Goal: Task Accomplishment & Management: Use online tool/utility

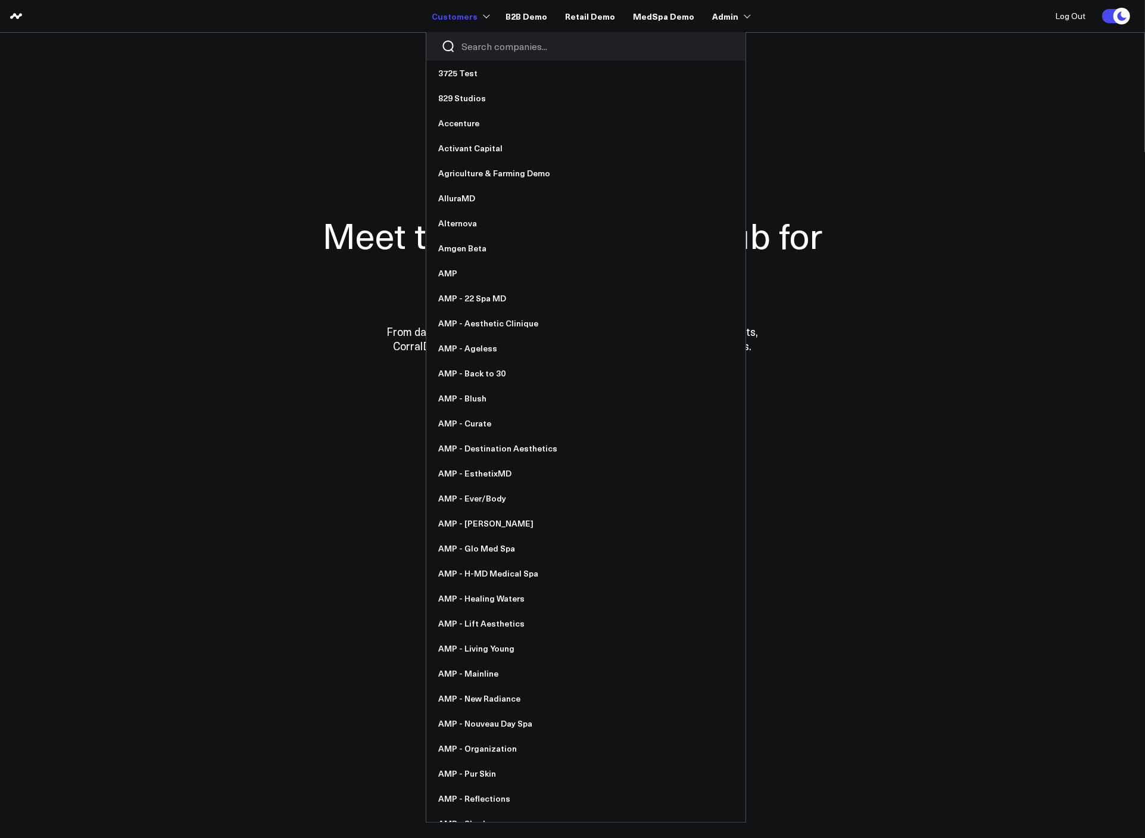
click at [483, 48] on input "Search companies input" at bounding box center [596, 46] width 269 height 13
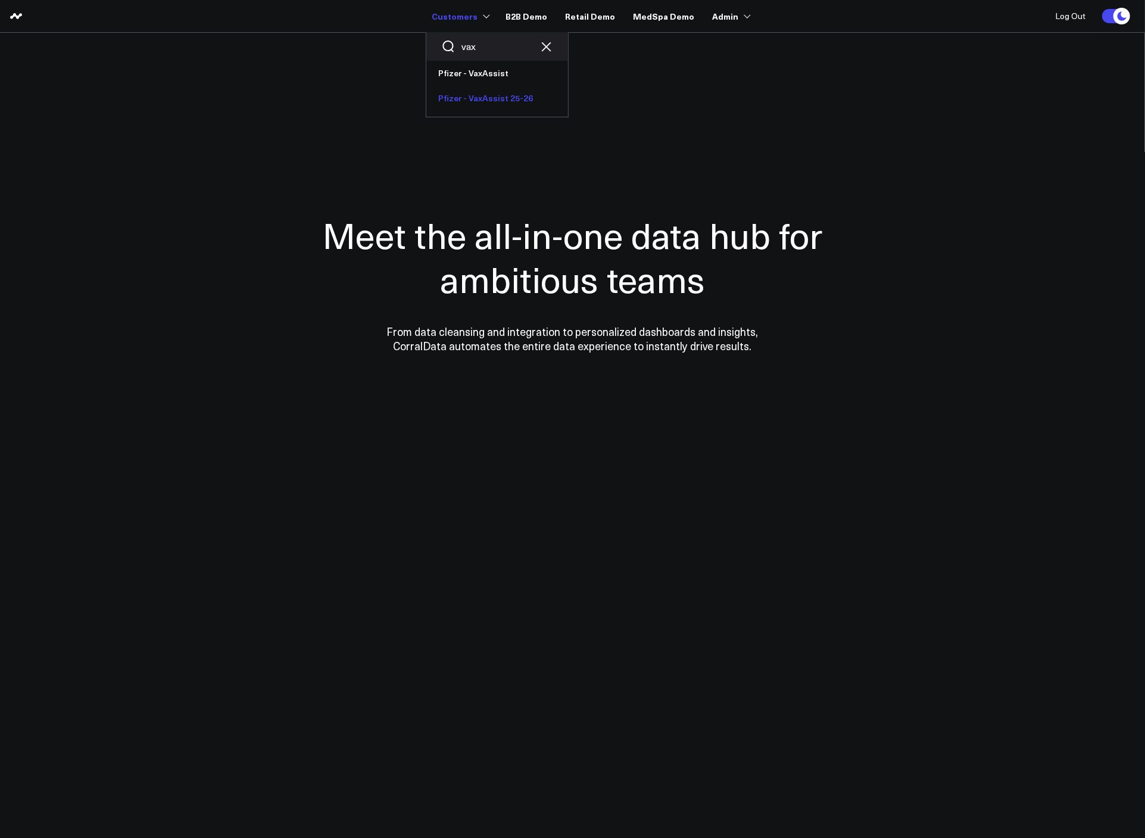
type input "vax"
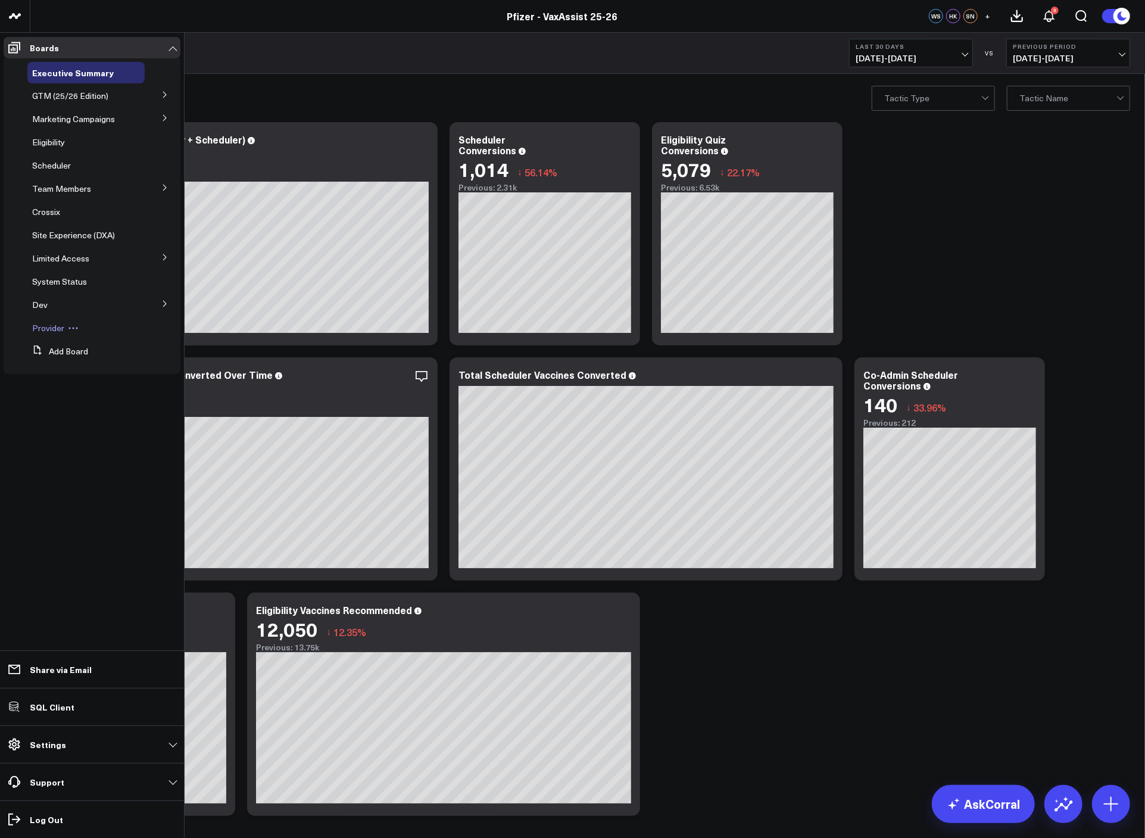
click at [38, 330] on span "Provider" at bounding box center [48, 327] width 32 height 11
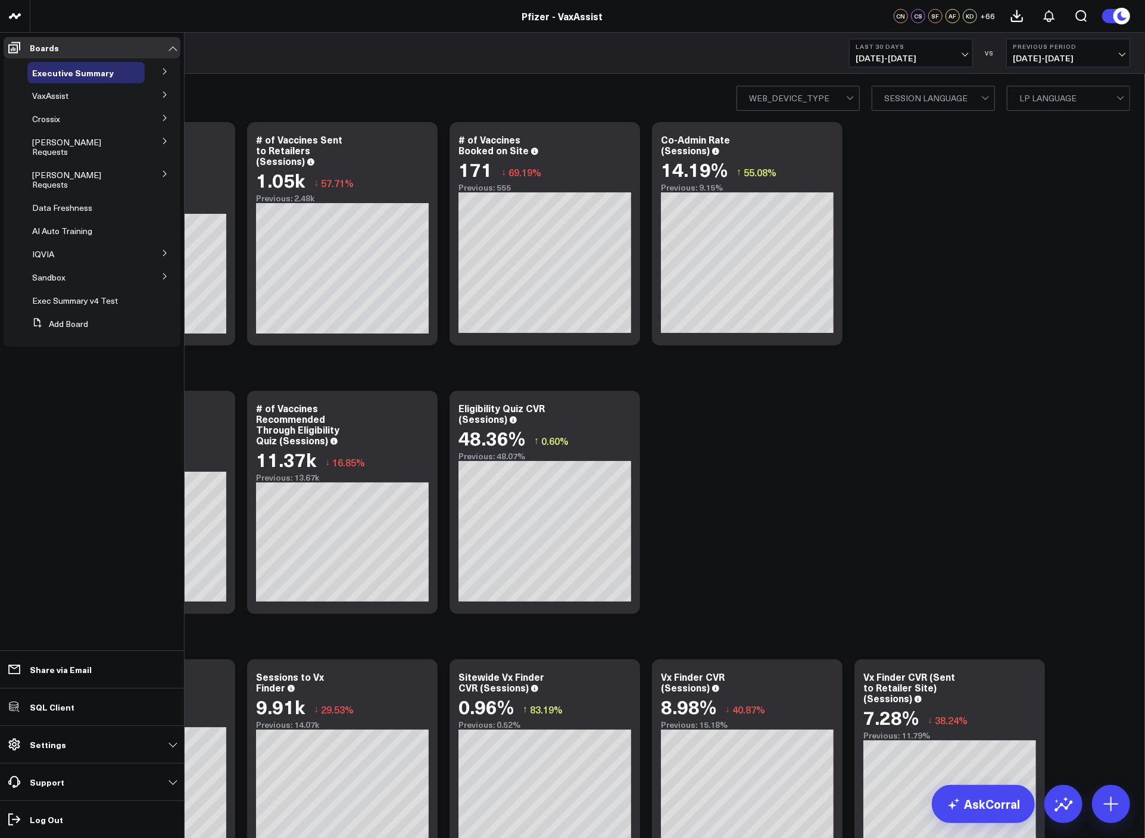
click at [166, 170] on icon at bounding box center [164, 173] width 7 height 7
click at [64, 222] on span "Provider Dashboard Mockup" at bounding box center [77, 232] width 76 height 21
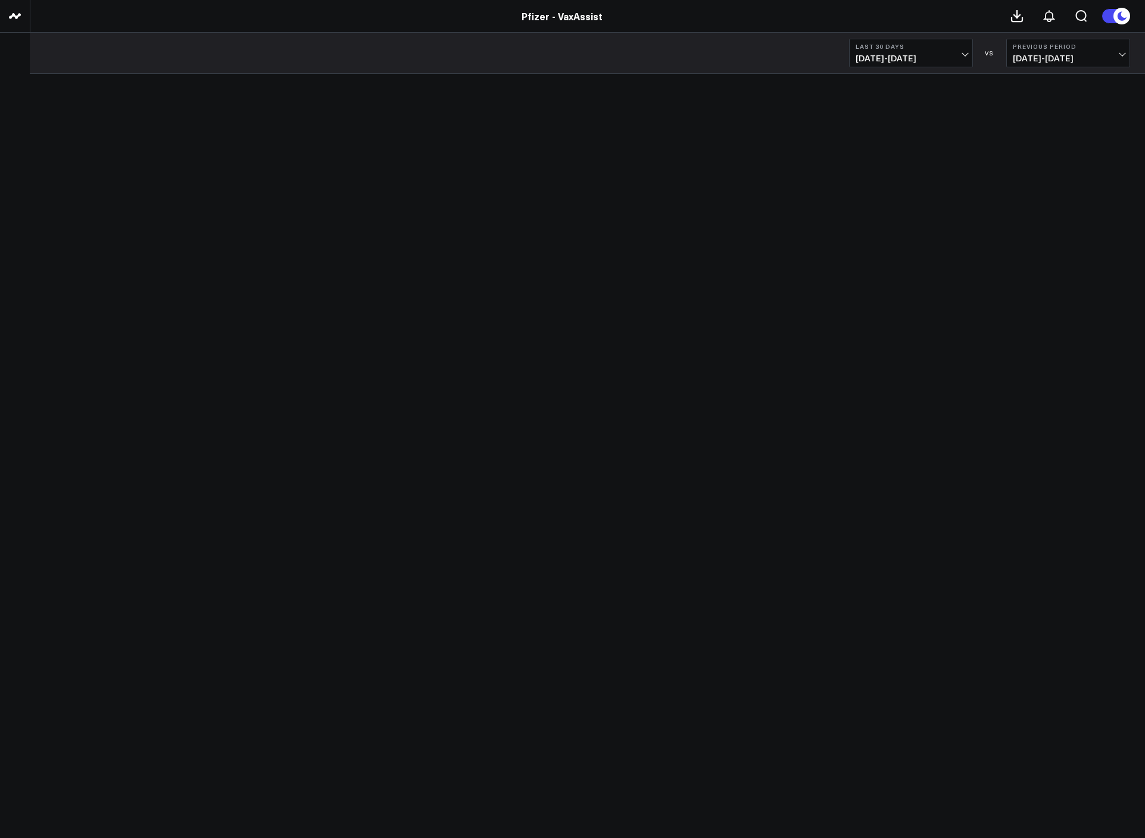
click at [910, 58] on span "07/13/25 - 08/11/25" at bounding box center [911, 59] width 111 height 10
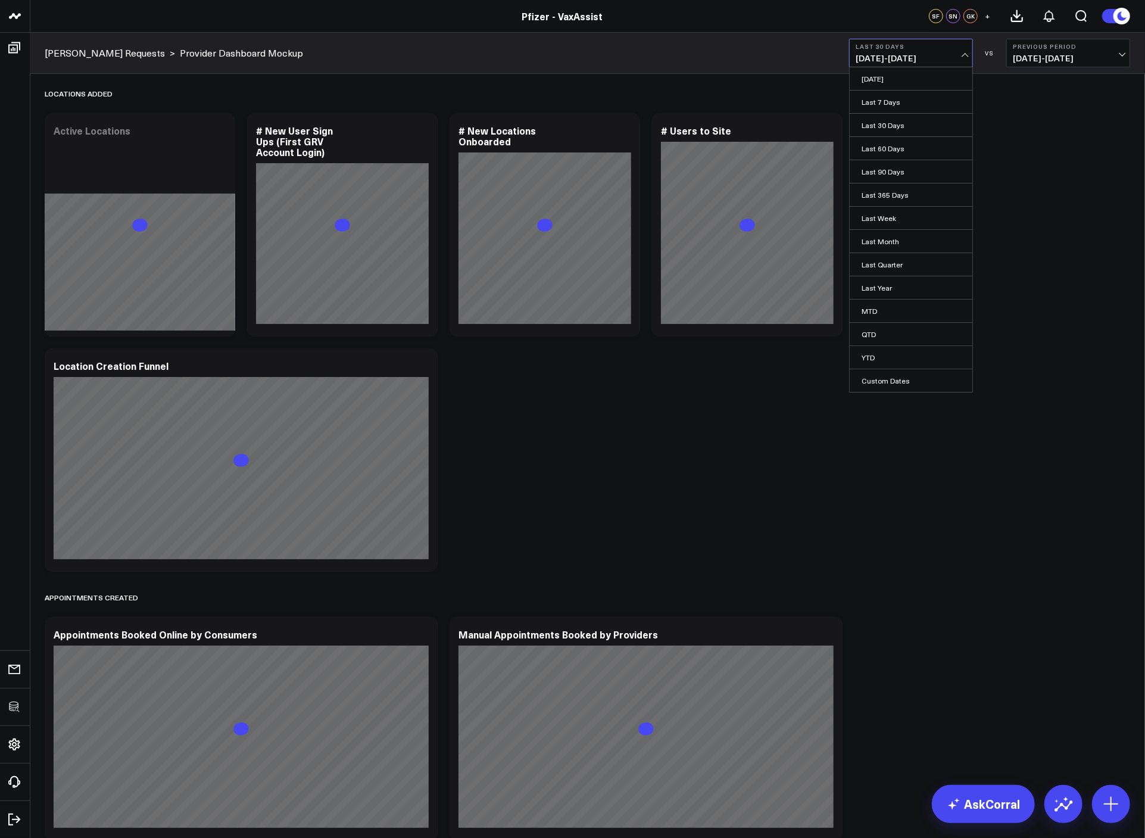
drag, startPoint x: 897, startPoint y: 175, endPoint x: 953, endPoint y: 57, distance: 130.8
click at [897, 175] on link "Last 90 Days" at bounding box center [911, 171] width 123 height 23
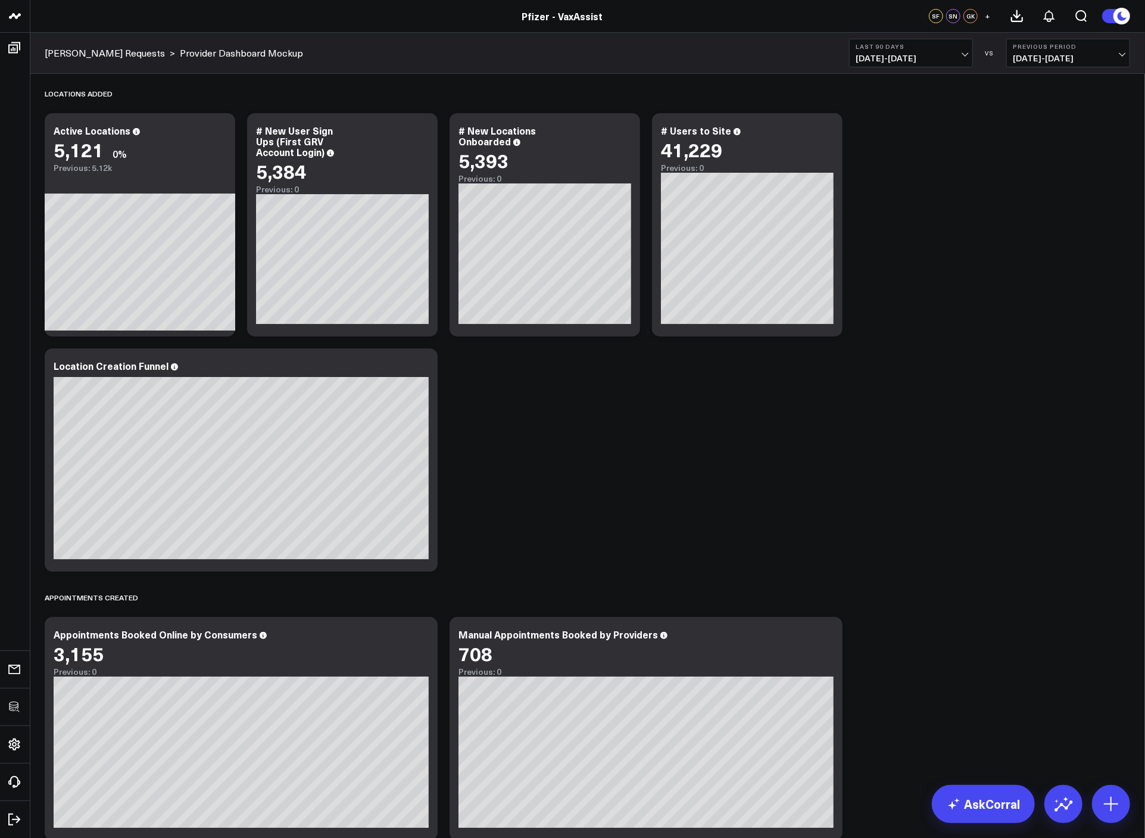
click at [419, 370] on icon at bounding box center [422, 367] width 14 height 14
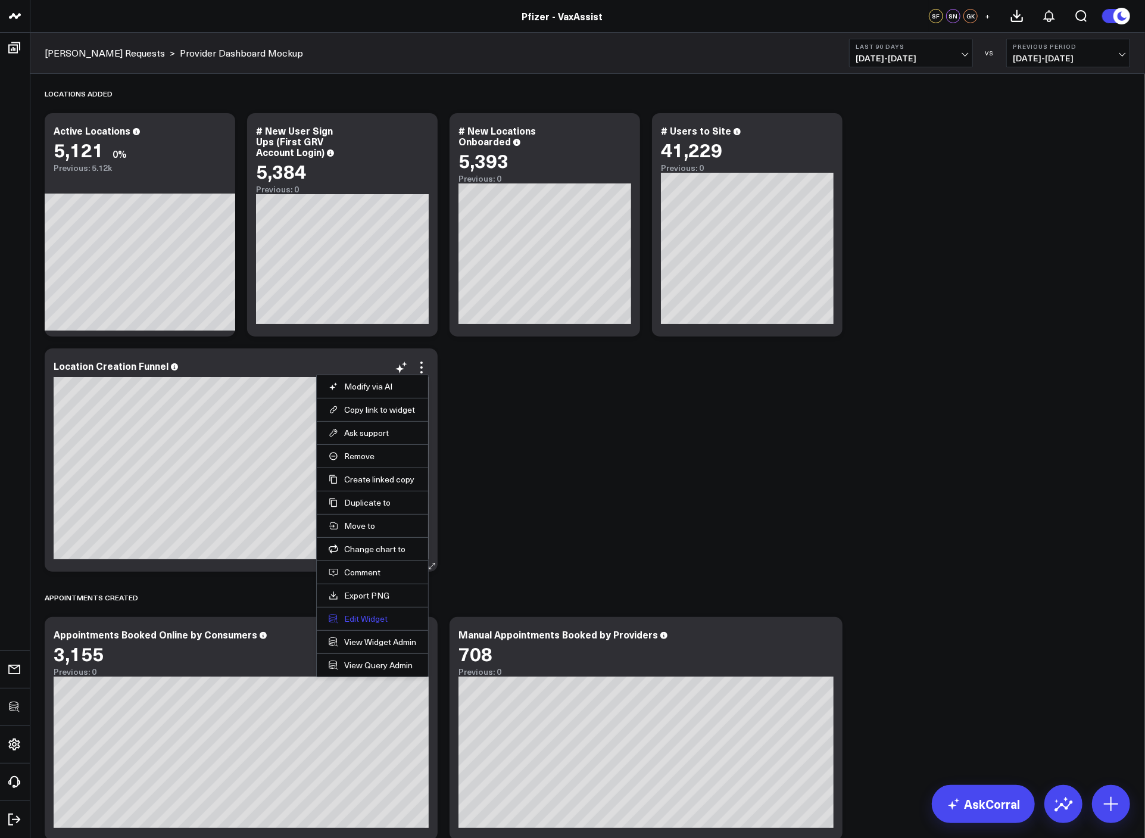
click at [354, 616] on button "Edit Widget" at bounding box center [373, 618] width 88 height 11
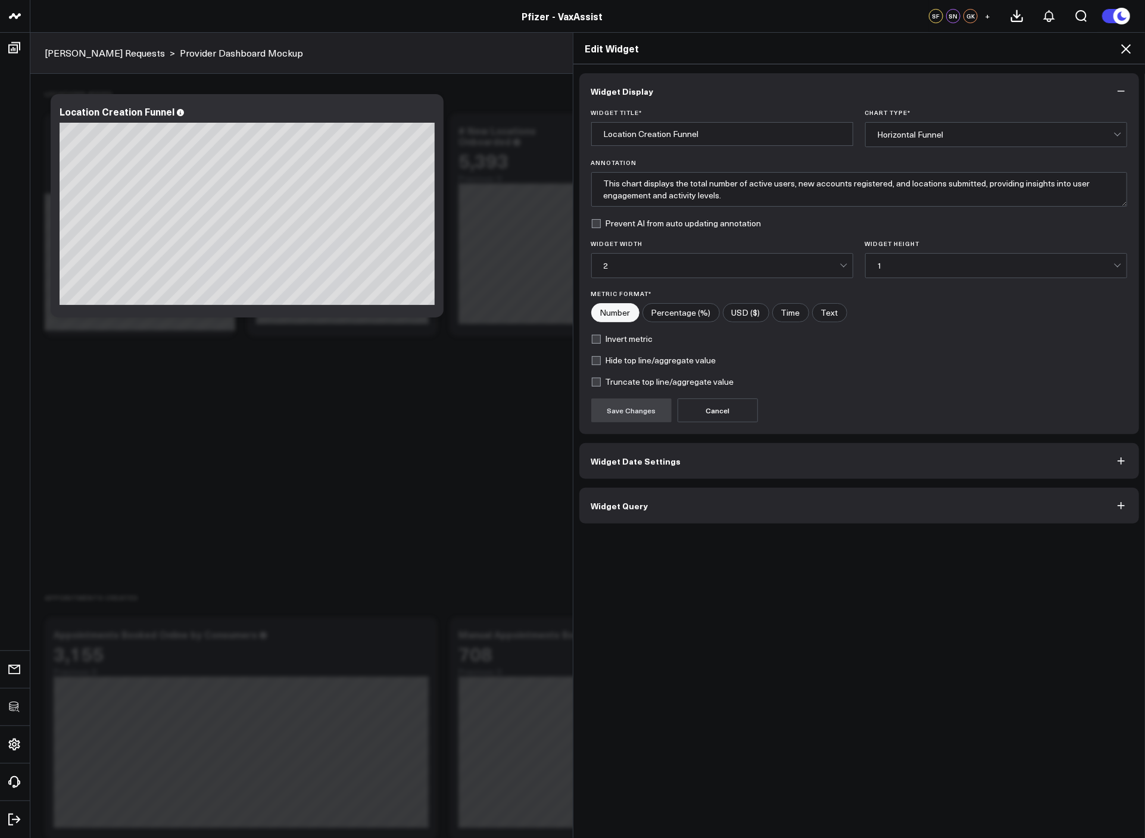
click at [650, 492] on button "Widget Query" at bounding box center [859, 506] width 560 height 36
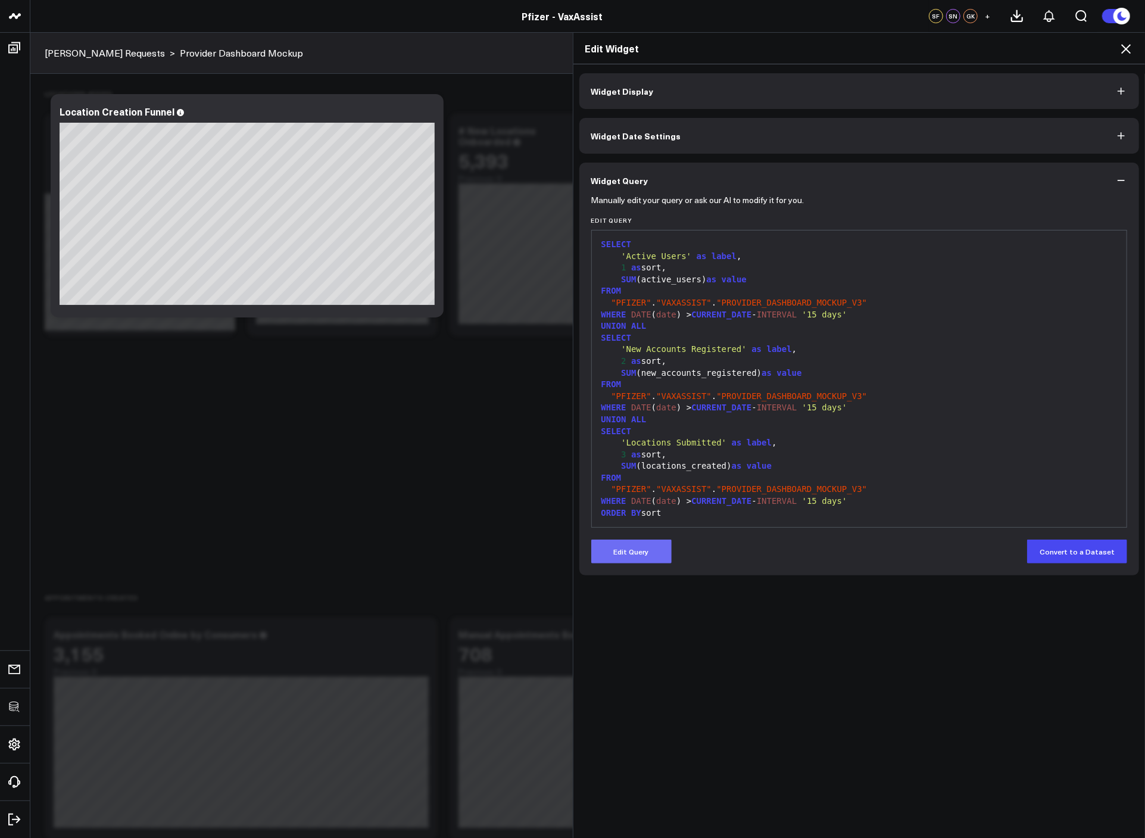
click at [638, 562] on button "Edit Query" at bounding box center [631, 552] width 80 height 24
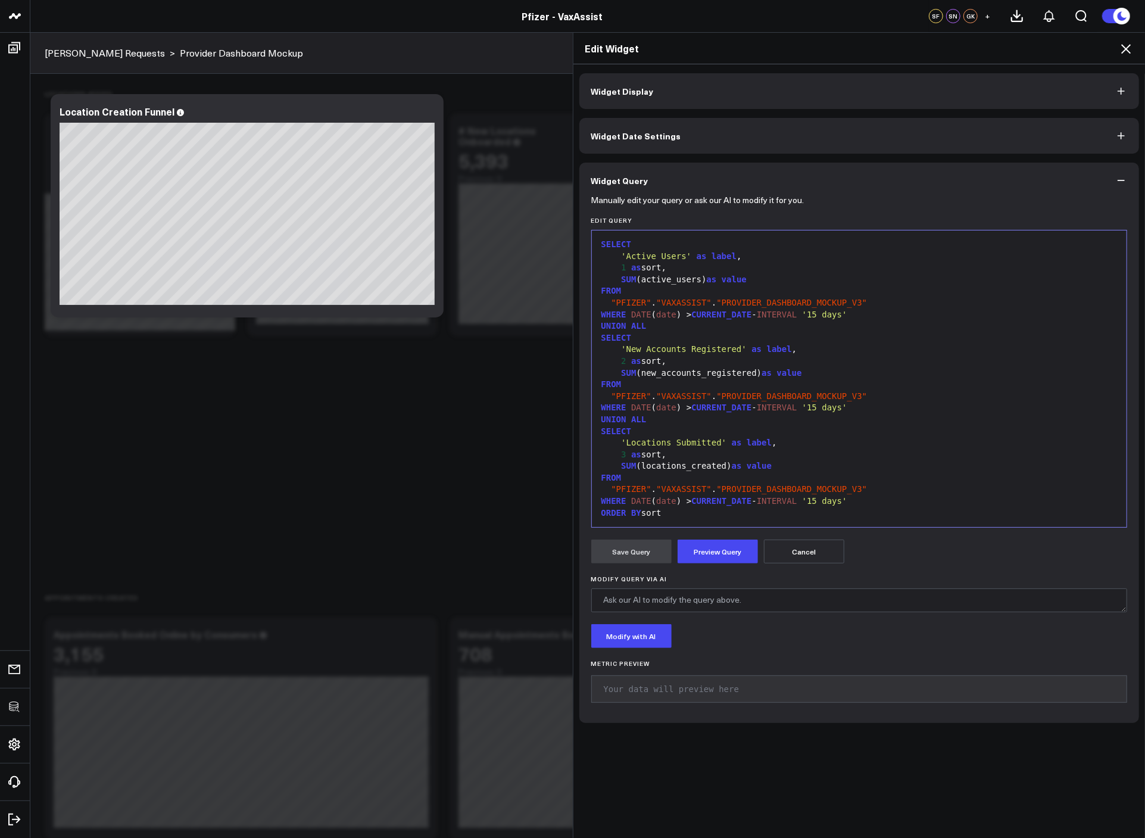
click at [637, 490] on span ""PFIZER"" at bounding box center [631, 489] width 40 height 10
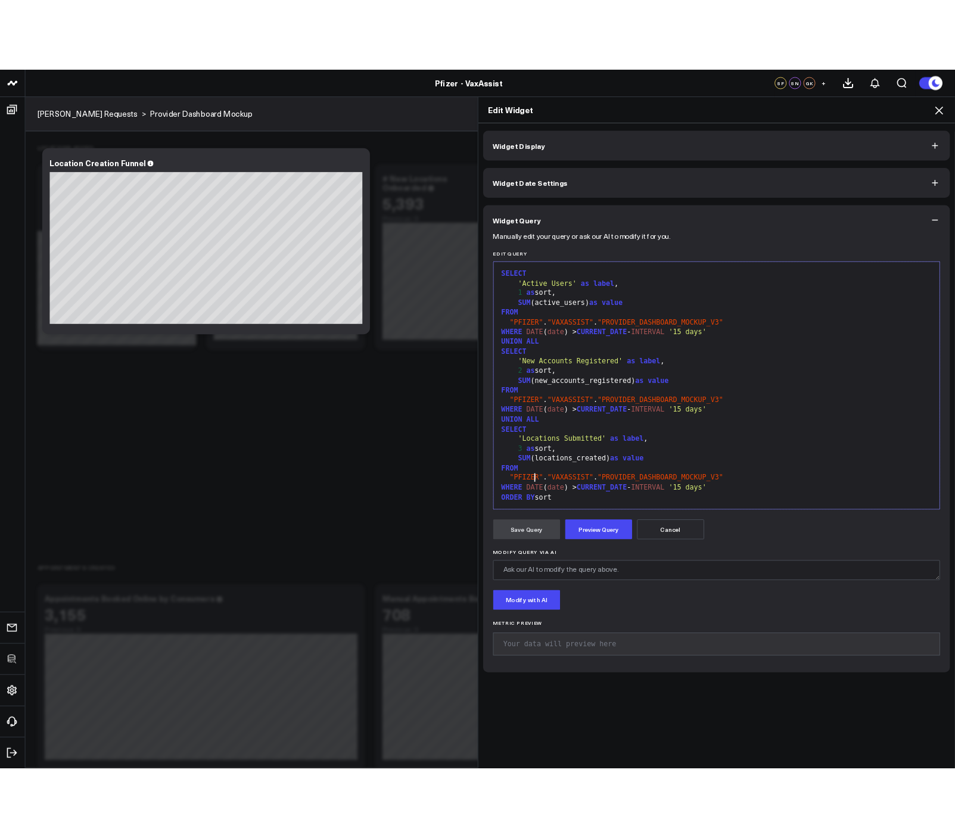
scroll to position [429, 0]
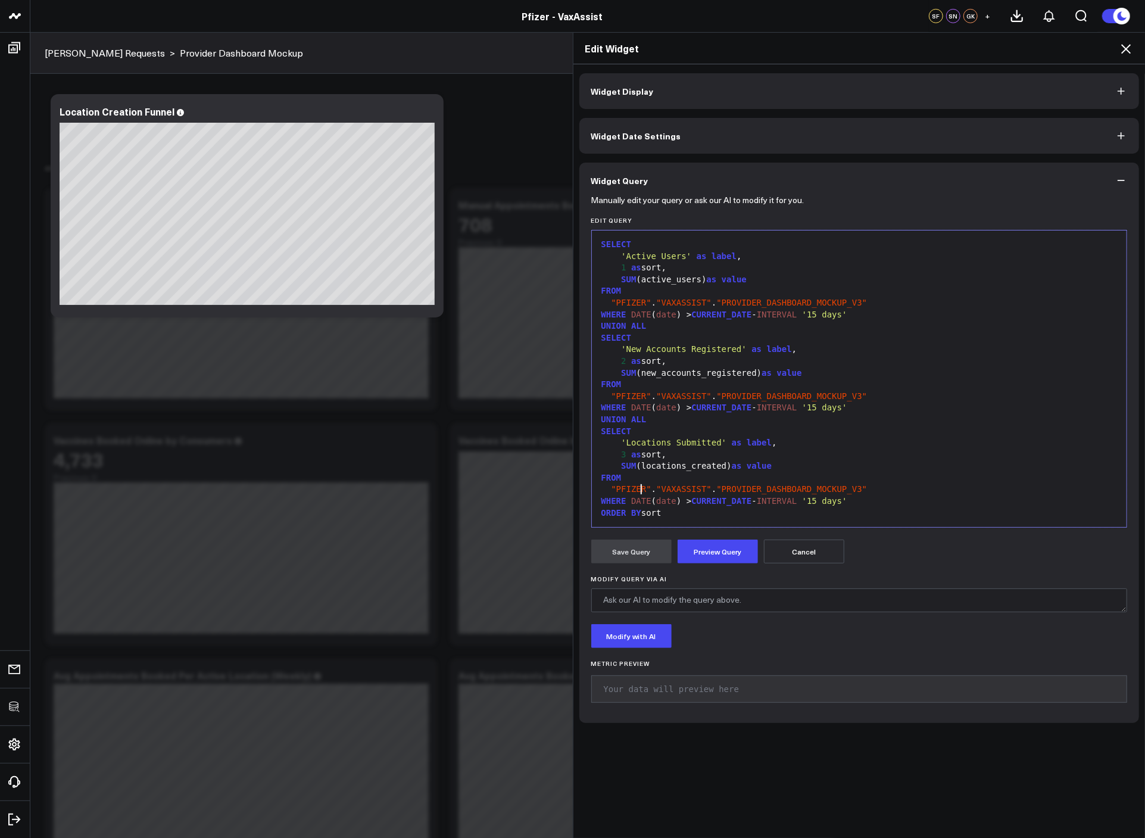
click at [631, 488] on span ""PFIZER"" at bounding box center [631, 489] width 40 height 10
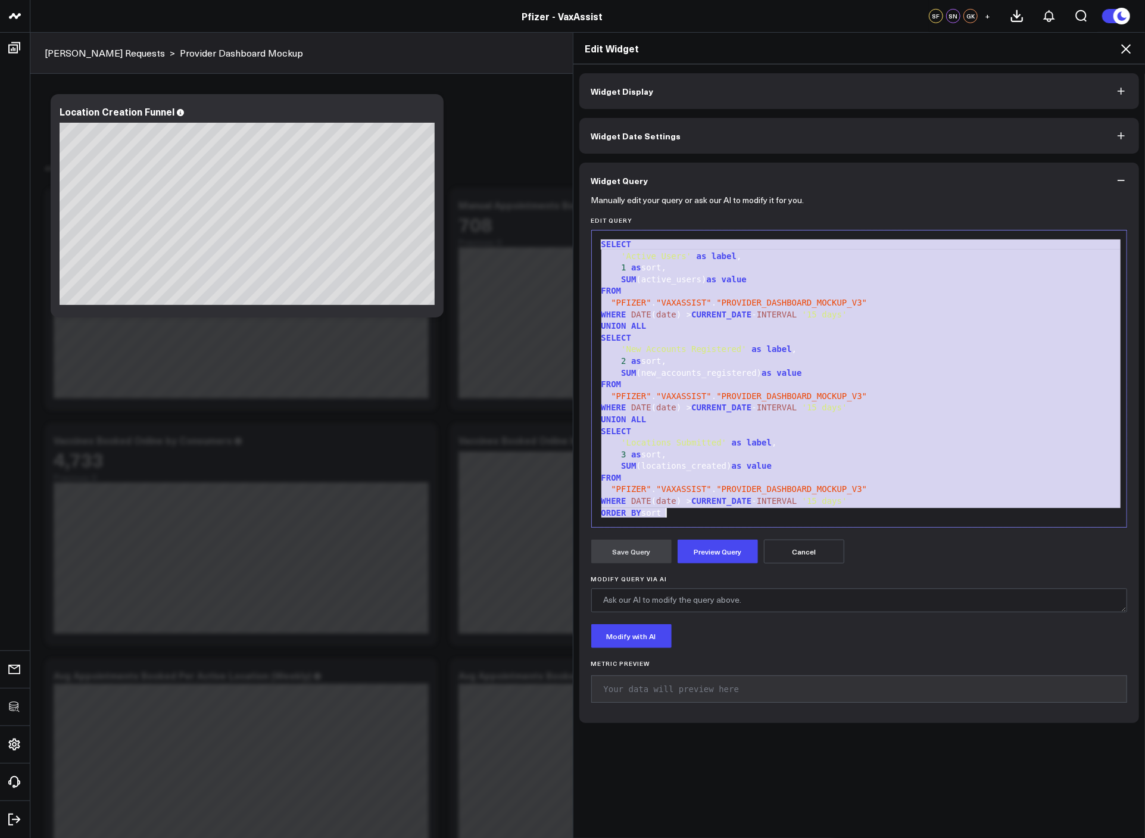
copy div "SELECT 'Active Users' as label , 1 as sort, SUM (active_users) as value FROM "P…"
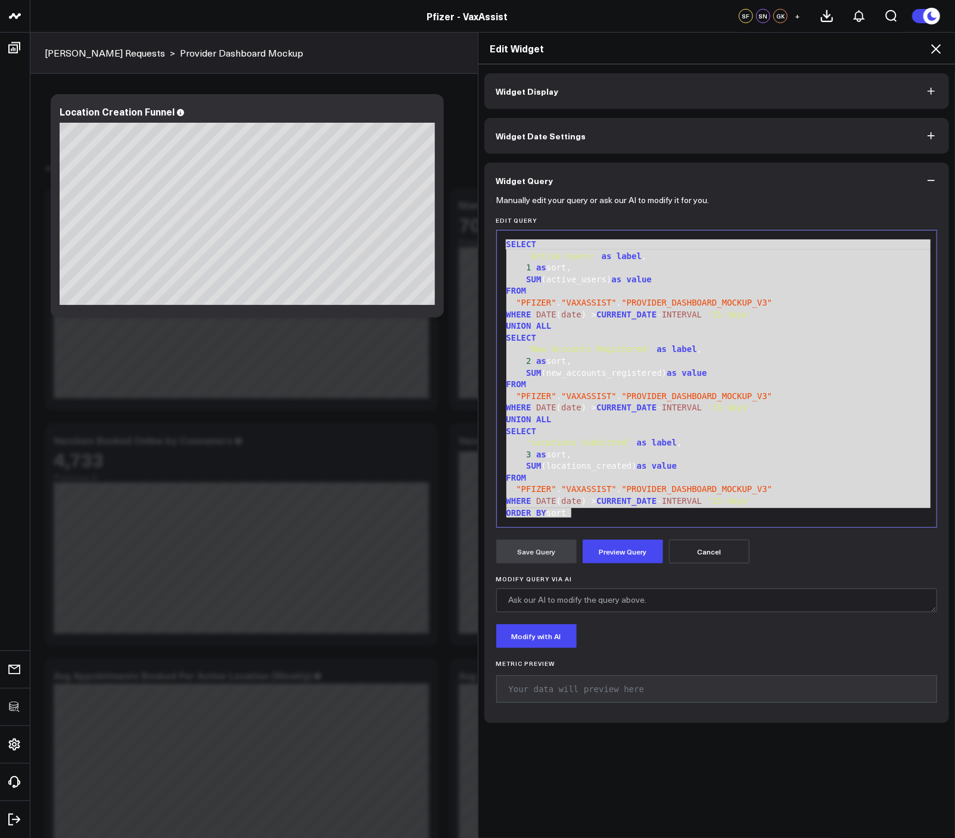
click at [930, 51] on icon at bounding box center [935, 49] width 14 height 14
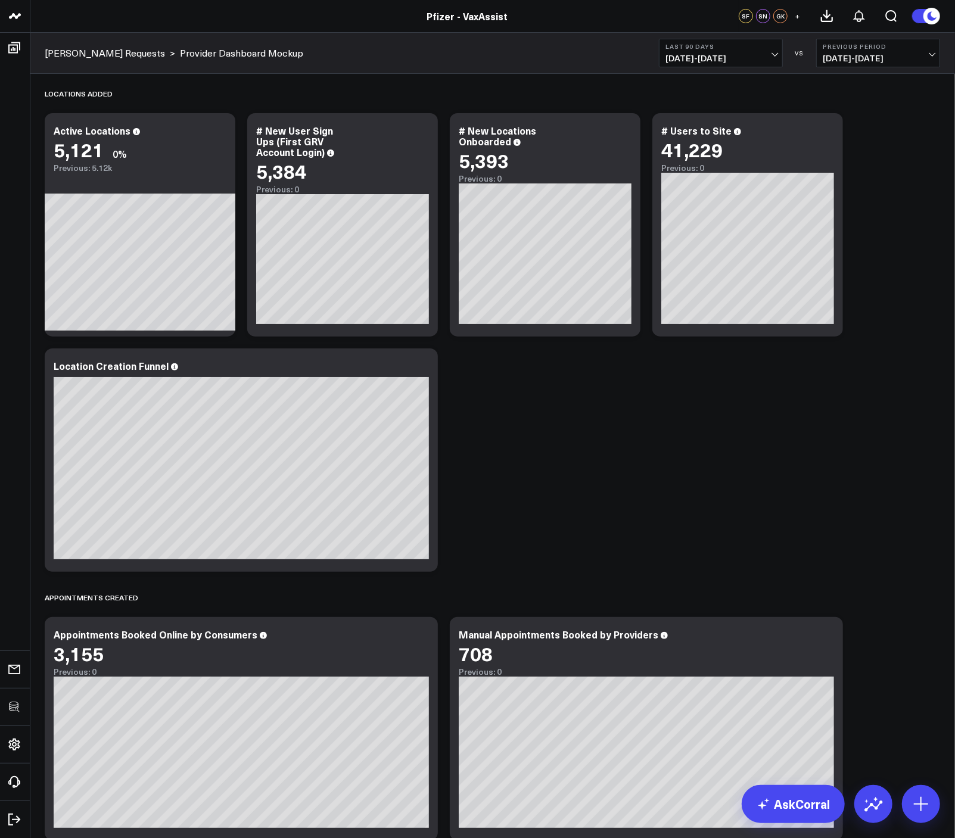
click at [484, 131] on div "# New Locations Onboarded" at bounding box center [497, 136] width 77 height 24
click at [483, 133] on div "# New Locations Onboarded" at bounding box center [497, 136] width 77 height 24
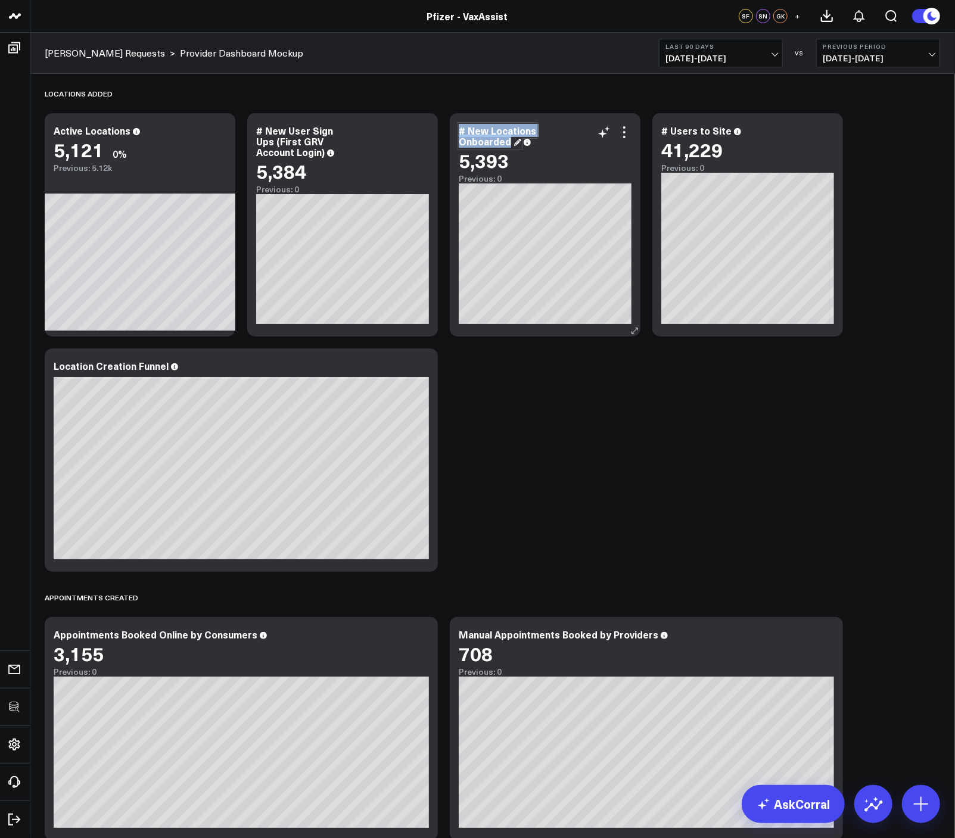
click at [483, 133] on div "# New Locations Onboarded" at bounding box center [497, 136] width 77 height 24
copy div "# New Locations Onboarded"
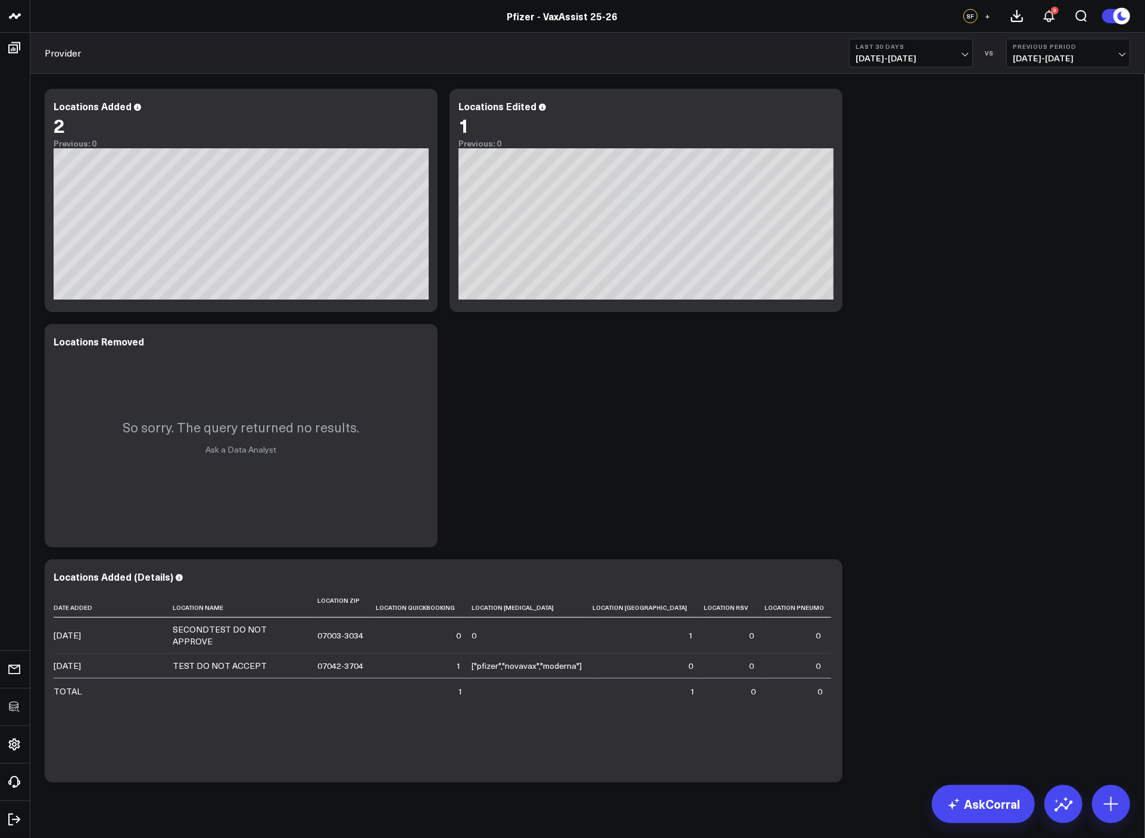
click at [934, 470] on div "Modify via AI Copy link to widget Ask support Remove Create linked copy Executi…" at bounding box center [588, 436] width 1098 height 706
click at [457, 479] on div "Modify via AI Copy link to widget Ask support Remove Create linked copy Executi…" at bounding box center [588, 436] width 1098 height 706
click at [841, 430] on div "Modify via AI Copy link to widget Ask support Remove Create linked copy Executi…" at bounding box center [588, 436] width 1098 height 706
click at [967, 233] on div "Modify via AI Copy link to widget Ask support Remove Create linked copy Executi…" at bounding box center [588, 436] width 1098 height 706
click at [1122, 811] on button at bounding box center [1111, 804] width 38 height 38
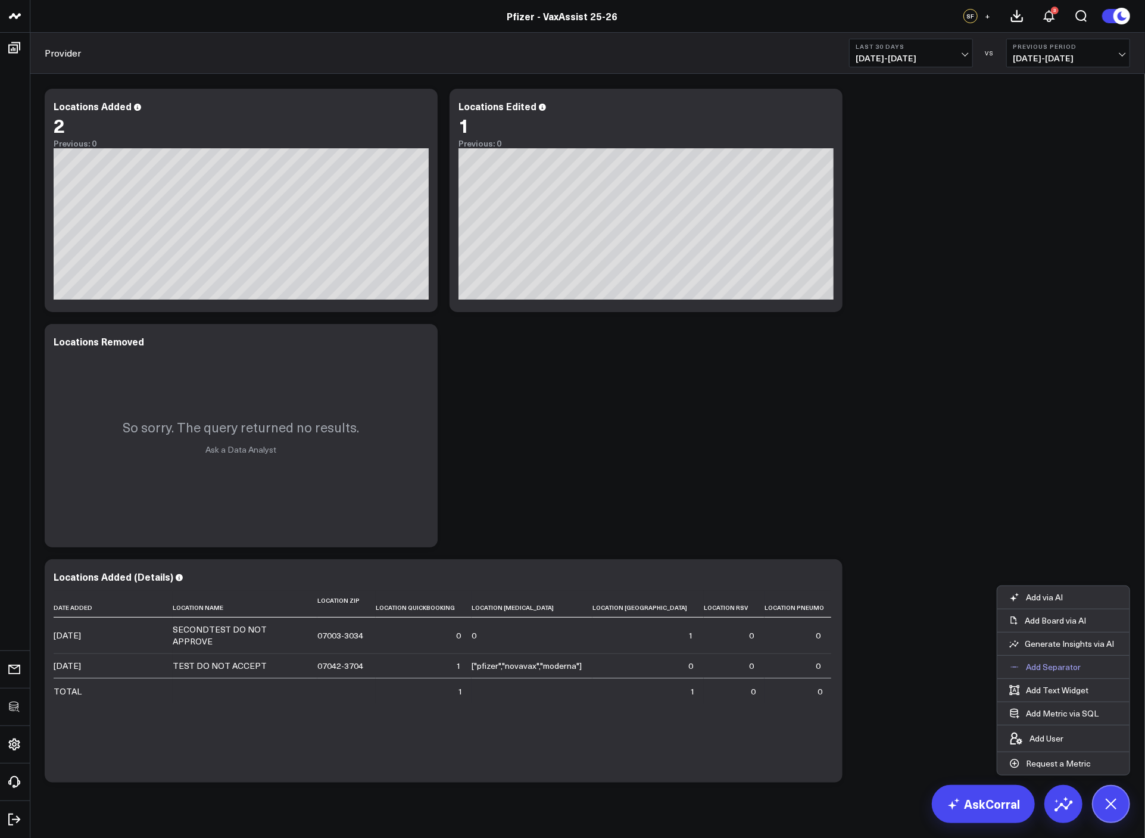
click at [1065, 669] on p "Add Separator" at bounding box center [1053, 667] width 55 height 11
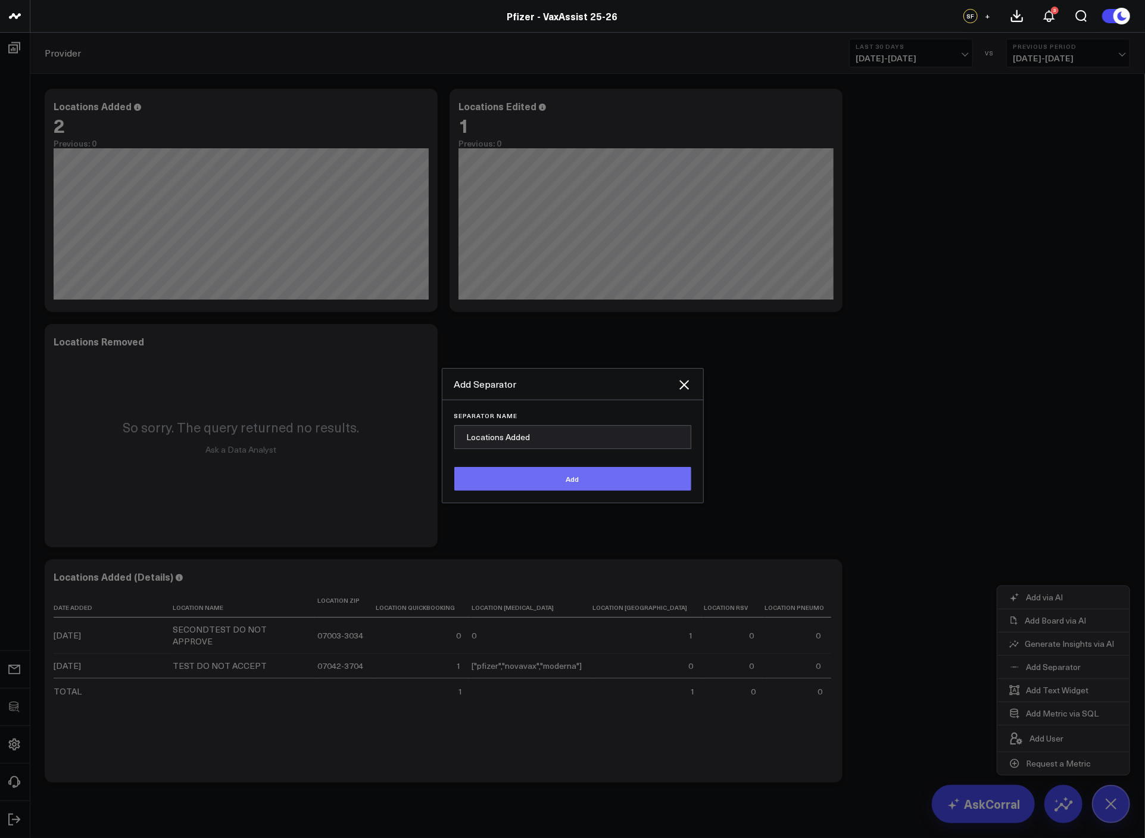
type input "Locations Added"
click at [454, 467] on button "Add" at bounding box center [572, 479] width 237 height 24
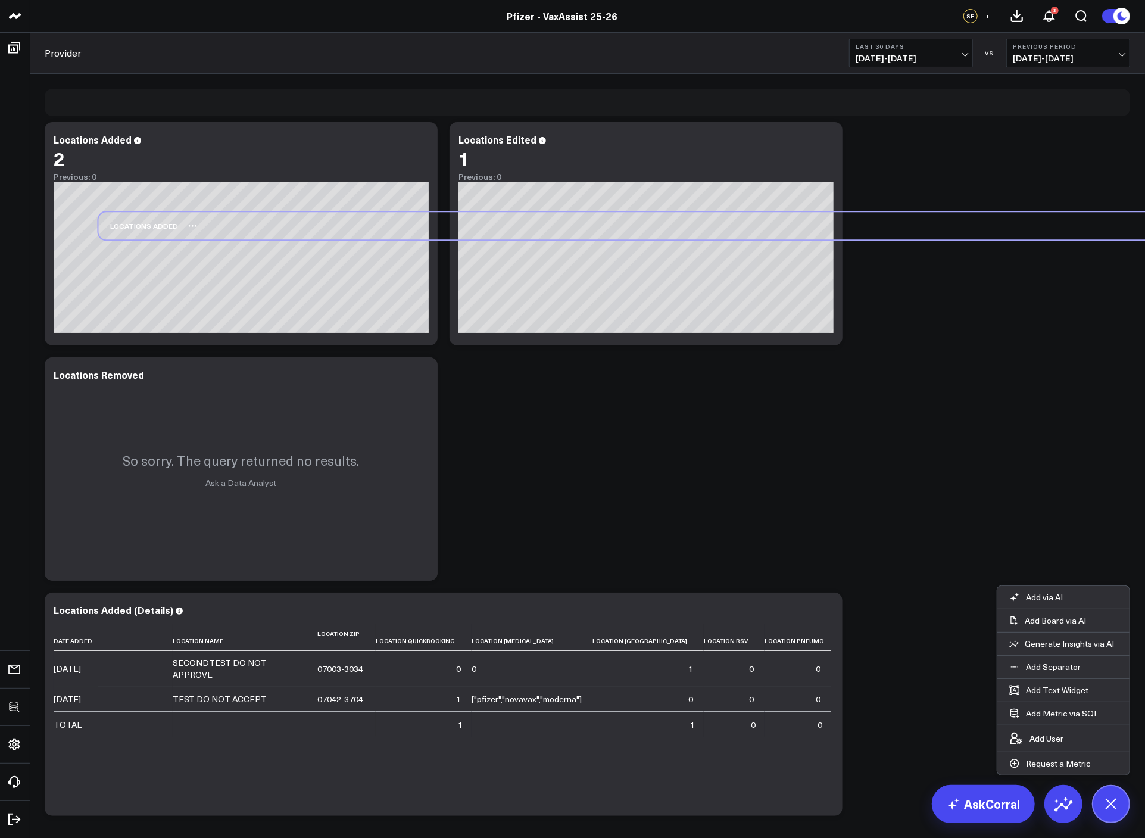
drag, startPoint x: 65, startPoint y: 790, endPoint x: 119, endPoint y: 229, distance: 563.0
click at [119, 229] on div "Locations Added" at bounding box center [138, 225] width 80 height 27
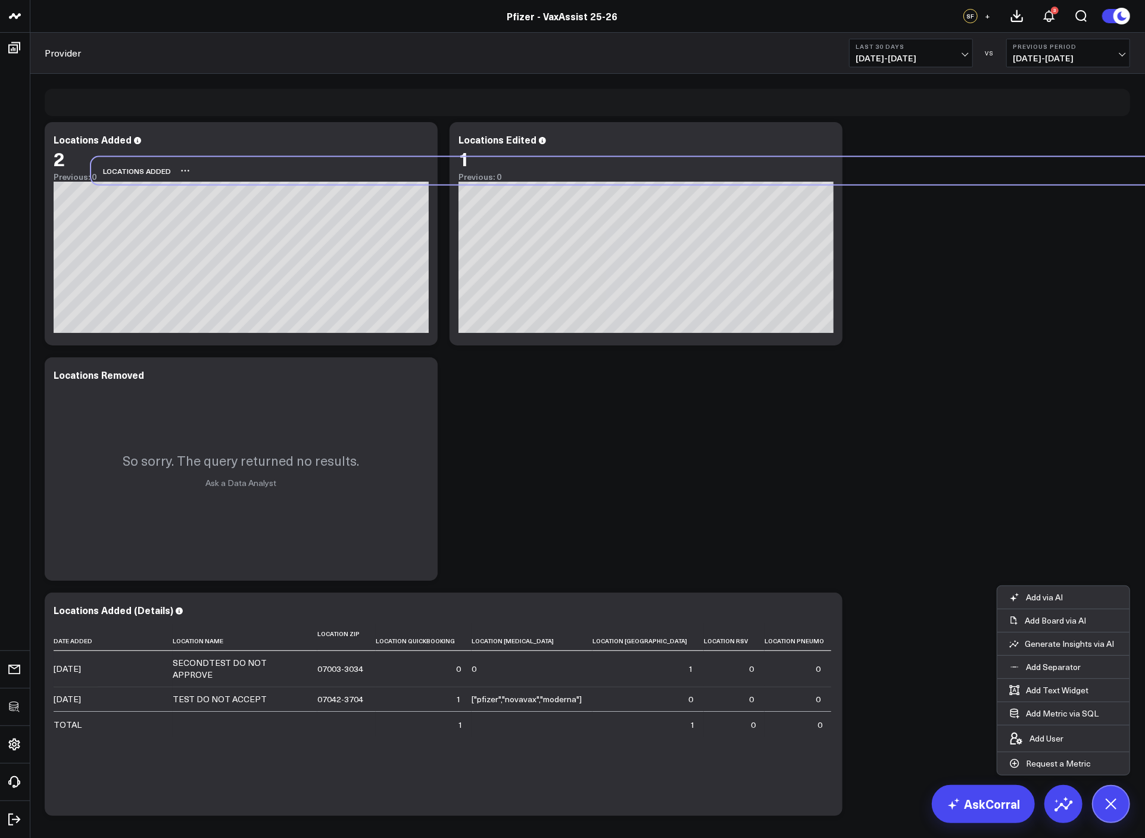
drag, startPoint x: 70, startPoint y: 338, endPoint x: 116, endPoint y: 171, distance: 173.1
click at [116, 171] on div "Locations Added" at bounding box center [131, 170] width 80 height 27
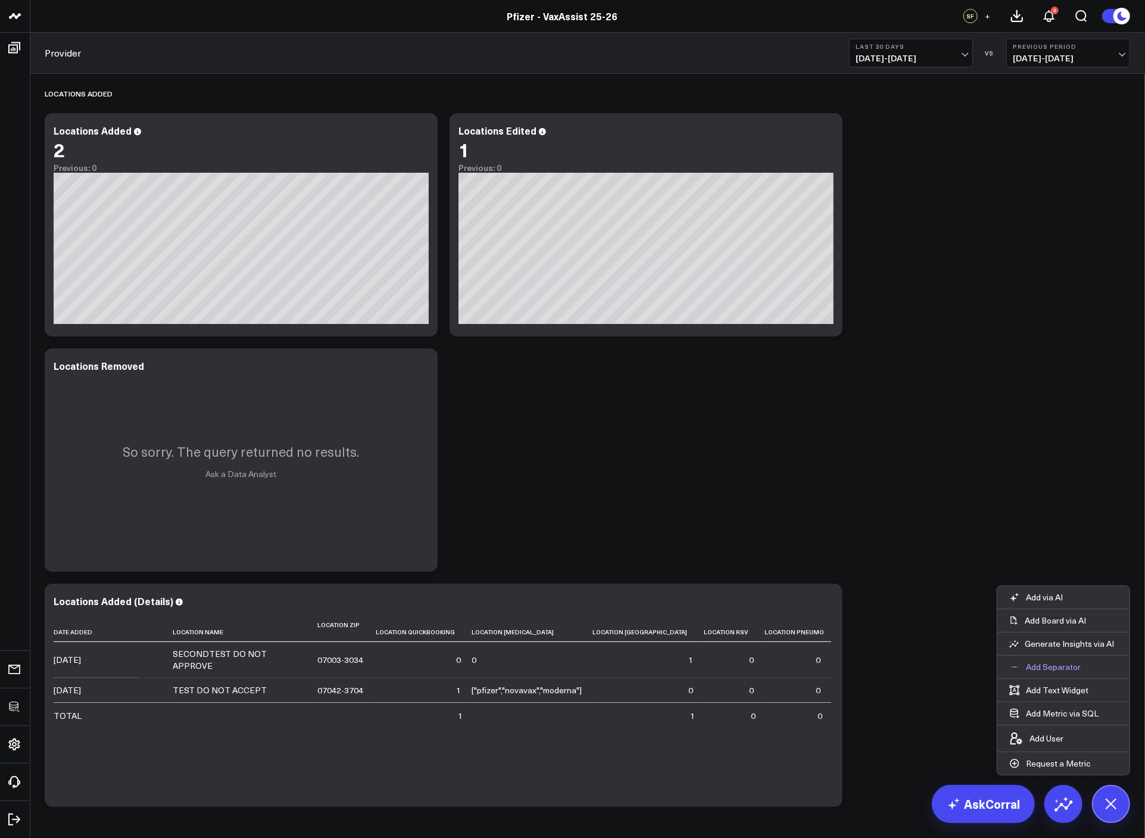
click at [1061, 660] on button "Add Separator" at bounding box center [1045, 667] width 95 height 23
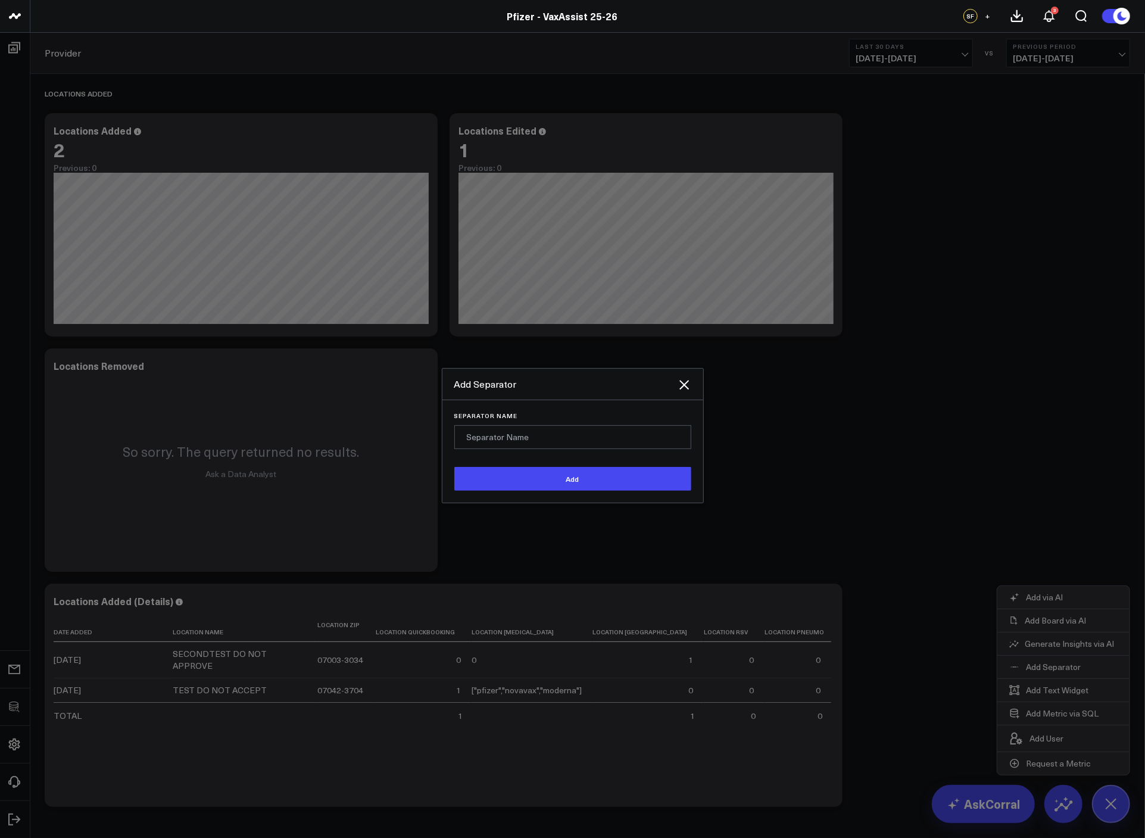
click at [599, 444] on input "Separator Name" at bounding box center [572, 437] width 237 height 24
type input "Appointments Created"
click at [454, 467] on button "Add" at bounding box center [572, 479] width 237 height 24
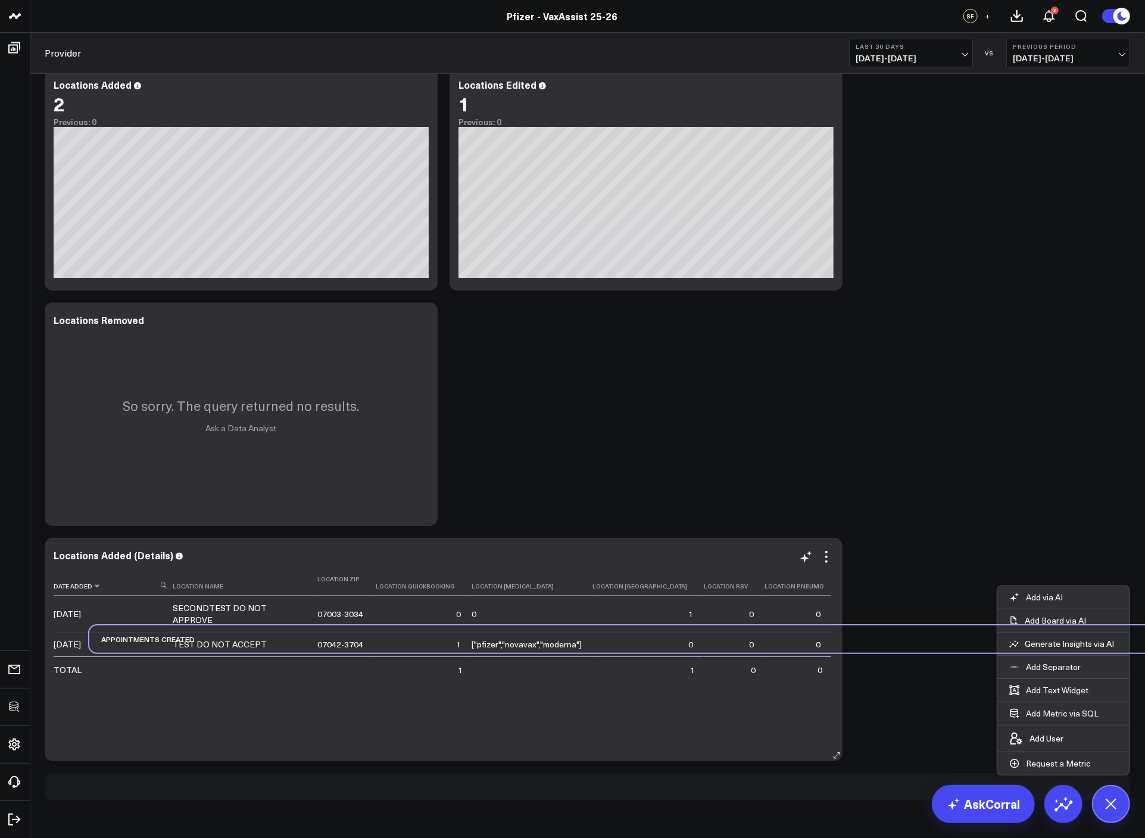
scroll to position [49, 0]
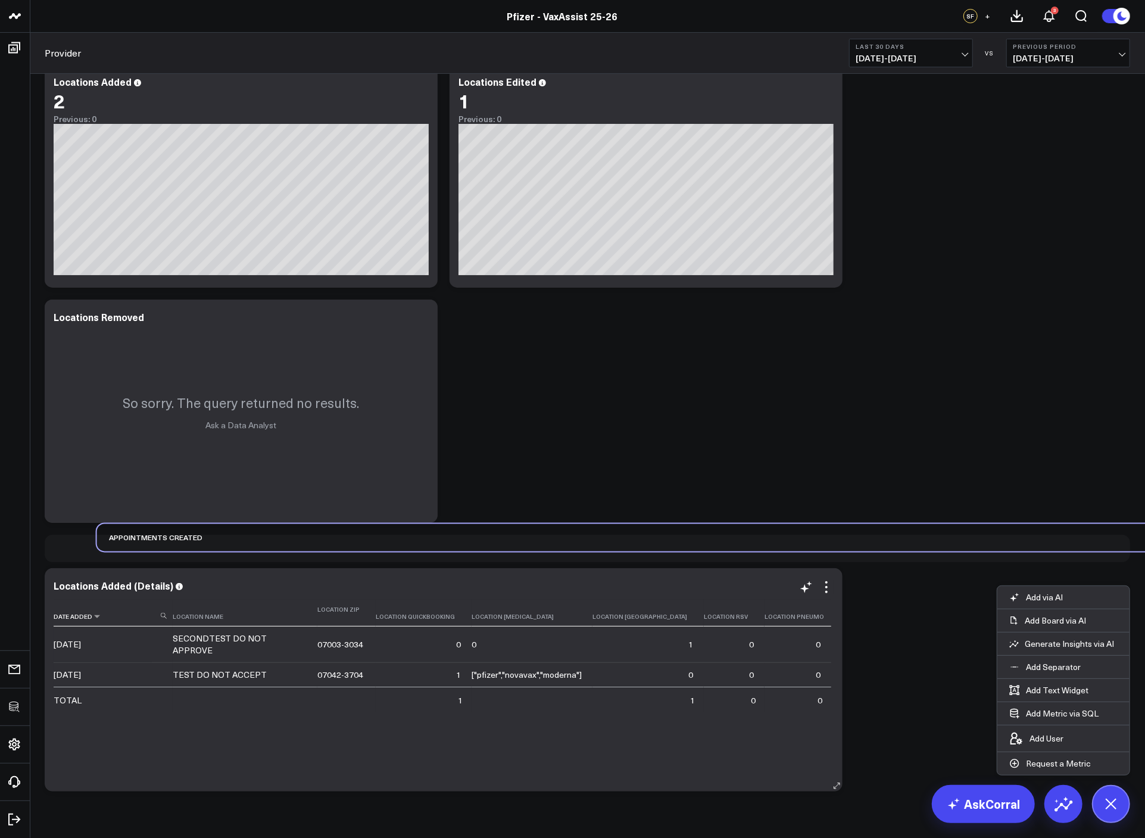
drag, startPoint x: 90, startPoint y: 759, endPoint x: 122, endPoint y: 571, distance: 190.3
click at [122, 571] on div "Locations Added Modify via AI Copy link to widget Ask support Remove Create lin…" at bounding box center [588, 411] width 1098 height 772
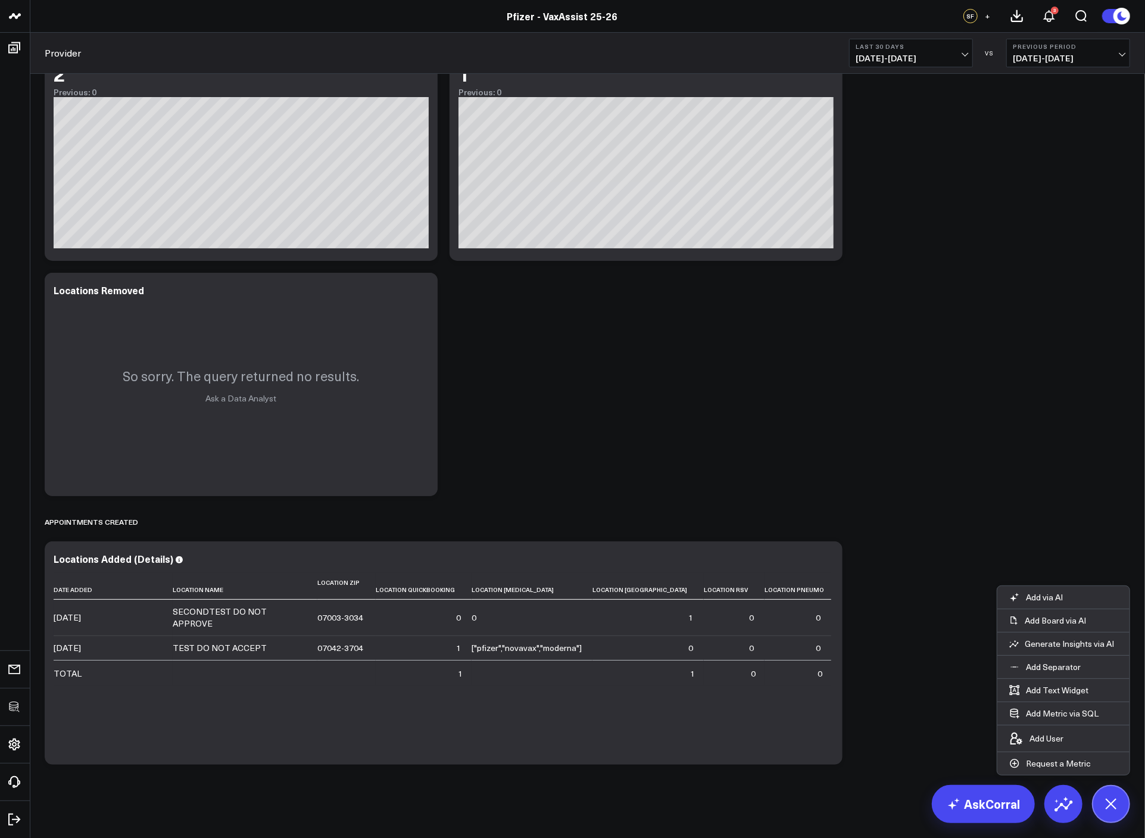
scroll to position [79, 0]
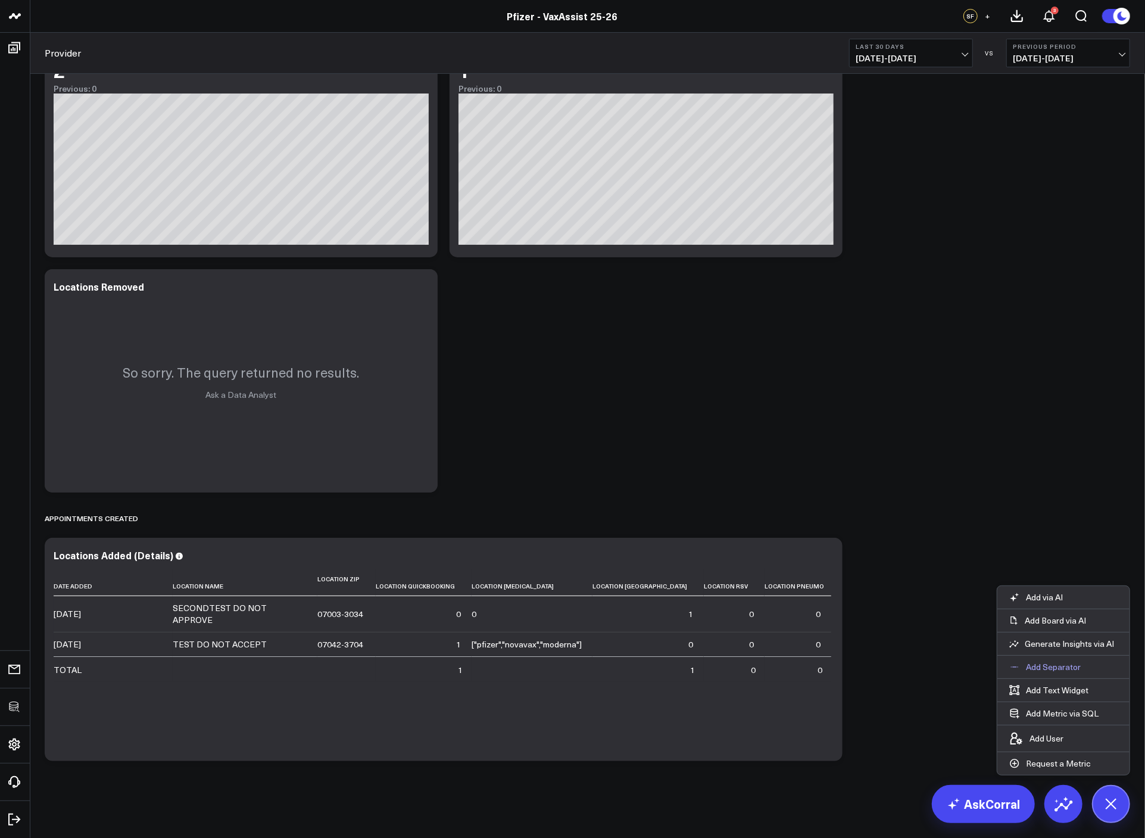
click at [1065, 664] on p "Add Separator" at bounding box center [1053, 667] width 55 height 11
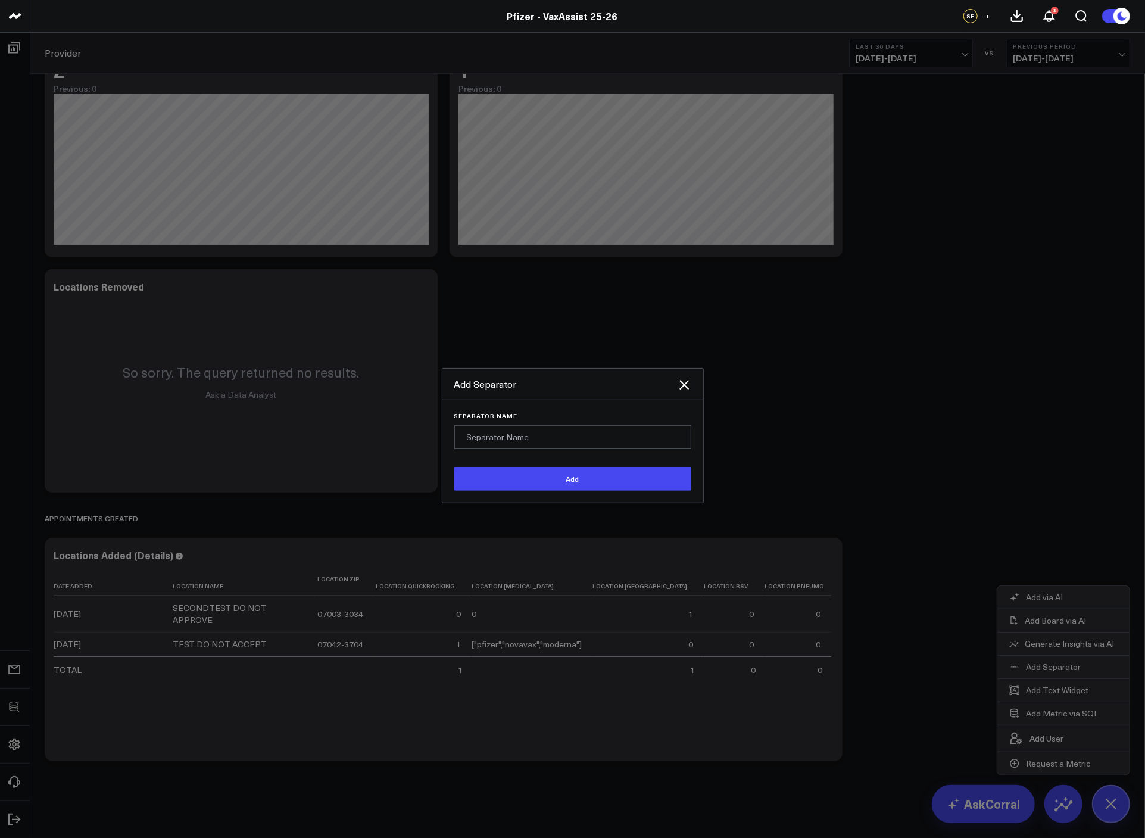
click at [579, 447] on input "Separator Name" at bounding box center [572, 437] width 237 height 24
type input "Traffic Quality"
click at [454, 467] on button "Add" at bounding box center [572, 479] width 237 height 24
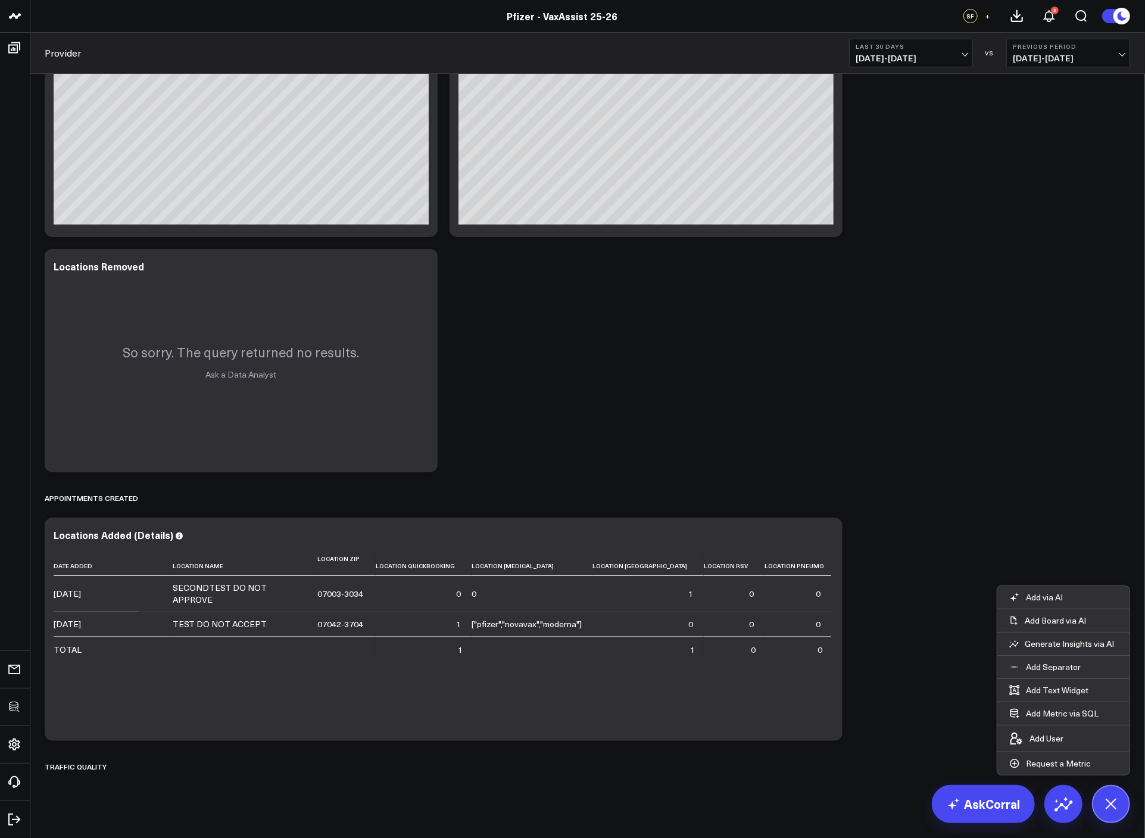
scroll to position [112, 0]
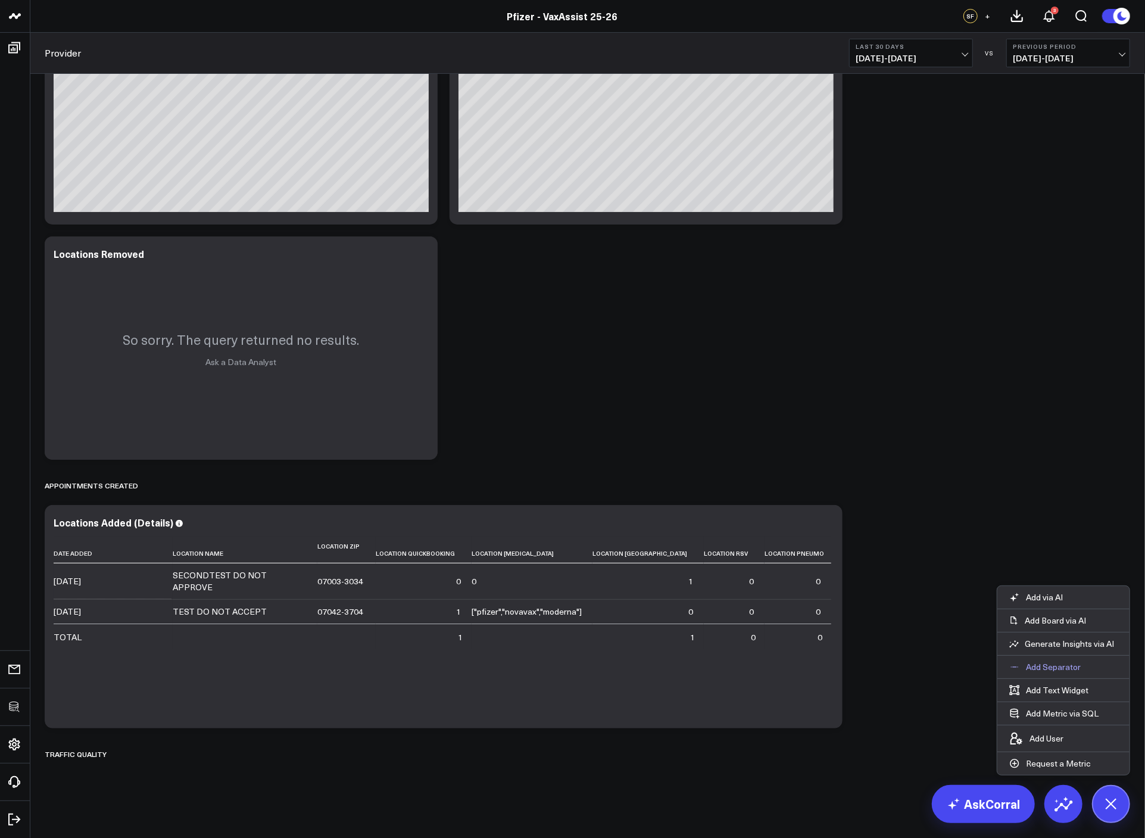
click at [1064, 665] on p "Add Separator" at bounding box center [1053, 667] width 55 height 11
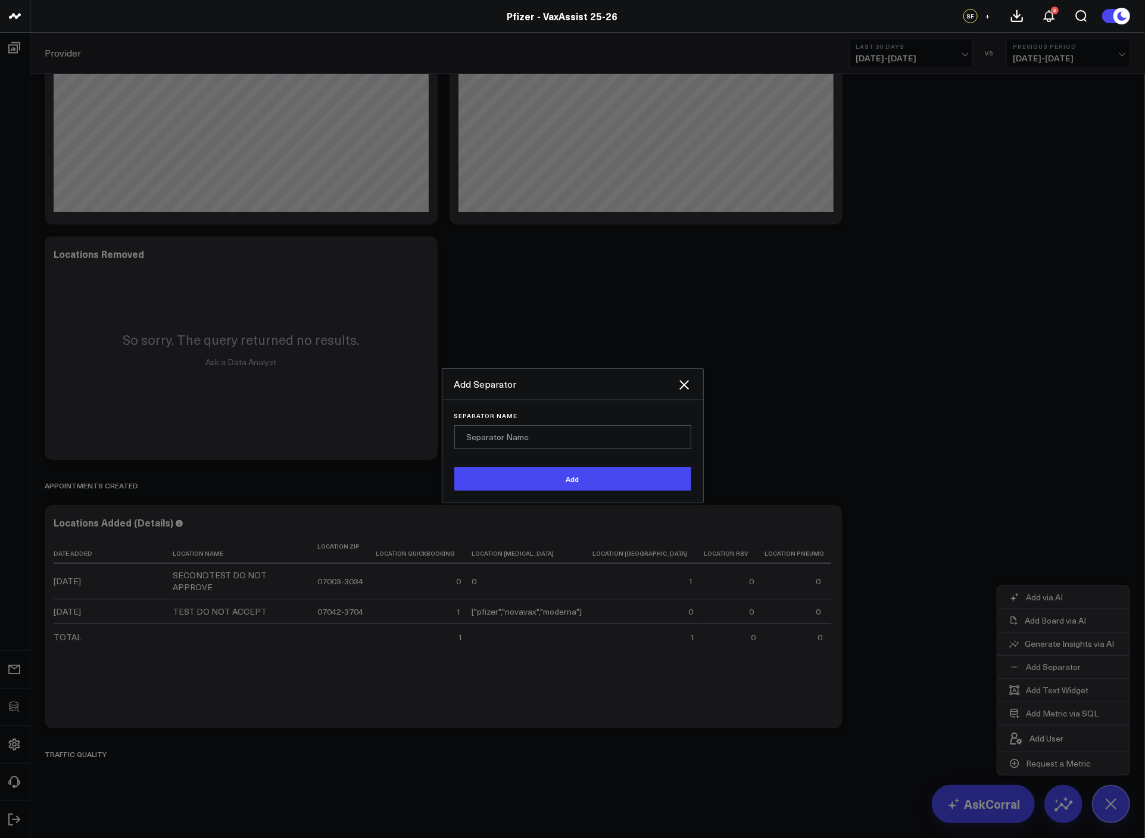
click at [564, 443] on input "Separator Name" at bounding box center [572, 437] width 237 height 24
type input "Locations Detail"
click at [454, 467] on button "Add" at bounding box center [572, 479] width 237 height 24
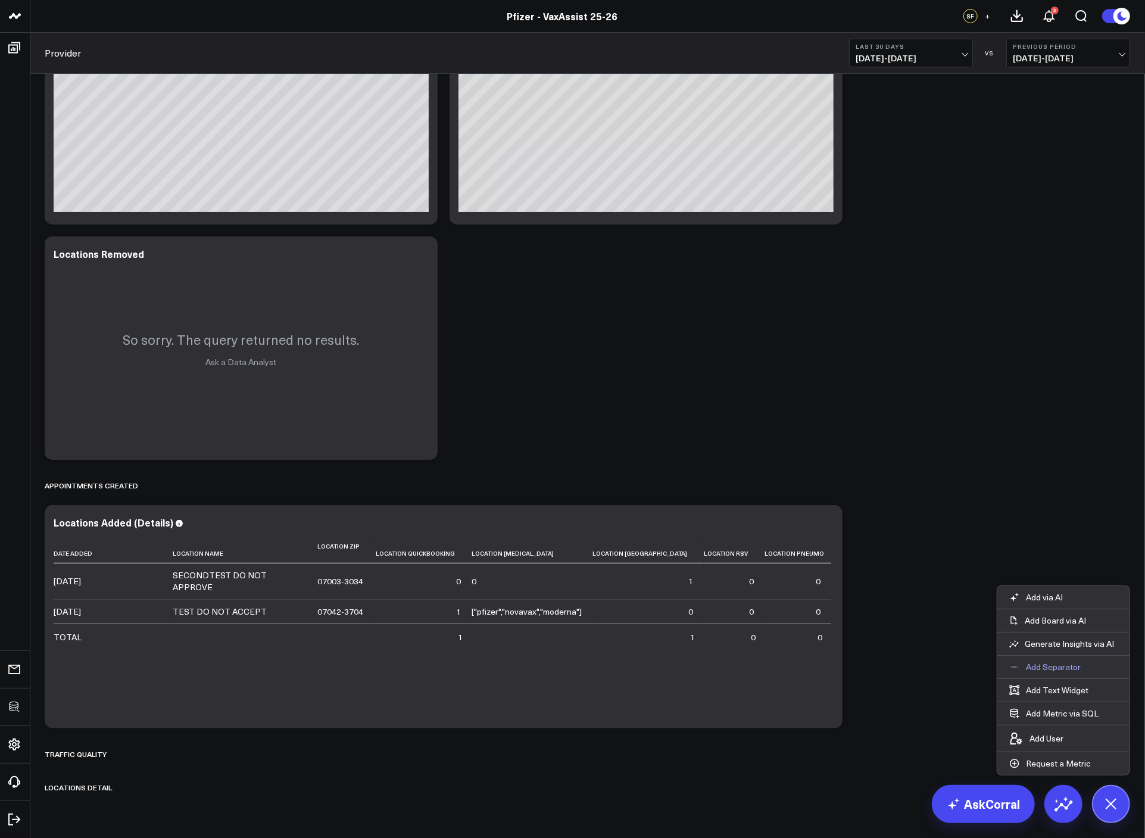
click at [1027, 665] on p "Add Separator" at bounding box center [1053, 667] width 55 height 11
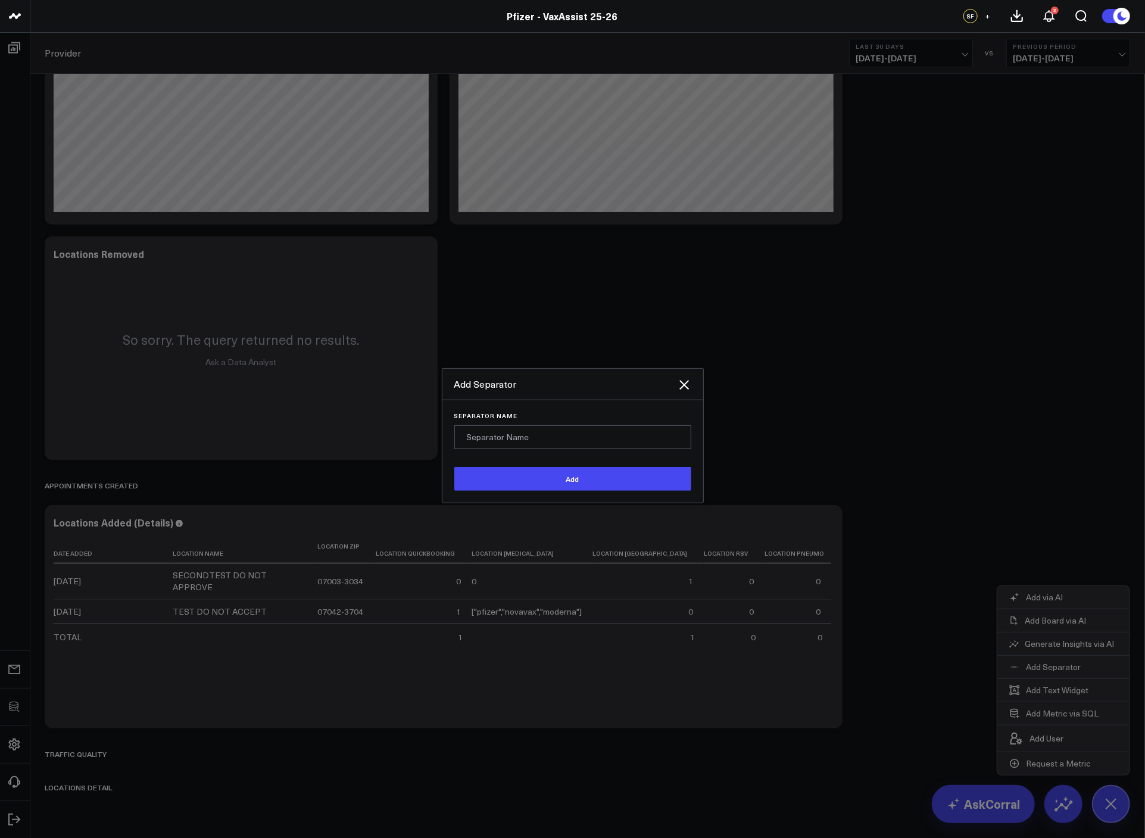
click at [559, 434] on input "Separator Name" at bounding box center [572, 437] width 237 height 24
type input "Support Page"
click at [454, 467] on button "Add" at bounding box center [572, 479] width 237 height 24
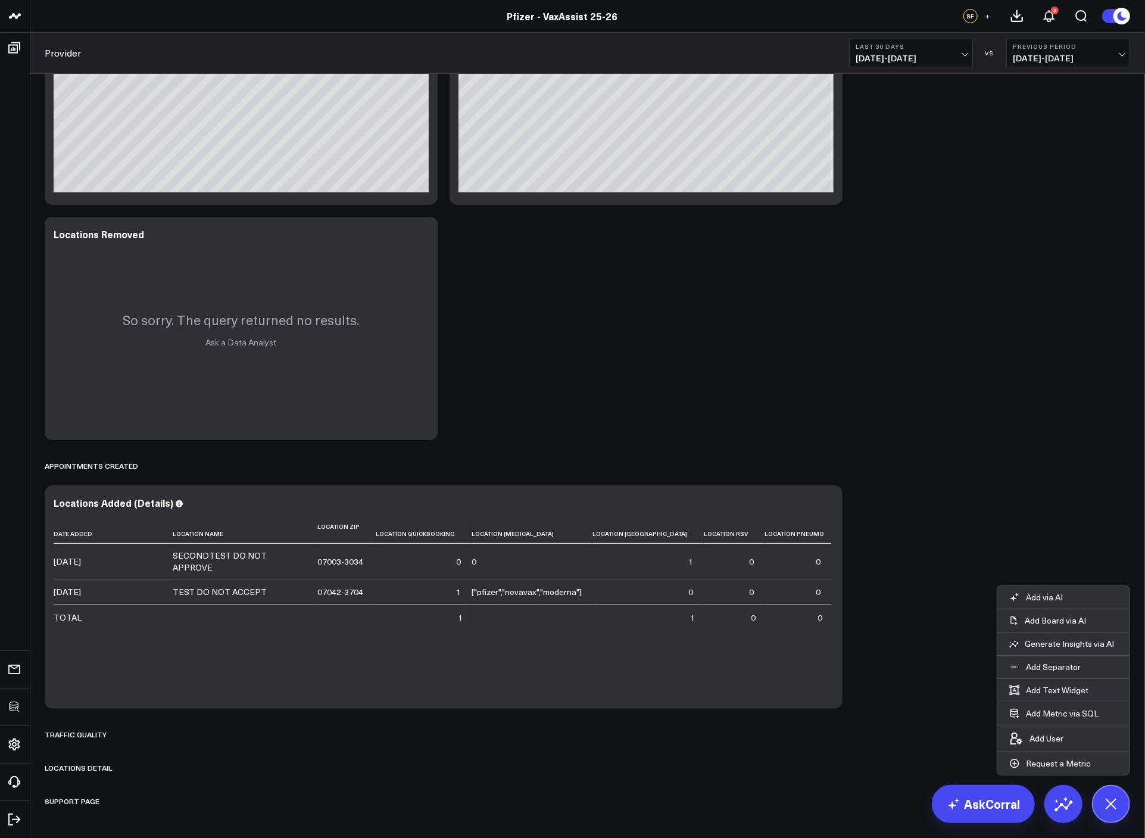
scroll to position [0, 0]
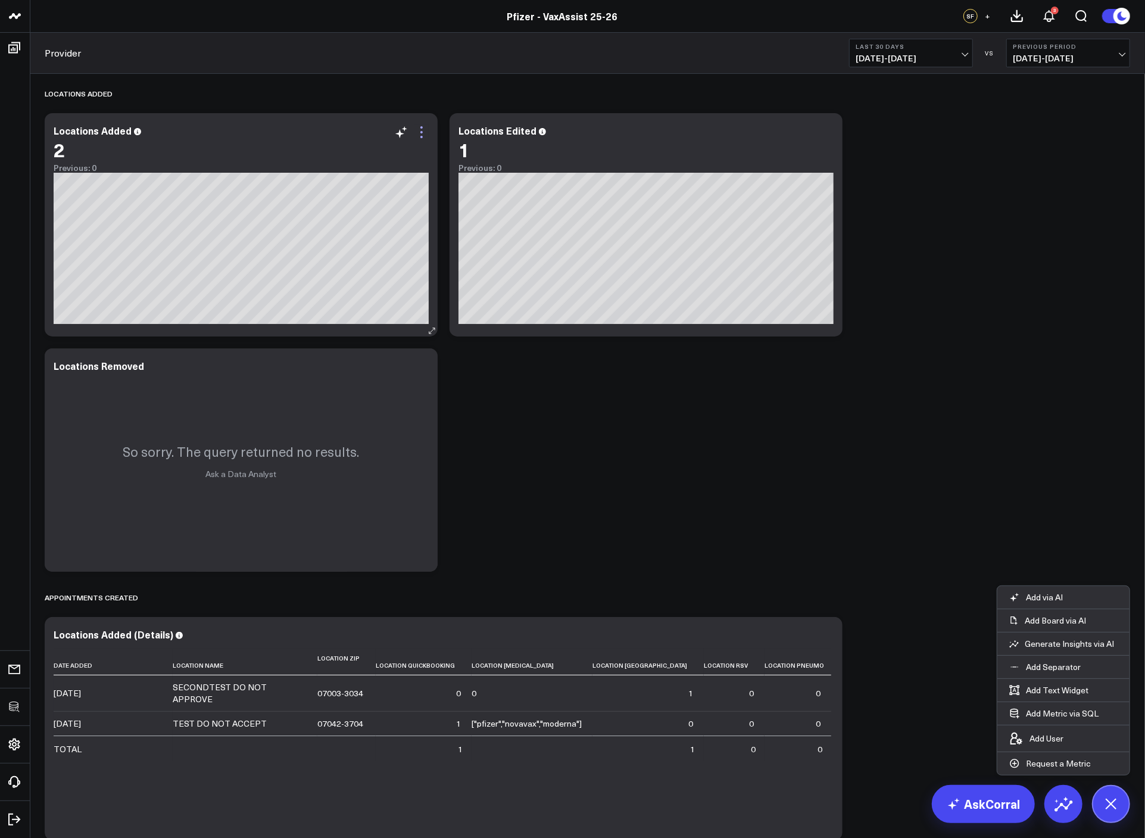
click at [421, 132] on icon at bounding box center [421, 132] width 2 height 2
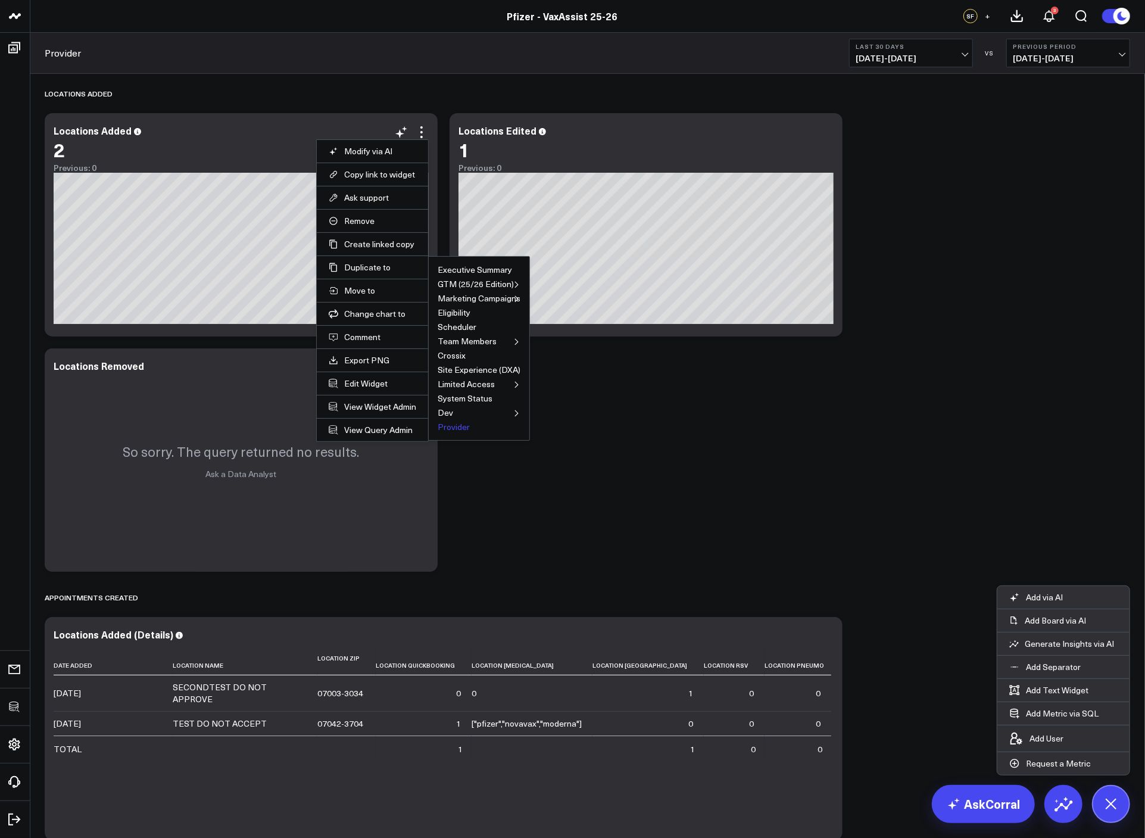
click at [451, 429] on button "Provider" at bounding box center [454, 427] width 32 height 8
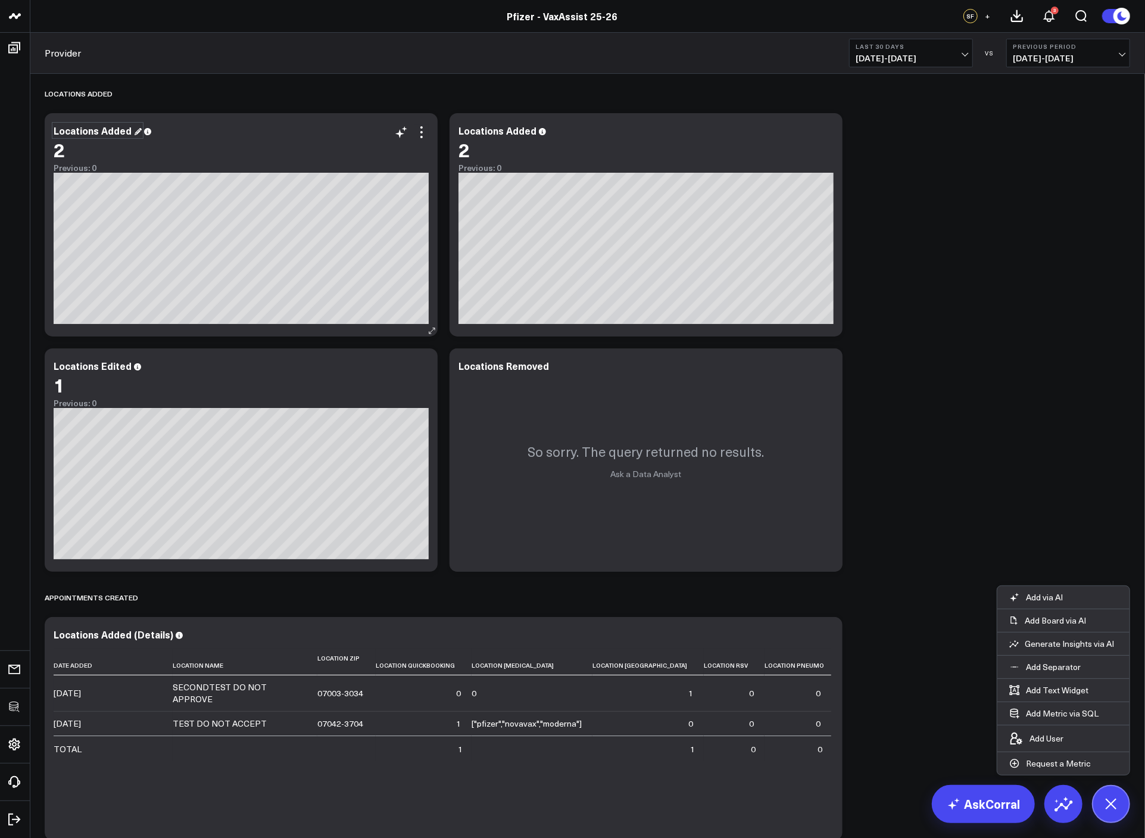
click at [94, 128] on div "Locations Added" at bounding box center [98, 130] width 88 height 13
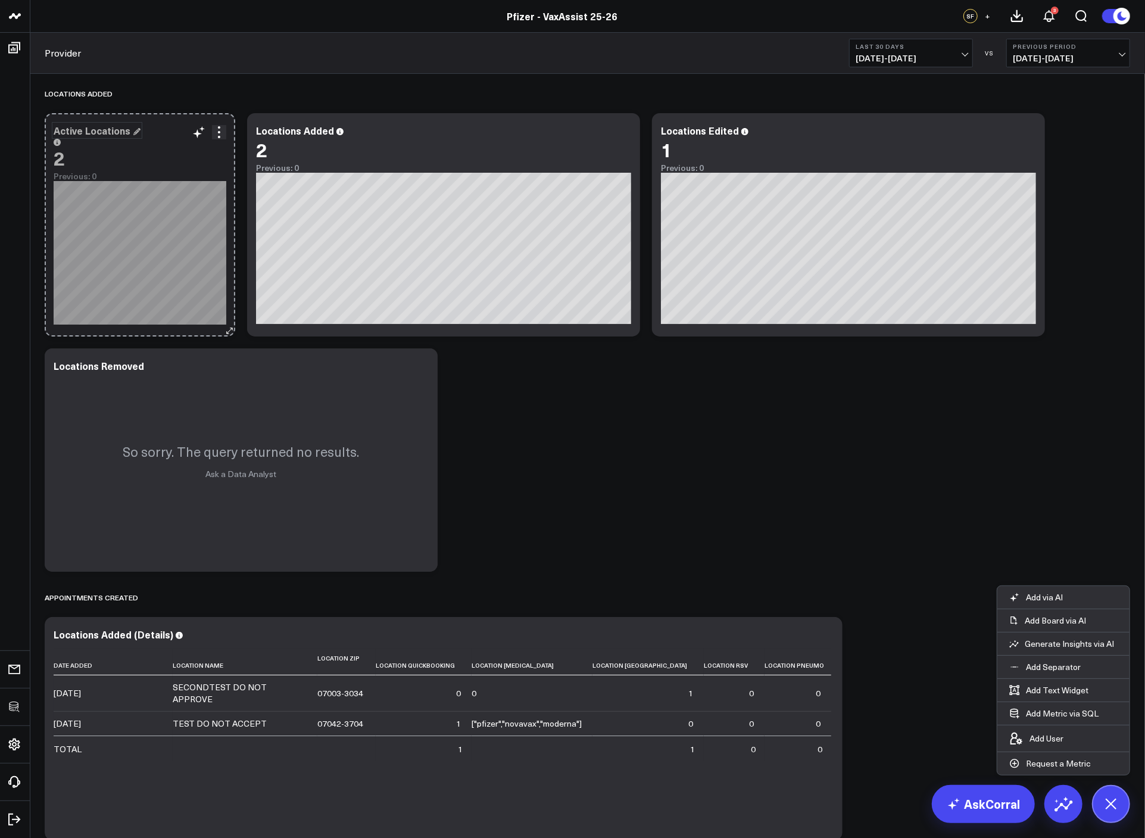
click at [203, 301] on div "Active Locations 2 Previous: 0 [#fff fontSize:14px lineHeight:16px]2025-08-07[/…" at bounding box center [140, 224] width 191 height 223
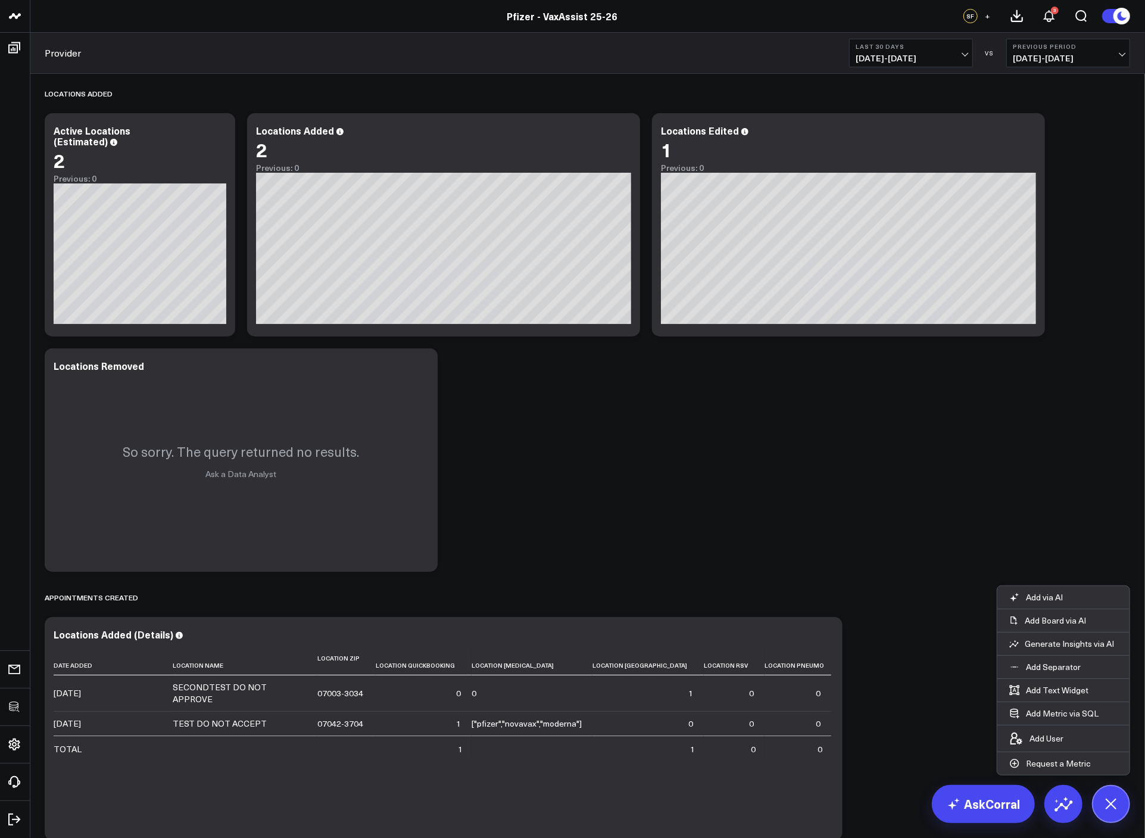
click at [743, 491] on div "Locations Added Modify via AI Copy link to widget Ask support Remove Create lin…" at bounding box center [588, 510] width 1098 height 873
click at [214, 138] on icon at bounding box center [219, 132] width 14 height 14
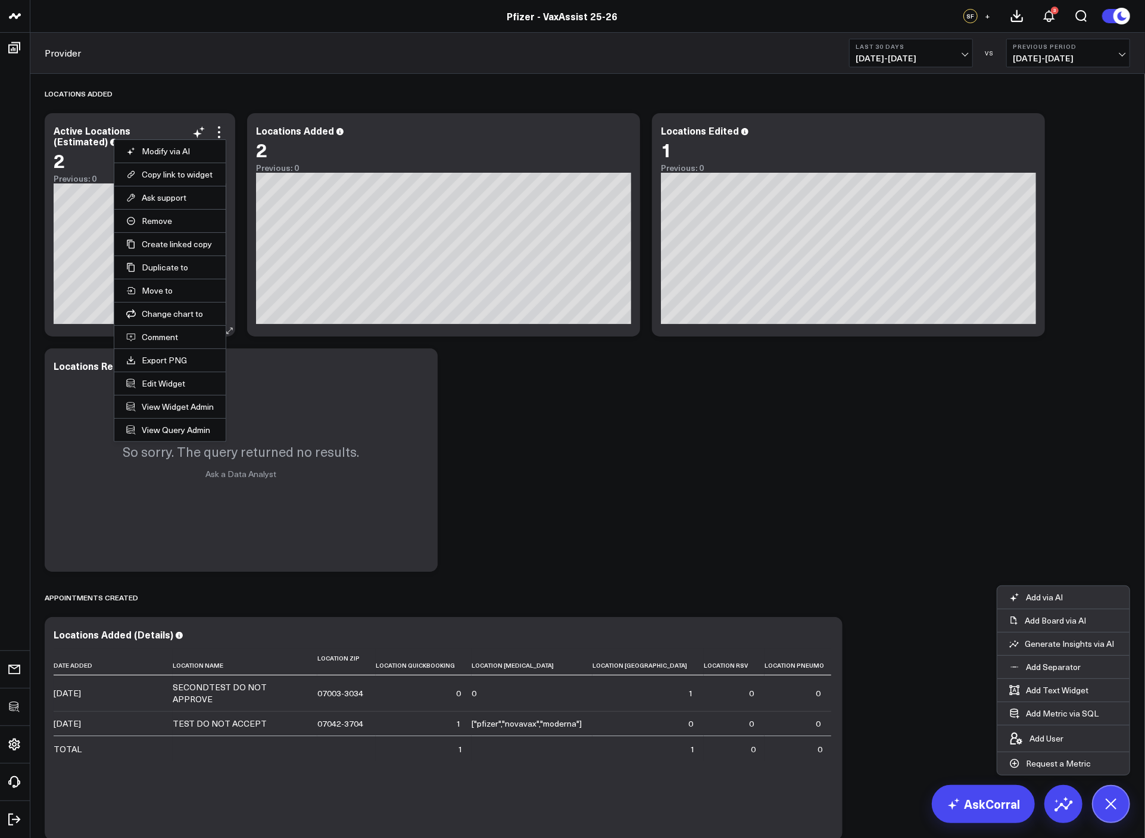
click at [157, 377] on li "Edit Widget" at bounding box center [169, 383] width 111 height 23
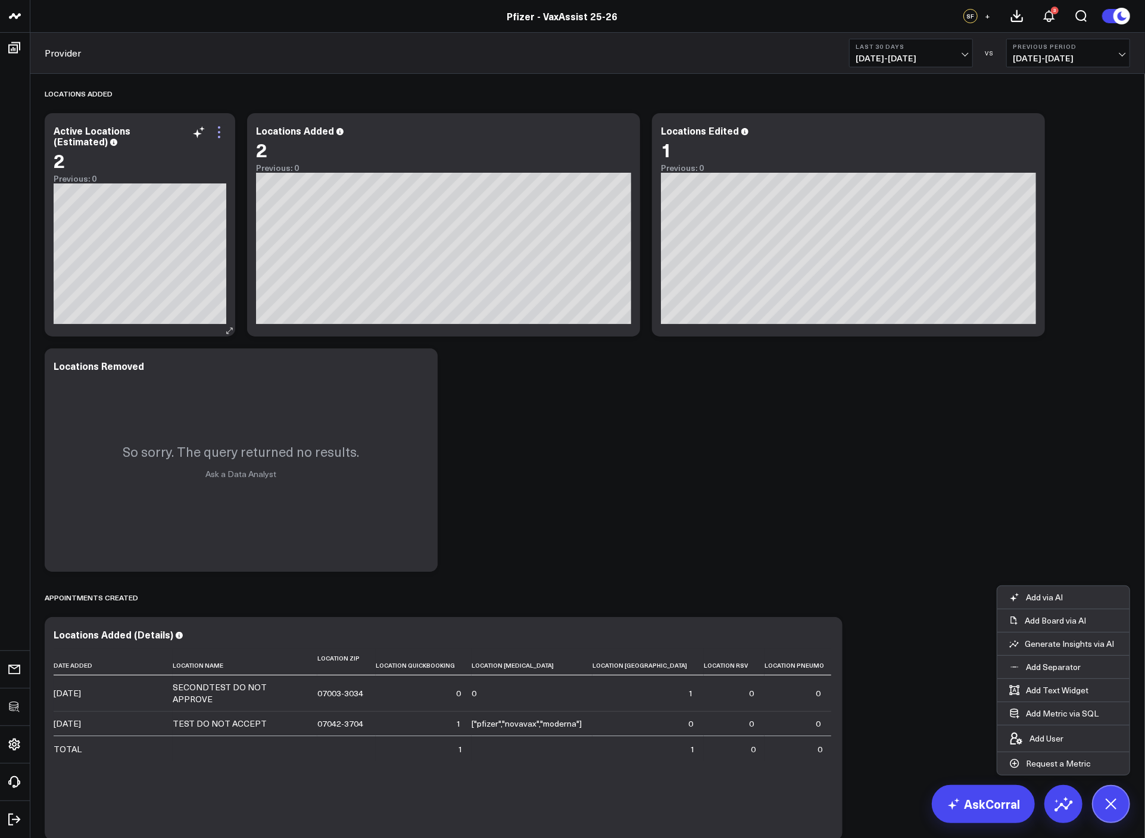
click at [220, 138] on icon at bounding box center [219, 132] width 14 height 14
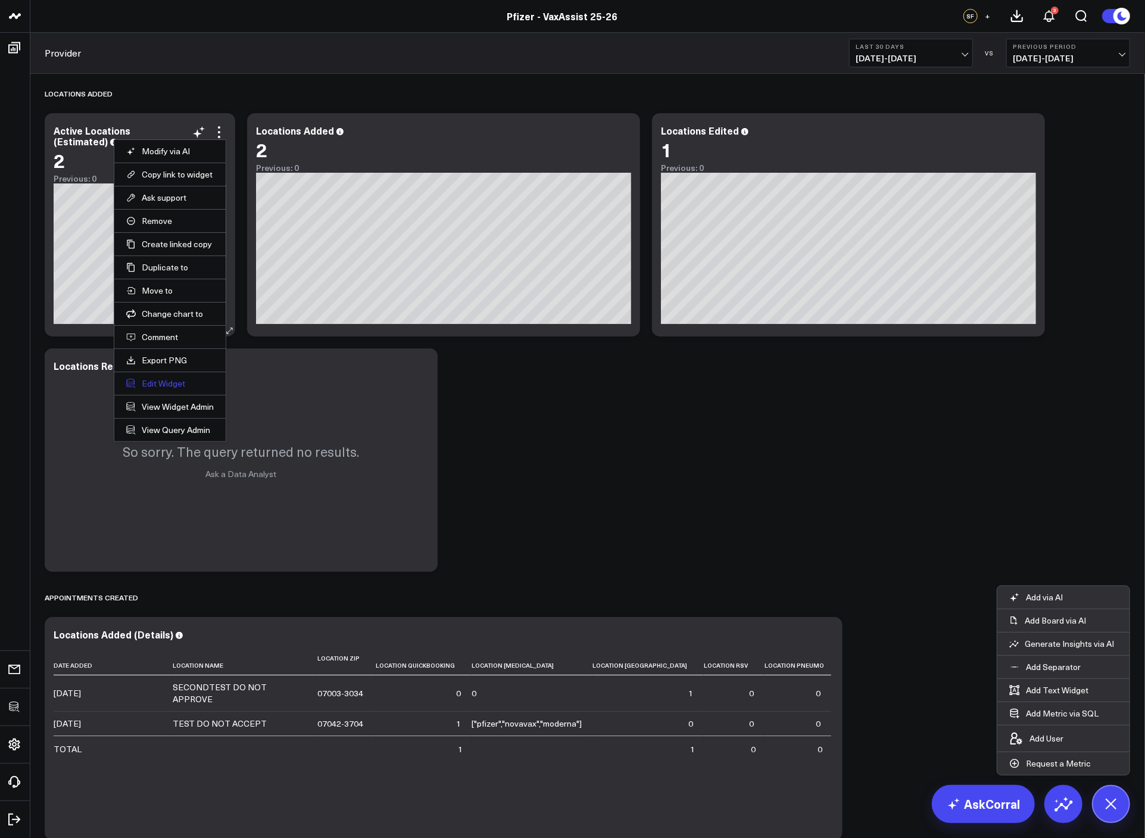
click at [158, 379] on button "Edit Widget" at bounding box center [170, 383] width 88 height 11
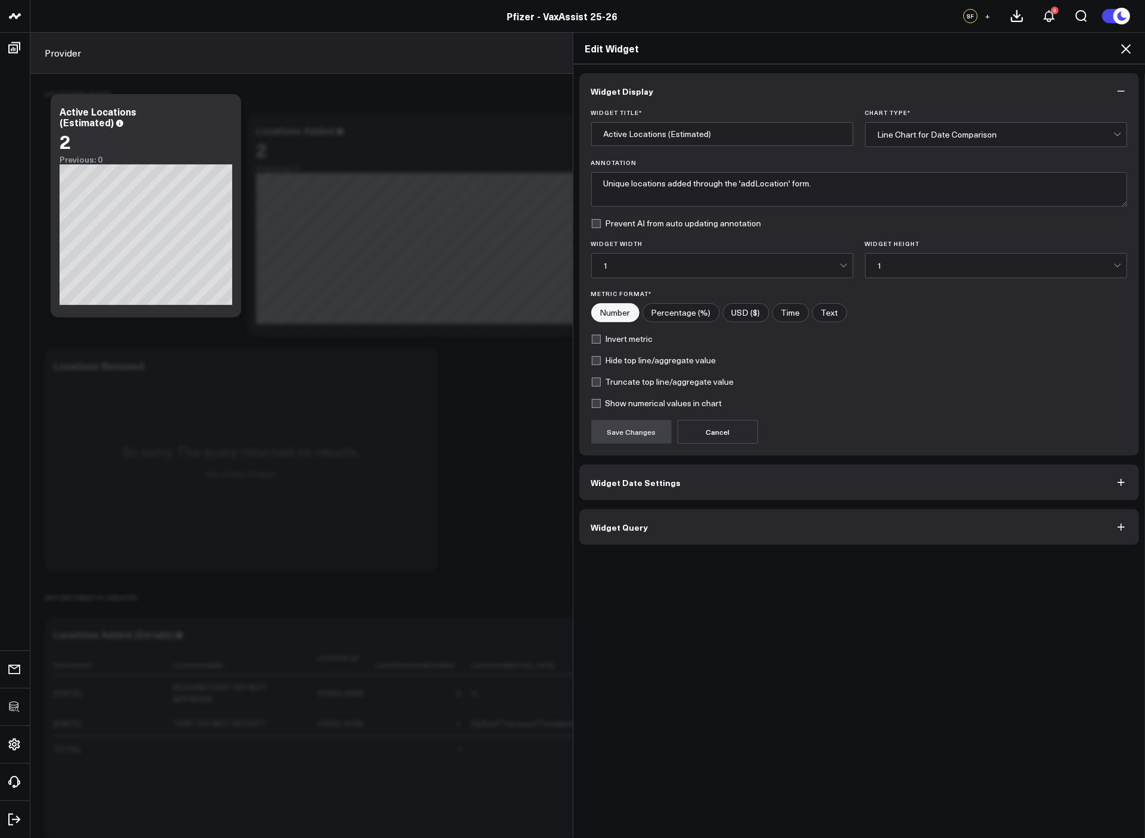
click at [679, 537] on button "Widget Query" at bounding box center [859, 527] width 560 height 36
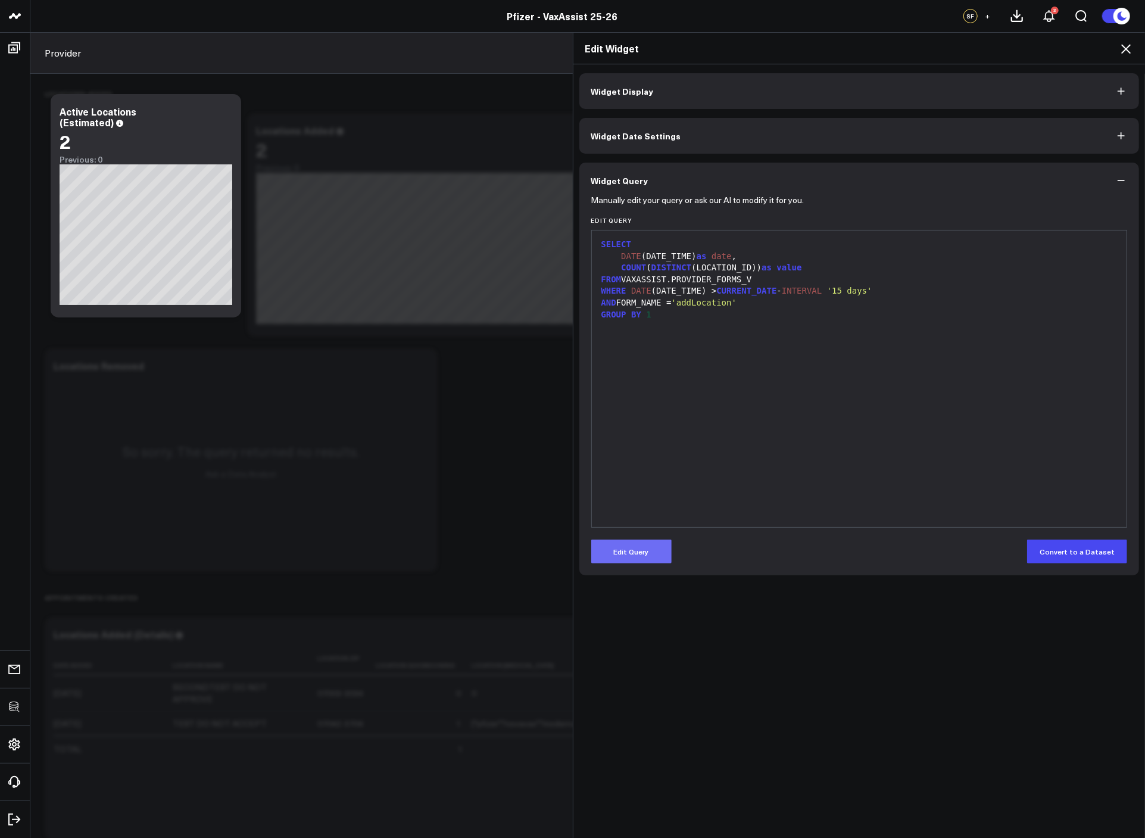
click at [641, 557] on button "Edit Query" at bounding box center [631, 552] width 80 height 24
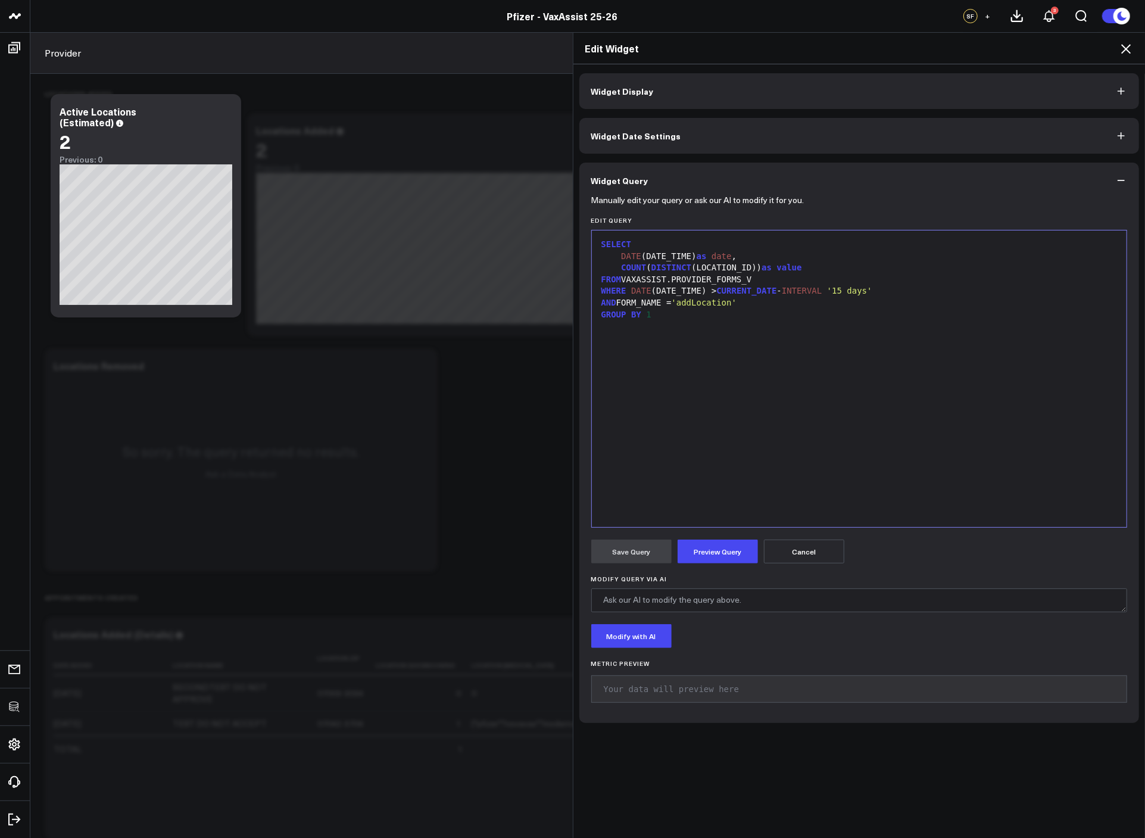
click at [771, 304] on div "AND FORM_NAME = 'addLocation'" at bounding box center [860, 303] width 524 height 12
drag, startPoint x: 771, startPoint y: 304, endPoint x: 616, endPoint y: 304, distance: 154.8
click at [616, 304] on div "AND FORM_NAME = 'addLocation'" at bounding box center [860, 303] width 524 height 12
drag, startPoint x: 729, startPoint y: 298, endPoint x: 618, endPoint y: 305, distance: 111.6
click at [618, 305] on div "AND LOCATION_FORM_" at bounding box center [860, 303] width 524 height 12
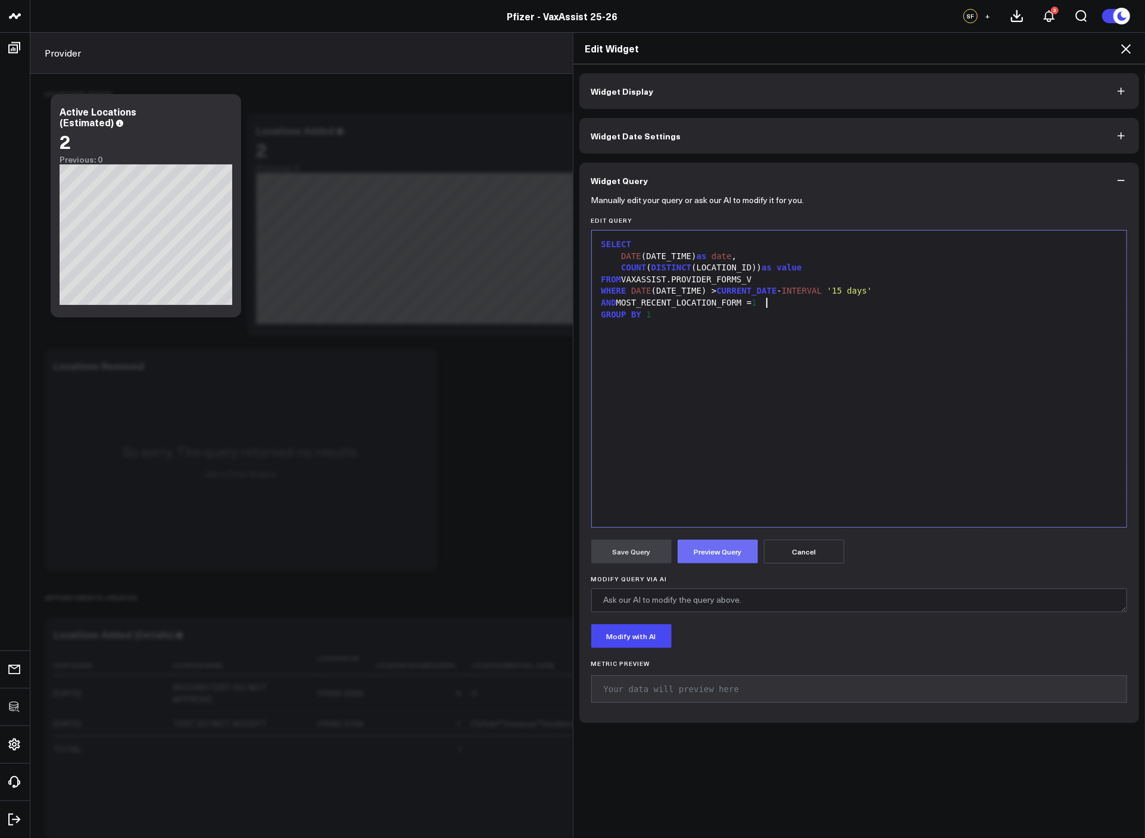
click at [719, 562] on button "Preview Query" at bounding box center [718, 552] width 80 height 24
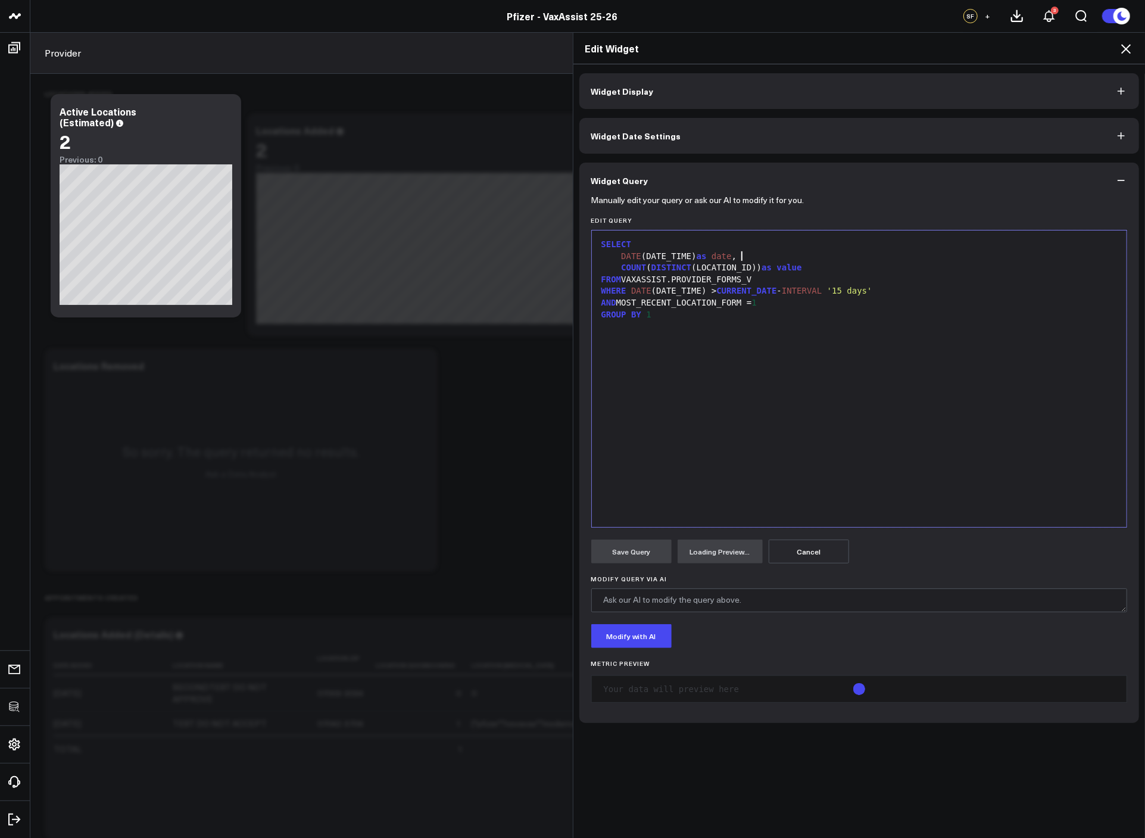
click at [747, 256] on div "DATE (DATE_TIME) as date ," at bounding box center [860, 257] width 524 height 12
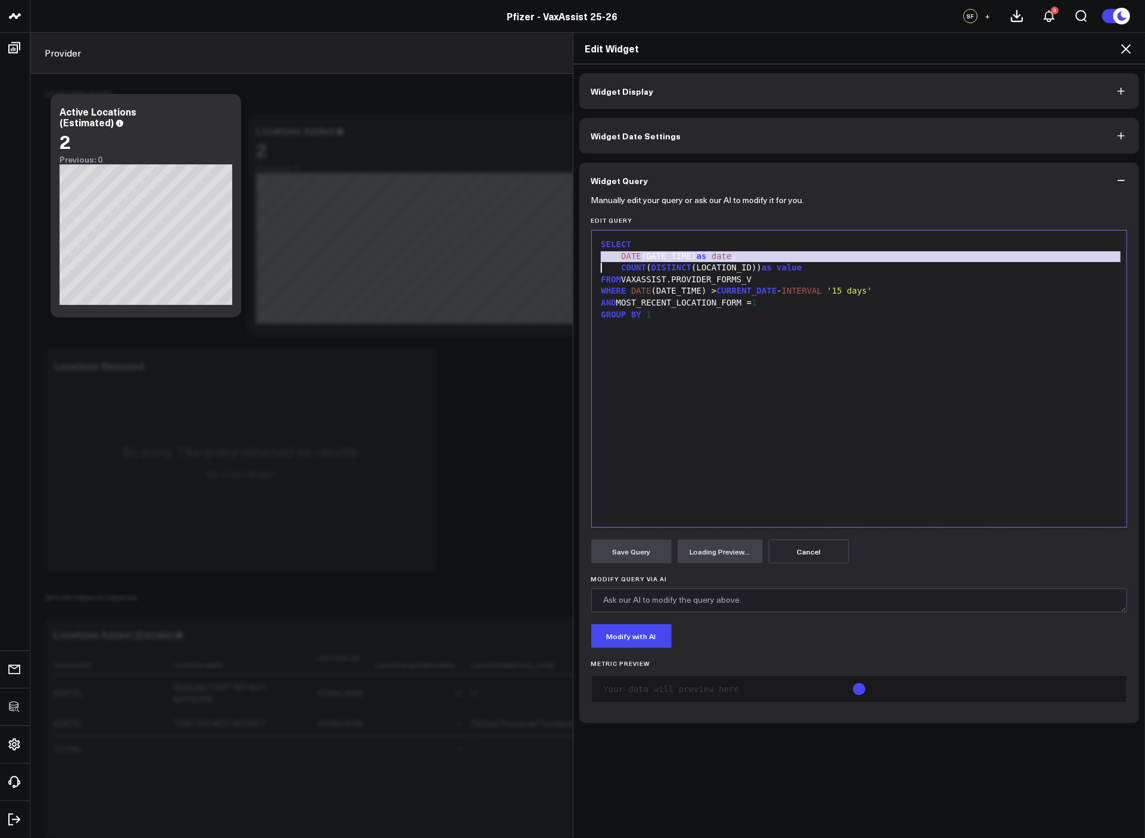
click at [747, 256] on div "DATE (DATE_TIME) as date ," at bounding box center [860, 257] width 524 height 12
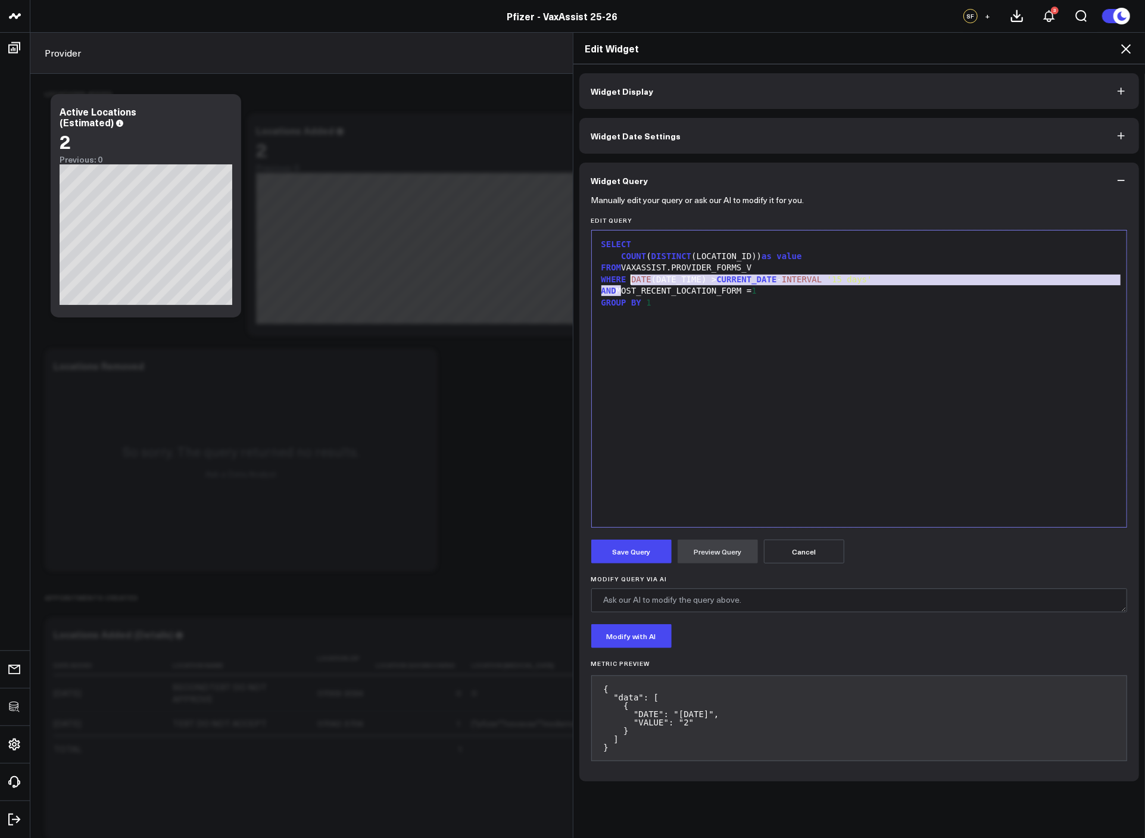
drag, startPoint x: 616, startPoint y: 293, endPoint x: 627, endPoint y: 282, distance: 14.7
click at [627, 282] on div "SELECT COUNT ( DISTINCT (LOCATION_ID)) as value FROM VAXASSIST.PROVIDER_FORMS_V…" at bounding box center [860, 378] width 524 height 285
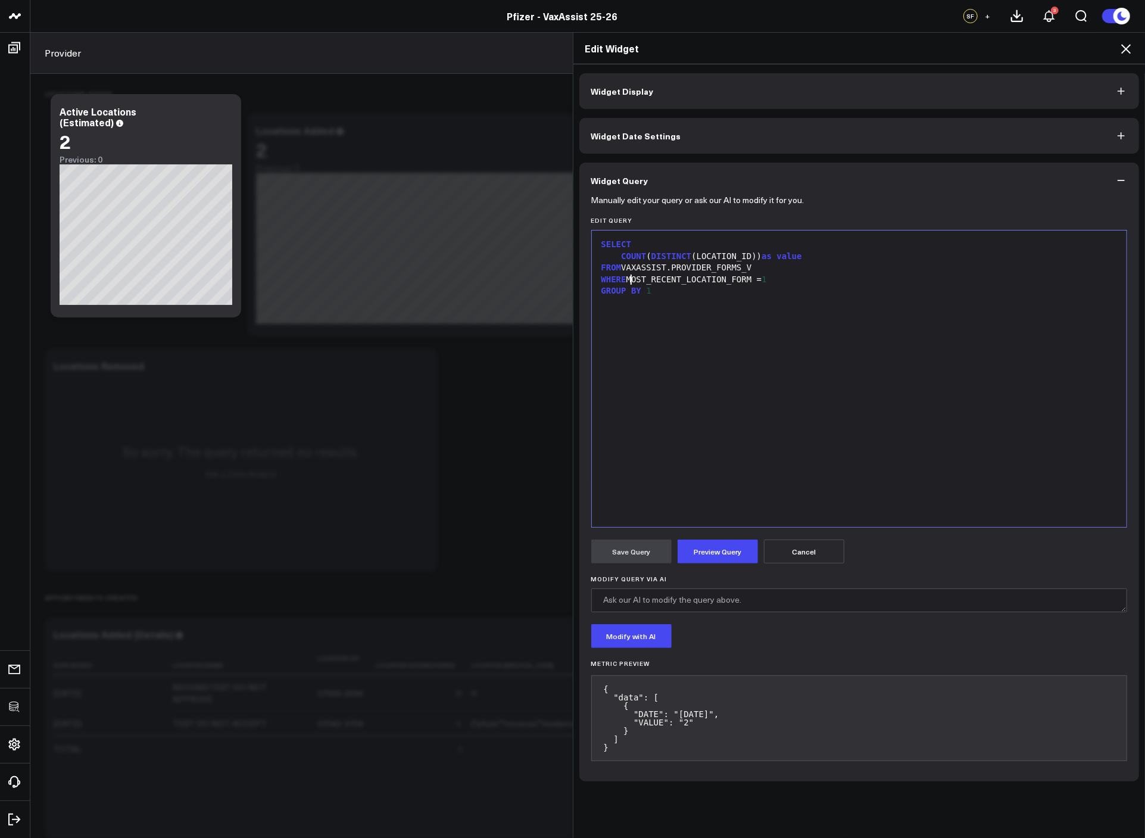
click at [653, 293] on div "GROUP BY 1" at bounding box center [860, 291] width 524 height 12
click at [719, 563] on button "Preview Query" at bounding box center [718, 552] width 80 height 24
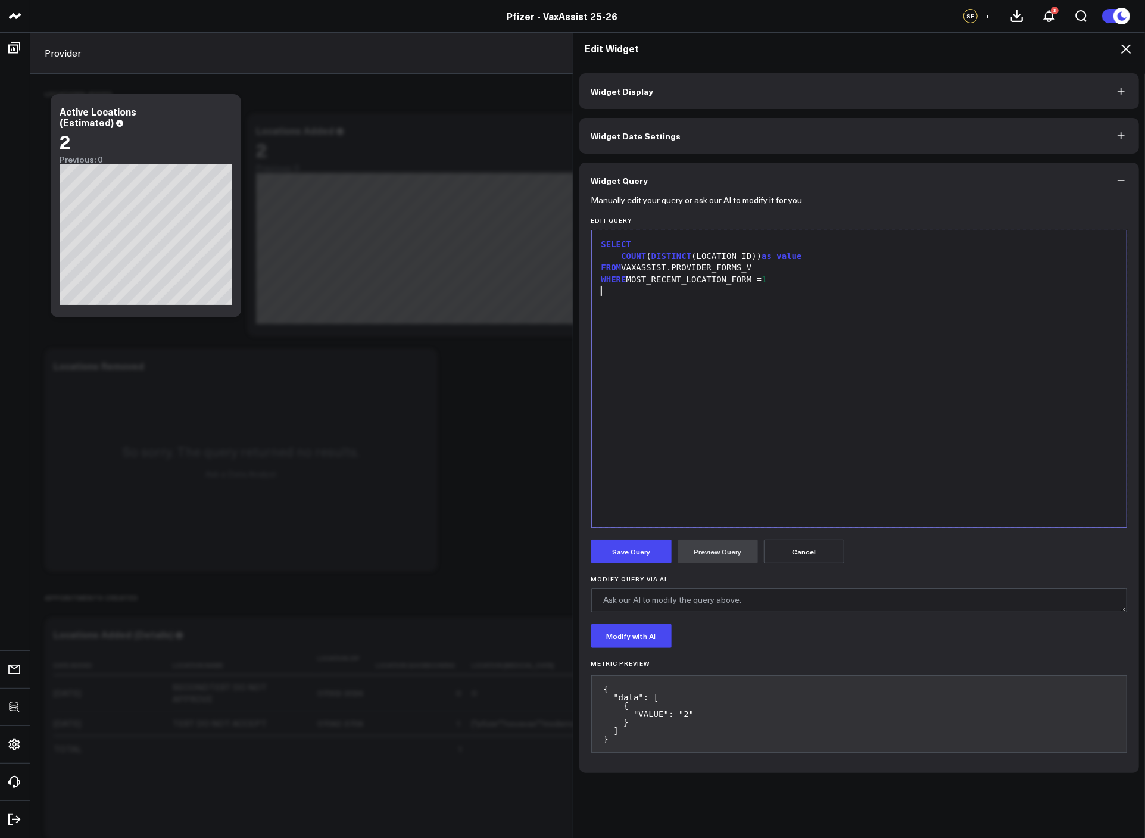
click at [811, 300] on div "SELECT COUNT ( DISTINCT (LOCATION_ID)) as value FROM VAXASSIST.PROVIDER_FORMS_V…" at bounding box center [860, 378] width 524 height 285
drag, startPoint x: 707, startPoint y: 550, endPoint x: 683, endPoint y: 553, distance: 24.1
click at [707, 550] on button "Preview Query" at bounding box center [718, 552] width 80 height 24
click at [627, 555] on button "Save Query" at bounding box center [631, 552] width 80 height 24
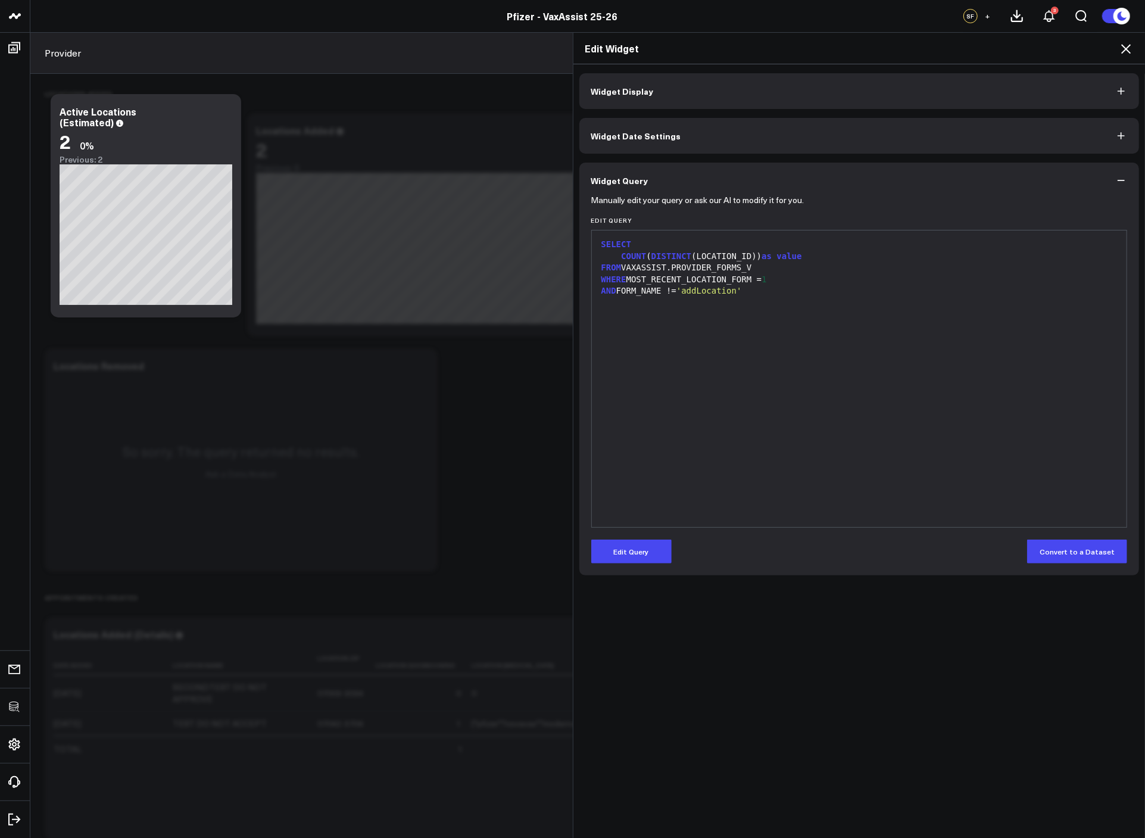
click at [1118, 50] on h2 "Edit Widget" at bounding box center [859, 48] width 549 height 13
click at [1126, 49] on icon at bounding box center [1126, 49] width 10 height 10
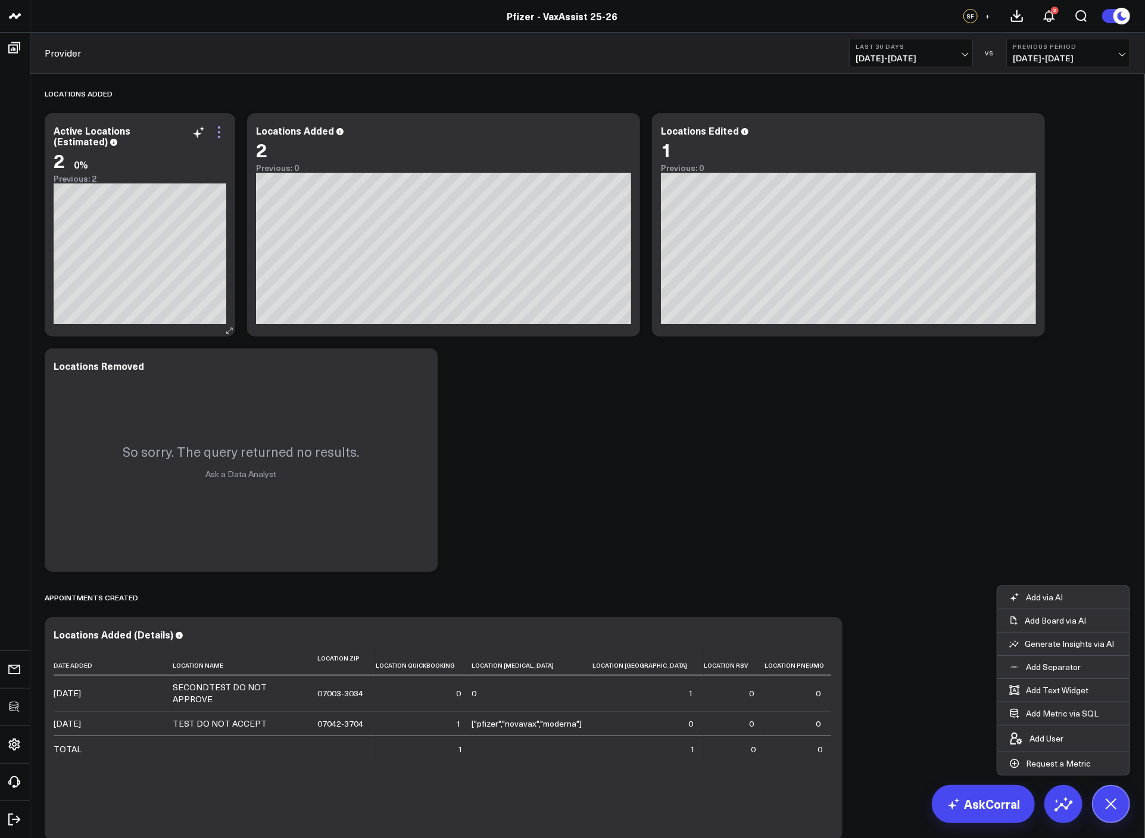
click at [219, 133] on icon at bounding box center [219, 132] width 14 height 14
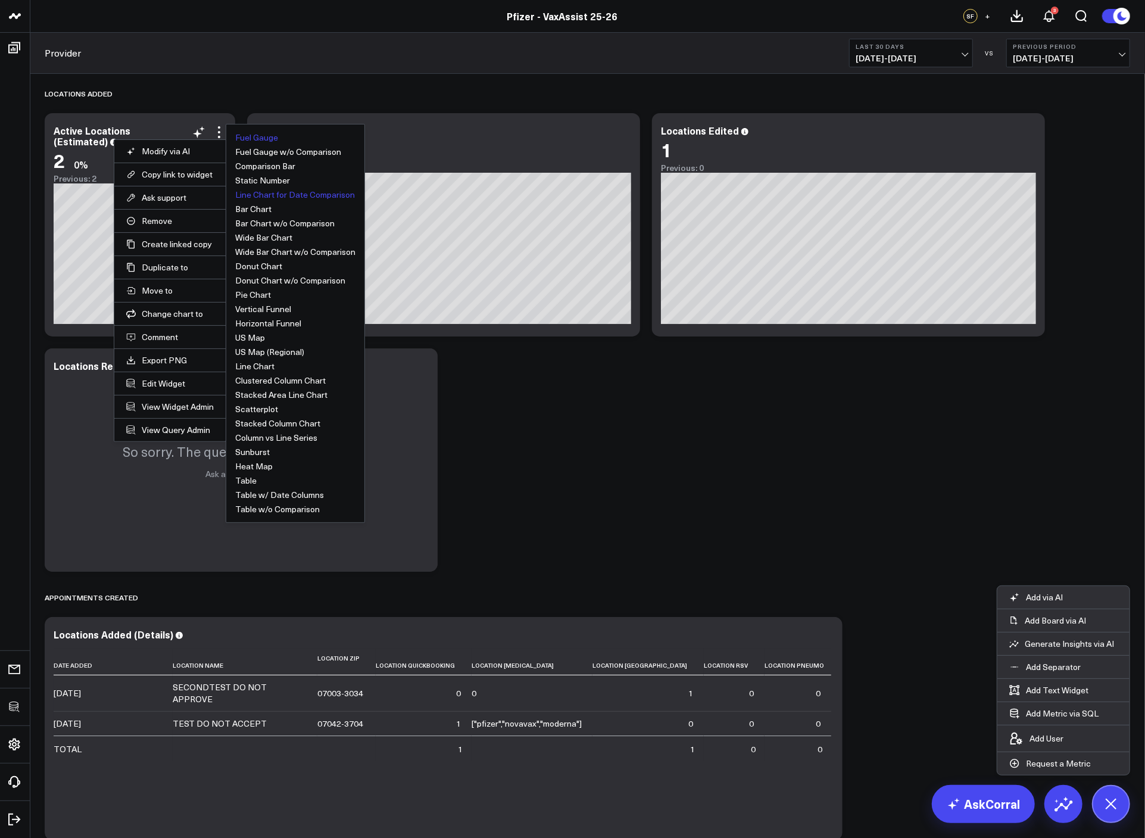
click at [262, 139] on button "Fuel Gauge" at bounding box center [256, 137] width 43 height 8
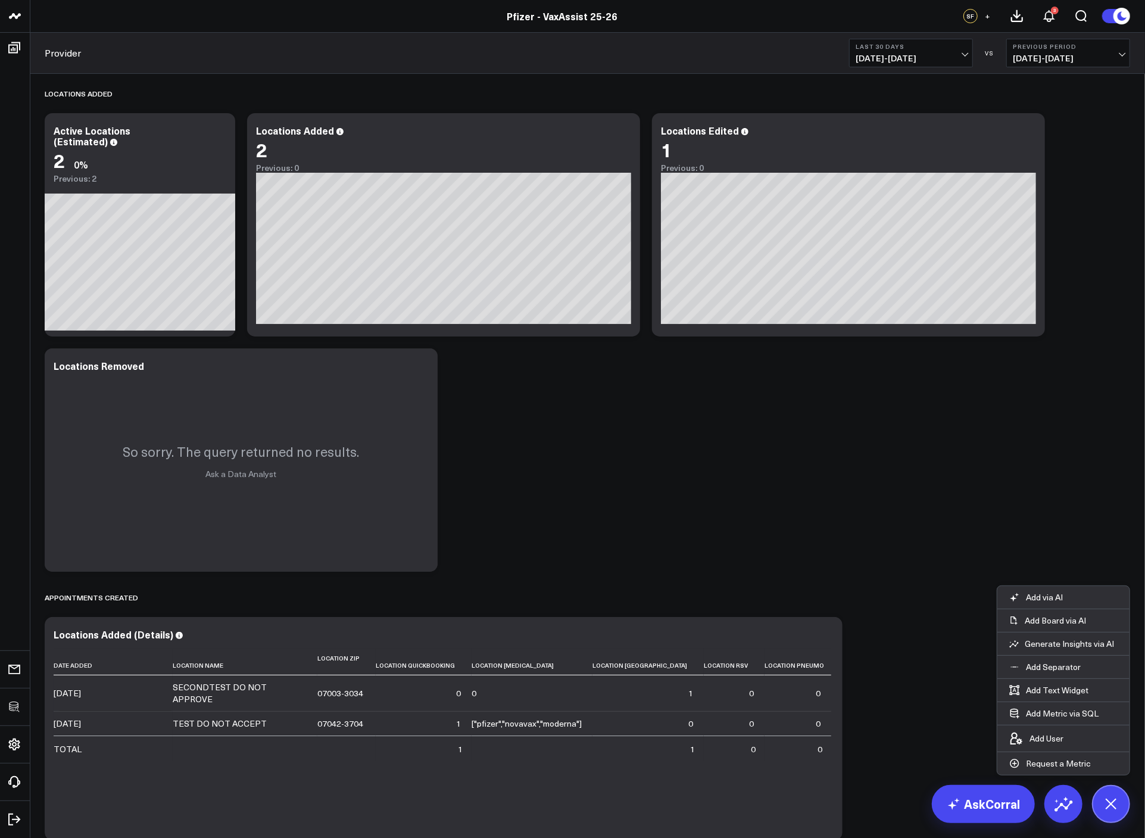
click at [610, 382] on div "Locations Added Modify via AI Copy link to widget Ask support Remove Create lin…" at bounding box center [588, 510] width 1098 height 873
click at [623, 400] on div "Locations Added Modify via AI Copy link to widget Ask support Remove Create lin…" at bounding box center [588, 510] width 1098 height 873
click at [577, 482] on div "Locations Added Modify via AI Copy link to widget Ask support Remove Create lin…" at bounding box center [588, 510] width 1098 height 873
click at [858, 484] on div "Locations Added Modify via AI Copy link to widget Ask support Remove Create lin…" at bounding box center [588, 510] width 1098 height 873
click at [859, 484] on div "Locations Added Modify via AI Copy link to widget Ask support Remove Create lin…" at bounding box center [588, 510] width 1098 height 873
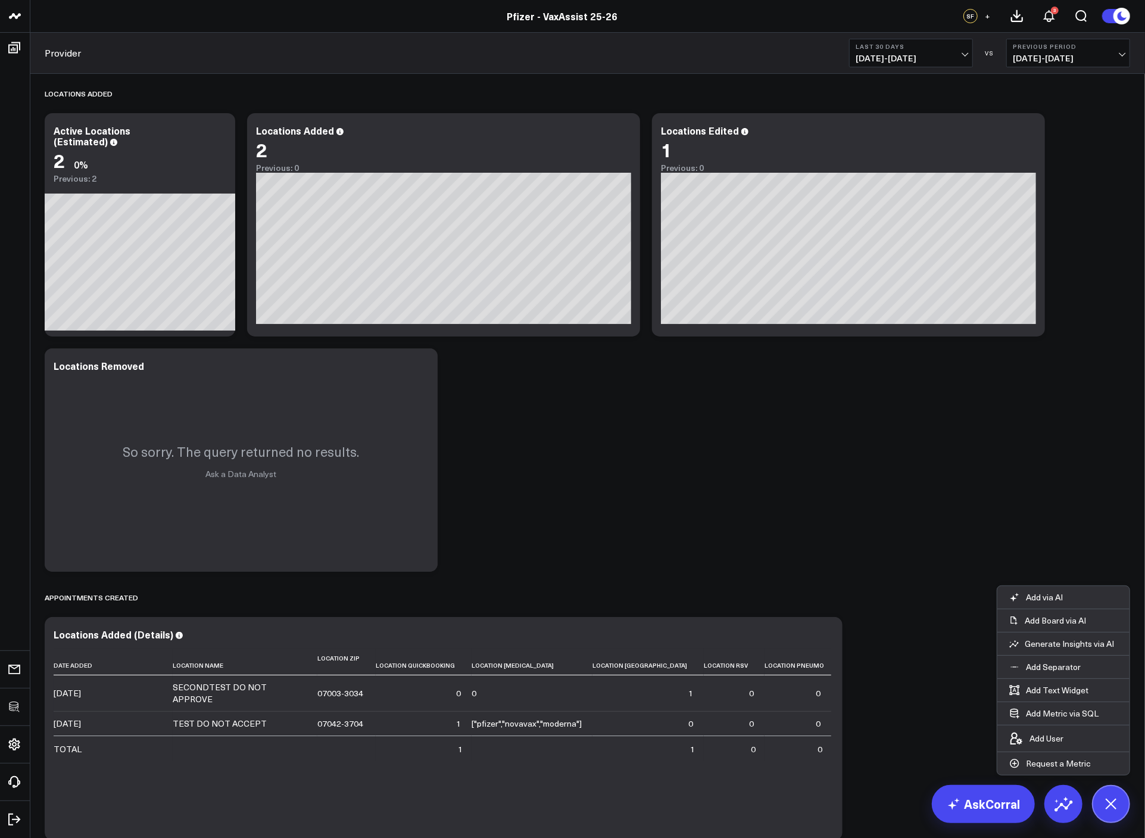
click at [863, 482] on div "Locations Added Modify via AI Copy link to widget Ask support Remove Create lin…" at bounding box center [588, 510] width 1098 height 873
click at [1107, 815] on button at bounding box center [1111, 804] width 38 height 38
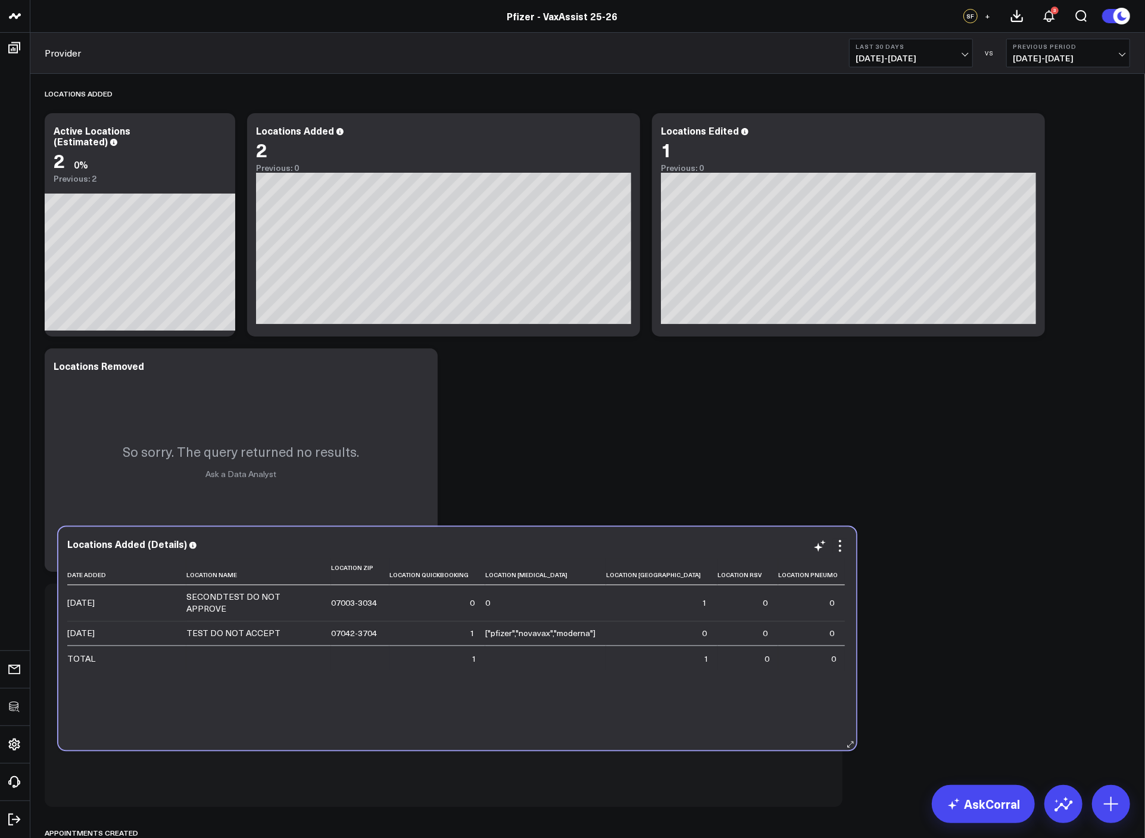
drag, startPoint x: 478, startPoint y: 680, endPoint x: 491, endPoint y: 589, distance: 91.5
click at [485, 589] on td "0" at bounding box center [437, 603] width 96 height 36
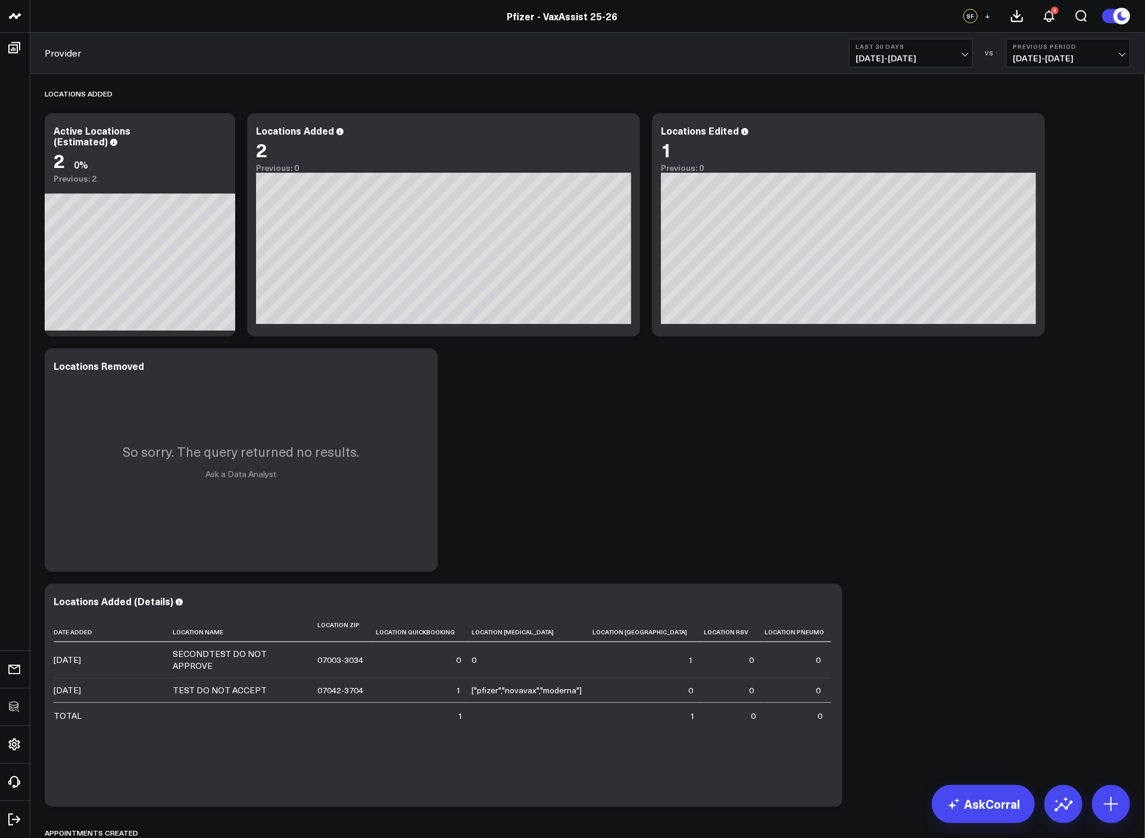
click at [574, 441] on div "Locations Added Modify via AI Copy link to widget Ask support Remove Create lin…" at bounding box center [588, 510] width 1098 height 873
drag, startPoint x: 706, startPoint y: 414, endPoint x: 823, endPoint y: 496, distance: 142.4
click at [706, 415] on div "Locations Added Modify via AI Copy link to widget Ask support Remove Create lin…" at bounding box center [588, 510] width 1098 height 873
click at [1114, 796] on icon at bounding box center [1111, 803] width 19 height 19
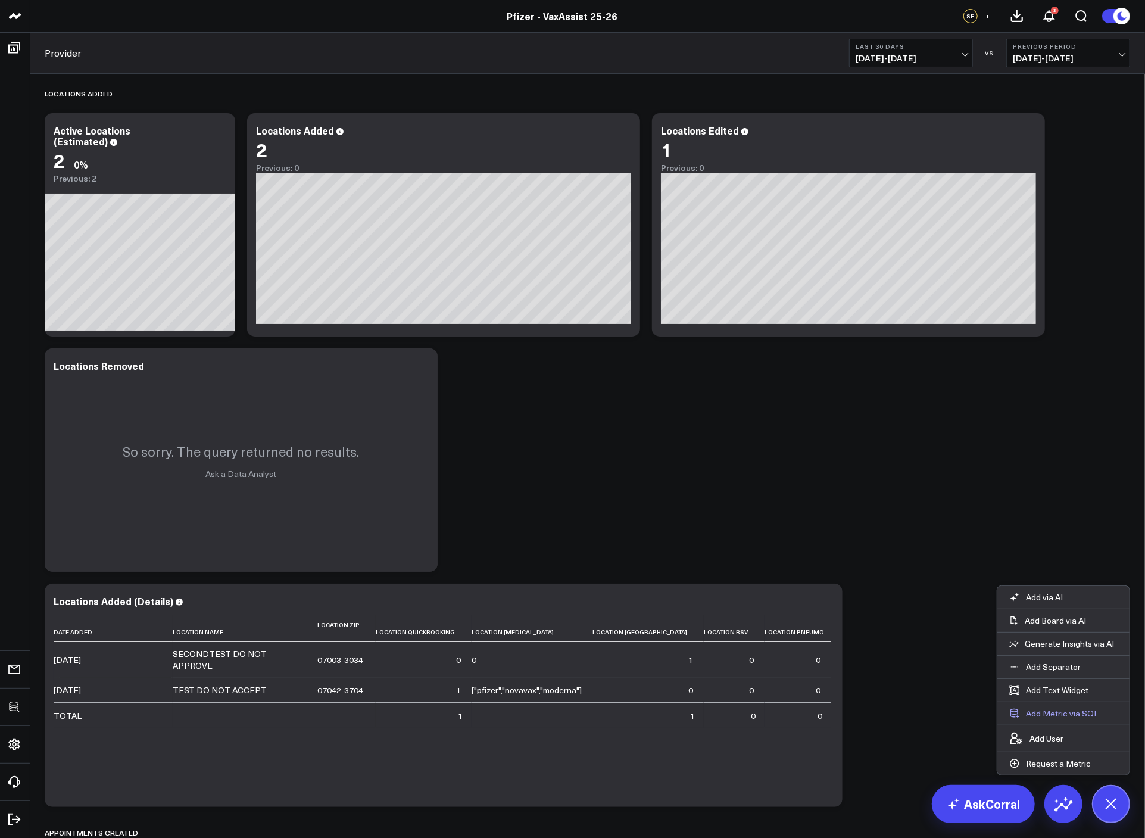
click at [1028, 718] on button "Add Metric via SQL" at bounding box center [1054, 713] width 113 height 23
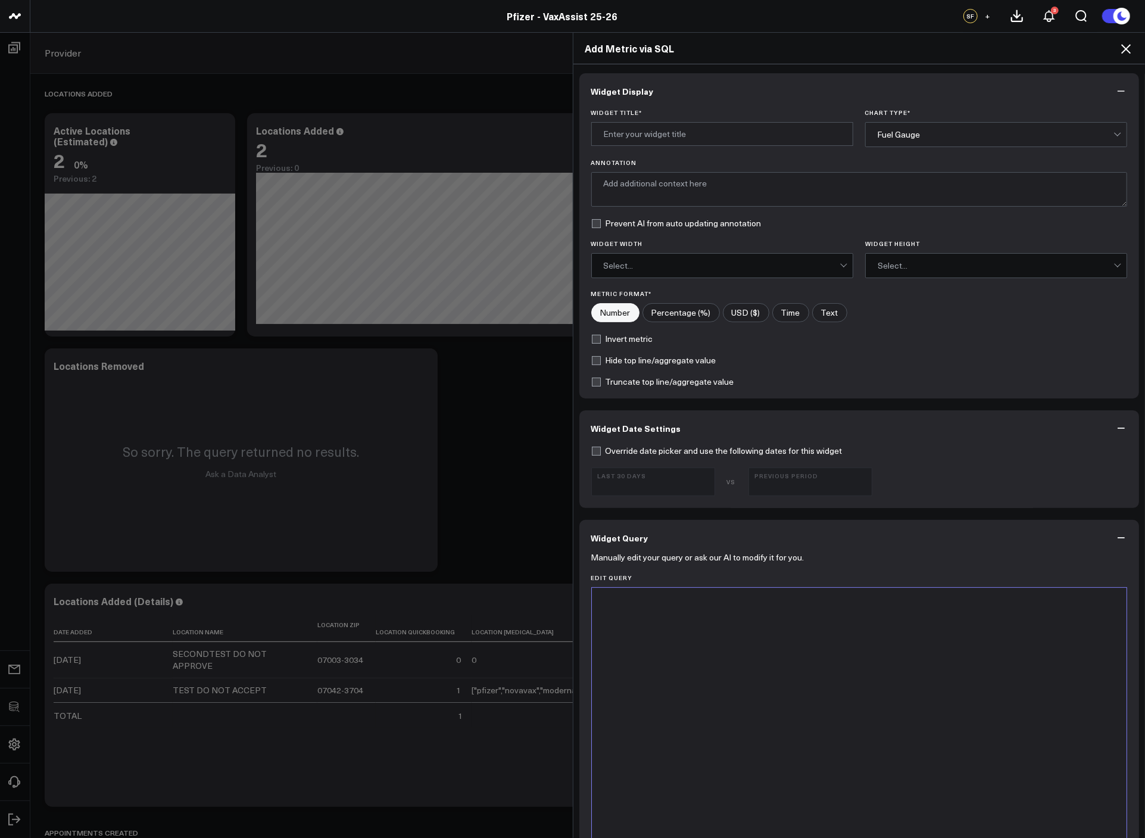
click at [786, 696] on div at bounding box center [860, 736] width 524 height 285
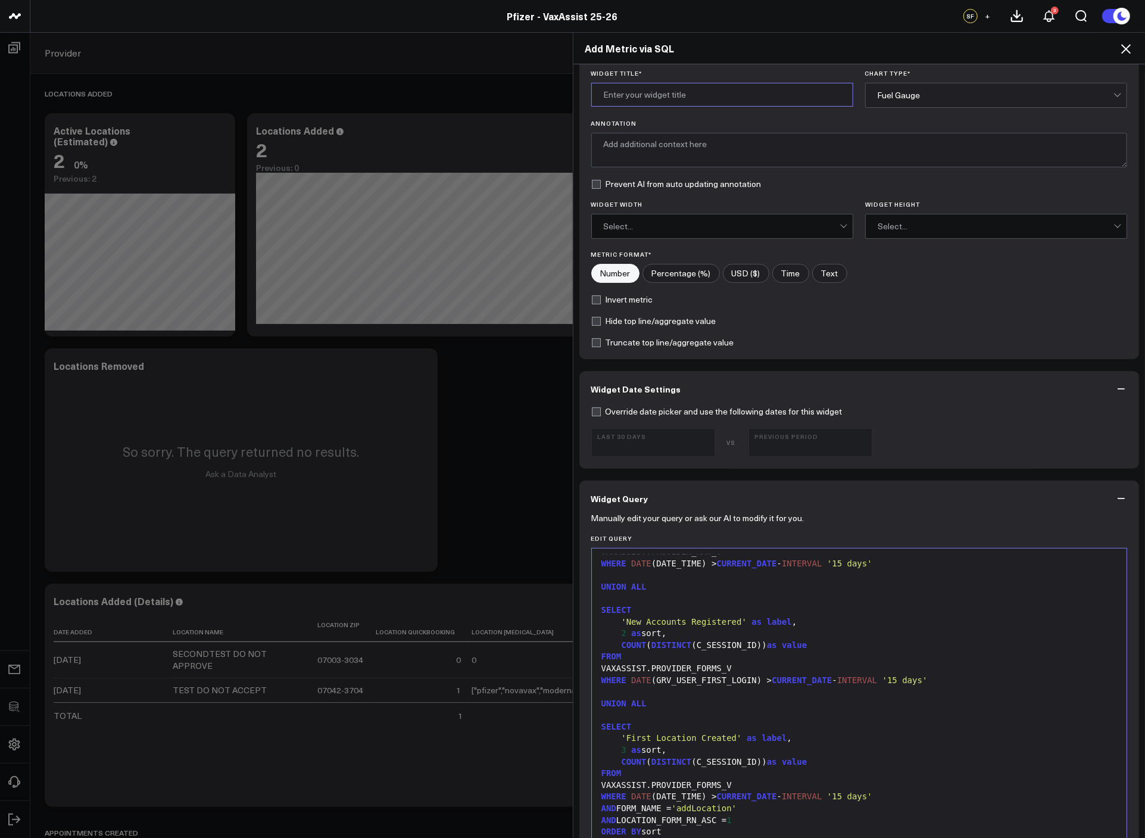
click at [673, 89] on input "Widget Title *" at bounding box center [722, 95] width 262 height 24
type input "Account & Location Creation Funnel"
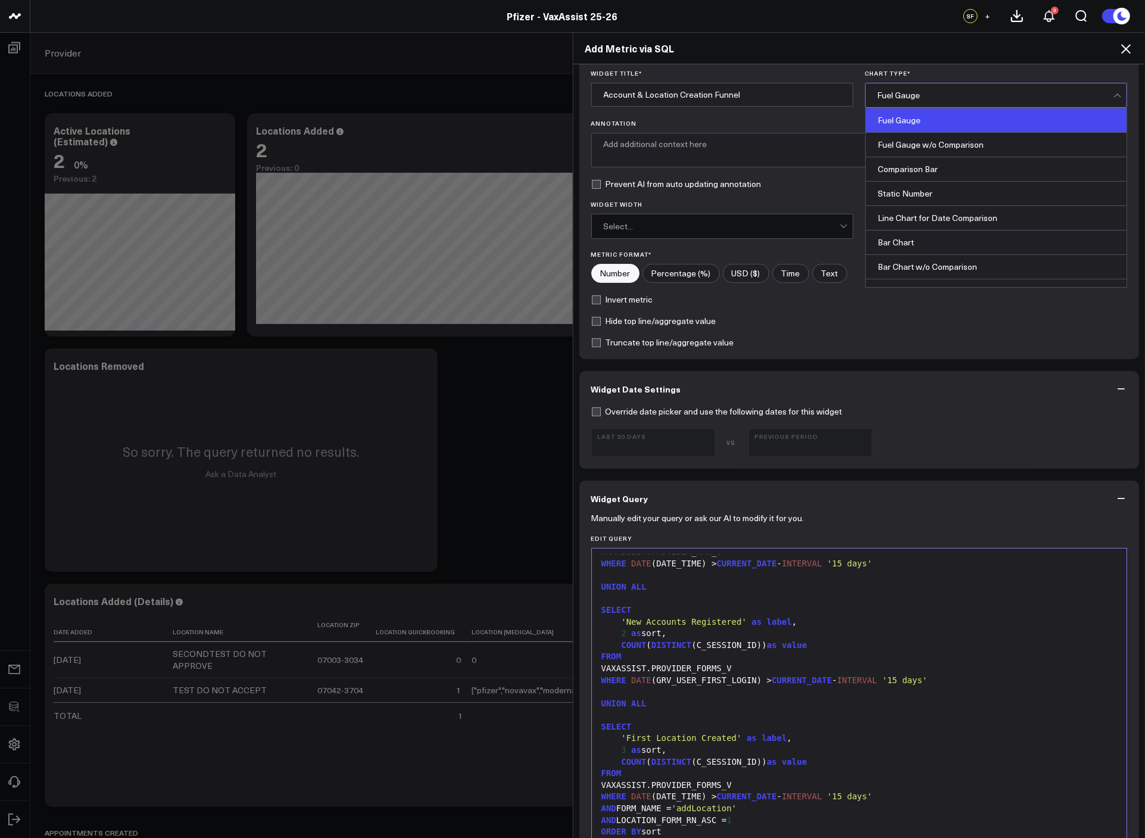
click at [934, 105] on div "Fuel Gauge" at bounding box center [996, 95] width 236 height 24
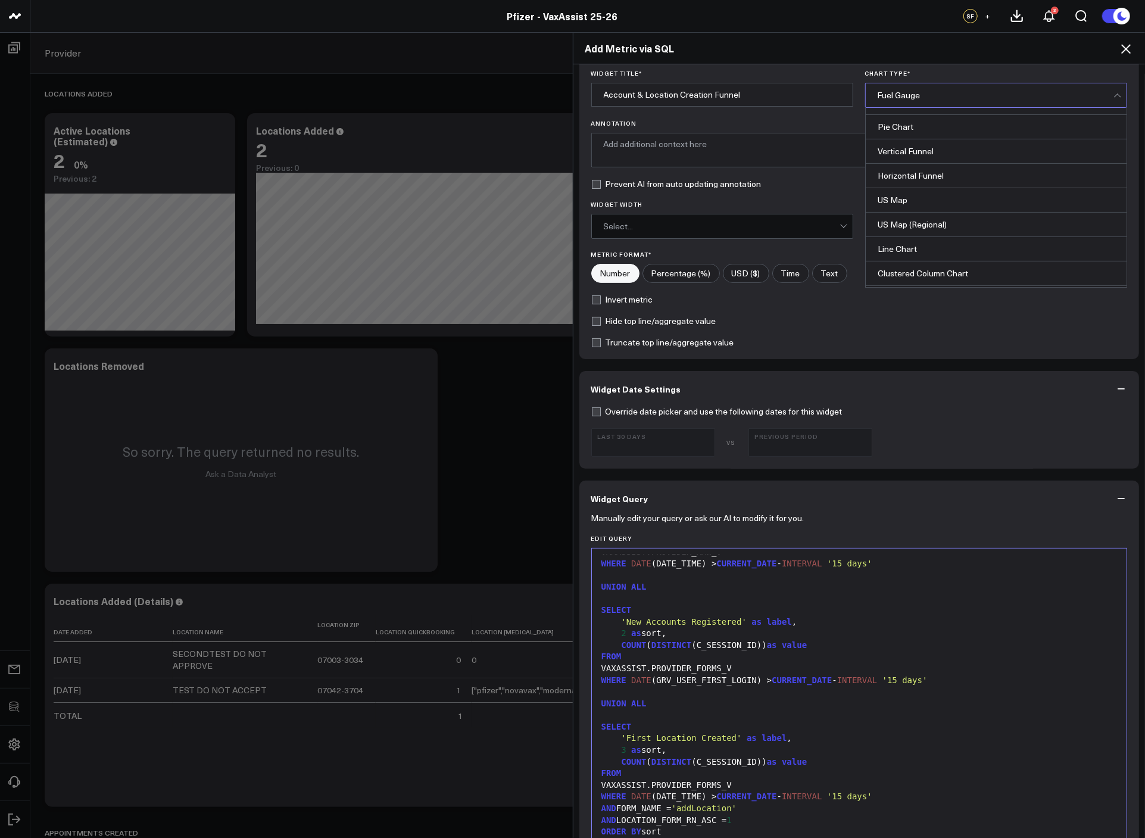
click at [930, 177] on div "Horizontal Funnel" at bounding box center [996, 176] width 261 height 24
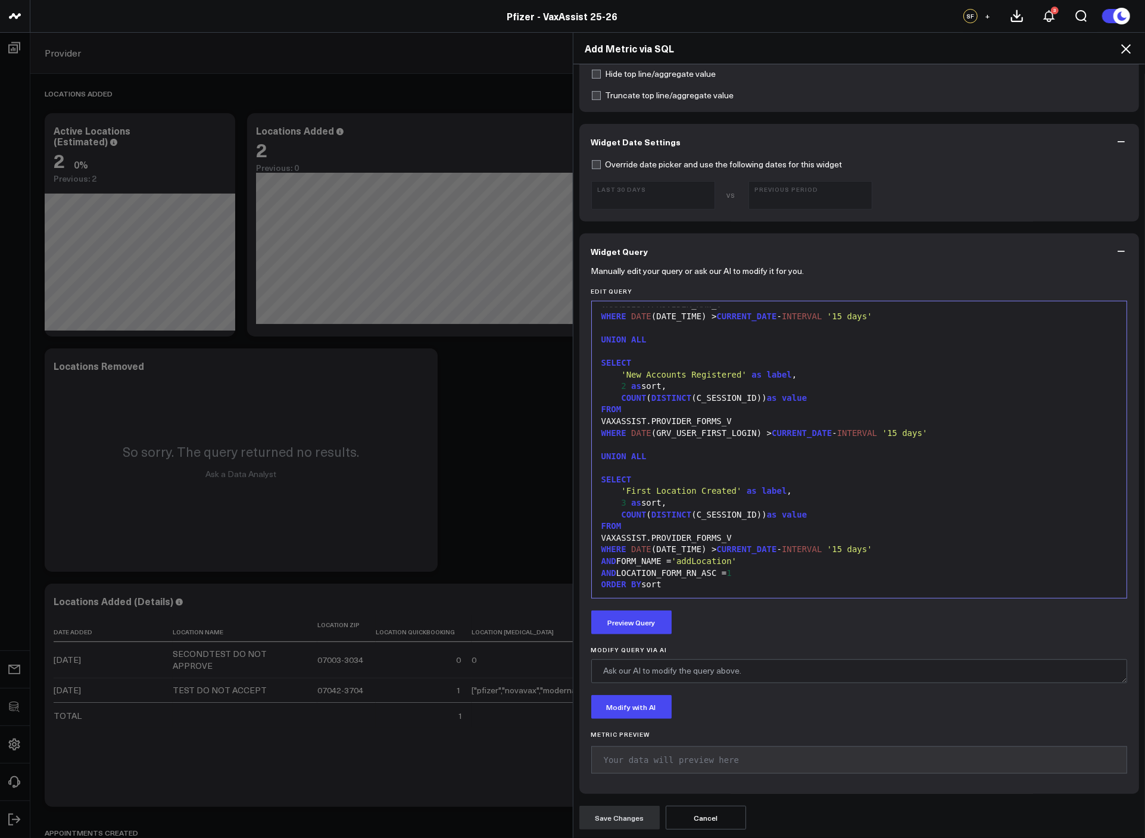
scroll to position [70, 0]
click at [657, 618] on button "Preview Query" at bounding box center [631, 622] width 80 height 24
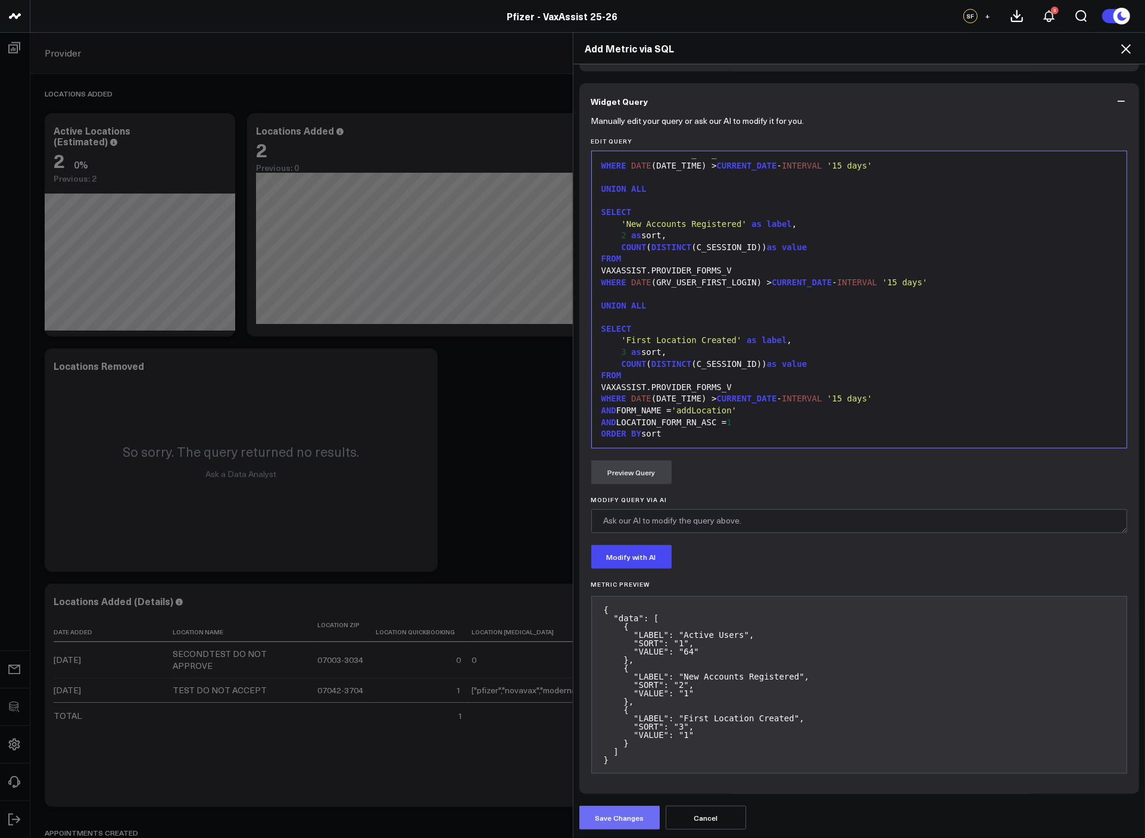
click at [630, 815] on button "Save Changes" at bounding box center [619, 818] width 80 height 24
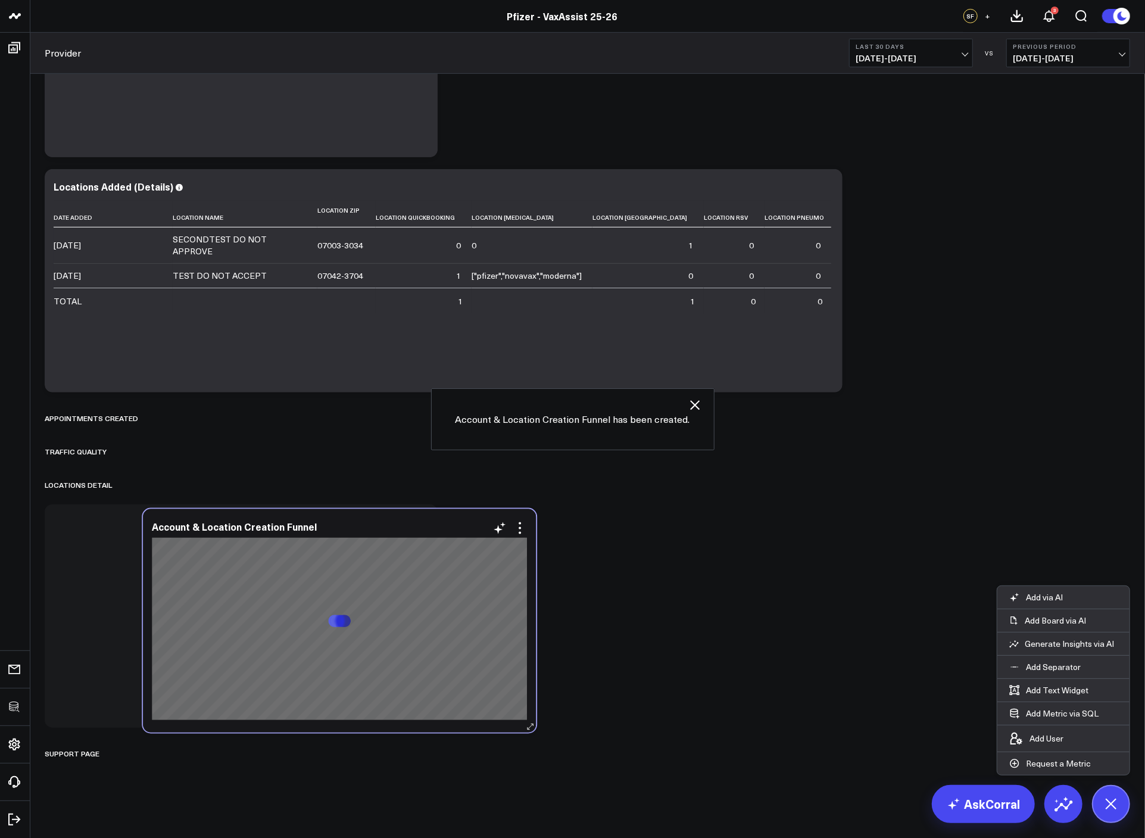
scroll to position [0, 0]
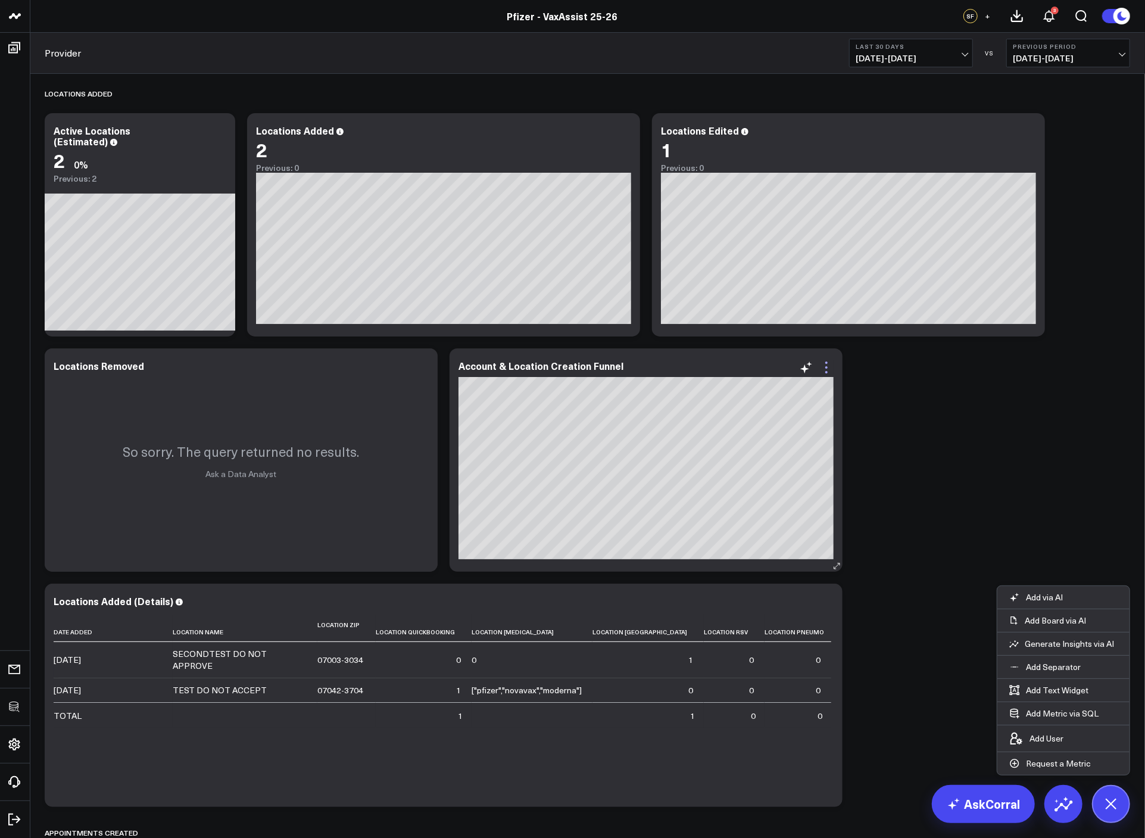
click at [831, 363] on icon at bounding box center [826, 367] width 14 height 14
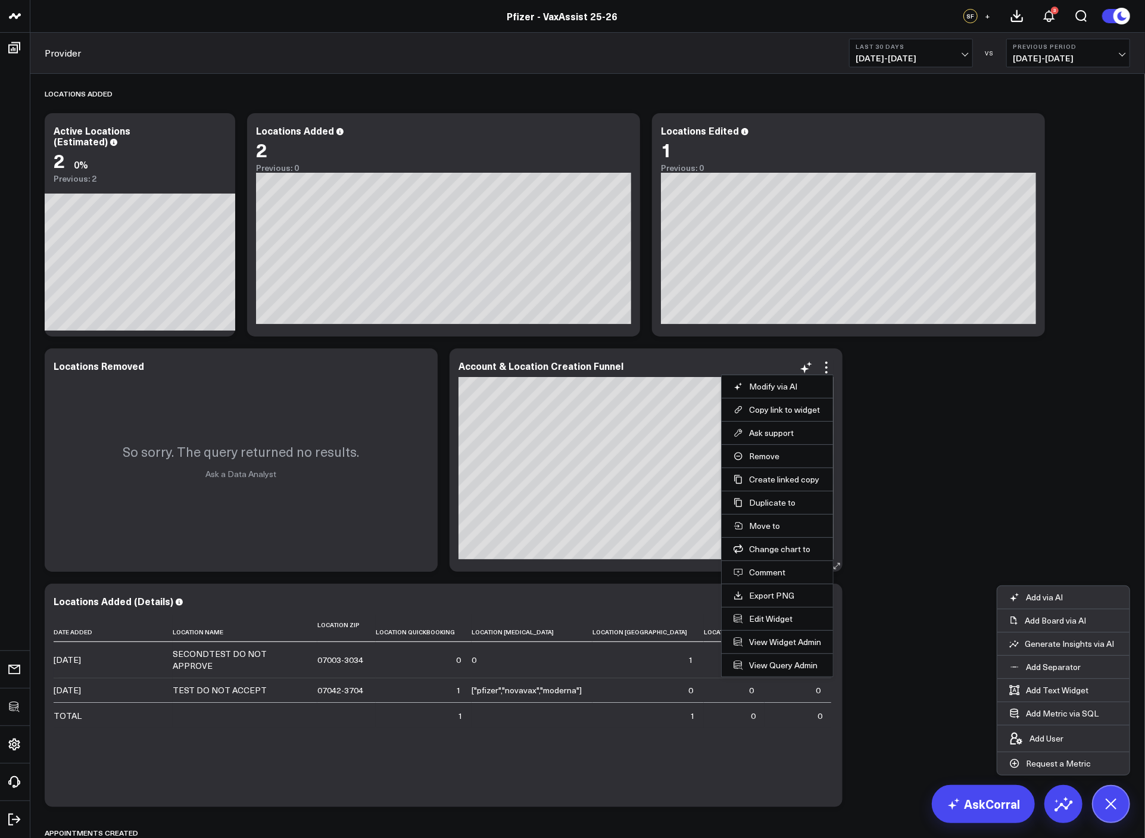
click at [766, 613] on li "Edit Widget" at bounding box center [777, 618] width 111 height 23
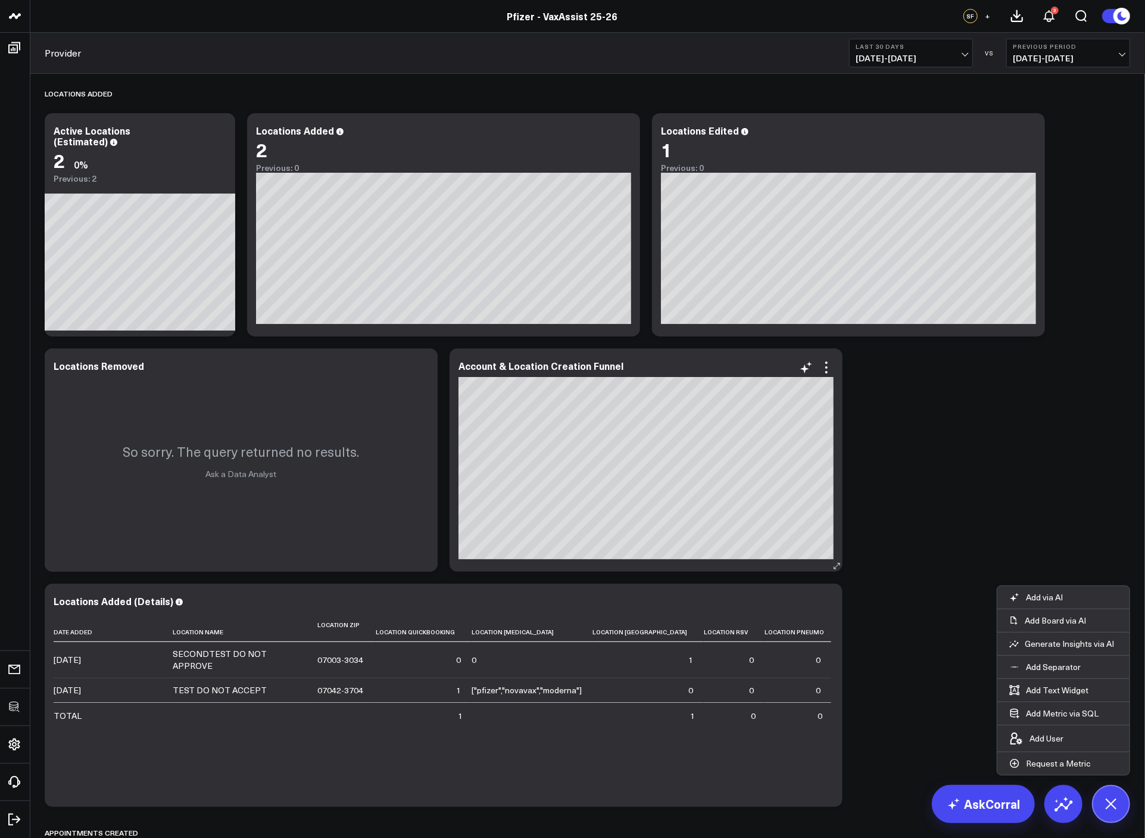
click at [835, 368] on div "Account & Location Creation Funnel" at bounding box center [646, 459] width 393 height 223
click at [830, 368] on icon at bounding box center [826, 367] width 14 height 14
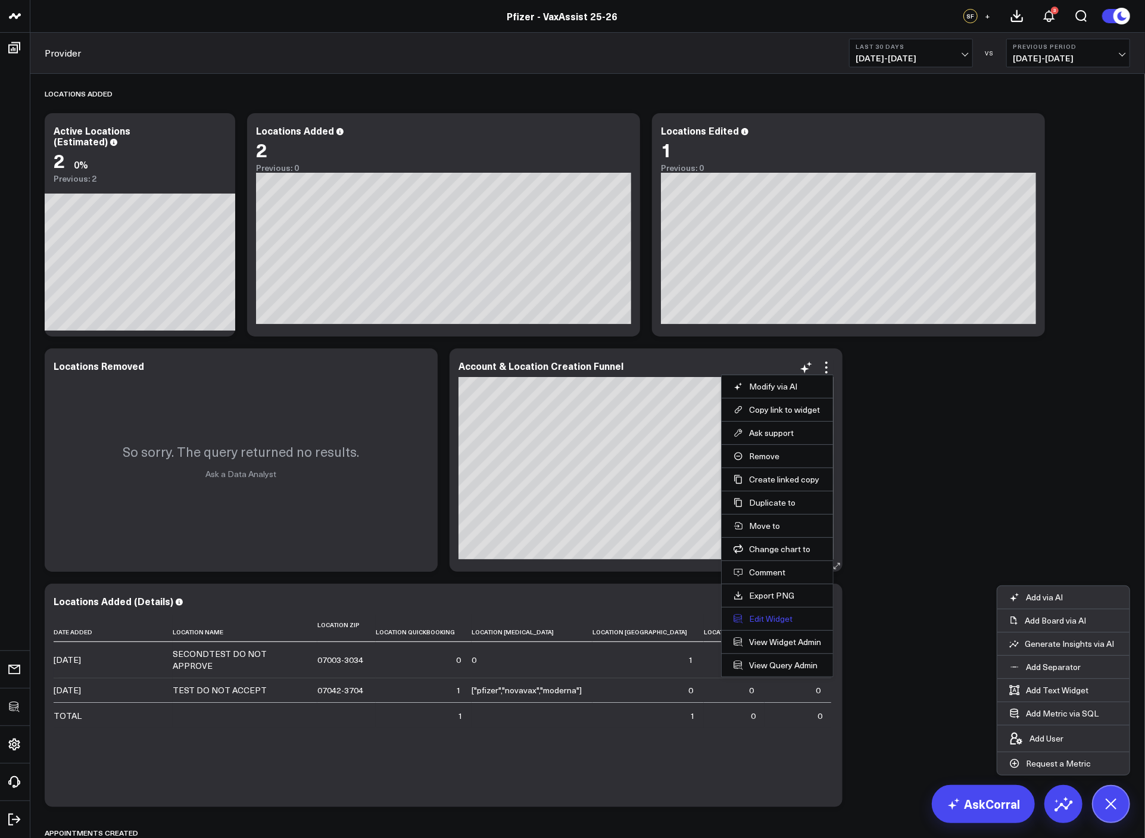
click at [770, 622] on button "Edit Widget" at bounding box center [778, 618] width 88 height 11
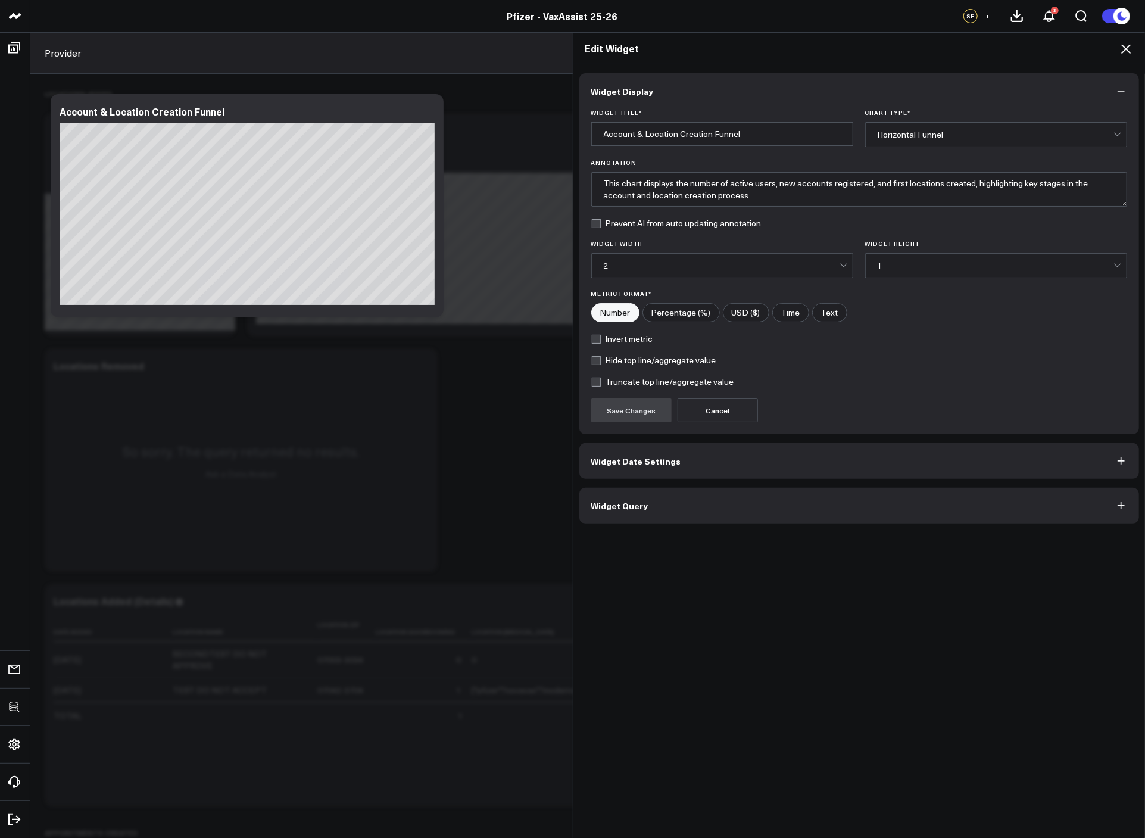
click at [635, 491] on button "Widget Query" at bounding box center [859, 506] width 560 height 36
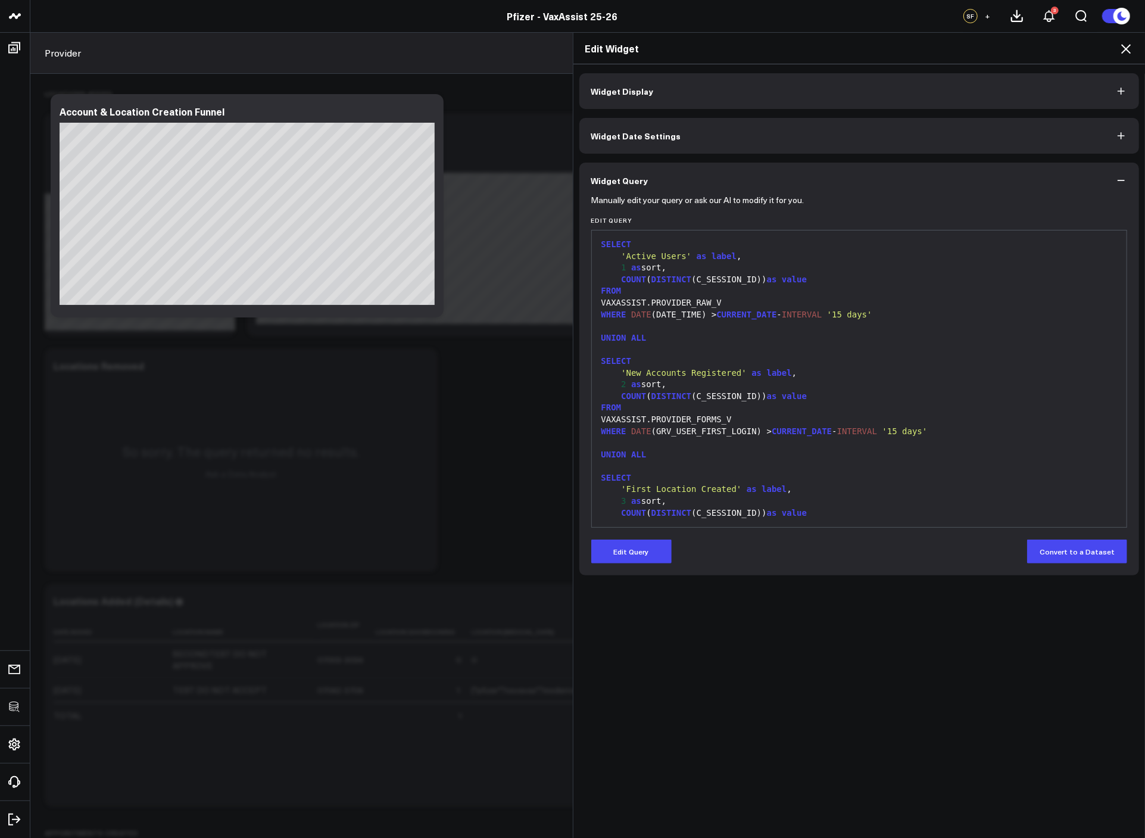
click at [628, 537] on form "Manually edit your query or ask our AI to modify it for you. Edit Query 99 1 2 …" at bounding box center [859, 380] width 537 height 365
click at [791, 465] on div at bounding box center [860, 466] width 524 height 12
click at [768, 357] on div "SELECT" at bounding box center [860, 362] width 524 height 12
click at [1119, 49] on icon at bounding box center [1126, 49] width 14 height 14
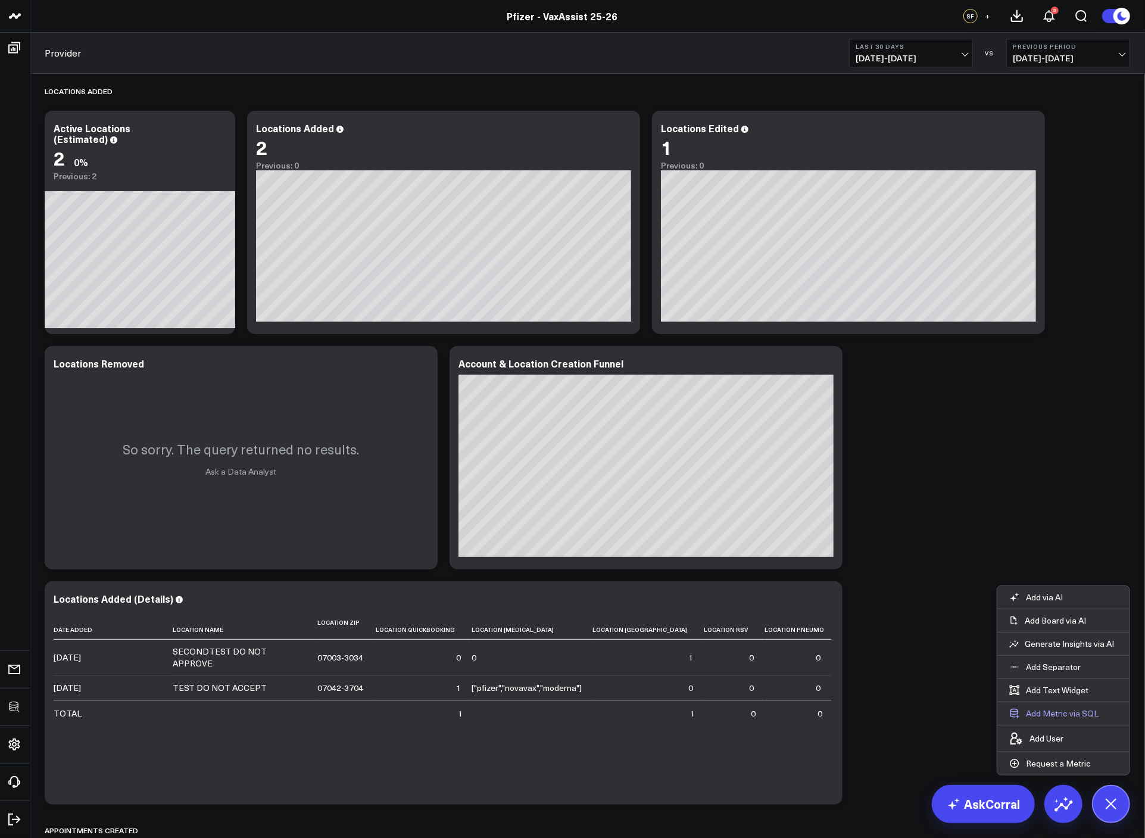
click at [1080, 713] on button "Add Metric via SQL" at bounding box center [1054, 713] width 113 height 23
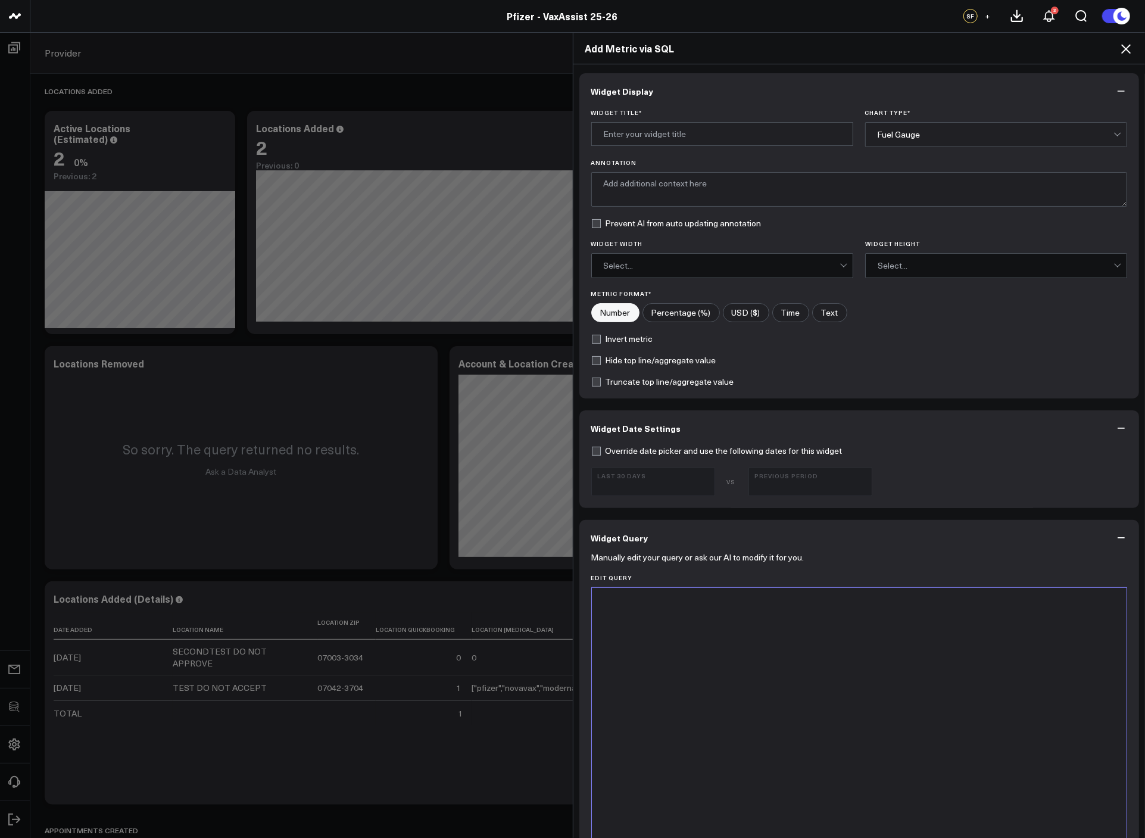
click at [712, 659] on div at bounding box center [860, 736] width 524 height 285
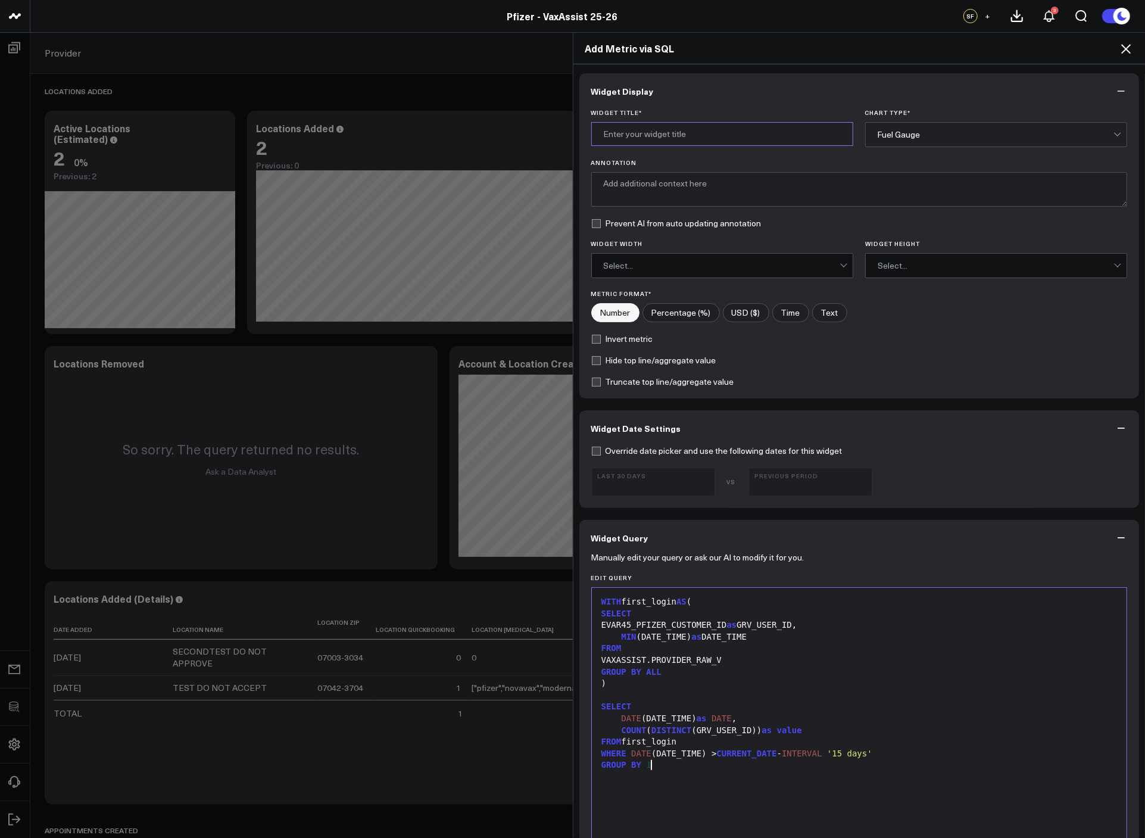
click at [666, 122] on input "Widget Title *" at bounding box center [722, 134] width 262 height 24
type input "# New User Sign Ups (First GRV User ID Login)"
click at [993, 136] on div "Fuel Gauge" at bounding box center [996, 135] width 236 height 10
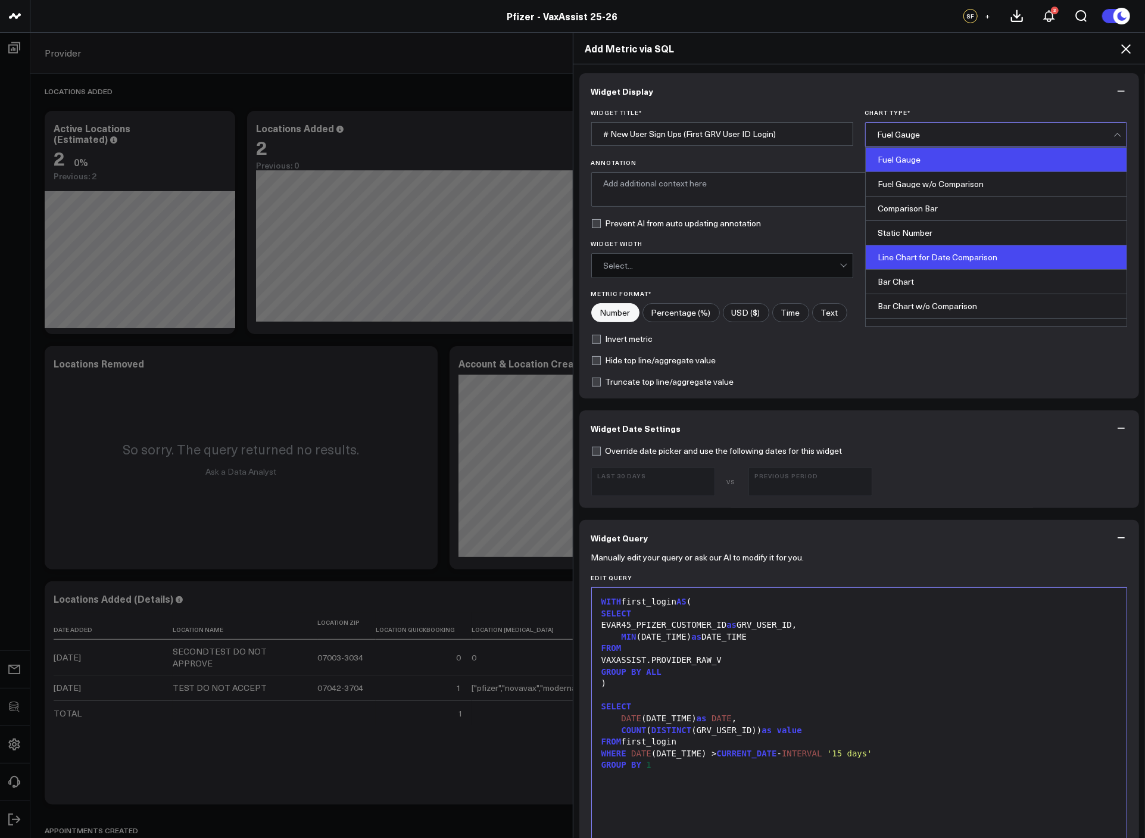
click at [955, 252] on div "Line Chart for Date Comparison" at bounding box center [996, 257] width 261 height 24
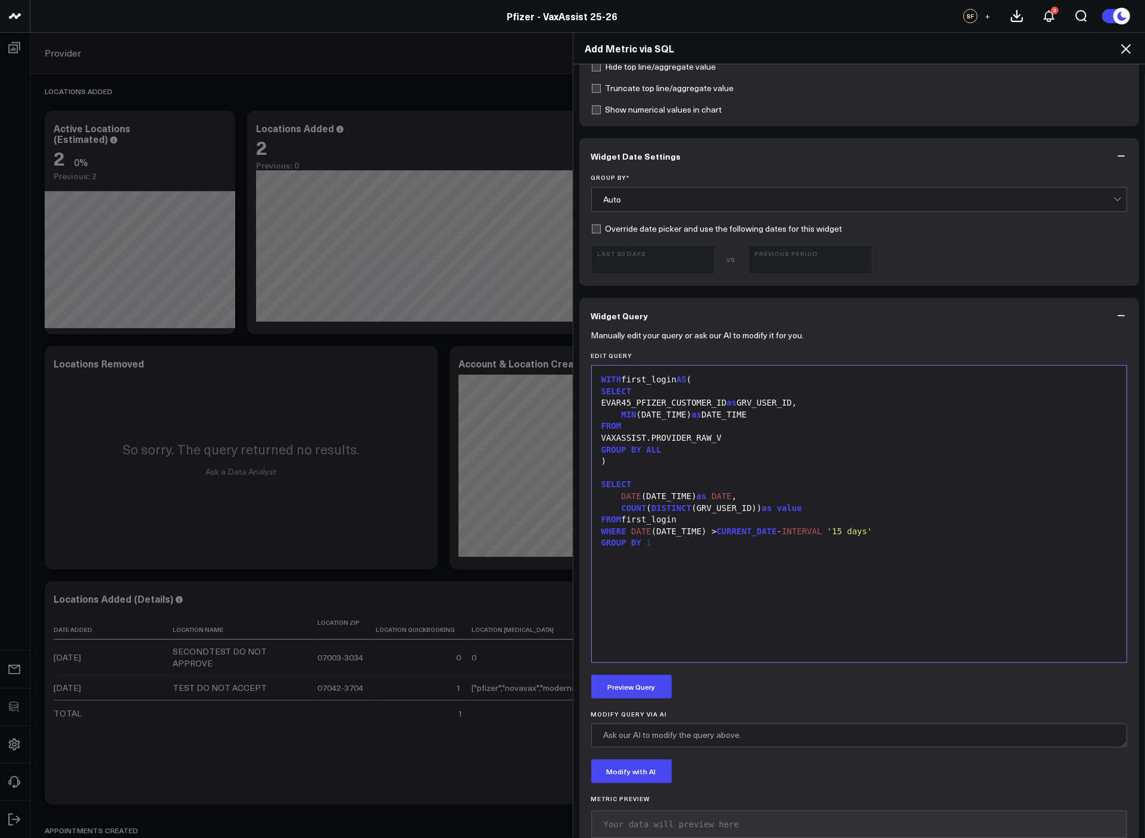
scroll to position [359, 0]
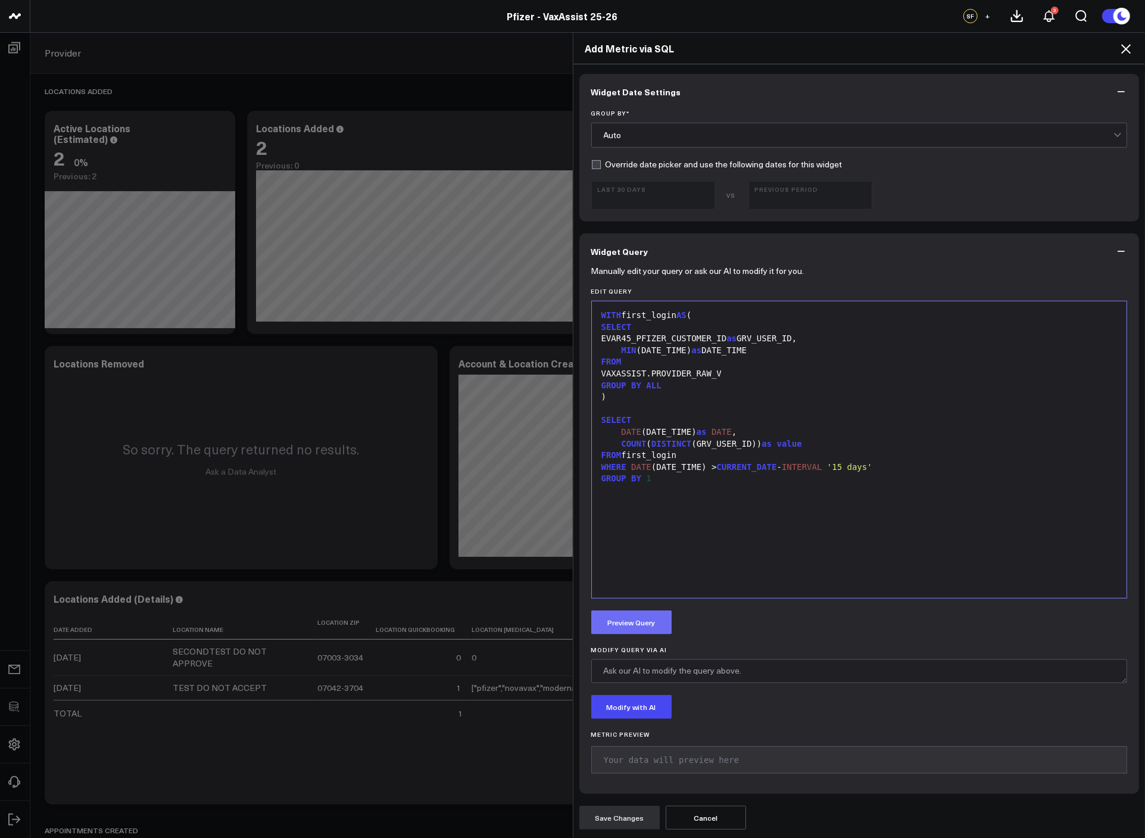
click at [656, 618] on button "Preview Query" at bounding box center [631, 622] width 80 height 24
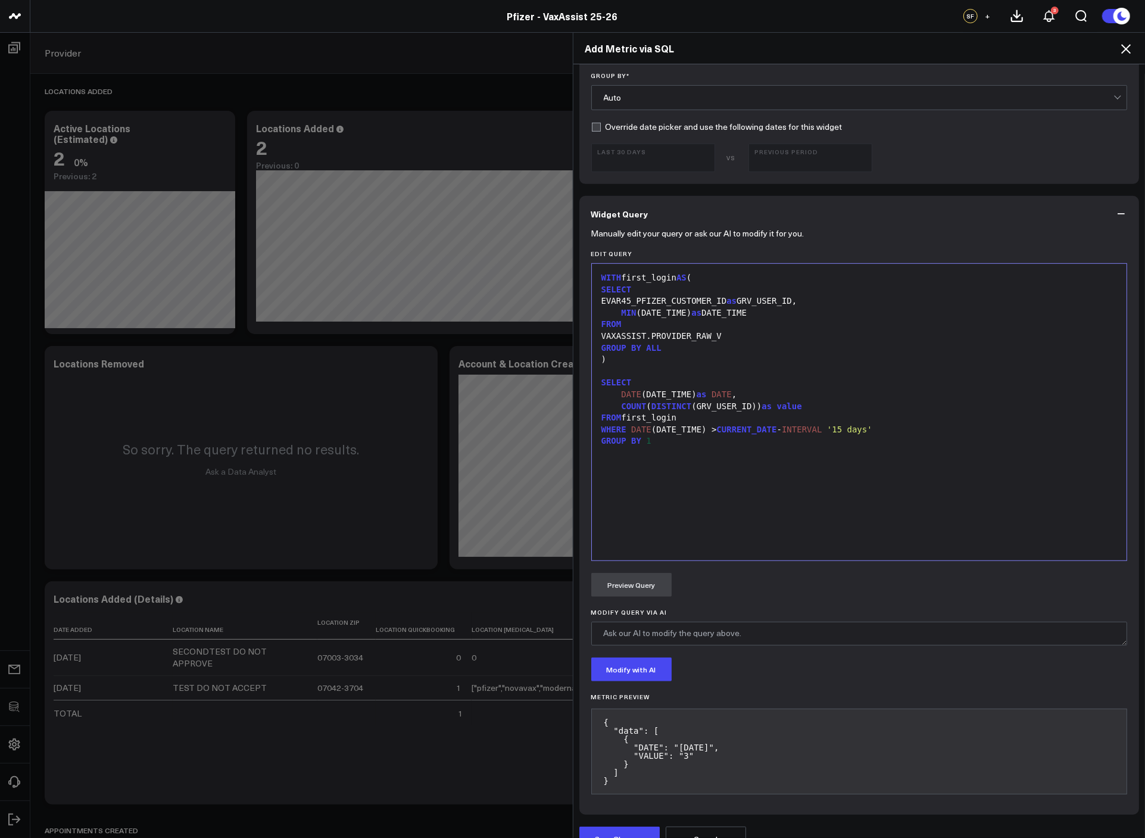
scroll to position [417, 0]
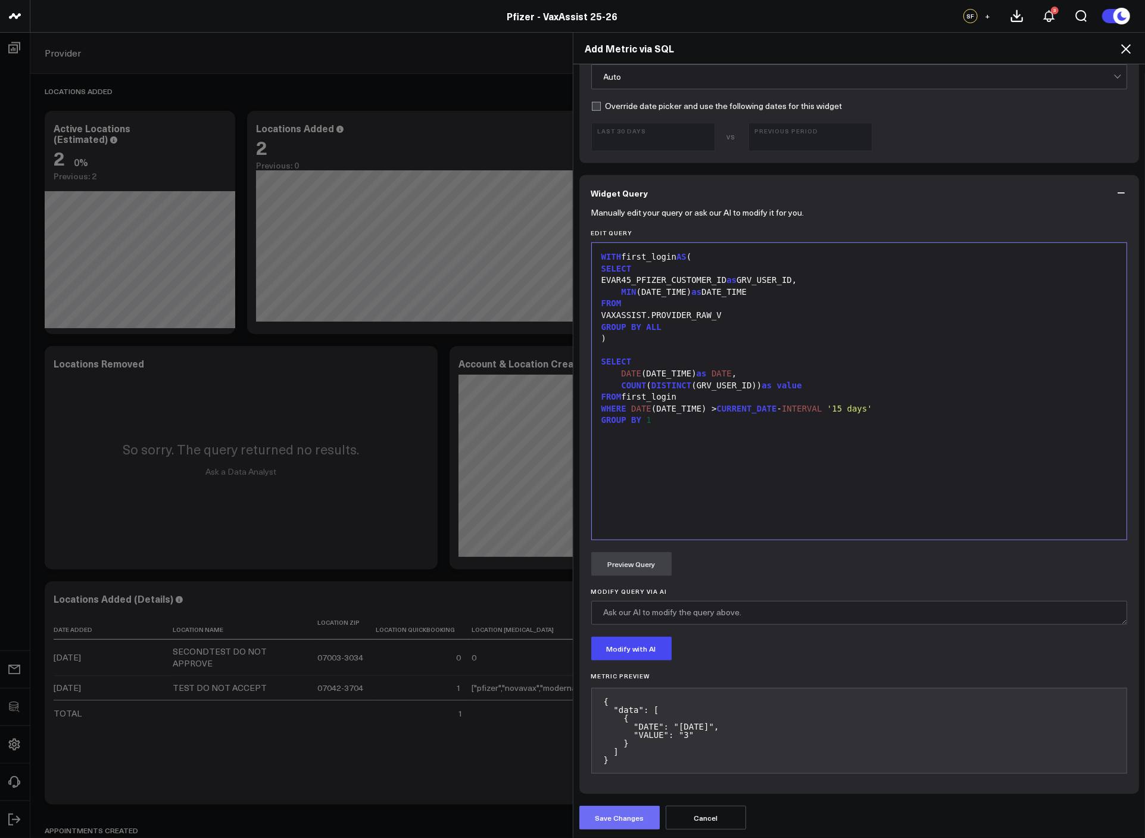
click at [627, 816] on button "Save Changes" at bounding box center [619, 818] width 80 height 24
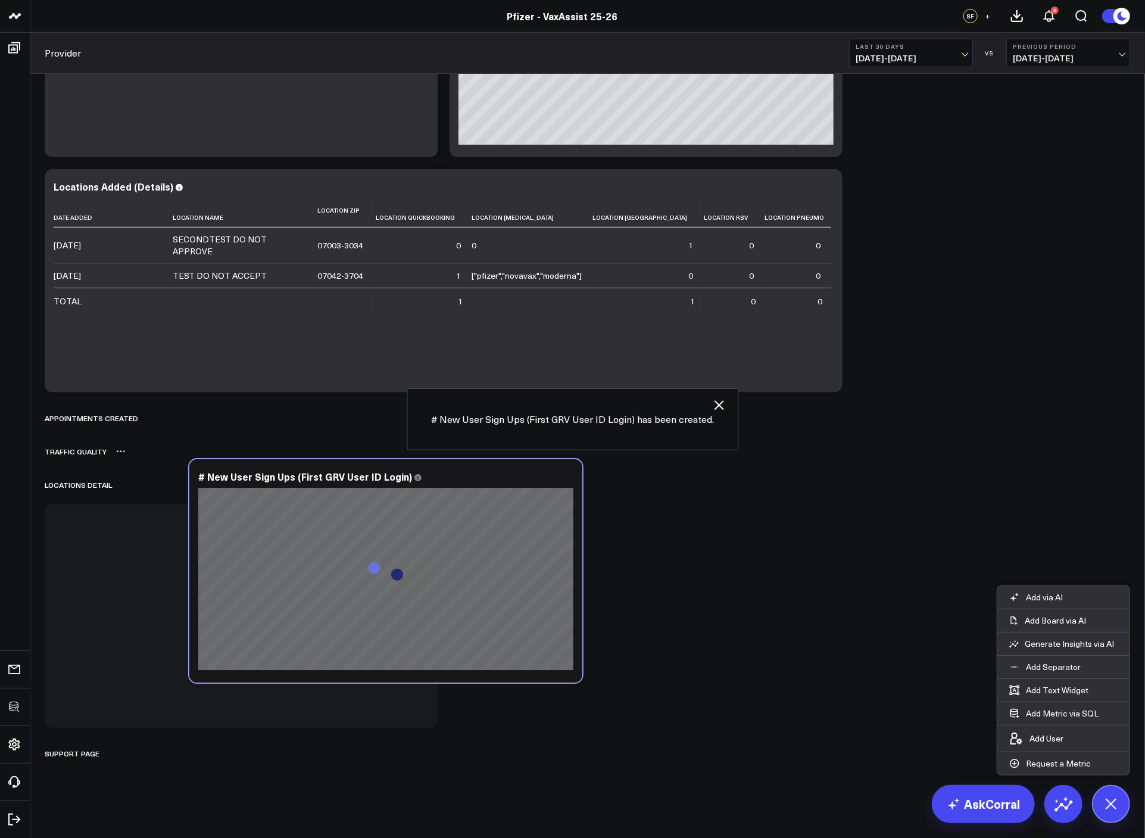
scroll to position [0, 0]
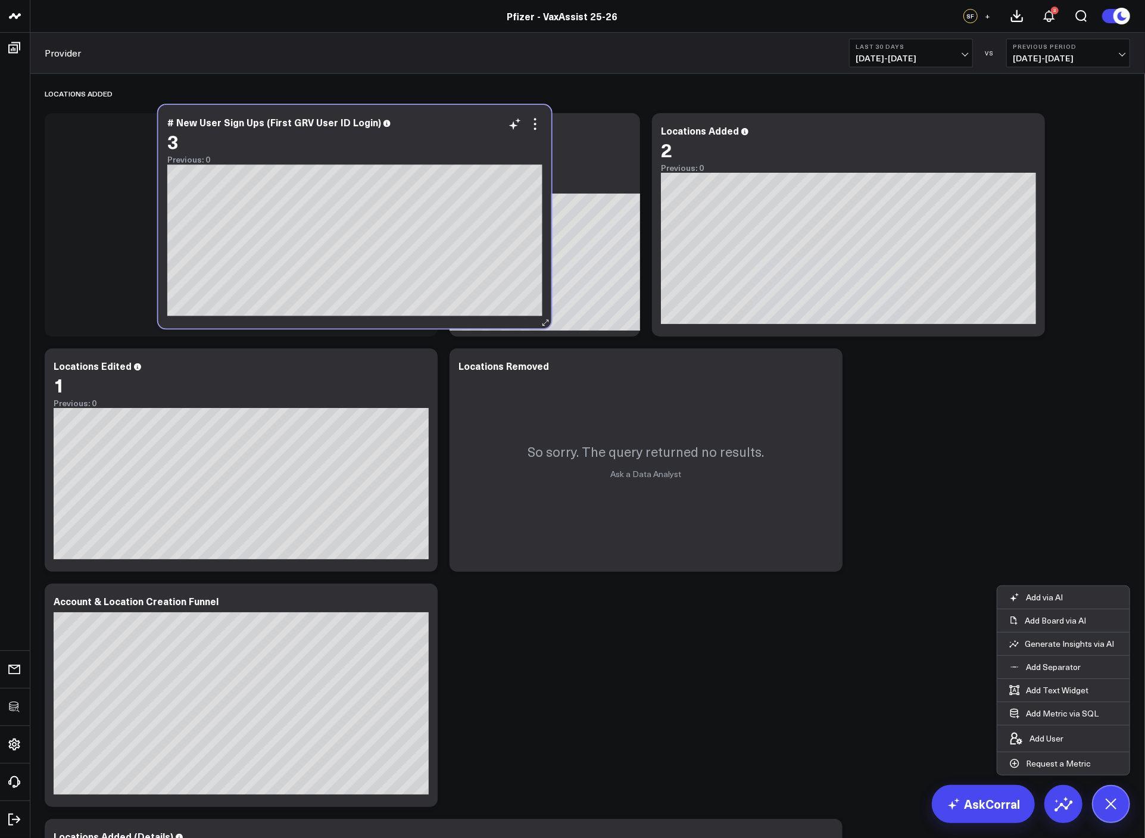
drag, startPoint x: 627, startPoint y: 329, endPoint x: 537, endPoint y: 320, distance: 89.7
click at [537, 320] on div "# New User Sign Ups (First GRV User ID Login) 3 Previous: 0 [#fff fontSize:14px…" at bounding box center [354, 216] width 393 height 223
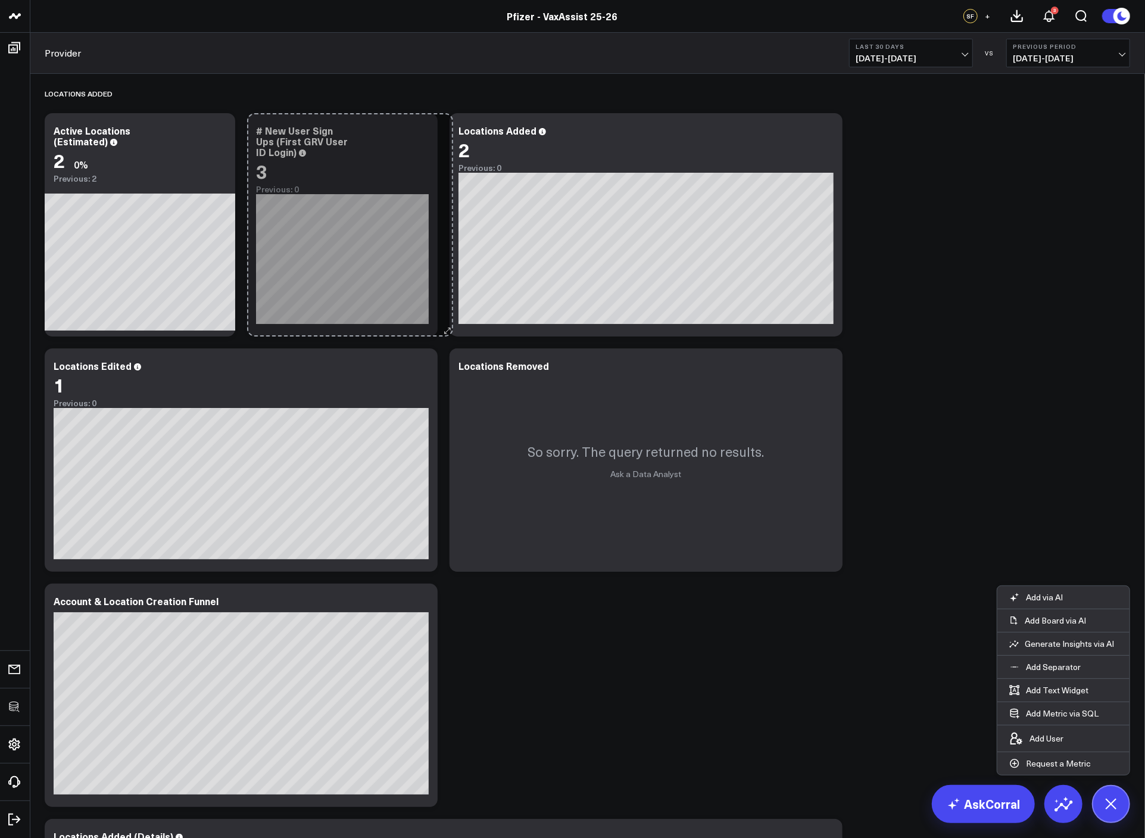
drag, startPoint x: 632, startPoint y: 330, endPoint x: 445, endPoint y: 325, distance: 187.1
click at [445, 325] on div "Locations Added Modify via AI Copy link to widget Ask support Remove Create lin…" at bounding box center [588, 628] width 1098 height 1108
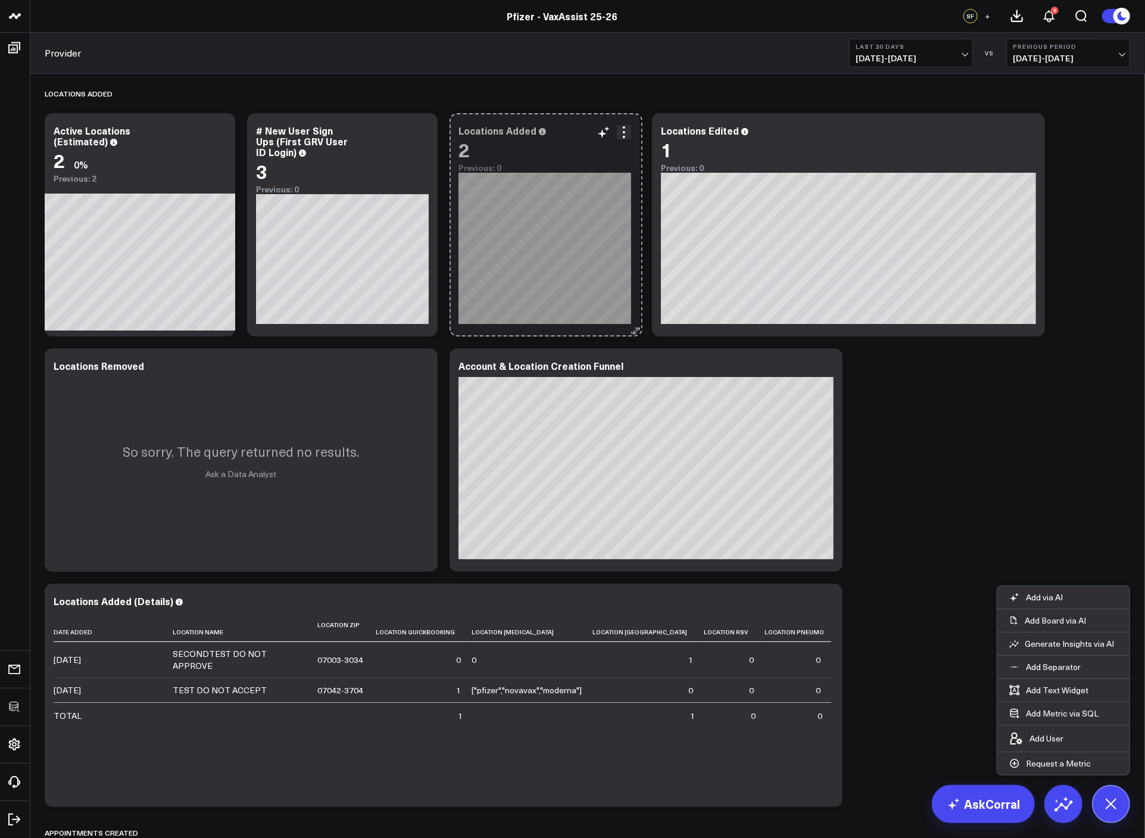
drag, startPoint x: 840, startPoint y: 334, endPoint x: 640, endPoint y: 323, distance: 200.4
click at [640, 323] on div "Locations Added 2 Previous: 0 [#fff fontSize:14px lineHeight:16px]2025-08-07[/]…" at bounding box center [545, 224] width 191 height 223
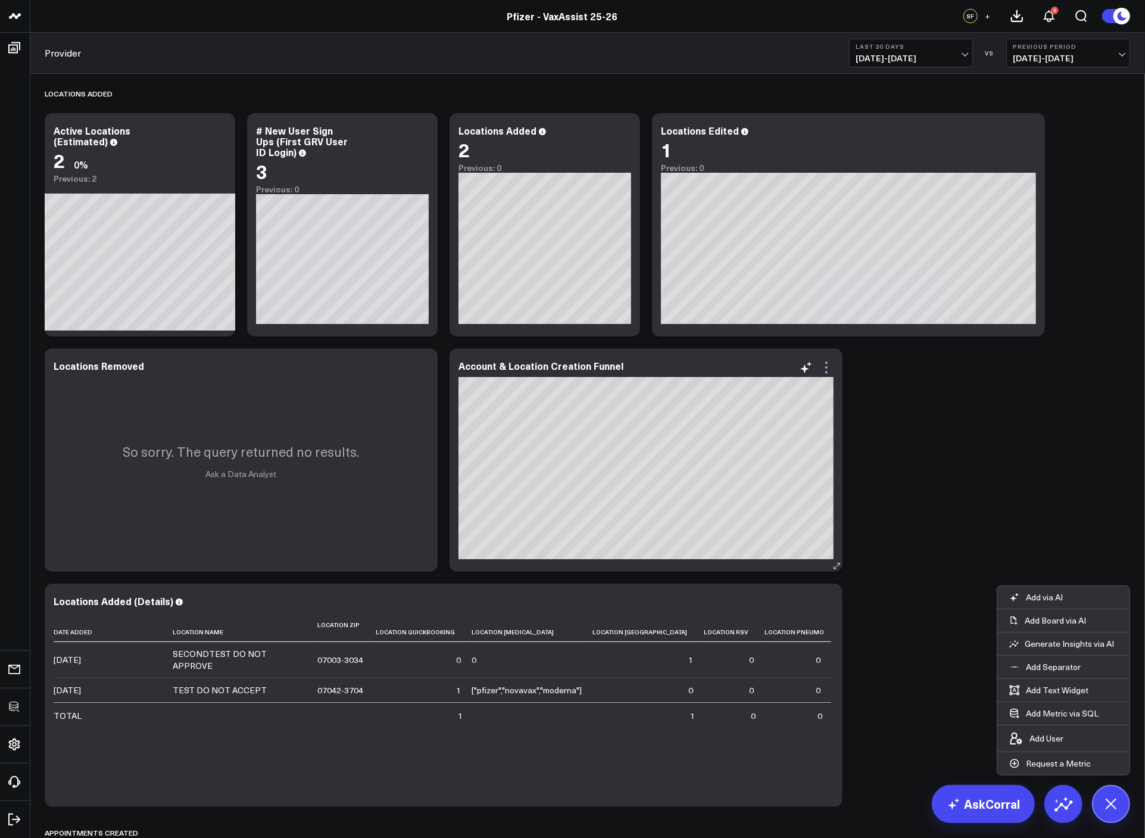
click at [827, 363] on icon at bounding box center [826, 363] width 2 height 2
click at [419, 134] on icon at bounding box center [422, 132] width 14 height 14
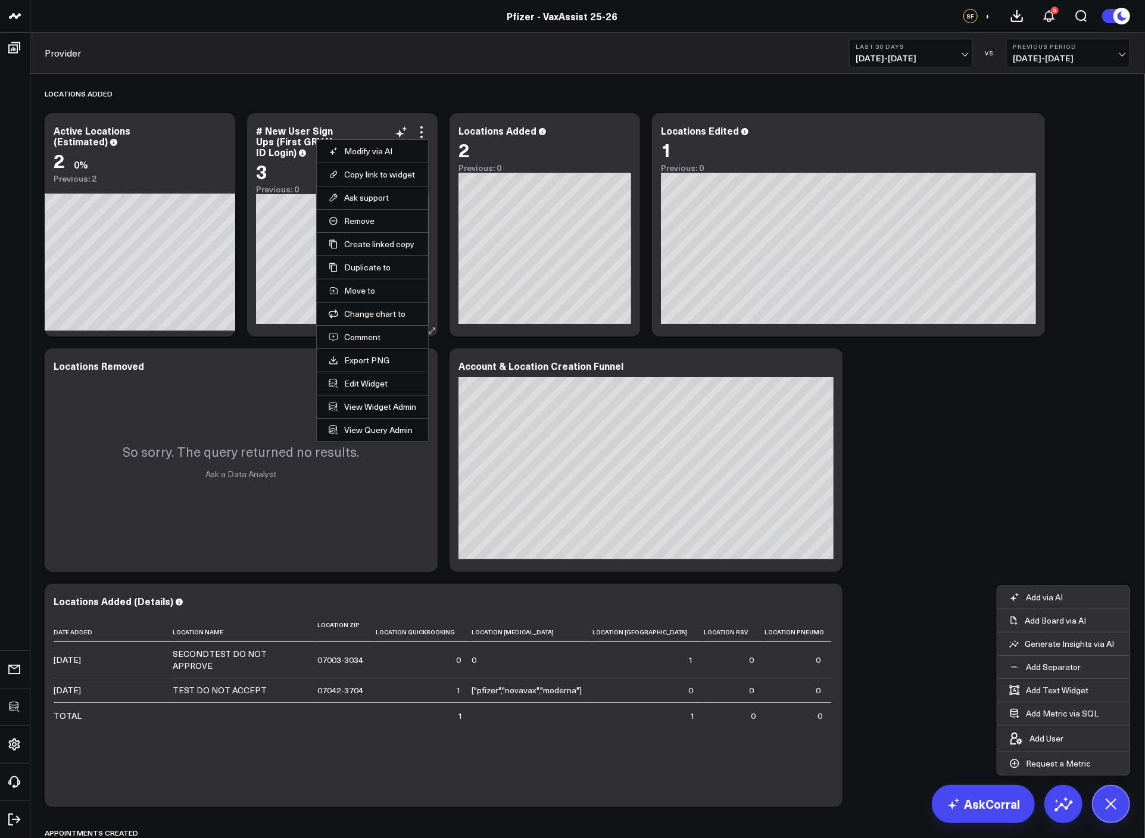
click at [354, 378] on li "Edit Widget" at bounding box center [372, 383] width 111 height 23
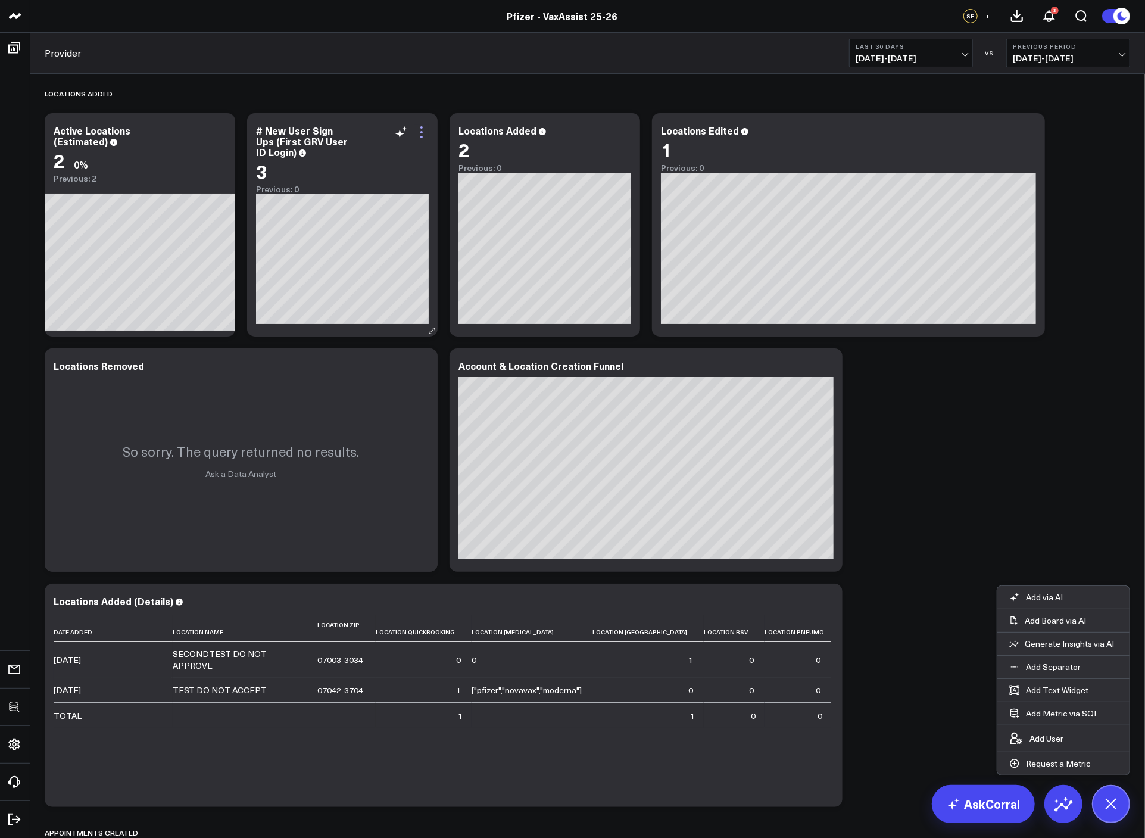
click at [421, 129] on icon at bounding box center [422, 132] width 14 height 14
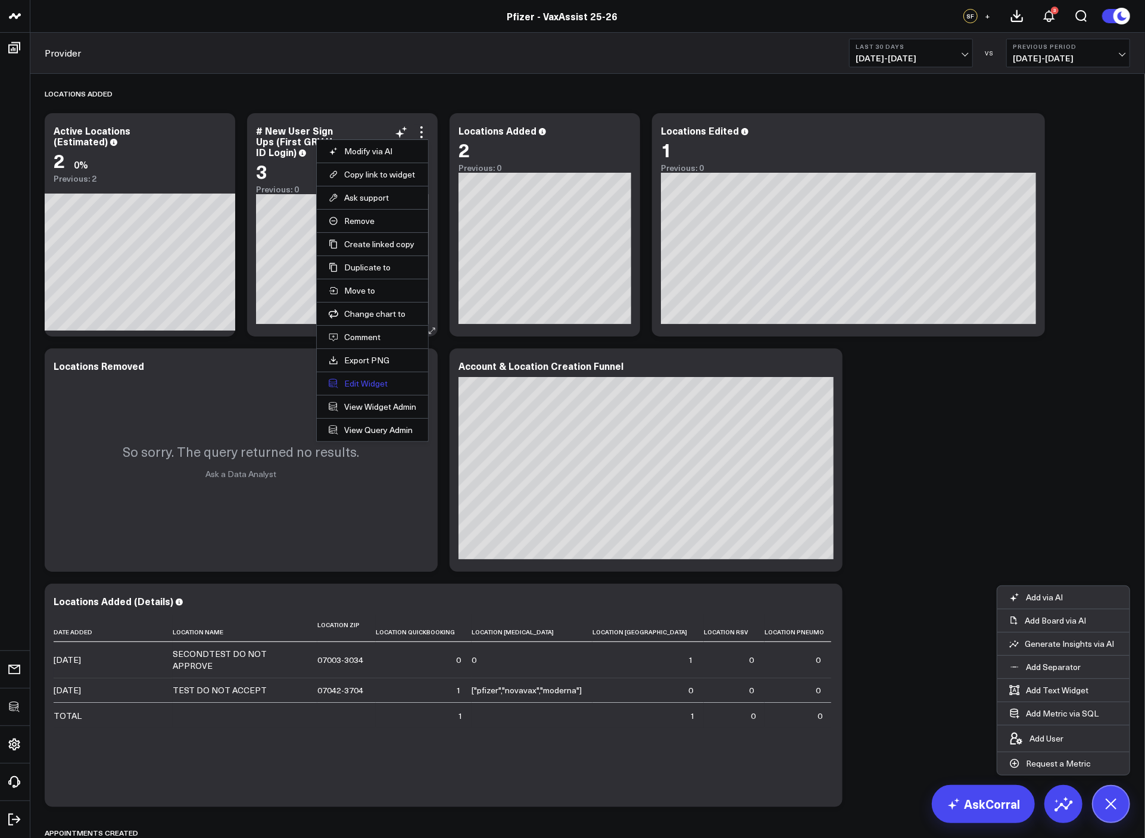
click at [367, 381] on button "Edit Widget" at bounding box center [373, 383] width 88 height 11
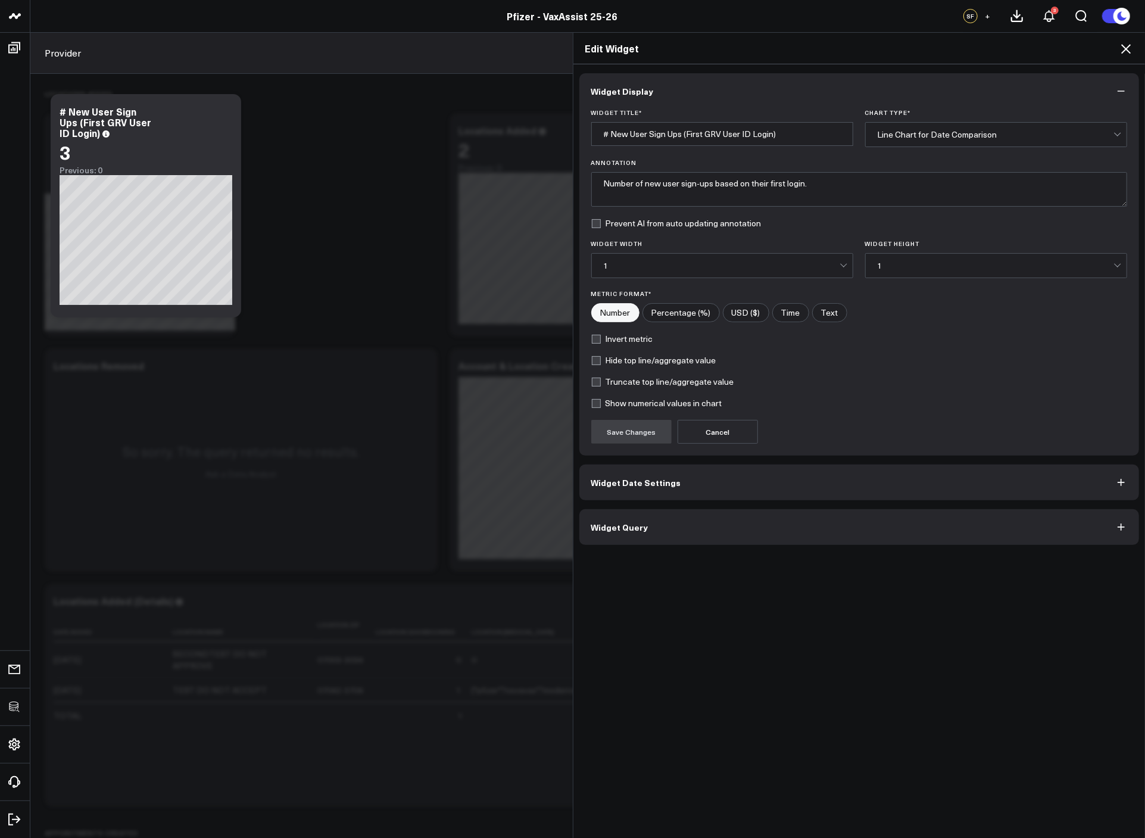
click at [670, 522] on button "Widget Query" at bounding box center [859, 527] width 560 height 36
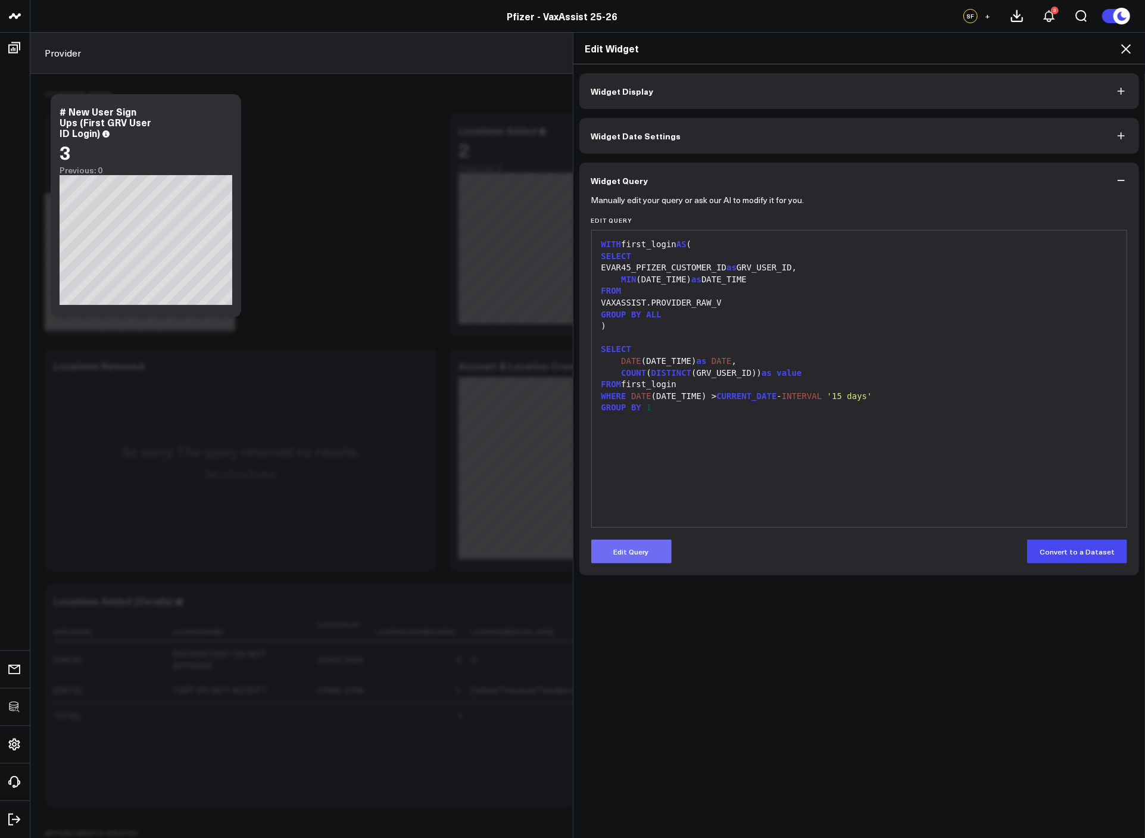
click at [653, 549] on button "Edit Query" at bounding box center [631, 552] width 80 height 24
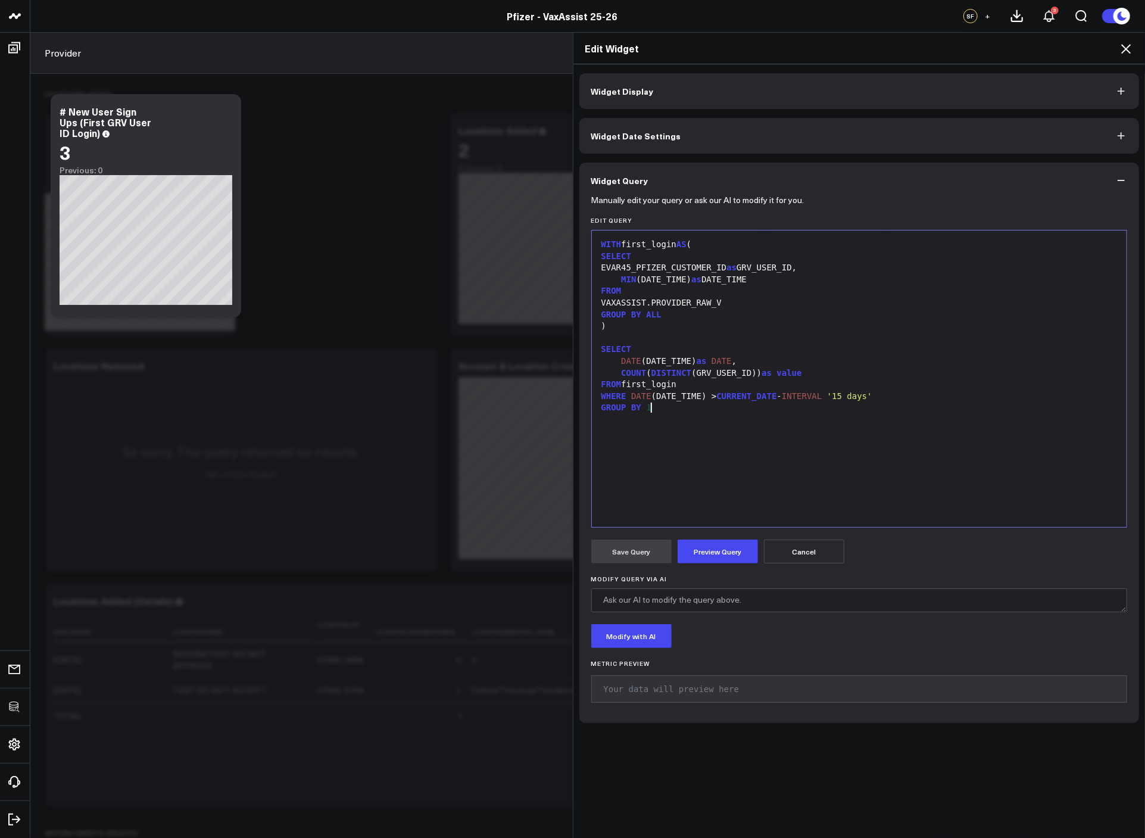
click at [704, 473] on div "WITH first_login AS ( SELECT EVAR45_PFIZER_CUSTOMER_ID as GRV_USER_ID, MIN (DAT…" at bounding box center [860, 378] width 524 height 285
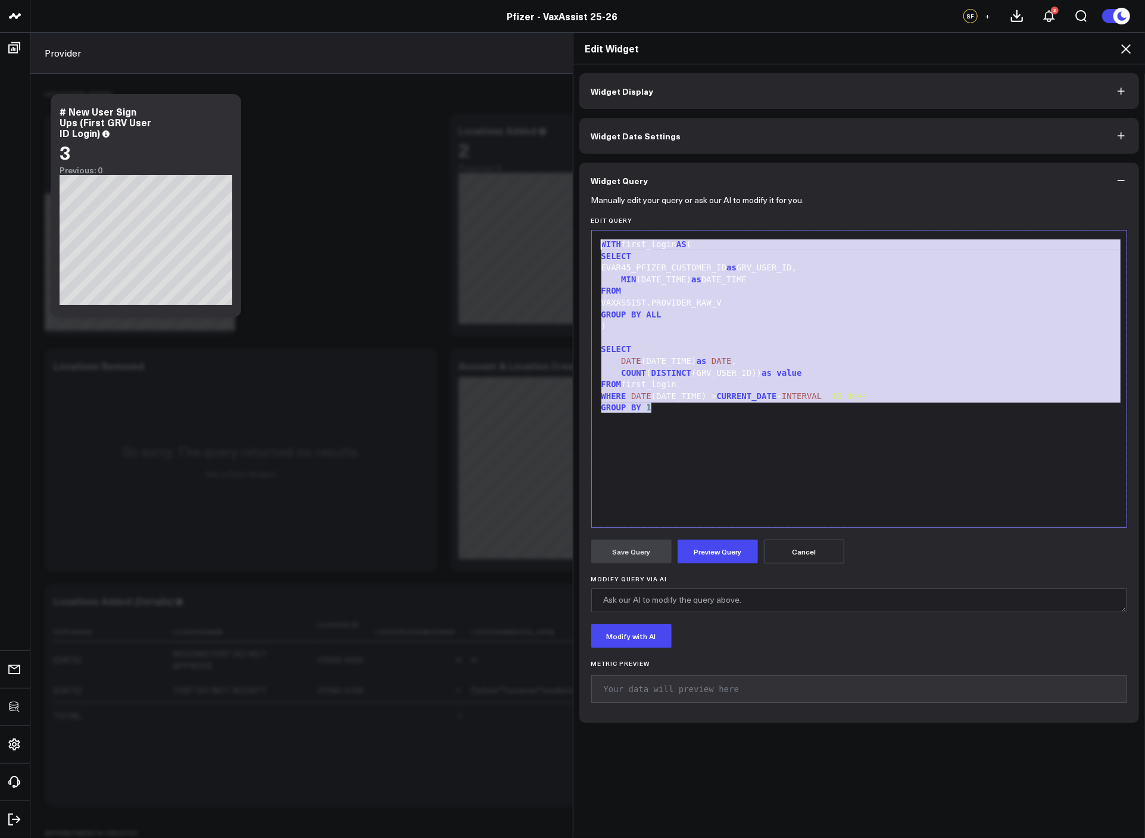
drag, startPoint x: 681, startPoint y: 415, endPoint x: 566, endPoint y: 233, distance: 214.1
click at [566, 233] on div "Edit Widget Widget Display Widget Date Settings Widget Query Manually edit your…" at bounding box center [572, 435] width 1145 height 806
click at [693, 365] on div "DATE (DATE_TIME) as DATE ," at bounding box center [860, 362] width 524 height 12
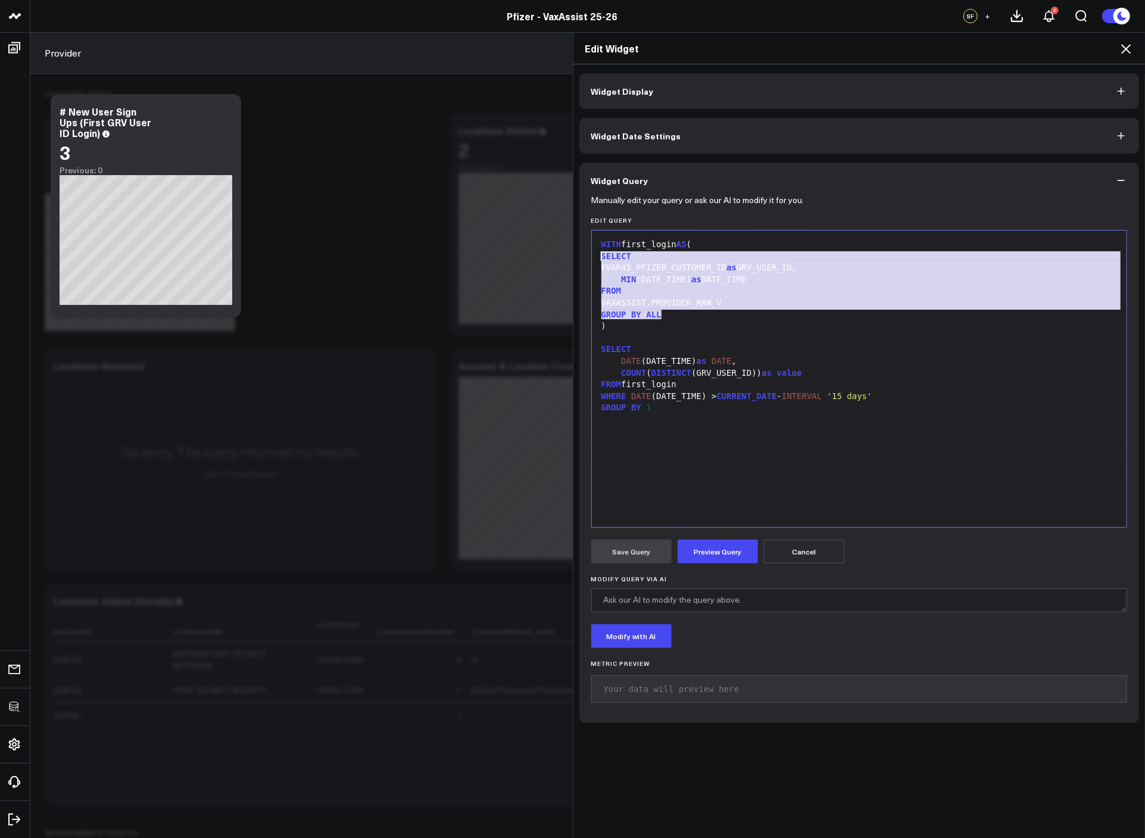
drag, startPoint x: 699, startPoint y: 311, endPoint x: 575, endPoint y: 258, distance: 134.7
click at [579, 258] on div "Manually edit your query or ask our AI to modify it for you. Edit Query 99 1 2 …" at bounding box center [859, 460] width 560 height 525
copy div "SELECT EVAR45_PFIZER_CUSTOMER_ID as GRV_USER_ID, MIN (DATE_TIME) as DATE_TIME F…"
click at [1123, 47] on icon at bounding box center [1126, 49] width 14 height 14
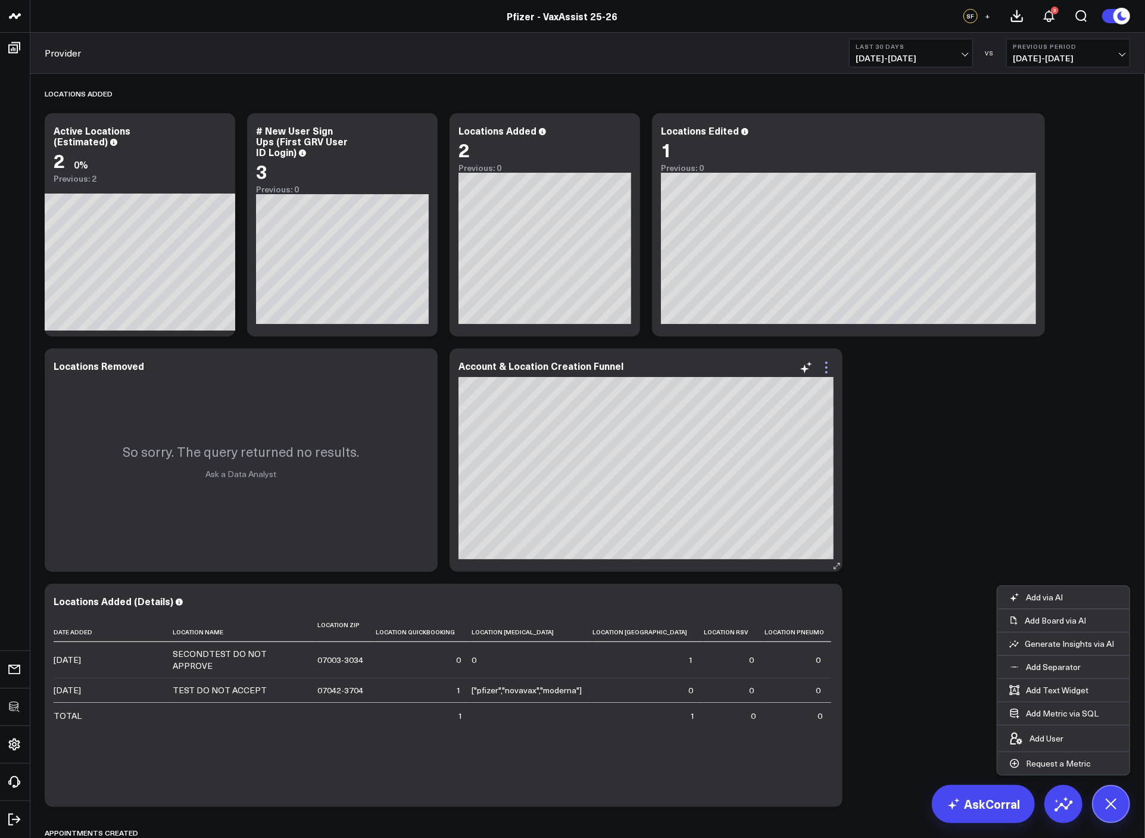
click at [824, 372] on icon at bounding box center [826, 367] width 14 height 14
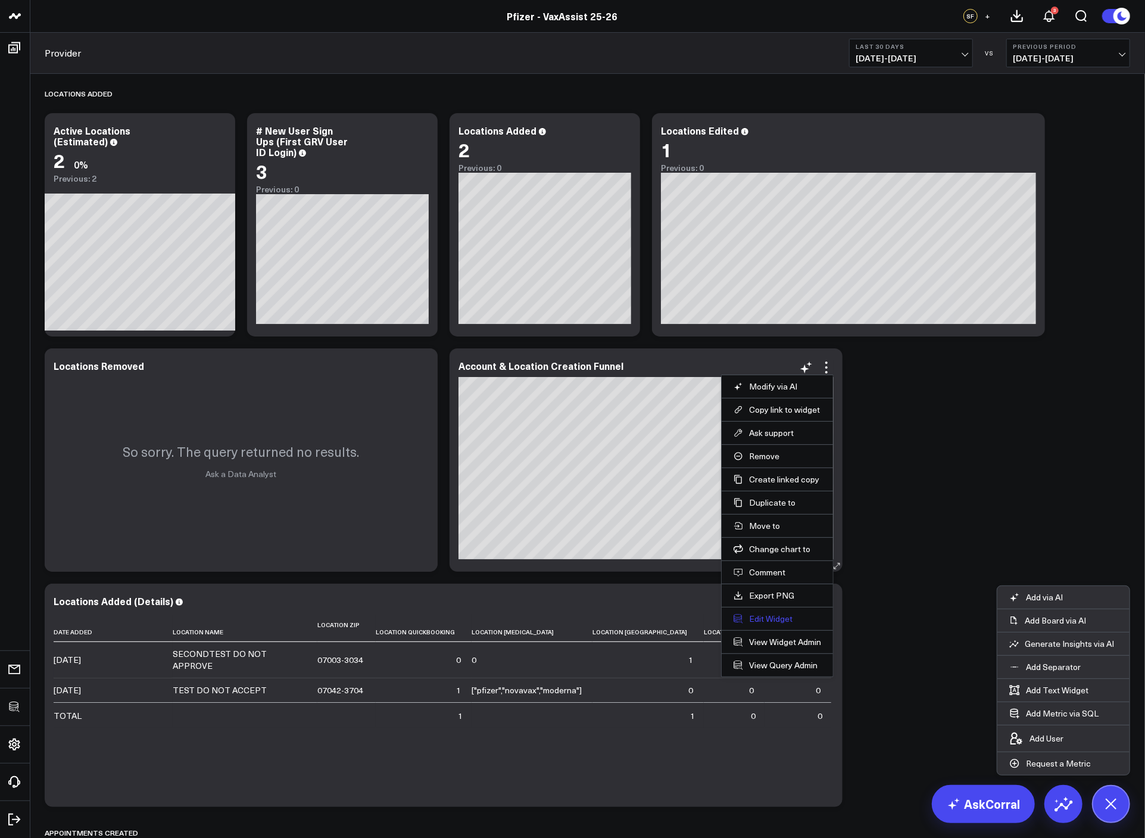
click at [766, 618] on button "Edit Widget" at bounding box center [778, 618] width 88 height 11
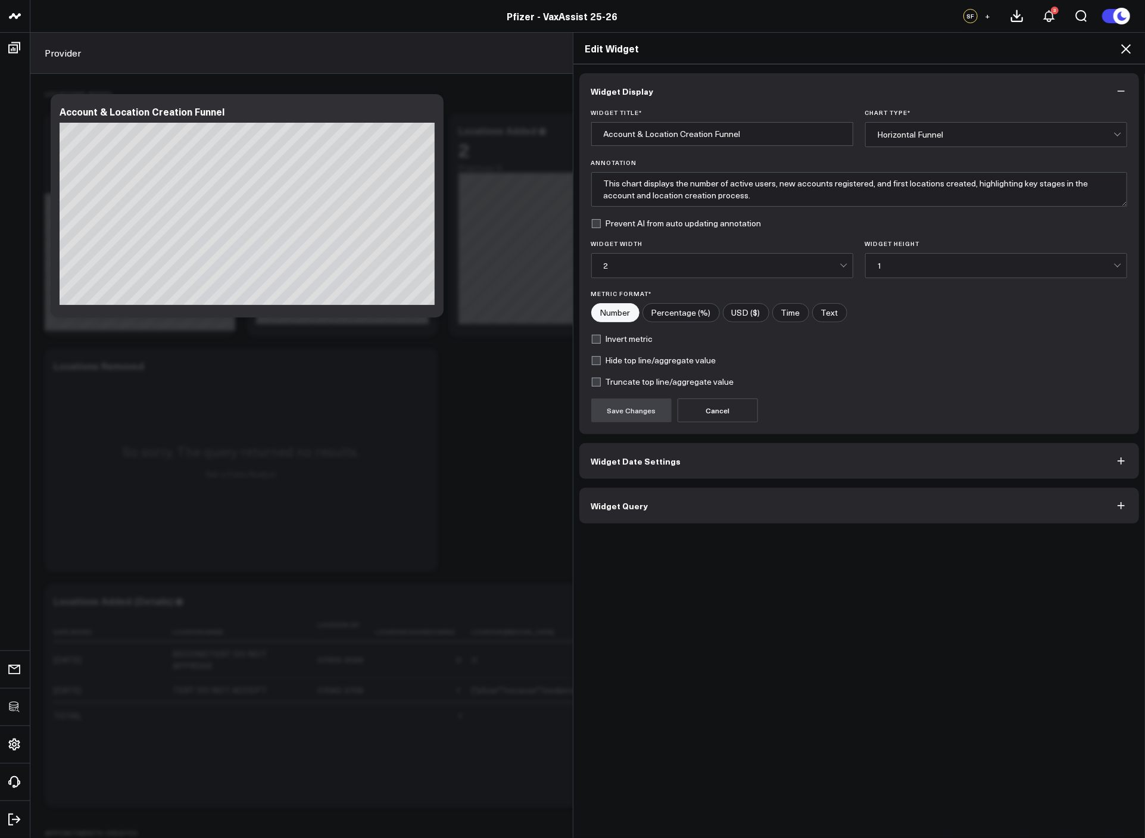
click at [686, 498] on button "Widget Query" at bounding box center [859, 506] width 560 height 36
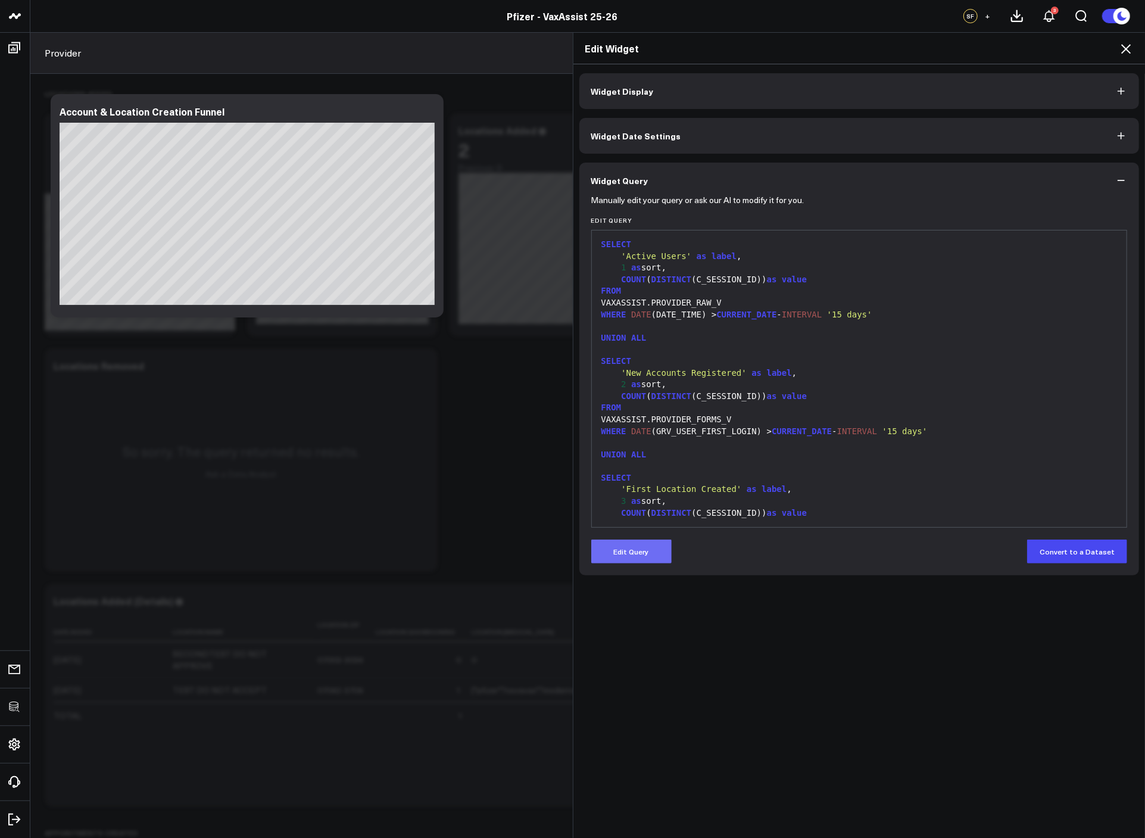
click at [615, 546] on button "Edit Query" at bounding box center [631, 552] width 80 height 24
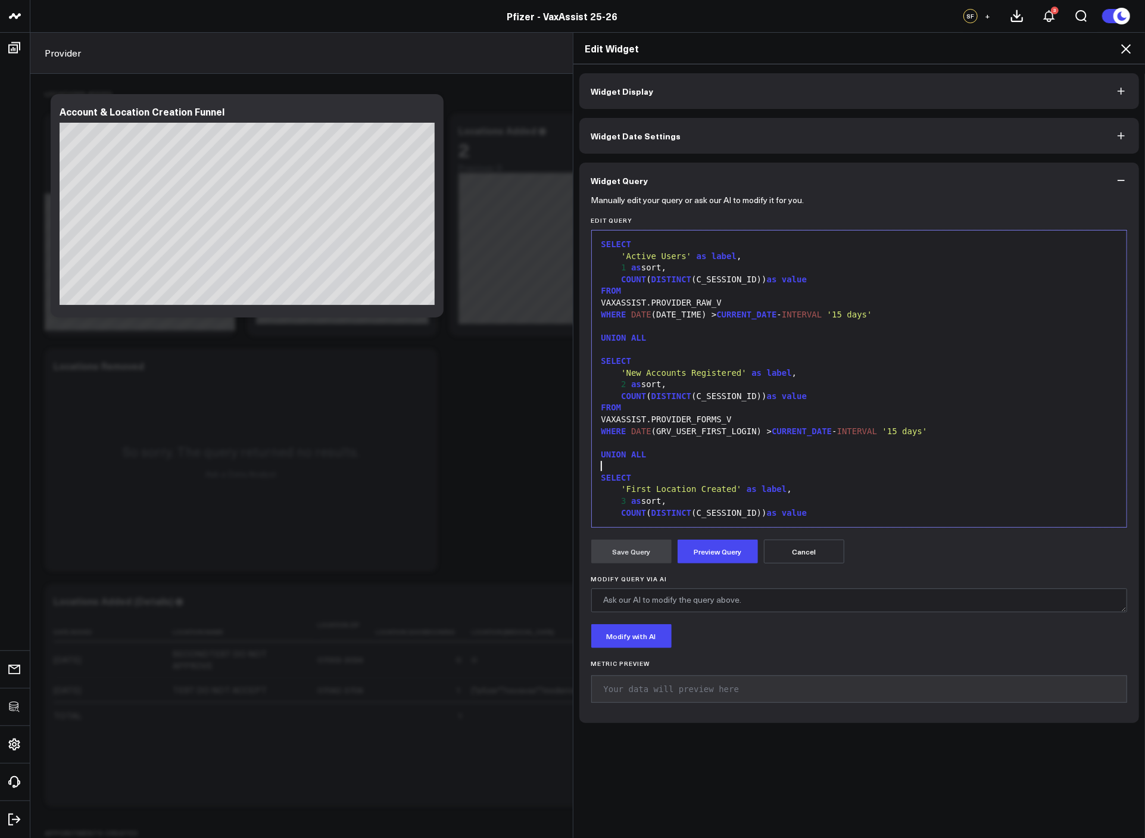
click at [745, 463] on div at bounding box center [860, 466] width 524 height 12
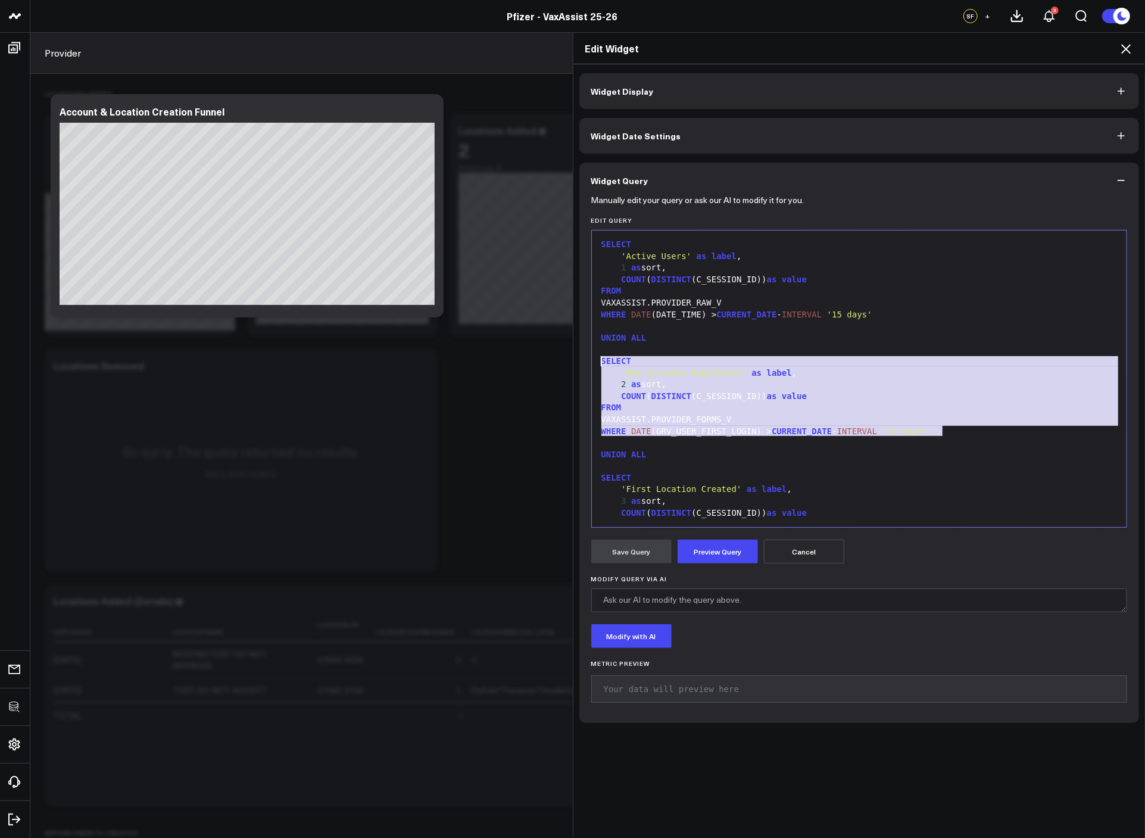
drag, startPoint x: 940, startPoint y: 427, endPoint x: 590, endPoint y: 357, distance: 356.6
click at [591, 357] on div "99 1 2 3 4 5 6 7 8 9 10 11 12 13 14 15 16 17 18 19 20 21 22 23 24 25 26 27 28 2…" at bounding box center [859, 379] width 537 height 298
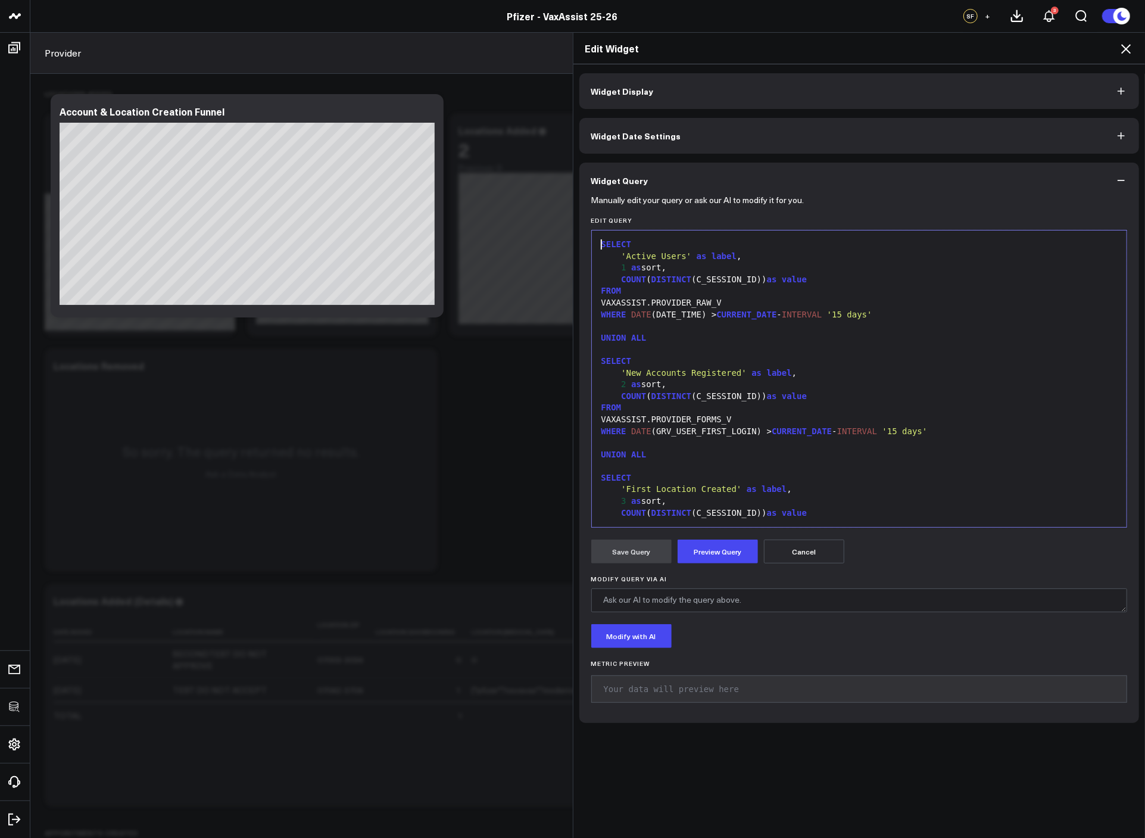
click at [818, 350] on div at bounding box center [860, 350] width 524 height 12
click at [1124, 45] on icon at bounding box center [1126, 49] width 14 height 14
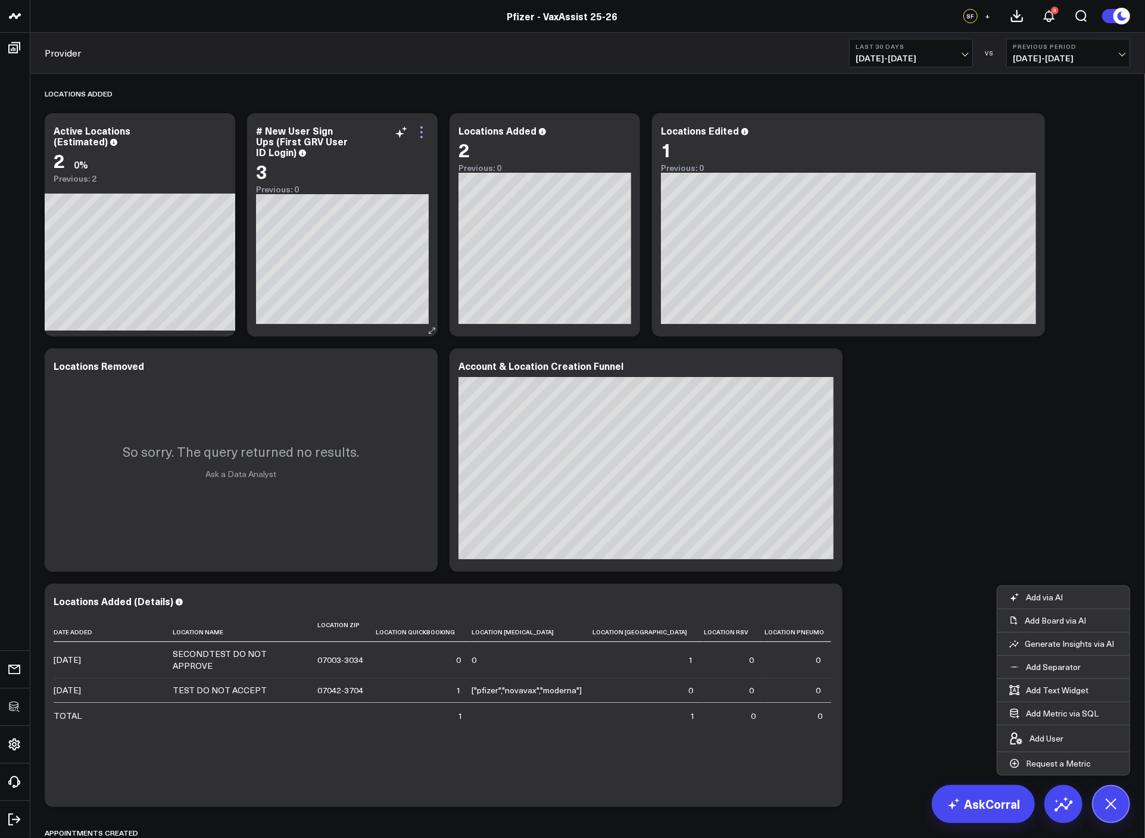
click at [420, 135] on icon at bounding box center [422, 132] width 14 height 14
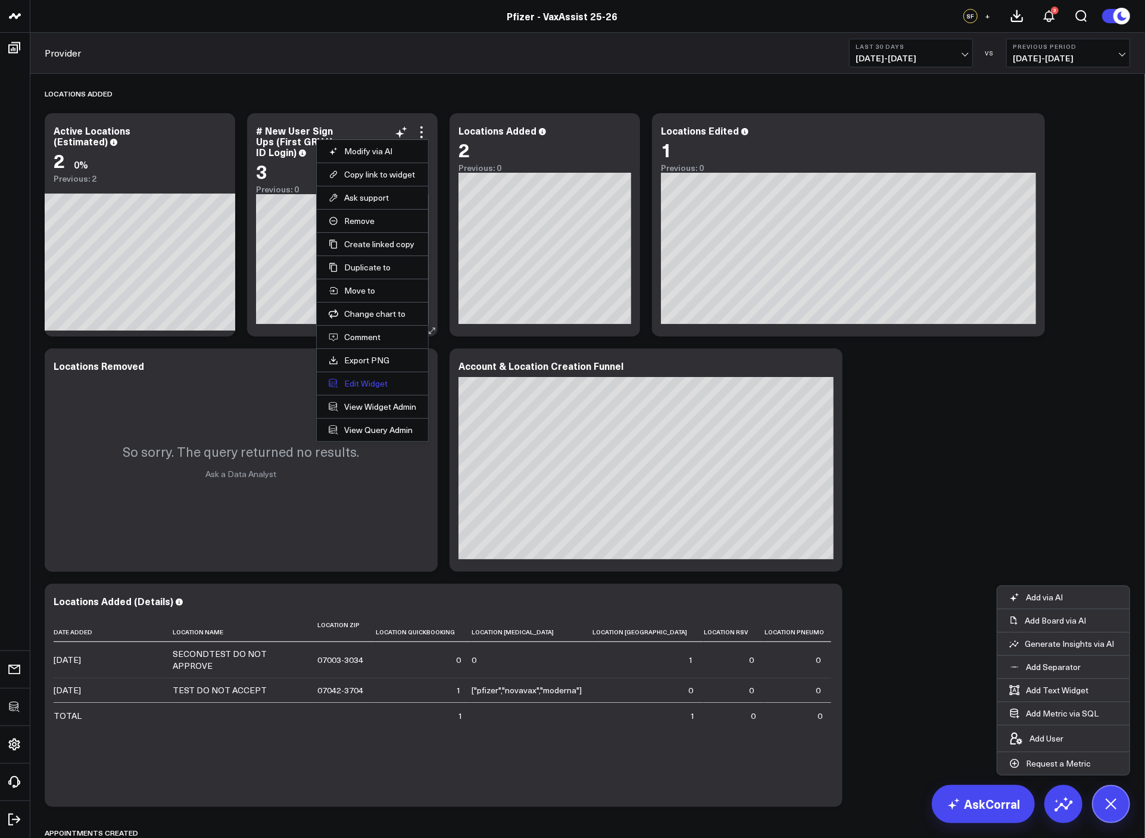
click at [367, 386] on button "Edit Widget" at bounding box center [373, 383] width 88 height 11
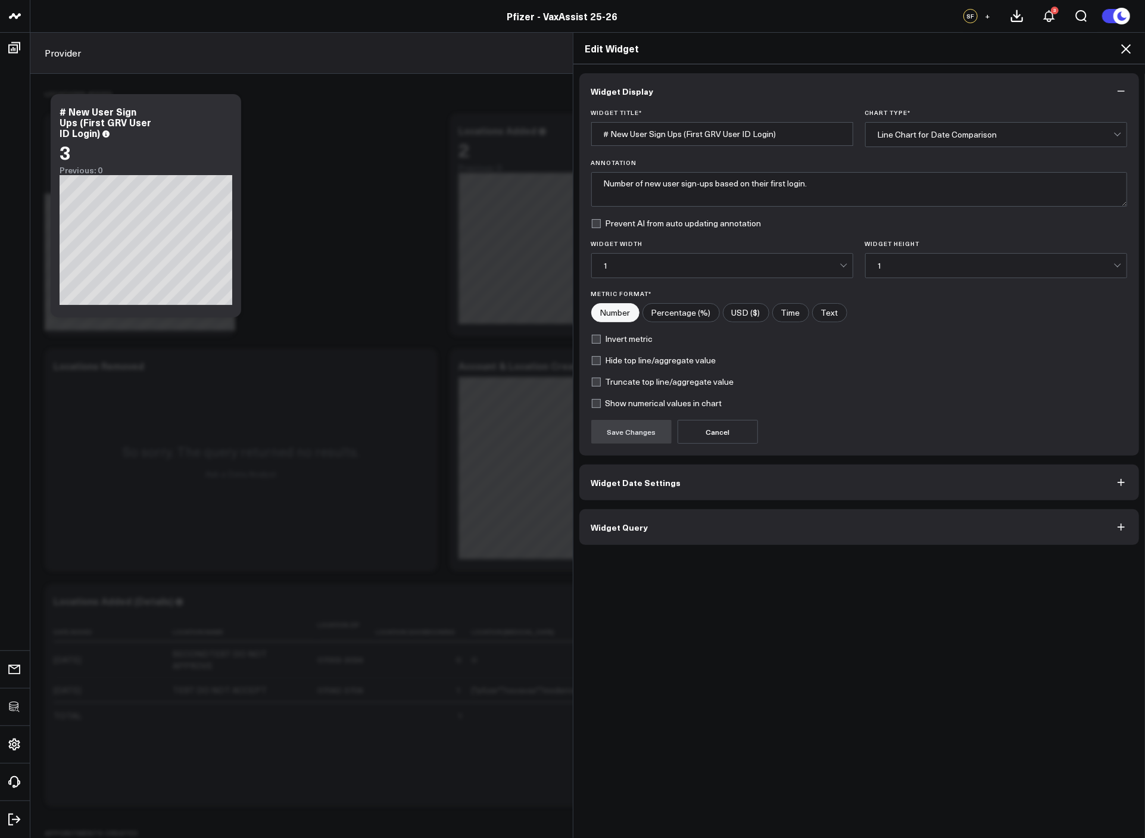
click at [759, 522] on button "Widget Query" at bounding box center [859, 527] width 560 height 36
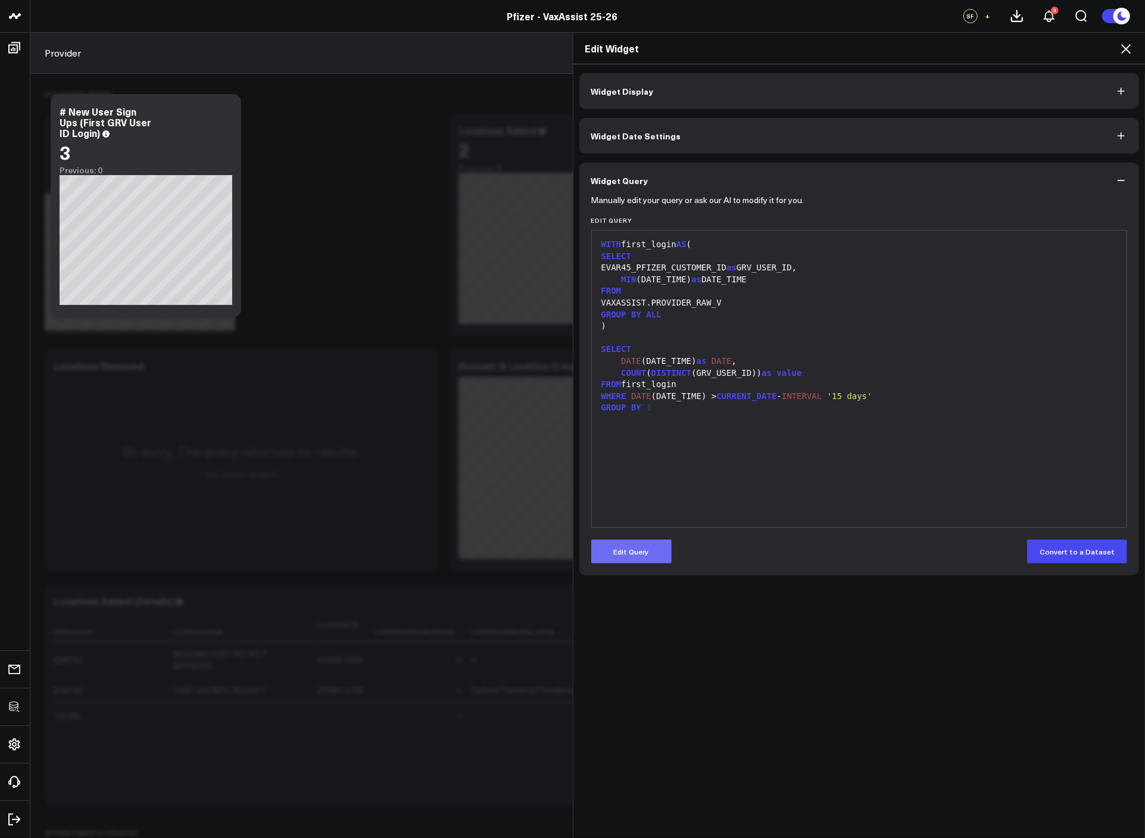
click at [634, 555] on button "Edit Query" at bounding box center [631, 552] width 80 height 24
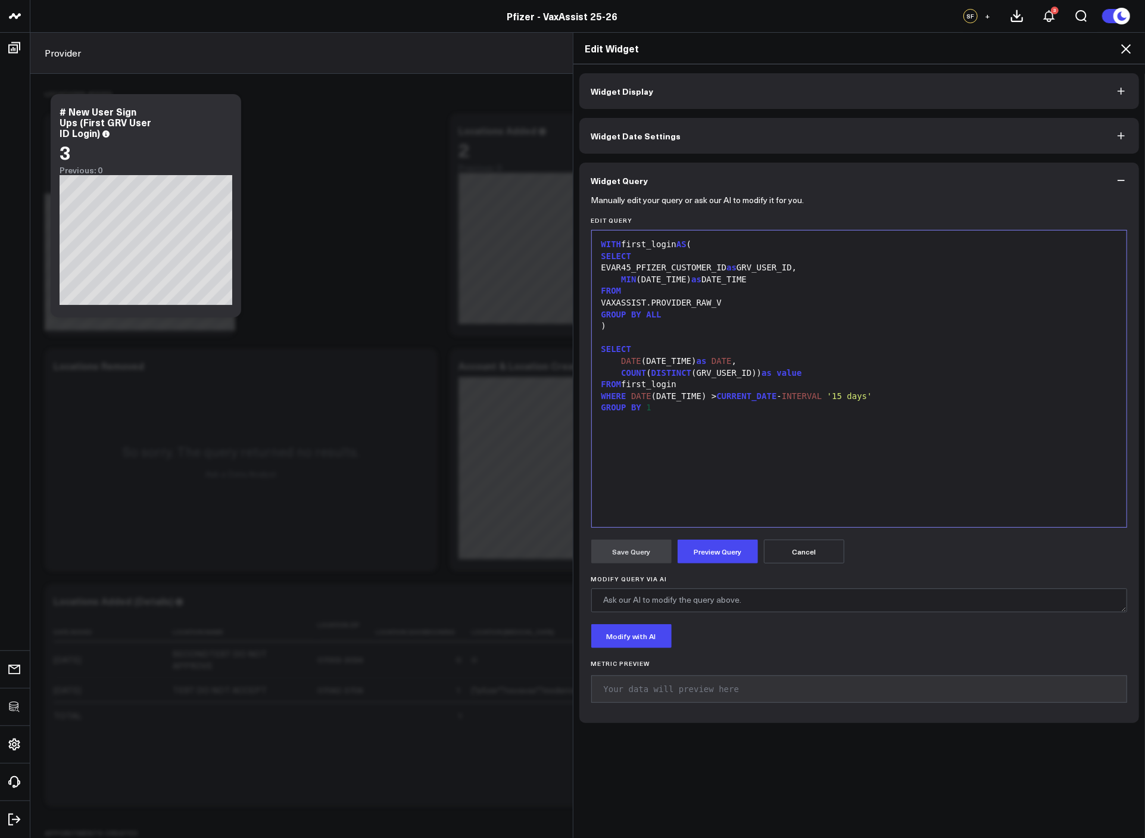
click at [714, 486] on div "WITH first_login AS ( SELECT EVAR45_PFIZER_CUSTOMER_ID as GRV_USER_ID, MIN (DAT…" at bounding box center [860, 378] width 524 height 285
copy div "WITH first_login AS ( SELECT EVAR45_PFIZER_CUSTOMER_ID as GRV_USER_ID, MIN (DAT…"
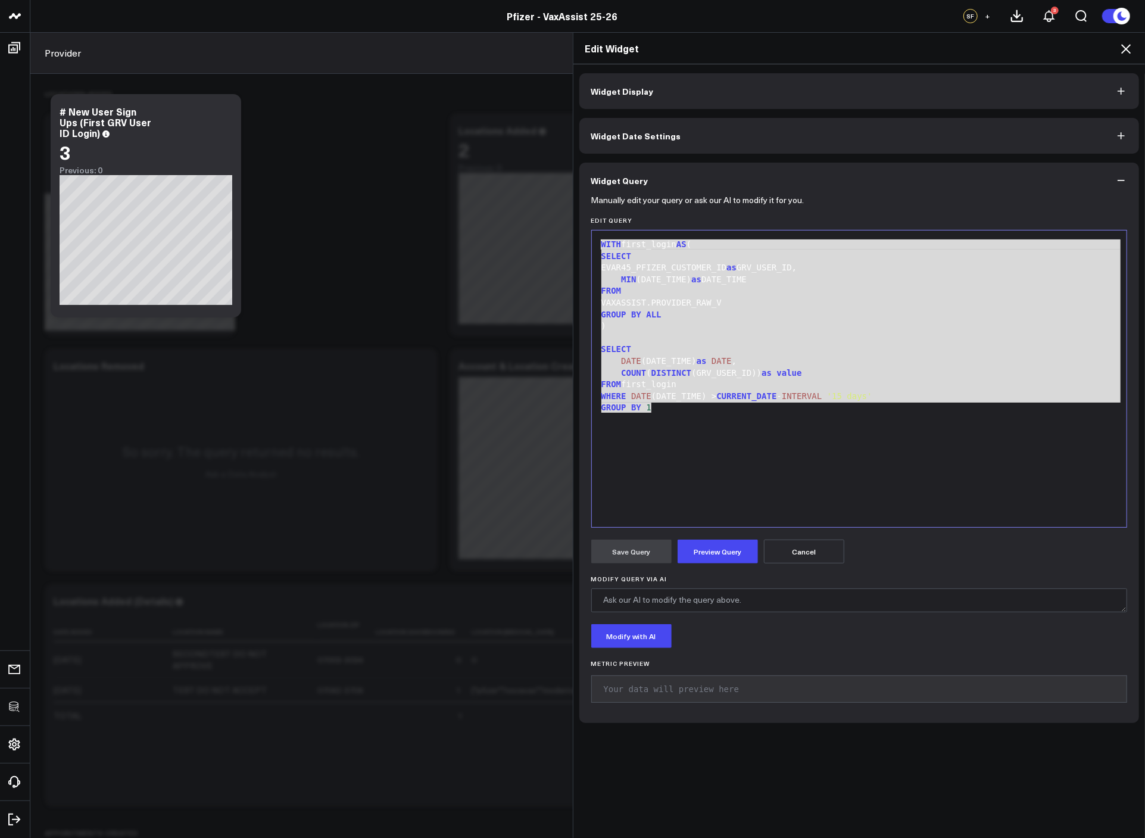
click at [1126, 49] on icon at bounding box center [1126, 49] width 10 height 10
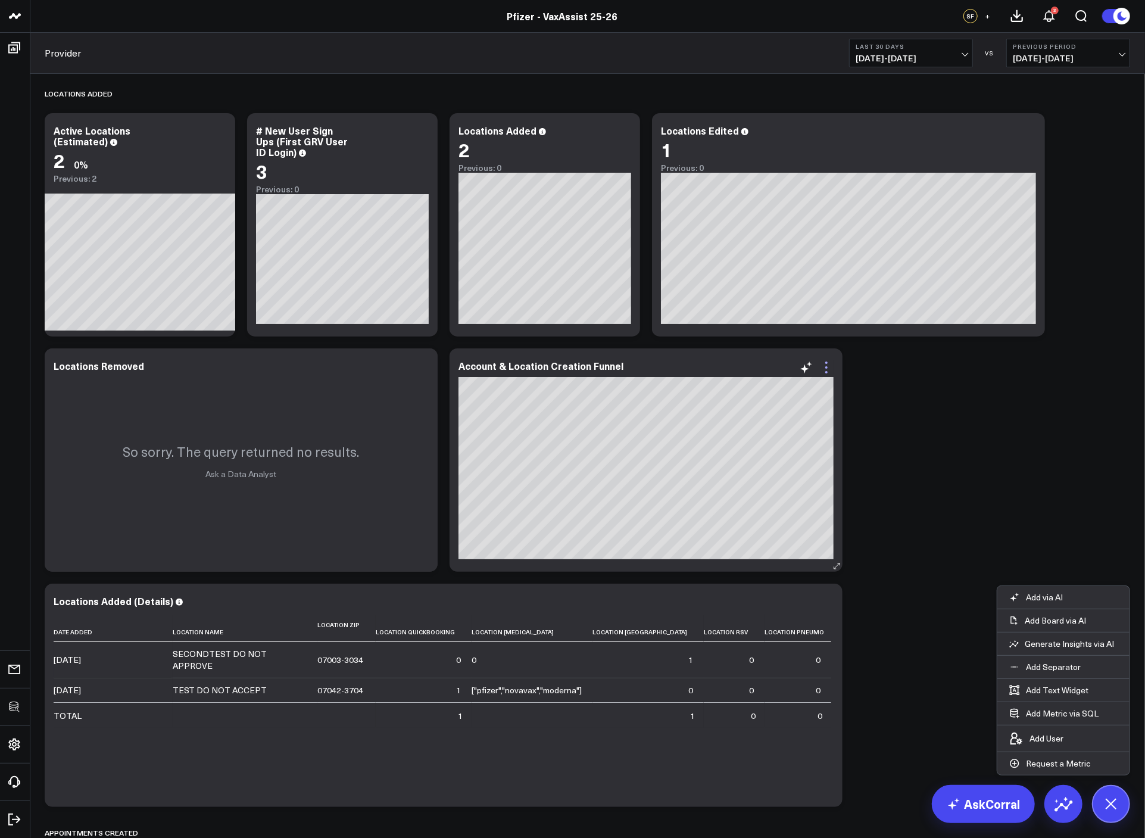
click at [826, 373] on icon at bounding box center [826, 372] width 2 height 2
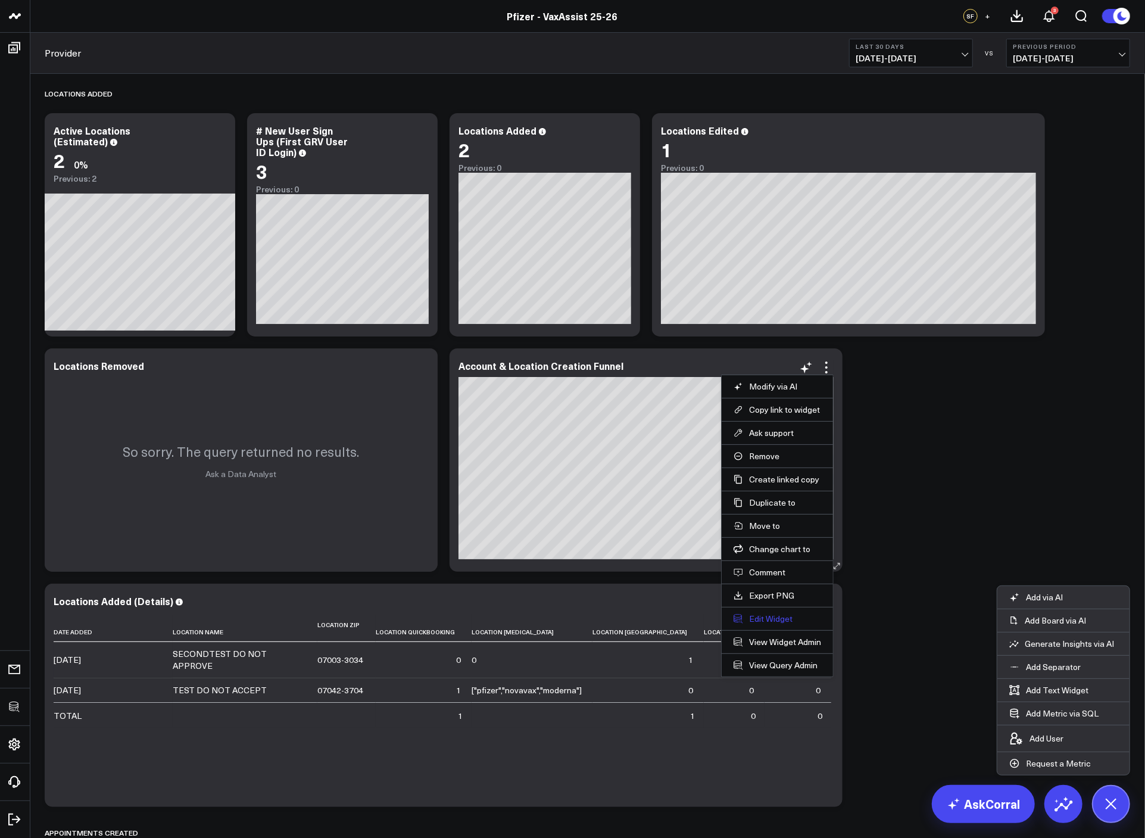
click at [772, 619] on button "Edit Widget" at bounding box center [778, 618] width 88 height 11
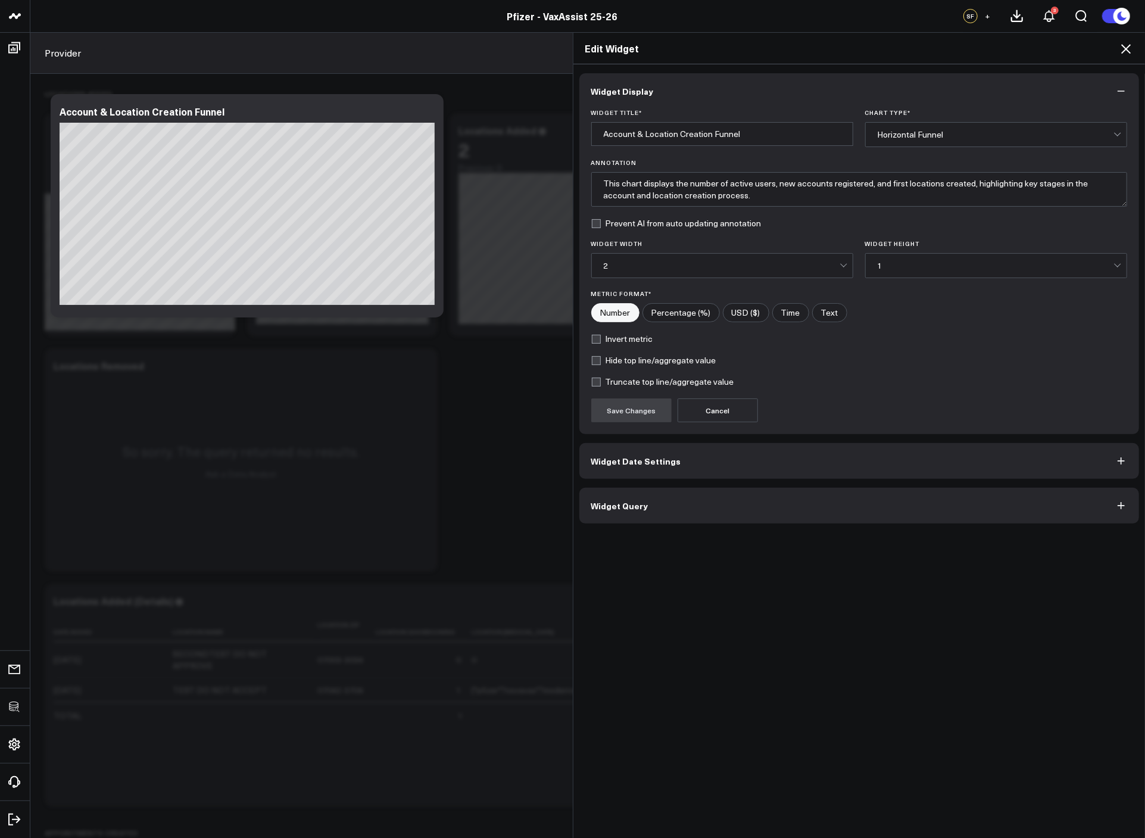
click at [662, 515] on button "Widget Query" at bounding box center [859, 506] width 560 height 36
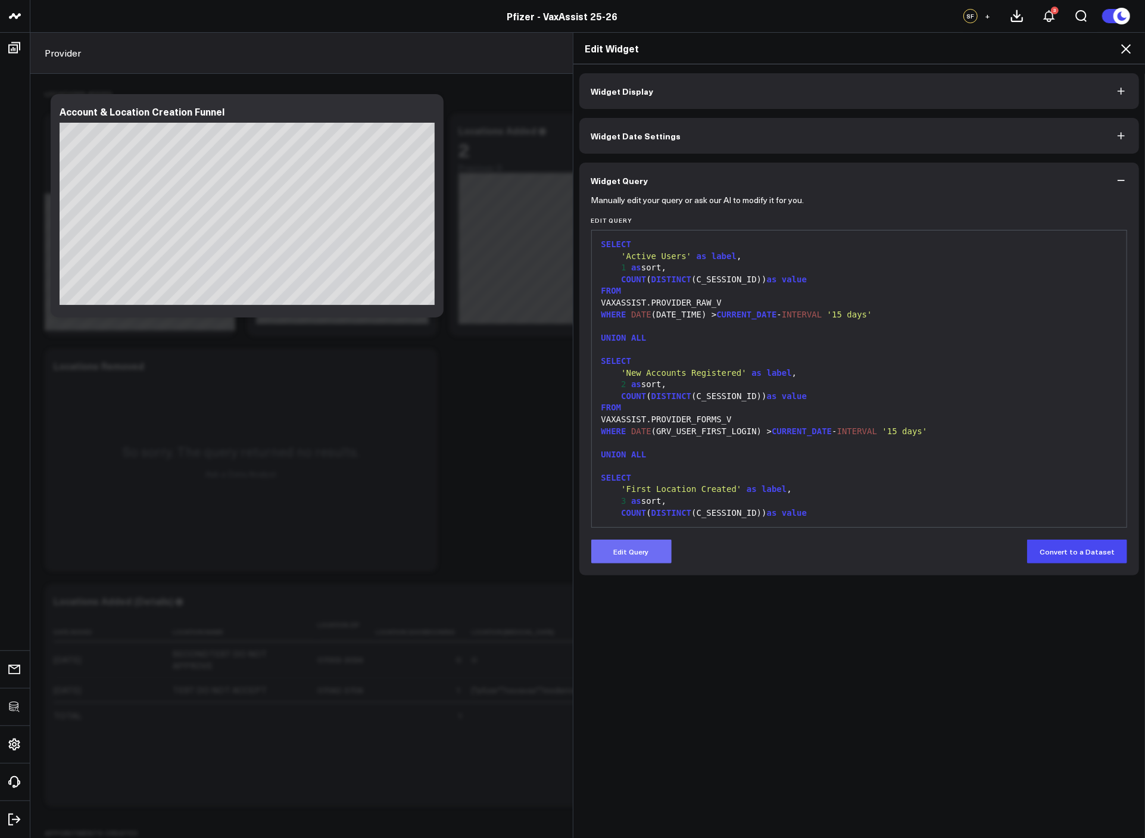
click at [638, 549] on button "Edit Query" at bounding box center [631, 552] width 80 height 24
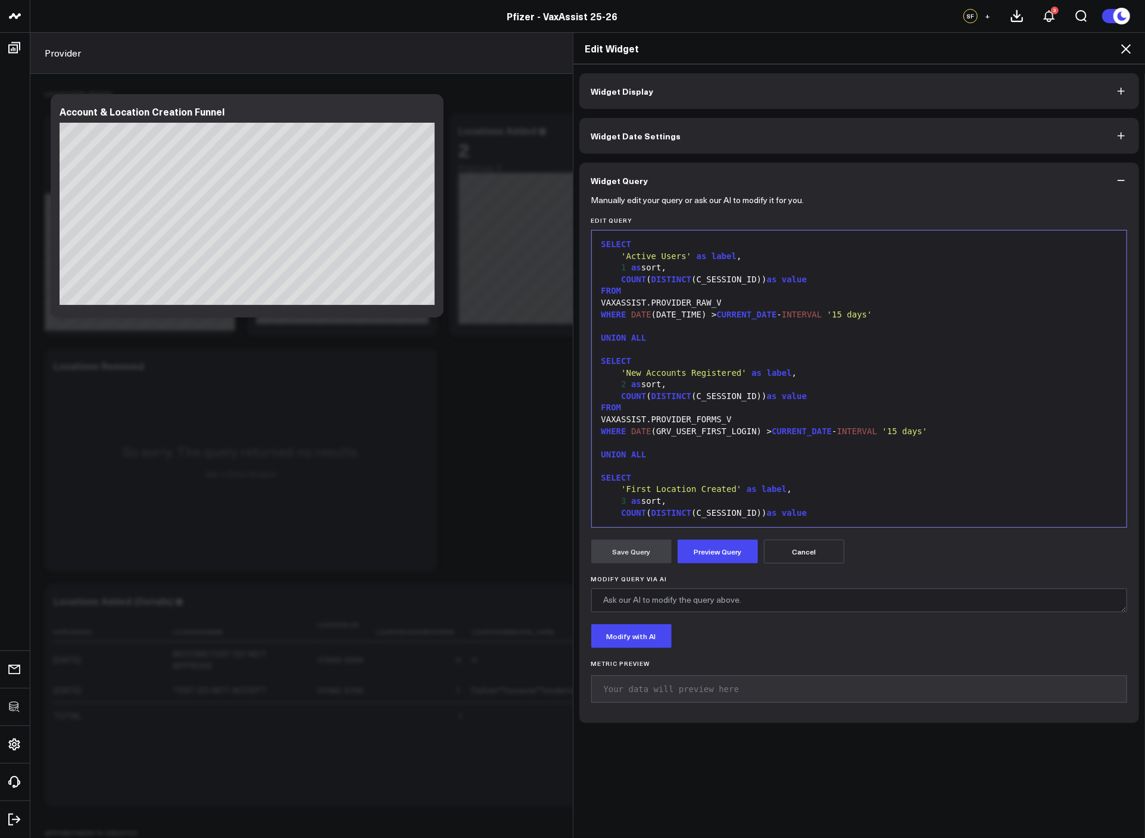
click at [598, 248] on div "SELECT" at bounding box center [860, 245] width 524 height 12
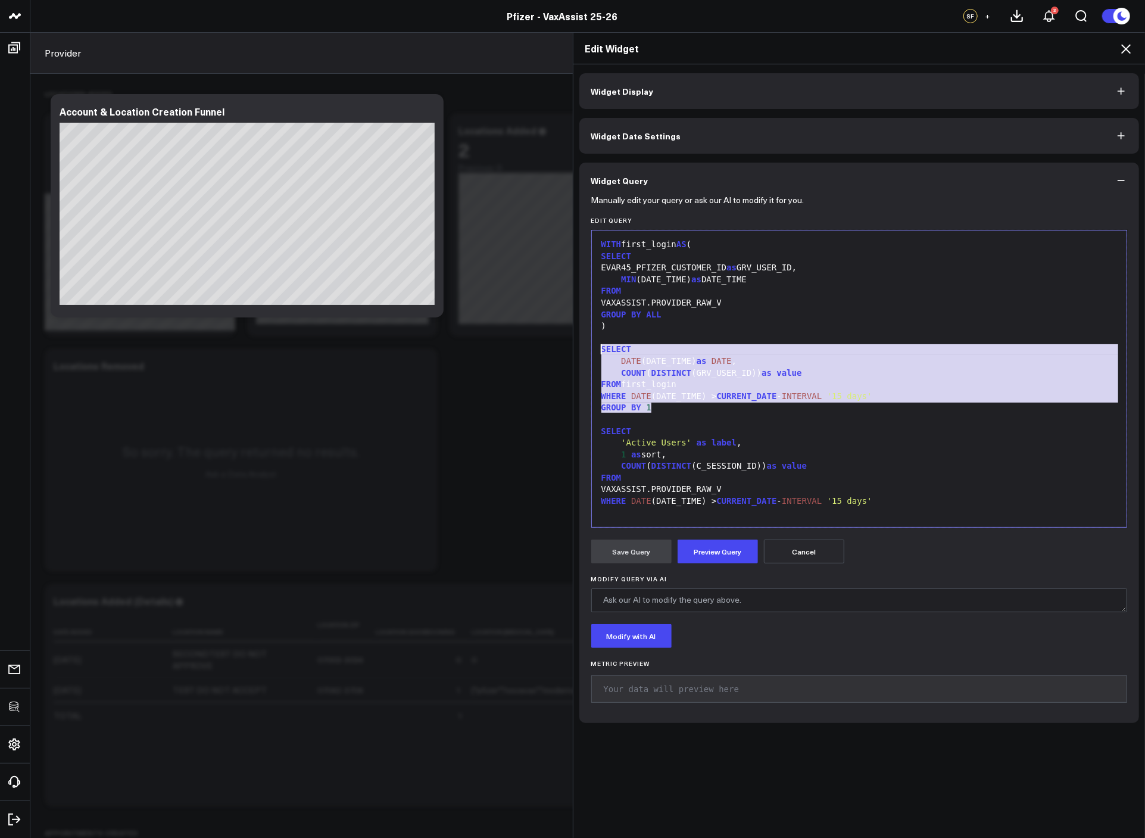
drag, startPoint x: 675, startPoint y: 409, endPoint x: 589, endPoint y: 355, distance: 101.5
click at [591, 355] on div "99 1 2 3 4 5 6 7 8 9 10 11 12 13 14 15 16 17 18 19 20 21 22 23 24 25 26 27 28 2…" at bounding box center [859, 379] width 537 height 298
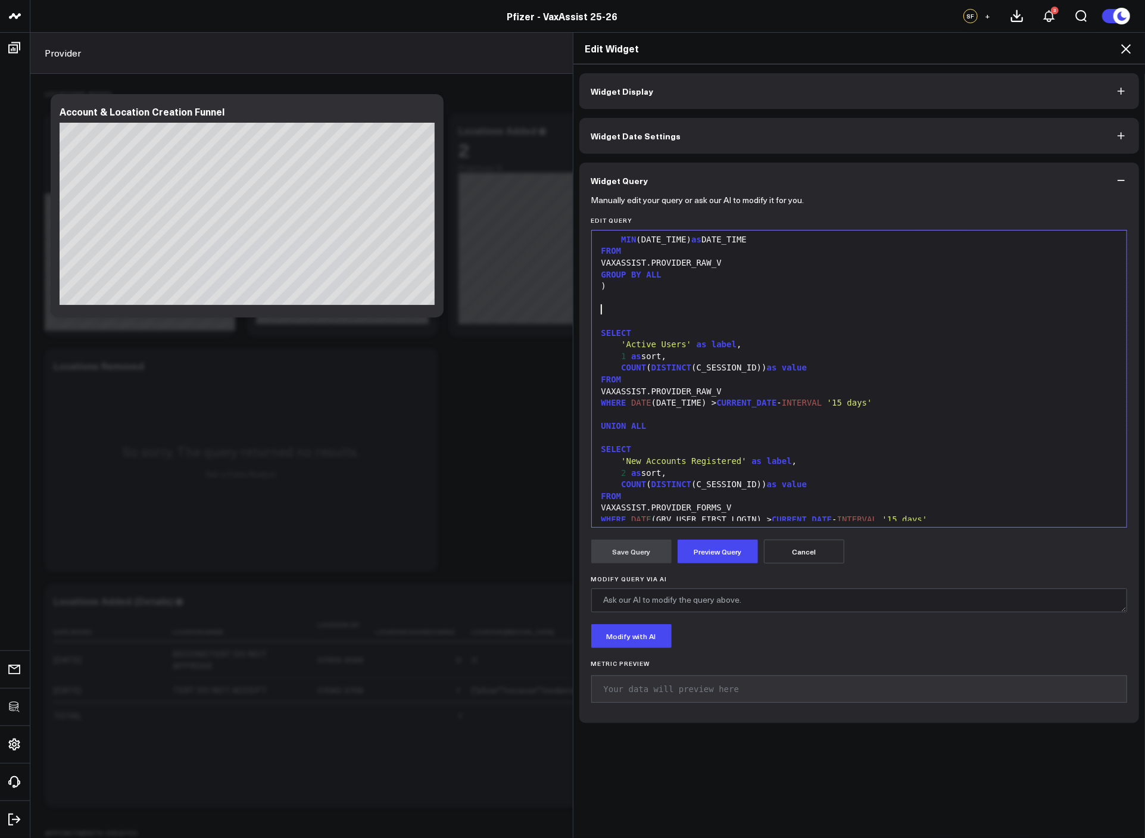
scroll to position [96, 0]
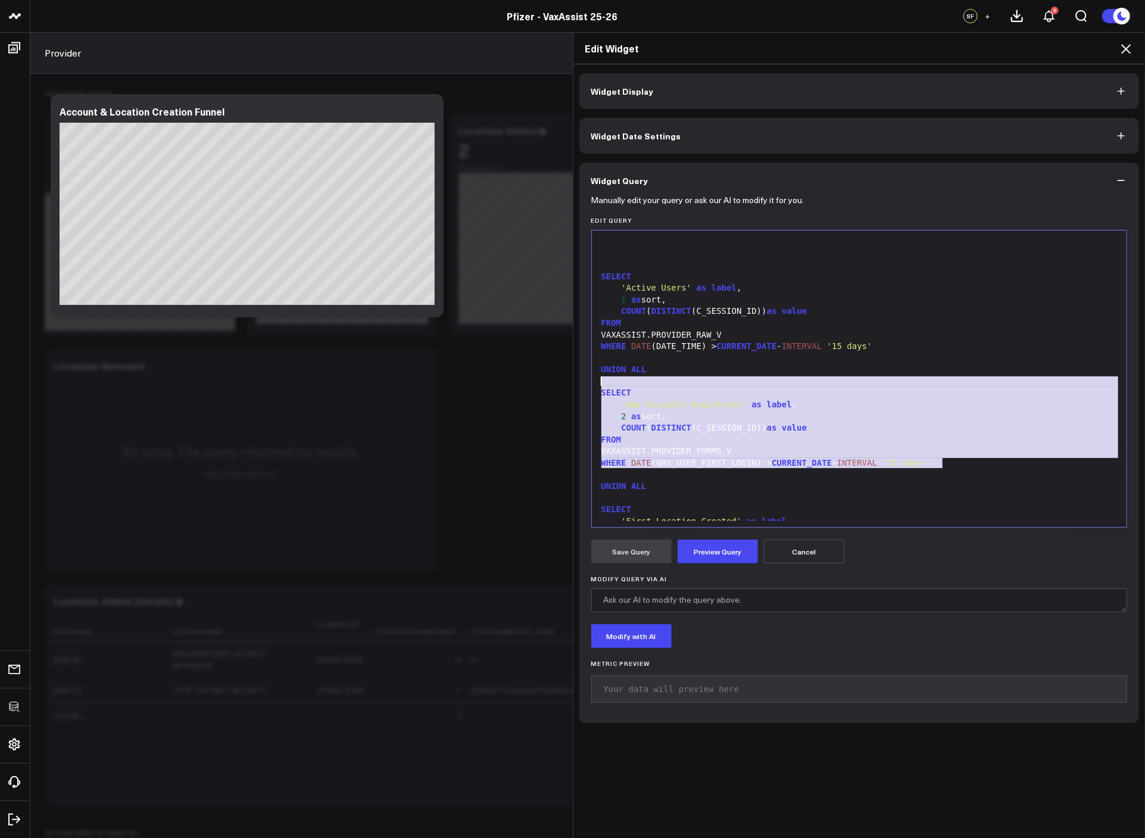
drag, startPoint x: 941, startPoint y: 463, endPoint x: 558, endPoint y: 383, distance: 391.3
click at [558, 383] on div "Edit Widget Widget Display Widget Date Settings Widget Query Manually edit your…" at bounding box center [572, 435] width 1145 height 806
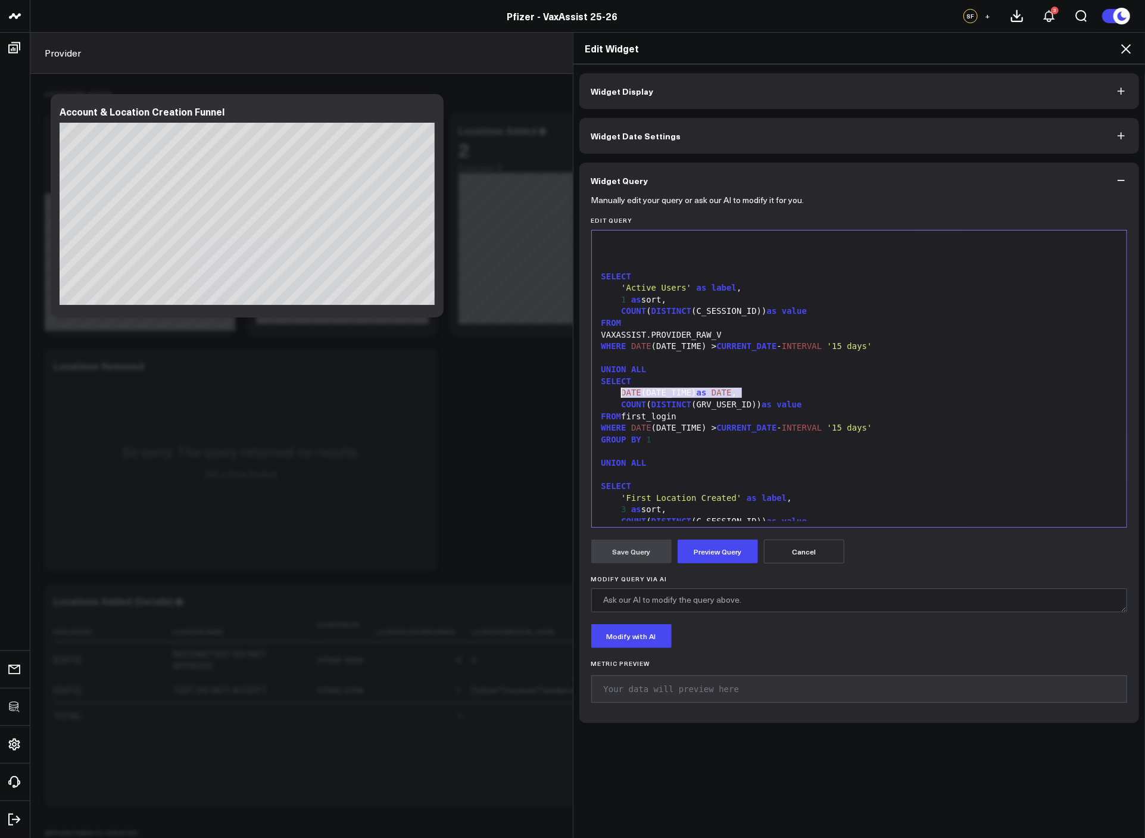
drag, startPoint x: 741, startPoint y: 394, endPoint x: 613, endPoint y: 396, distance: 127.5
click at [613, 396] on div "DATE (DATE_TIME) as DATE ," at bounding box center [860, 393] width 524 height 12
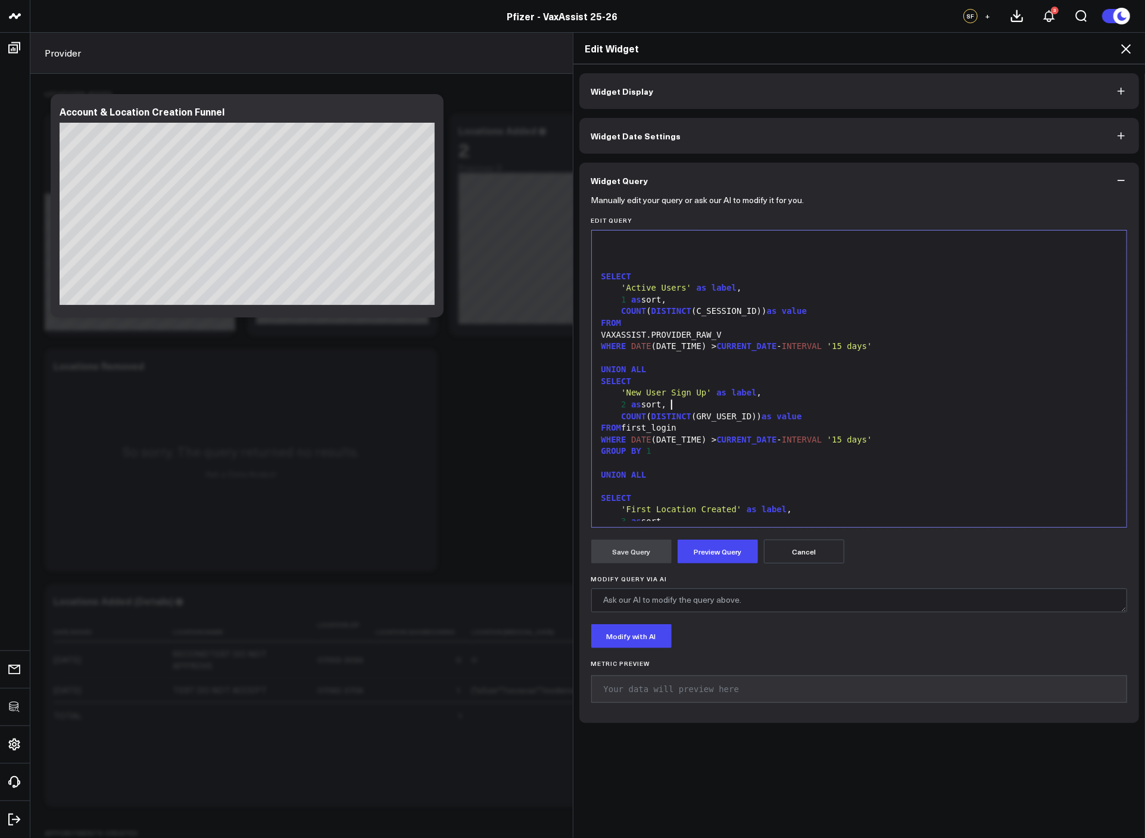
scroll to position [99, 0]
click at [693, 553] on button "Preview Query" at bounding box center [718, 552] width 80 height 24
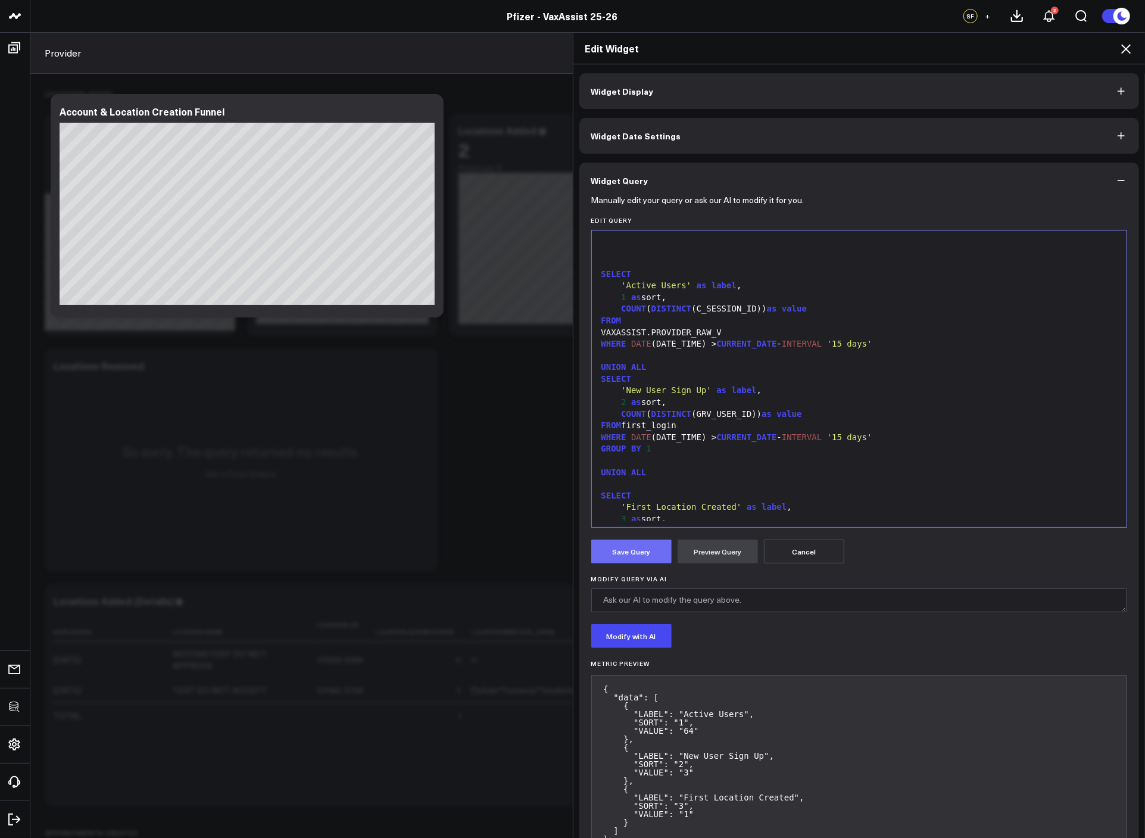
click at [634, 547] on button "Save Query" at bounding box center [631, 552] width 80 height 24
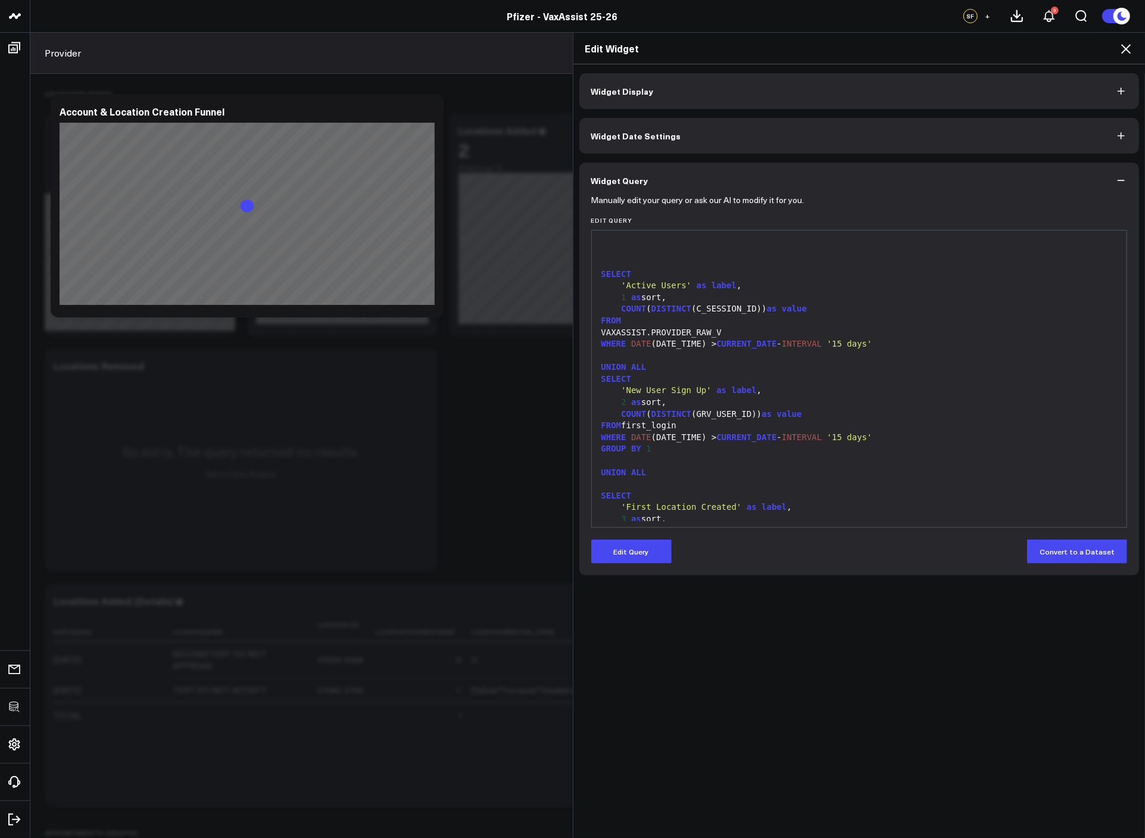
click at [1125, 45] on icon at bounding box center [1126, 49] width 14 height 14
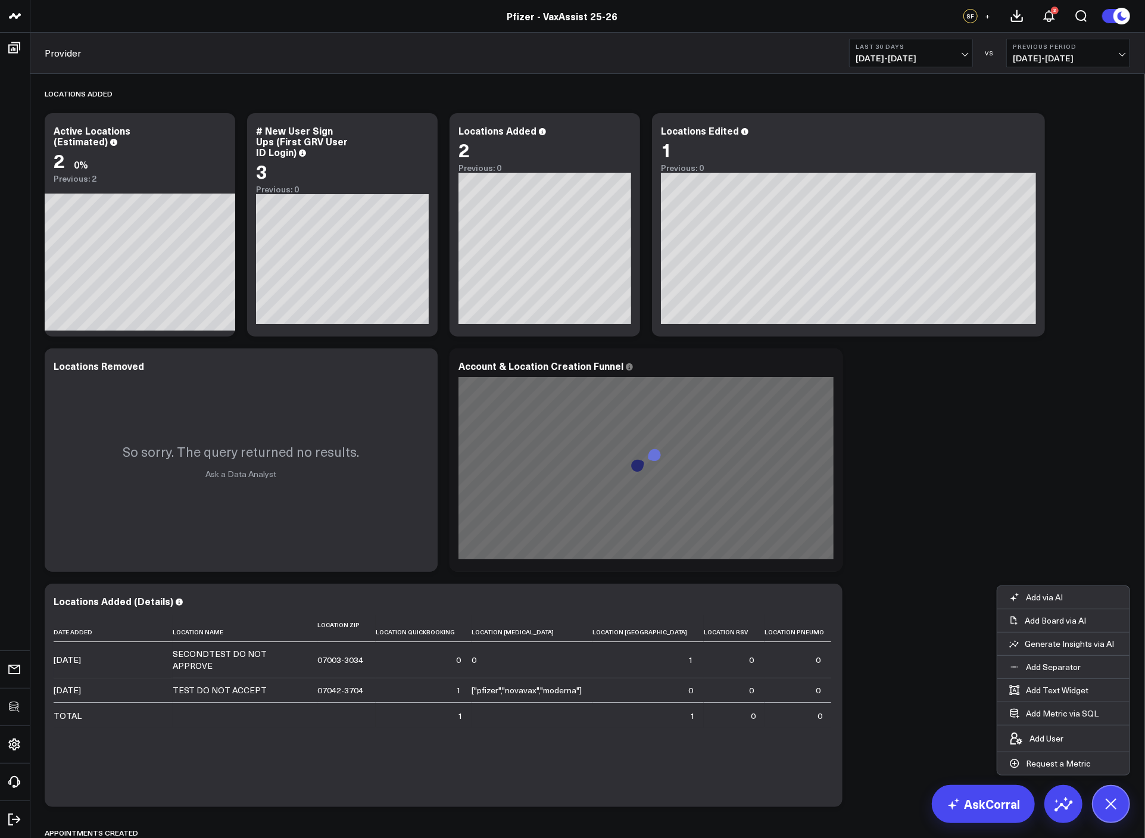
click at [959, 424] on div "Locations Added Modify via AI Copy link to widget Ask support Remove Create lin…" at bounding box center [588, 510] width 1098 height 873
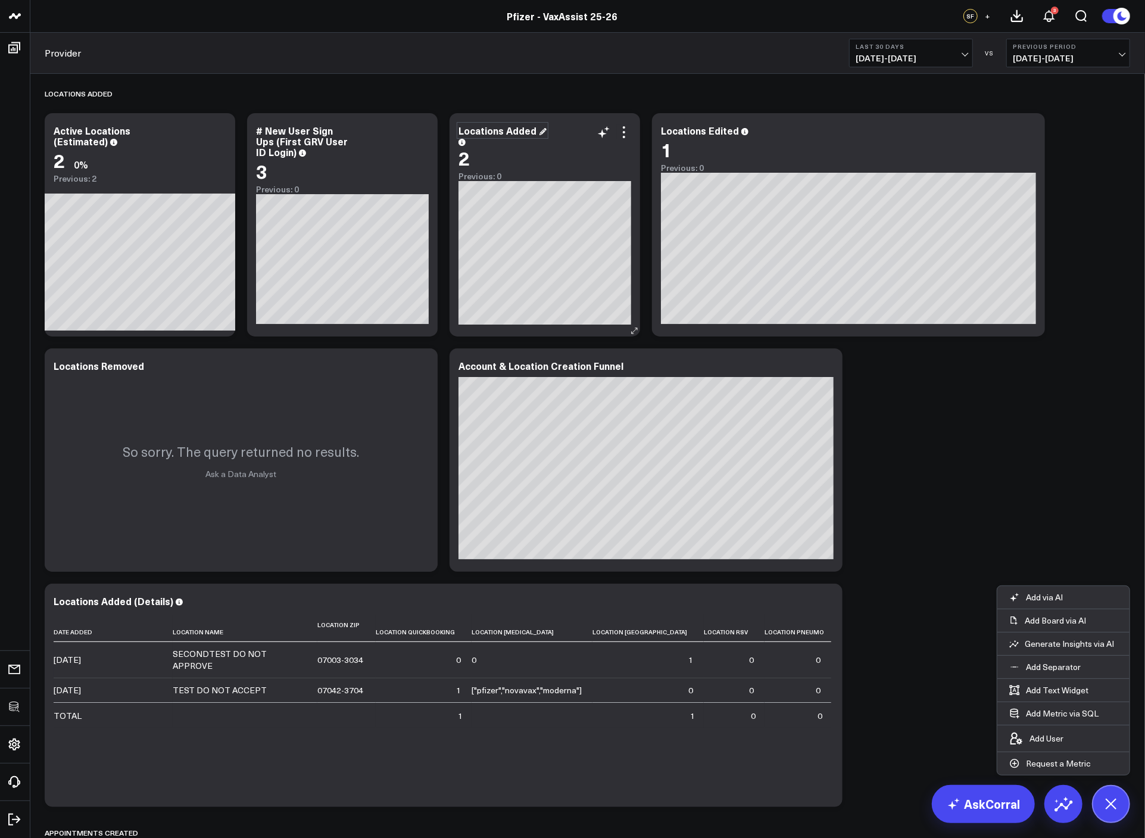
click at [520, 128] on div "Locations Added" at bounding box center [503, 130] width 88 height 13
paste div
click at [1077, 466] on div "Locations Added Modify via AI Copy link to widget Ask support Remove Create lin…" at bounding box center [588, 510] width 1098 height 873
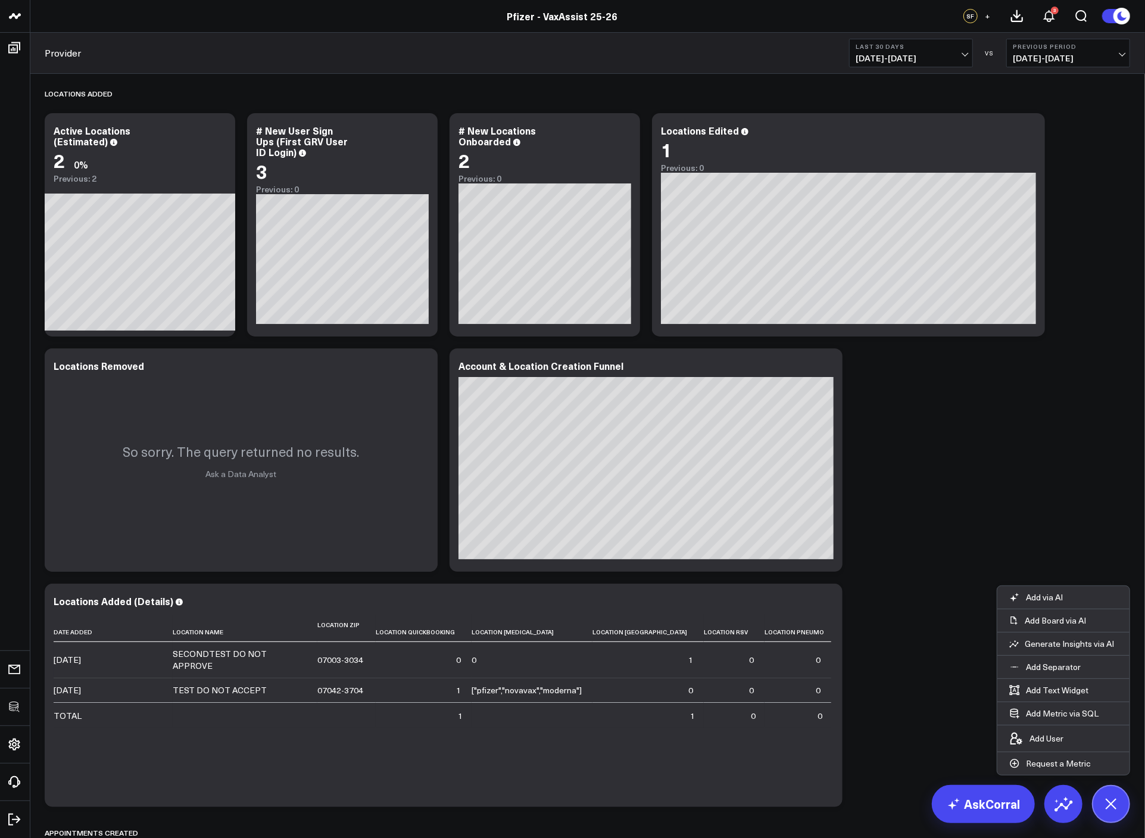
click at [923, 466] on div "Locations Added Modify via AI Copy link to widget Ask support Remove Create lin…" at bounding box center [588, 510] width 1098 height 873
click at [830, 375] on div at bounding box center [646, 375] width 375 height 3
click at [830, 366] on icon at bounding box center [826, 367] width 14 height 14
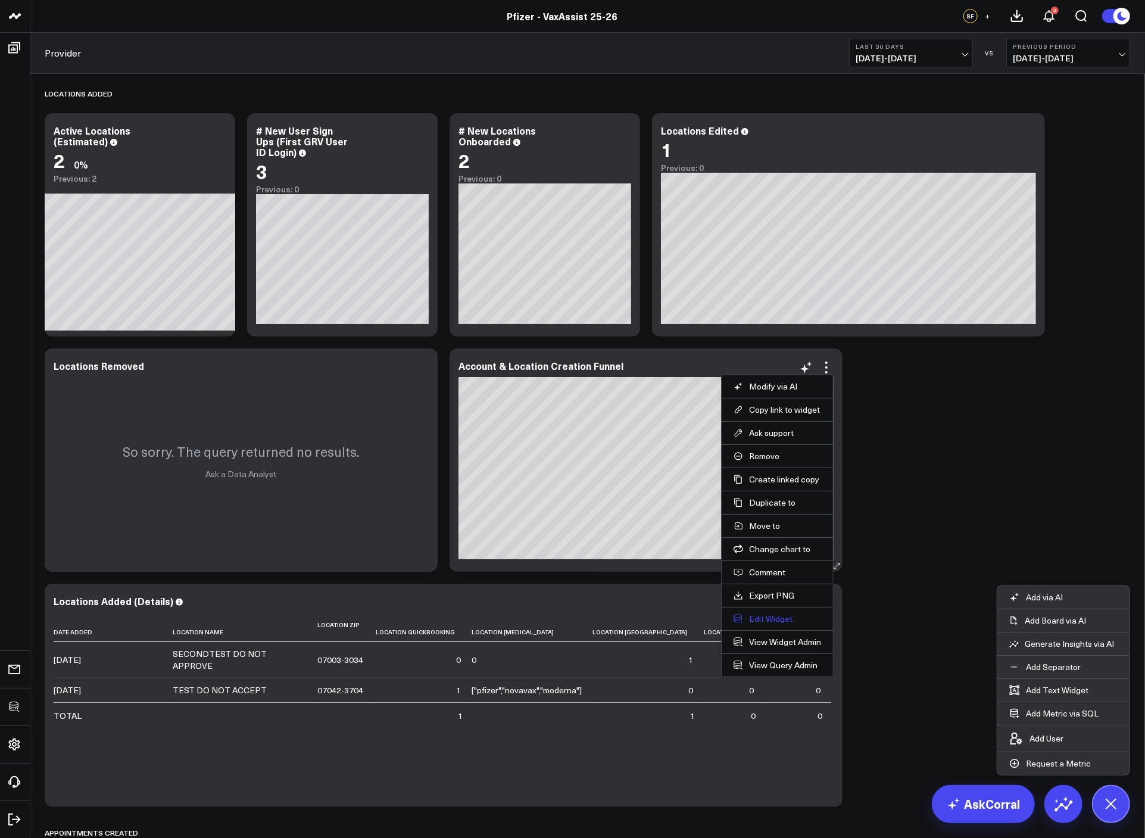
click at [770, 616] on button "Edit Widget" at bounding box center [778, 618] width 88 height 11
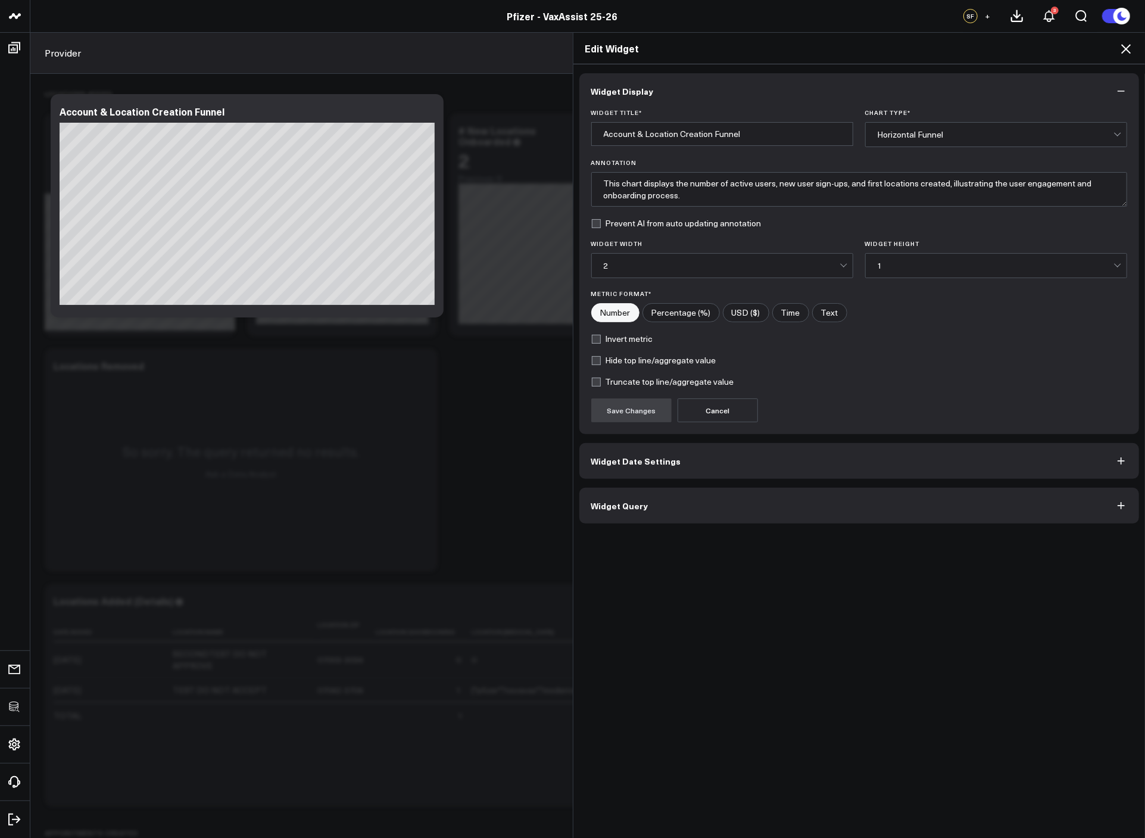
click at [695, 493] on button "Widget Query" at bounding box center [859, 506] width 560 height 36
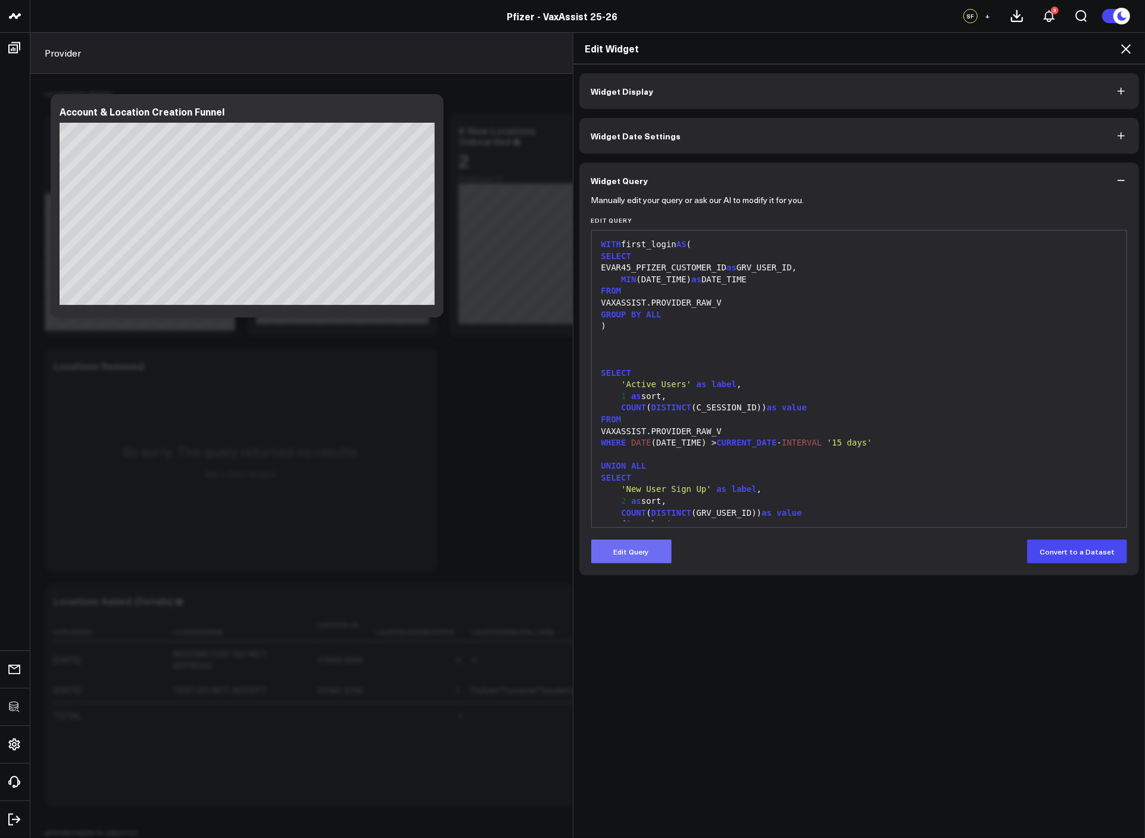
click at [631, 542] on button "Edit Query" at bounding box center [631, 552] width 80 height 24
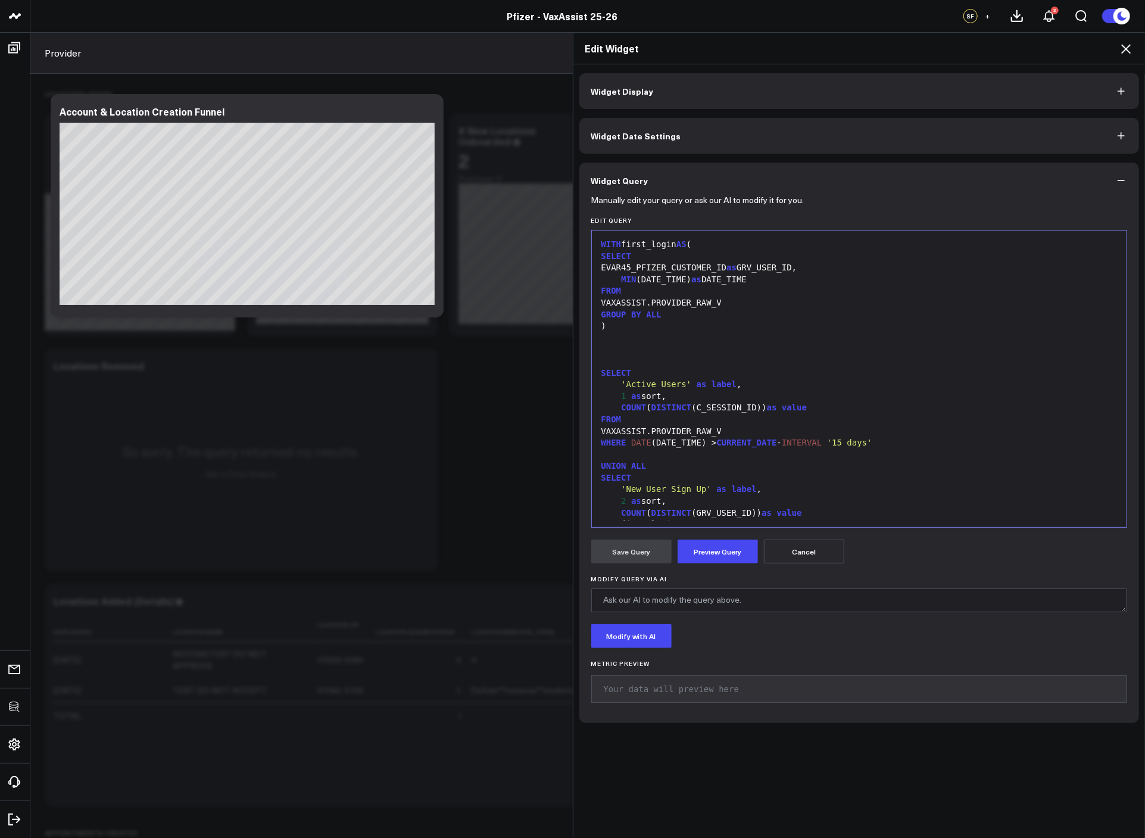
drag, startPoint x: 880, startPoint y: 441, endPoint x: 887, endPoint y: 442, distance: 7.8
click at [873, 441] on span "'15 days'" at bounding box center [849, 443] width 45 height 10
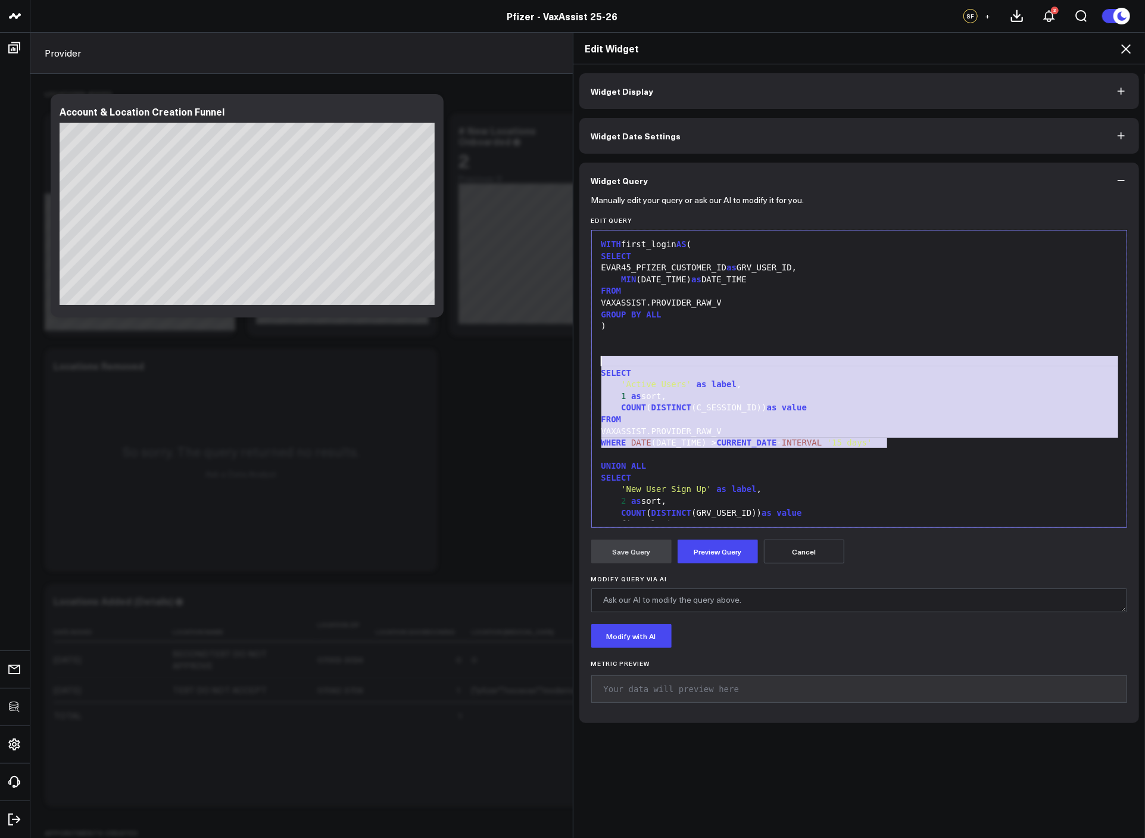
drag, startPoint x: 900, startPoint y: 443, endPoint x: 588, endPoint y: 366, distance: 320.8
click at [591, 366] on div "99 1 2 3 4 5 6 7 8 9 10 11 12 13 14 15 16 17 18 19 20 21 22 23 24 25 26 27 28 2…" at bounding box center [859, 379] width 537 height 298
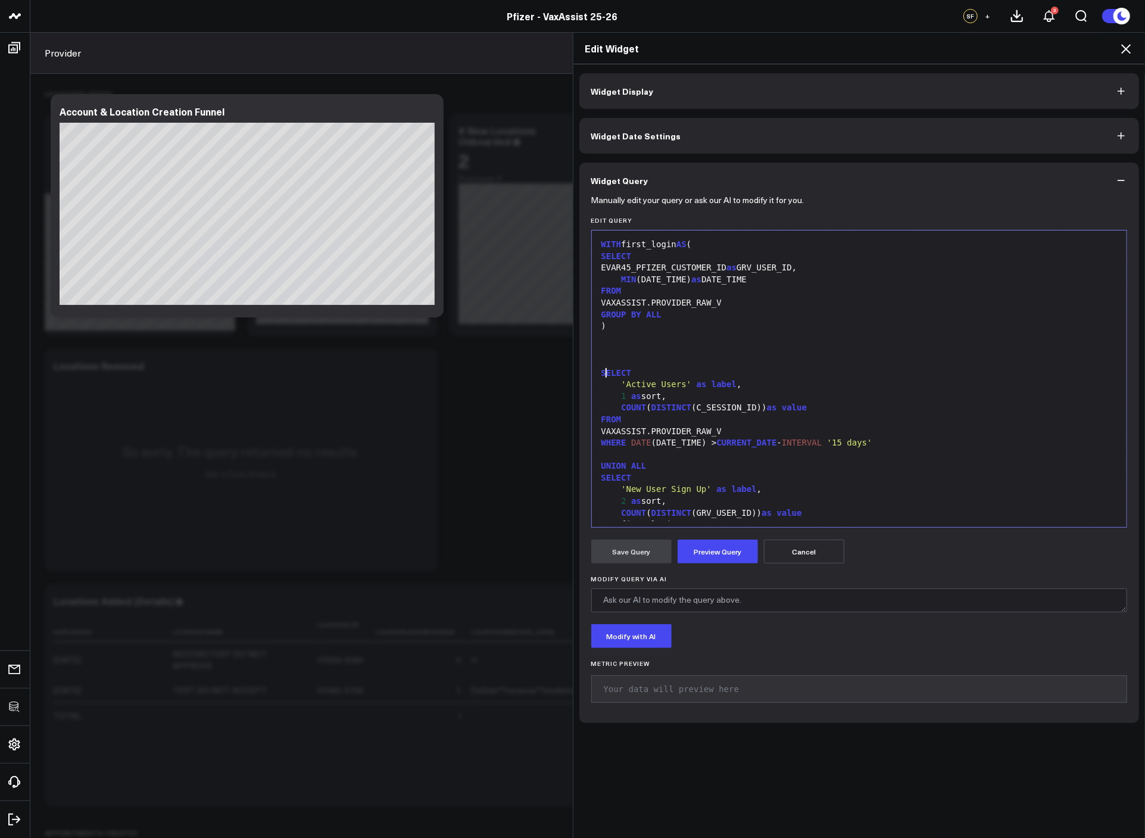
click at [604, 369] on span "SELECT" at bounding box center [617, 373] width 30 height 10
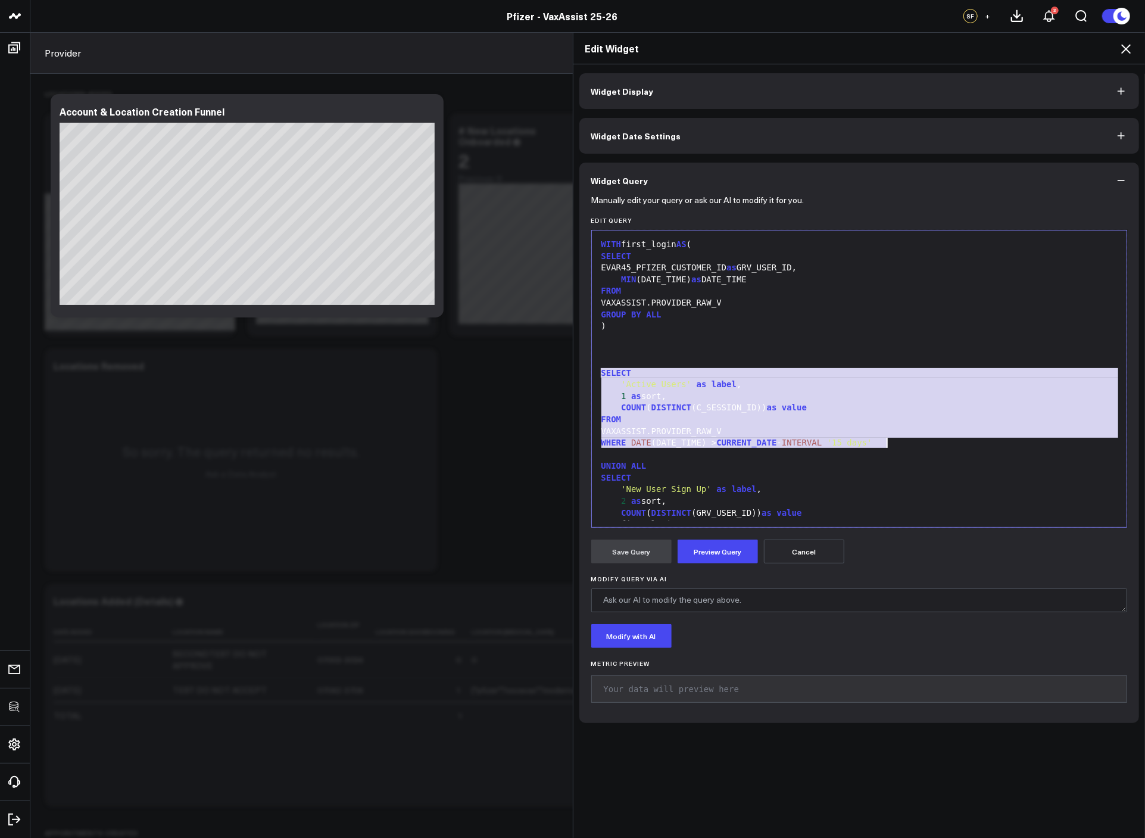
drag, startPoint x: 597, startPoint y: 369, endPoint x: 962, endPoint y: 441, distance: 372.1
click at [962, 441] on div "WITH first_login AS ( SELECT EVAR45_PFIZER_CUSTOMER_ID as GRV_USER_ID, MIN (DAT…" at bounding box center [860, 472] width 524 height 472
copy div "SELECT 'Active Users' as label , 1 as sort, COUNT ( DISTINCT (C_SESSION_ID)) as…"
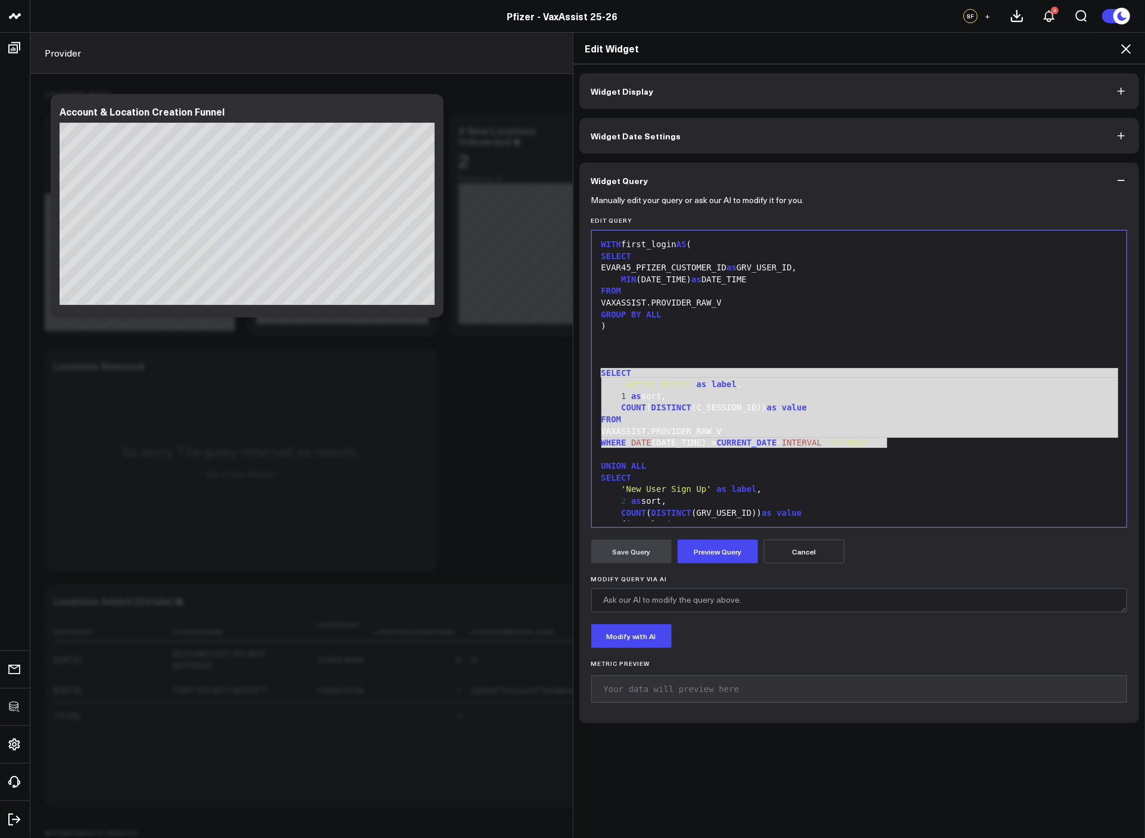
click at [1127, 54] on icon at bounding box center [1126, 49] width 14 height 14
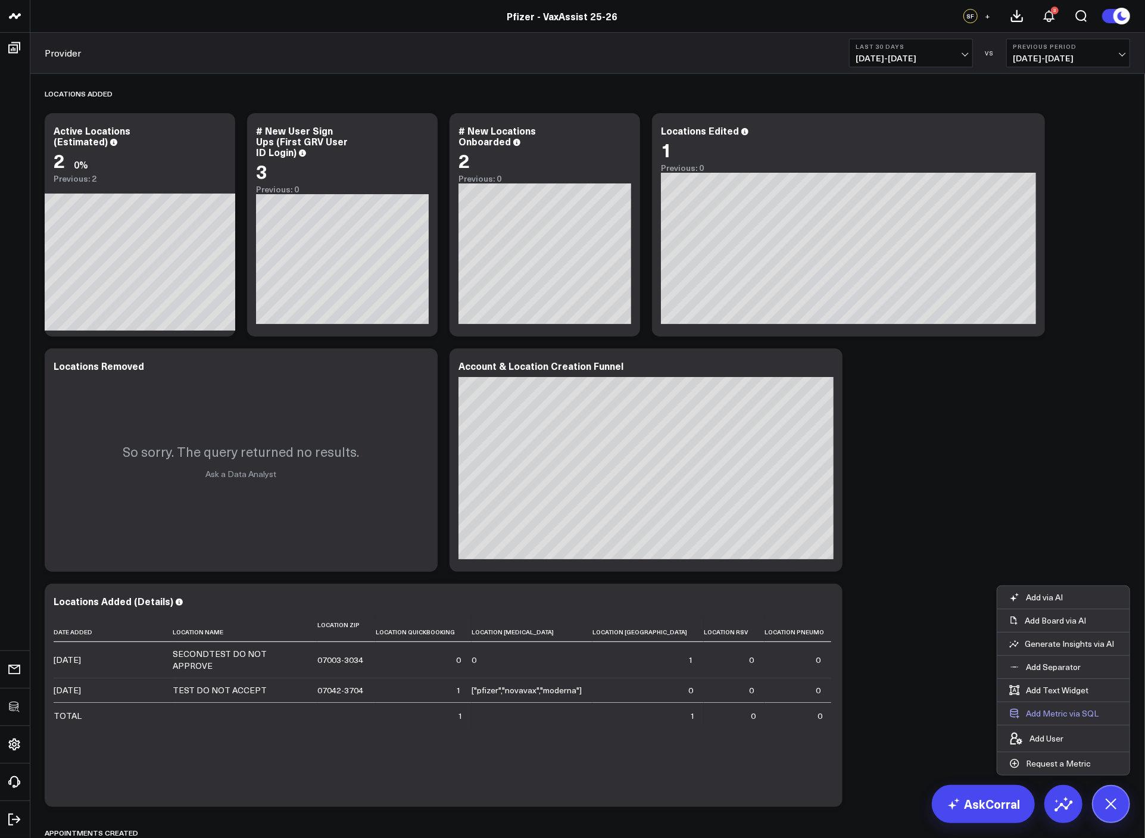
click at [1066, 713] on button "Add Metric via SQL" at bounding box center [1054, 713] width 113 height 23
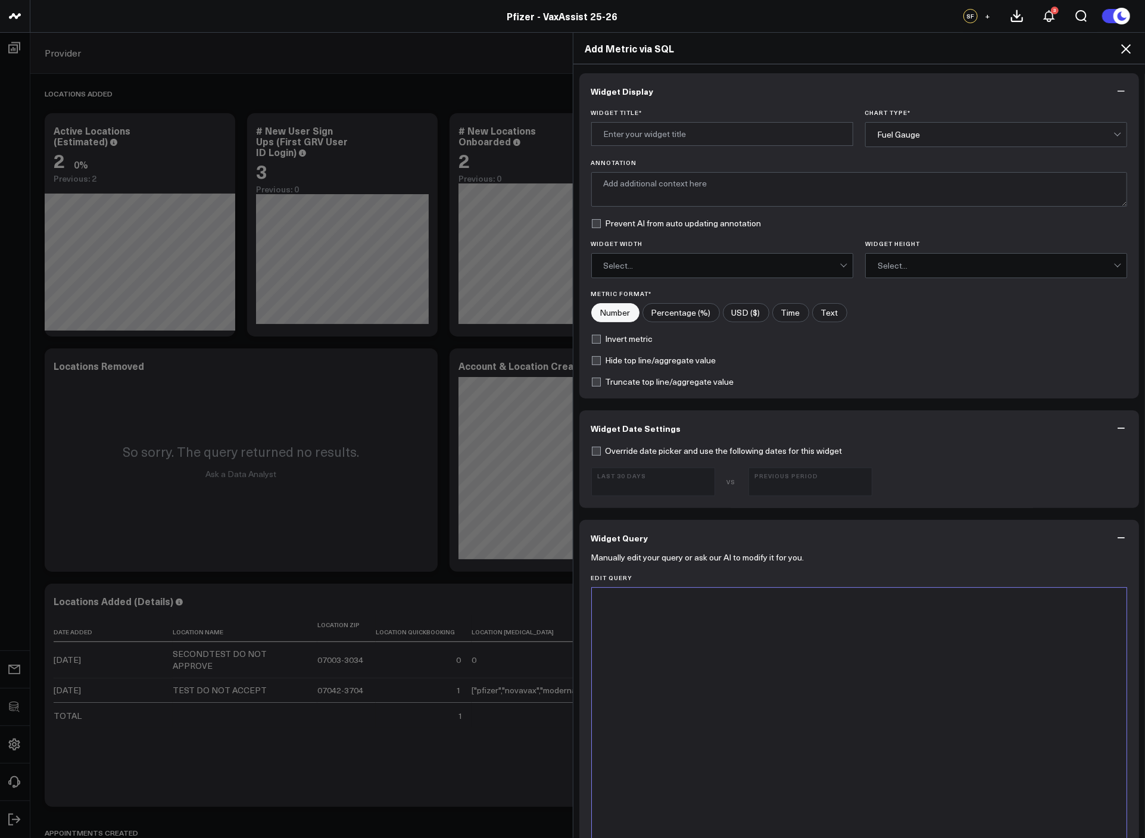
click at [781, 626] on div at bounding box center [860, 736] width 524 height 285
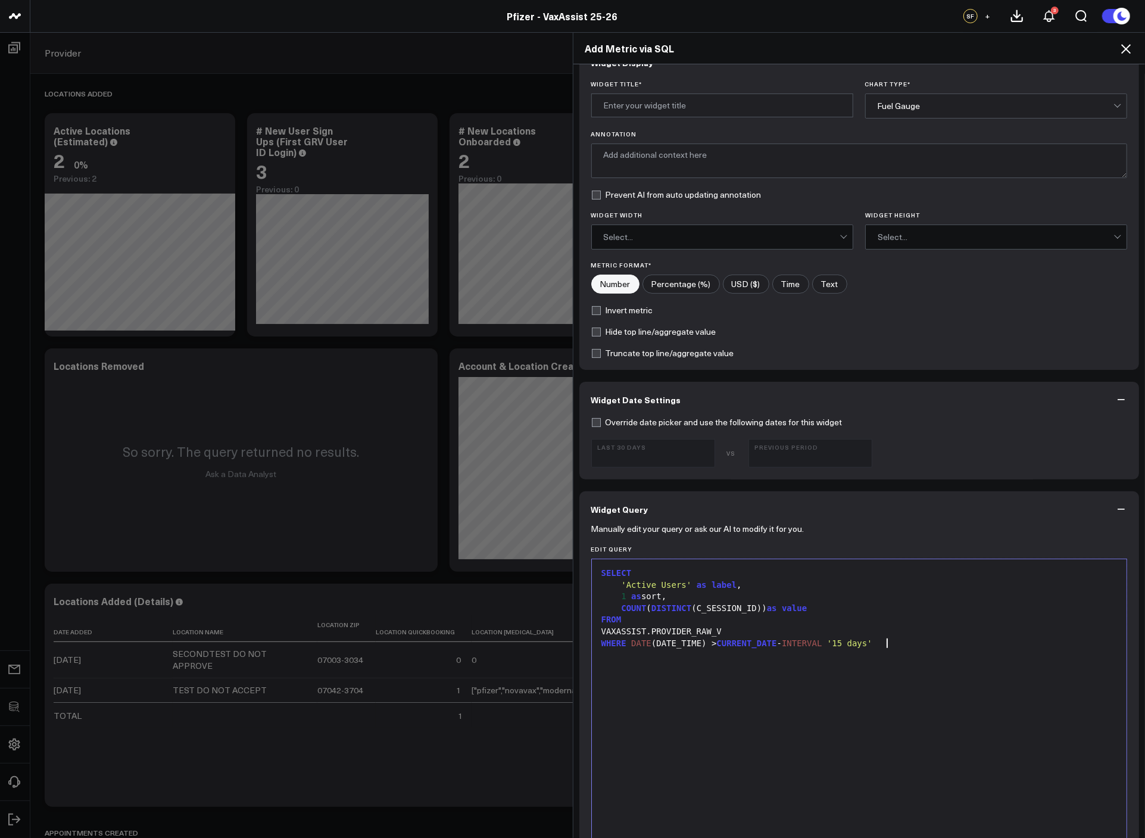
scroll to position [91, 0]
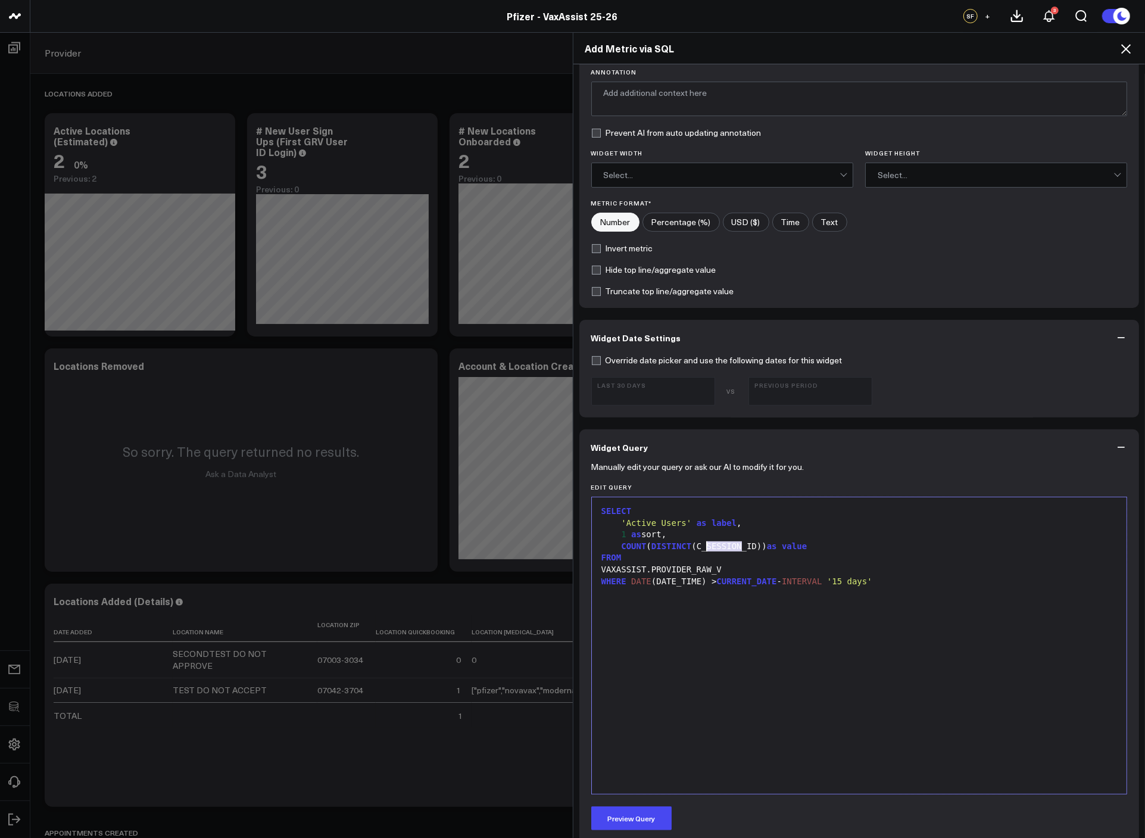
drag, startPoint x: 739, startPoint y: 546, endPoint x: 703, endPoint y: 544, distance: 36.3
click at [703, 544] on div "COUNT ( DISTINCT (C_SESSION_ID)) as value" at bounding box center [860, 547] width 524 height 12
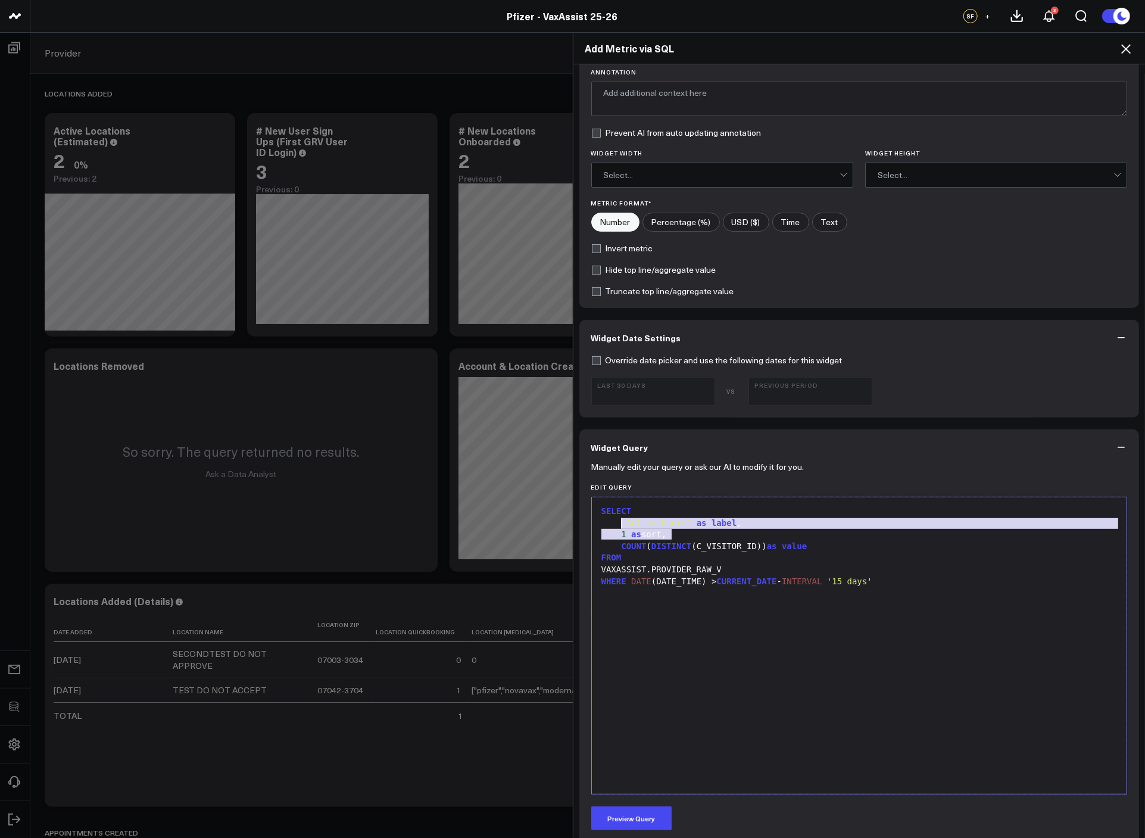
drag, startPoint x: 705, startPoint y: 536, endPoint x: 619, endPoint y: 524, distance: 86.6
click at [619, 524] on div "SELECT 'Active Users' as label , 1 as sort, COUNT ( DISTINCT (C_VISITOR_ID)) as…" at bounding box center [860, 645] width 524 height 285
click at [631, 595] on div "SELECT 'Active Users' as label , 1 as sort, COUNT ( DISTINCT (C_VISITOR_ID)) as…" at bounding box center [860, 645] width 524 height 285
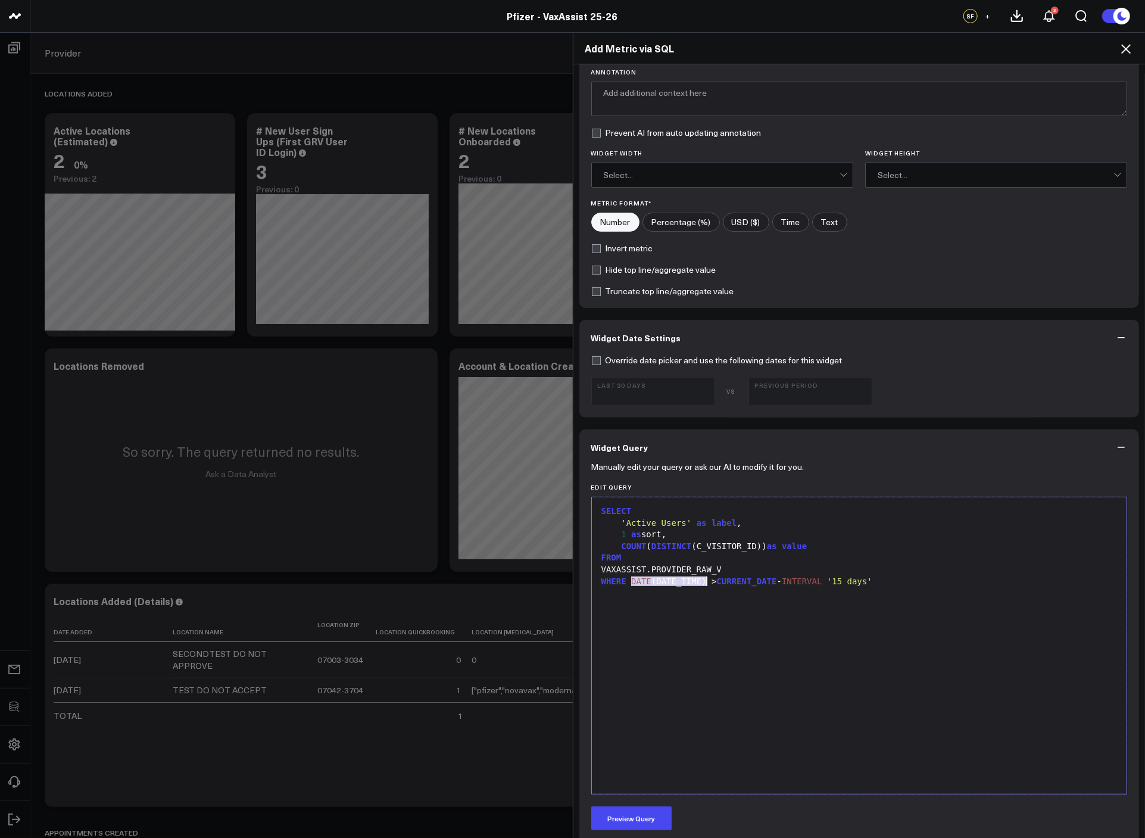
drag, startPoint x: 625, startPoint y: 577, endPoint x: 700, endPoint y: 582, distance: 75.3
click at [700, 582] on div "WHERE DATE (DATE_TIME) > CURRENT_DATE - INTERVAL '15 days'" at bounding box center [860, 582] width 524 height 12
copy div "DATE (DATE_TIME)"
drag, startPoint x: 716, startPoint y: 524, endPoint x: 618, endPoint y: 521, distance: 97.7
click at [618, 521] on div "'Active Users' as label ," at bounding box center [860, 524] width 524 height 12
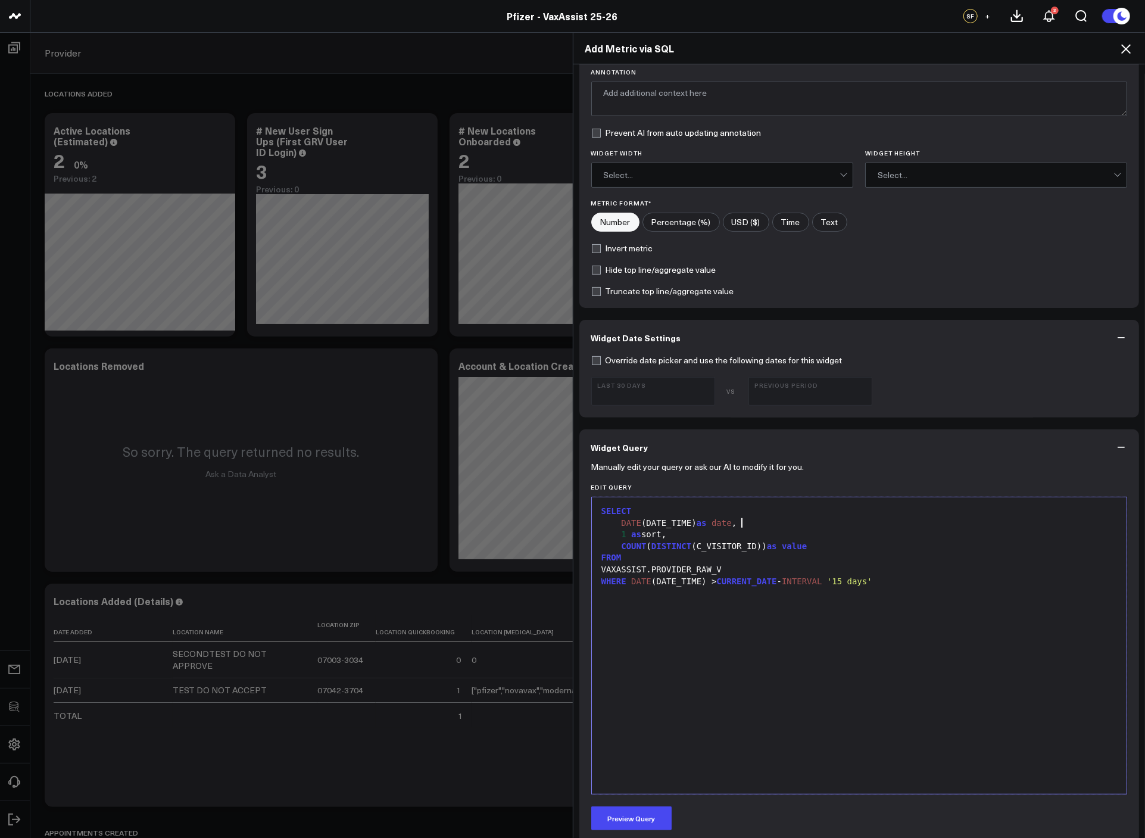
click at [714, 539] on div "1 as sort," at bounding box center [860, 535] width 524 height 12
click at [764, 618] on div "SELECT DATE (DATE_TIME) as date , COUNT ( DISTINCT (C_VISITOR_ID)) as value FRO…" at bounding box center [860, 645] width 524 height 285
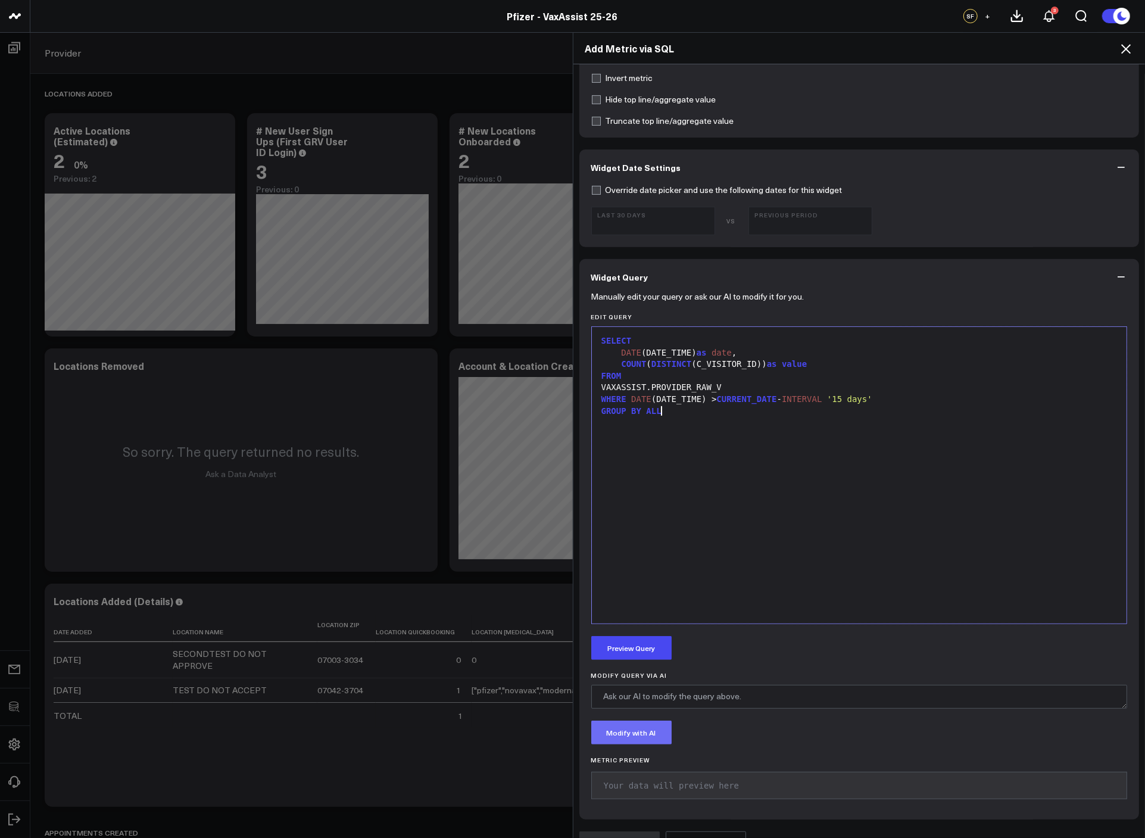
scroll to position [286, 0]
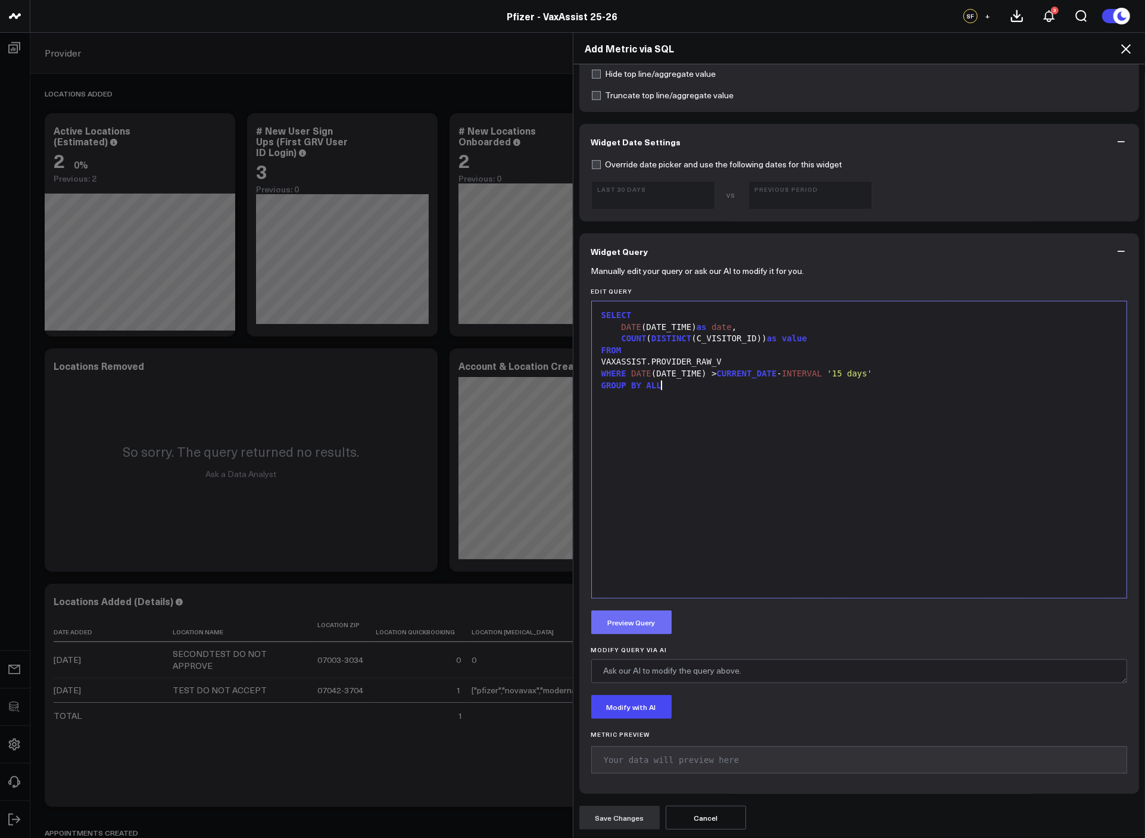
click at [625, 627] on button "Preview Query" at bounding box center [631, 622] width 80 height 24
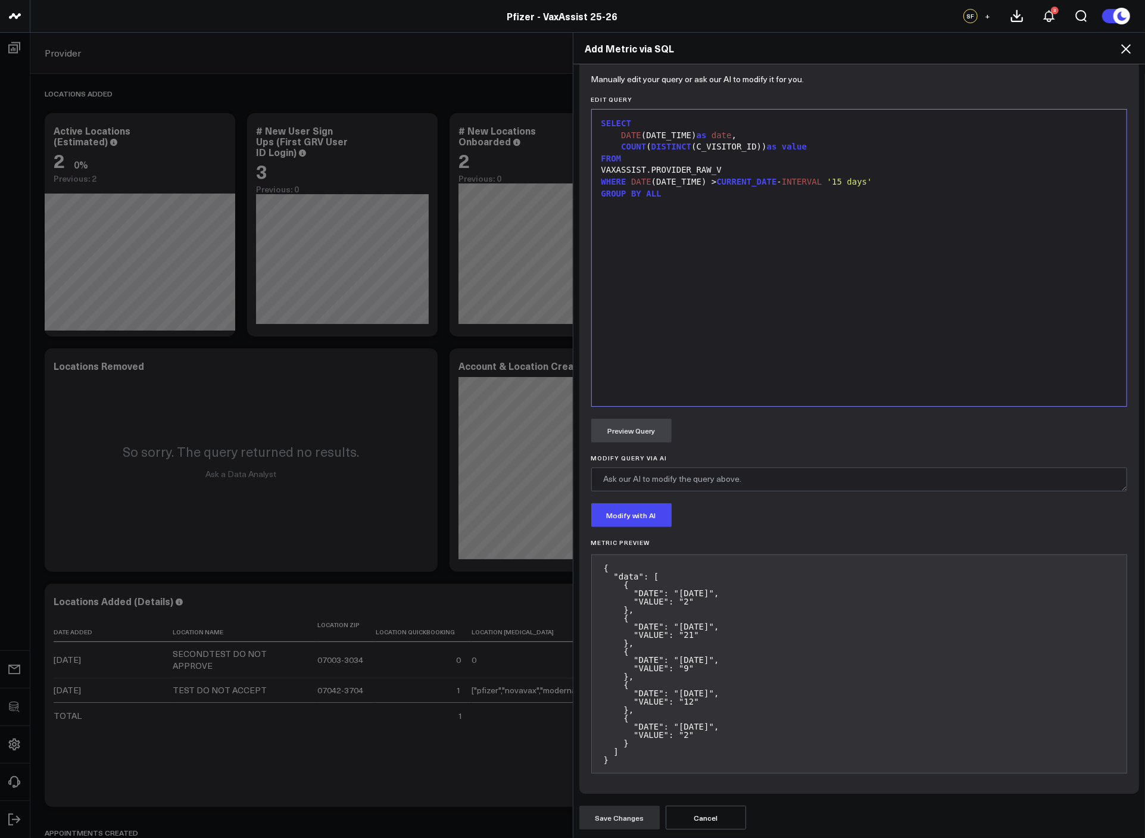
scroll to position [0, 0]
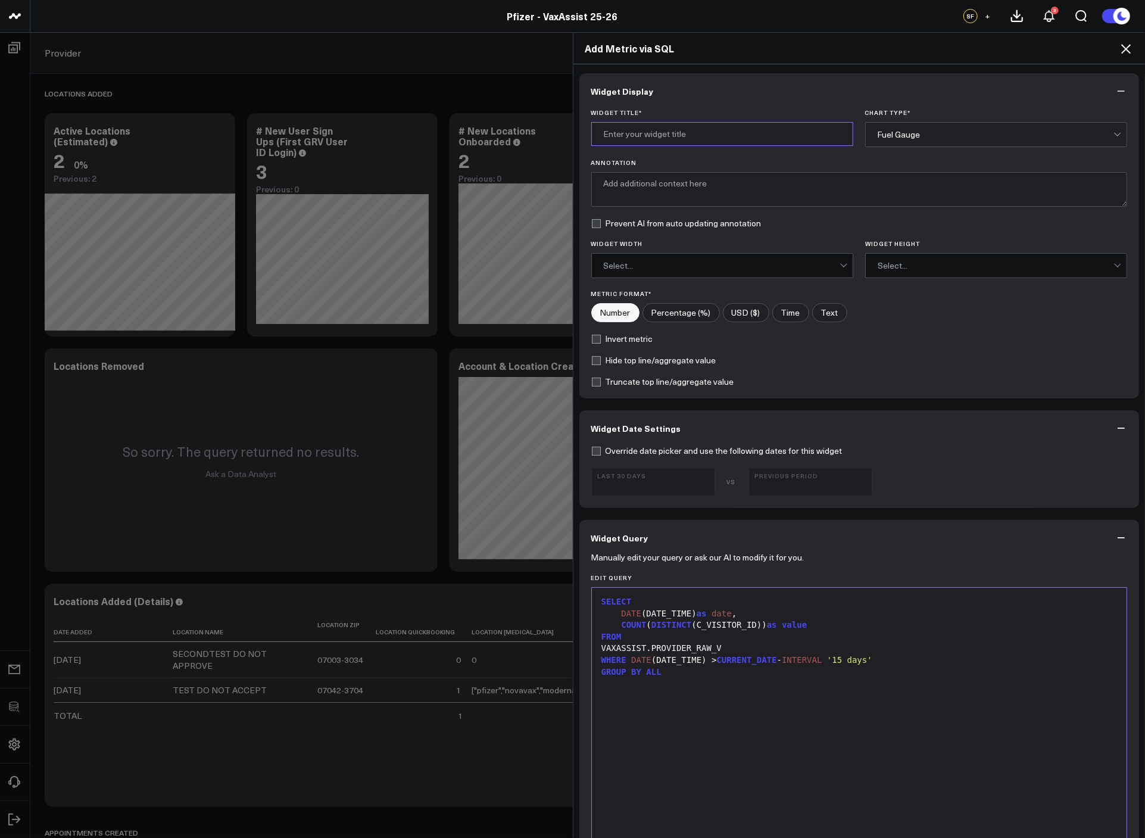
click at [657, 139] on input "Widget Title *" at bounding box center [722, 134] width 262 height 24
type input "# Users on Site"
click at [909, 123] on div "Fuel Gauge" at bounding box center [996, 135] width 236 height 24
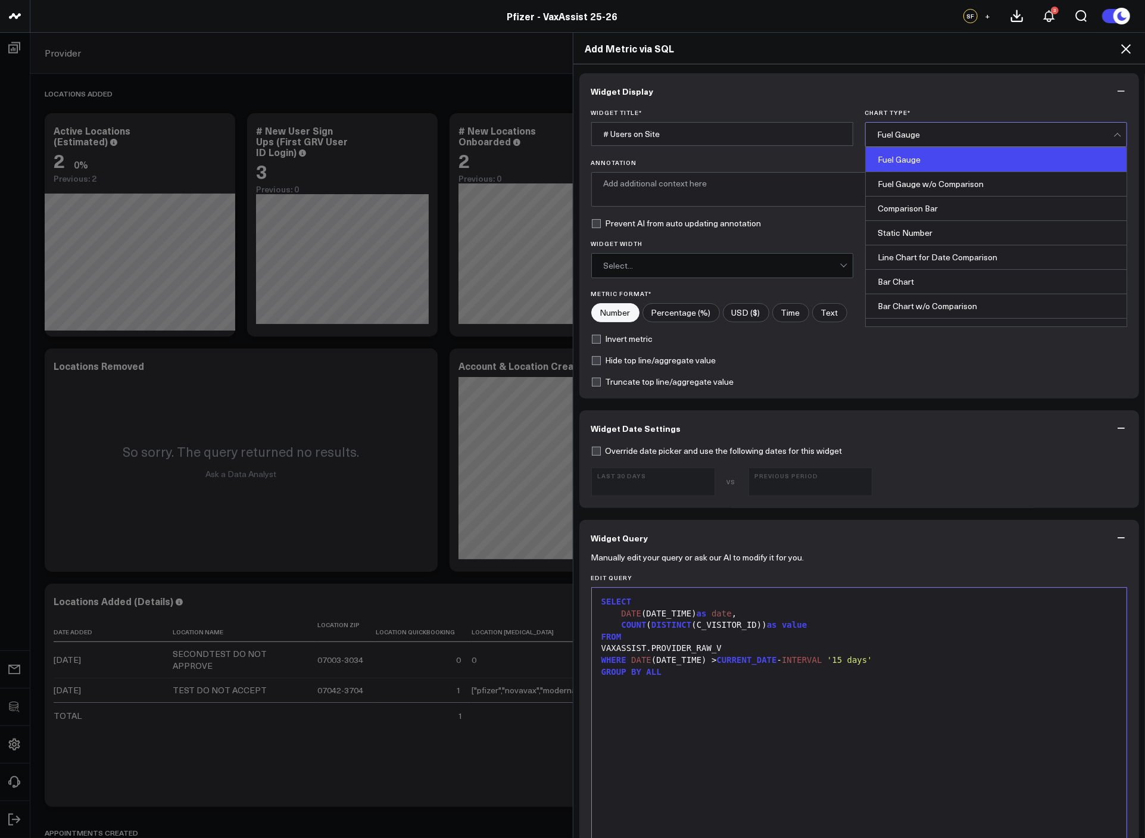
drag, startPoint x: 924, startPoint y: 257, endPoint x: 909, endPoint y: 270, distance: 19.8
click at [924, 257] on div "Line Chart for Date Comparison" at bounding box center [996, 257] width 261 height 24
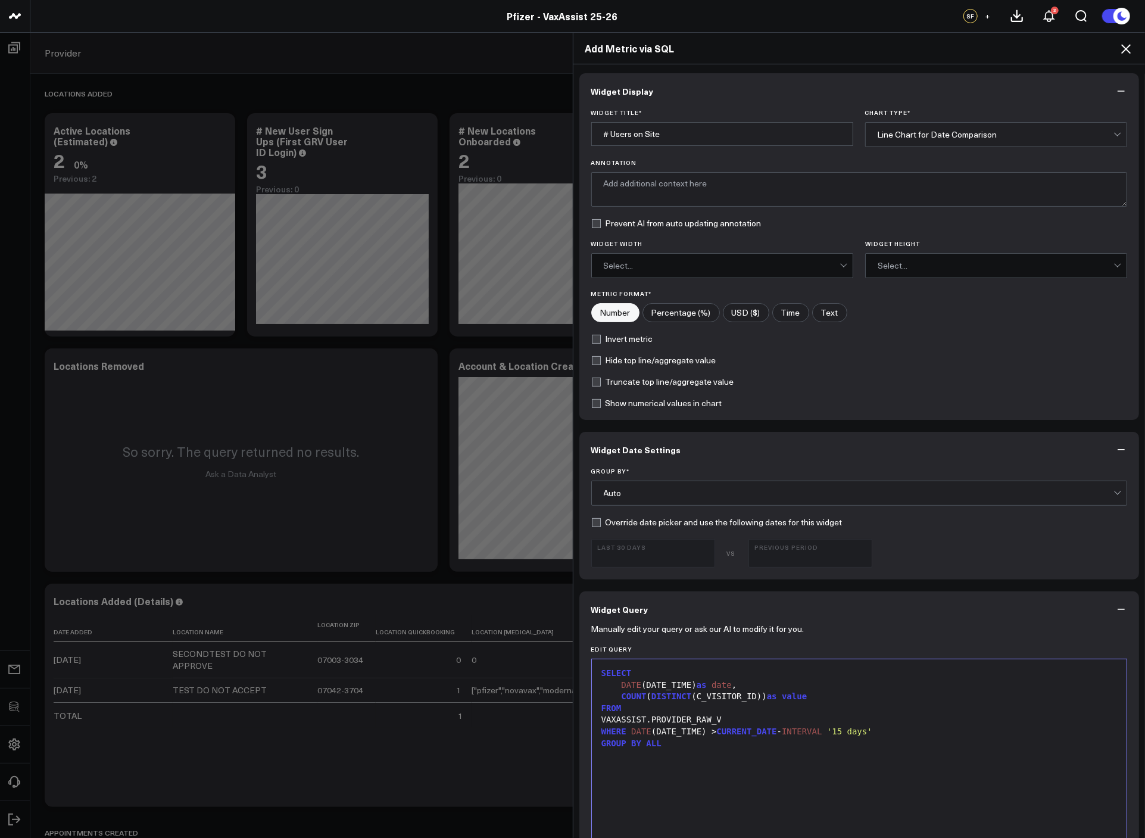
scroll to position [550, 0]
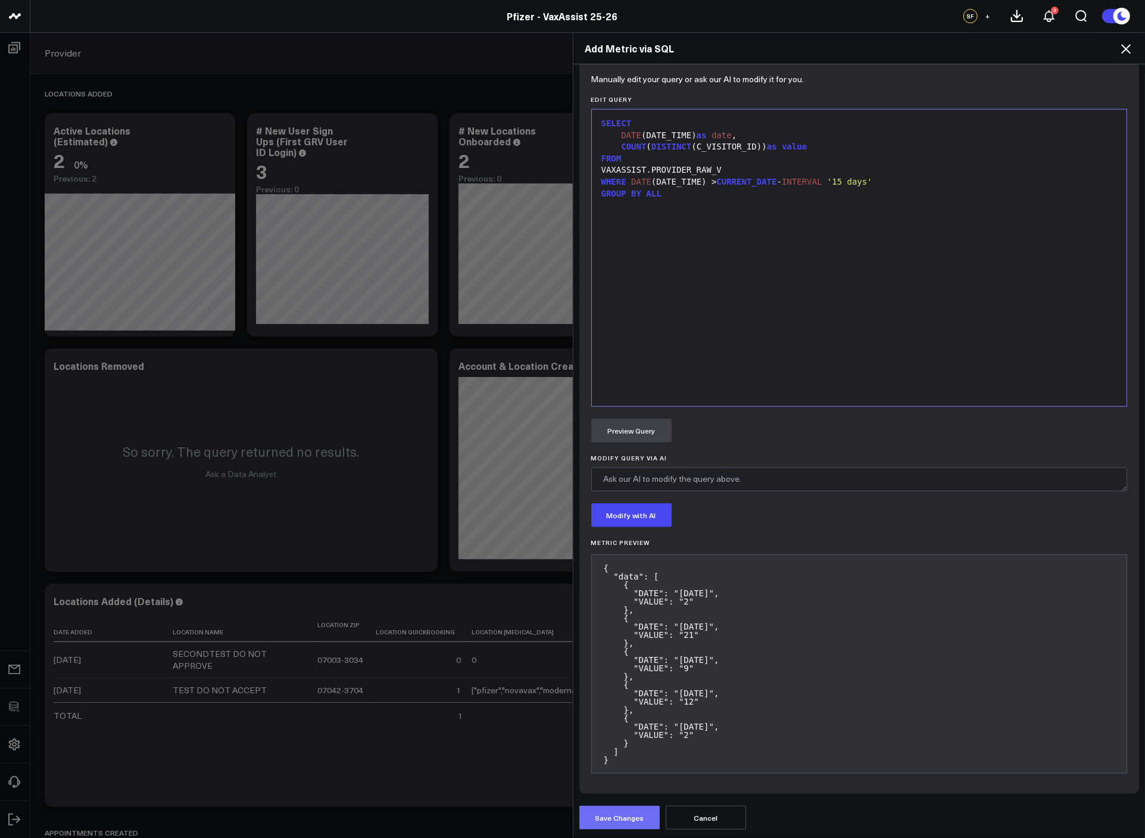
click at [637, 809] on button "Save Changes" at bounding box center [619, 818] width 80 height 24
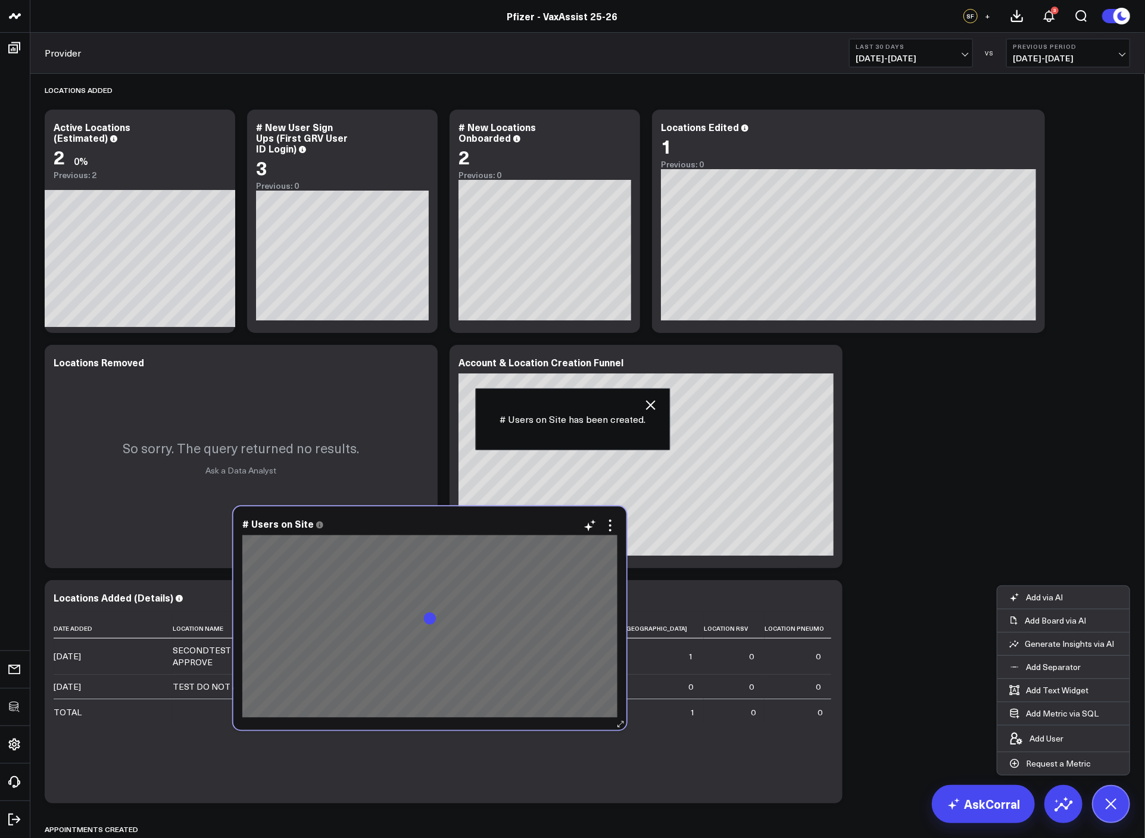
scroll to position [0, 0]
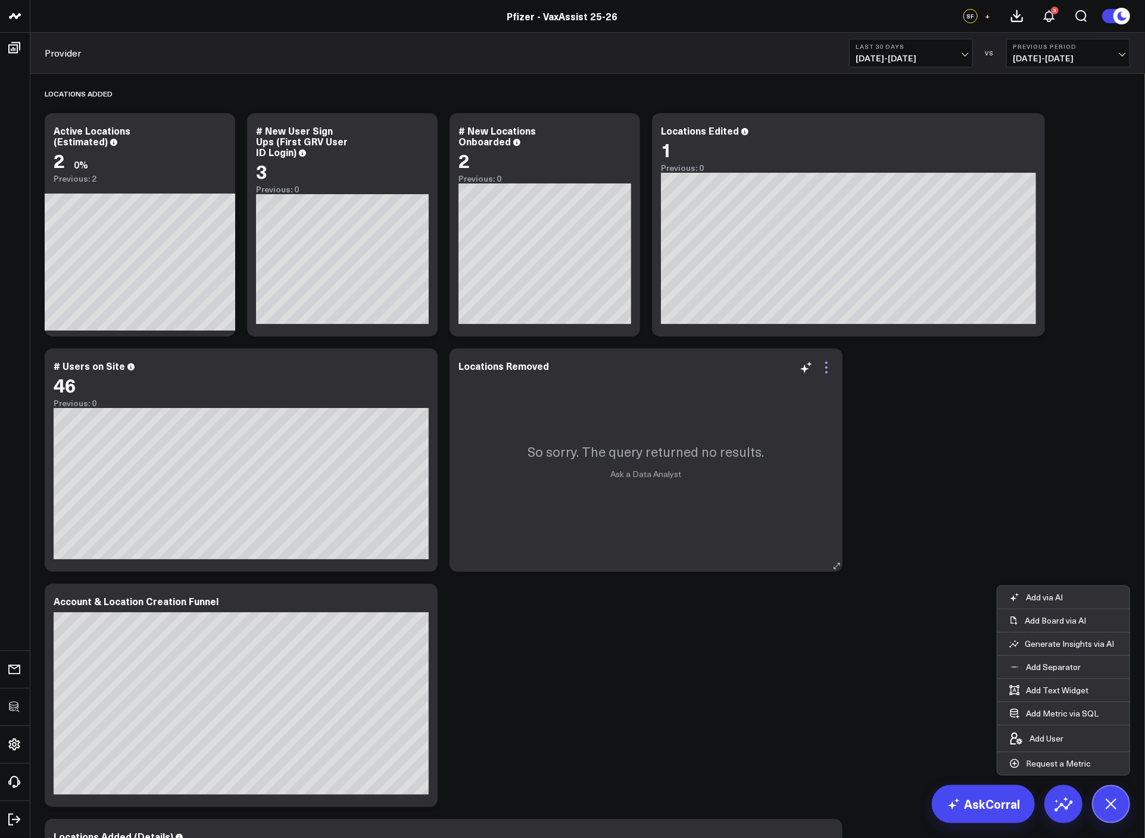
click at [821, 368] on icon at bounding box center [826, 367] width 14 height 14
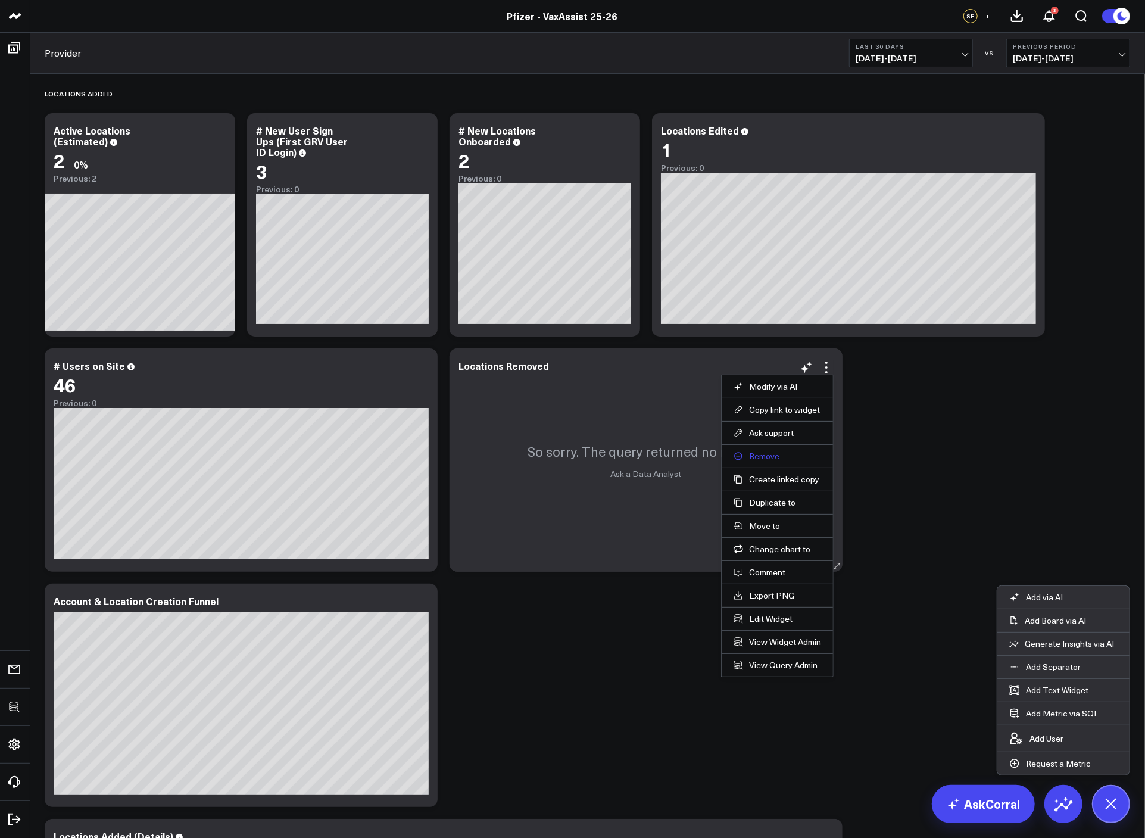
click at [752, 455] on button "Remove" at bounding box center [778, 456] width 88 height 11
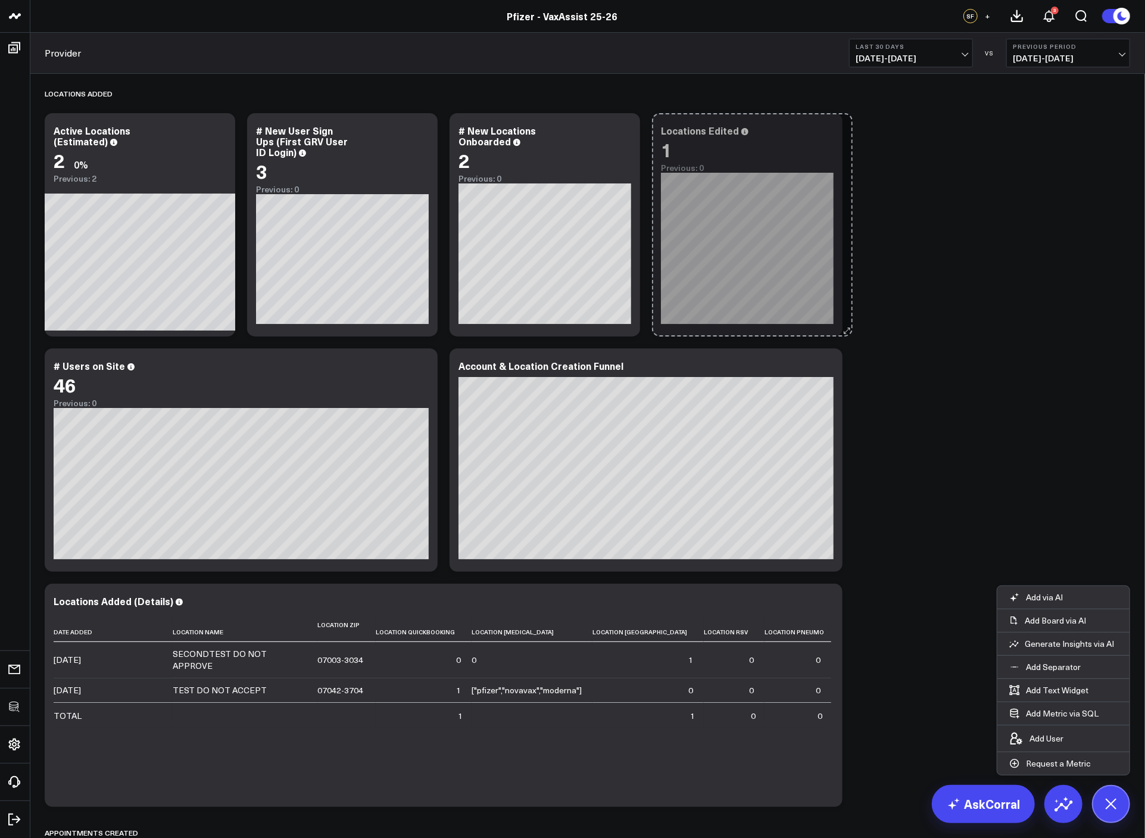
drag, startPoint x: 1036, startPoint y: 329, endPoint x: 847, endPoint y: 320, distance: 189.0
click at [847, 320] on div "Locations Added Modify via AI Copy link to widget Ask support Remove Create lin…" at bounding box center [588, 510] width 1098 height 873
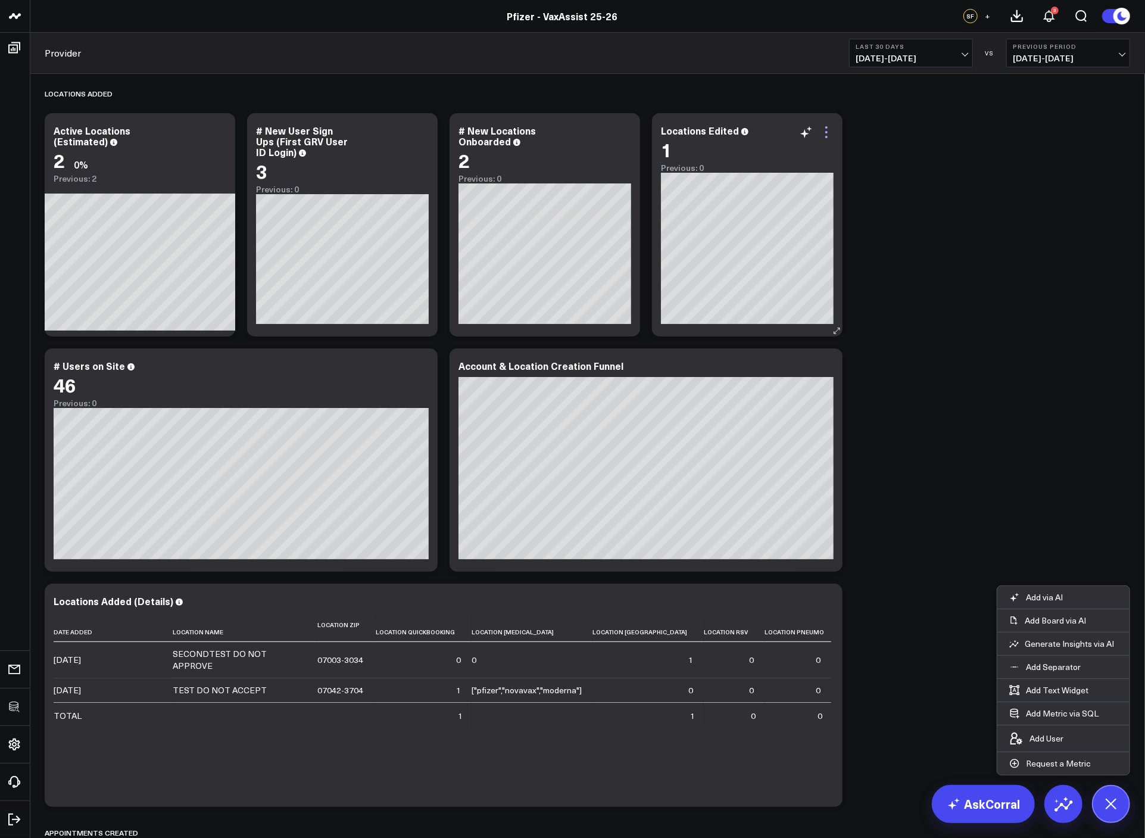
click at [825, 128] on icon at bounding box center [826, 132] width 14 height 14
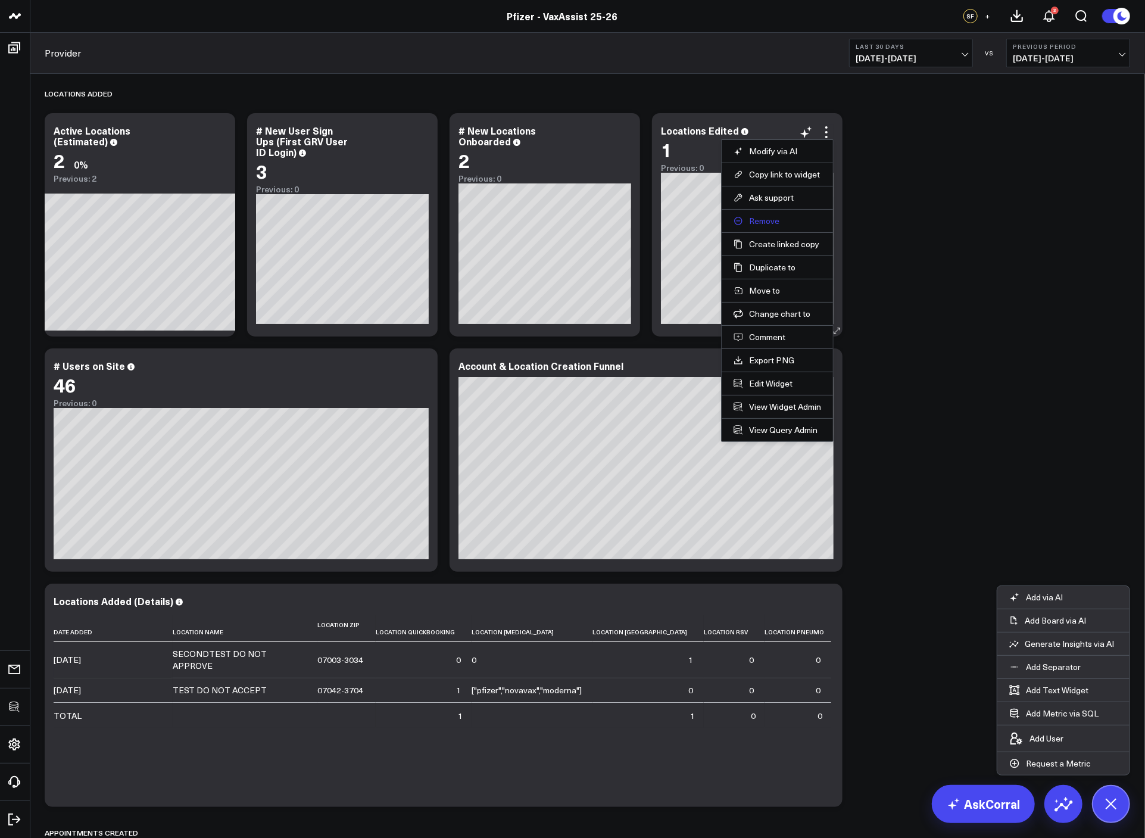
click at [765, 216] on button "Remove" at bounding box center [778, 221] width 88 height 11
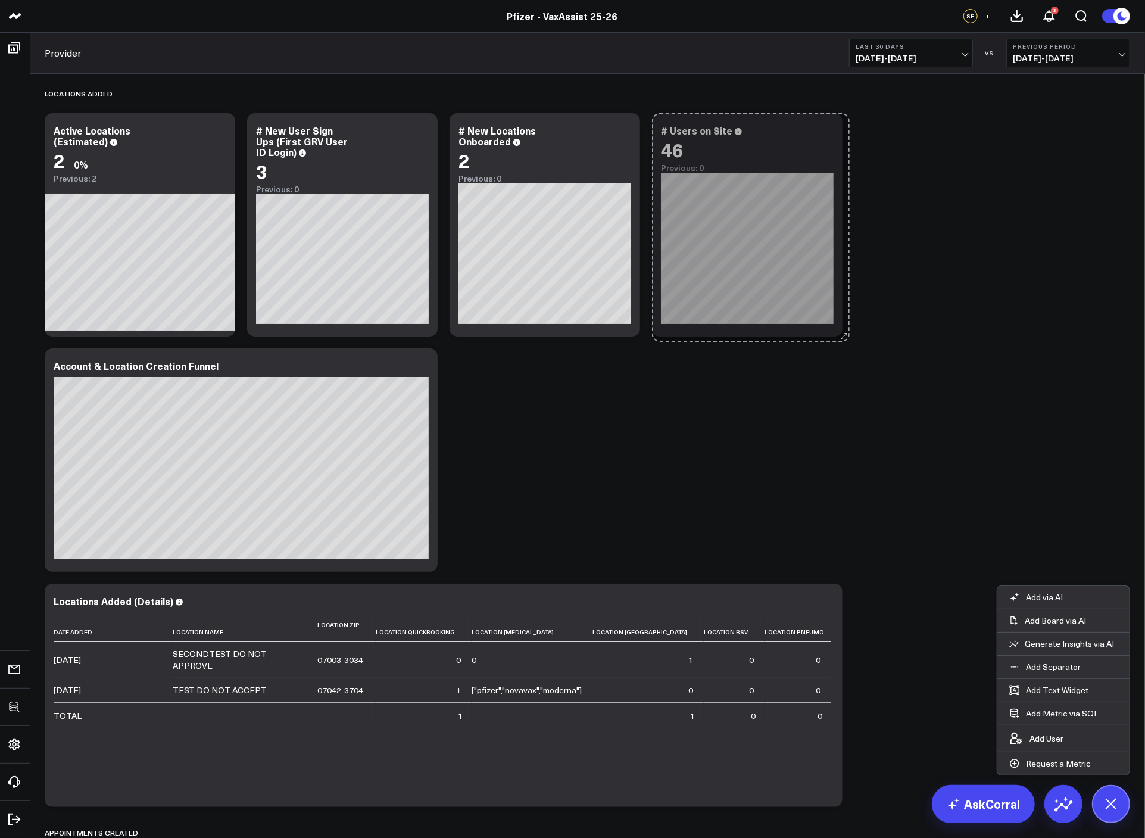
drag, startPoint x: 1034, startPoint y: 331, endPoint x: 839, endPoint y: 336, distance: 195.4
click at [839, 336] on div "Locations Added Modify via AI Copy link to widget Ask support Remove Create lin…" at bounding box center [588, 510] width 1098 height 873
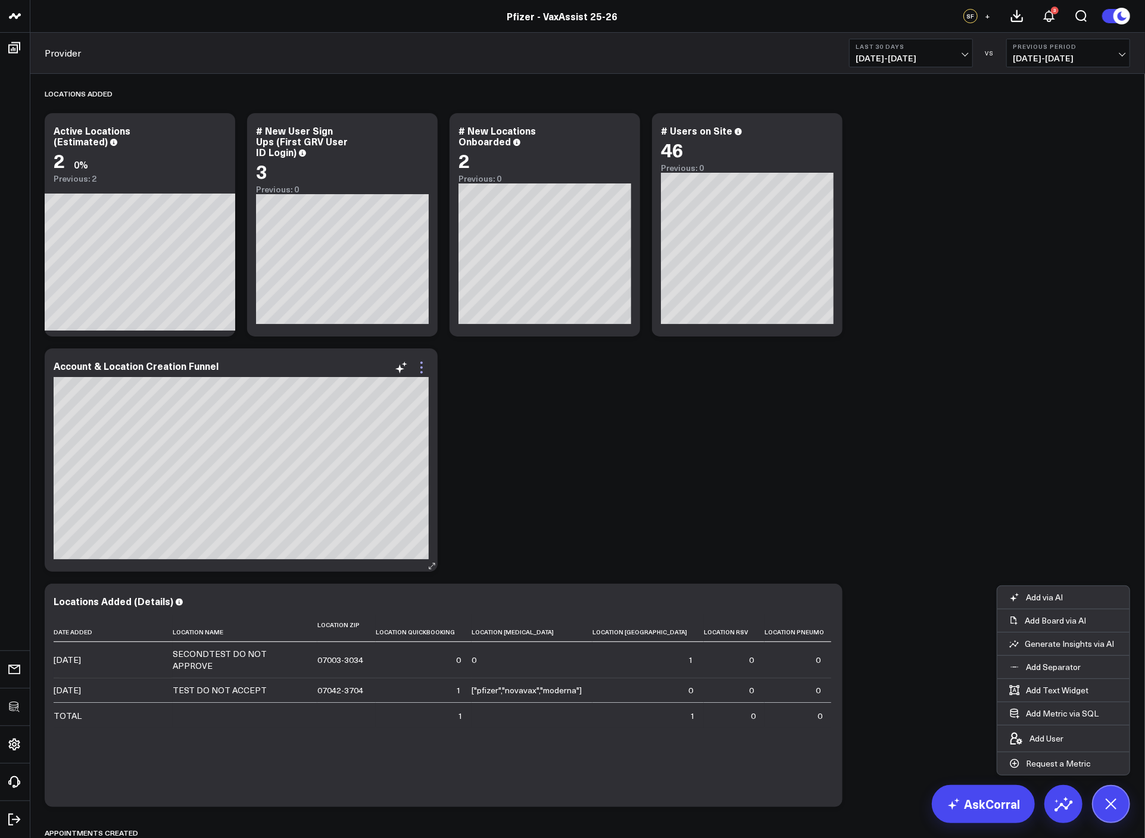
click at [426, 369] on icon at bounding box center [422, 367] width 14 height 14
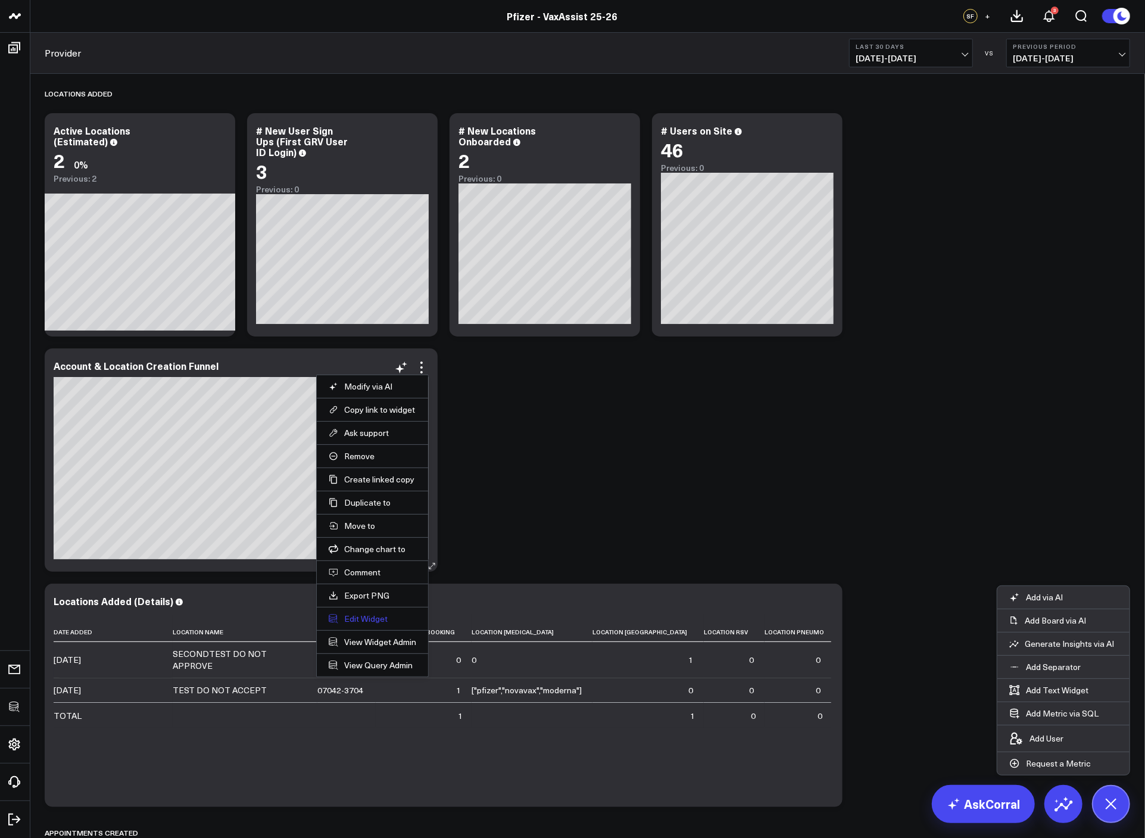
click at [367, 614] on button "Edit Widget" at bounding box center [373, 618] width 88 height 11
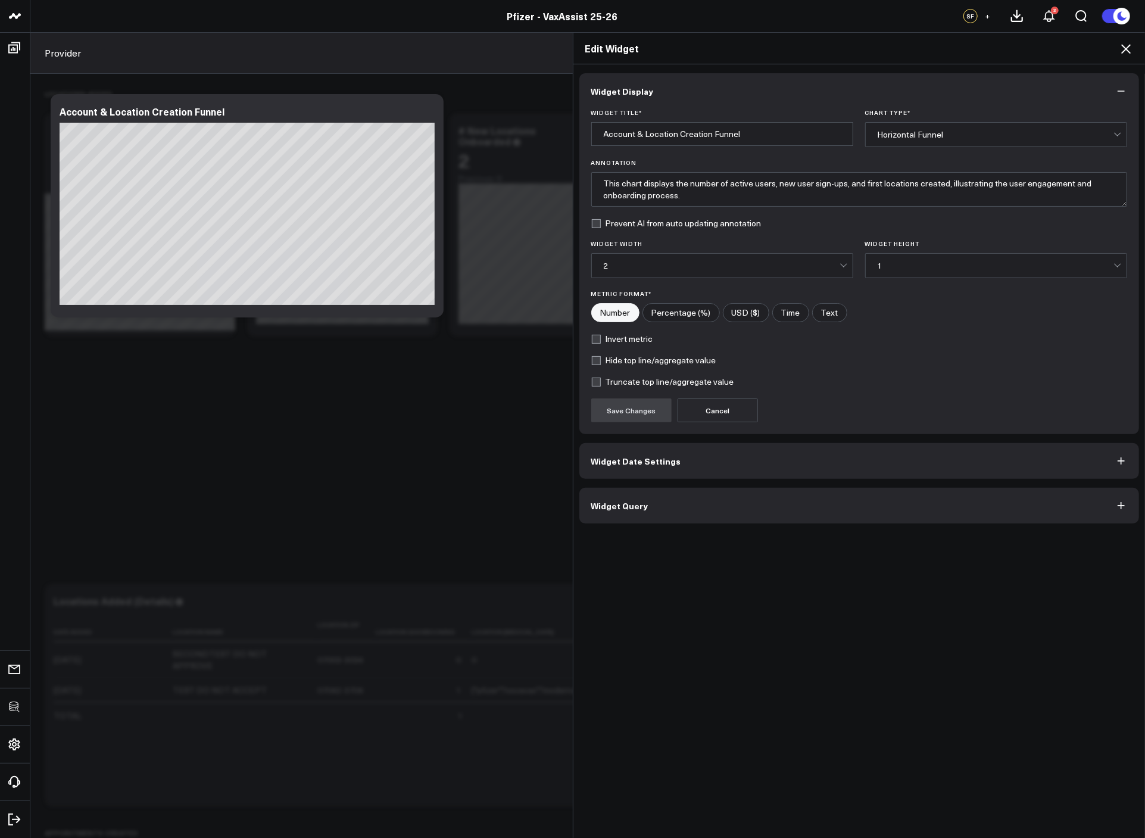
click at [644, 504] on button "Widget Query" at bounding box center [859, 506] width 560 height 36
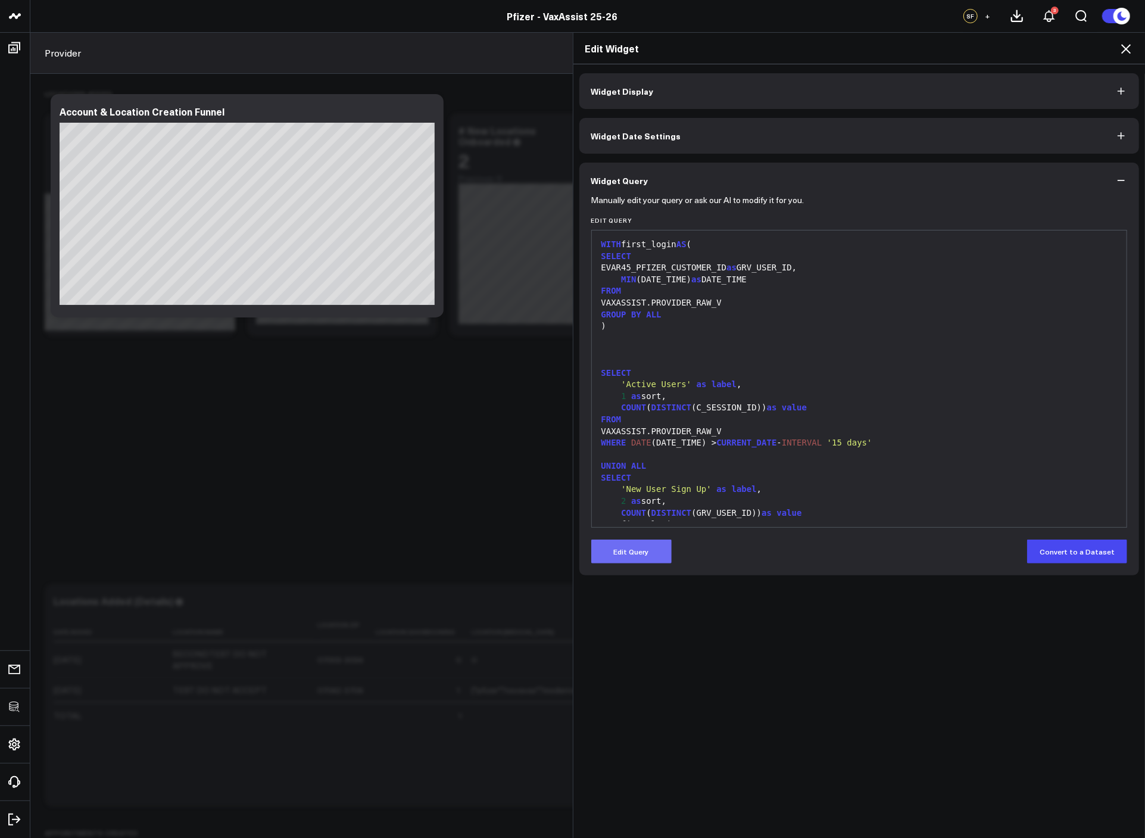
click at [632, 546] on button "Edit Query" at bounding box center [631, 552] width 80 height 24
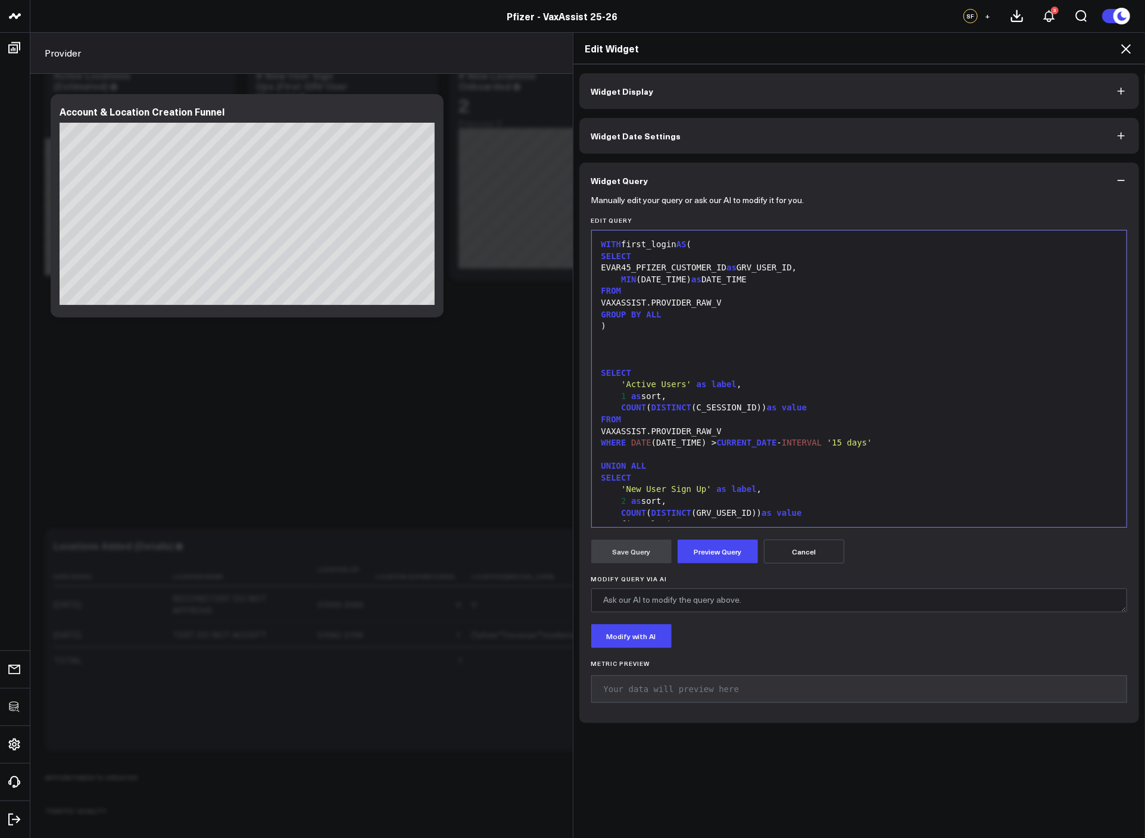
scroll to position [5, 0]
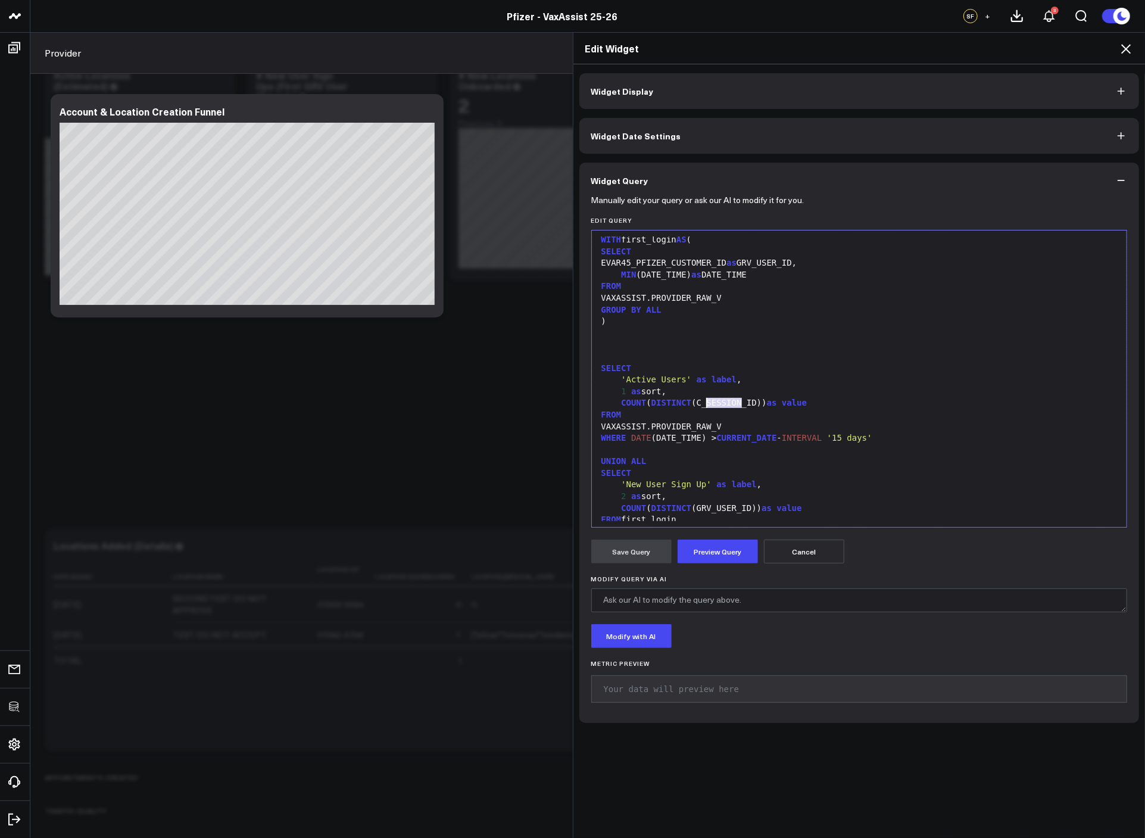
drag, startPoint x: 736, startPoint y: 400, endPoint x: 703, endPoint y: 403, distance: 32.9
click at [703, 403] on div "COUNT ( DISTINCT (C_SESSION_ID)) as value" at bounding box center [860, 403] width 524 height 12
click at [704, 554] on button "Preview Query" at bounding box center [718, 552] width 80 height 24
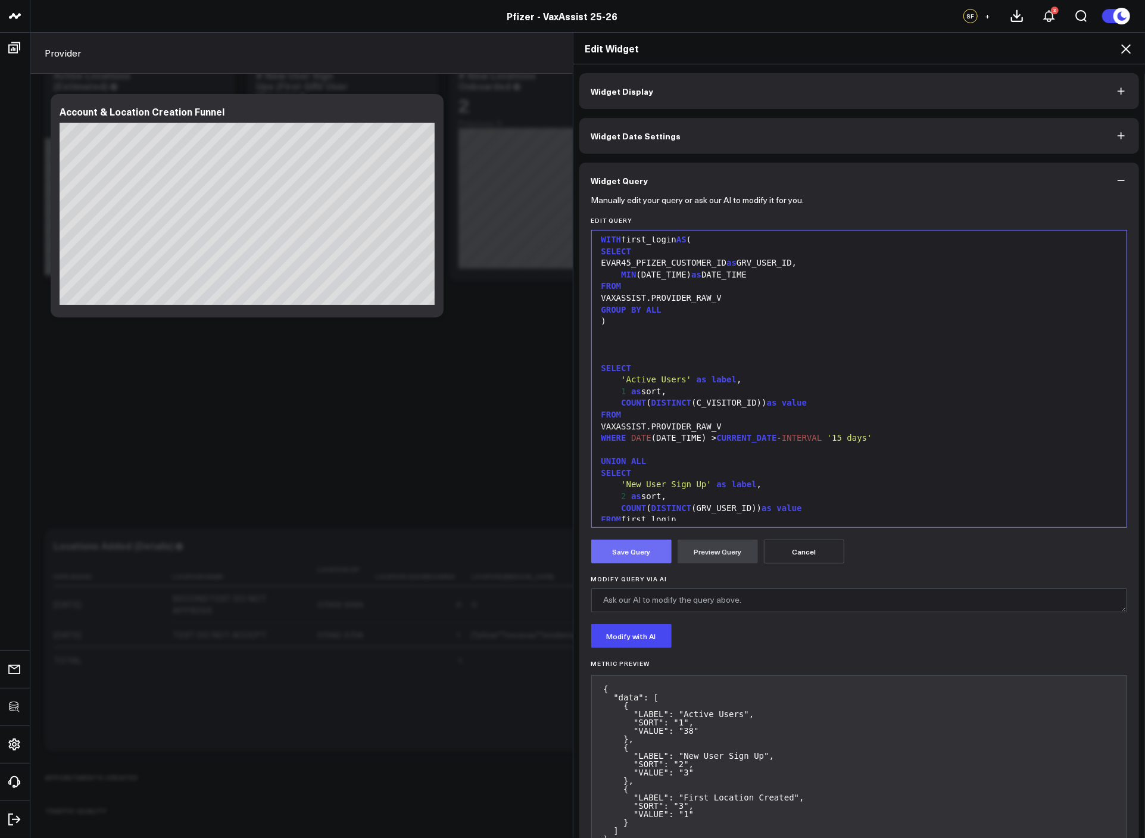
click at [631, 549] on button "Save Query" at bounding box center [631, 552] width 80 height 24
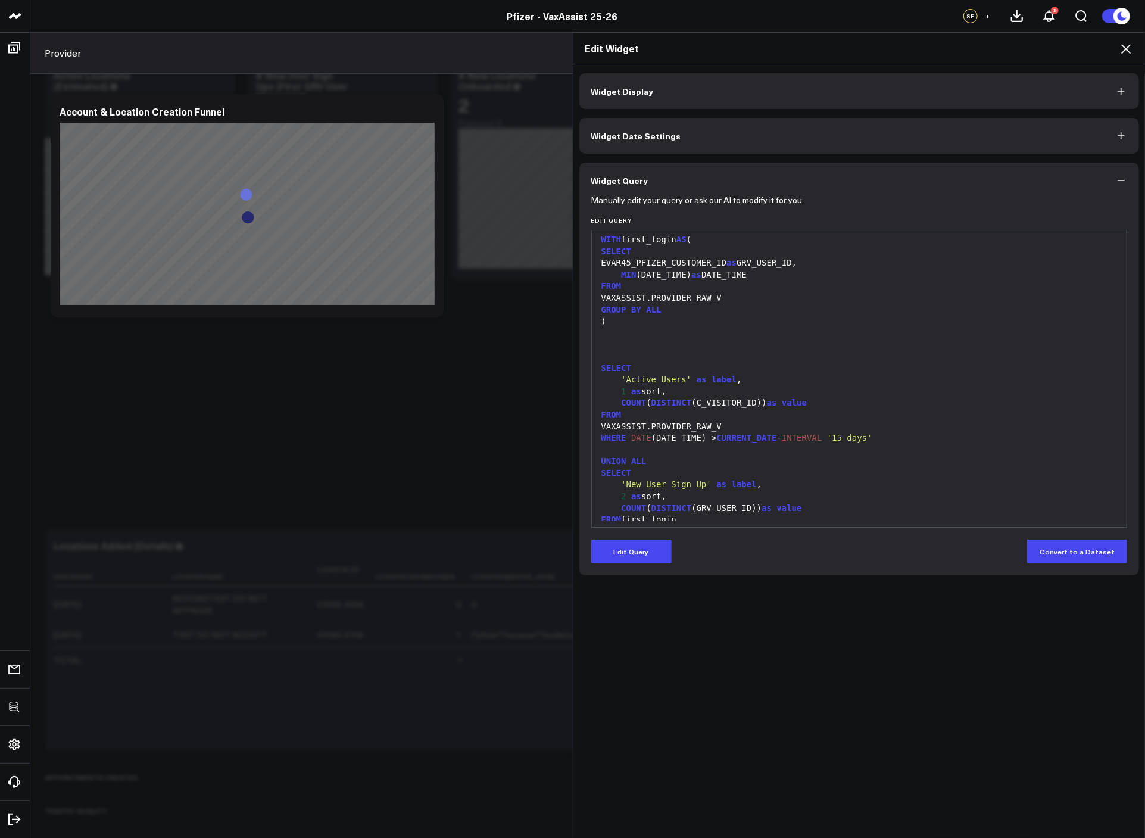
click at [1126, 46] on icon at bounding box center [1126, 49] width 14 height 14
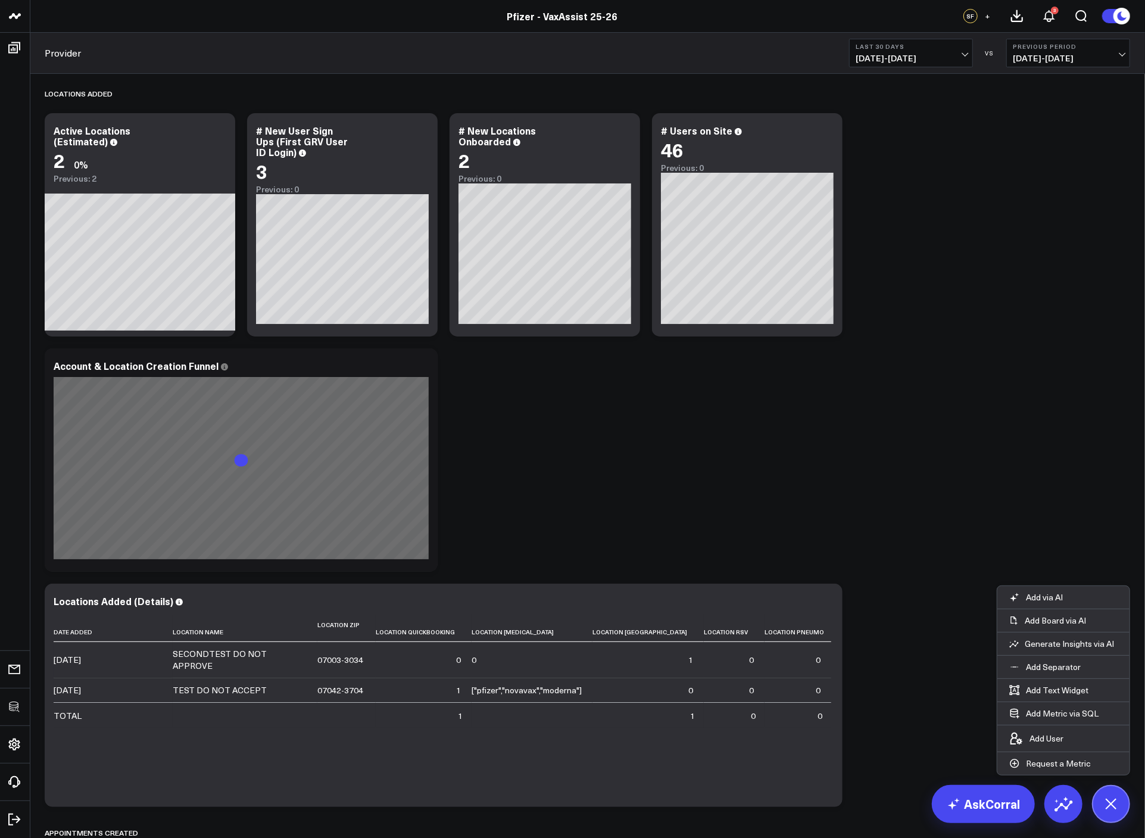
click at [933, 414] on div "Locations Added Modify via AI Copy link to widget Ask support Remove Create lin…" at bounding box center [588, 510] width 1098 height 873
click at [1108, 787] on button at bounding box center [1111, 804] width 38 height 38
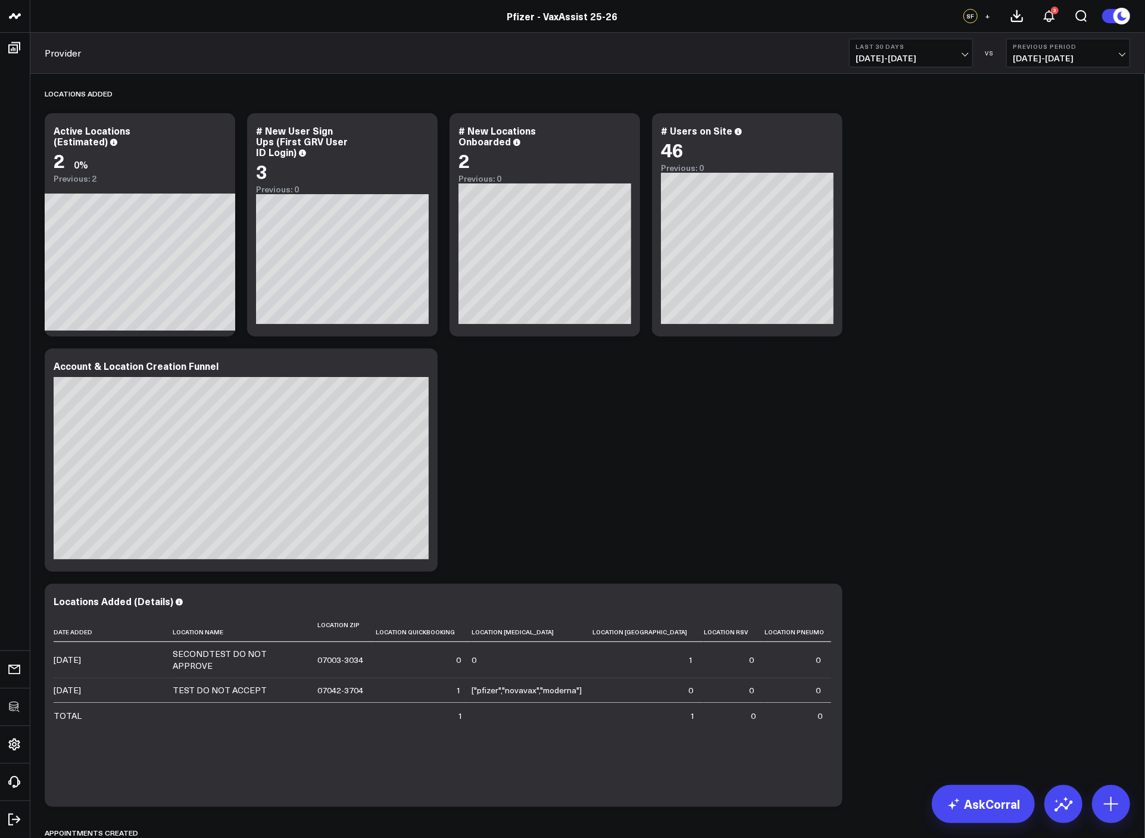
click at [873, 432] on div "Locations Added Modify via AI Copy link to widget Ask support Remove Create lin…" at bounding box center [588, 510] width 1098 height 873
click at [830, 140] on div "46" at bounding box center [747, 149] width 173 height 21
click at [828, 138] on icon at bounding box center [826, 132] width 14 height 14
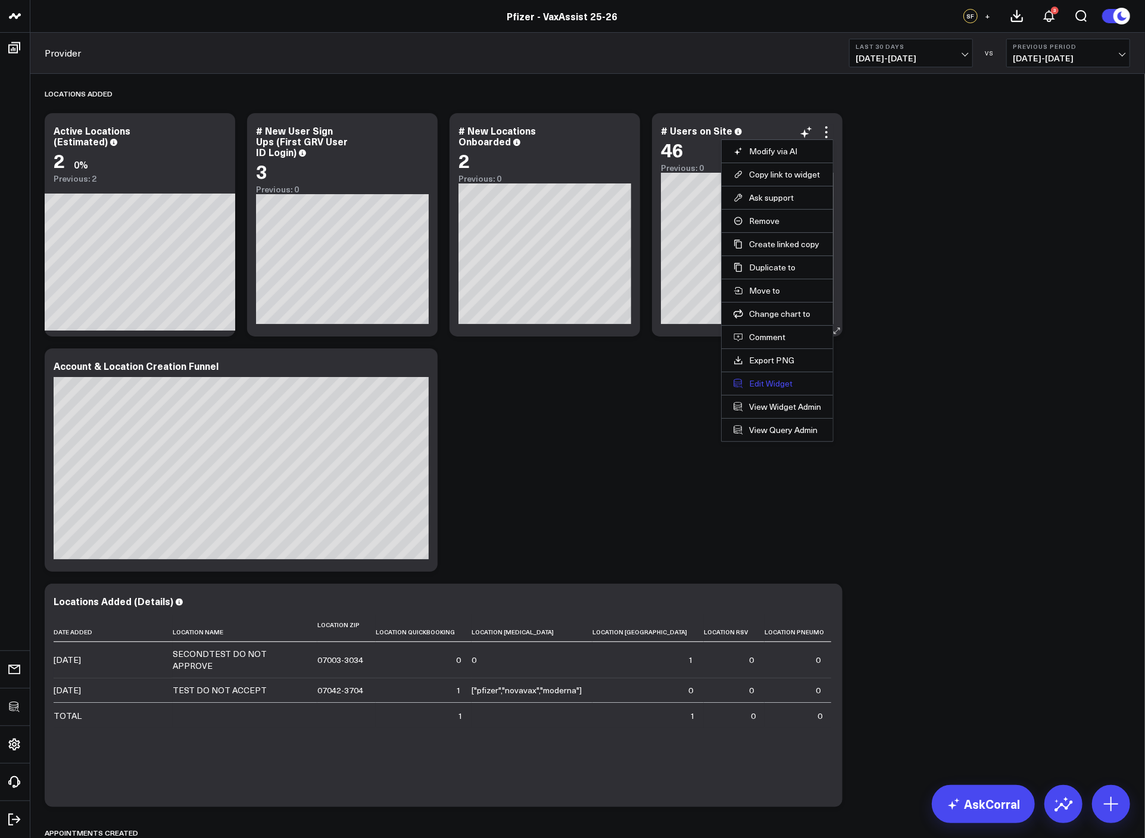
click at [766, 381] on button "Edit Widget" at bounding box center [778, 383] width 88 height 11
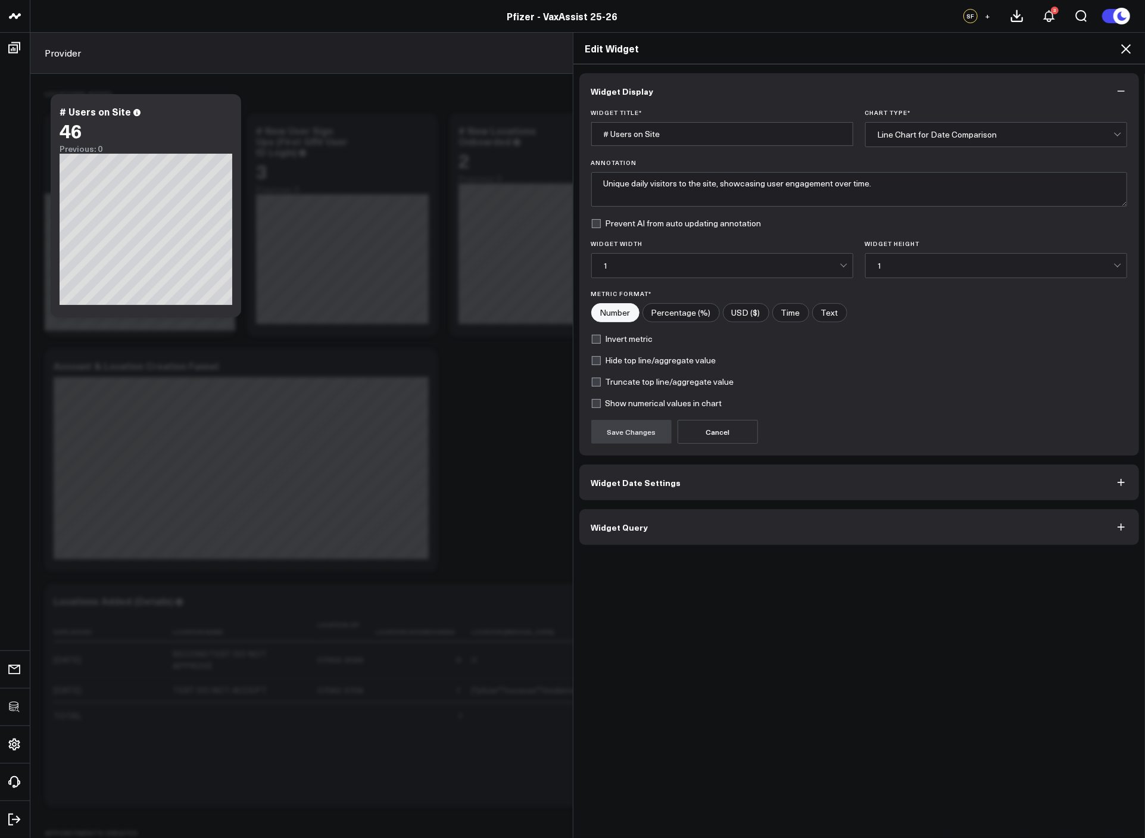
click at [702, 534] on button "Widget Query" at bounding box center [859, 527] width 560 height 36
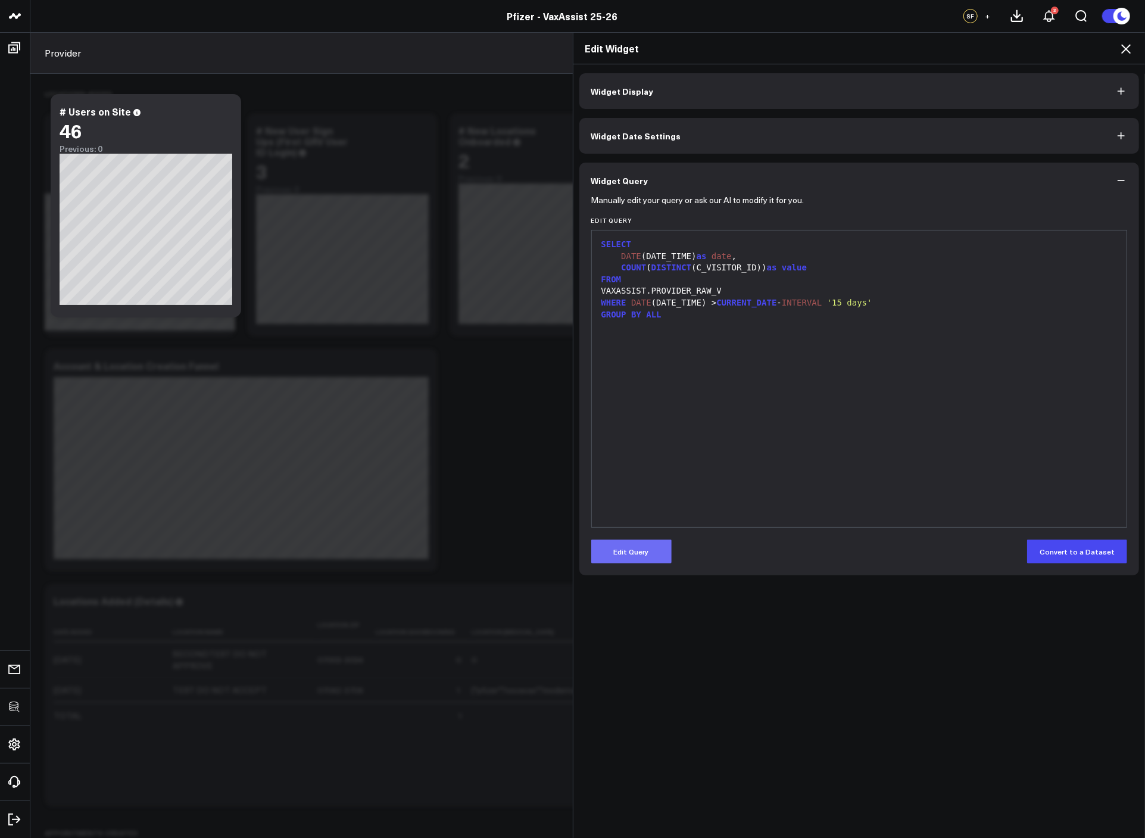
click at [650, 544] on button "Edit Query" at bounding box center [631, 552] width 80 height 24
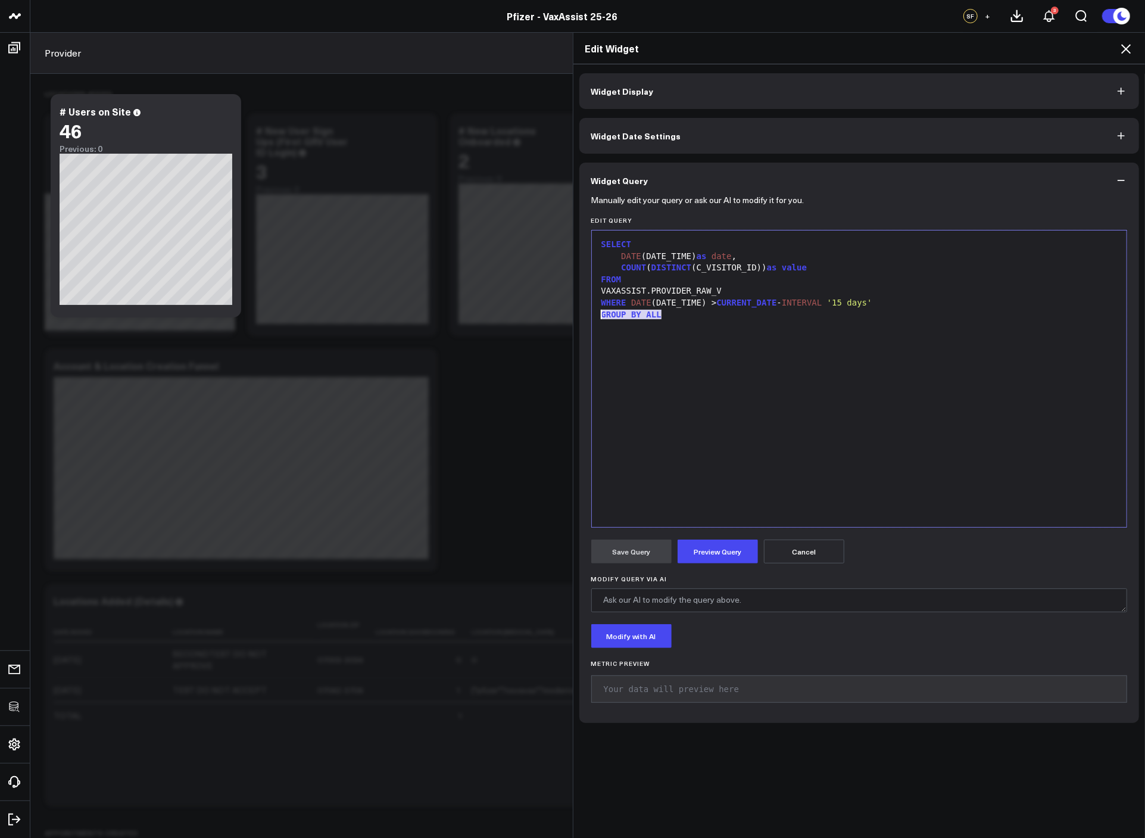
drag, startPoint x: 671, startPoint y: 317, endPoint x: 565, endPoint y: 317, distance: 106.6
click at [565, 317] on div "Edit Widget Widget Display Widget Date Settings Widget Query Manually edit your…" at bounding box center [572, 435] width 1145 height 806
click at [669, 255] on div "DATE (DATE_TIME) as date ," at bounding box center [860, 257] width 524 height 12
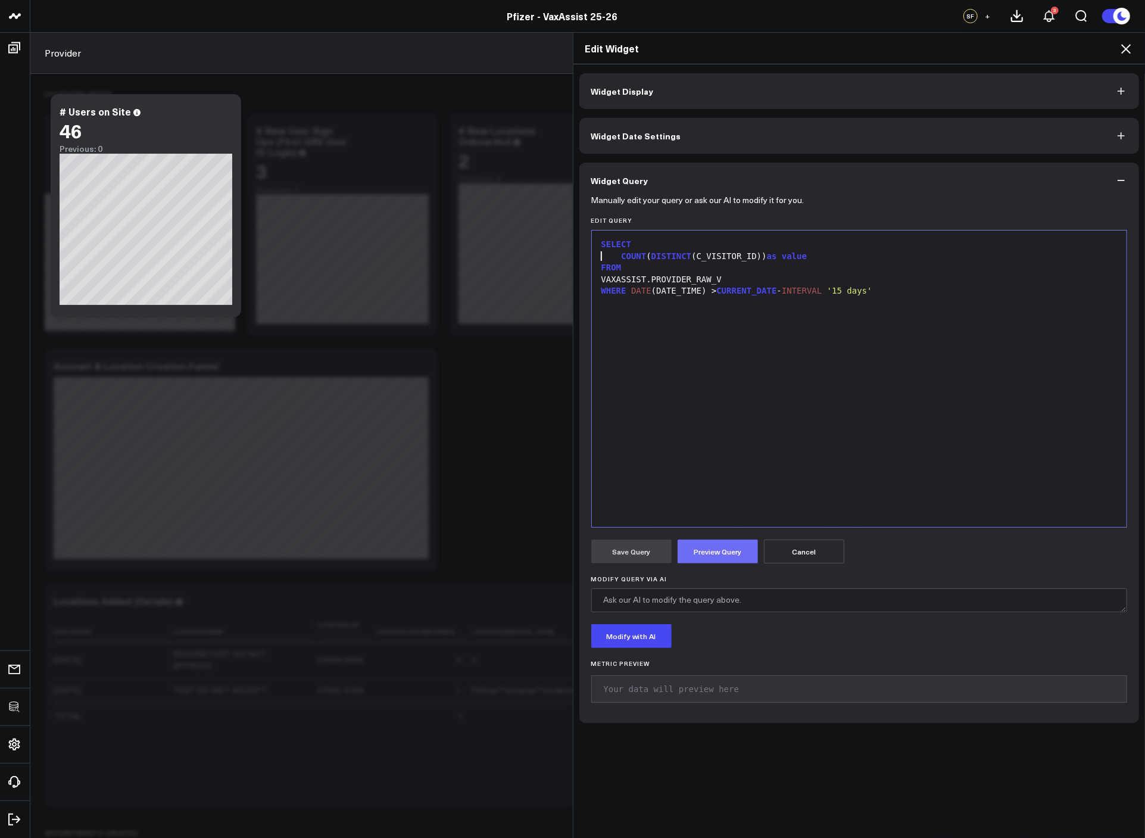
click at [724, 558] on button "Preview Query" at bounding box center [718, 552] width 80 height 24
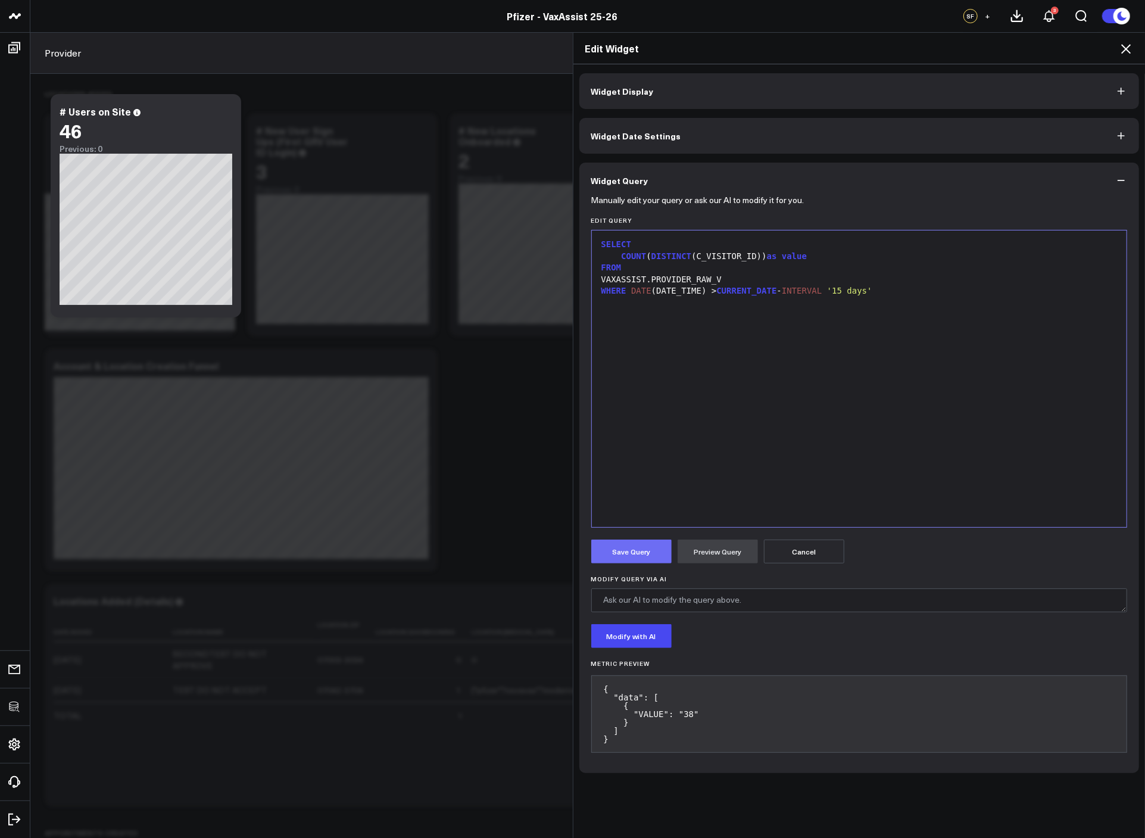
click at [650, 554] on button "Save Query" at bounding box center [631, 552] width 80 height 24
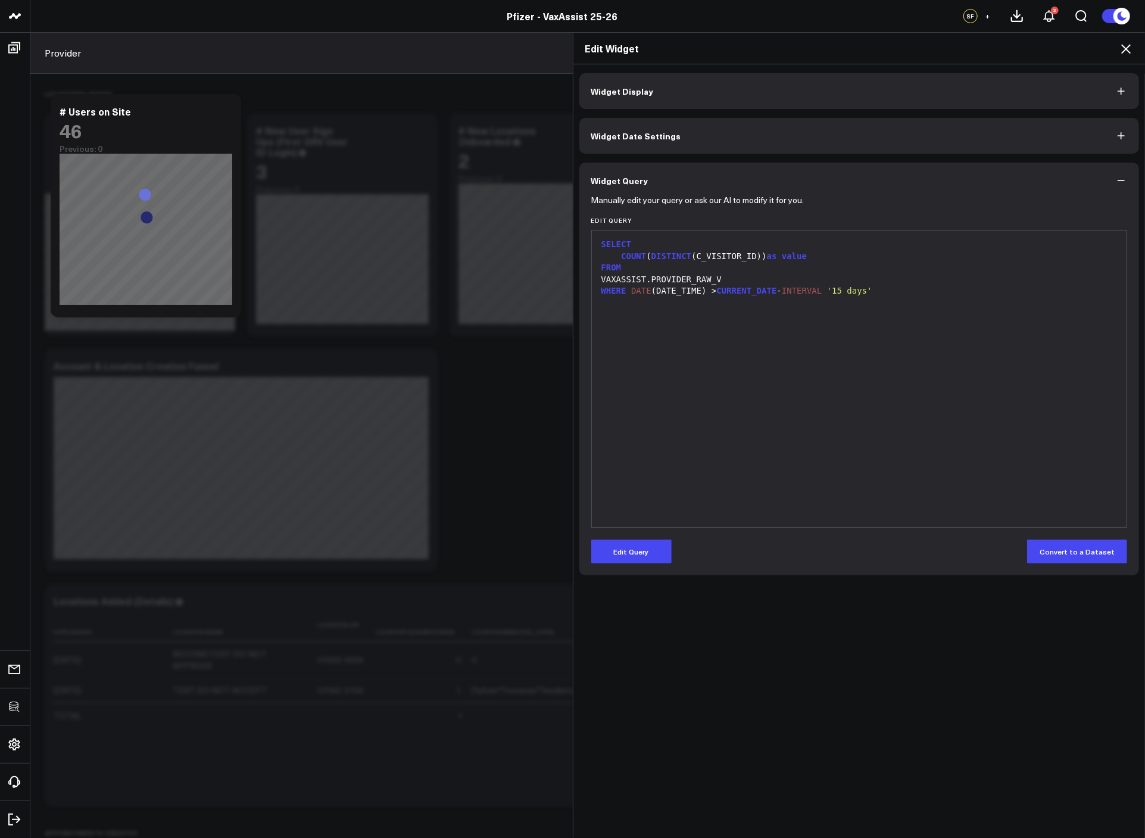
click at [1125, 48] on icon at bounding box center [1126, 49] width 10 height 10
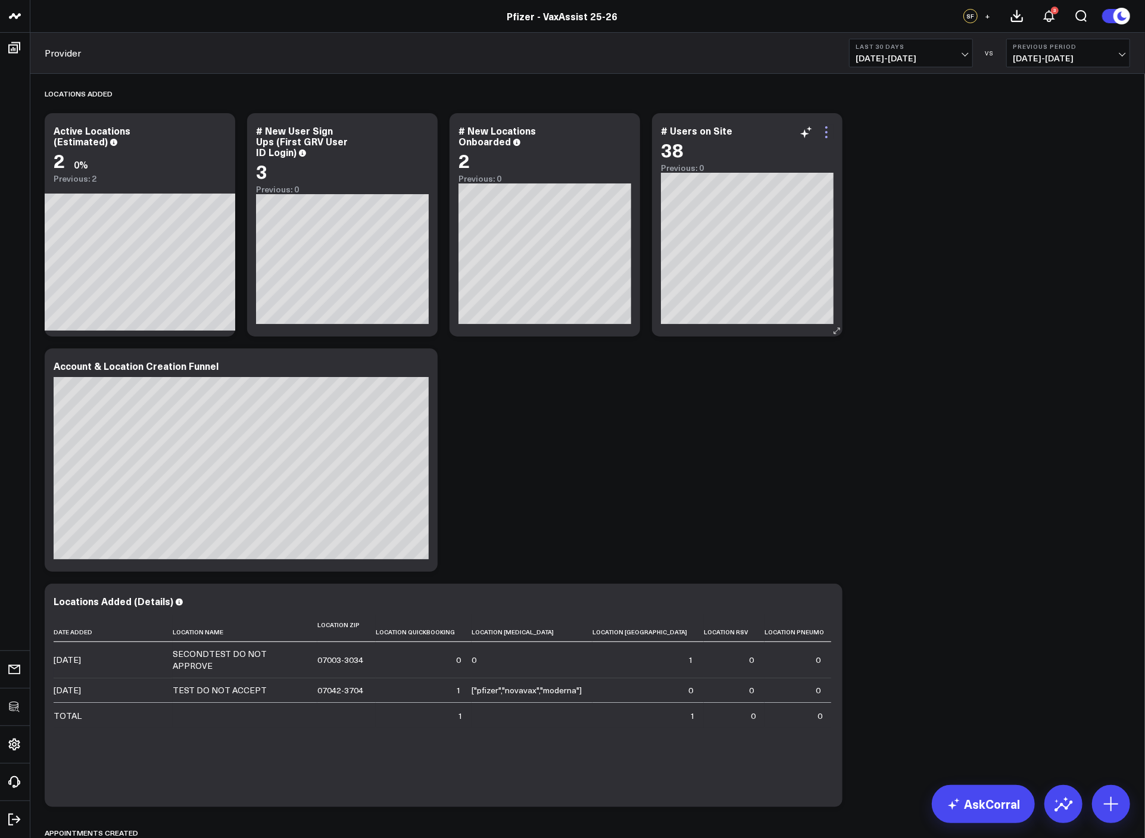
click at [828, 136] on icon at bounding box center [826, 132] width 14 height 14
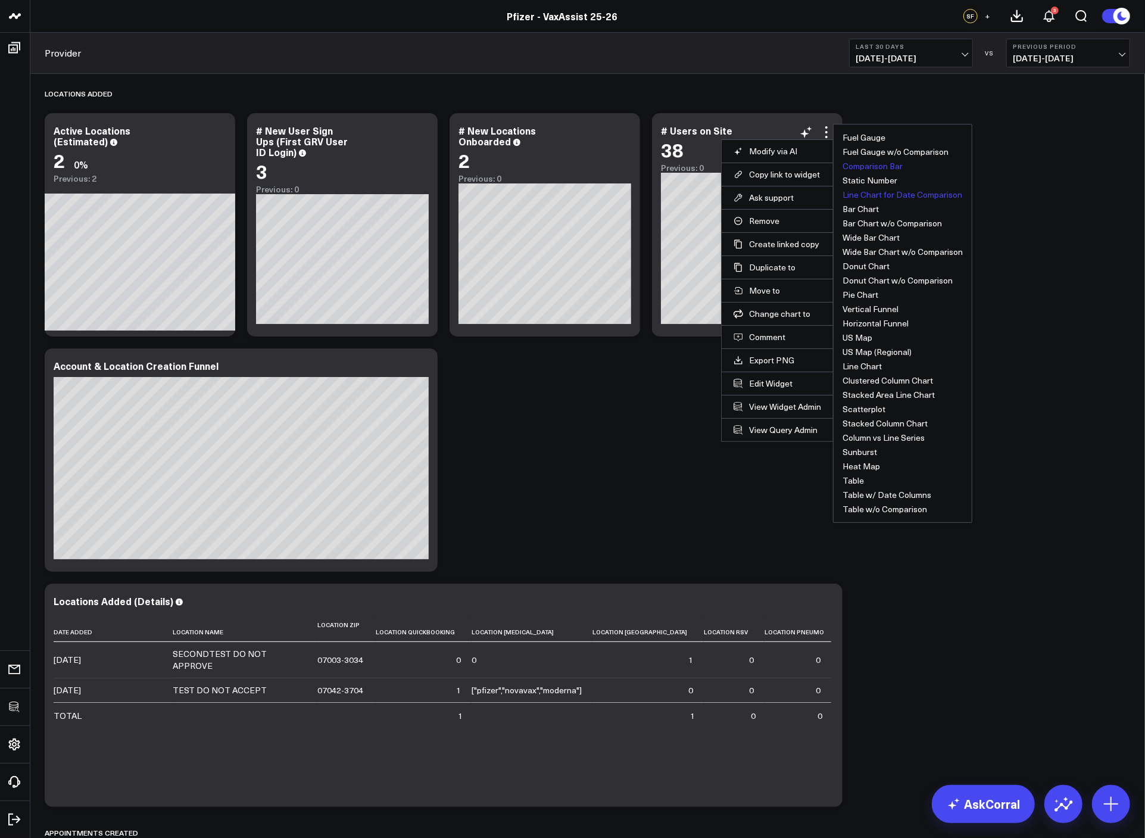
click at [868, 170] on button "Comparison Bar" at bounding box center [873, 166] width 60 height 8
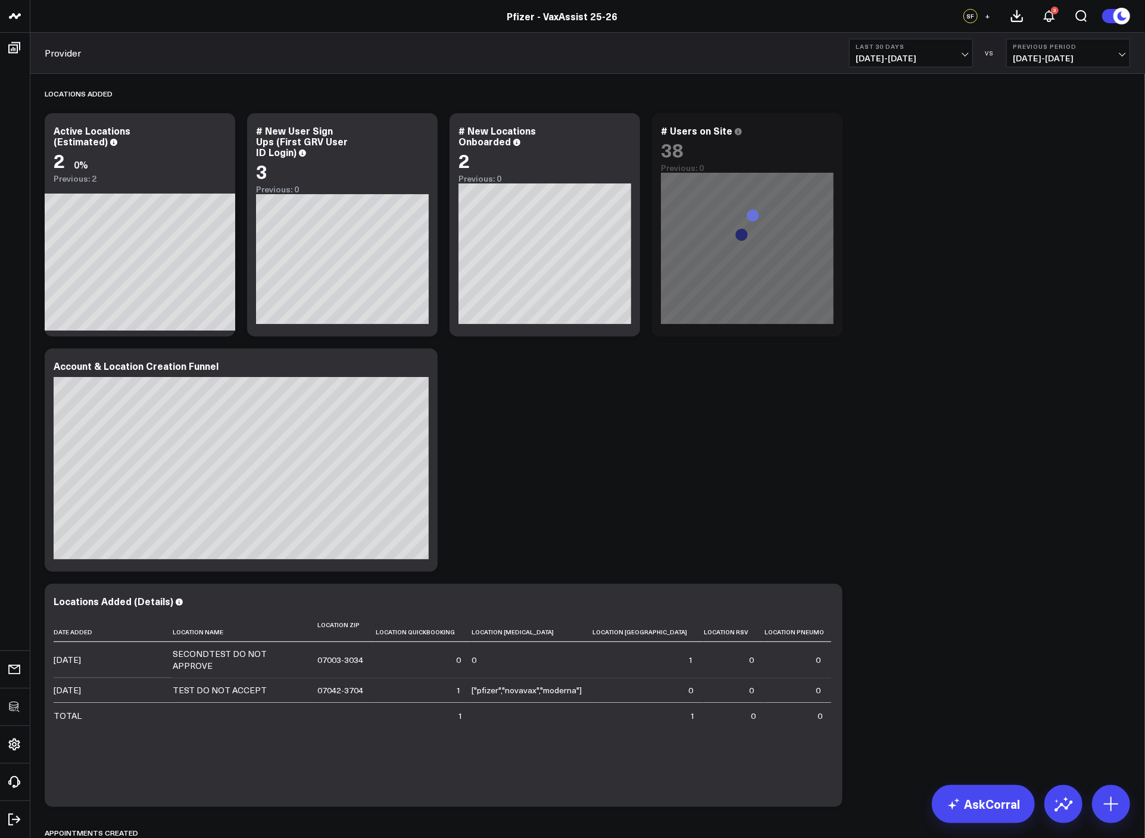
click at [837, 370] on div "Locations Added Modify via AI Copy link to widget Ask support Remove Create lin…" at bounding box center [588, 510] width 1098 height 873
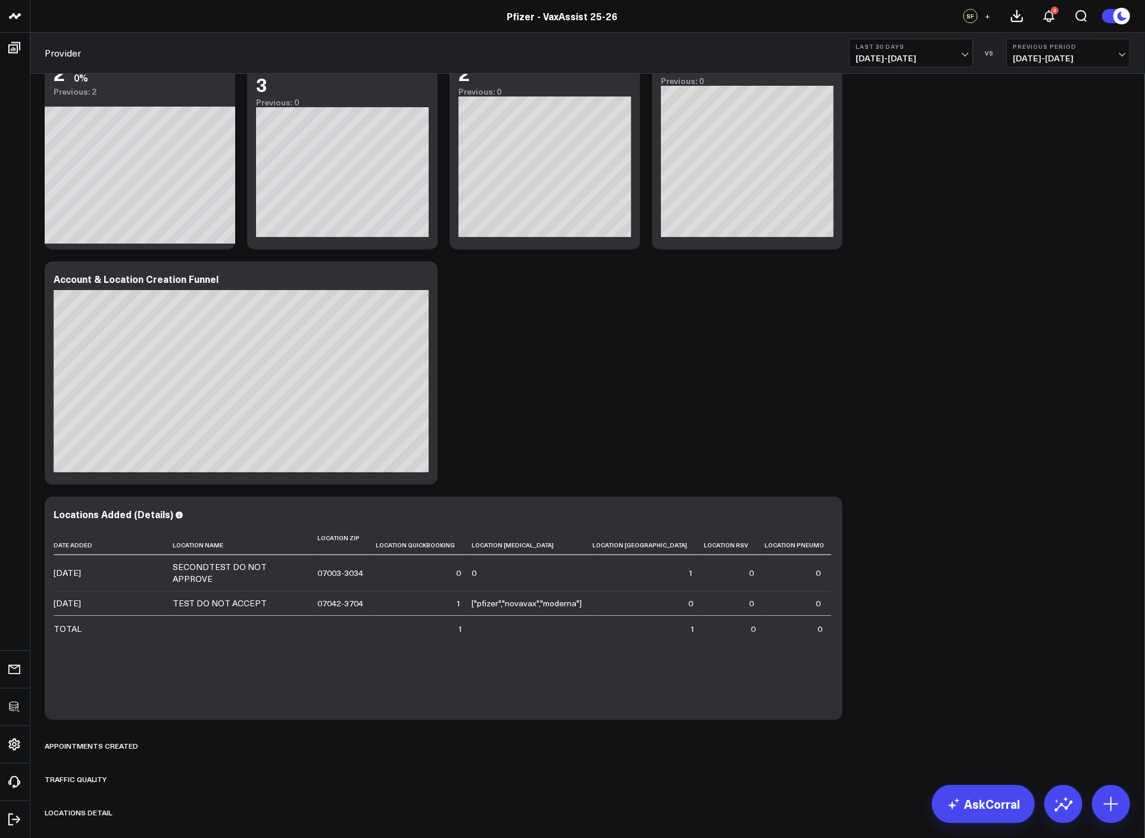
scroll to position [179, 0]
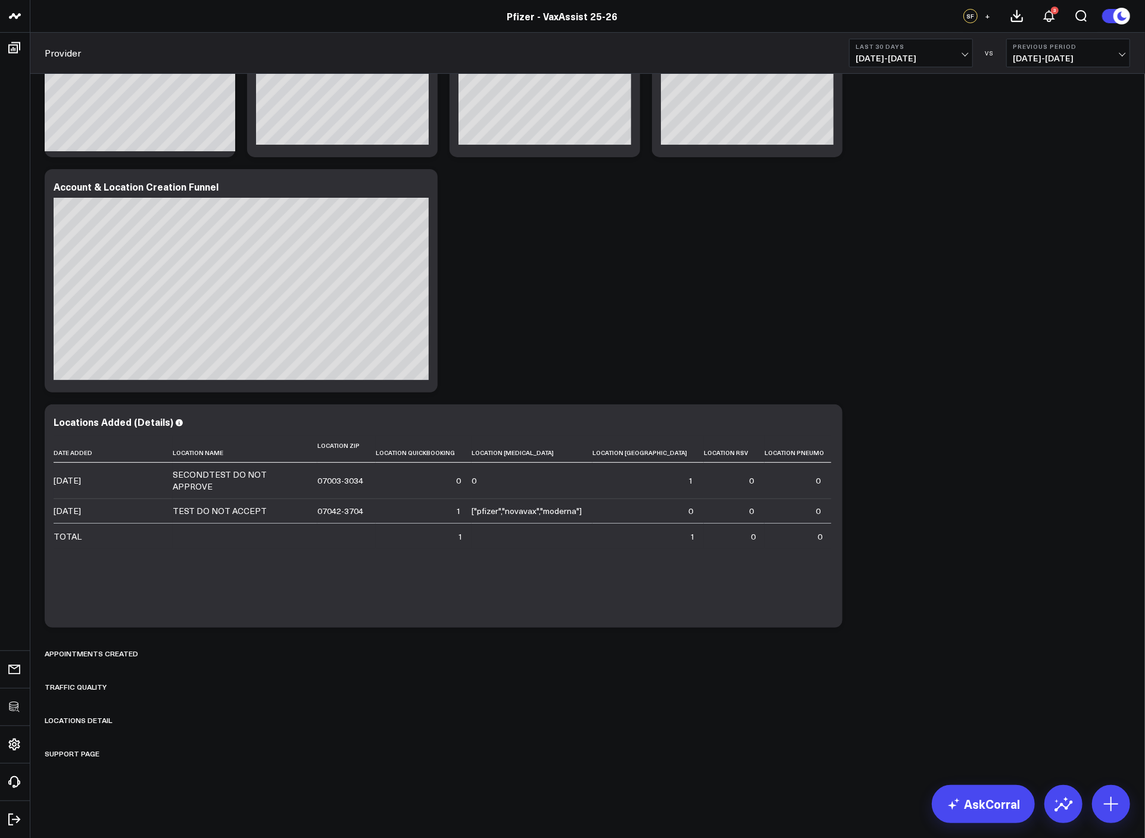
click at [972, 470] on div "Locations Added Modify via AI Copy link to widget Ask support Remove Create lin…" at bounding box center [588, 331] width 1098 height 873
click at [1027, 469] on div "Locations Added Modify via AI Copy link to widget Ask support Remove Create lin…" at bounding box center [588, 331] width 1098 height 873
click at [143, 657] on div "Appointments Created" at bounding box center [588, 653] width 1086 height 27
click at [148, 656] on icon at bounding box center [153, 654] width 10 height 10
click at [170, 682] on button "Delete" at bounding box center [184, 687] width 52 height 21
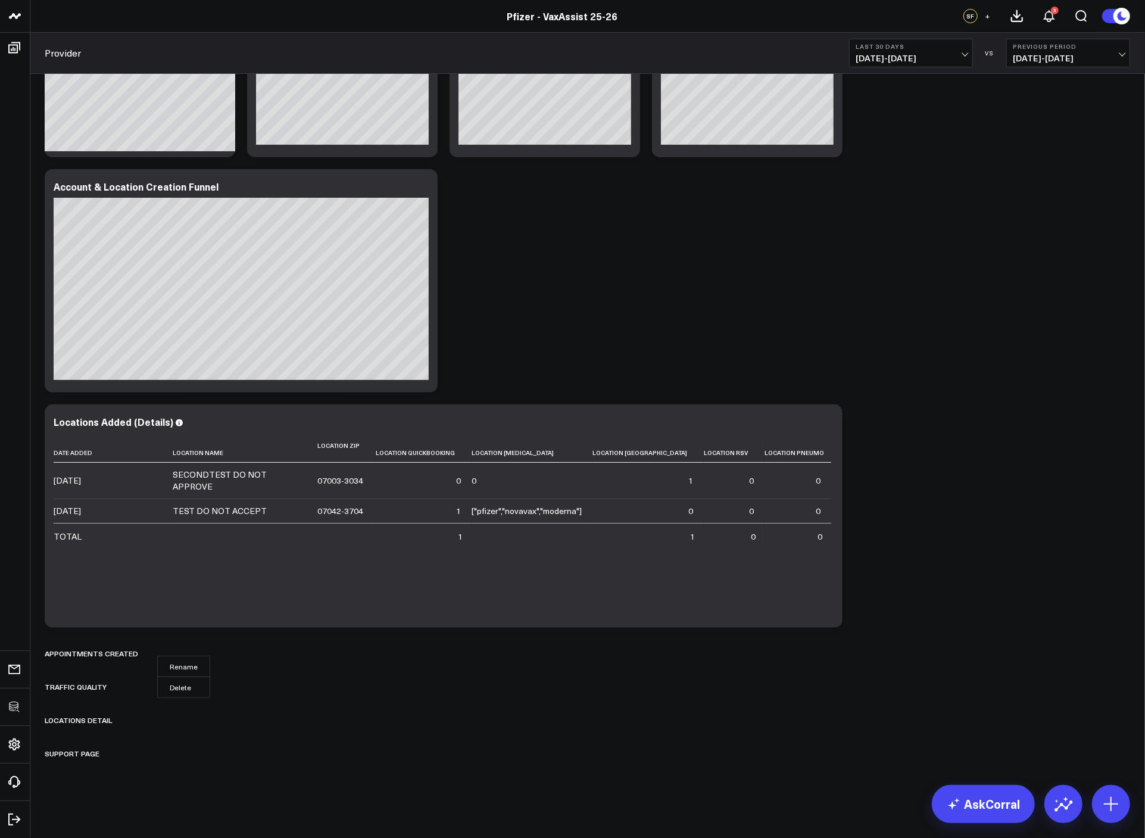
scroll to position [146, 0]
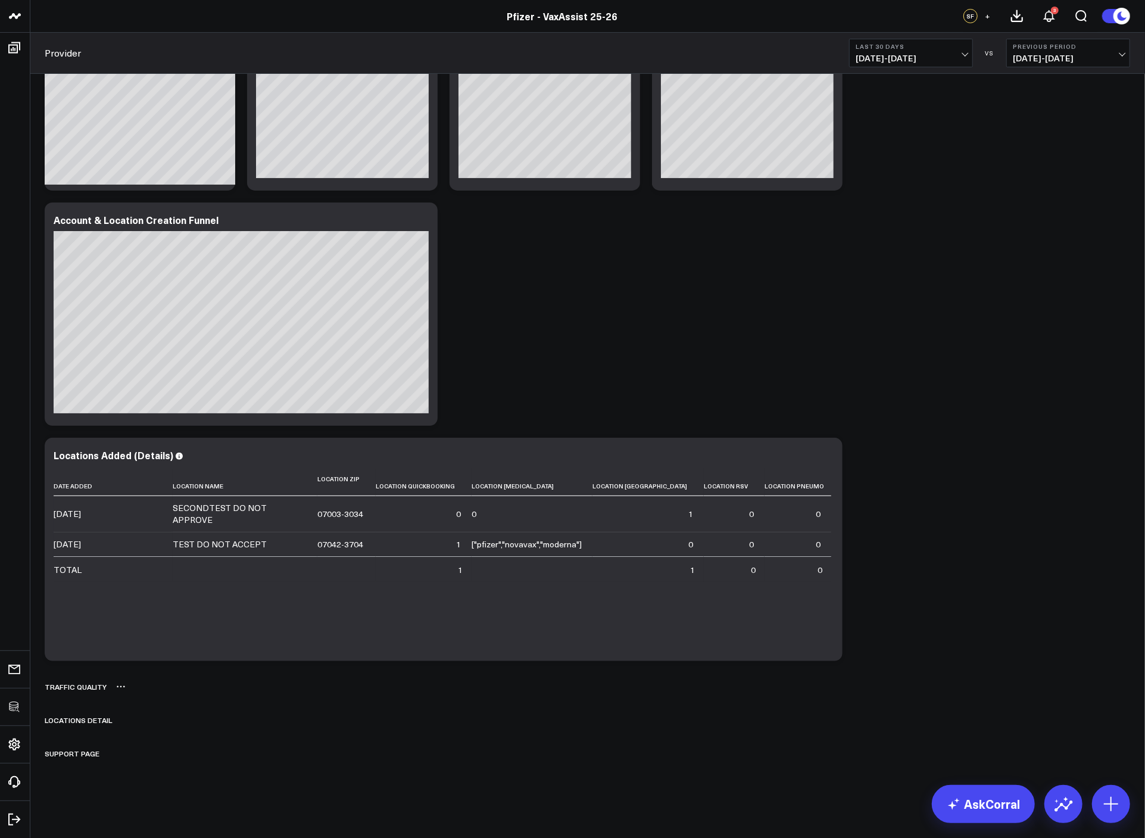
click at [113, 687] on div "Traffic Quality" at bounding box center [588, 686] width 1086 height 27
click at [116, 687] on icon at bounding box center [121, 687] width 10 height 10
click at [151, 716] on button "Delete" at bounding box center [152, 720] width 52 height 21
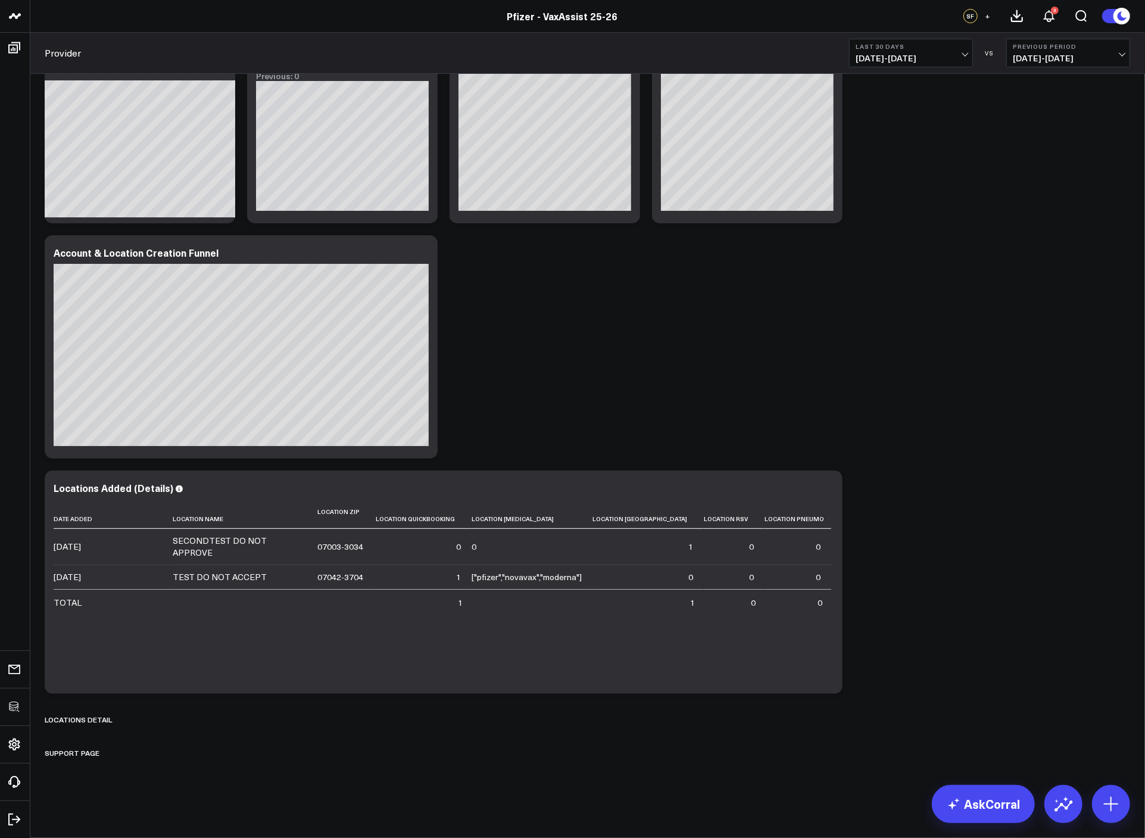
scroll to position [112, 0]
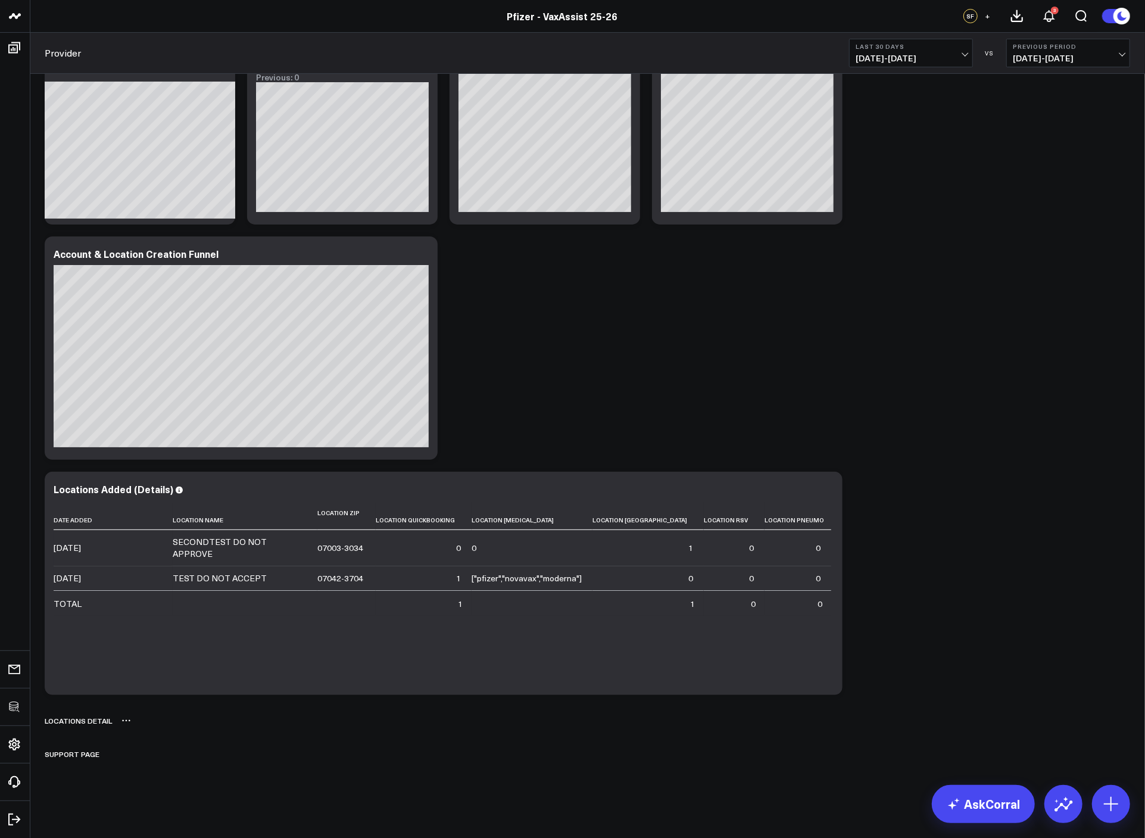
click at [122, 722] on icon at bounding box center [126, 721] width 10 height 10
click at [138, 753] on button "Delete" at bounding box center [158, 754] width 52 height 21
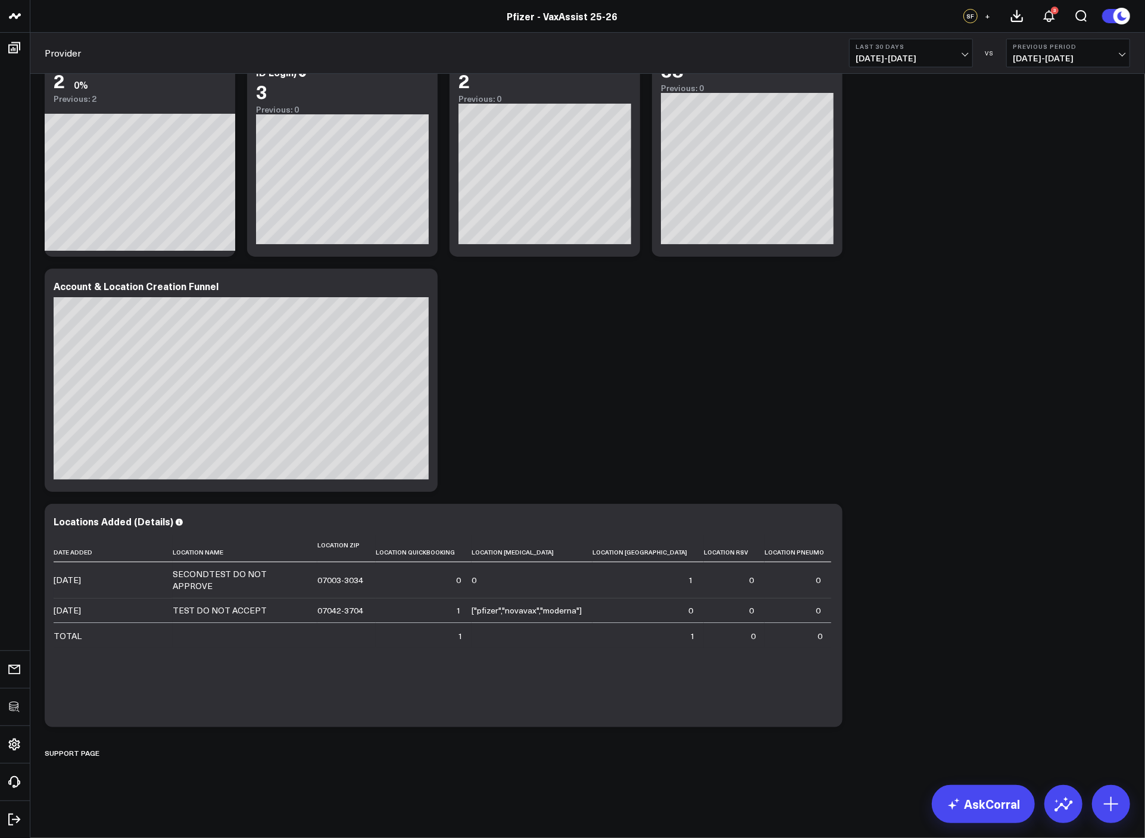
scroll to position [79, 0]
click at [109, 751] on icon at bounding box center [114, 754] width 10 height 10
click at [150, 789] on button "Delete" at bounding box center [145, 787] width 52 height 21
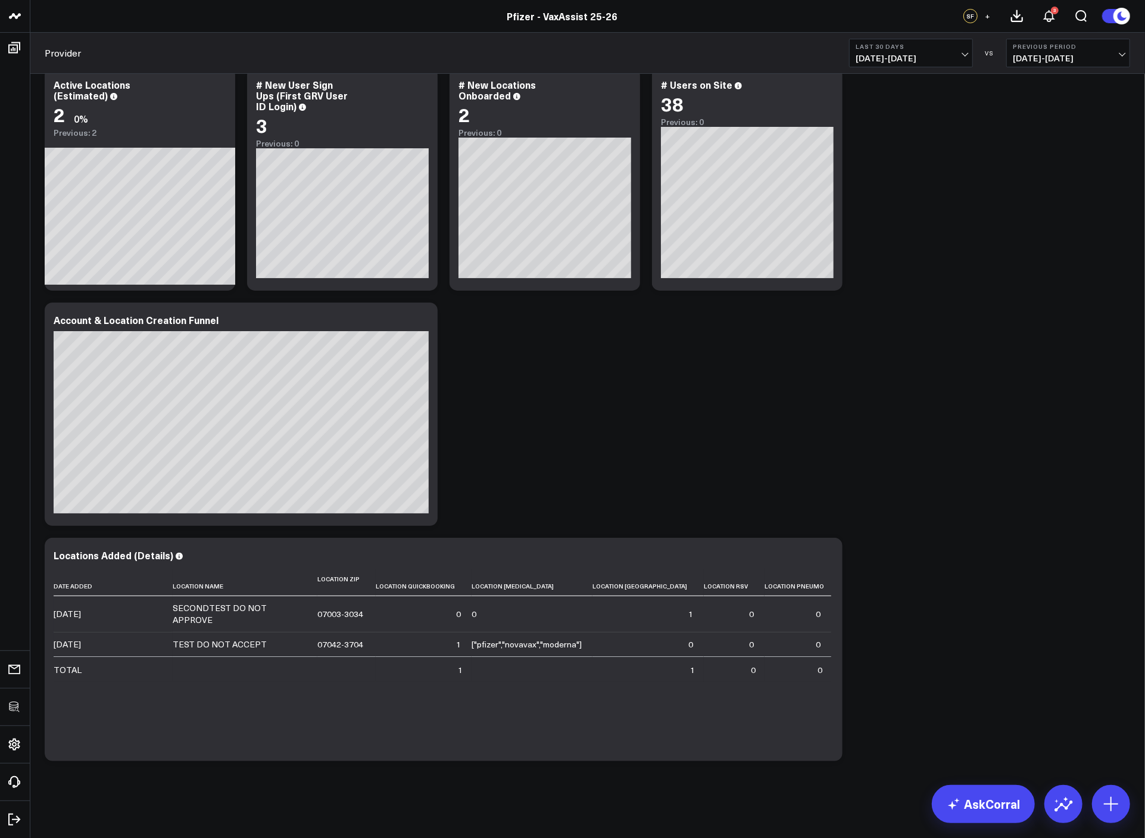
scroll to position [0, 0]
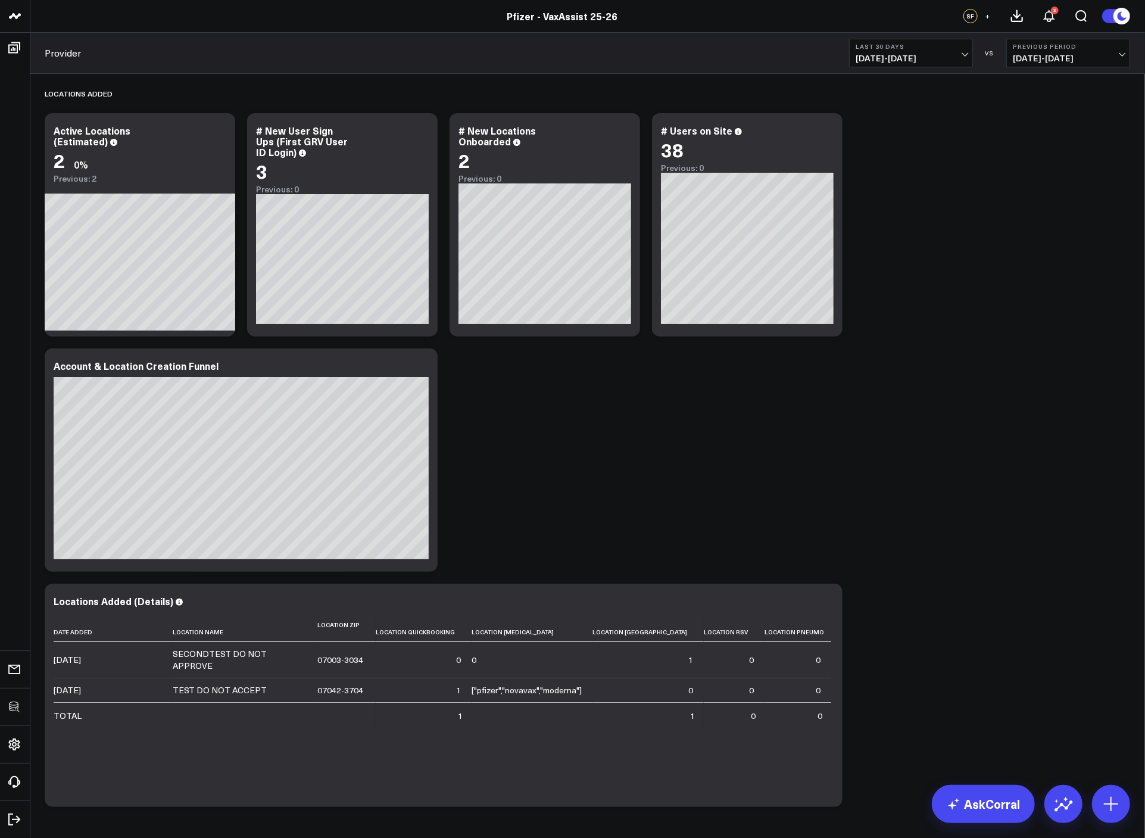
click at [993, 18] on button "+" at bounding box center [988, 16] width 14 height 14
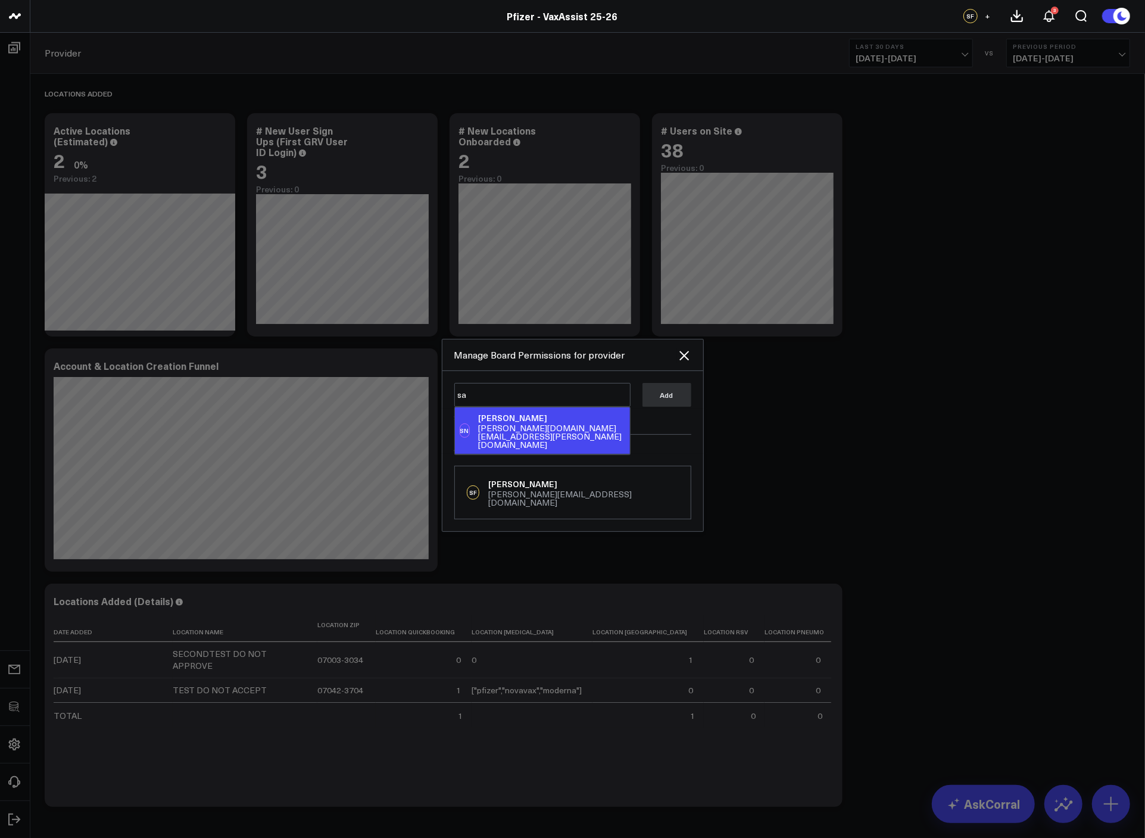
click at [551, 424] on div "Samantha Ng" at bounding box center [552, 418] width 147 height 12
type textarea "@Samantha Ng"
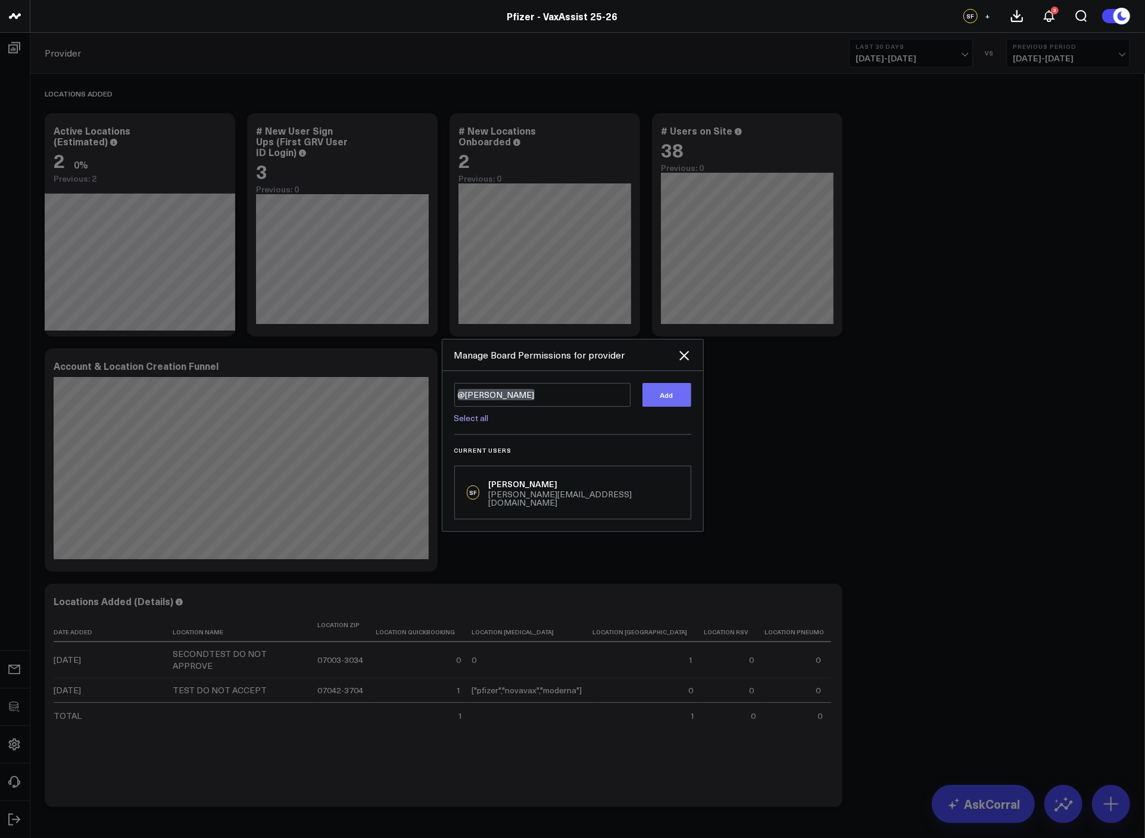
click at [675, 392] on button "Add" at bounding box center [667, 395] width 49 height 24
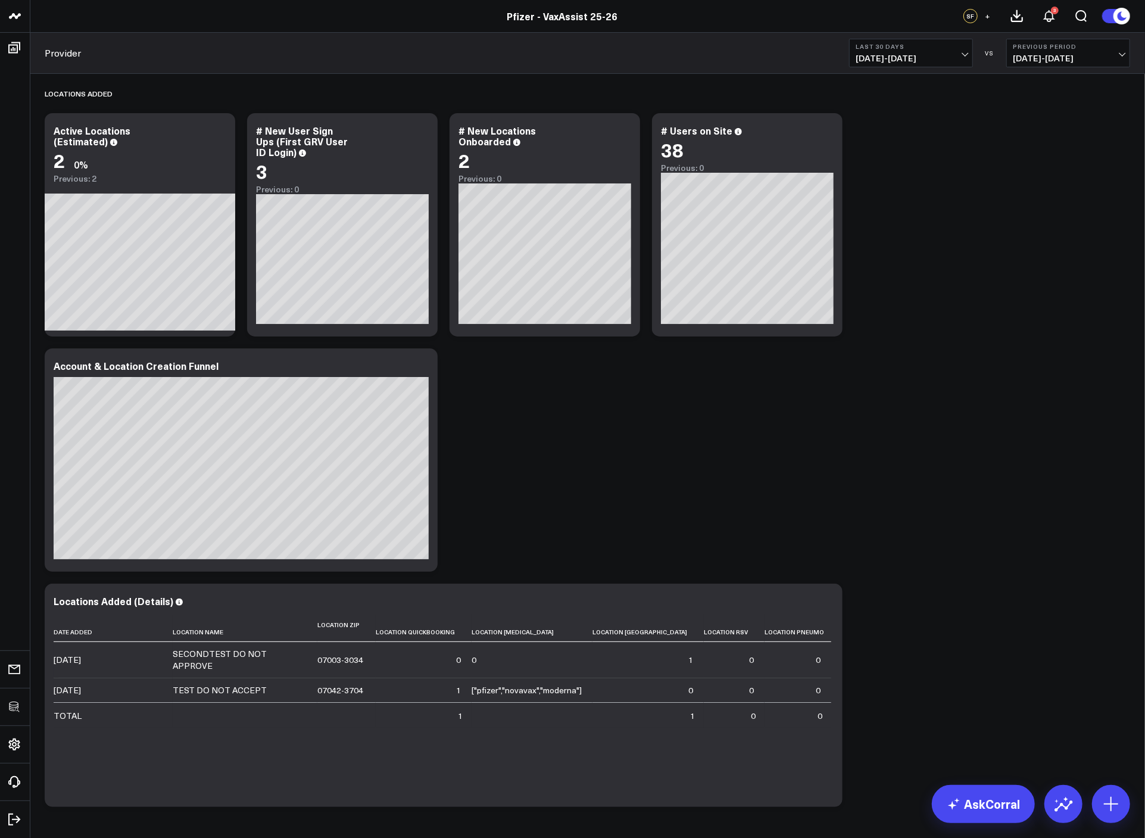
click at [914, 416] on div "Locations Added Modify via AI Copy link to widget Ask support Remove Create lin…" at bounding box center [588, 443] width 1098 height 739
click at [724, 445] on div "Locations Added Modify via AI Copy link to widget Ask support Remove Create lin…" at bounding box center [588, 443] width 1098 height 739
click at [619, 417] on div "Locations Added Modify via AI Copy link to widget Ask support Remove Create lin…" at bounding box center [588, 443] width 1098 height 739
click at [1001, 321] on div "Locations Added Modify via AI Copy link to widget Ask support Remove Create lin…" at bounding box center [588, 443] width 1098 height 739
click at [813, 363] on div "Locations Added Modify via AI Copy link to widget Ask support Remove Create lin…" at bounding box center [588, 443] width 1098 height 739
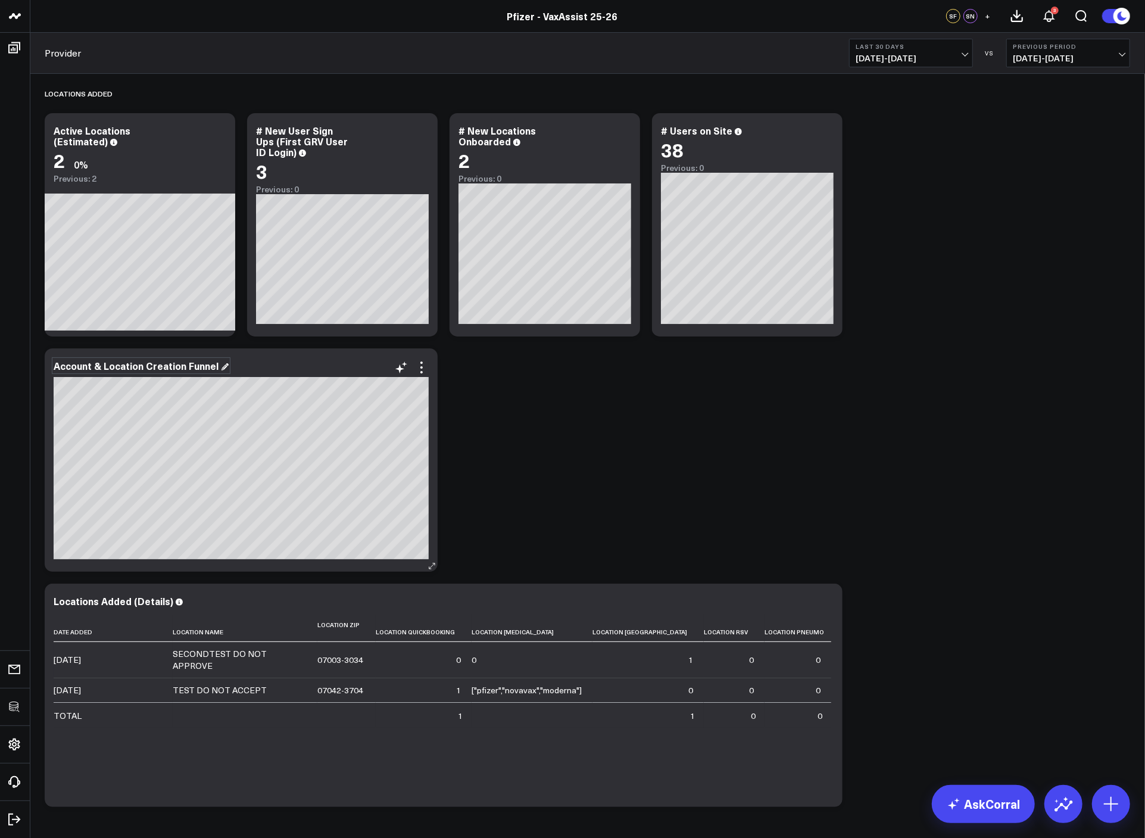
click at [138, 366] on div "Account & Location Creation Funnel" at bounding box center [141, 365] width 175 height 13
click at [508, 454] on div "Locations Added Modify via AI Copy link to widget Ask support Remove Create lin…" at bounding box center [588, 443] width 1098 height 739
click at [424, 367] on icon at bounding box center [422, 367] width 14 height 14
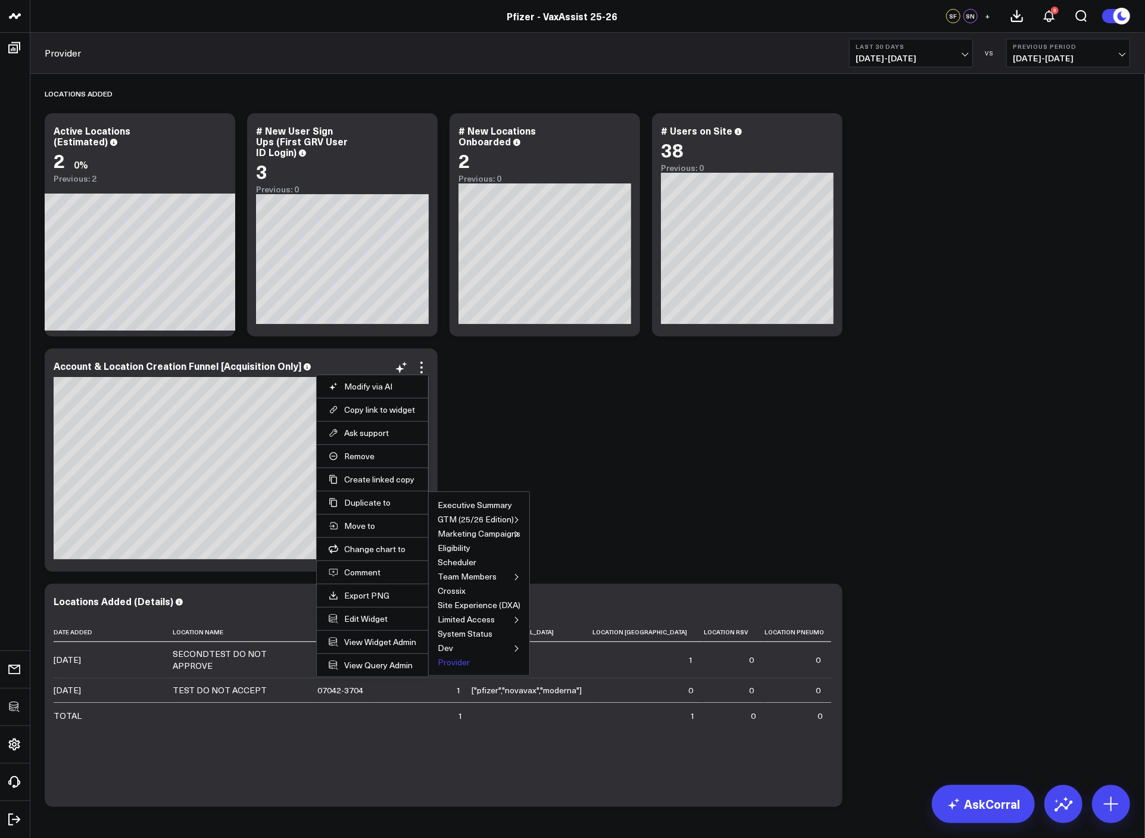
click at [451, 662] on button "Provider" at bounding box center [454, 662] width 32 height 8
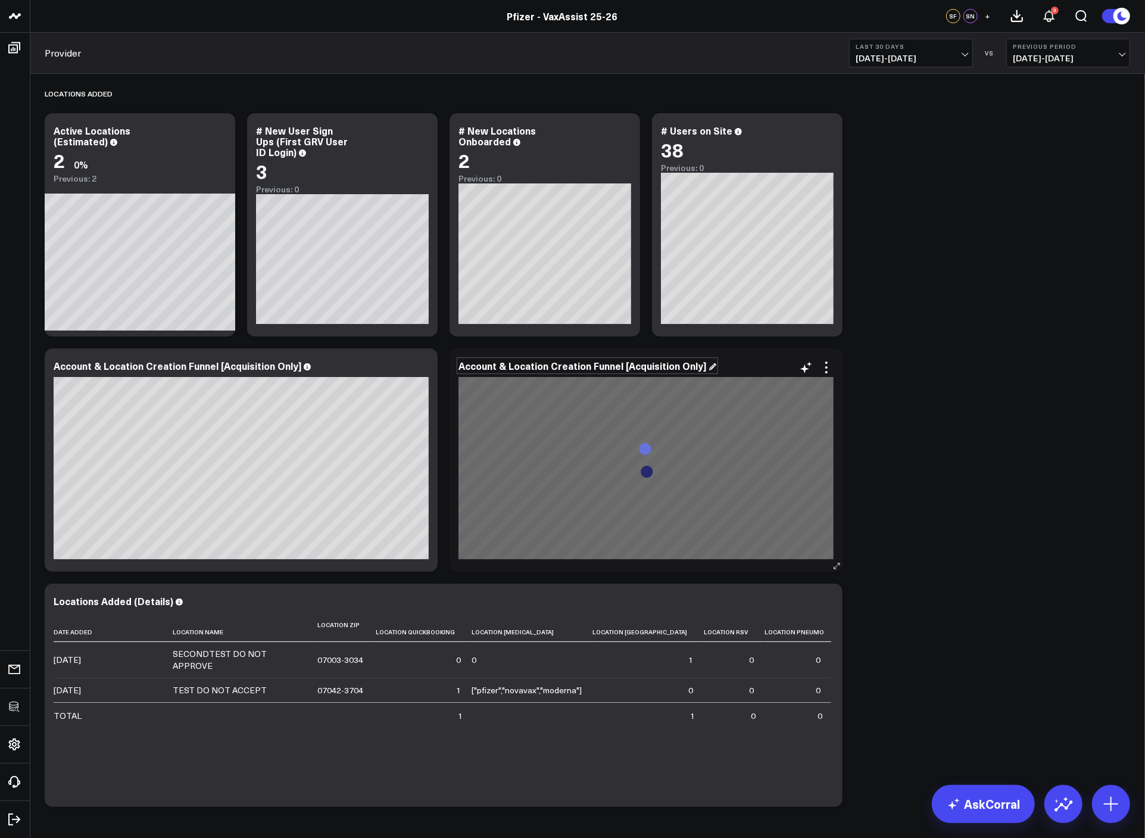
click at [596, 362] on div "Account & Location Creation Funnel [Acquisition Only]" at bounding box center [588, 365] width 258 height 13
drag, startPoint x: 699, startPoint y: 367, endPoint x: 634, endPoint y: 368, distance: 64.3
click at [634, 368] on div "Account & Location Creation Funnel [Acquisition Only]" at bounding box center [588, 365] width 258 height 13
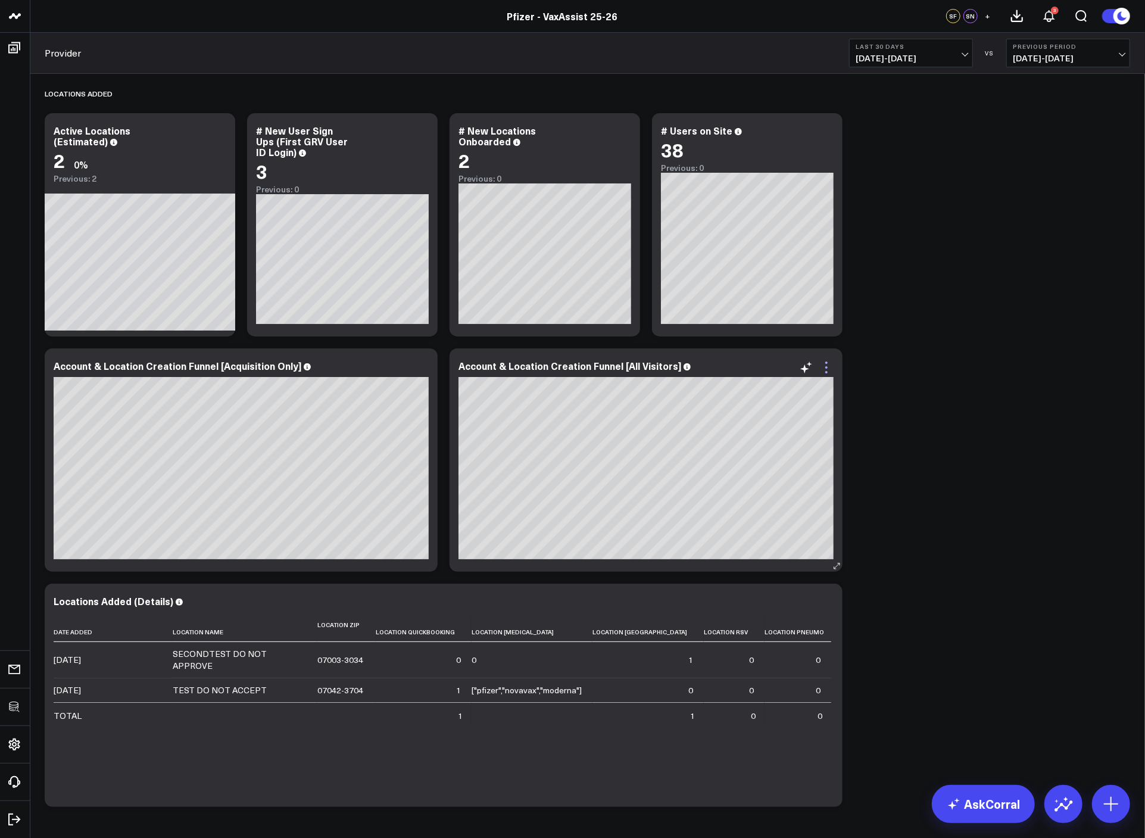
click at [831, 366] on icon at bounding box center [826, 367] width 14 height 14
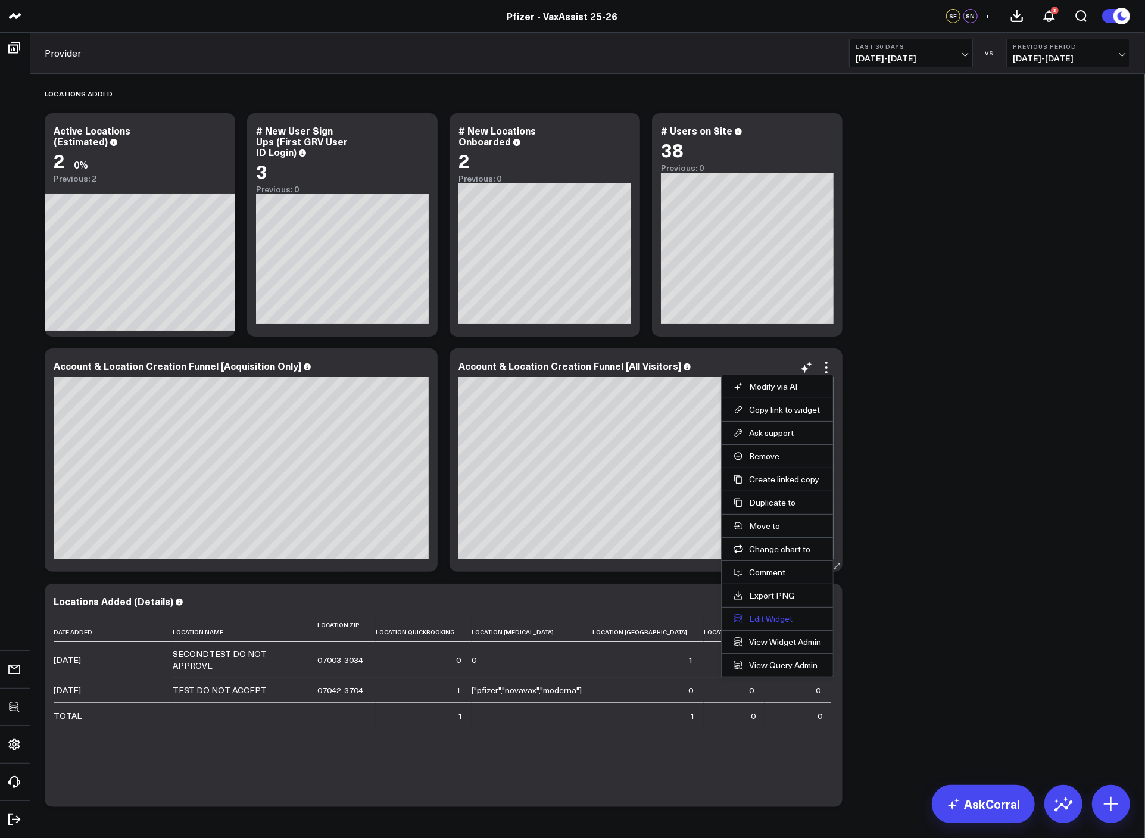
click at [778, 622] on button "Edit Widget" at bounding box center [778, 618] width 88 height 11
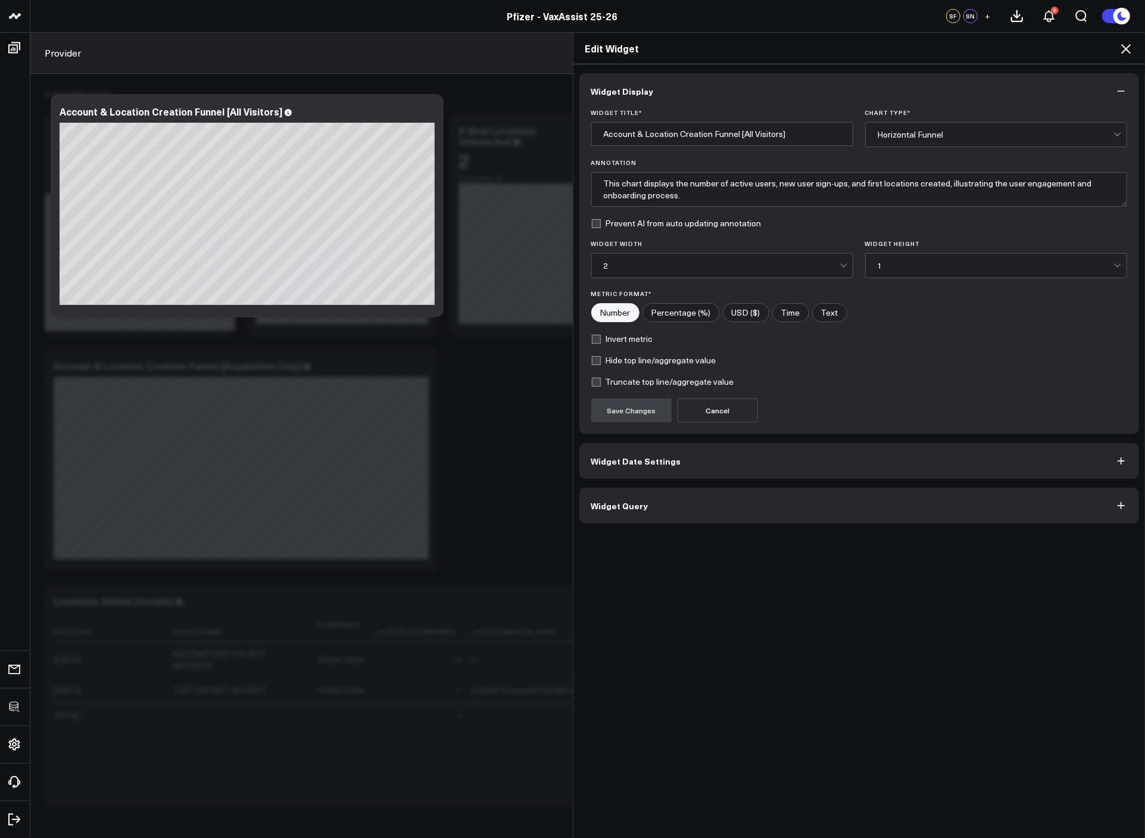
click at [740, 510] on button "Widget Query" at bounding box center [859, 506] width 560 height 36
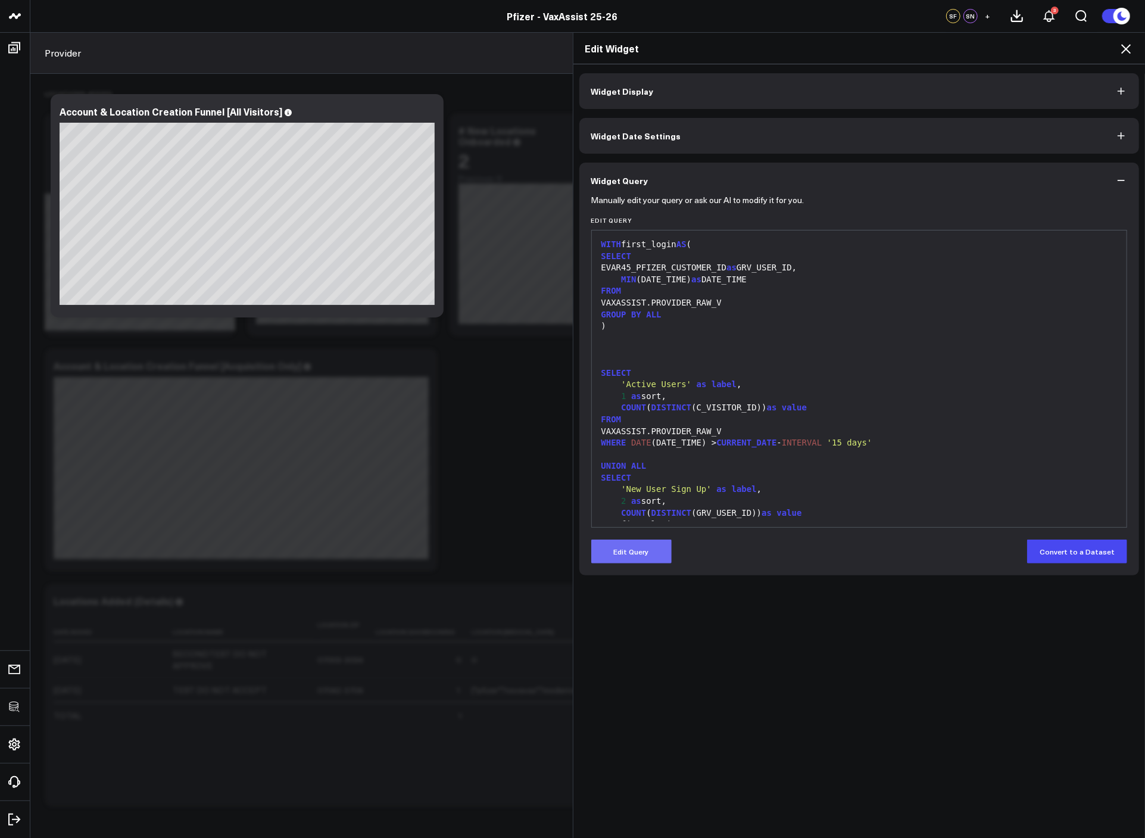
click at [652, 555] on button "Edit Query" at bounding box center [631, 552] width 80 height 24
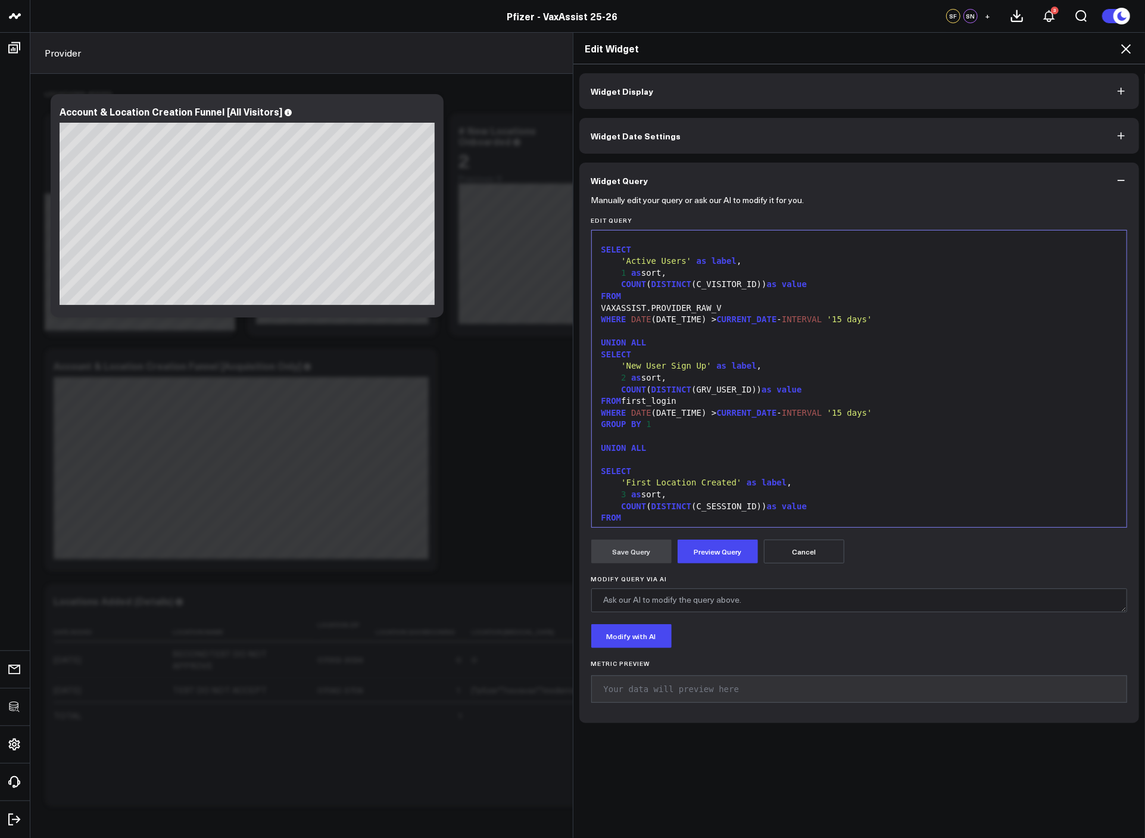
scroll to position [126, 0]
drag, startPoint x: 700, startPoint y: 362, endPoint x: 622, endPoint y: 363, distance: 78.6
click at [622, 363] on span "'New User Sign Up'" at bounding box center [666, 363] width 91 height 10
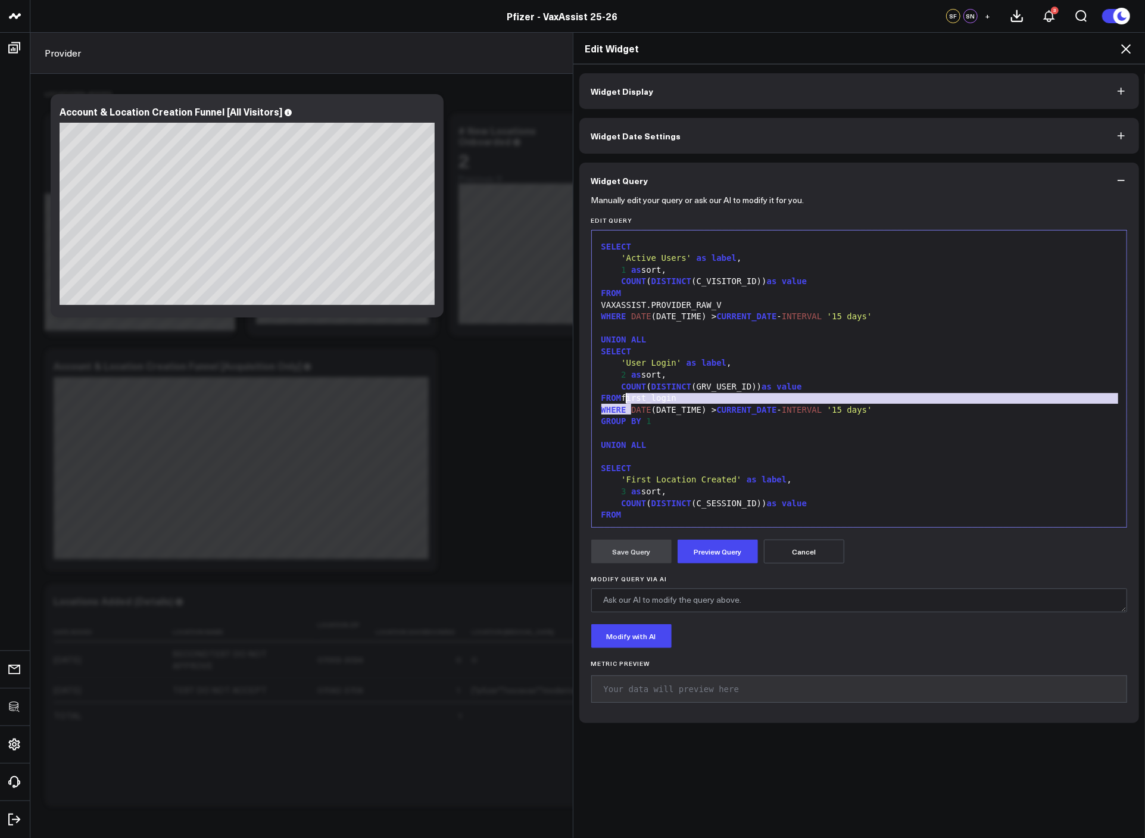
drag, startPoint x: 624, startPoint y: 409, endPoint x: 620, endPoint y: 401, distance: 8.8
click at [620, 401] on div "WITH first_login AS ( SELECT EVAR45_PFIZER_CUSTOMER_ID as GRV_USER_ID, MIN (DAT…" at bounding box center [860, 346] width 524 height 472
click at [705, 392] on div "COUNT ( DISTINCT (GRV_USER_ID)) as value" at bounding box center [860, 387] width 524 height 12
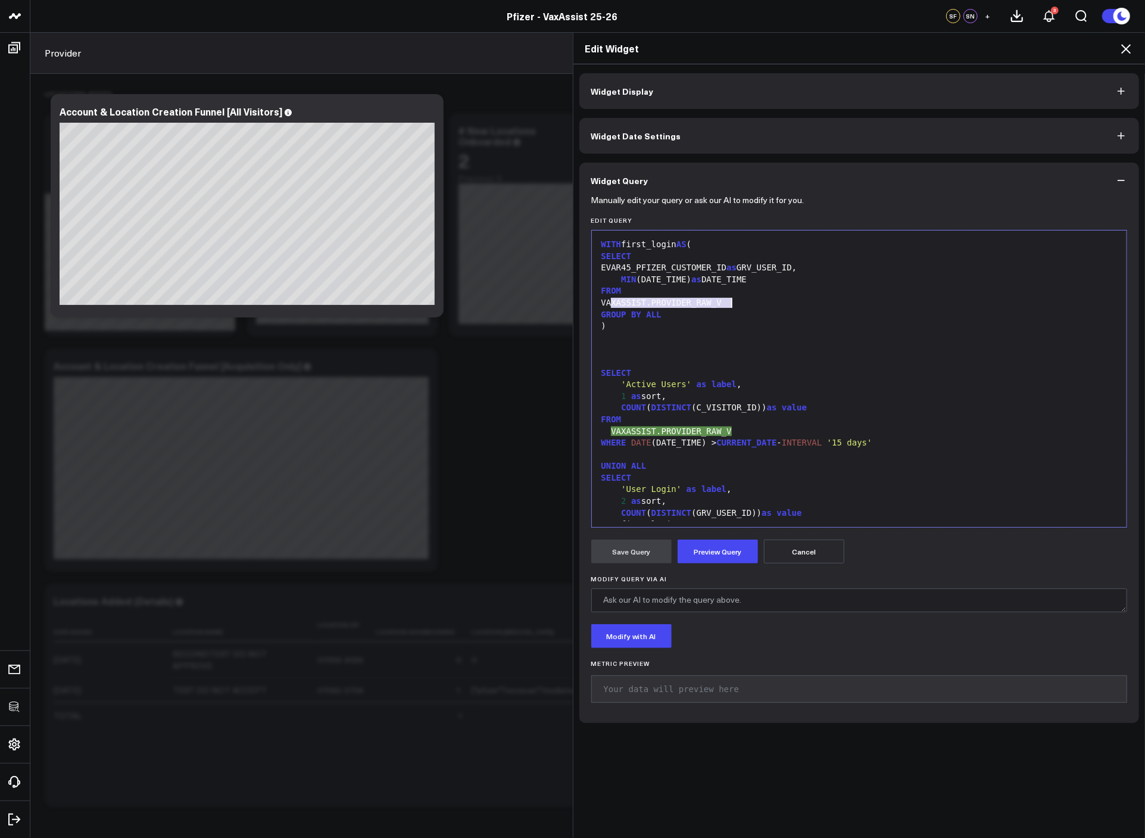
drag, startPoint x: 608, startPoint y: 301, endPoint x: 780, endPoint y: 307, distance: 171.6
click at [780, 307] on div "VAXASSIST.PROVIDER_RAW_V" at bounding box center [860, 303] width 524 height 12
copy div "VAXASSIST.PROVIDER_RAW_V"
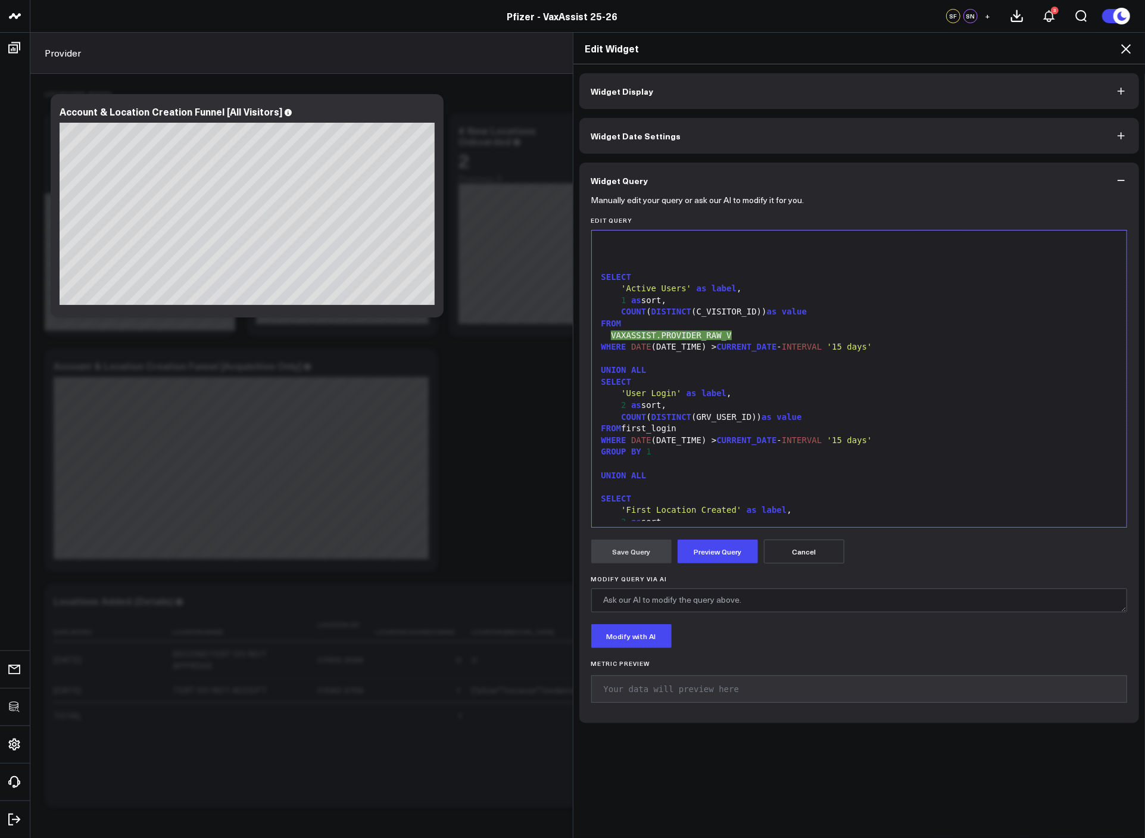
scroll to position [96, 0]
drag, startPoint x: 622, startPoint y: 426, endPoint x: 709, endPoint y: 429, distance: 87.0
click at [709, 429] on div "FROM first_login" at bounding box center [860, 428] width 524 height 12
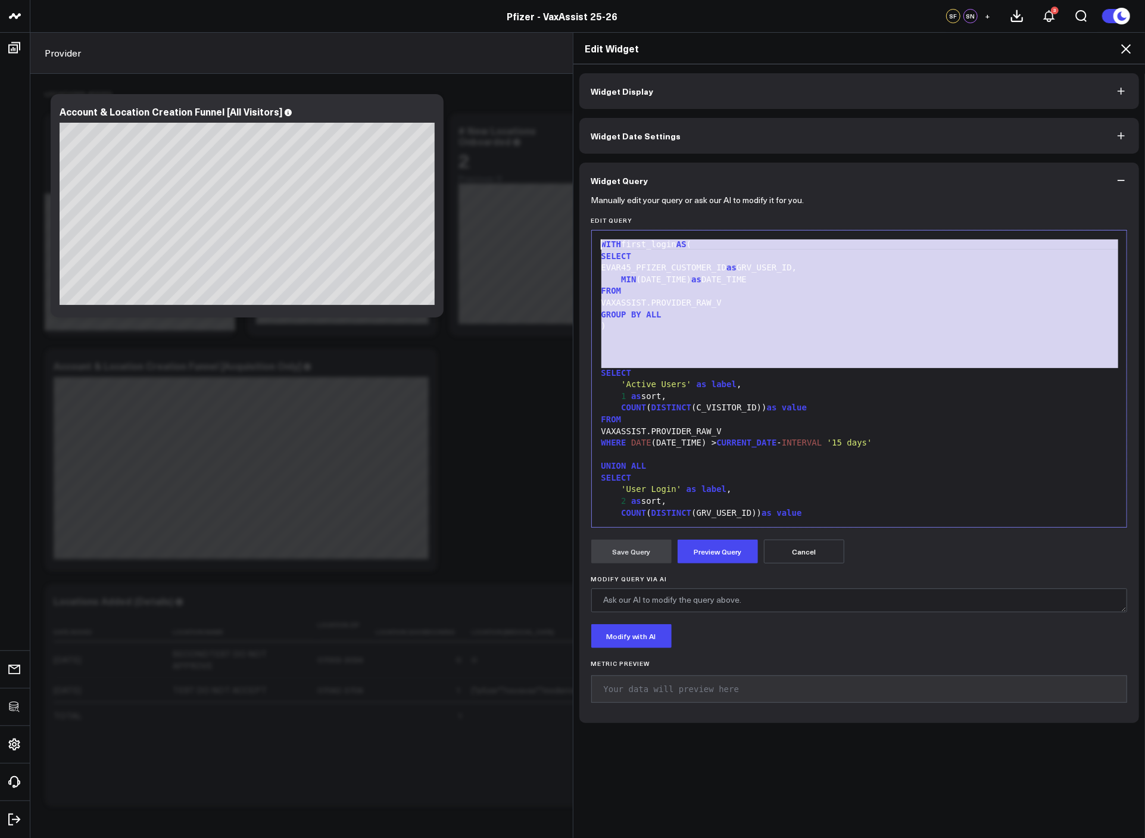
drag, startPoint x: 597, startPoint y: 373, endPoint x: 563, endPoint y: 213, distance: 163.9
click at [563, 213] on div "Edit Widget Widget Display Widget Date Settings Widget Query Manually edit your…" at bounding box center [572, 435] width 1145 height 806
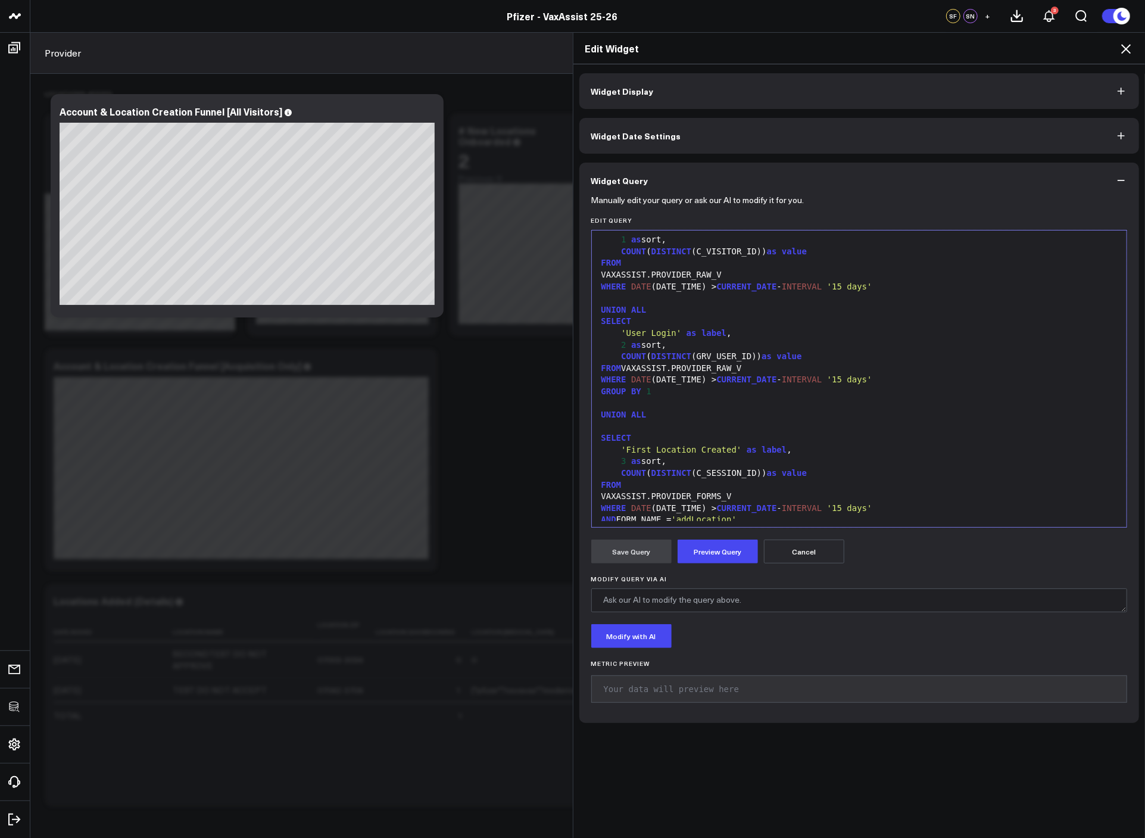
scroll to position [48, 0]
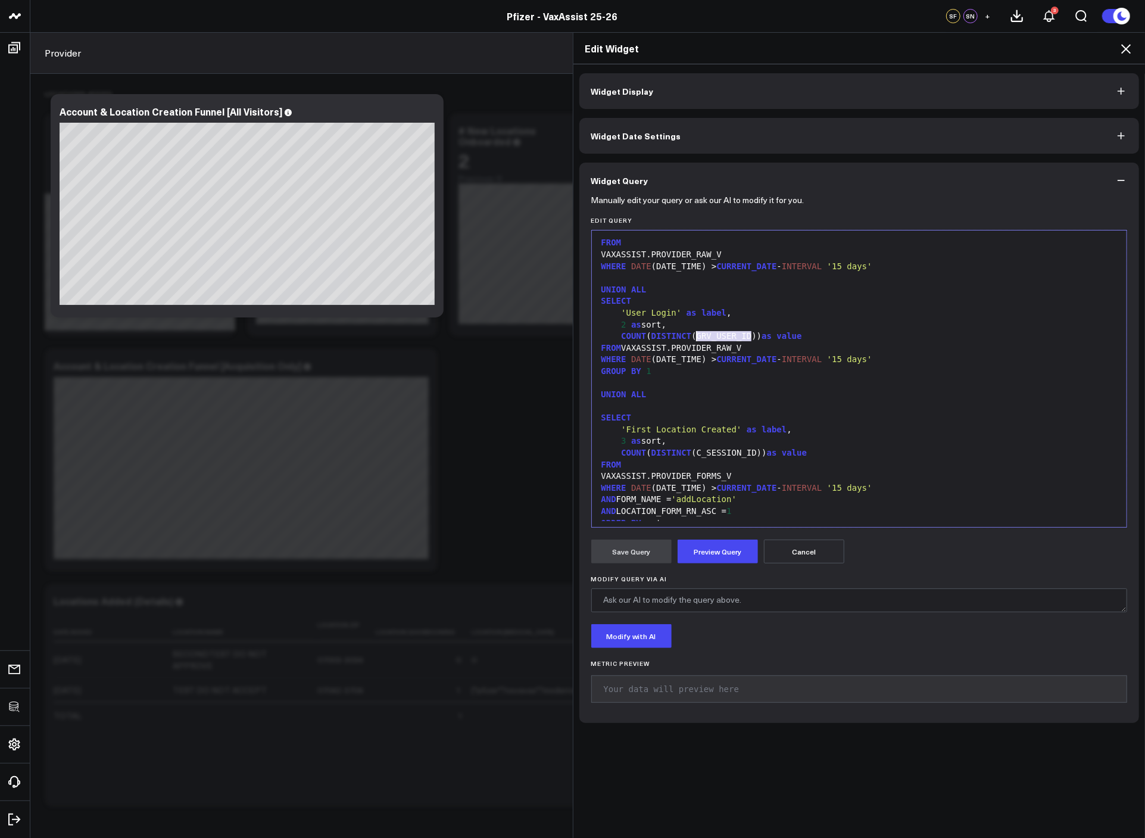
drag, startPoint x: 748, startPoint y: 335, endPoint x: 692, endPoint y: 335, distance: 56.0
click at [692, 335] on div "COUNT ( DISTINCT (GRV_USER_ID)) as value" at bounding box center [860, 337] width 524 height 12
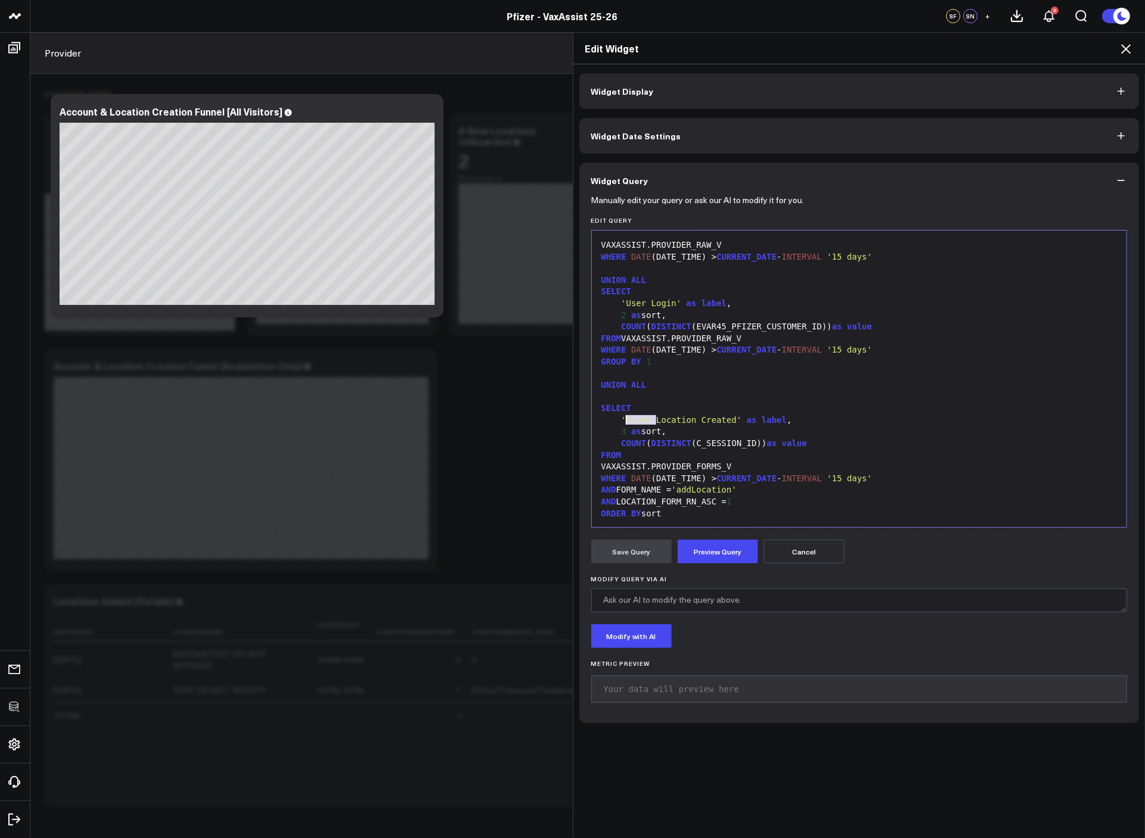
drag, startPoint x: 652, startPoint y: 420, endPoint x: 622, endPoint y: 421, distance: 30.4
click at [622, 421] on span "'First Location Created'" at bounding box center [681, 420] width 120 height 10
click at [693, 500] on div "AND LOCATION_FORM_RN_ASC = 1" at bounding box center [860, 502] width 524 height 12
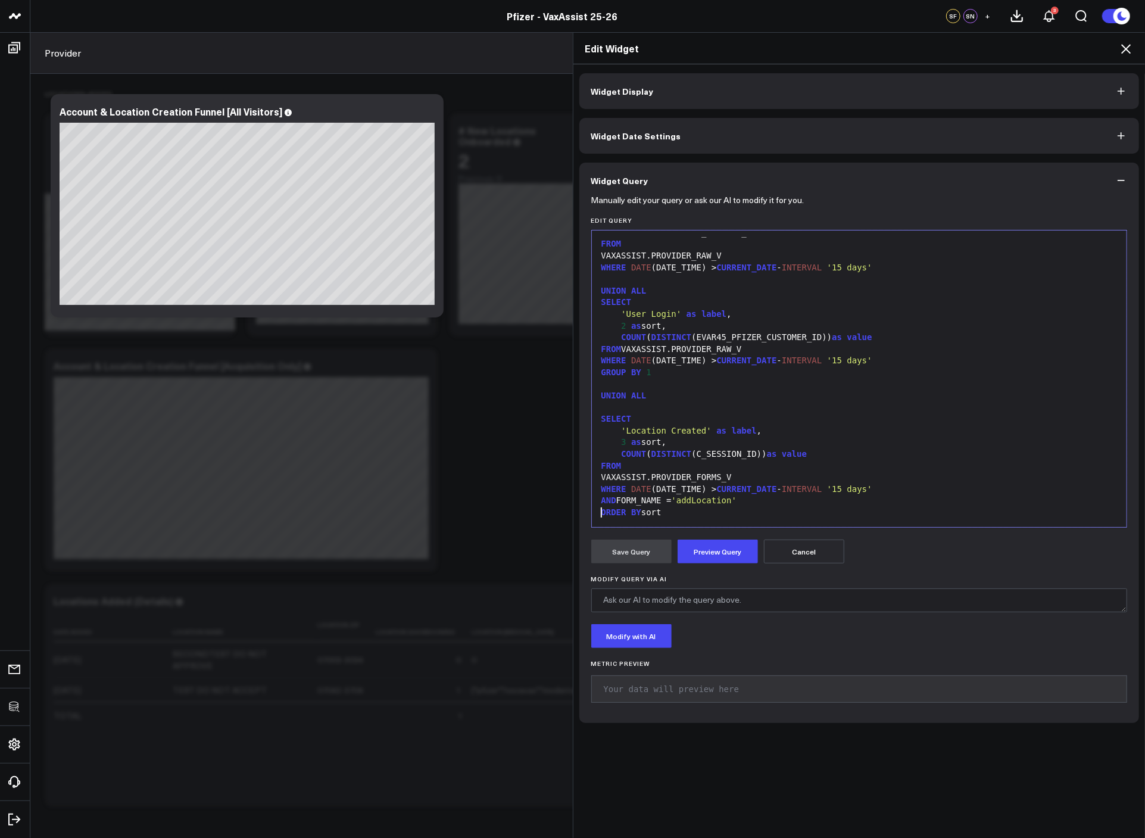
scroll to position [46, 0]
click at [711, 542] on button "Preview Query" at bounding box center [718, 552] width 80 height 24
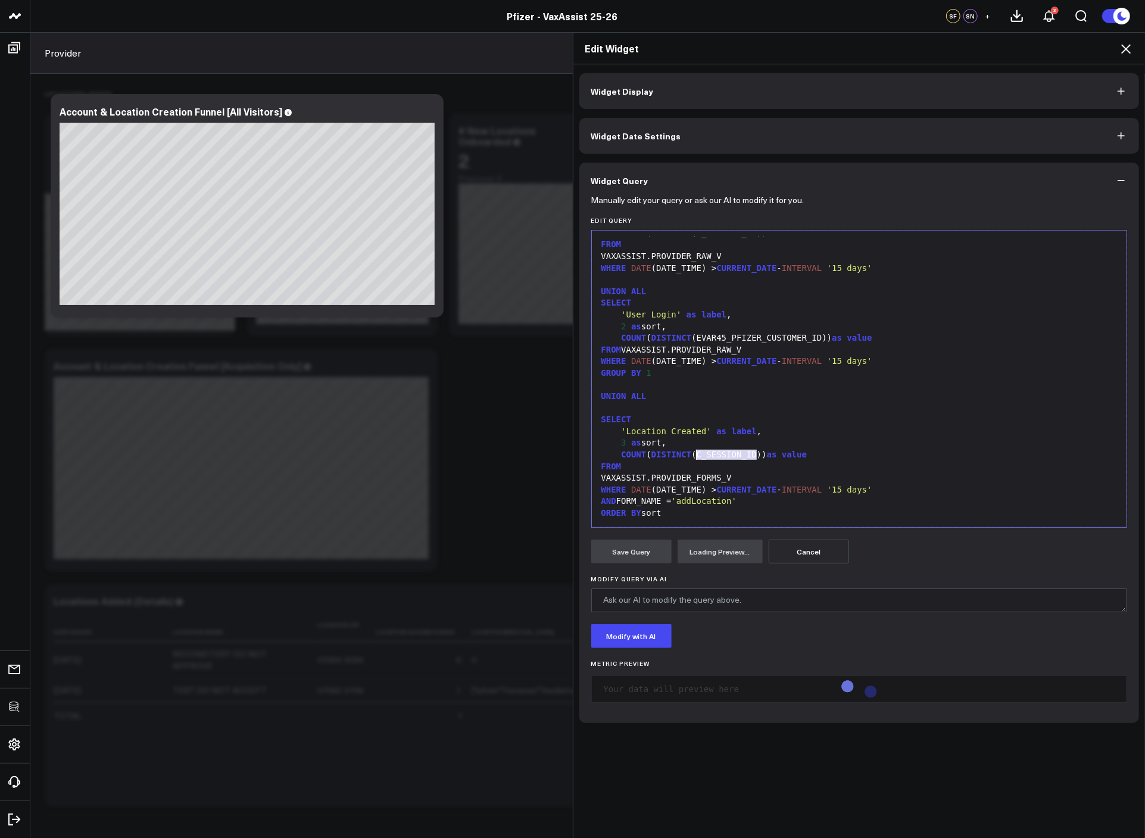
drag, startPoint x: 753, startPoint y: 455, endPoint x: 715, endPoint y: 454, distance: 38.1
click at [692, 454] on div "COUNT ( DISTINCT (C_SESSION_ID)) as value" at bounding box center [860, 455] width 524 height 12
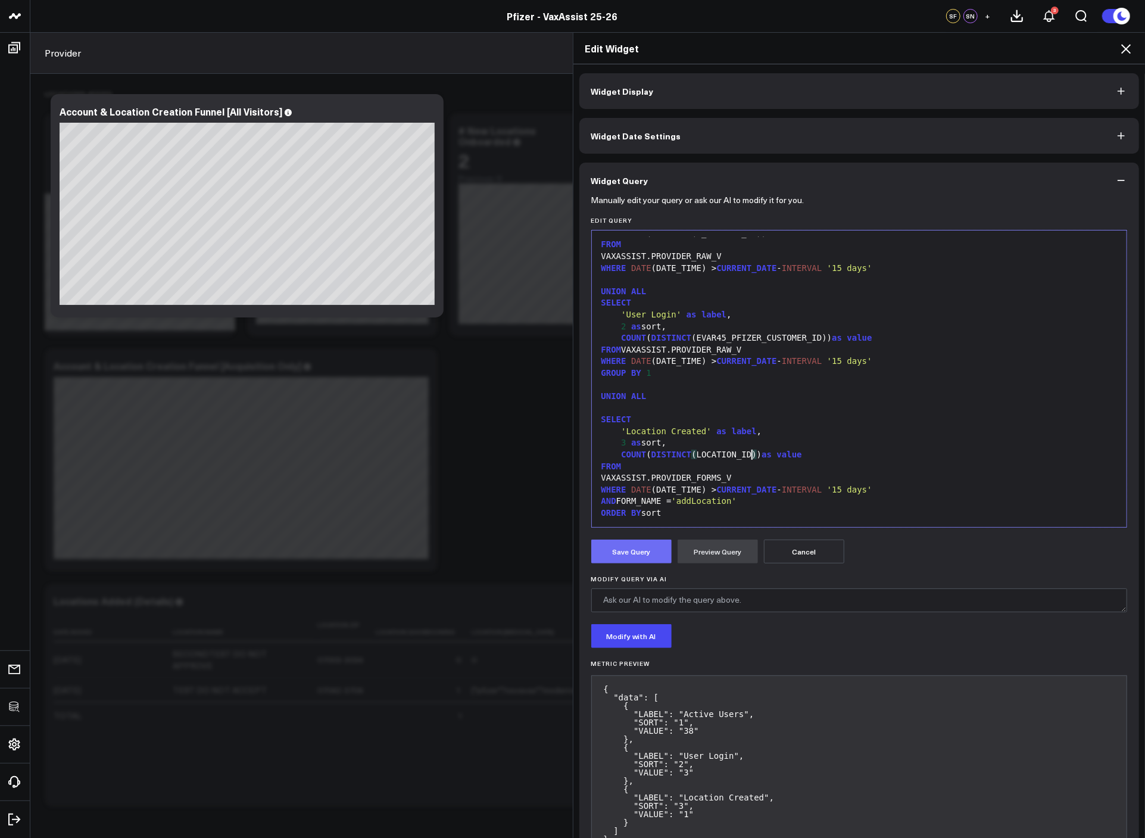
click at [649, 554] on button "Save Query" at bounding box center [631, 552] width 80 height 24
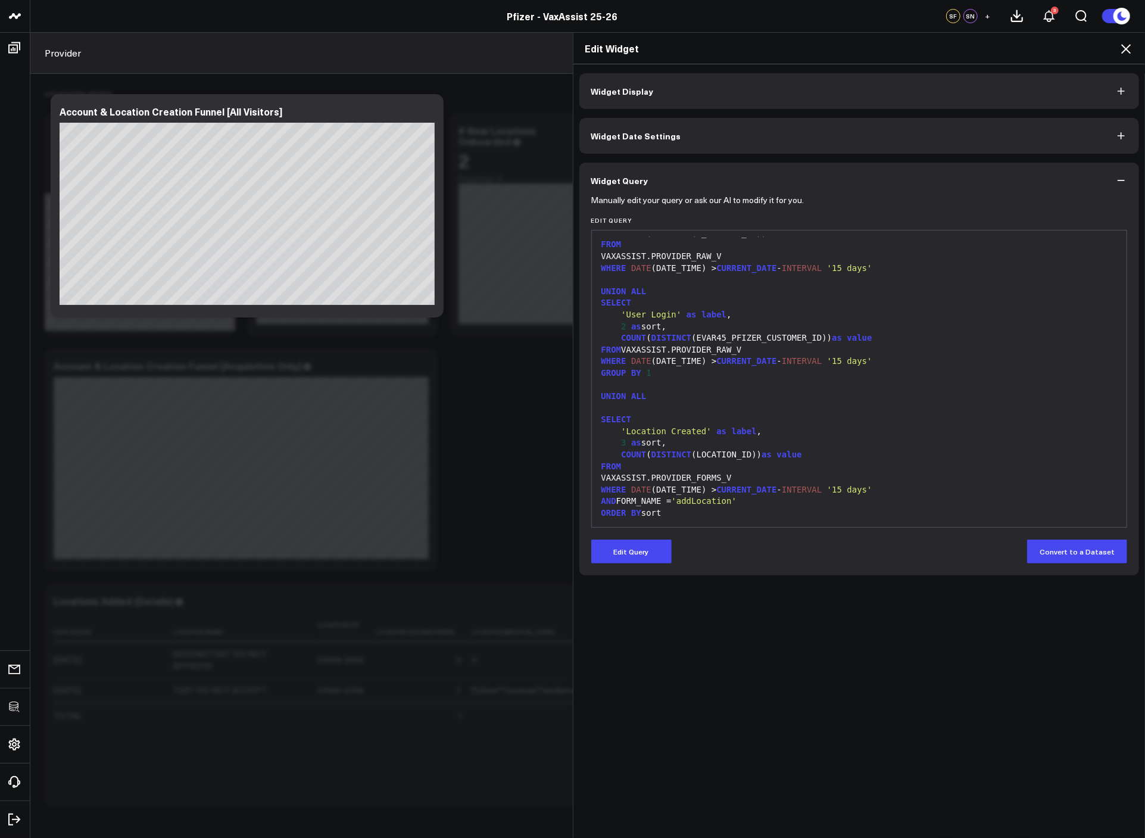
click at [680, 517] on div "ORDER BY sort" at bounding box center [860, 513] width 524 height 12
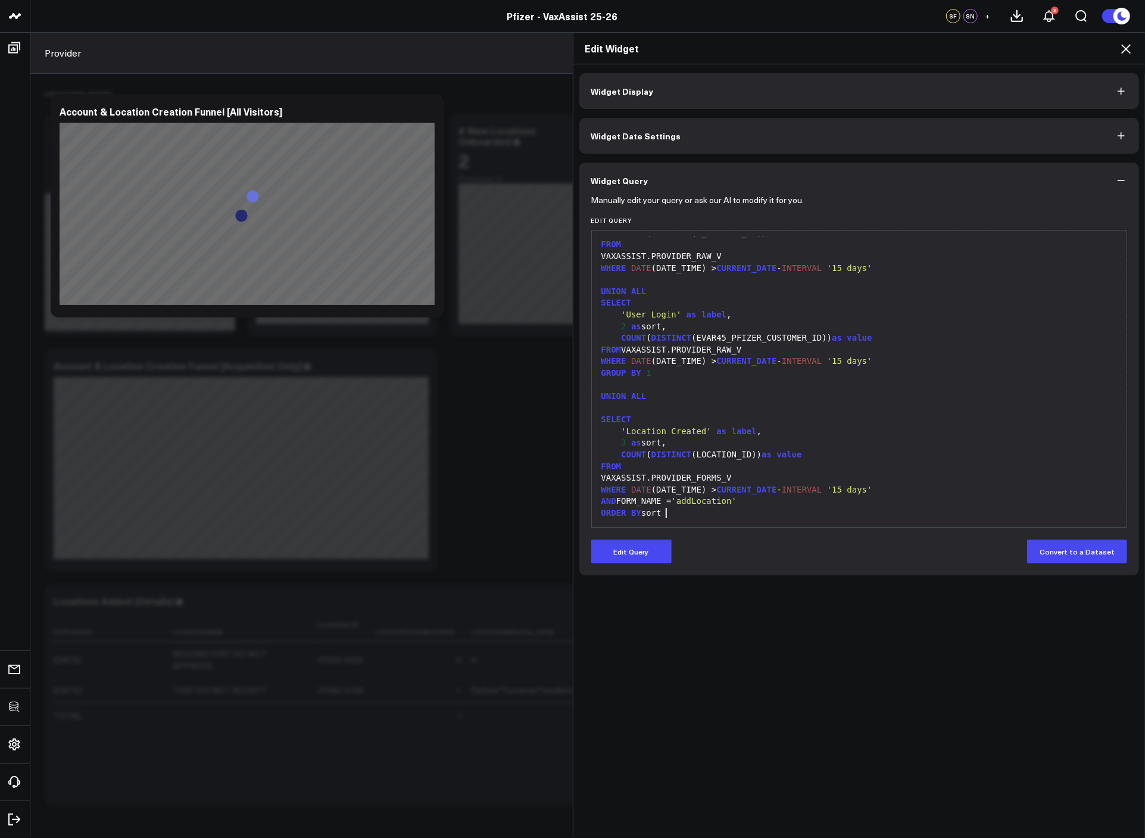
click at [1129, 48] on icon at bounding box center [1126, 49] width 14 height 14
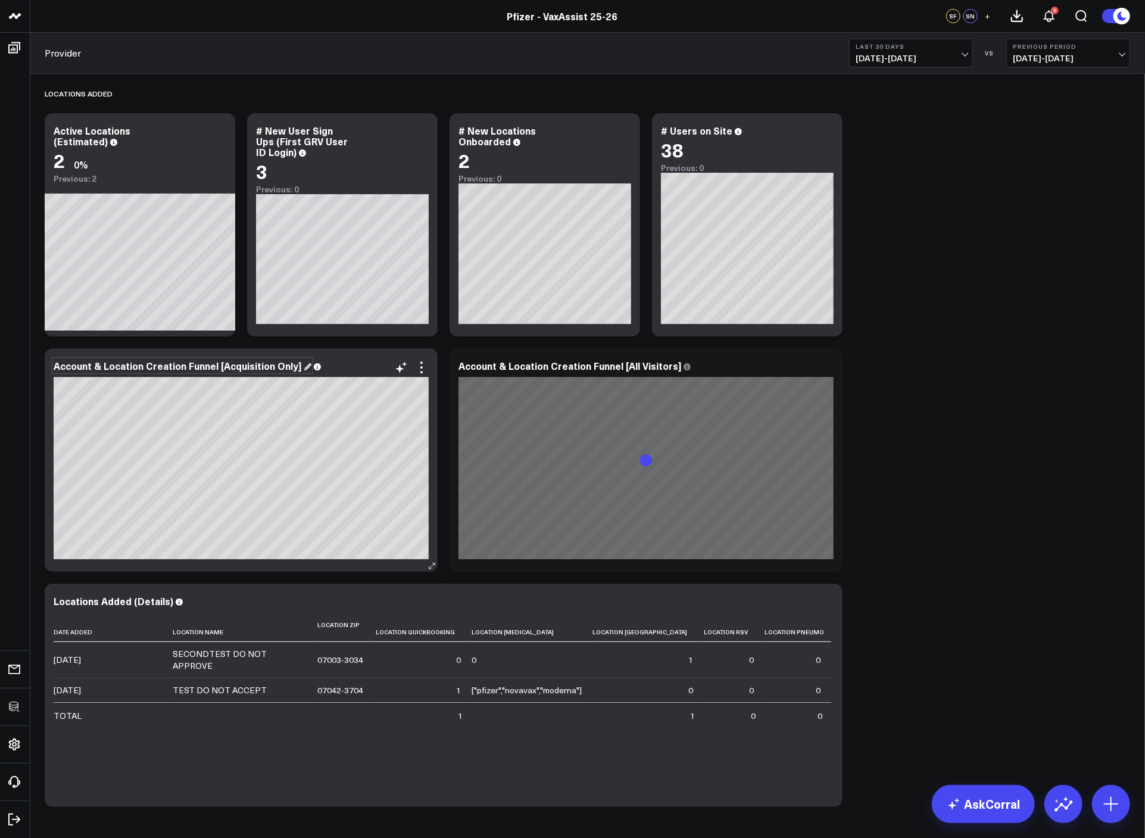
click at [284, 366] on div "Account & Location Creation Funnel [Acquisition Only]" at bounding box center [183, 365] width 258 height 13
drag, startPoint x: 294, startPoint y: 367, endPoint x: 222, endPoint y: 369, distance: 71.5
click at [222, 369] on div "Account & Location Creation Funnel [Acquisition Only]" at bounding box center [183, 365] width 258 height 13
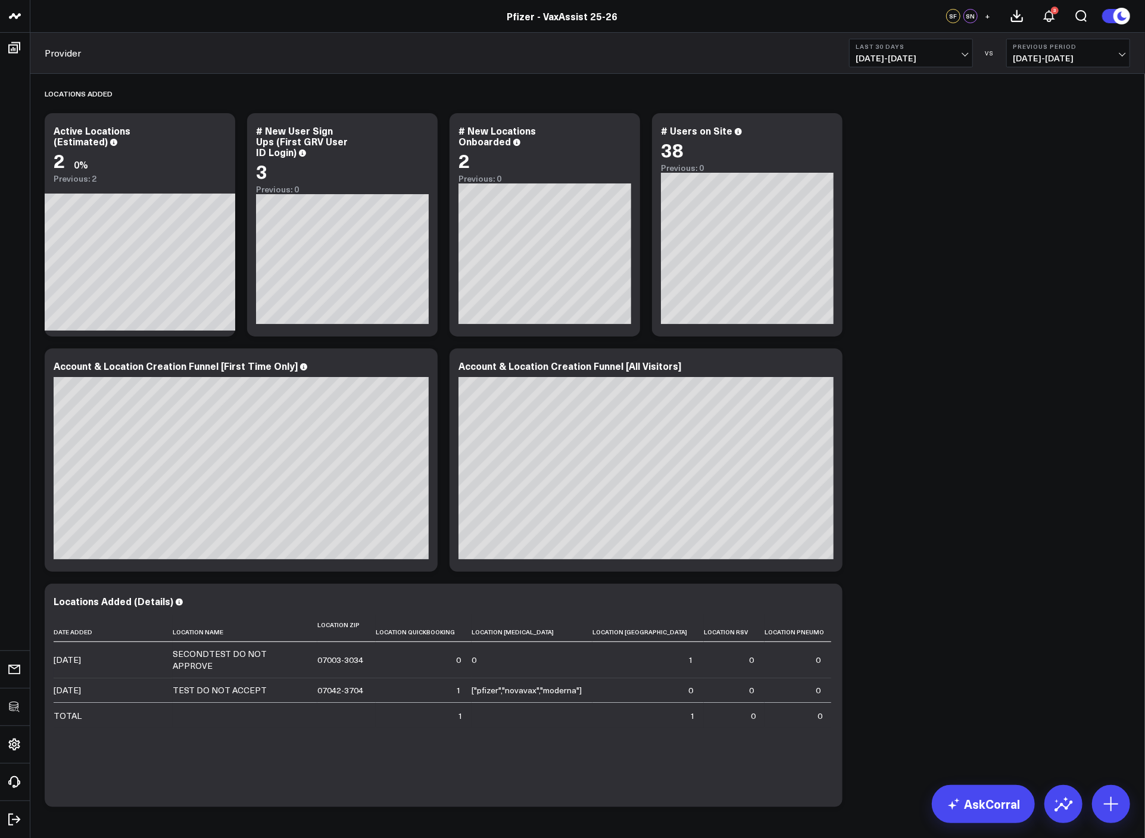
click at [965, 454] on div "Locations Added Modify via AI Copy link to widget Ask support Remove Create lin…" at bounding box center [588, 443] width 1098 height 739
click at [425, 372] on icon at bounding box center [422, 367] width 14 height 14
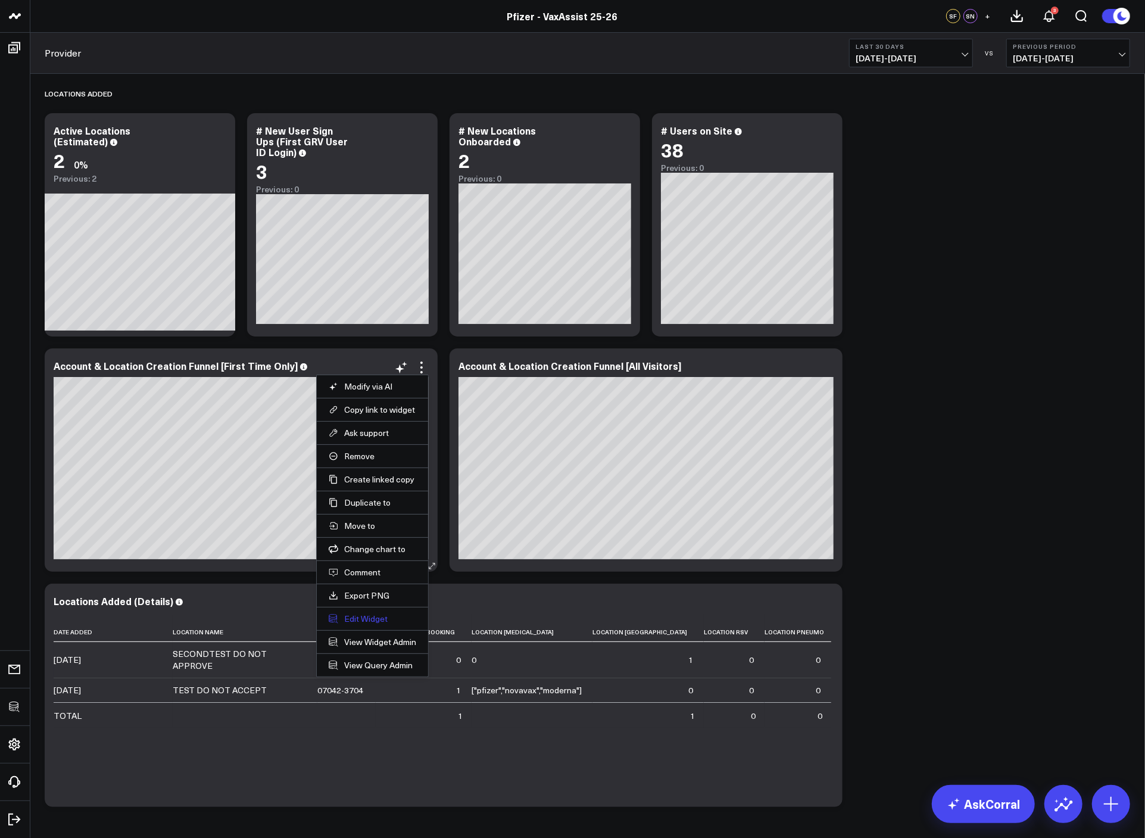
click at [353, 616] on button "Edit Widget" at bounding box center [373, 618] width 88 height 11
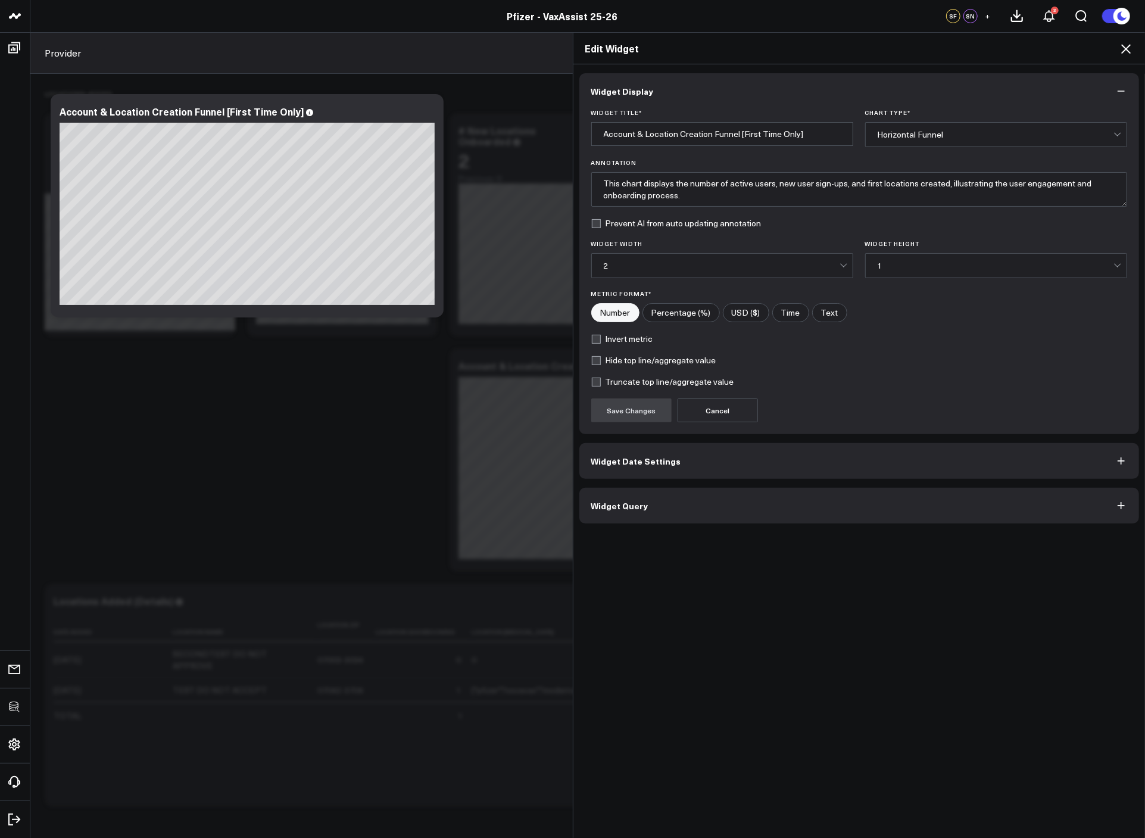
click at [666, 516] on button "Widget Query" at bounding box center [859, 506] width 560 height 36
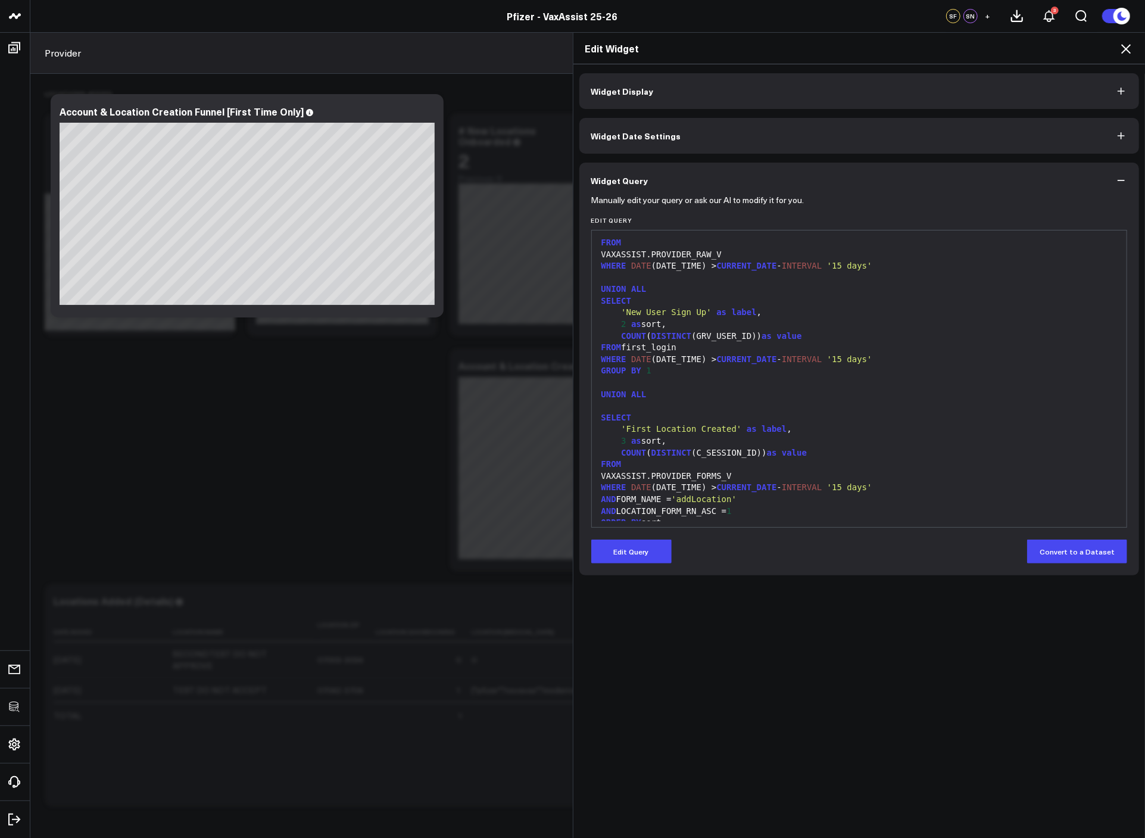
scroll to position [185, 0]
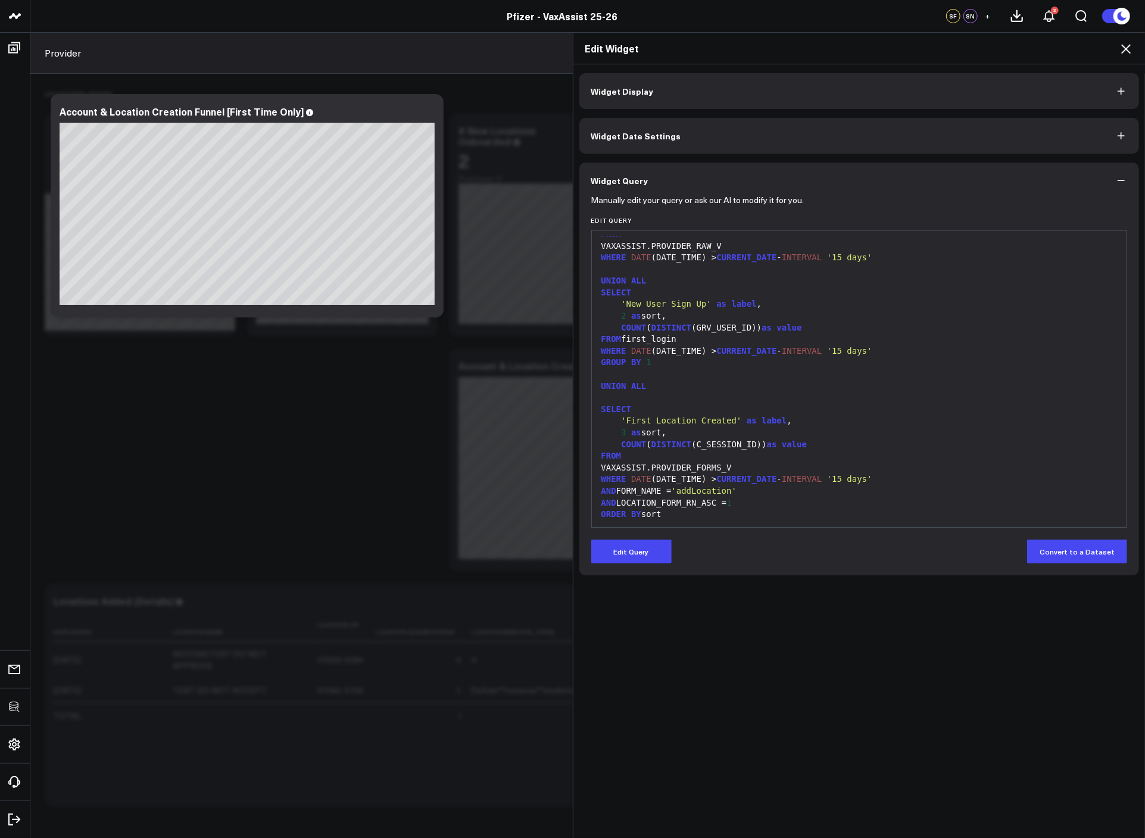
click at [1123, 45] on icon at bounding box center [1126, 49] width 10 height 10
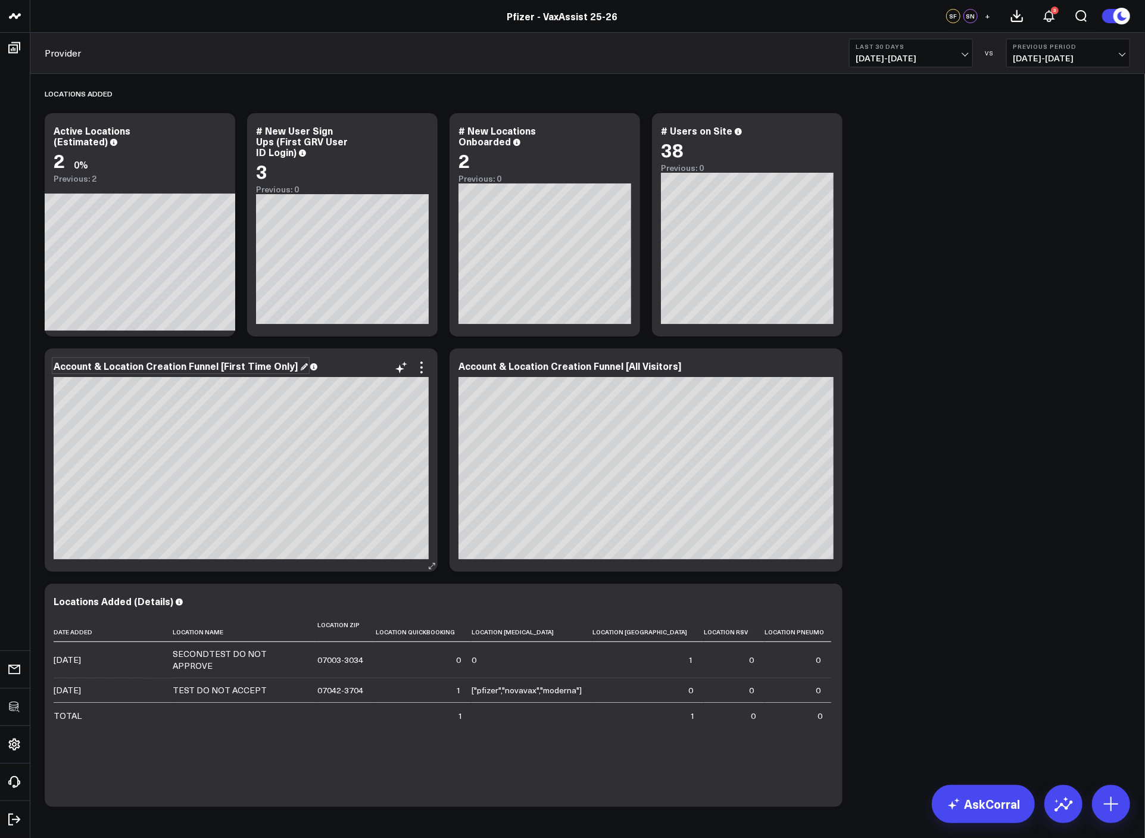
click at [286, 371] on div "Account & Location Creation Funnel [First Time Only]" at bounding box center [181, 365] width 254 height 13
click at [288, 368] on div "Account & Location Creation Funnel [First Time Only]" at bounding box center [181, 365] width 254 height 13
click at [675, 366] on div "Account & Location Creation Funnel [All Visitors]" at bounding box center [575, 365] width 233 height 13
click at [672, 367] on div "Account & Location Creation Funnel [All Visitors]" at bounding box center [575, 365] width 233 height 13
click at [954, 421] on div "Locations Added Modify via AI Copy link to widget Ask support Remove Create lin…" at bounding box center [588, 443] width 1098 height 739
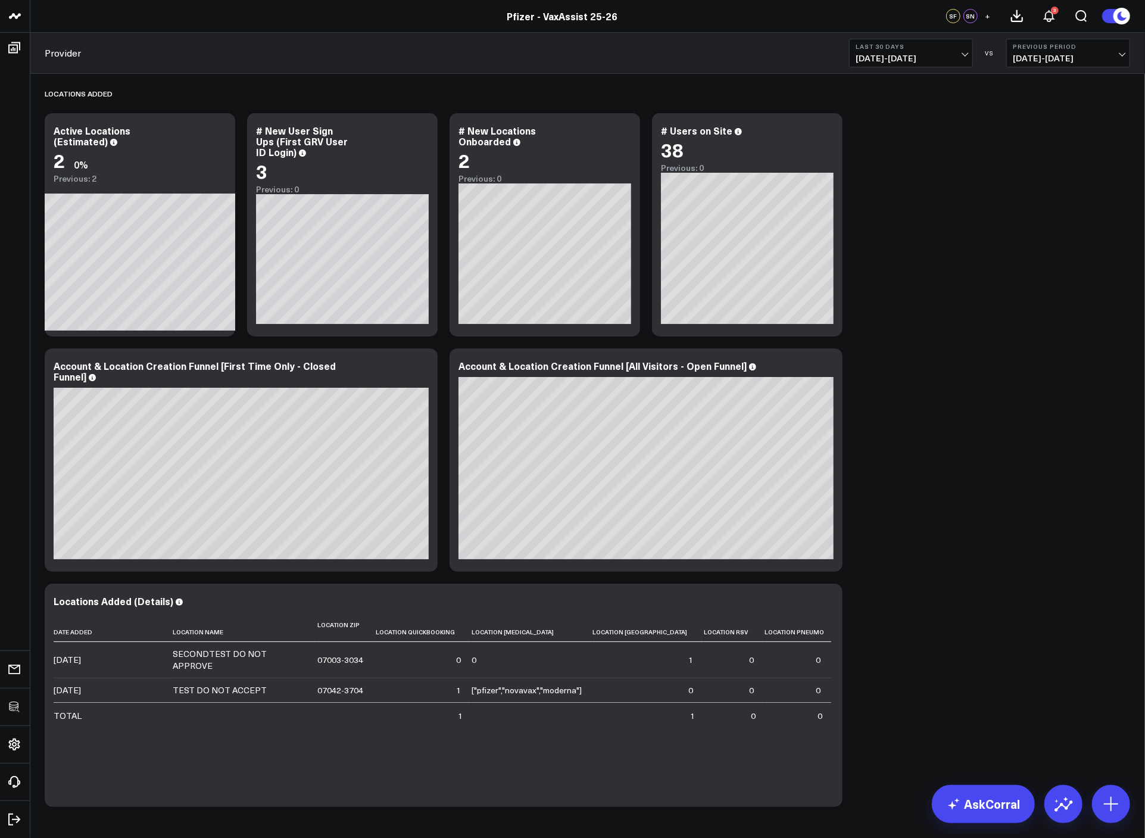
click at [898, 431] on div "Locations Added Modify via AI Copy link to widget Ask support Remove Create lin…" at bounding box center [588, 443] width 1098 height 739
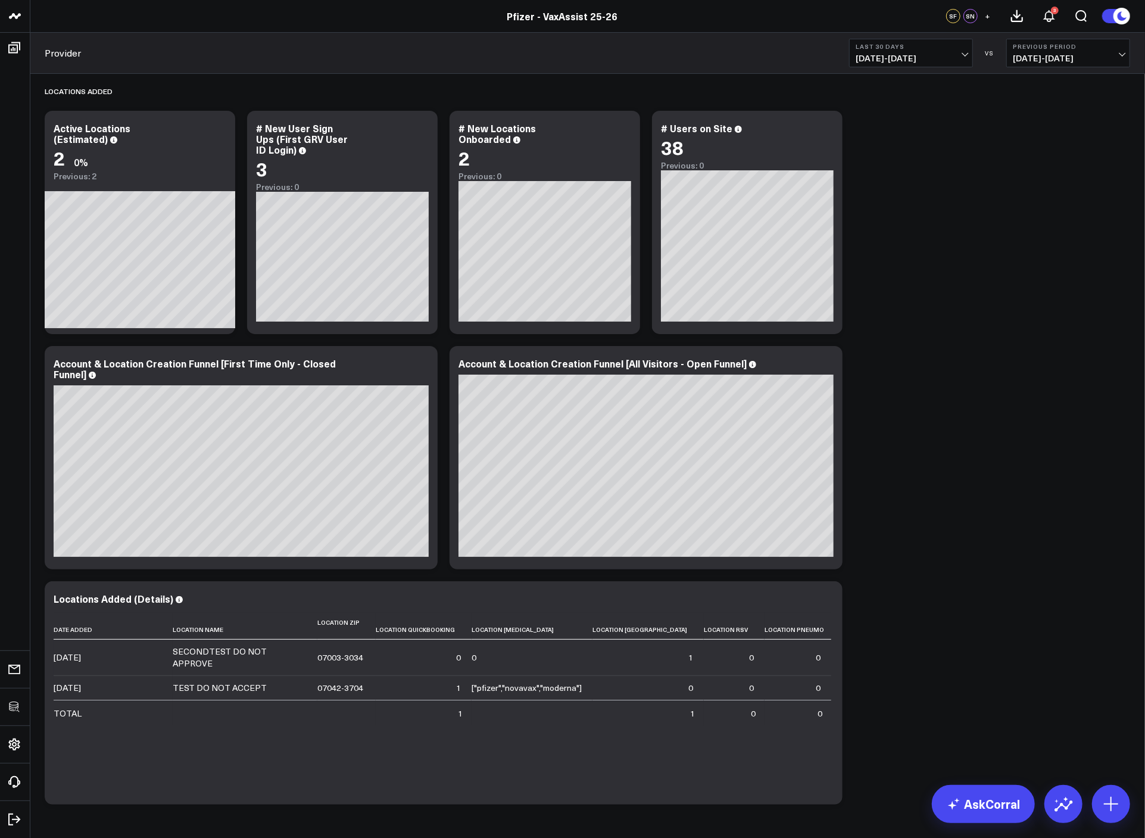
click at [952, 178] on div "Locations Added Modify via AI Copy link to widget Ask support Remove Create lin…" at bounding box center [588, 440] width 1098 height 739
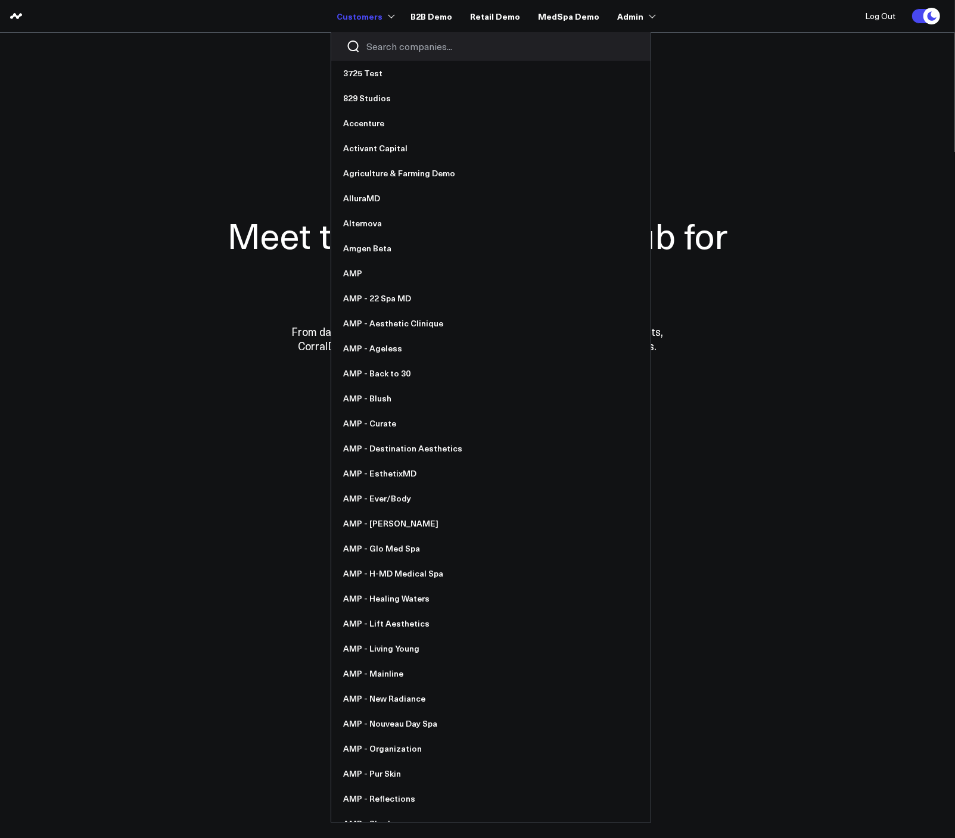
click at [388, 44] on input "Search companies input" at bounding box center [500, 46] width 269 height 13
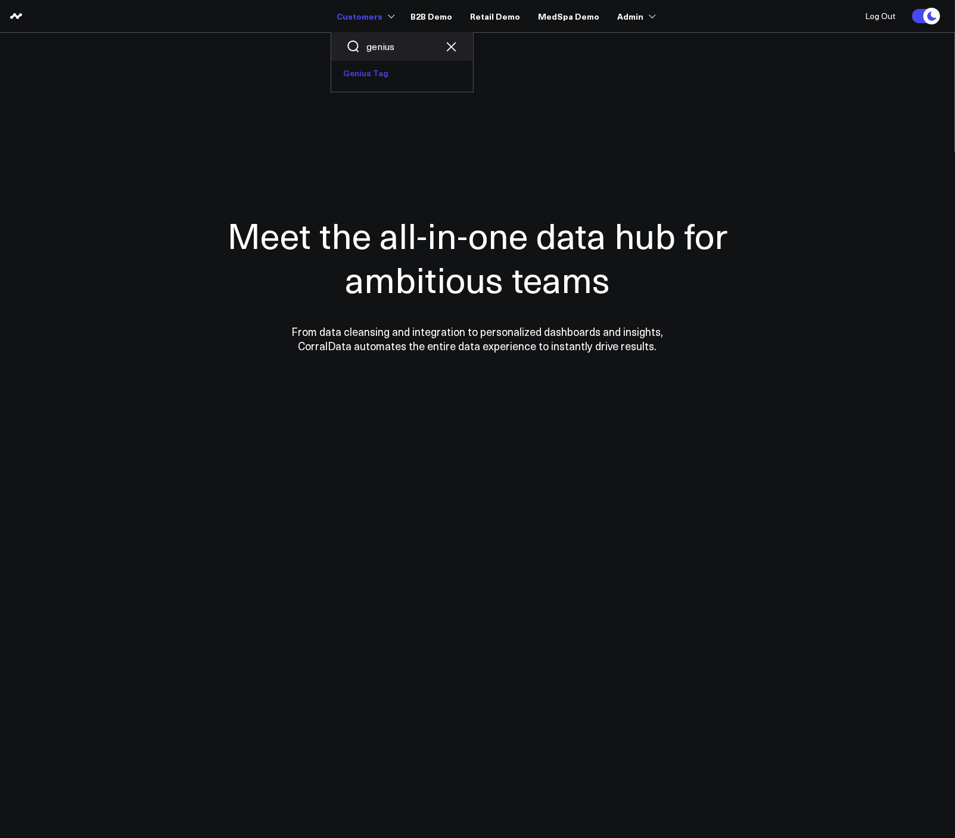
type input "genius"
click at [388, 76] on link "Genius Tag" at bounding box center [402, 73] width 142 height 25
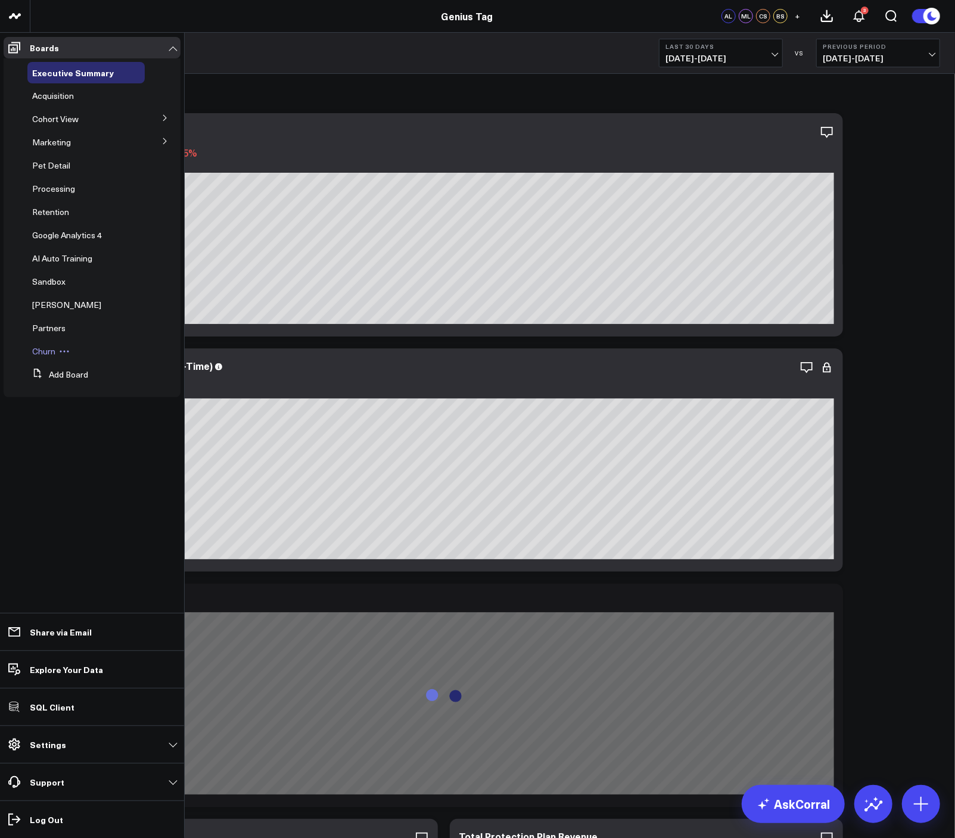
click at [46, 355] on span "Churn" at bounding box center [43, 350] width 23 height 11
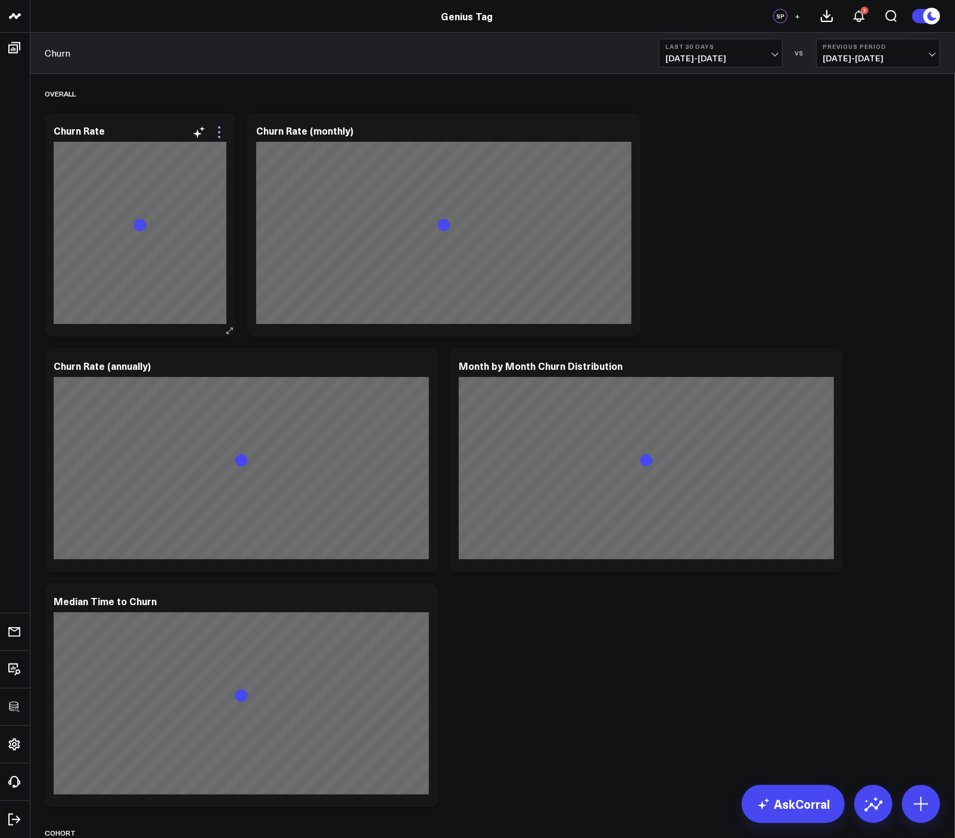
click at [213, 129] on icon at bounding box center [219, 132] width 14 height 14
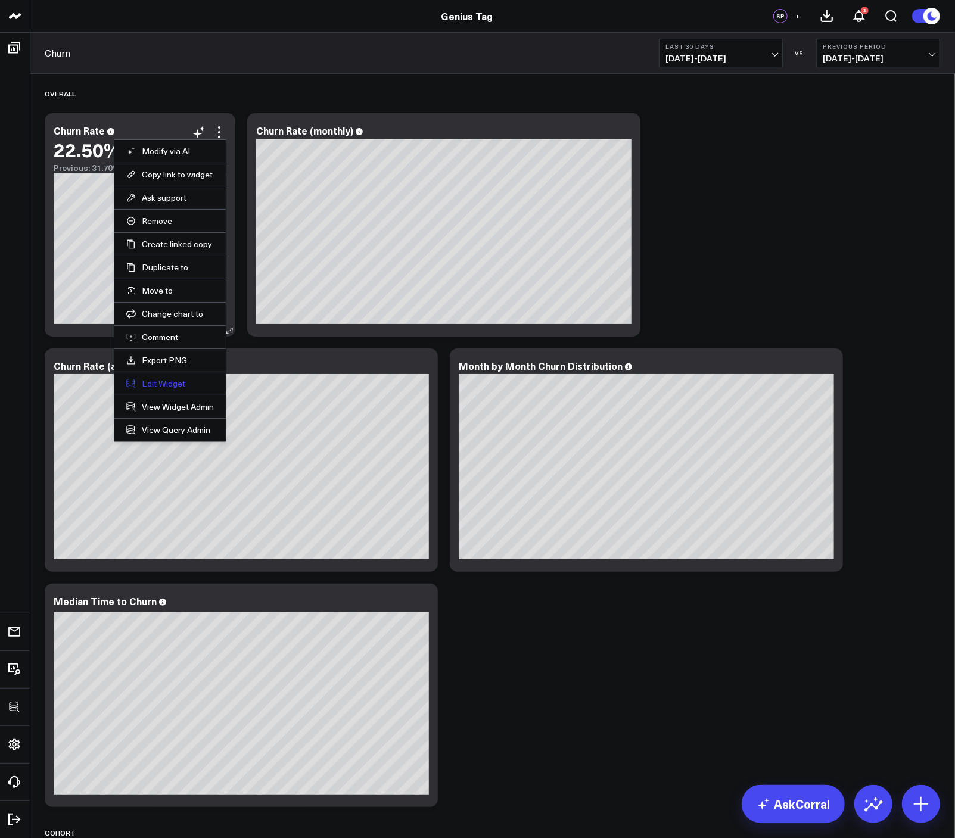
click at [151, 384] on button "Edit Widget" at bounding box center [170, 383] width 88 height 11
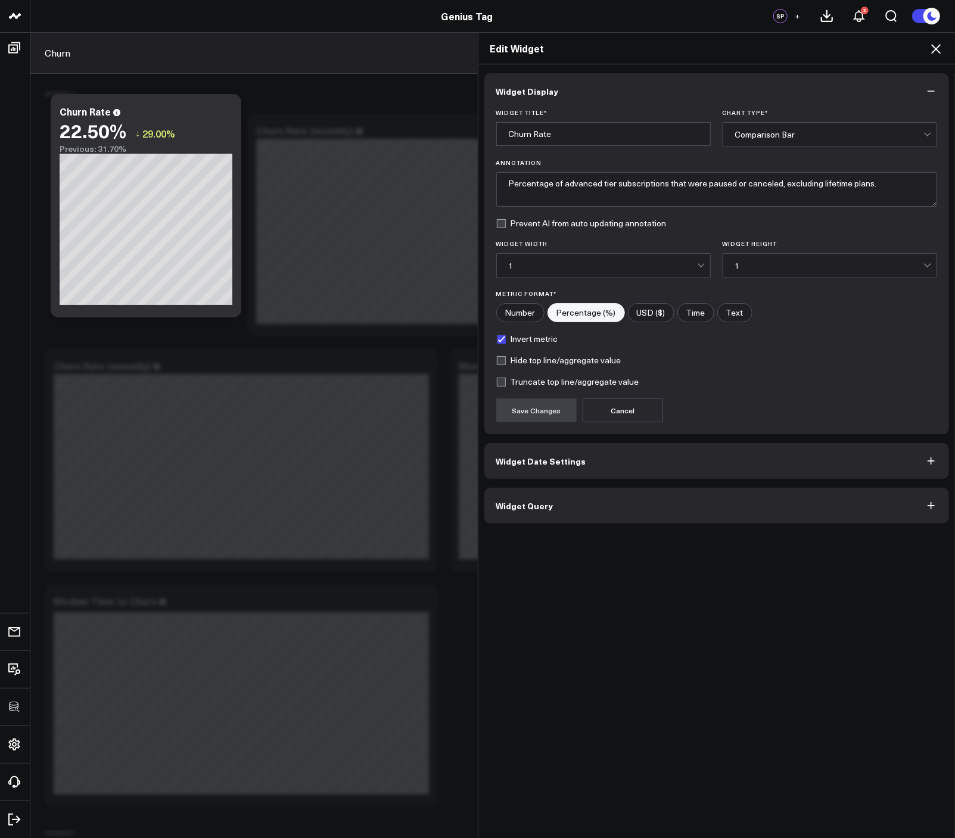
click at [550, 490] on button "Widget Query" at bounding box center [716, 506] width 465 height 36
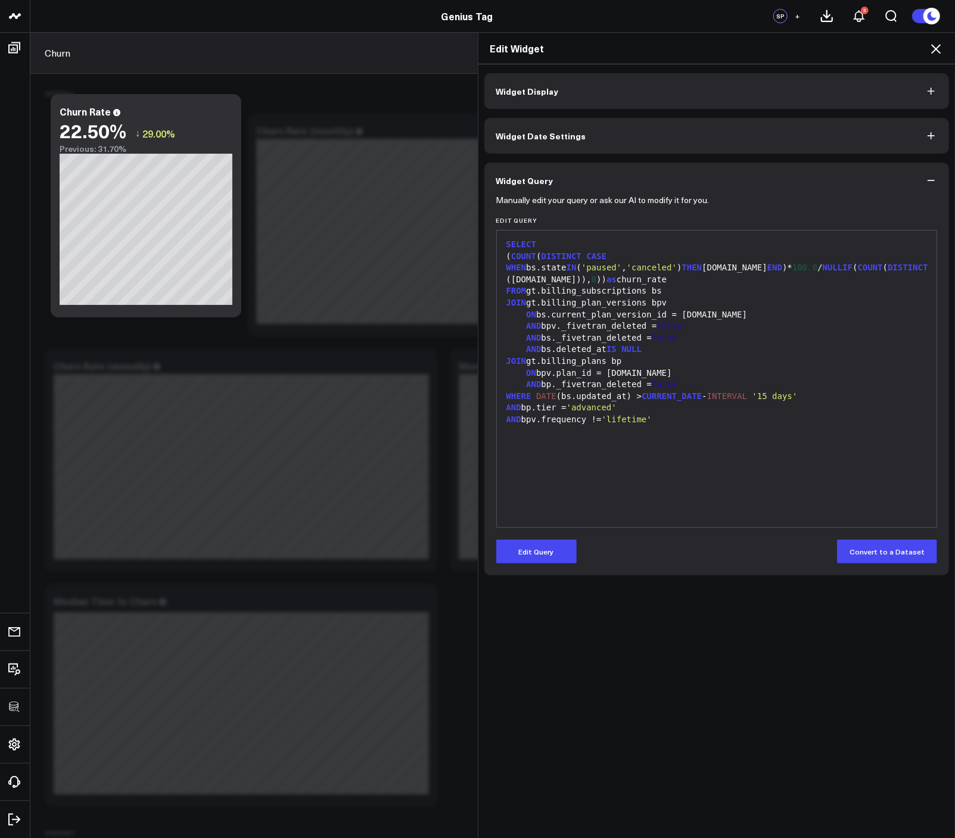
click at [750, 479] on div "SELECT ( COUNT ( DISTINCT CASE WHEN bs.state [US_STATE] ( 'paused' , 'canceled'…" at bounding box center [717, 378] width 428 height 285
click at [939, 51] on icon at bounding box center [935, 49] width 14 height 14
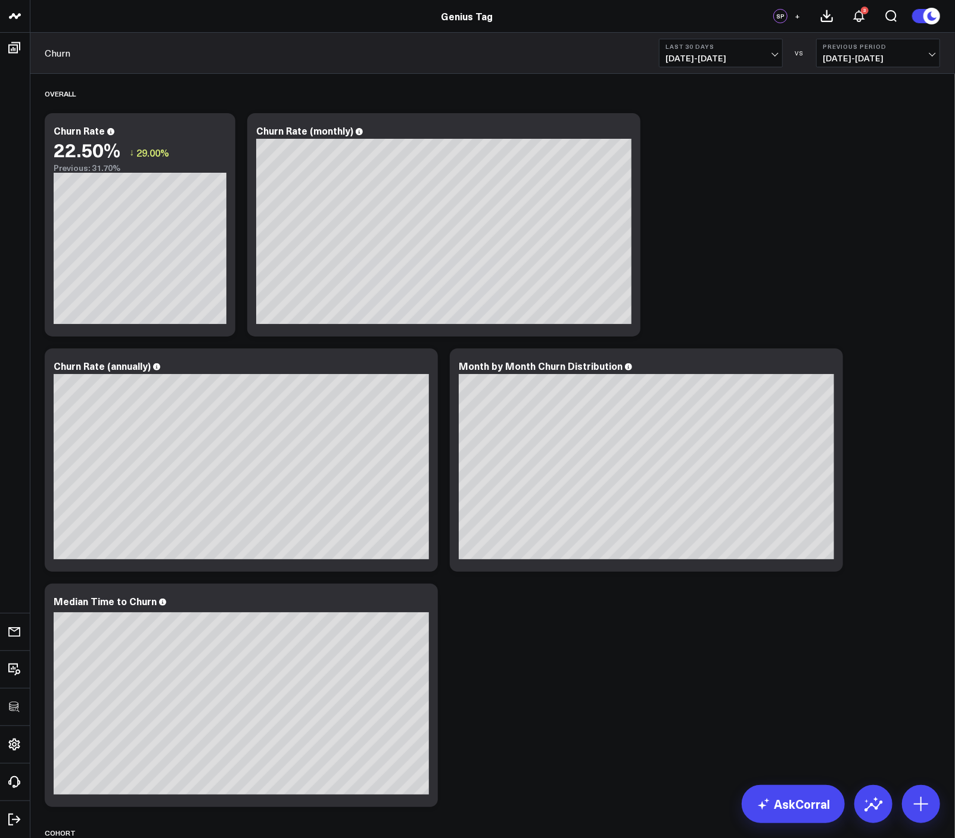
click at [824, 254] on div "Overall Modify via AI Copy link to widget Ask support Remove Create linked copy…" at bounding box center [492, 712] width 907 height 1276
click at [737, 213] on div "Overall Modify via AI Copy link to widget Ask support Remove Create linked copy…" at bounding box center [492, 712] width 907 height 1276
click at [728, 236] on div "Overall Modify via AI Copy link to widget Ask support Remove Create linked copy…" at bounding box center [492, 712] width 907 height 1276
click at [825, 373] on icon at bounding box center [826, 367] width 14 height 14
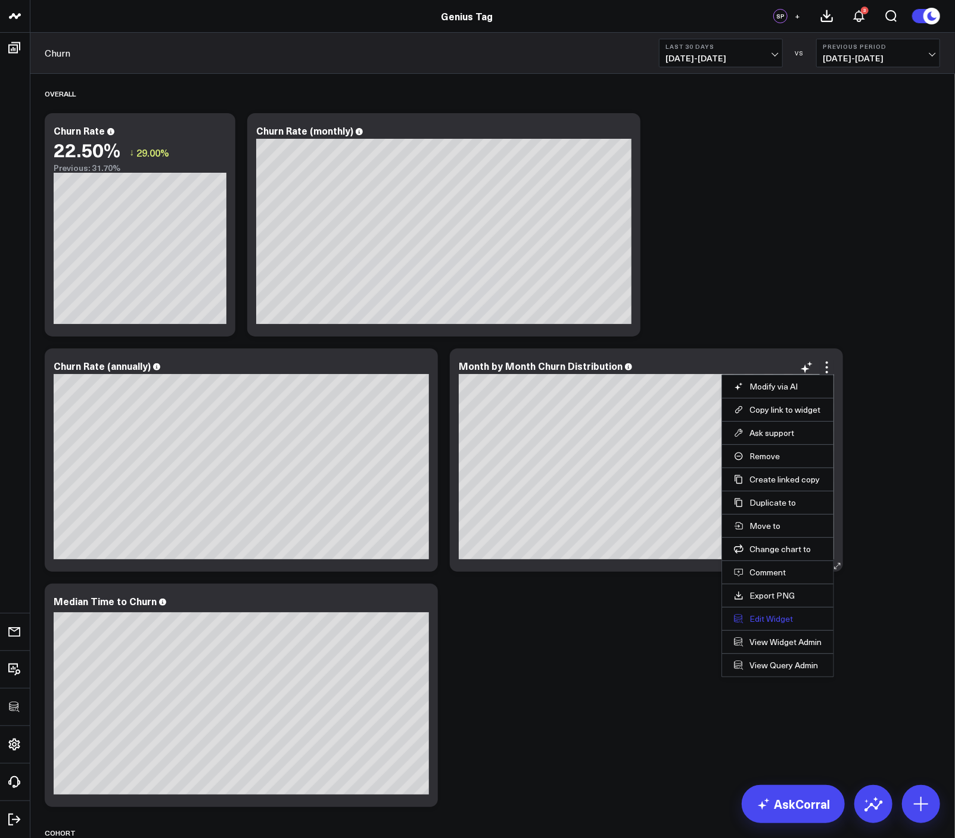
click at [764, 613] on button "Edit Widget" at bounding box center [778, 618] width 88 height 11
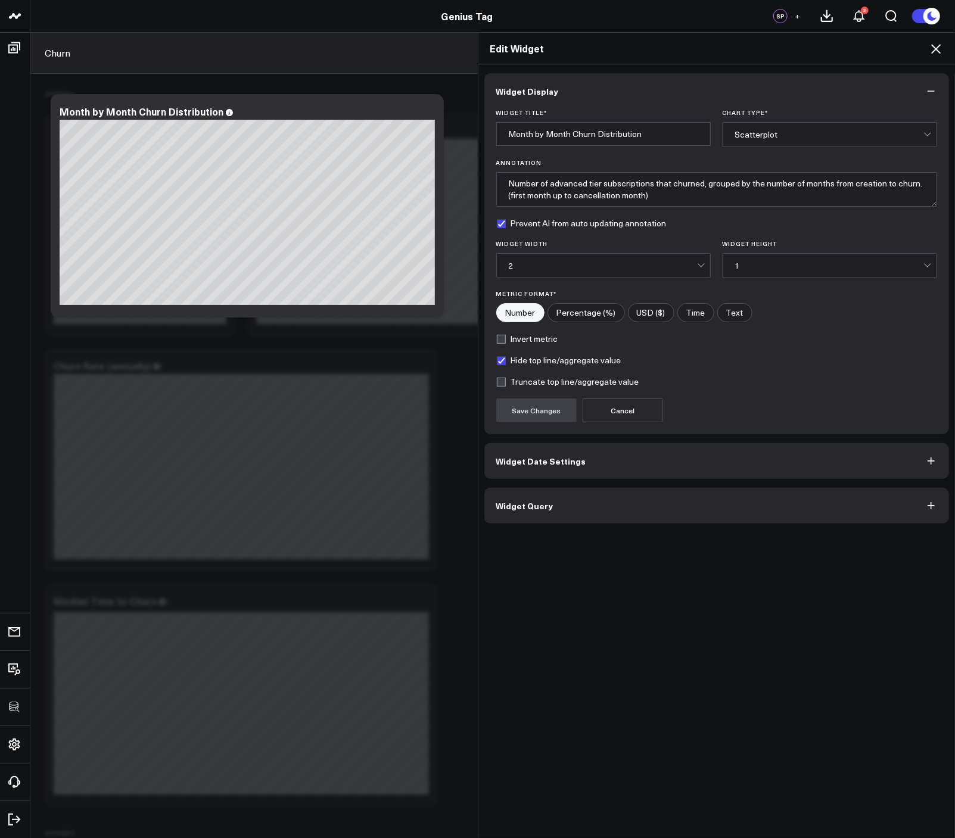
click at [551, 510] on button "Widget Query" at bounding box center [716, 506] width 465 height 36
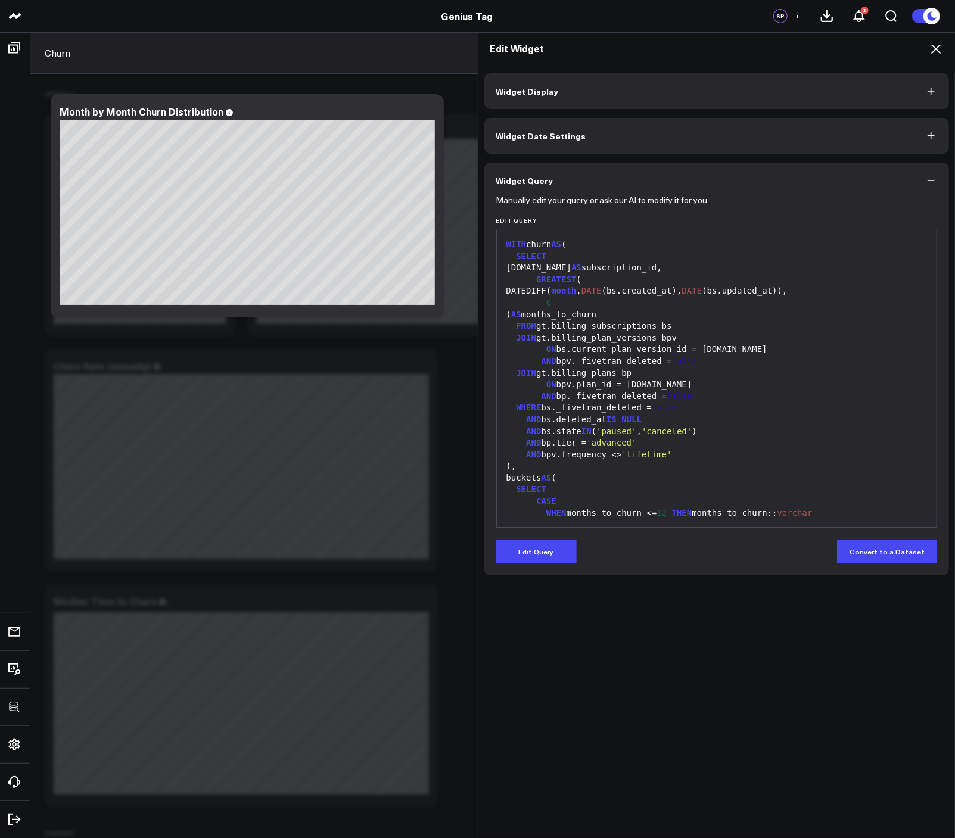
click at [939, 43] on icon at bounding box center [935, 49] width 14 height 14
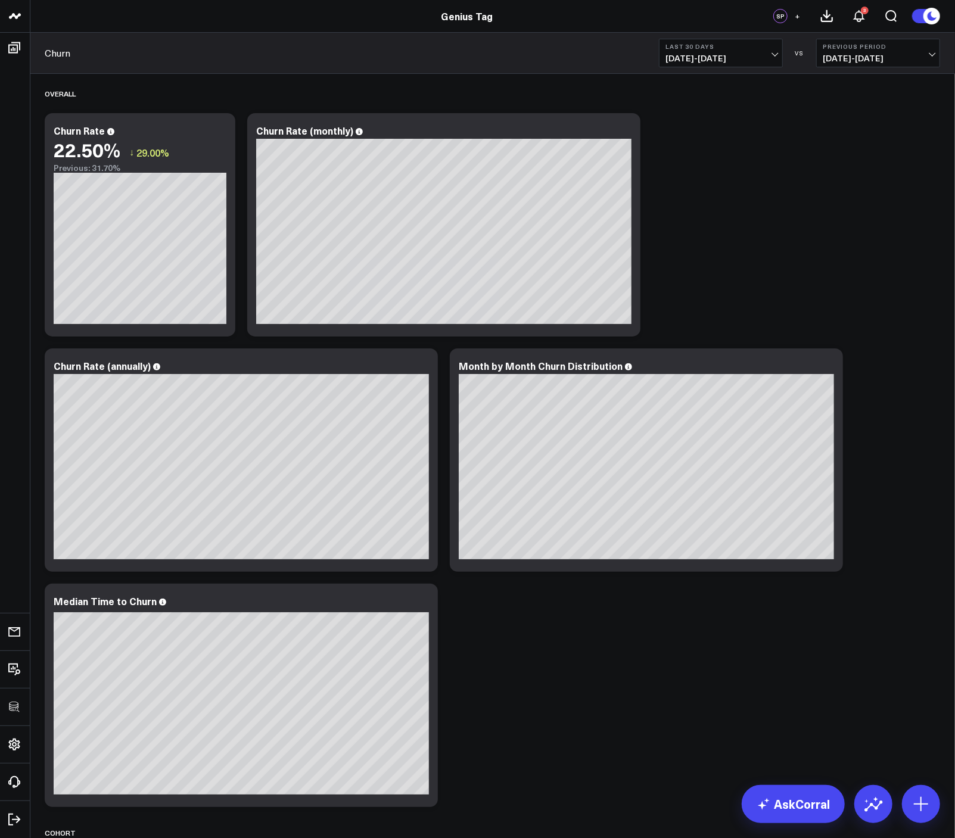
click at [860, 383] on div "Overall Modify via AI Copy link to widget Ask support Remove Create linked copy…" at bounding box center [492, 712] width 907 height 1276
click at [830, 367] on icon at bounding box center [826, 367] width 14 height 14
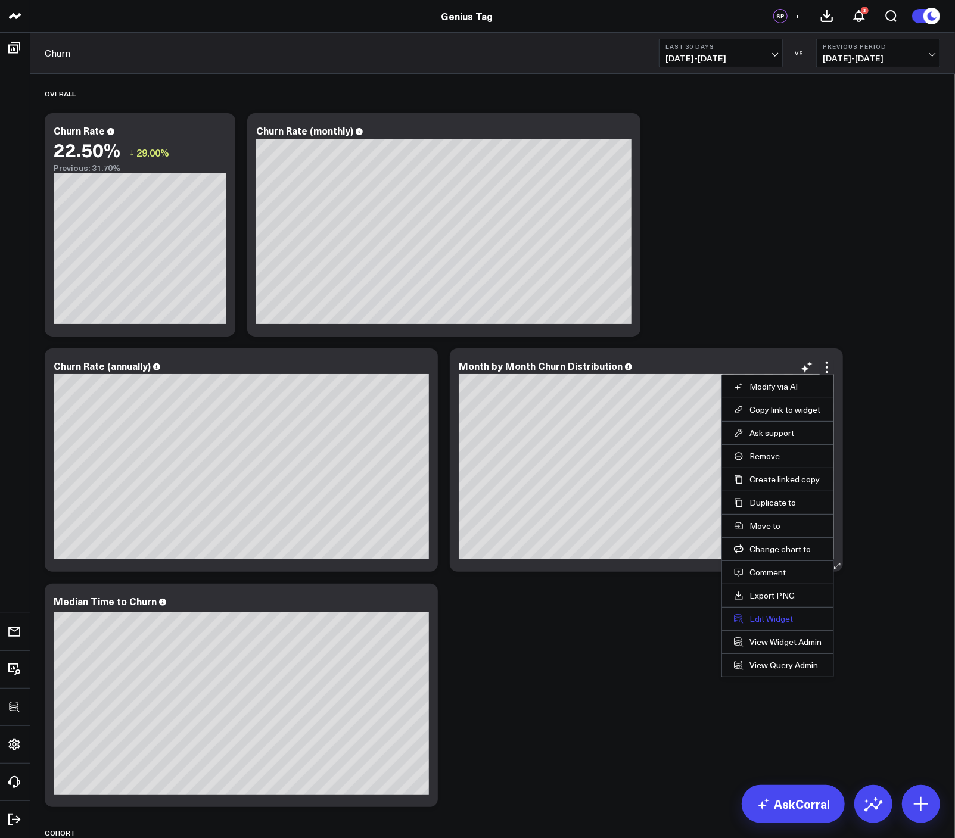
click at [775, 615] on button "Edit Widget" at bounding box center [778, 618] width 88 height 11
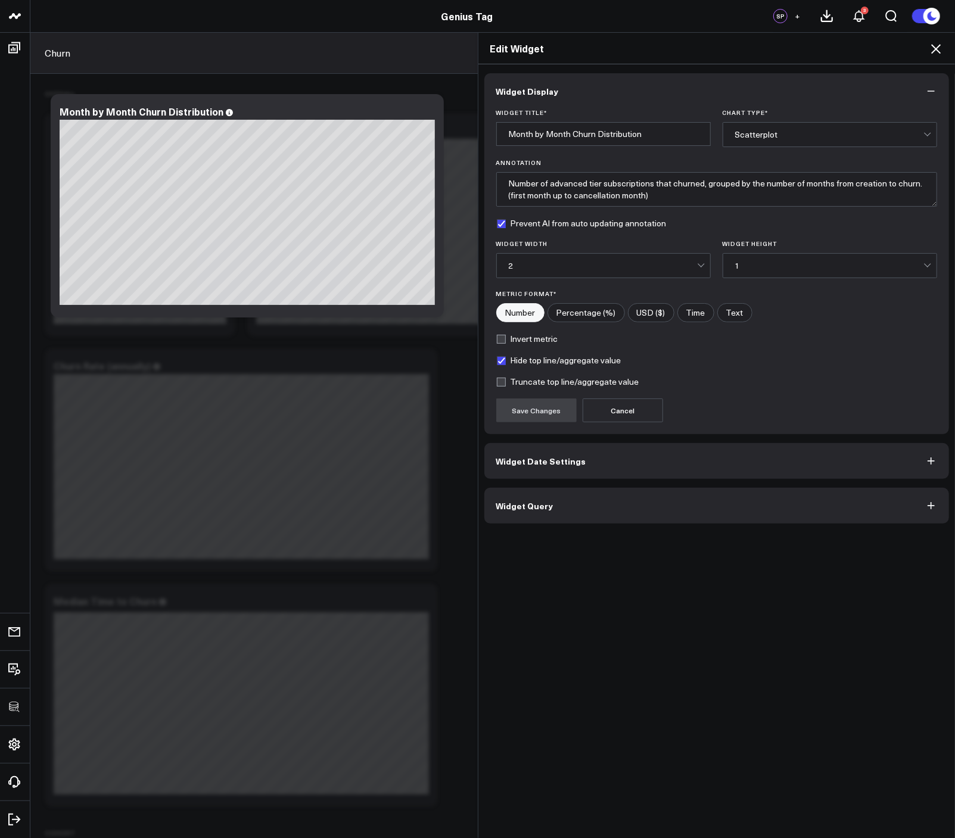
click at [606, 501] on button "Widget Query" at bounding box center [716, 506] width 465 height 36
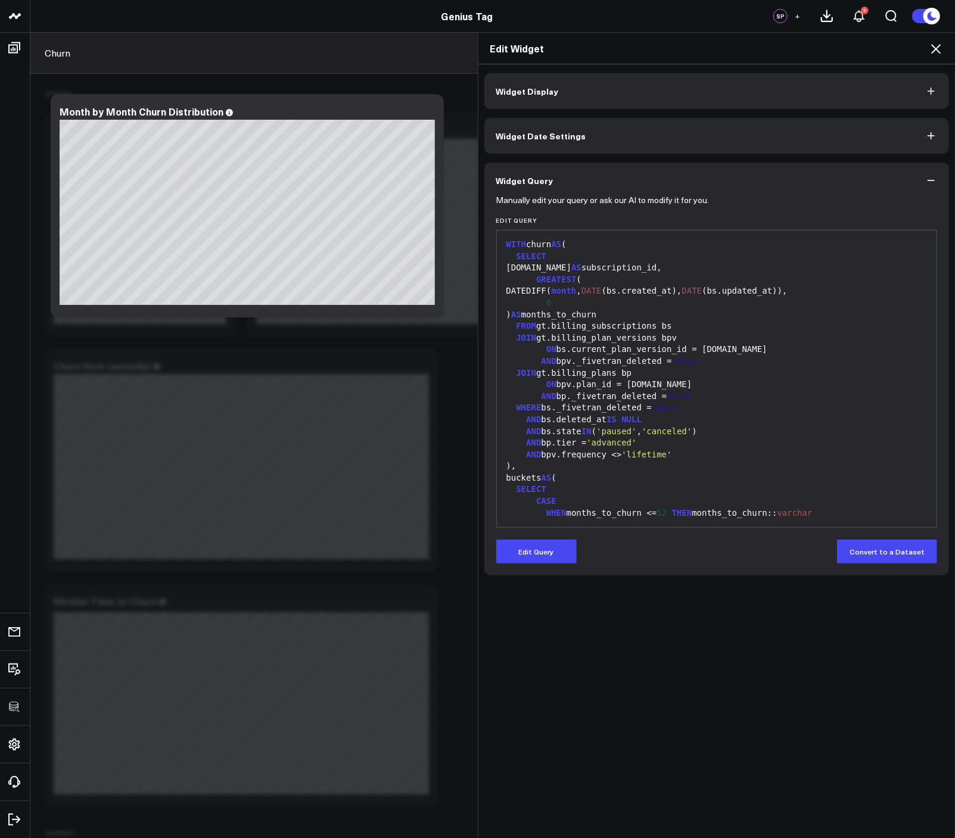
click at [934, 50] on icon at bounding box center [935, 49] width 14 height 14
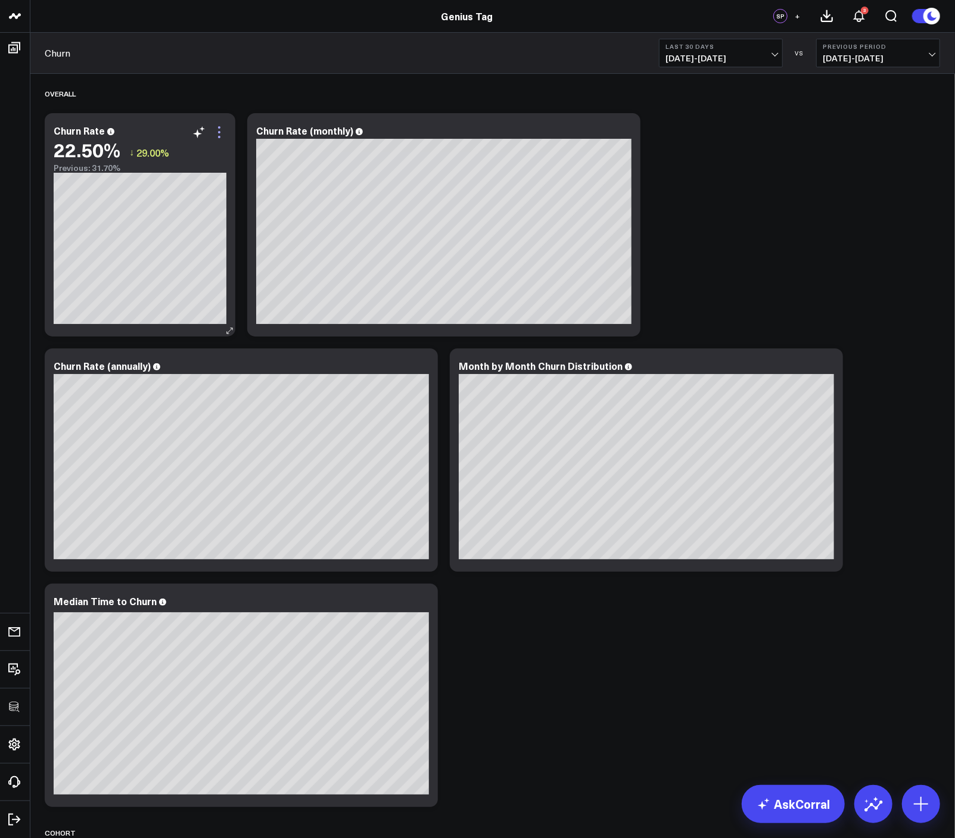
click at [225, 136] on icon at bounding box center [219, 132] width 14 height 14
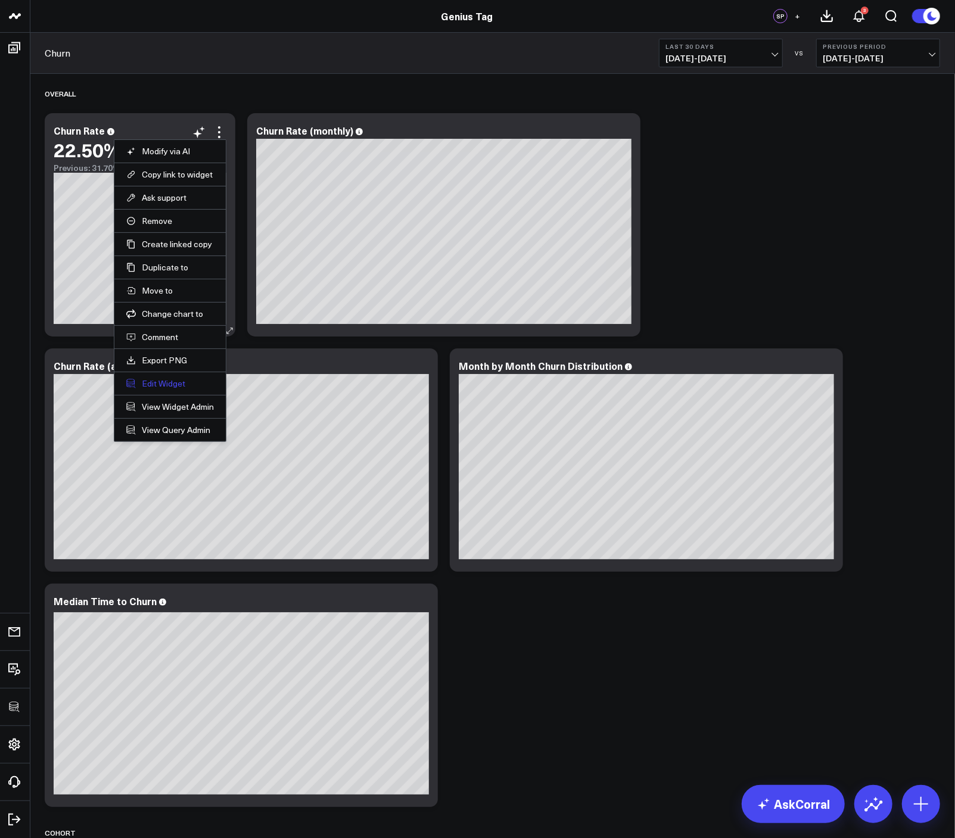
click at [151, 379] on button "Edit Widget" at bounding box center [170, 383] width 88 height 11
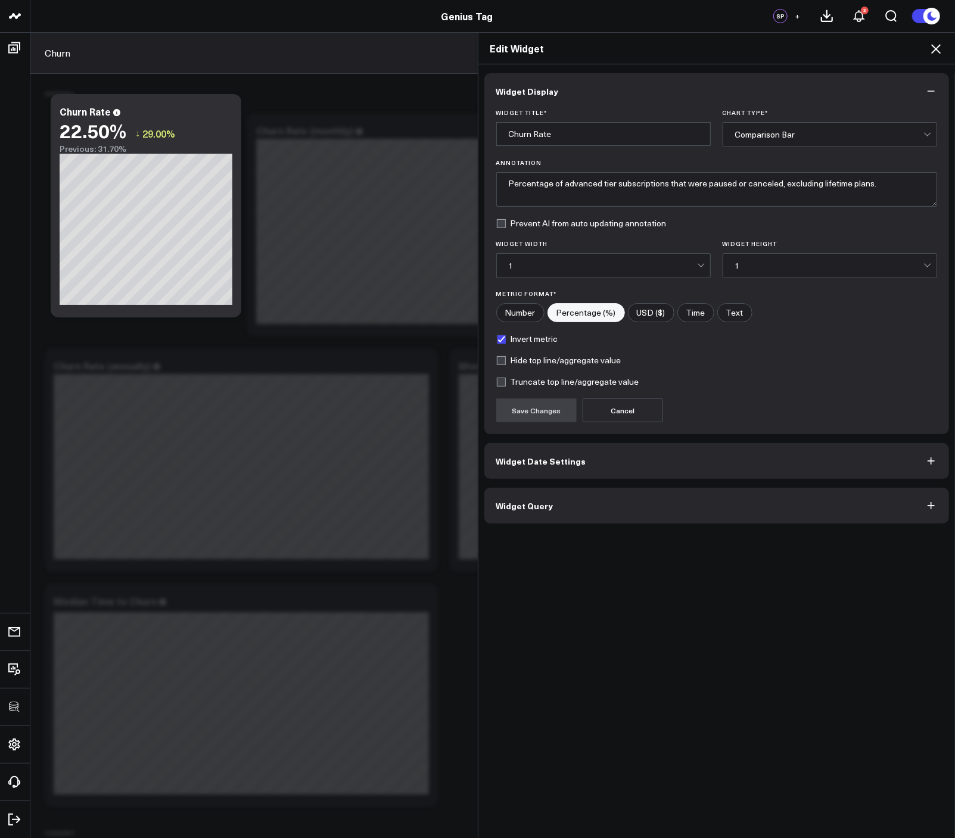
click at [593, 492] on button "Widget Query" at bounding box center [716, 506] width 465 height 36
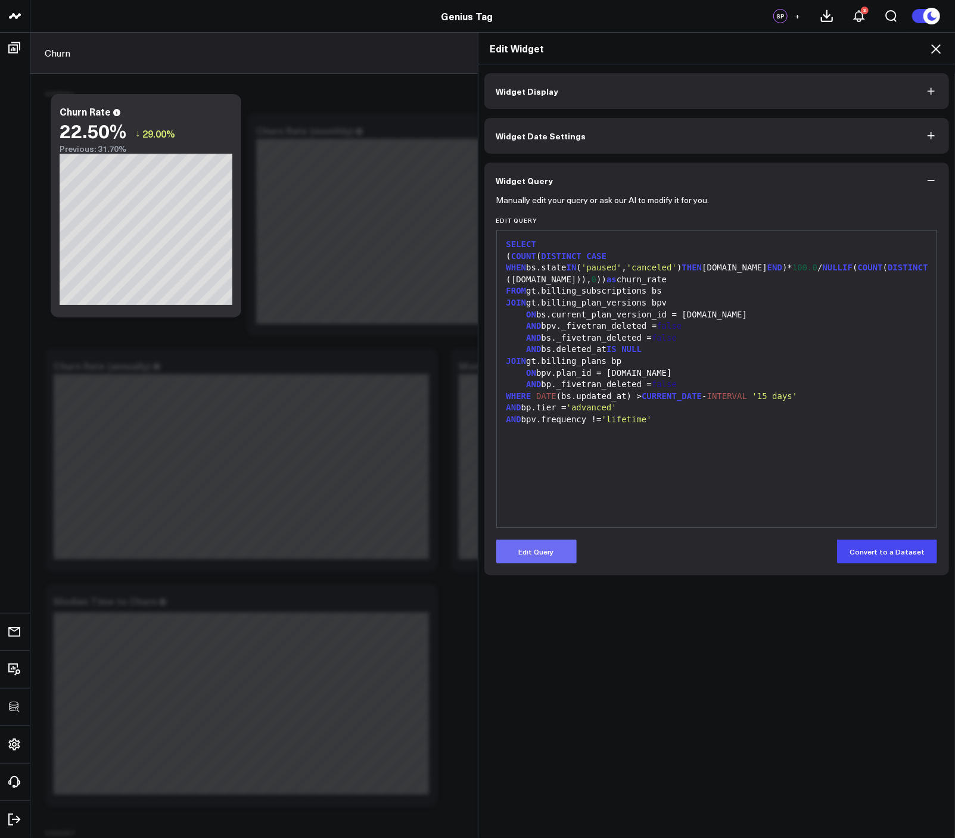
click at [568, 545] on button "Edit Query" at bounding box center [536, 552] width 80 height 24
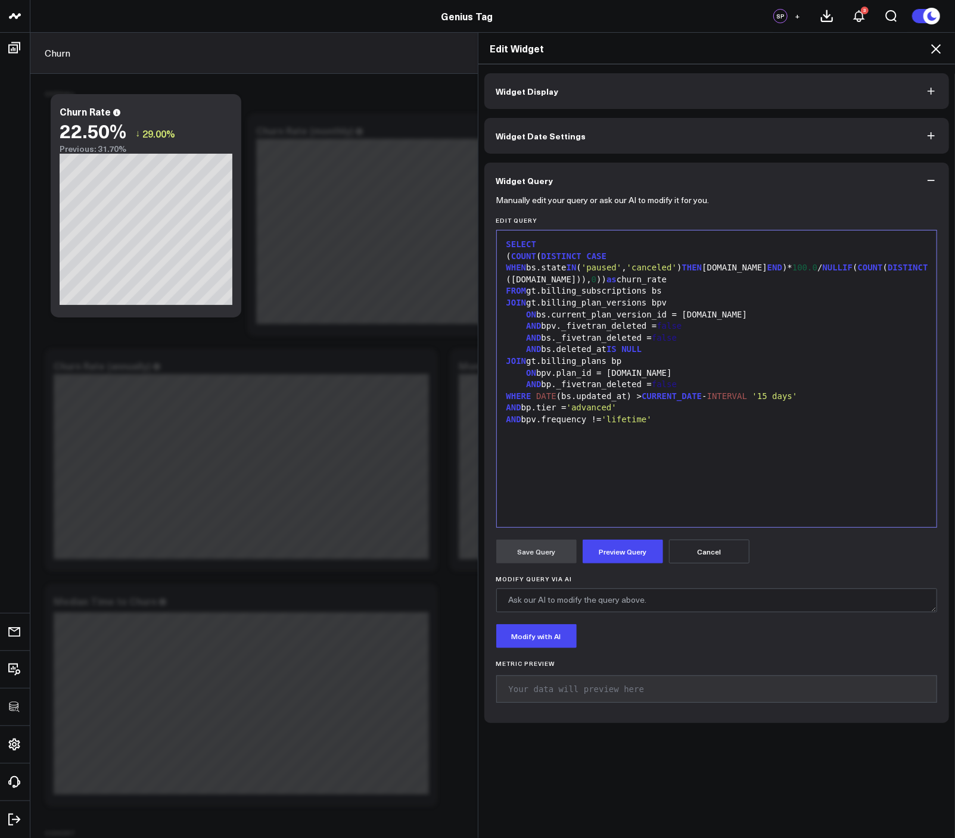
click at [720, 493] on div "SELECT ( COUNT ( DISTINCT CASE WHEN bs.state [US_STATE] ( 'paused' , 'canceled'…" at bounding box center [717, 378] width 428 height 285
drag, startPoint x: 556, startPoint y: 381, endPoint x: 622, endPoint y: 383, distance: 66.2
click at [622, 391] on div "WHERE DATE (bs.updated_at) > CURRENT_DATE - INTERVAL '15 days'" at bounding box center [717, 397] width 428 height 12
click at [643, 468] on div "SELECT ( COUNT ( DISTINCT CASE WHEN bs.state [US_STATE] ( 'paused' , 'canceled'…" at bounding box center [717, 378] width 428 height 285
drag, startPoint x: 623, startPoint y: 383, endPoint x: 556, endPoint y: 388, distance: 67.5
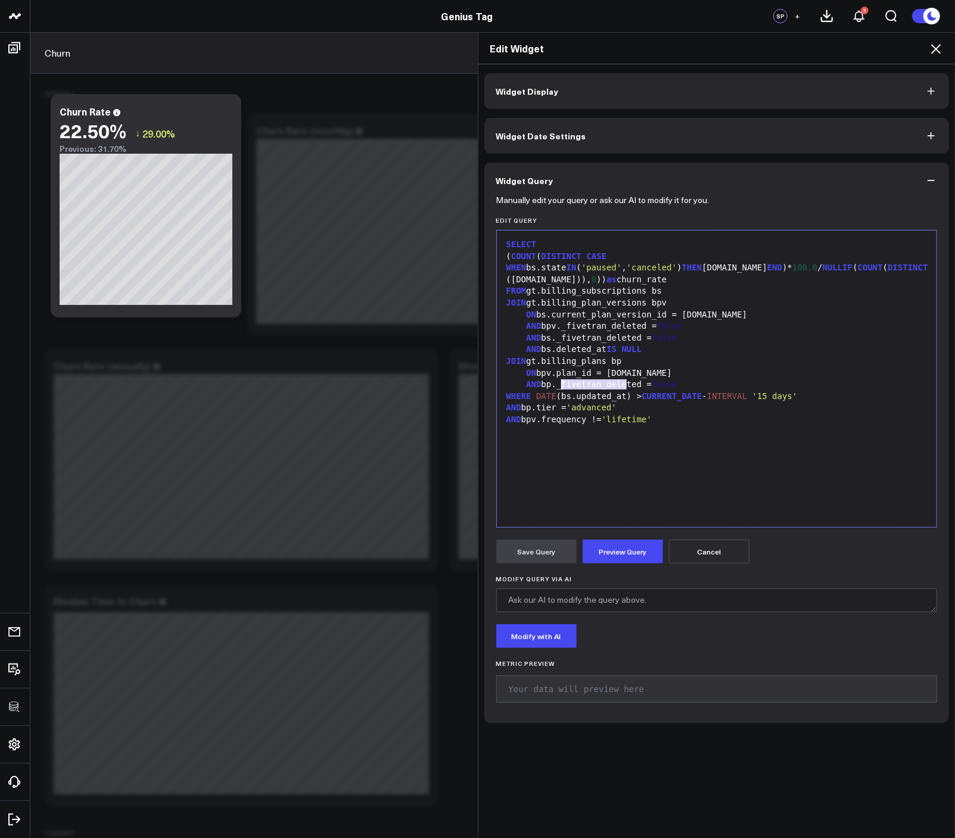
click at [556, 391] on div "WHERE DATE (bs.updated_at) > CURRENT_DATE - INTERVAL '15 days'" at bounding box center [717, 397] width 428 height 12
click at [736, 435] on div "SELECT ( COUNT ( DISTINCT CASE WHEN bs.state [US_STATE] ( 'paused' , 'canceled'…" at bounding box center [717, 378] width 428 height 285
drag, startPoint x: 526, startPoint y: 384, endPoint x: 825, endPoint y: 385, distance: 298.4
click at [825, 391] on div "WHERE DATE (bs.updated_at) > CURRENT_DATE - INTERVAL '15 days'" at bounding box center [717, 397] width 428 height 12
click at [826, 391] on div "WHERE DATE (bs.updated_at) > CURRENT_DATE - INTERVAL '15 days'" at bounding box center [717, 397] width 428 height 12
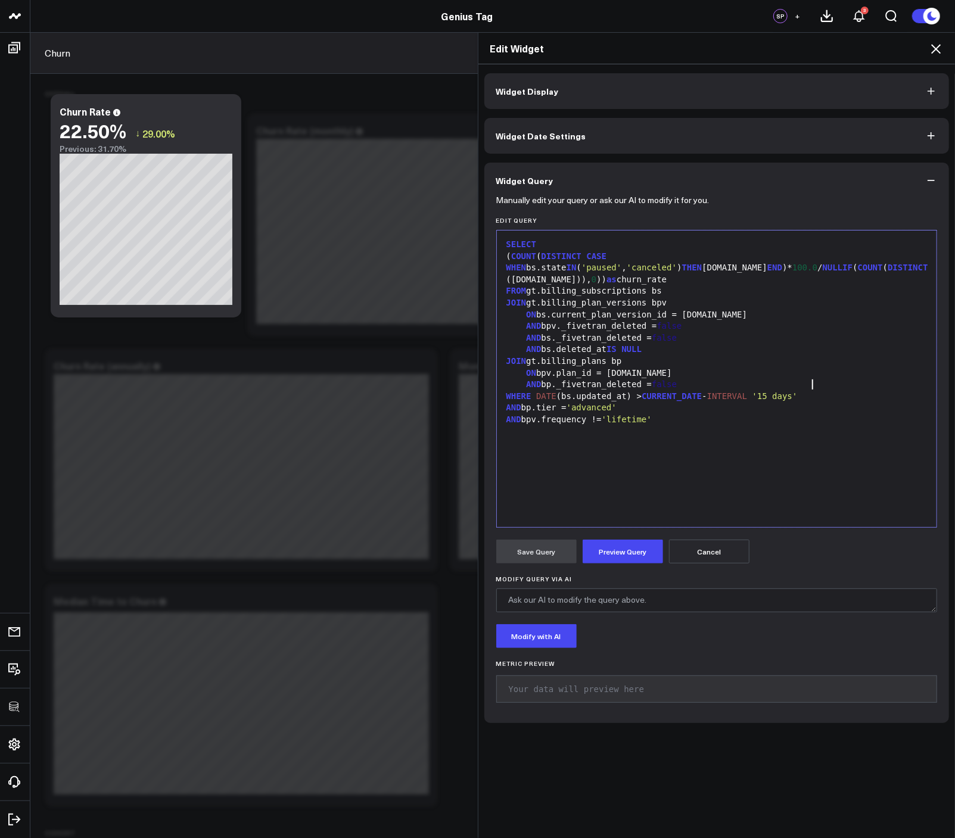
click at [937, 48] on icon at bounding box center [936, 49] width 10 height 10
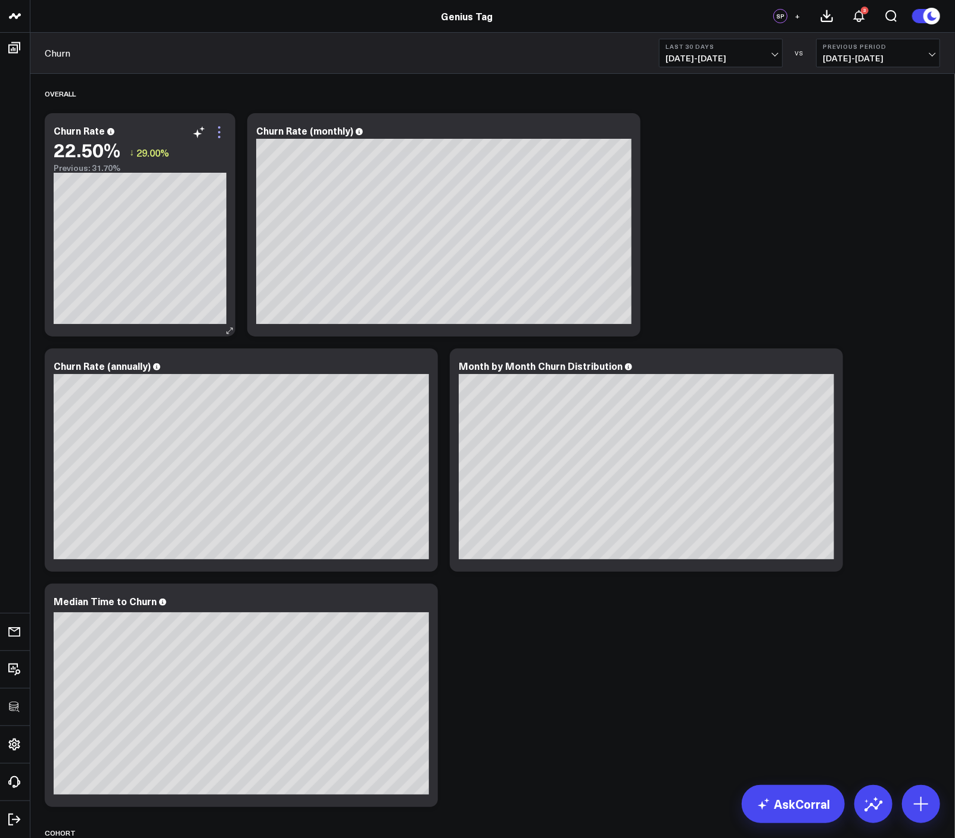
click at [219, 137] on icon at bounding box center [219, 137] width 2 height 2
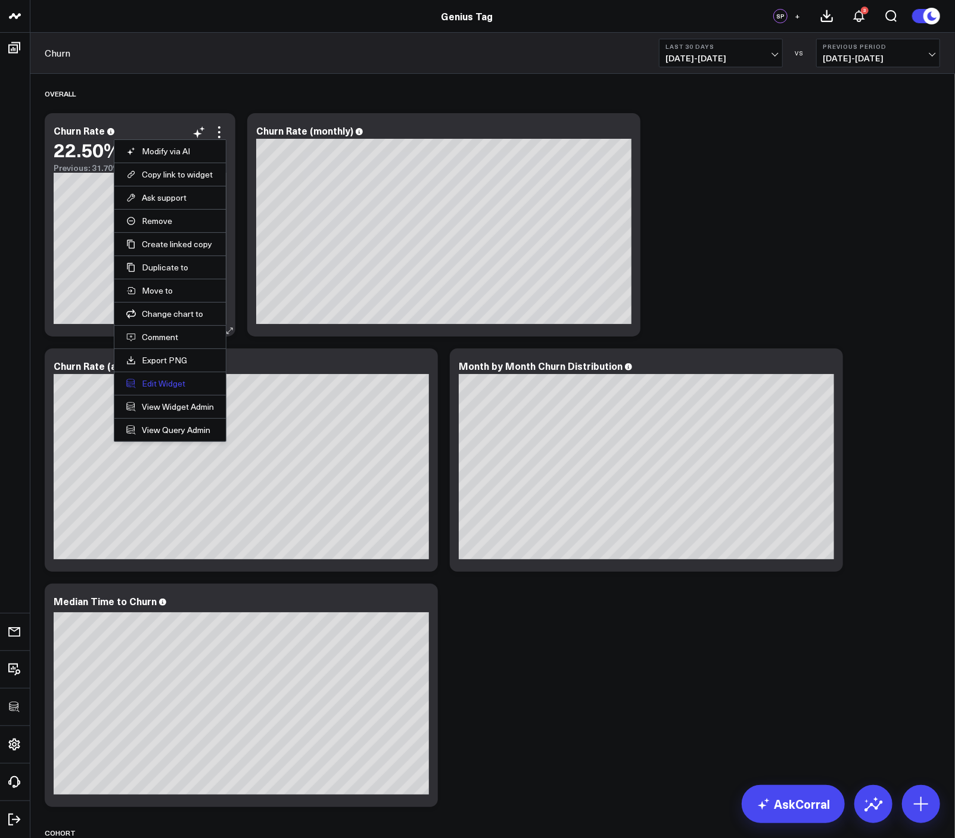
click at [164, 388] on button "Edit Widget" at bounding box center [170, 383] width 88 height 11
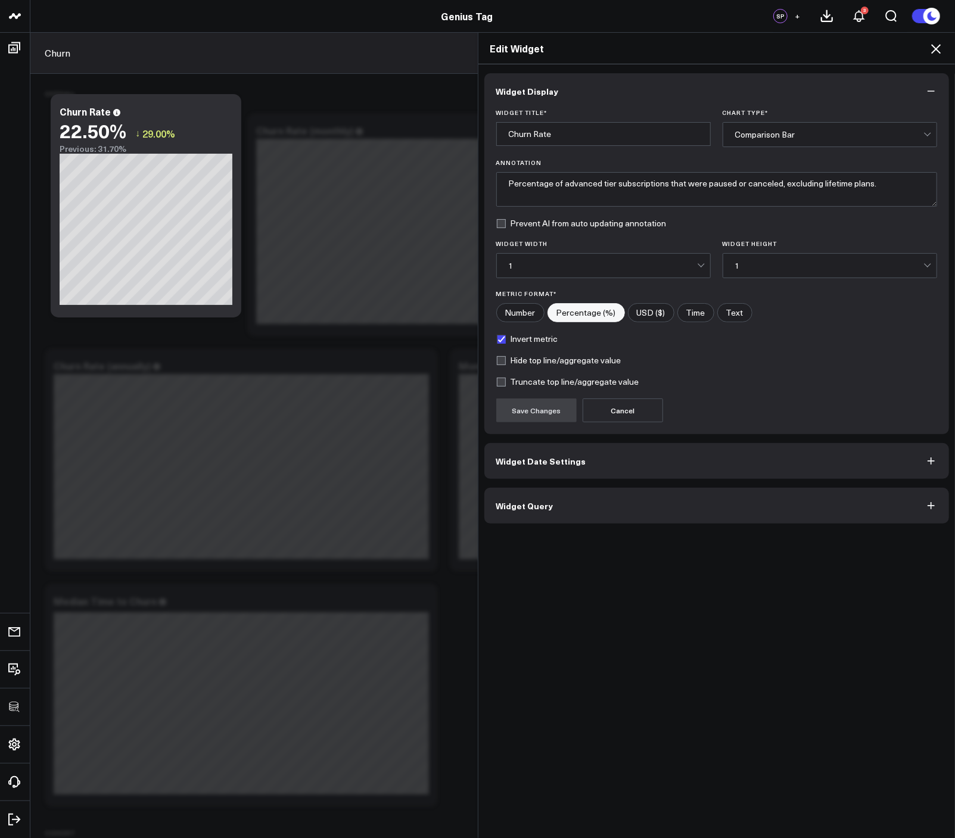
click at [528, 501] on span "Widget Query" at bounding box center [524, 506] width 57 height 10
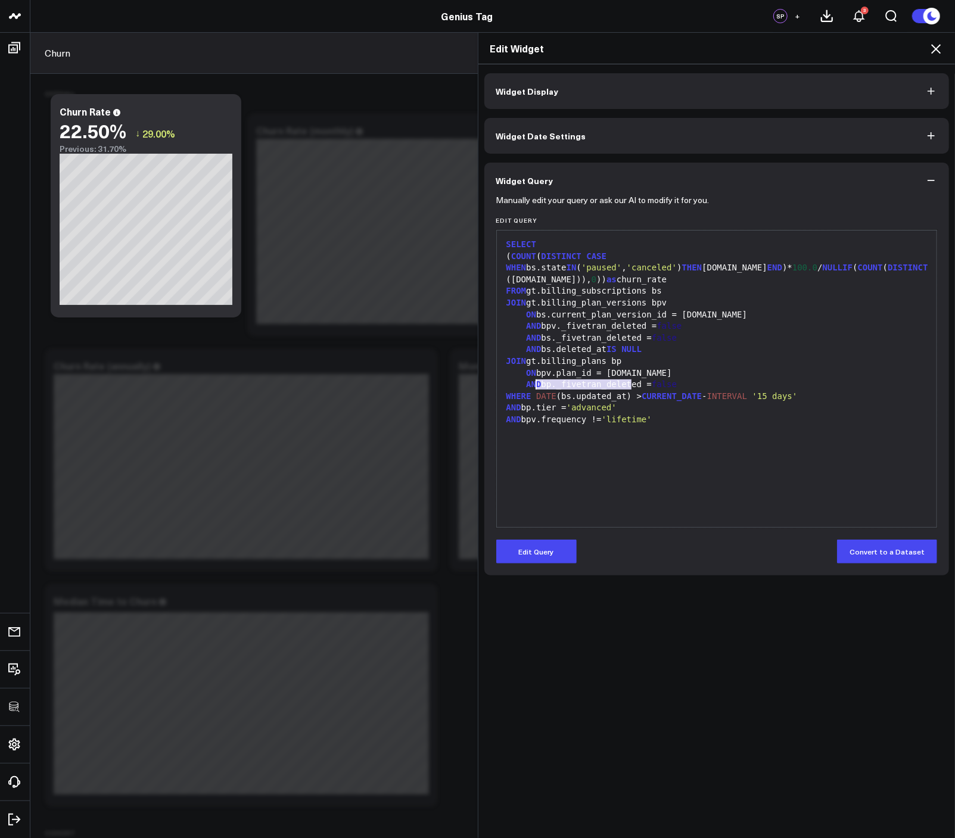
drag, startPoint x: 629, startPoint y: 387, endPoint x: 529, endPoint y: 381, distance: 100.2
click at [529, 391] on div "WHERE DATE (bs.updated_at) > CURRENT_DATE - INTERVAL '15 days'" at bounding box center [717, 397] width 428 height 12
click at [678, 452] on div "SELECT ( COUNT ( DISTINCT CASE WHEN bs.state [US_STATE] ( 'paused' , 'canceled'…" at bounding box center [717, 378] width 428 height 285
click at [545, 546] on button "Edit Query" at bounding box center [536, 552] width 80 height 24
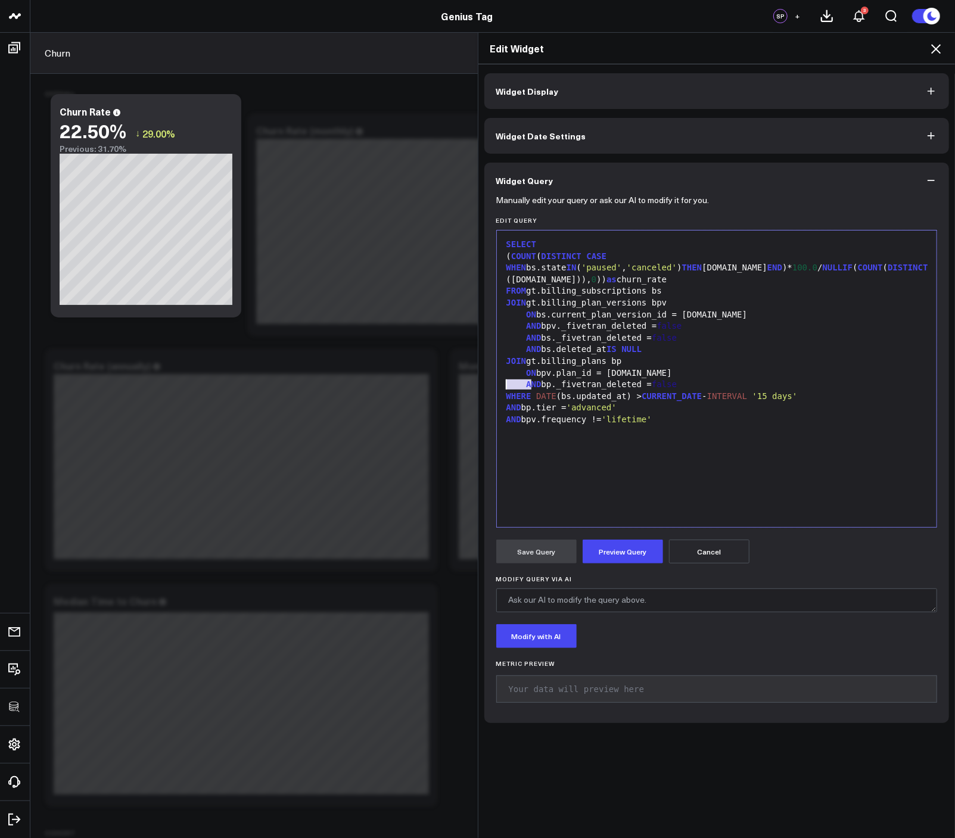
drag, startPoint x: 526, startPoint y: 384, endPoint x: 482, endPoint y: 381, distance: 43.6
click at [484, 381] on div "Manually edit your query or ask our AI to modify it for you. Edit Query 99 1 2 …" at bounding box center [716, 460] width 465 height 525
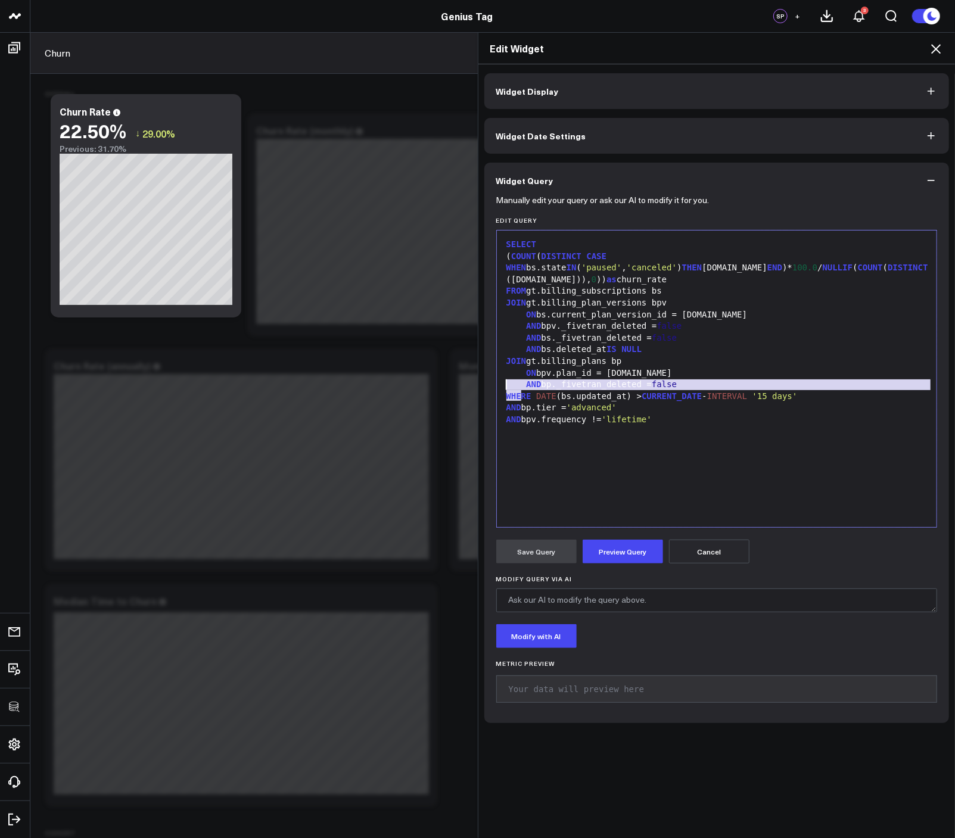
drag, startPoint x: 518, startPoint y: 397, endPoint x: 495, endPoint y: 387, distance: 25.3
click at [496, 387] on div "99 1 2 3 4 5 6 7 8 9 10 11 12 13 14 › ⌄ SELECT ( COUNT ( DISTINCT CASE WHEN bs.…" at bounding box center [716, 379] width 441 height 298
click at [656, 414] on div "AND bpv.frequency != 'lifetime'" at bounding box center [717, 420] width 428 height 12
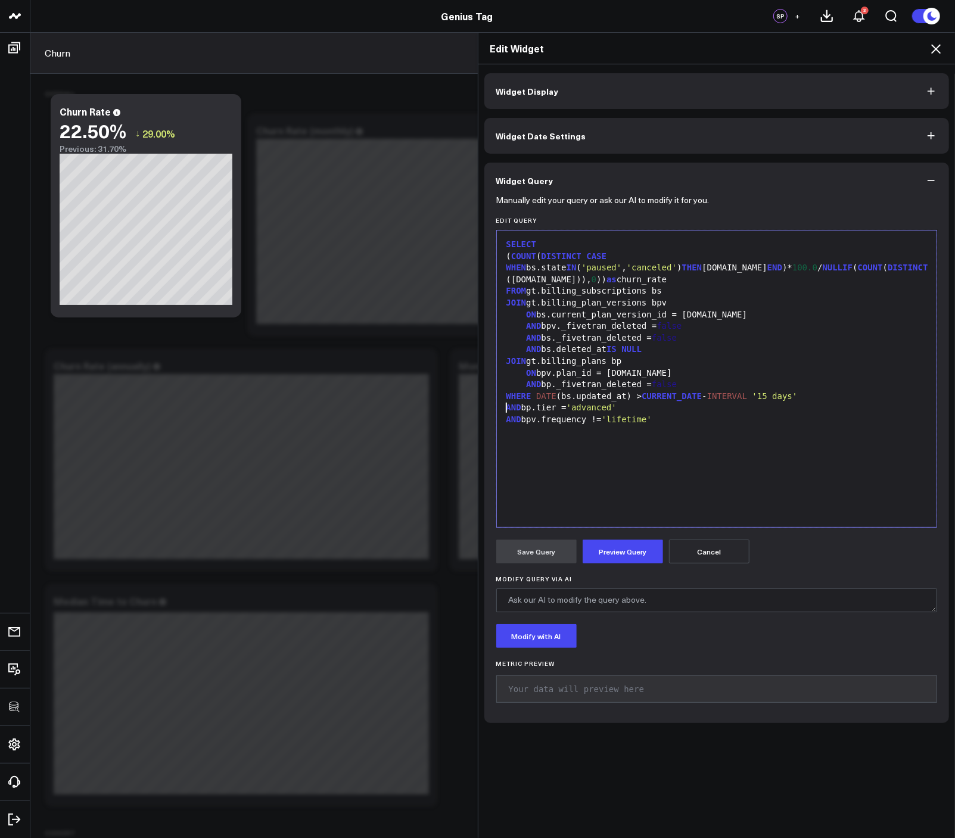
click at [936, 55] on icon at bounding box center [935, 49] width 14 height 14
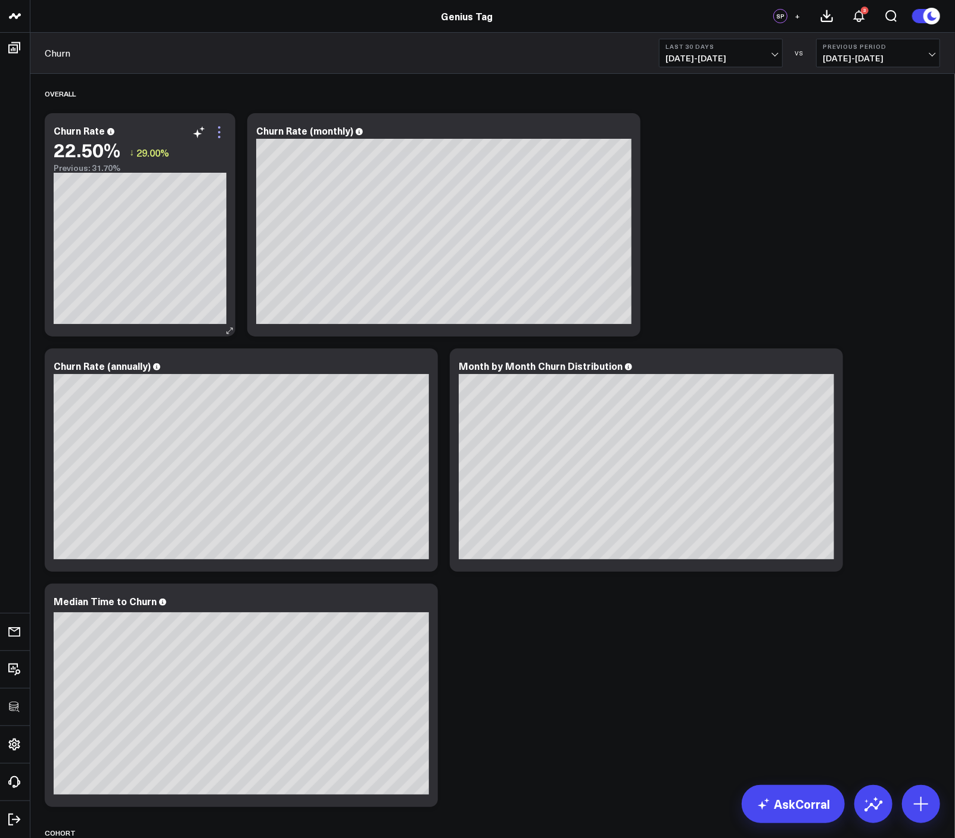
click at [225, 127] on icon at bounding box center [219, 132] width 14 height 14
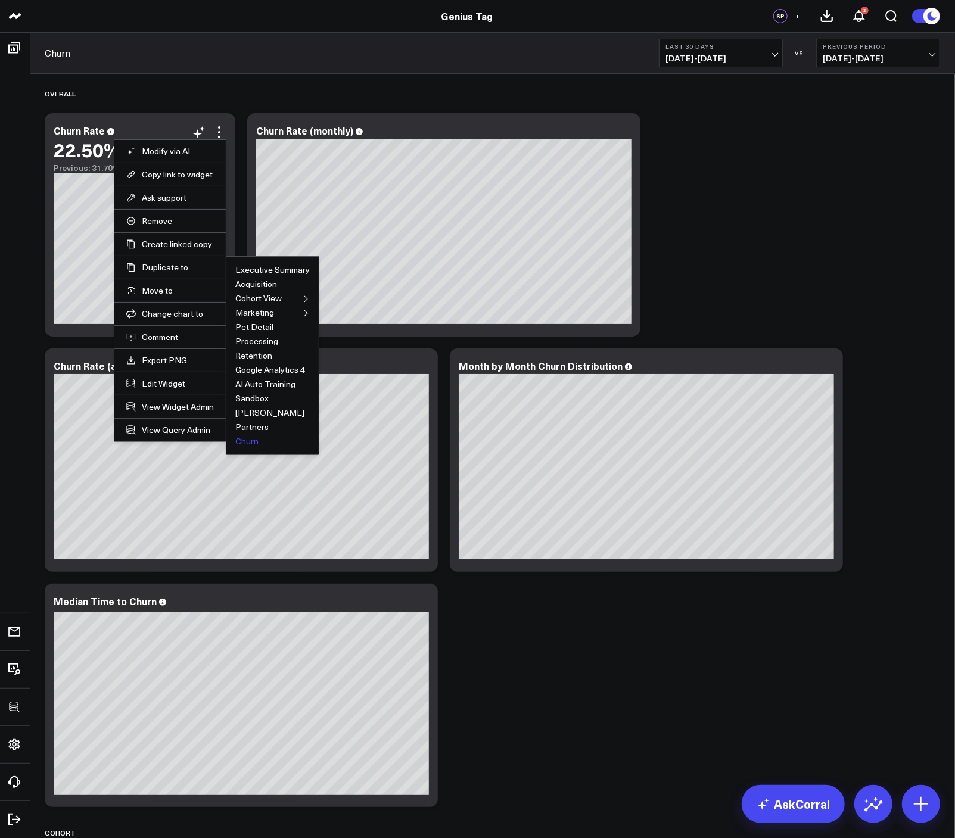
click at [247, 439] on button "Churn" at bounding box center [246, 441] width 23 height 8
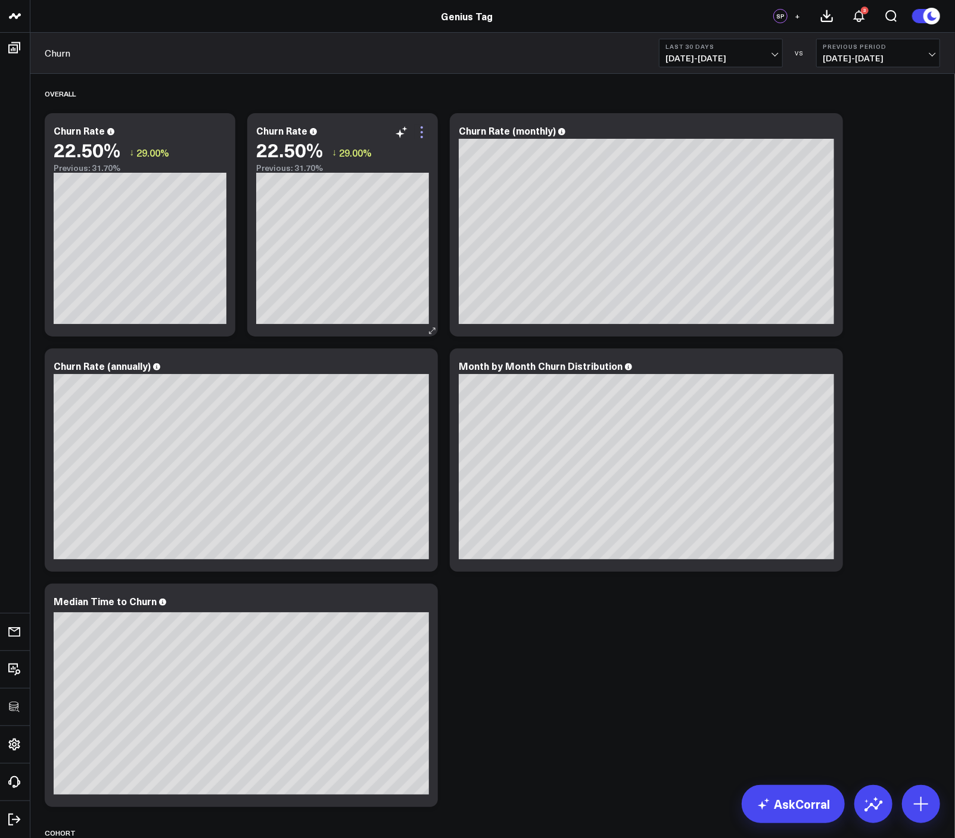
click at [419, 130] on icon at bounding box center [422, 132] width 14 height 14
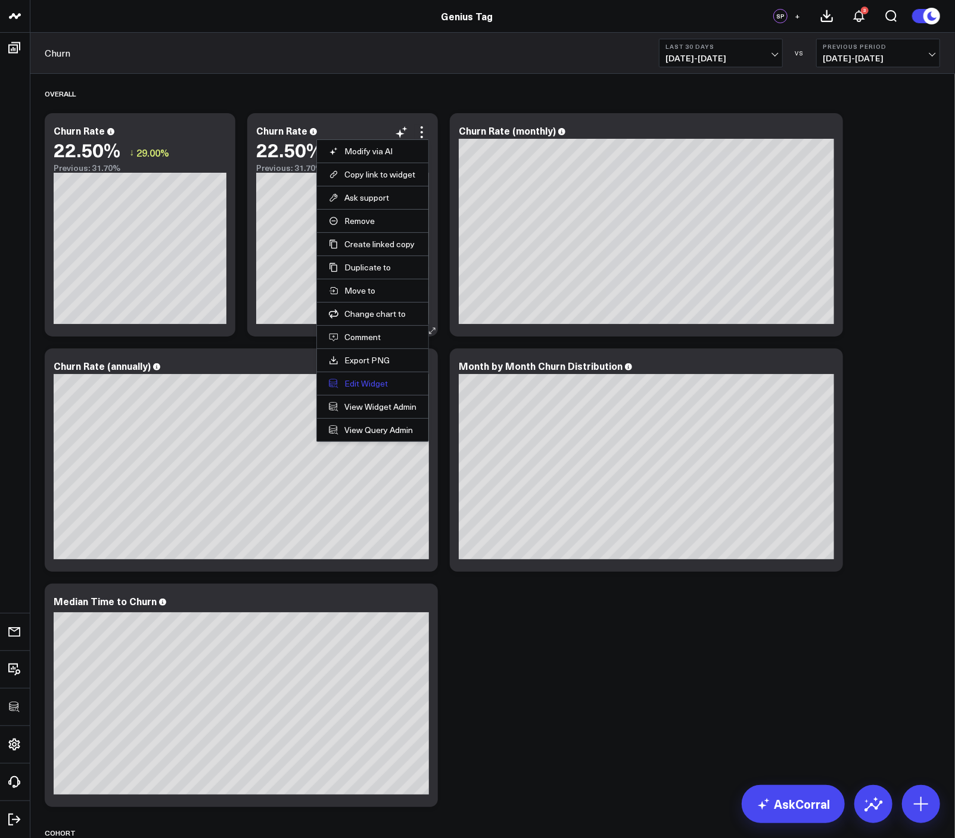
click at [374, 379] on button "Edit Widget" at bounding box center [373, 383] width 88 height 11
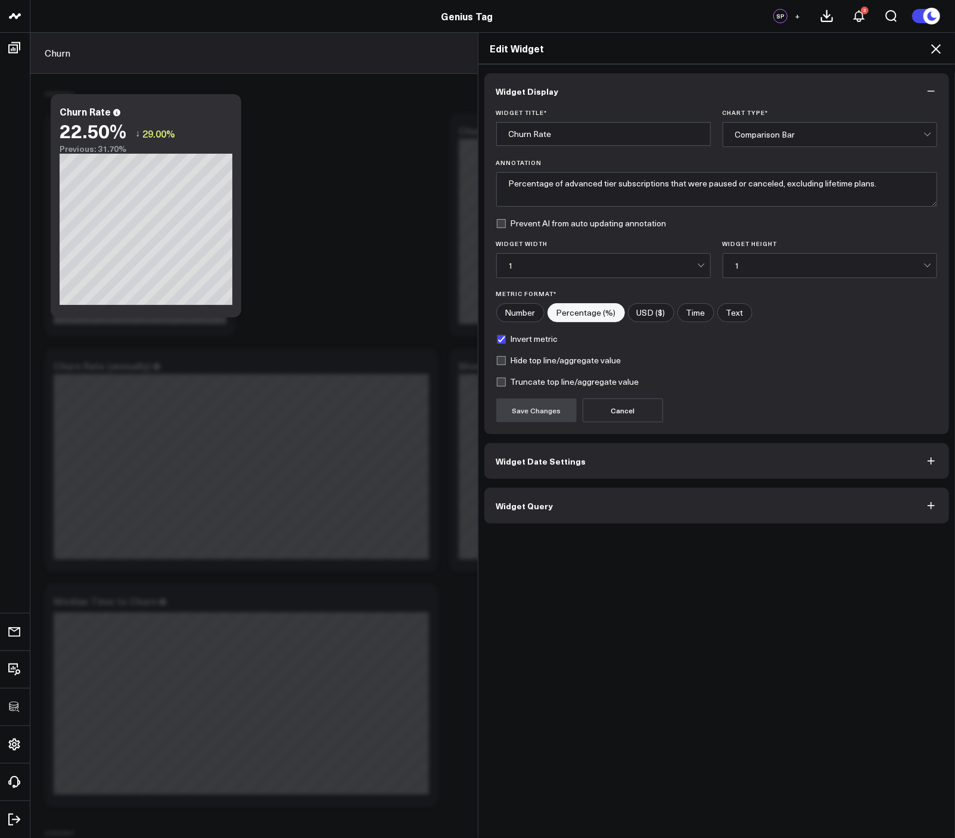
click at [596, 503] on button "Widget Query" at bounding box center [716, 506] width 465 height 36
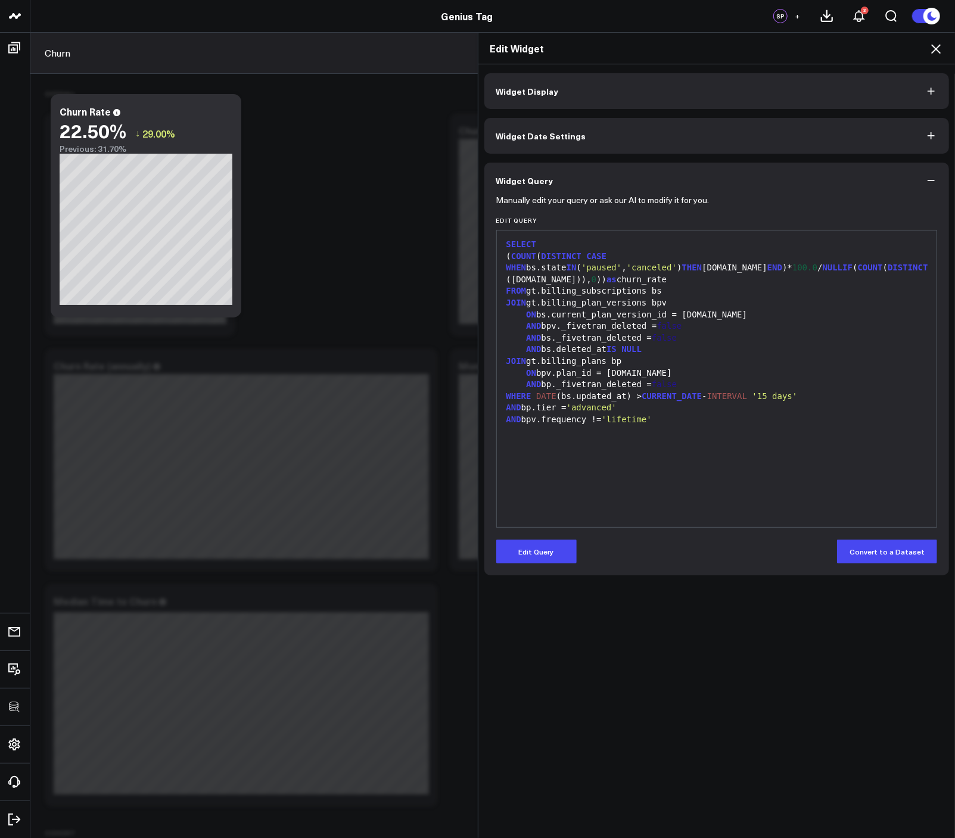
drag, startPoint x: 538, startPoint y: 543, endPoint x: 625, endPoint y: 448, distance: 129.4
click at [538, 543] on button "Edit Query" at bounding box center [536, 552] width 80 height 24
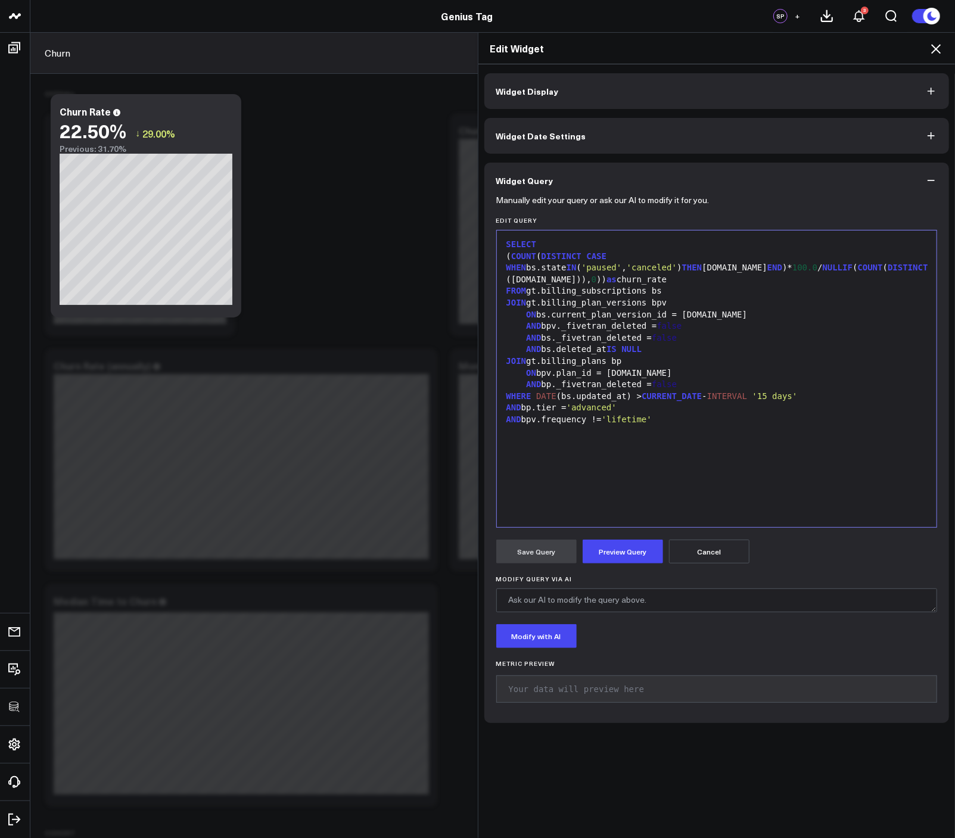
click at [669, 249] on div "SELECT" at bounding box center [717, 245] width 428 height 12
click at [724, 309] on div "ON bs.current_plan_version_id = [DOMAIN_NAME]" at bounding box center [717, 315] width 428 height 12
click at [824, 257] on div "( COUNT ( DISTINCT CASE WHEN bs.state [US_STATE] ( 'paused' , 'canceled' ) THEN…" at bounding box center [717, 268] width 428 height 35
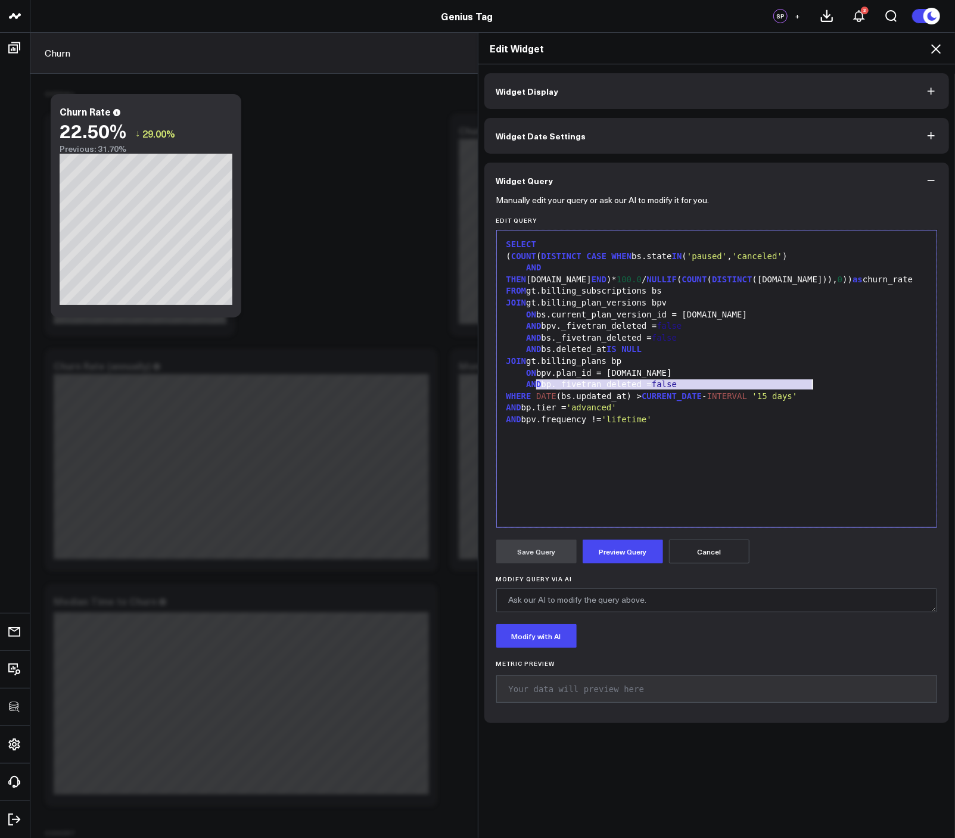
drag, startPoint x: 532, startPoint y: 385, endPoint x: 840, endPoint y: 389, distance: 307.9
click at [840, 391] on div "WHERE DATE (bs.updated_at) > CURRENT_DATE - INTERVAL '15 days'" at bounding box center [717, 397] width 428 height 12
copy div "DATE (bs.updated_at) > CURRENT_DATE - INTERVAL '15 days'"
click at [538, 272] on div "AND THEN [DOMAIN_NAME] END )* 100.0 / NULLIF ( COUNT ( DISTINCT ([DOMAIN_NAME])…" at bounding box center [717, 273] width 428 height 23
click at [540, 268] on div "AND THEN [DOMAIN_NAME] END )* 100.0 / NULLIF ( COUNT ( DISTINCT ([DOMAIN_NAME])…" at bounding box center [717, 273] width 428 height 23
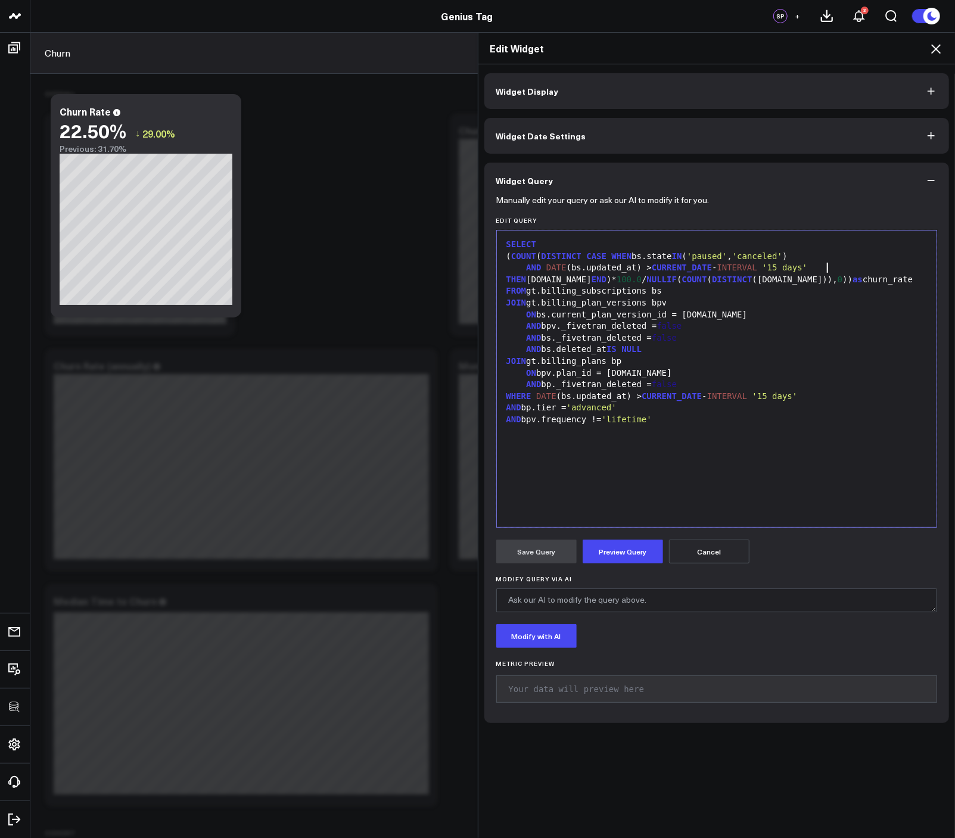
click at [503, 279] on div "AND DATE (bs.updated_at) > CURRENT_DATE - INTERVAL '15 days' THEN [DOMAIN_NAME]…" at bounding box center [717, 273] width 428 height 23
drag, startPoint x: 566, startPoint y: 280, endPoint x: 816, endPoint y: 281, distance: 250.1
click at [816, 281] on div "AND DATE (bs.updated_at) > CURRENT_DATE - INTERVAL '15 days' THEN [DOMAIN_NAME]…" at bounding box center [717, 273] width 428 height 23
click at [816, 279] on div "AND DATE (bs.updated_at) > CURRENT_DATE - INTERVAL '15 days' THEN [DOMAIN_NAME]…" at bounding box center [717, 273] width 428 height 23
drag, startPoint x: 518, startPoint y: 409, endPoint x: 532, endPoint y: 397, distance: 18.2
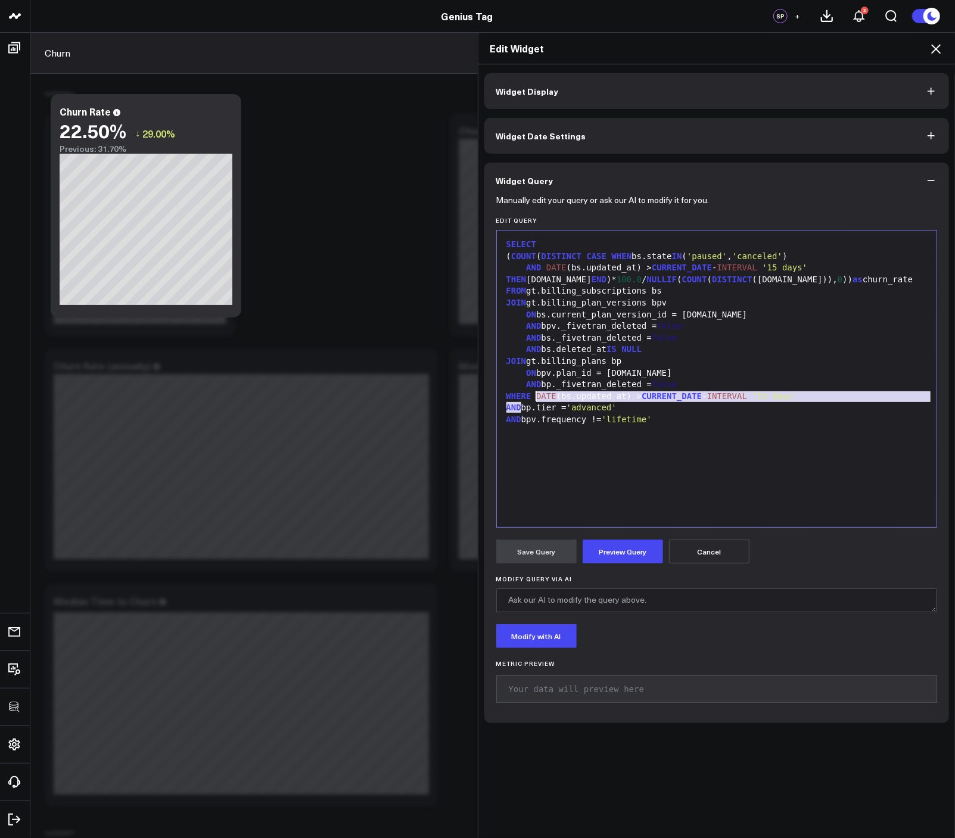
click at [533, 398] on div "SELECT ( COUNT ( DISTINCT CASE WHEN bs.state [US_STATE] ( 'paused' , 'canceled'…" at bounding box center [717, 378] width 428 height 285
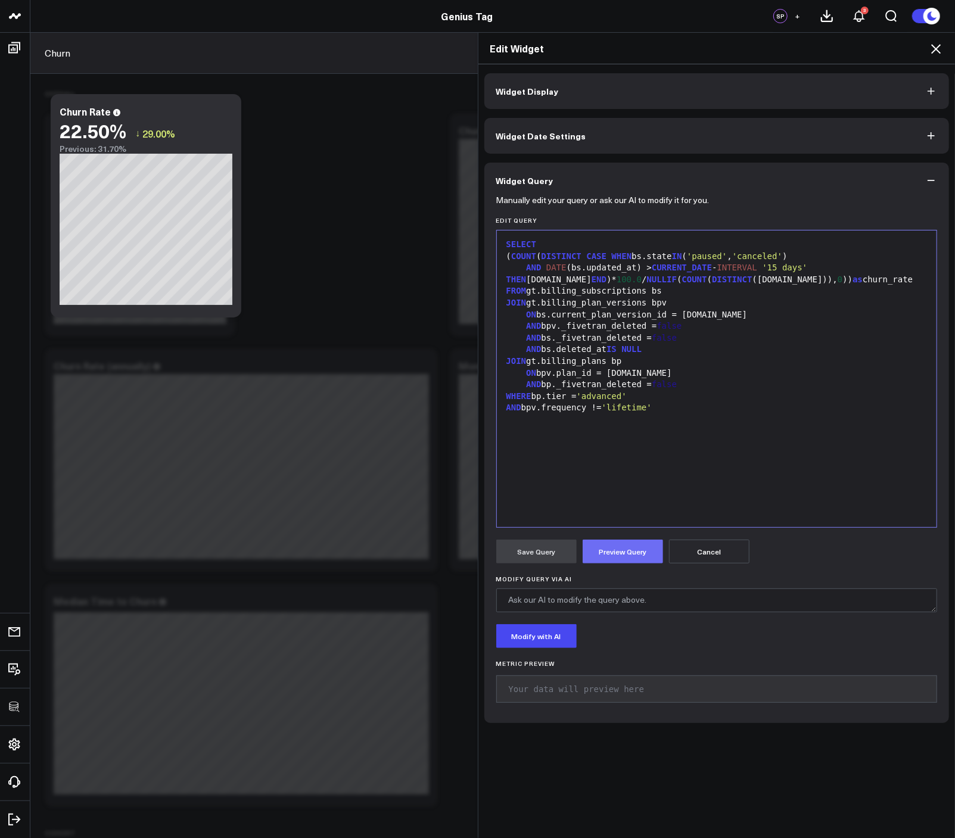
click at [601, 551] on button "Preview Query" at bounding box center [622, 552] width 80 height 24
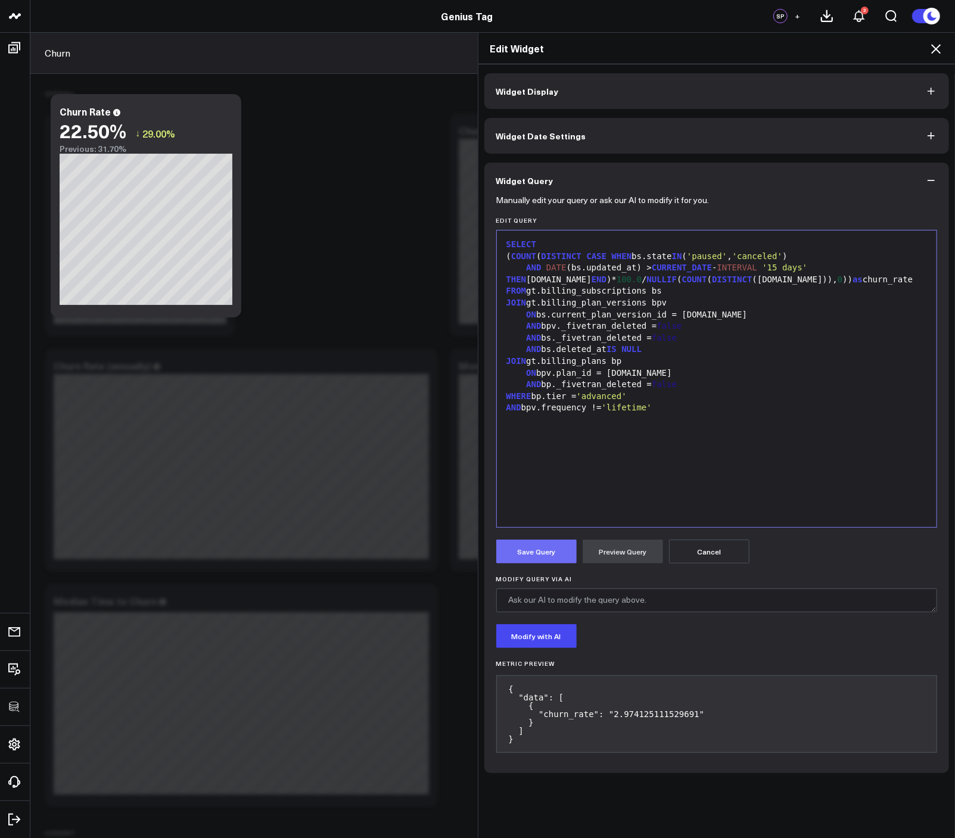
click at [535, 553] on button "Save Query" at bounding box center [536, 552] width 80 height 24
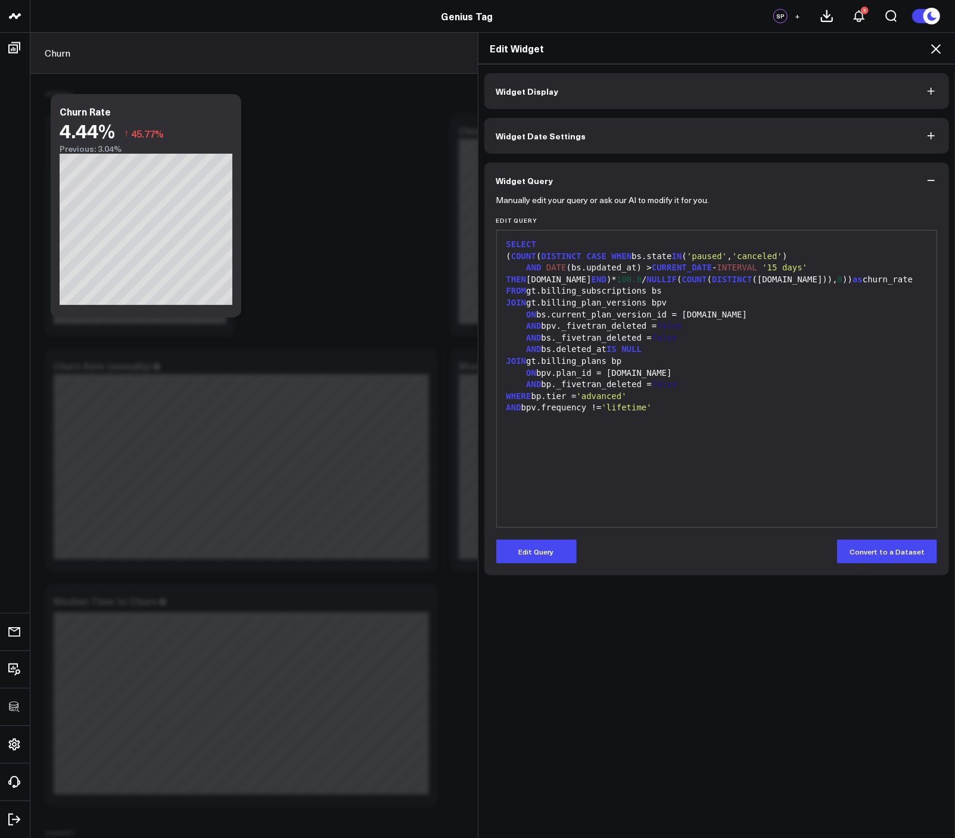
click at [678, 413] on div "AND bpv.frequency != 'lifetime'" at bounding box center [717, 408] width 428 height 12
click at [693, 418] on div "SELECT ( COUNT ( DISTINCT CASE WHEN bs.state [US_STATE] ( 'paused' , 'canceled'…" at bounding box center [717, 378] width 428 height 285
drag, startPoint x: 547, startPoint y: 547, endPoint x: 578, endPoint y: 441, distance: 110.3
click at [547, 547] on button "Edit Query" at bounding box center [536, 552] width 80 height 24
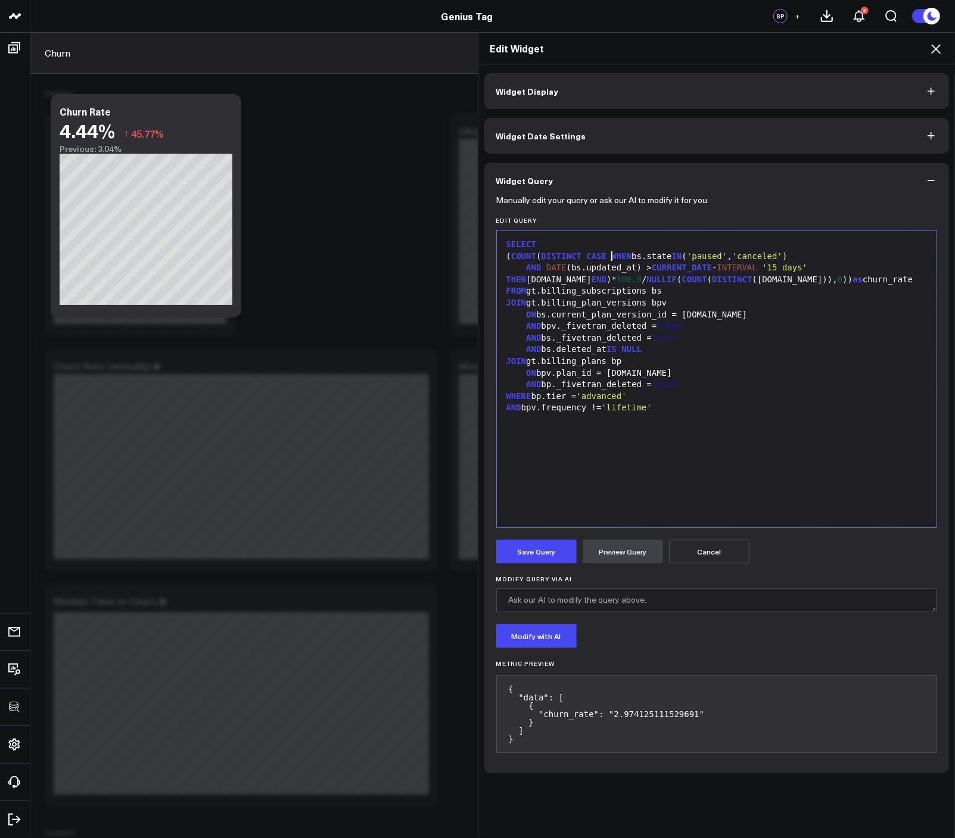
click at [604, 255] on span "CASE" at bounding box center [596, 256] width 20 height 10
drag, startPoint x: 599, startPoint y: 257, endPoint x: 643, endPoint y: 252, distance: 43.7
click at [599, 257] on div "( COUNT ( DISTINCT CASE WHEN bs.state [US_STATE] ( 'paused' , 'canceled' )" at bounding box center [717, 257] width 428 height 12
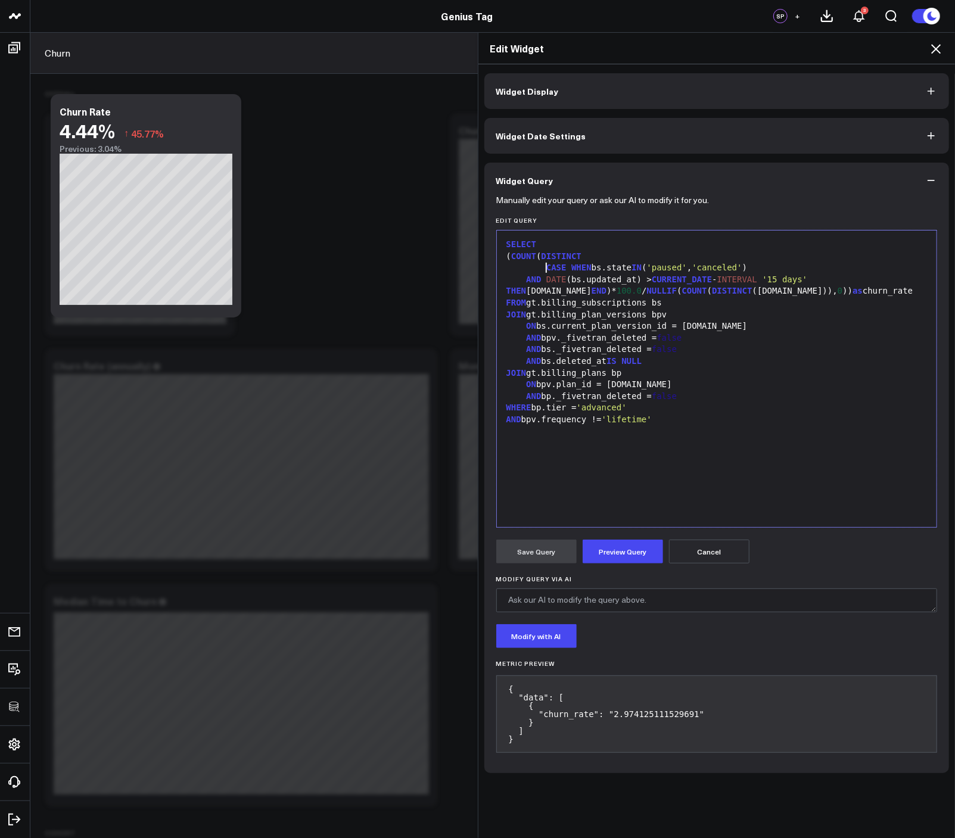
click at [750, 368] on div "JOIN gt.billing_plans bp" at bounding box center [717, 373] width 428 height 12
drag, startPoint x: 824, startPoint y: 276, endPoint x: 839, endPoint y: 276, distance: 15.5
click at [526, 286] on span "THEN" at bounding box center [516, 291] width 20 height 10
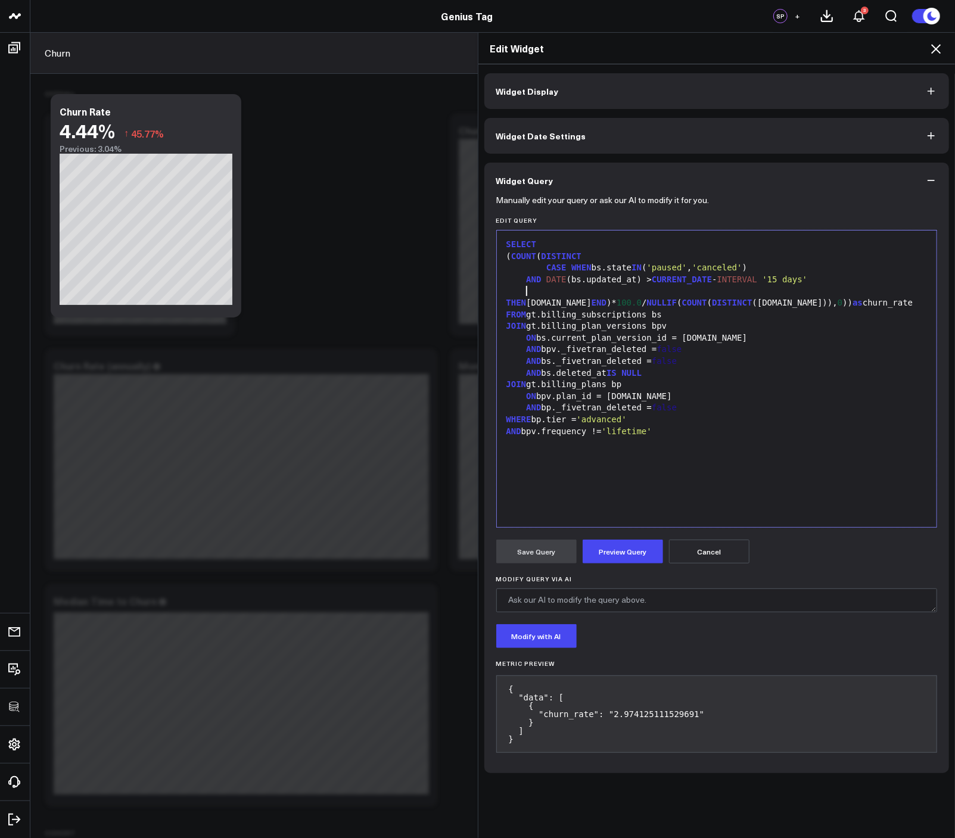
click at [858, 444] on div "SELECT ( COUNT ( DISTINCT CASE WHEN bs.state [US_STATE] ( 'paused' , 'canceled'…" at bounding box center [717, 378] width 428 height 285
click at [752, 291] on div "THEN [DOMAIN_NAME] END )* 100.0 / NULLIF ( COUNT ( DISTINCT ([DOMAIN_NAME])), 0…" at bounding box center [717, 296] width 428 height 23
click at [841, 344] on div "AND bpv._fivetran_deleted = false" at bounding box center [717, 350] width 428 height 12
copy div "SELECT ( COUNT ( DISTINCT CASE WHEN bs.state [US_STATE] ( 'paused' , 'canceled'…"
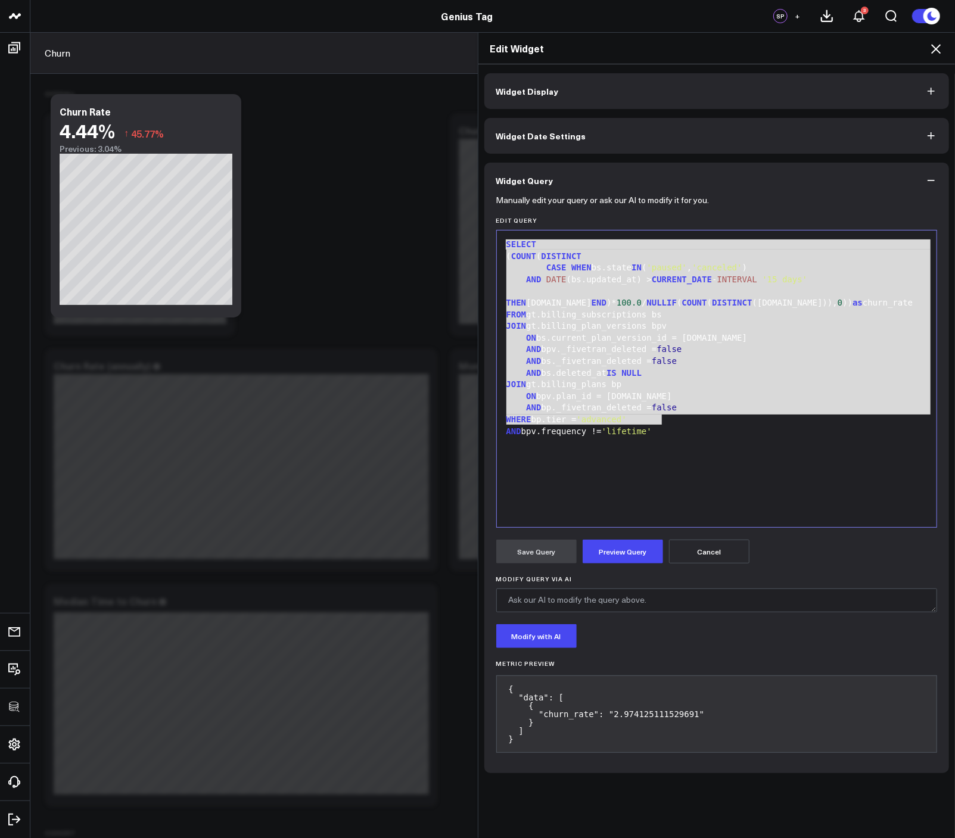
click at [721, 543] on button "Cancel" at bounding box center [709, 552] width 80 height 24
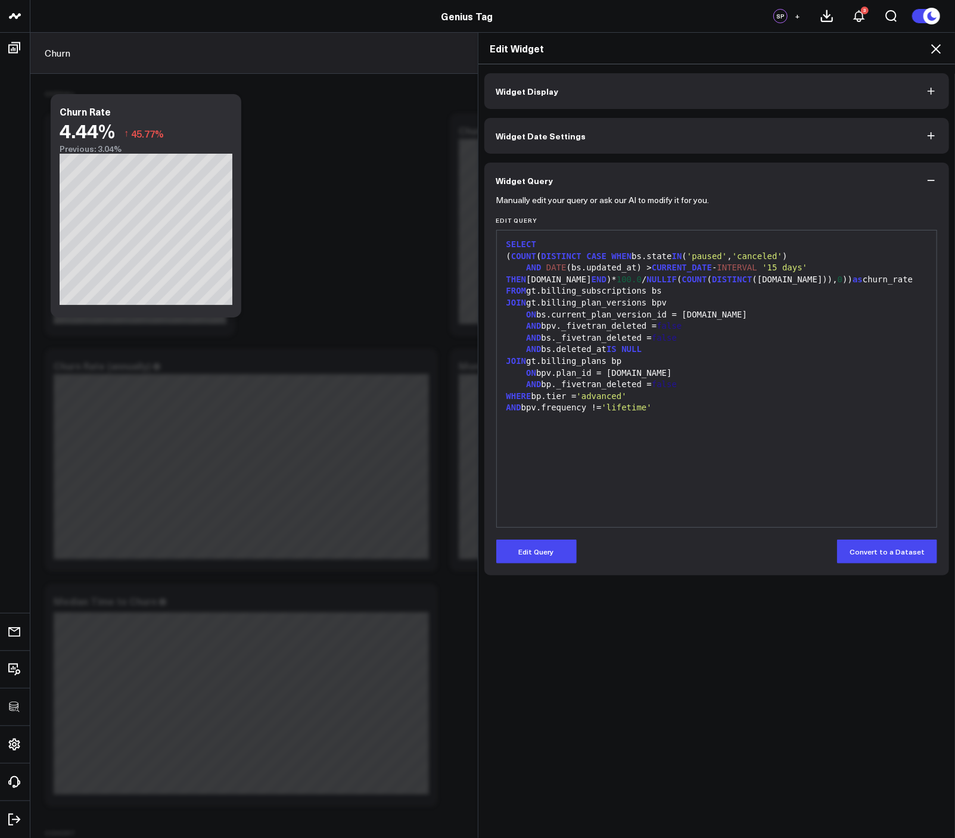
click at [933, 54] on icon at bounding box center [935, 49] width 14 height 14
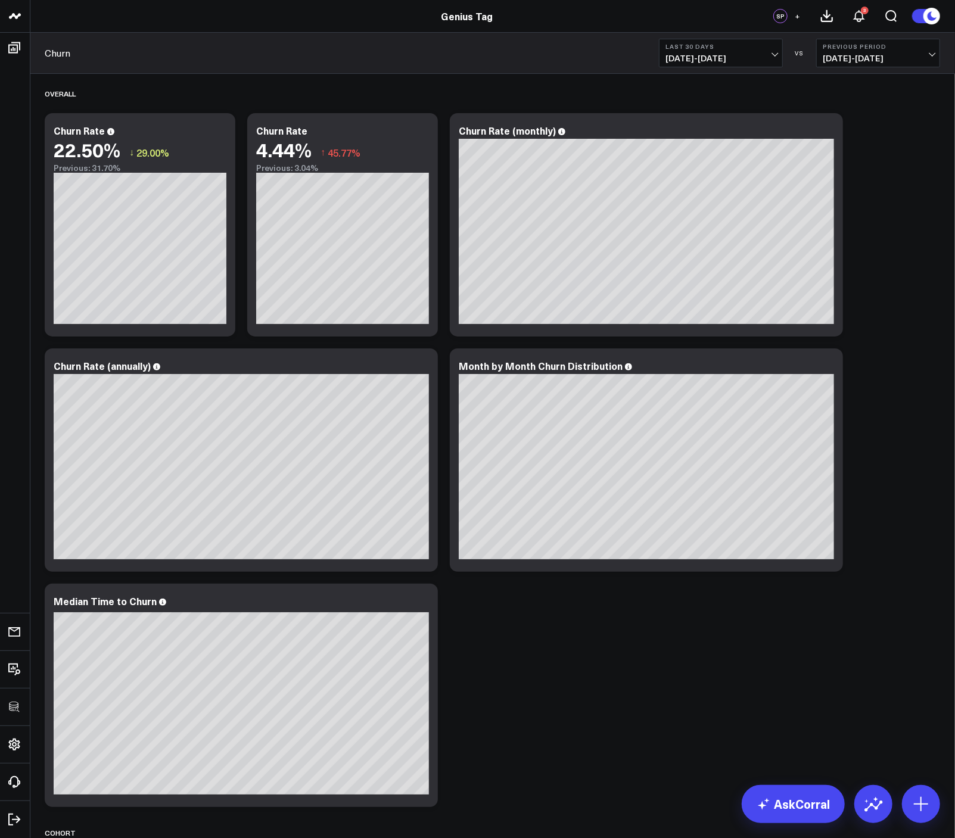
click at [895, 276] on div "Overall Modify via AI Copy link to widget Ask support Remove Create linked copy…" at bounding box center [492, 712] width 907 height 1276
click at [752, 60] on span "[DATE] - [DATE]" at bounding box center [720, 59] width 111 height 10
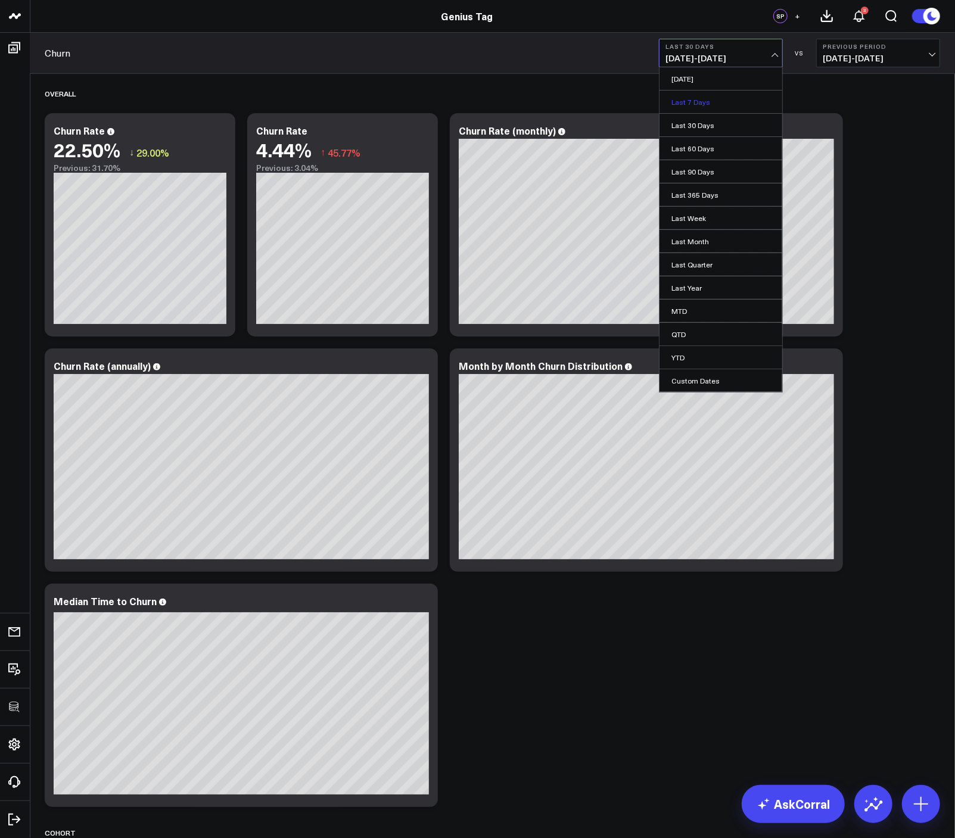
click at [694, 104] on link "Last 7 Days" at bounding box center [720, 102] width 123 height 23
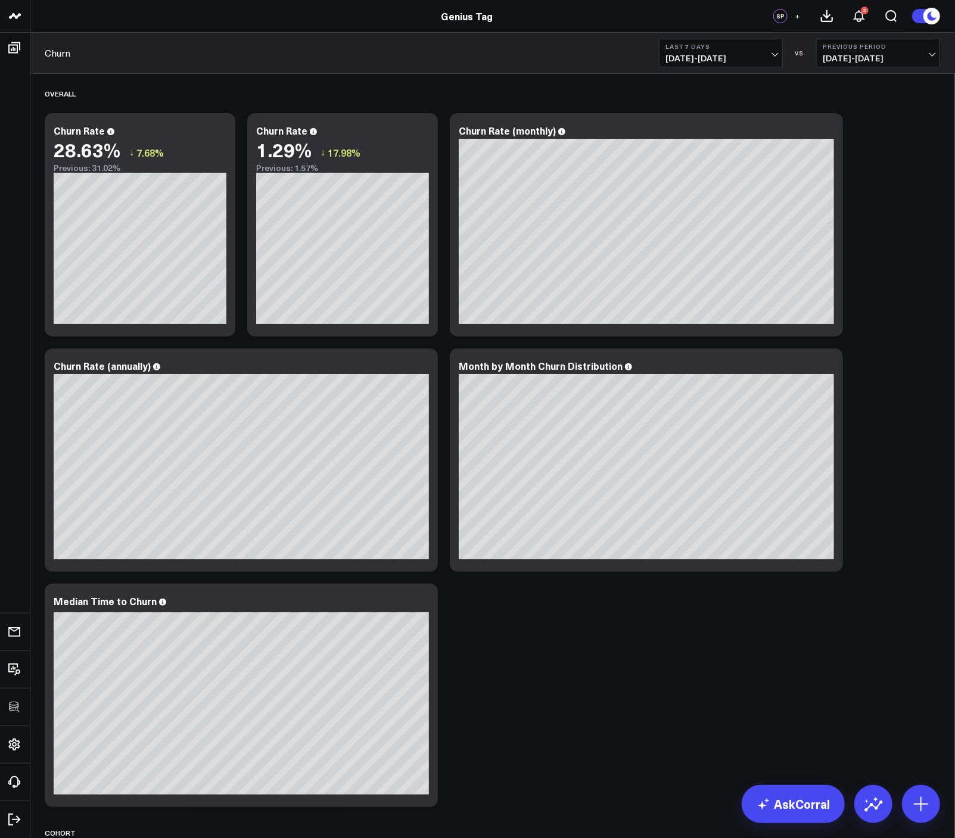
click at [680, 54] on span "[DATE] - [DATE]" at bounding box center [720, 59] width 111 height 10
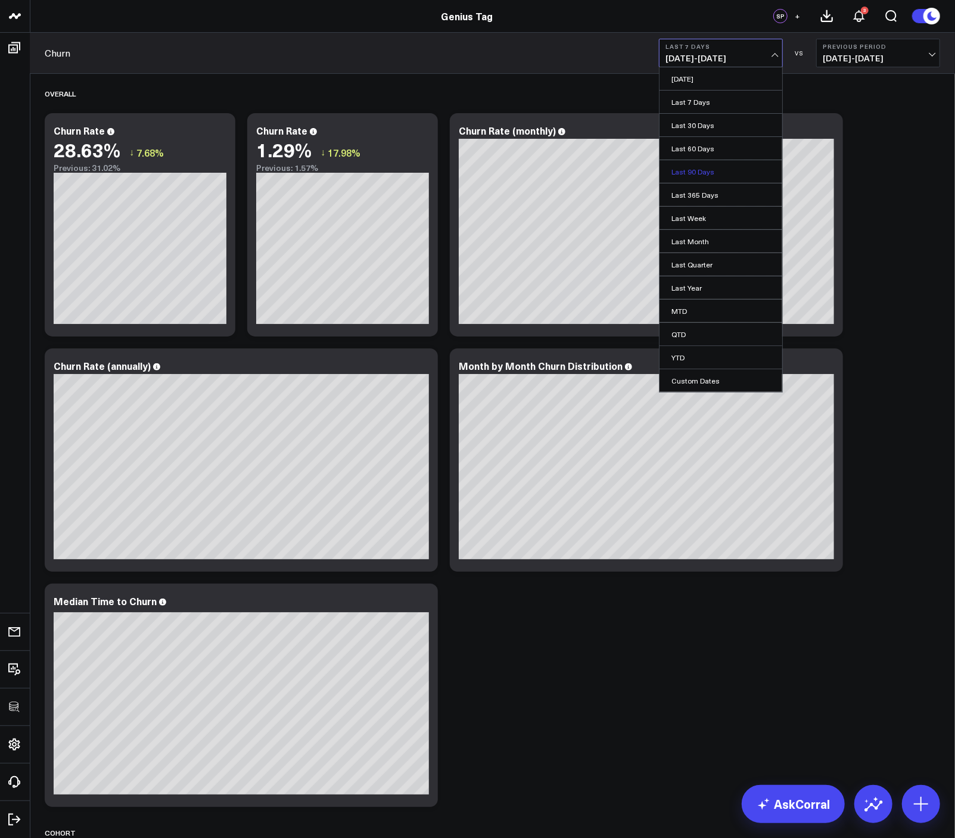
click at [699, 170] on link "Last 90 Days" at bounding box center [720, 171] width 123 height 23
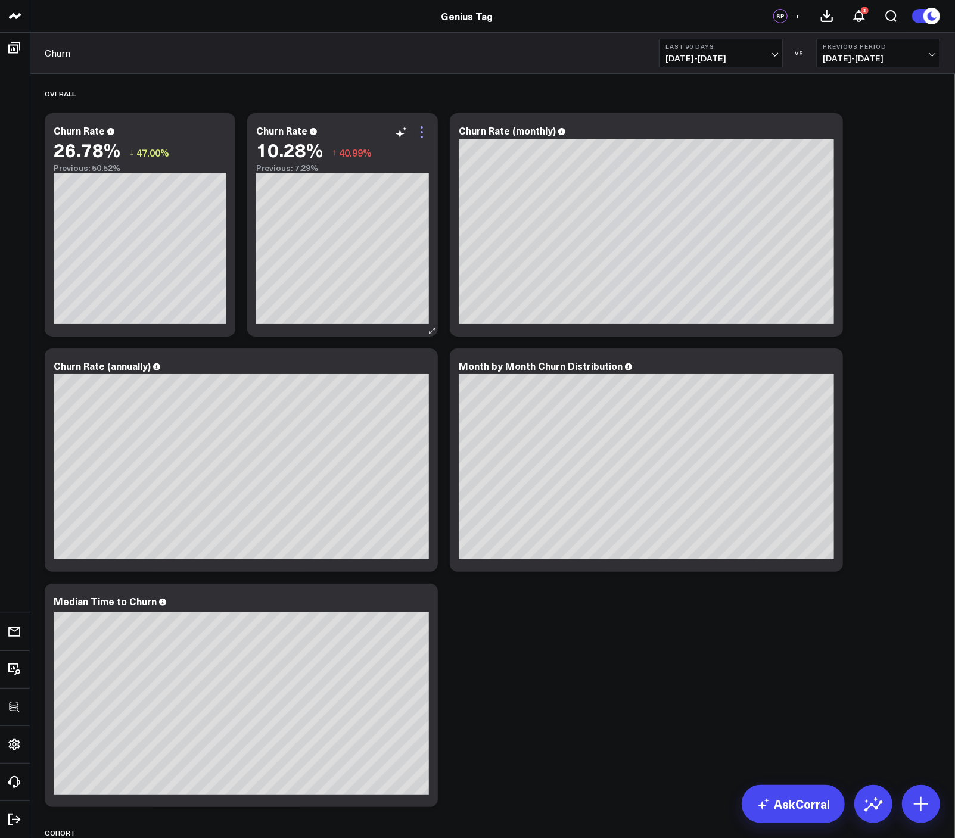
click at [420, 132] on icon at bounding box center [422, 132] width 14 height 14
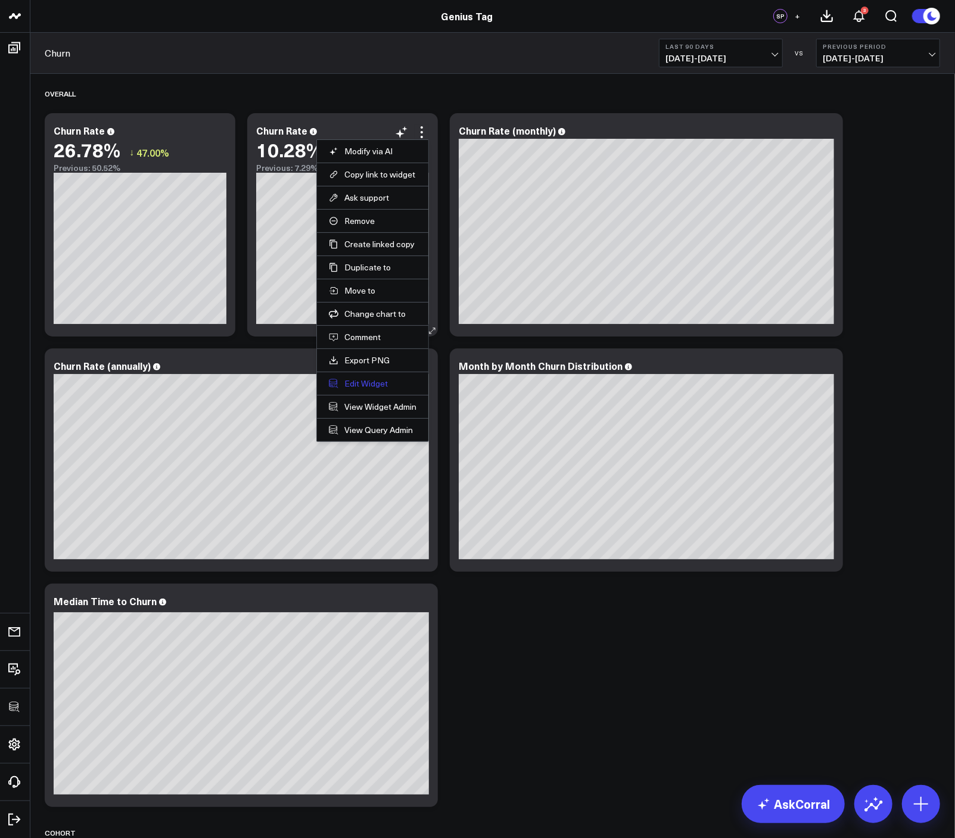
click at [370, 380] on button "Edit Widget" at bounding box center [373, 383] width 88 height 11
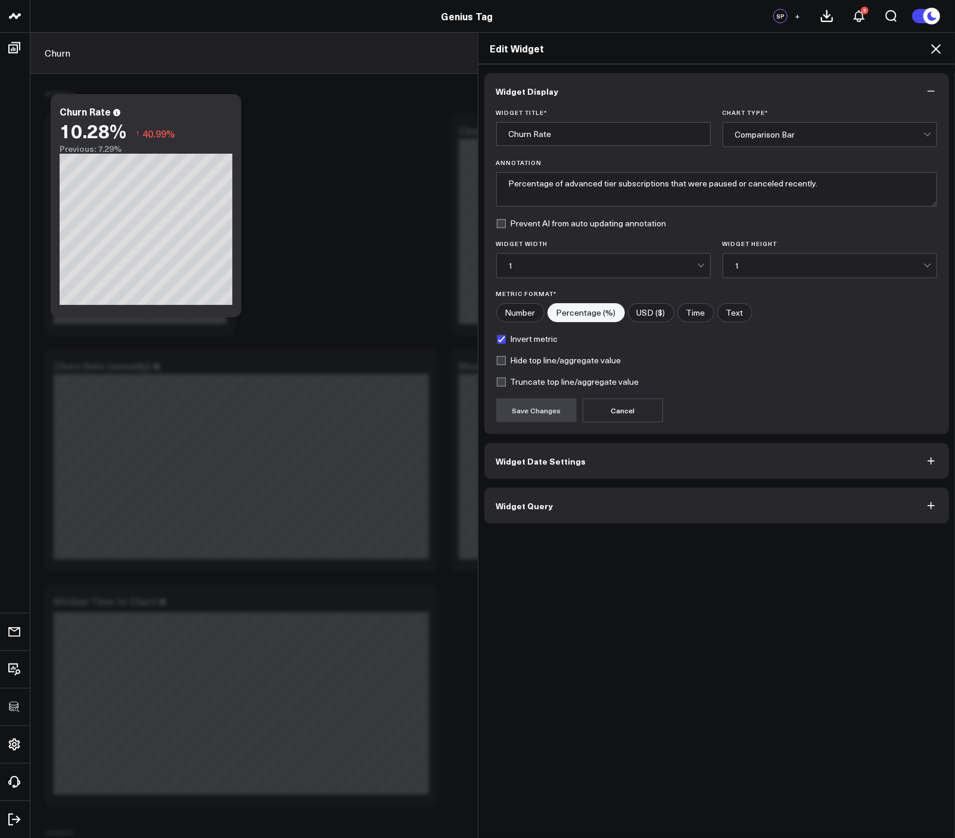
click at [594, 500] on button "Widget Query" at bounding box center [716, 506] width 465 height 36
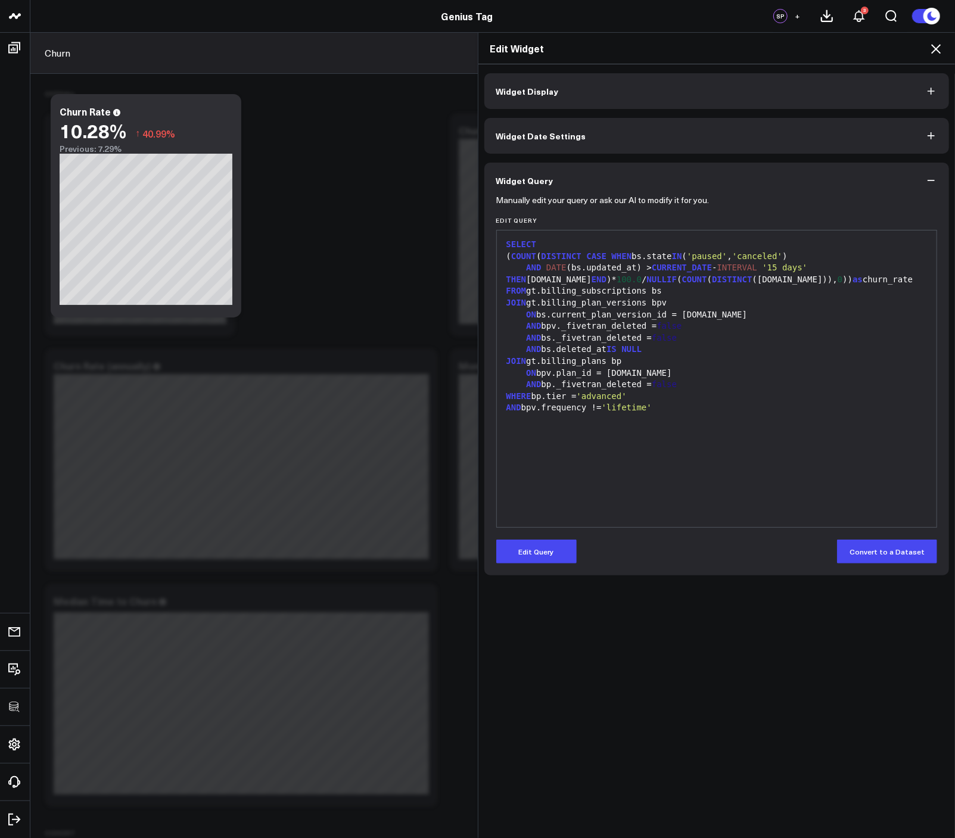
click at [612, 357] on div "JOIN gt.billing_plans bp" at bounding box center [717, 362] width 428 height 12
click at [603, 256] on span "CASE" at bounding box center [596, 256] width 20 height 10
click at [601, 264] on div "AND DATE (bs.updated_at) > CURRENT_DATE - INTERVAL '15 days' THEN [DOMAIN_NAME]…" at bounding box center [717, 273] width 428 height 23
click at [556, 548] on button "Edit Query" at bounding box center [536, 552] width 80 height 24
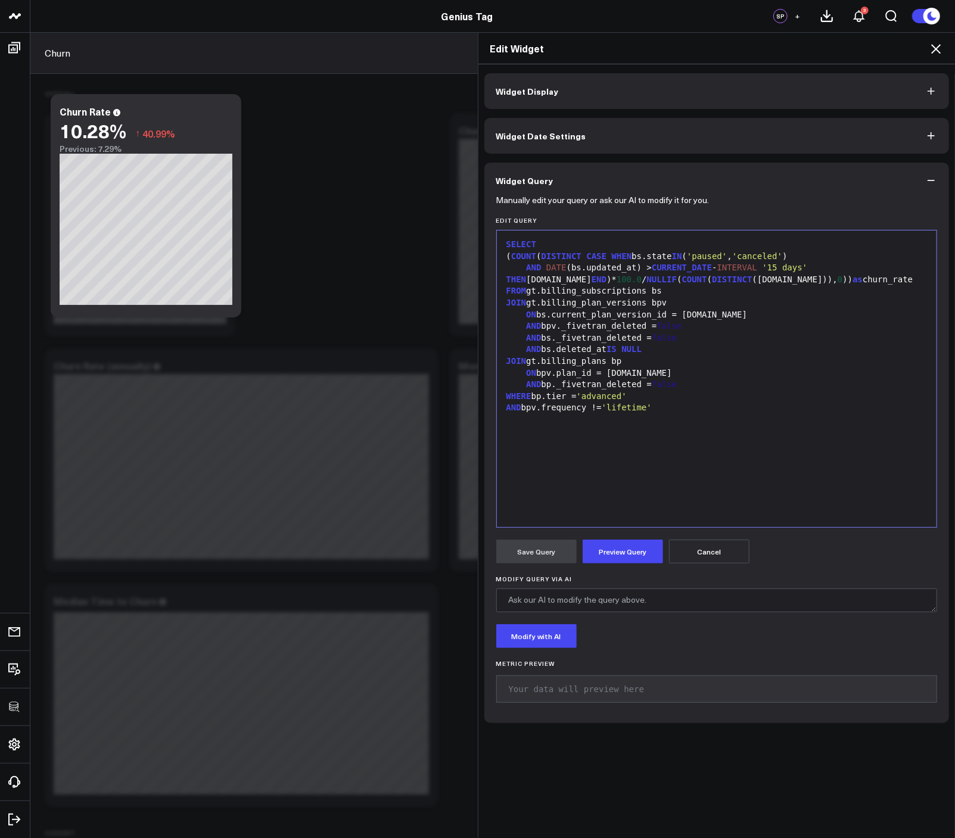
click at [713, 456] on div "SELECT ( COUNT ( DISTINCT CASE WHEN bs.state [US_STATE] ( 'paused' , 'canceled'…" at bounding box center [717, 378] width 428 height 285
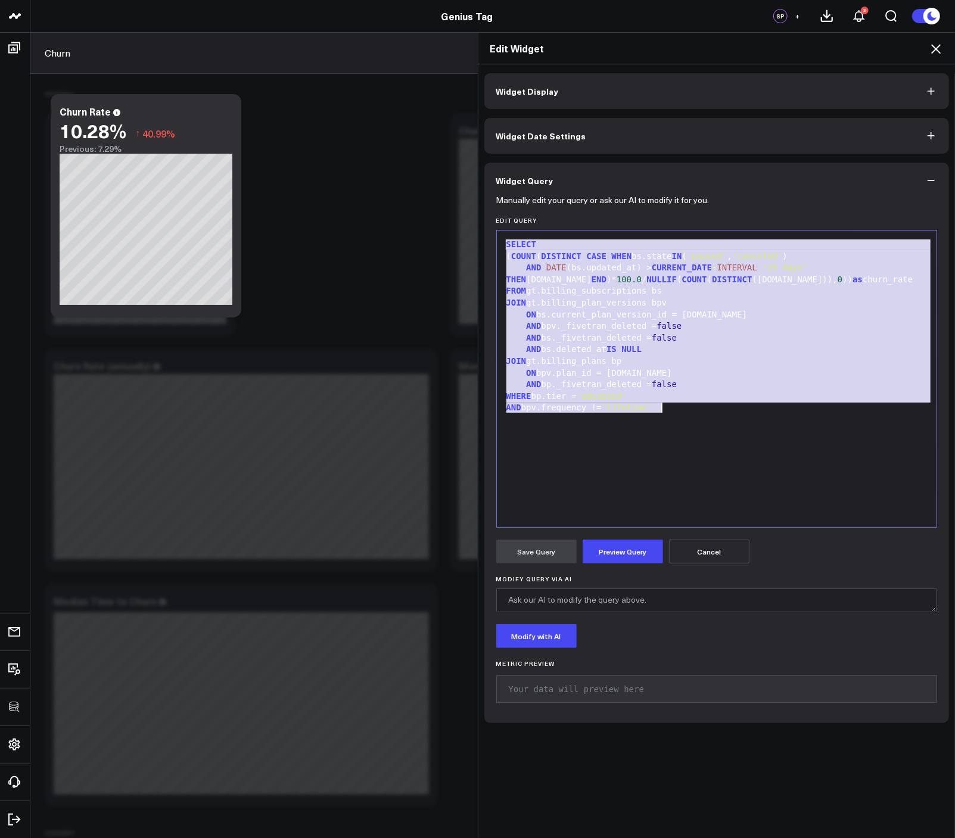
copy div "SELECT ( COUNT ( DISTINCT CASE WHEN bs.state [US_STATE] ( 'paused' , 'canceled'…"
click at [624, 322] on div "AND bpv._fivetran_deleted = false" at bounding box center [717, 326] width 428 height 12
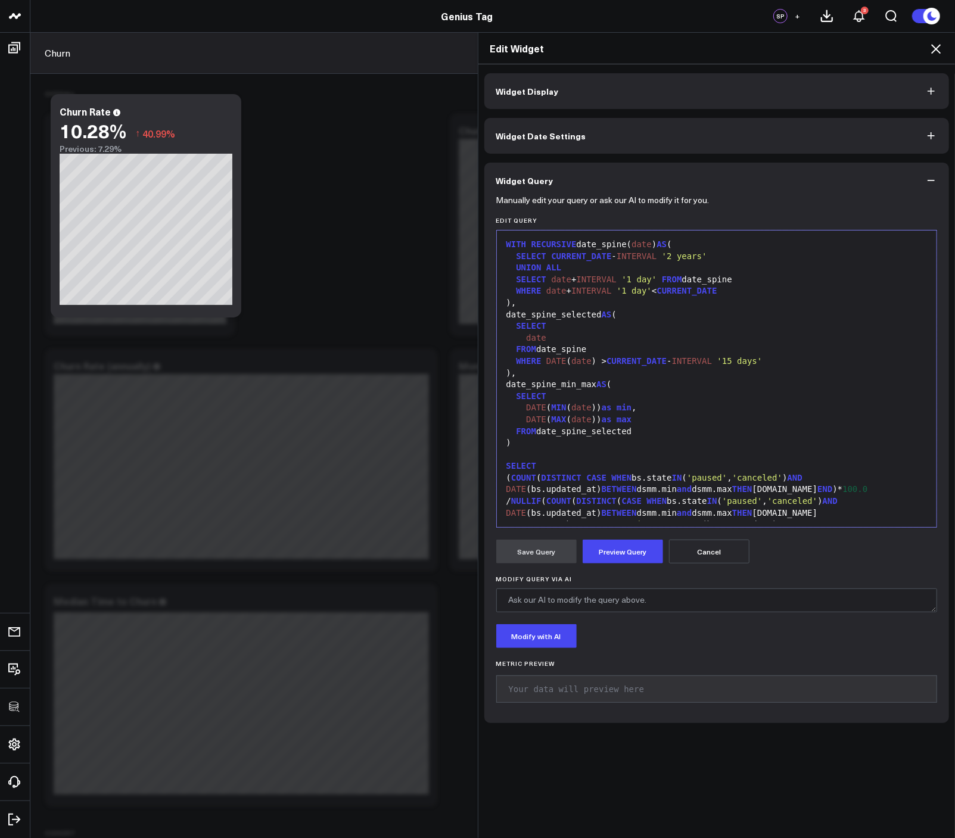
scroll to position [163, 0]
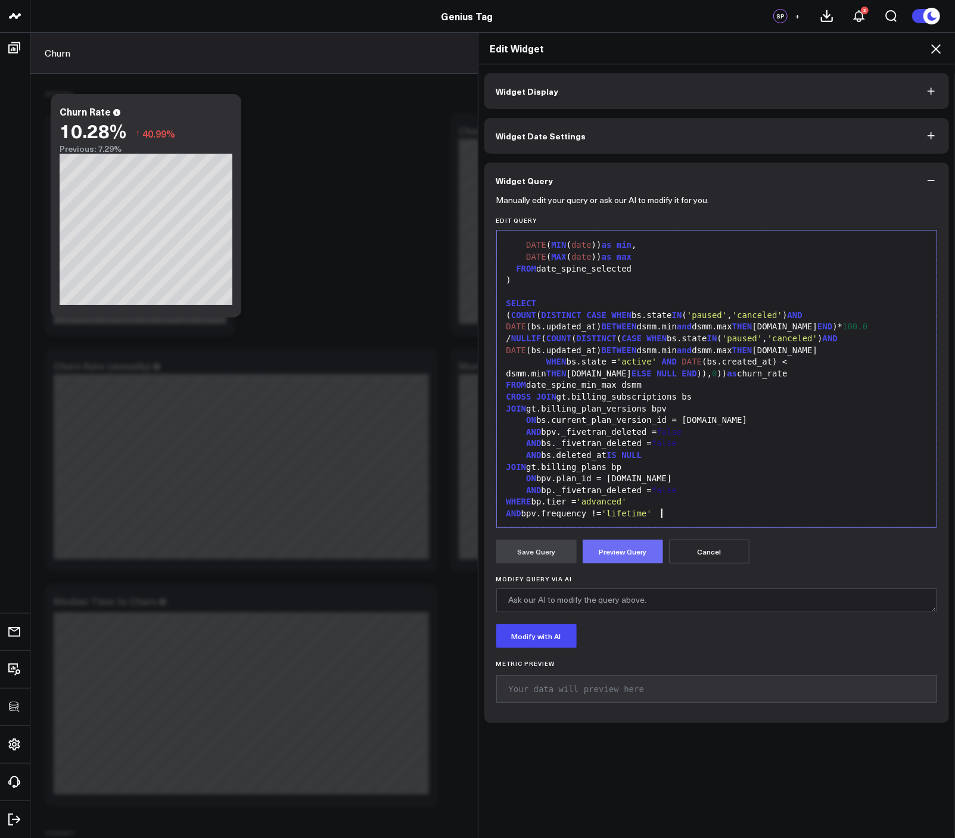
click at [629, 548] on button "Preview Query" at bounding box center [622, 552] width 80 height 24
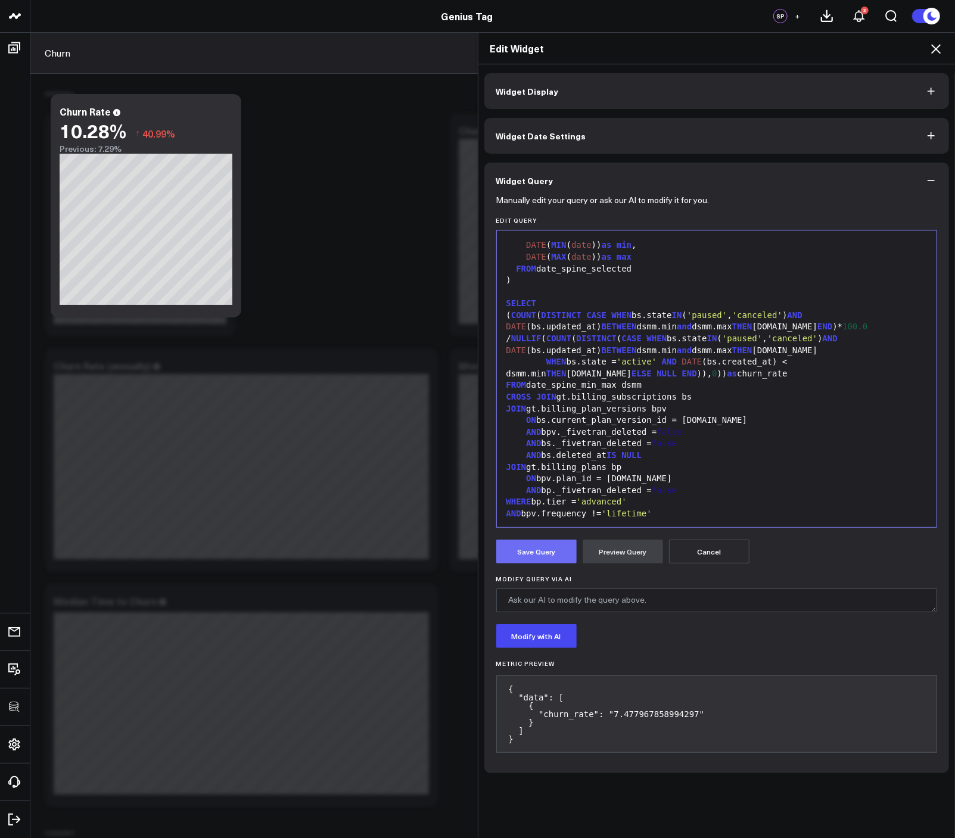
click at [513, 548] on button "Save Query" at bounding box center [536, 552] width 80 height 24
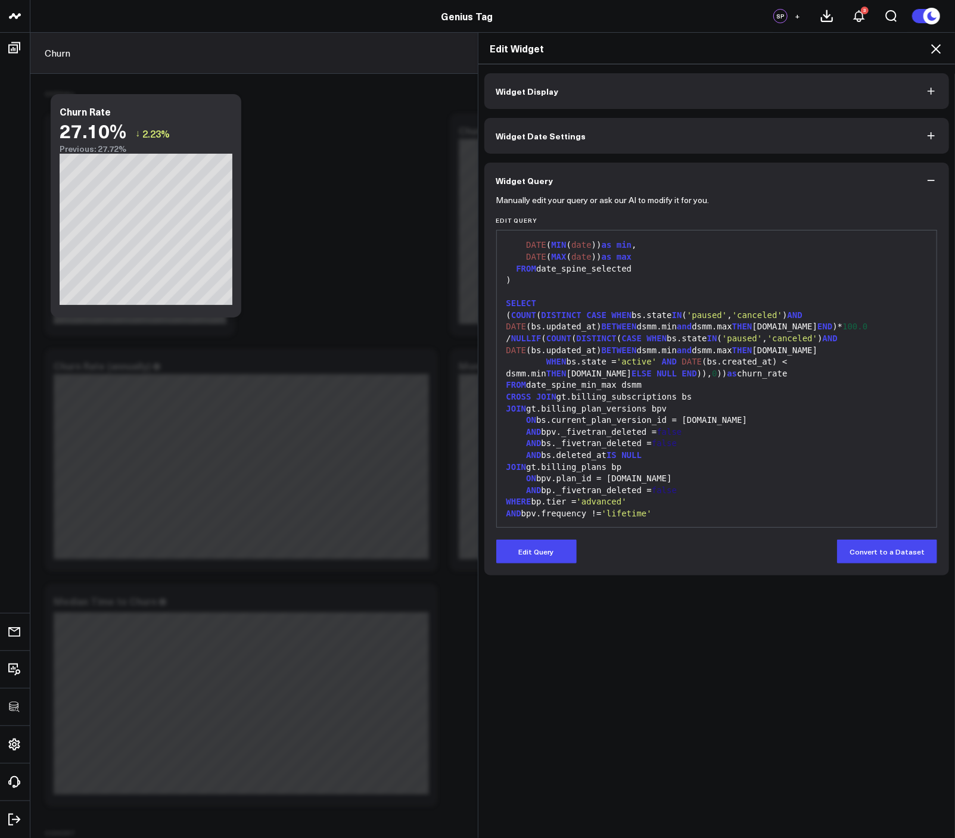
scroll to position [0, 0]
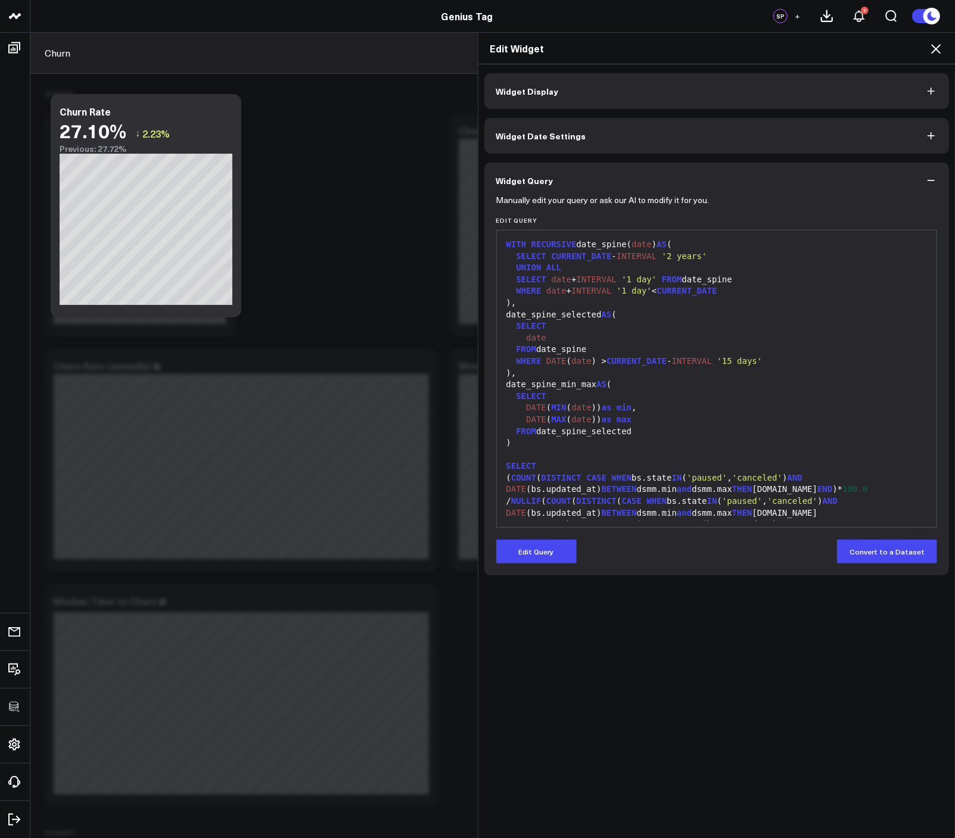
click at [933, 49] on icon at bounding box center [935, 49] width 14 height 14
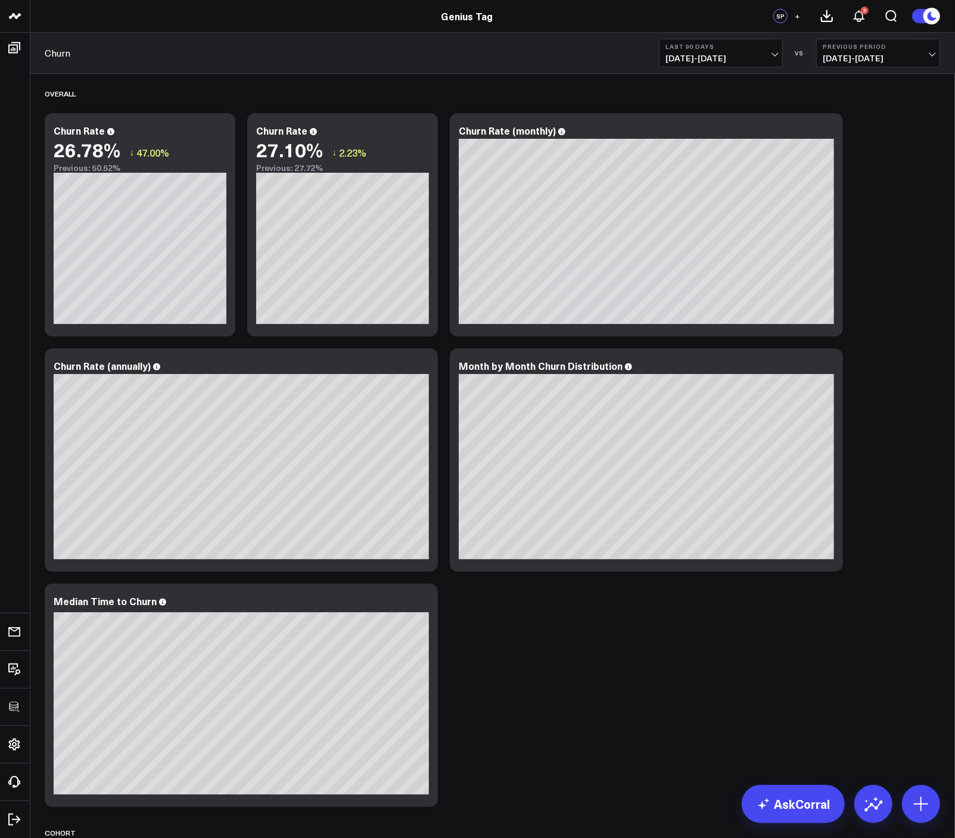
click at [873, 348] on div "Overall Modify via AI Copy link to widget Ask support Remove Create linked copy…" at bounding box center [492, 712] width 907 height 1276
click at [687, 58] on span "[DATE] - [DATE]" at bounding box center [720, 59] width 111 height 10
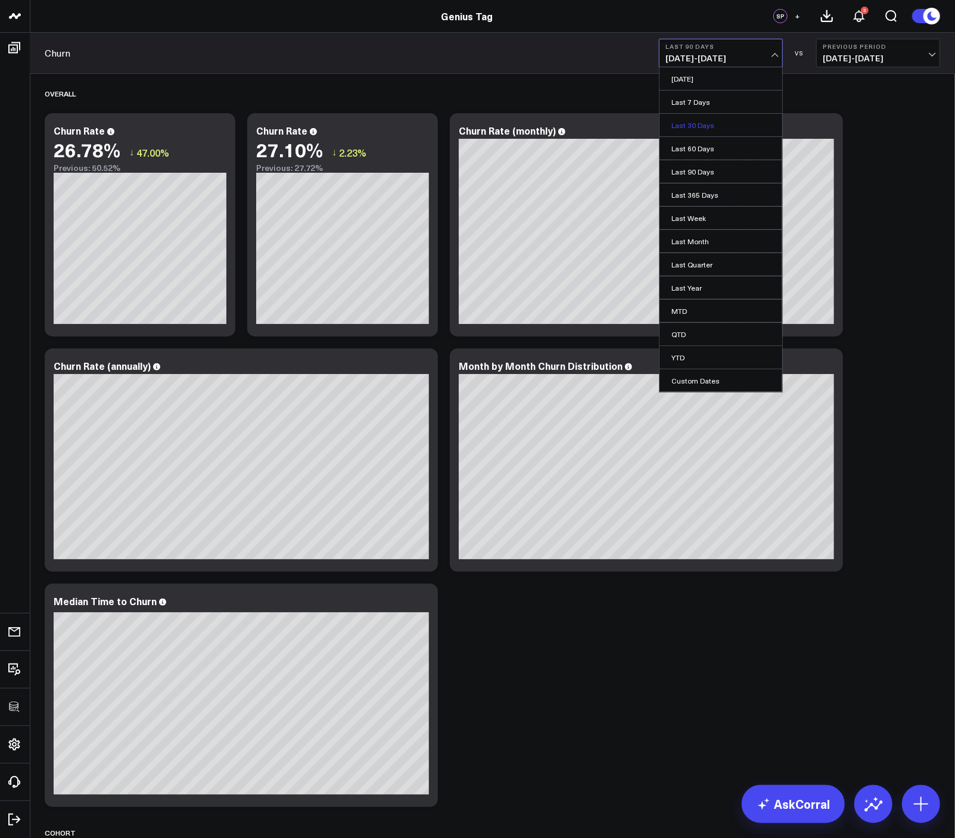
click at [710, 115] on link "Last 30 Days" at bounding box center [720, 125] width 123 height 23
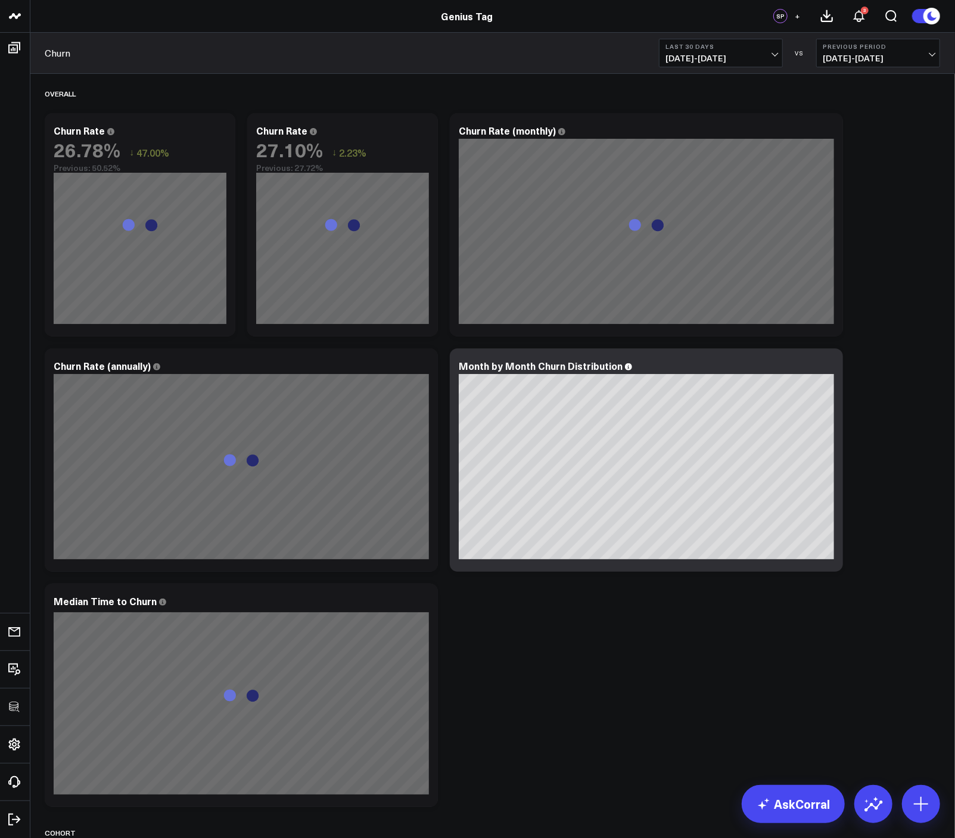
click at [886, 362] on div "Overall Modify via AI Copy link to widget Ask support Remove Create linked copy…" at bounding box center [492, 712] width 907 height 1276
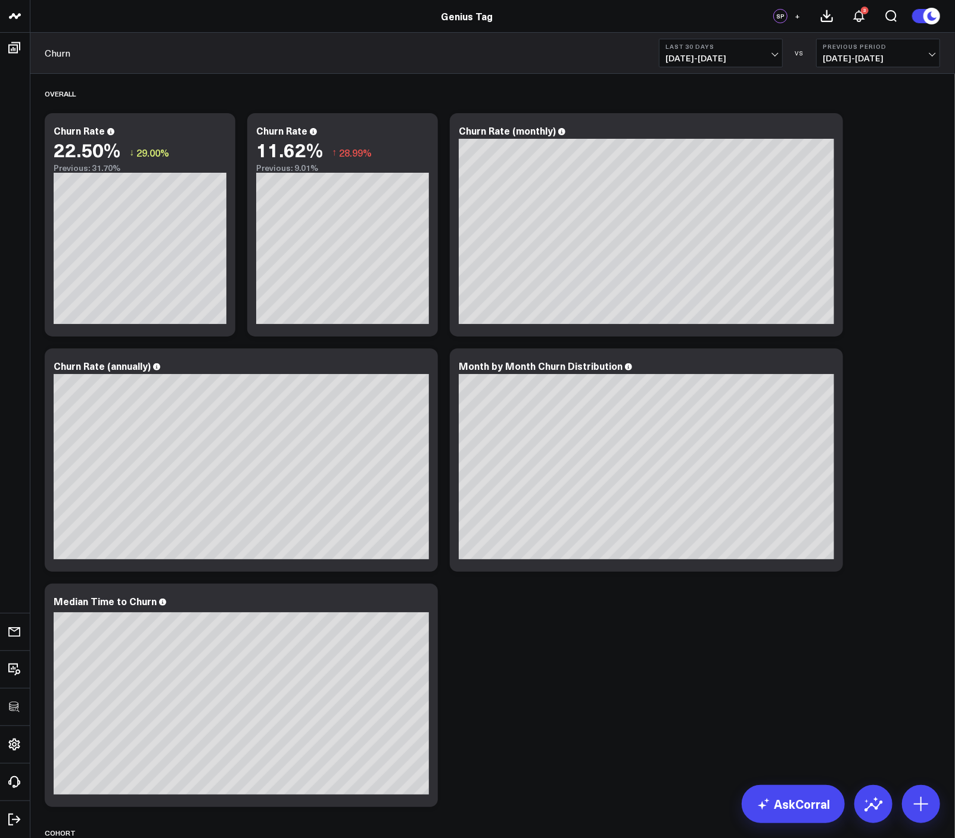
click at [890, 247] on div "Overall Modify via AI Copy link to widget Ask support Remove Create linked copy…" at bounding box center [492, 712] width 907 height 1276
click at [753, 49] on b "Last 30 Days" at bounding box center [720, 46] width 111 height 7
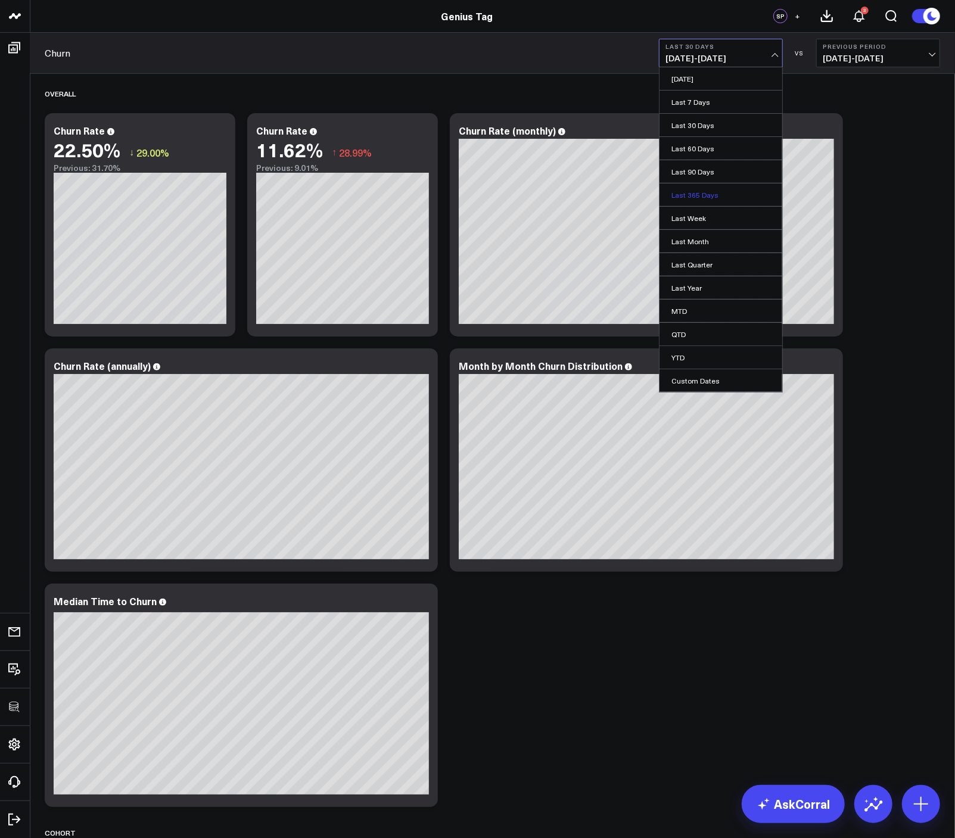
click at [689, 194] on link "Last 365 Days" at bounding box center [720, 194] width 123 height 23
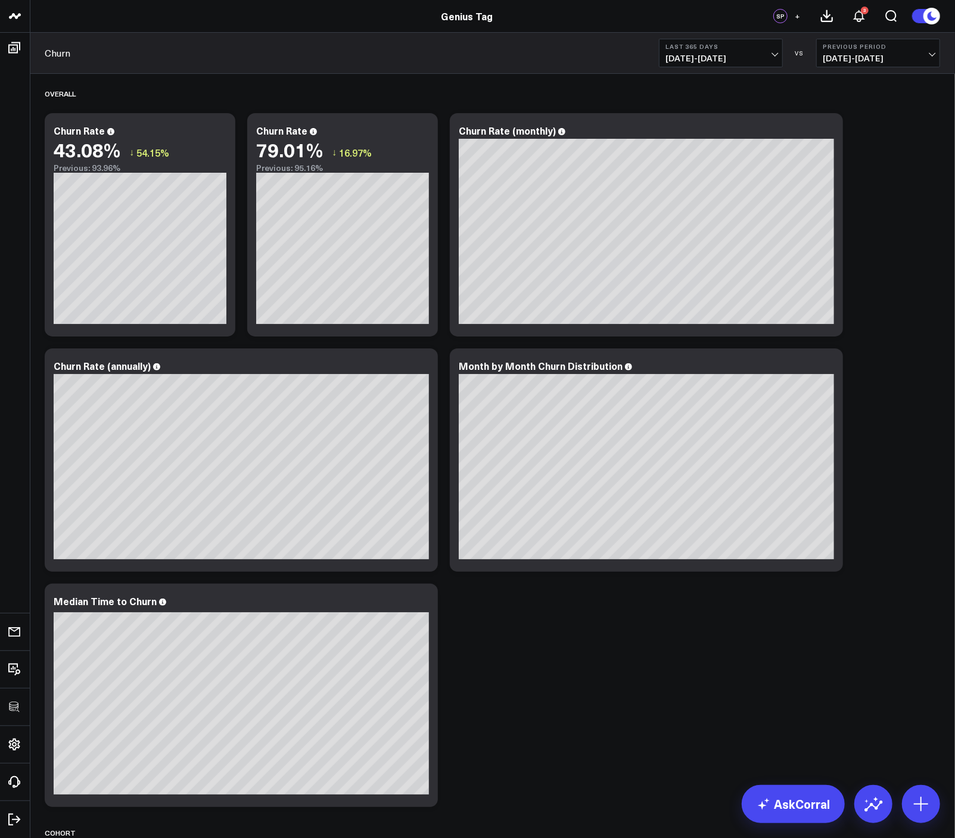
click at [917, 234] on div "Overall Modify via AI Copy link to widget Ask support Remove Create linked copy…" at bounding box center [492, 712] width 907 height 1276
click at [864, 194] on div "Overall Modify via AI Copy link to widget Ask support Remove Create linked copy…" at bounding box center [492, 712] width 907 height 1276
click at [711, 50] on button "Last 365 Days 08/12/24 - 08/11/25" at bounding box center [721, 53] width 124 height 29
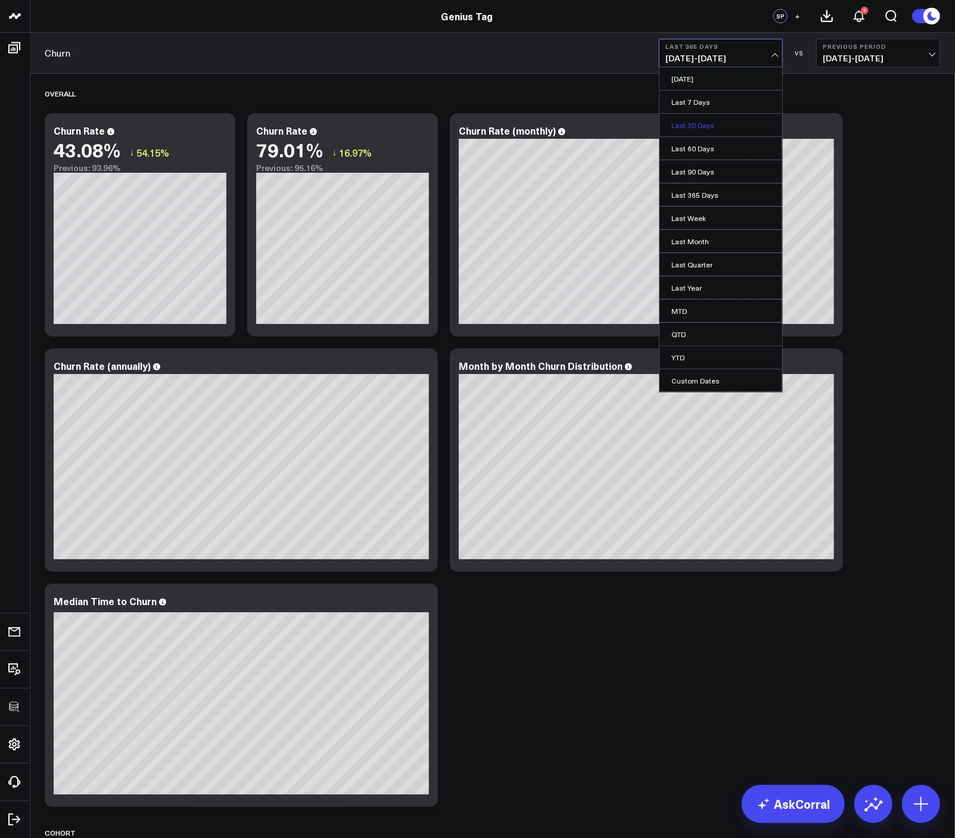
click at [703, 125] on link "Last 30 Days" at bounding box center [720, 125] width 123 height 23
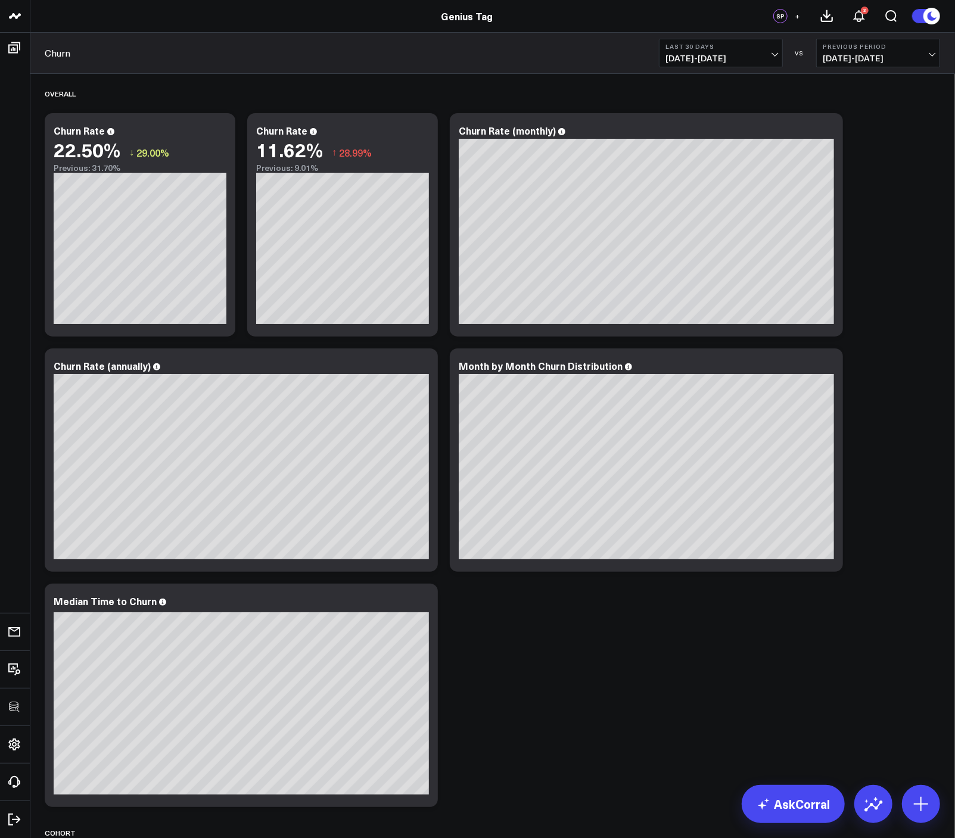
click at [865, 349] on div "Overall Modify via AI Copy link to widget Ask support Remove Create linked copy…" at bounding box center [492, 712] width 907 height 1276
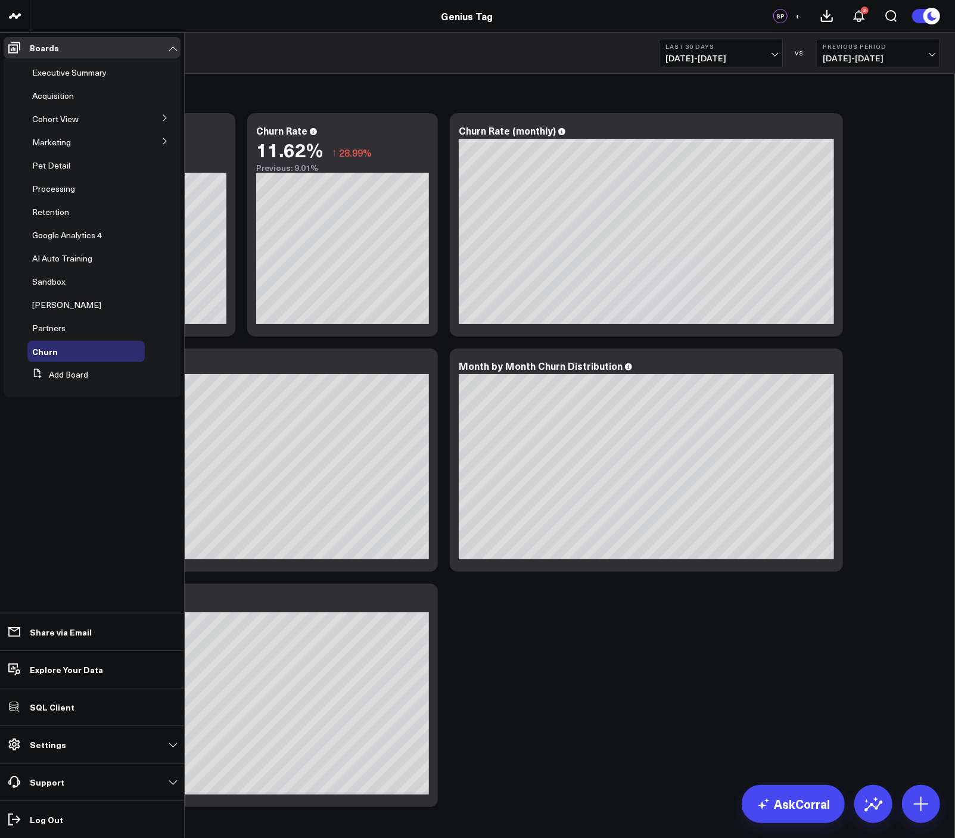
click at [165, 116] on icon at bounding box center [164, 117] width 7 height 7
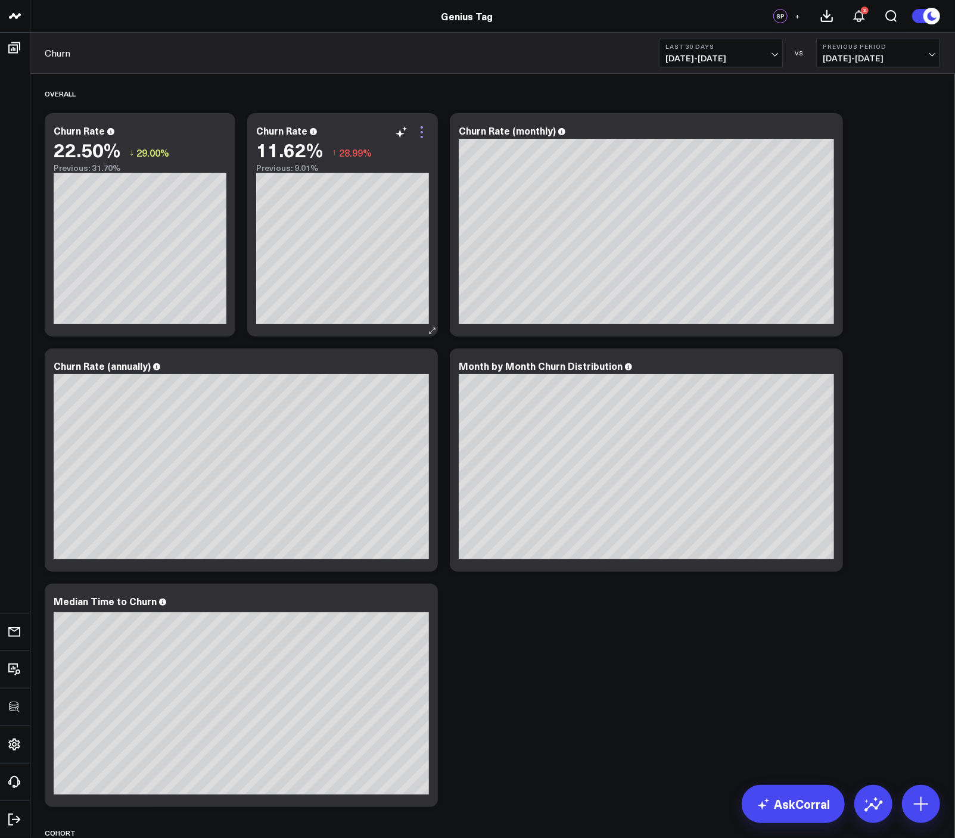
click at [415, 125] on icon at bounding box center [422, 132] width 14 height 14
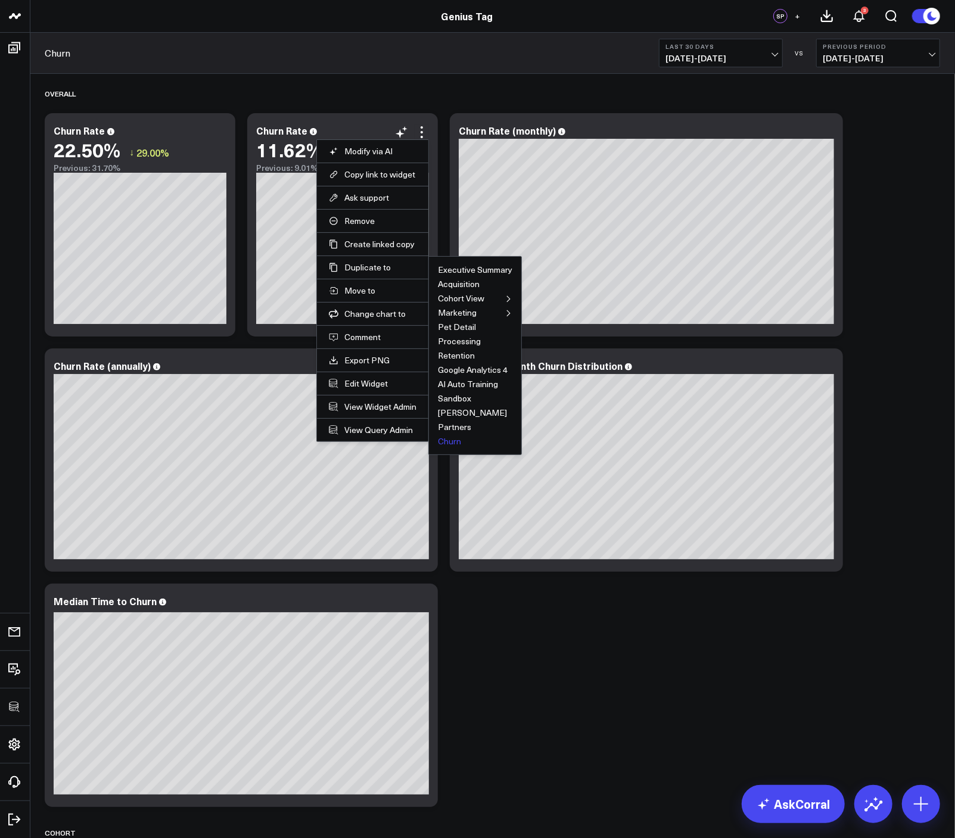
click at [453, 442] on button "Churn" at bounding box center [449, 441] width 23 height 8
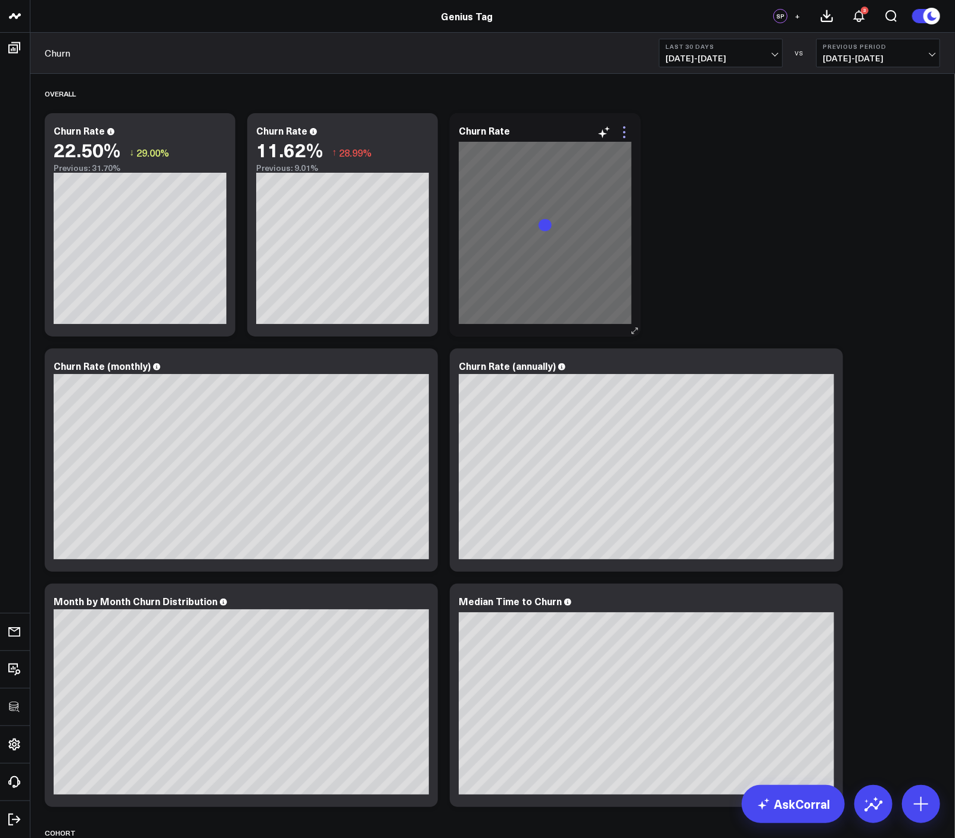
click at [627, 135] on icon at bounding box center [624, 132] width 14 height 14
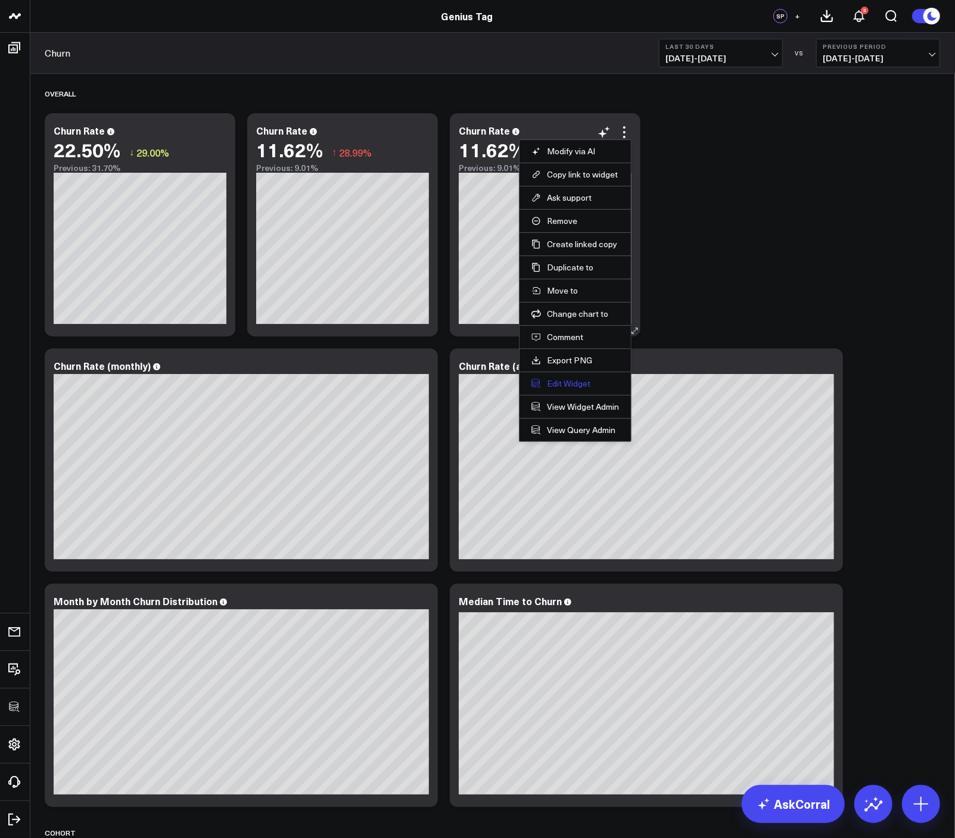
click at [566, 386] on button "Edit Widget" at bounding box center [575, 383] width 88 height 11
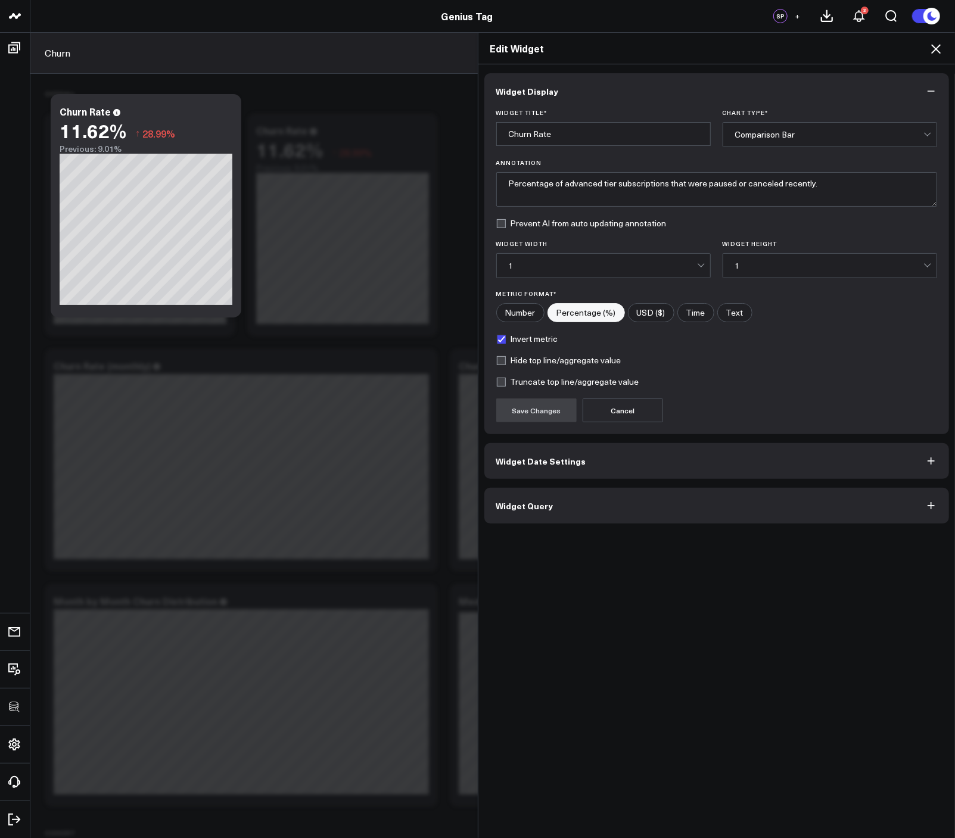
click at [587, 516] on button "Widget Query" at bounding box center [716, 506] width 465 height 36
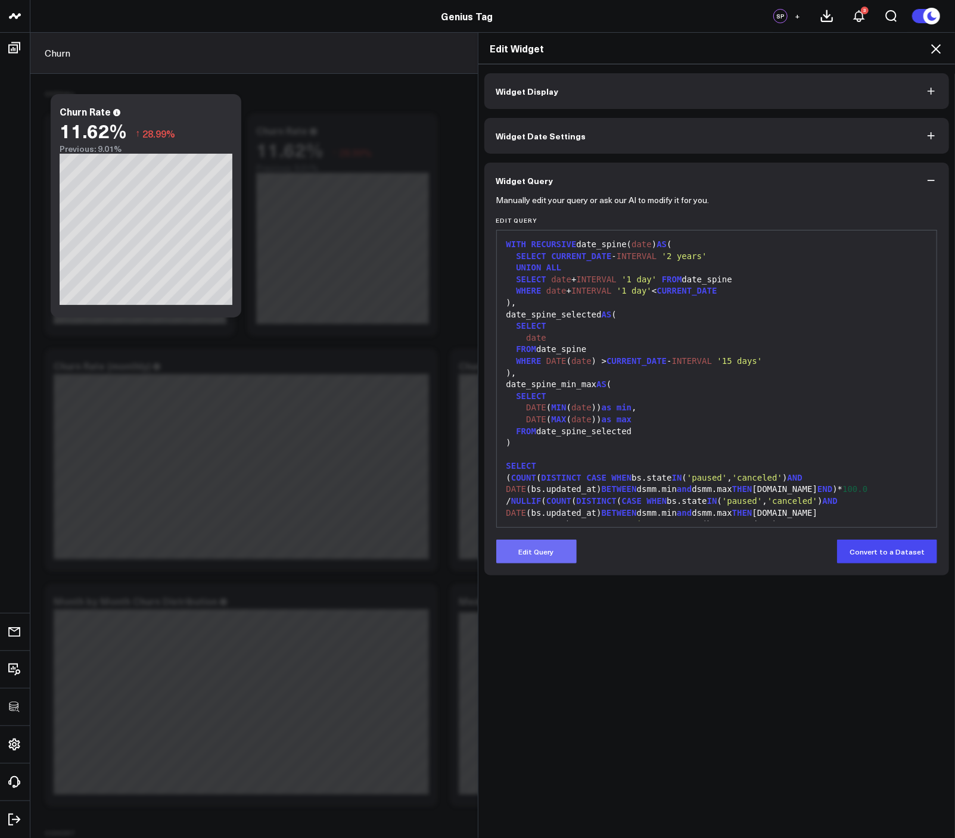
click at [539, 562] on button "Edit Query" at bounding box center [536, 552] width 80 height 24
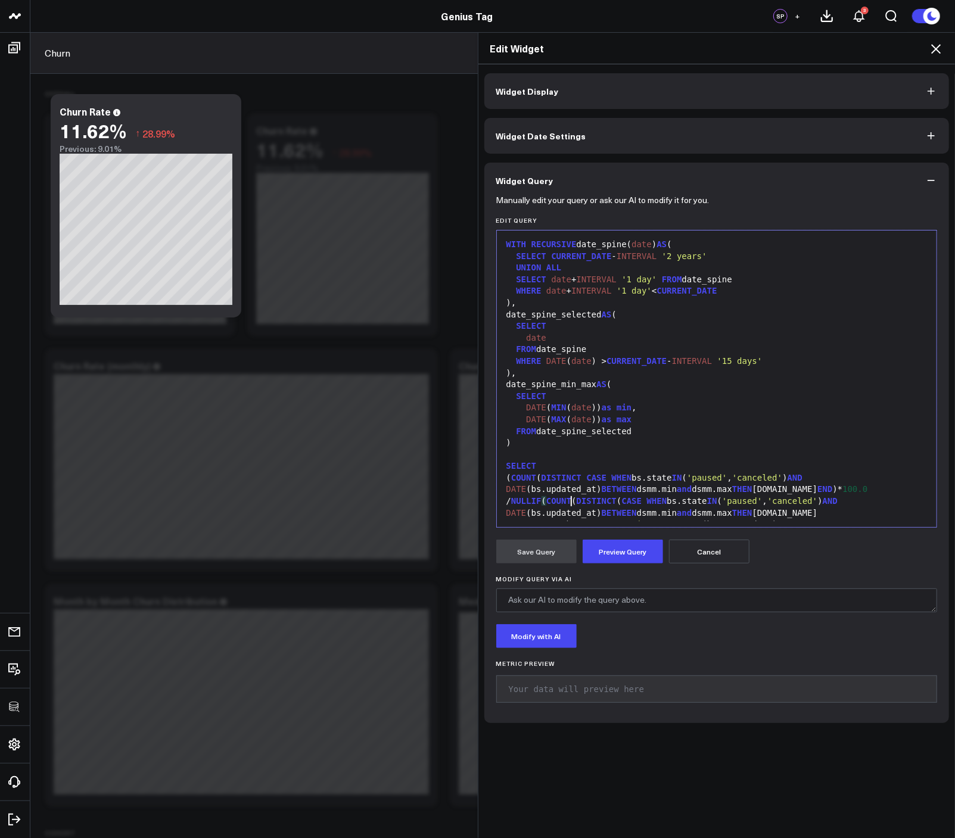
click at [566, 499] on span "COUNT" at bounding box center [558, 501] width 25 height 10
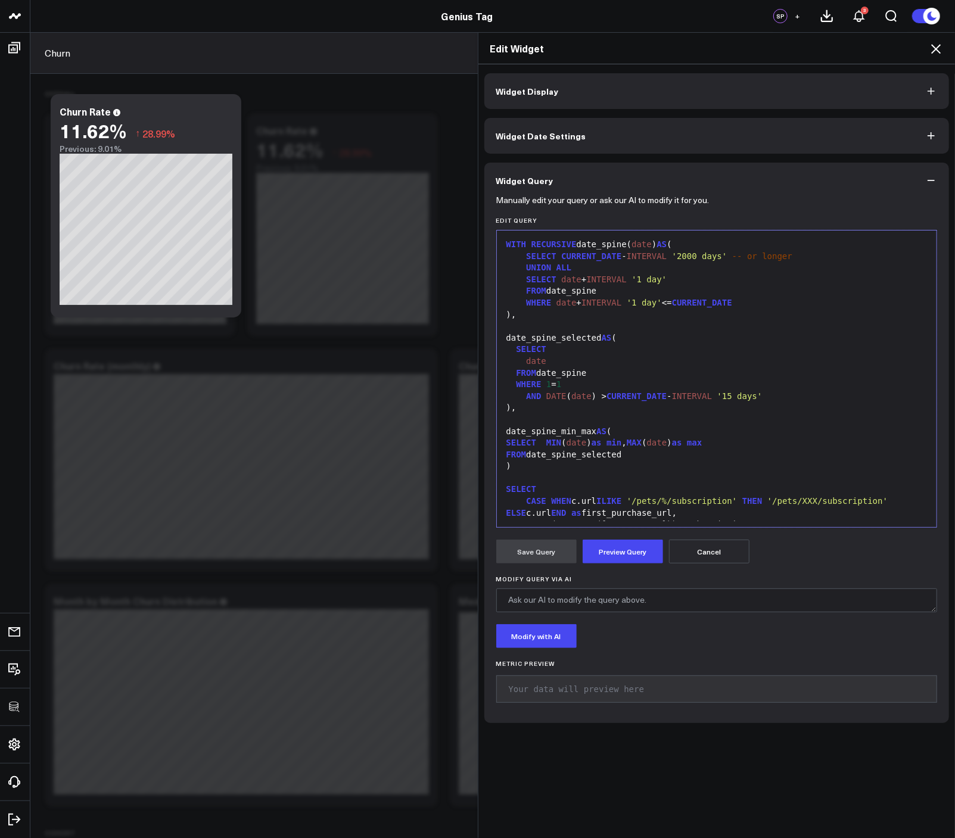
scroll to position [279, 0]
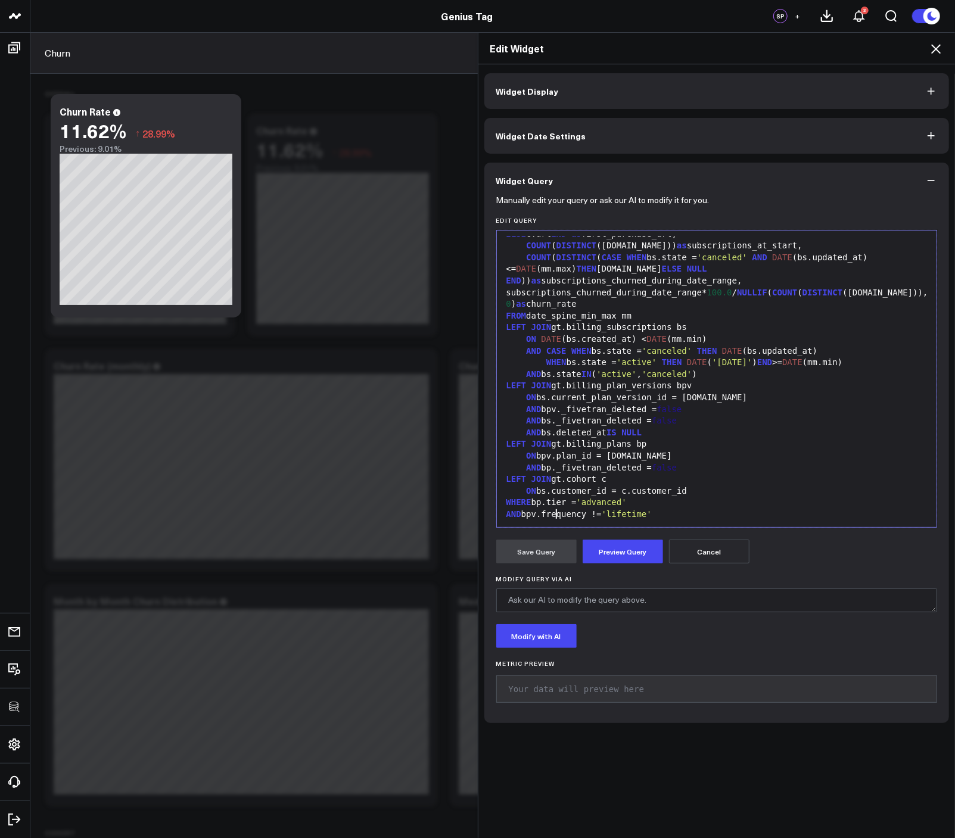
click at [554, 521] on div "GROUP BY 1" at bounding box center [717, 527] width 428 height 12
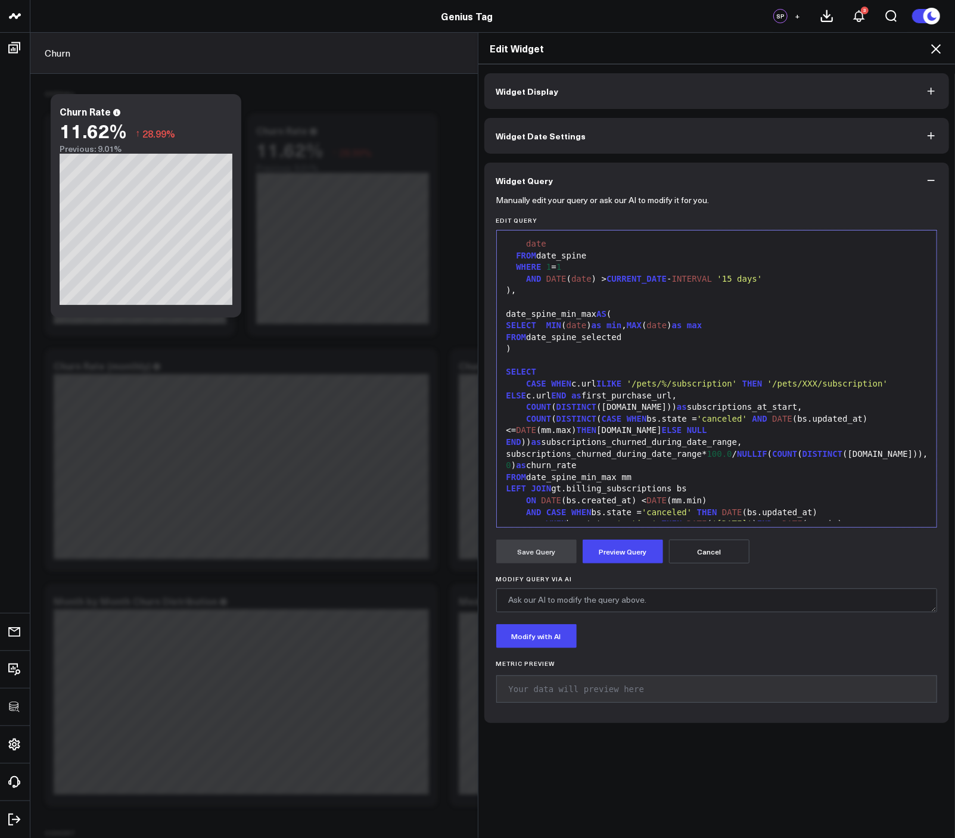
scroll to position [158, 0]
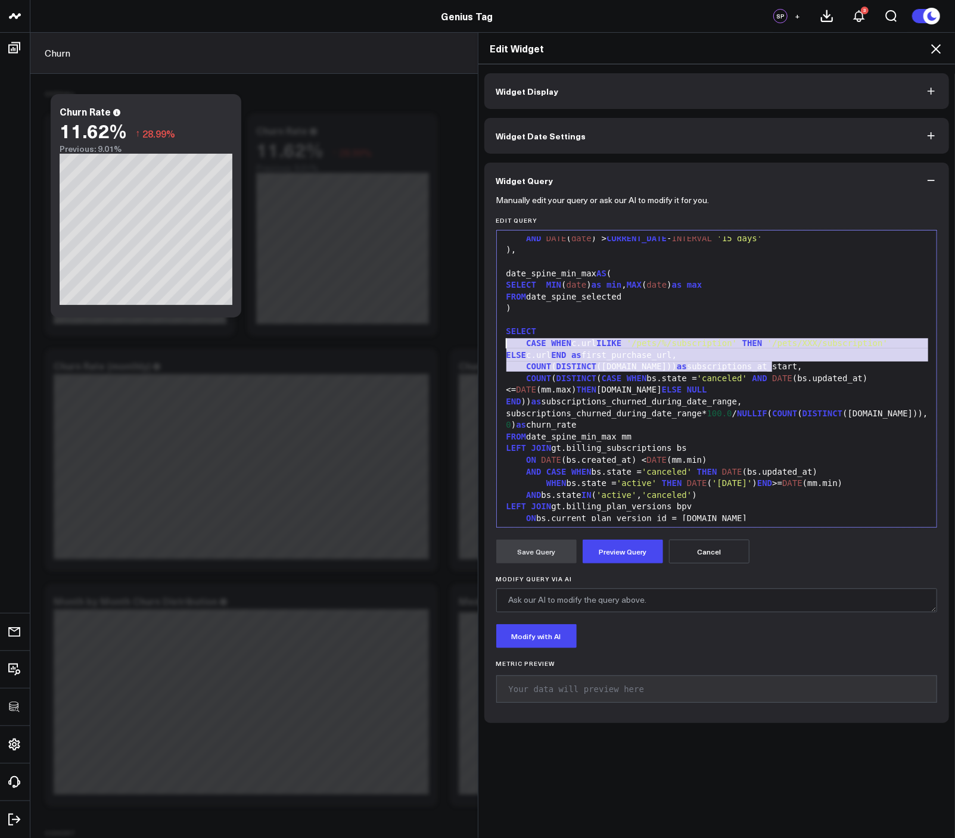
drag, startPoint x: 802, startPoint y: 365, endPoint x: 478, endPoint y: 345, distance: 324.0
click at [478, 345] on div "Widget Display Widget Date Settings Widget Query Manually edit your query or as…" at bounding box center [716, 451] width 477 height 774
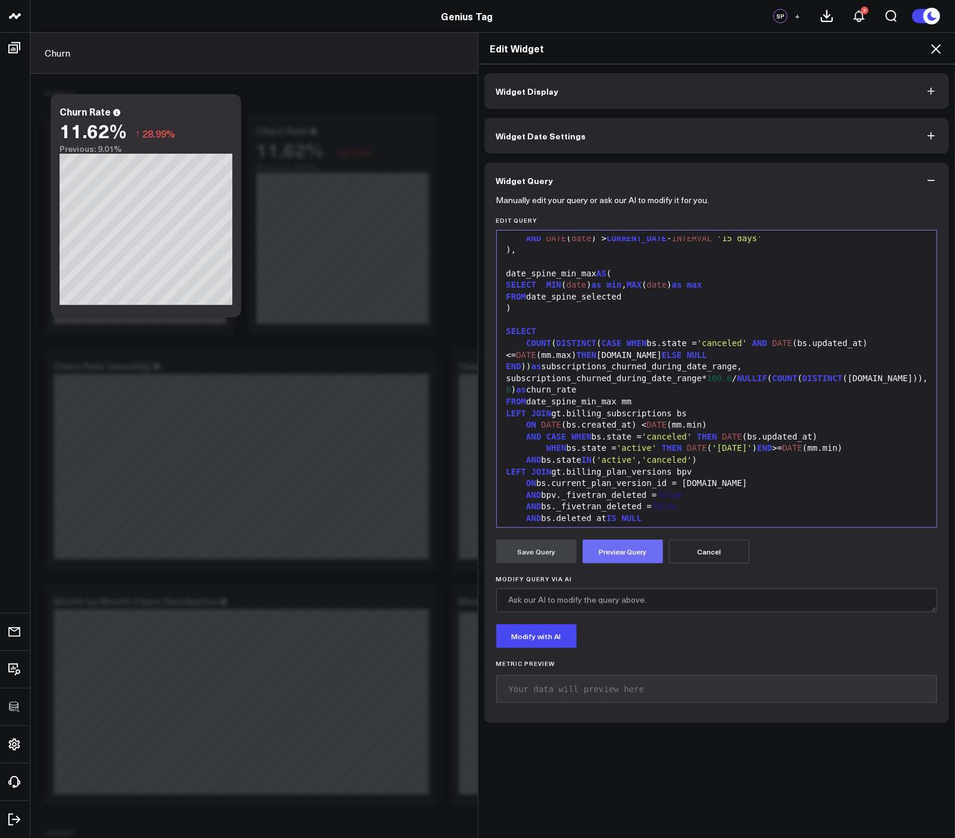
click at [630, 559] on button "Preview Query" at bounding box center [622, 552] width 80 height 24
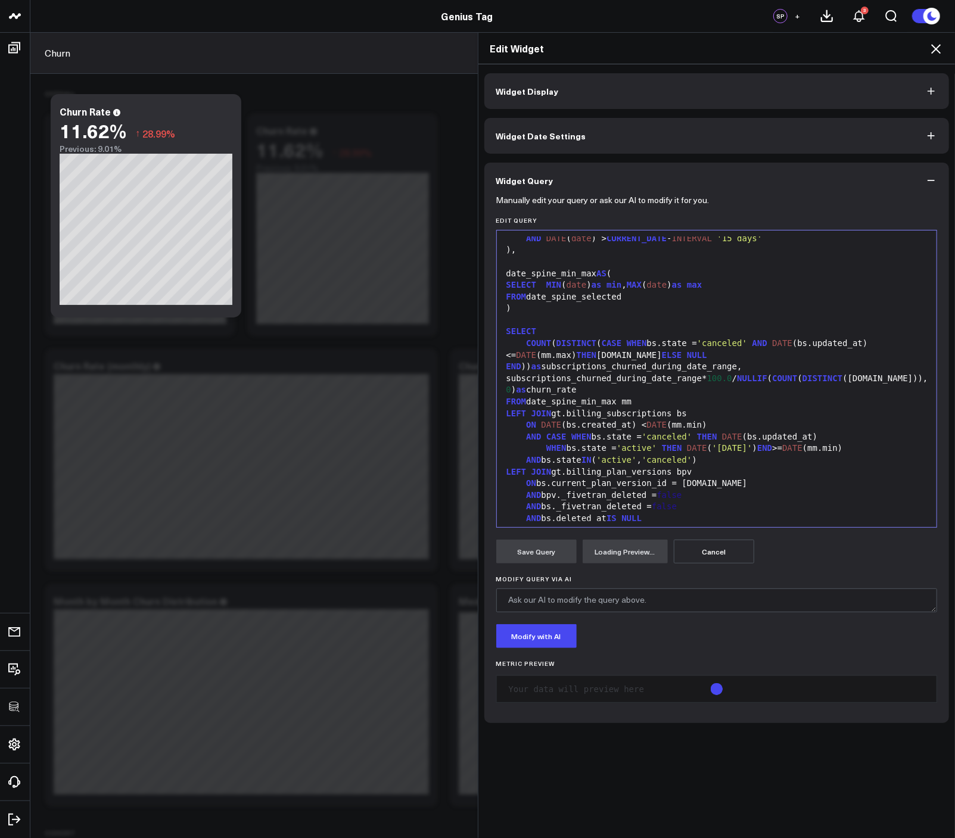
click at [660, 490] on div "AND bpv._fivetran_deleted = false" at bounding box center [717, 496] width 428 height 12
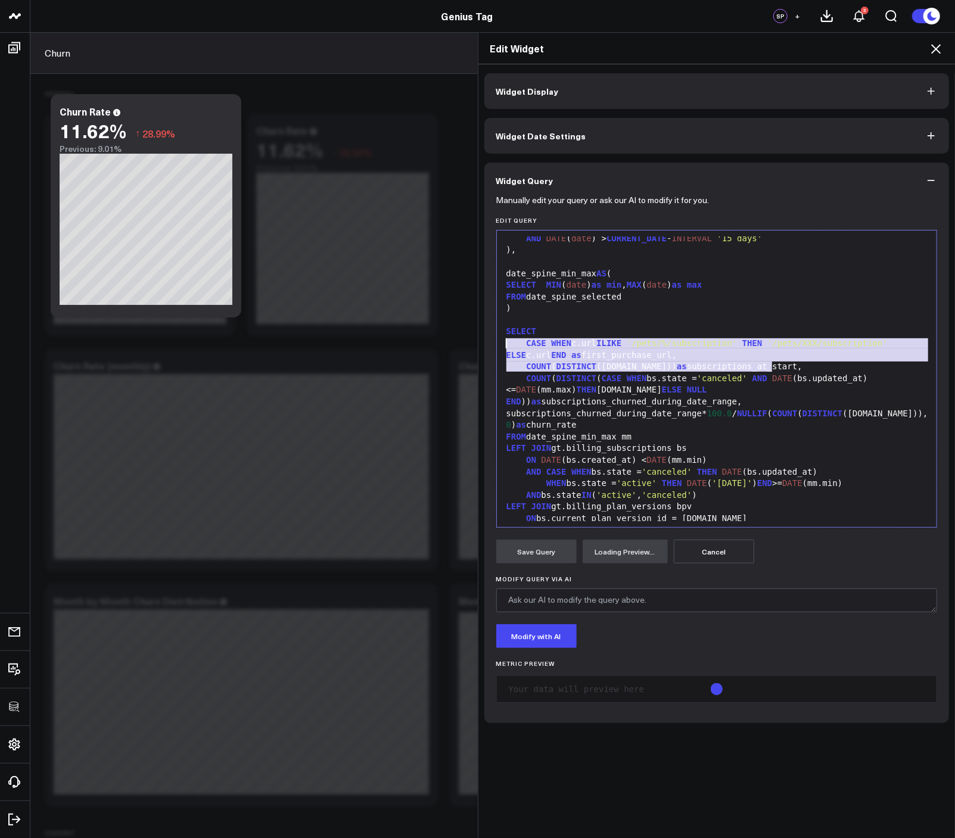
click at [702, 467] on span "THEN" at bounding box center [707, 472] width 20 height 10
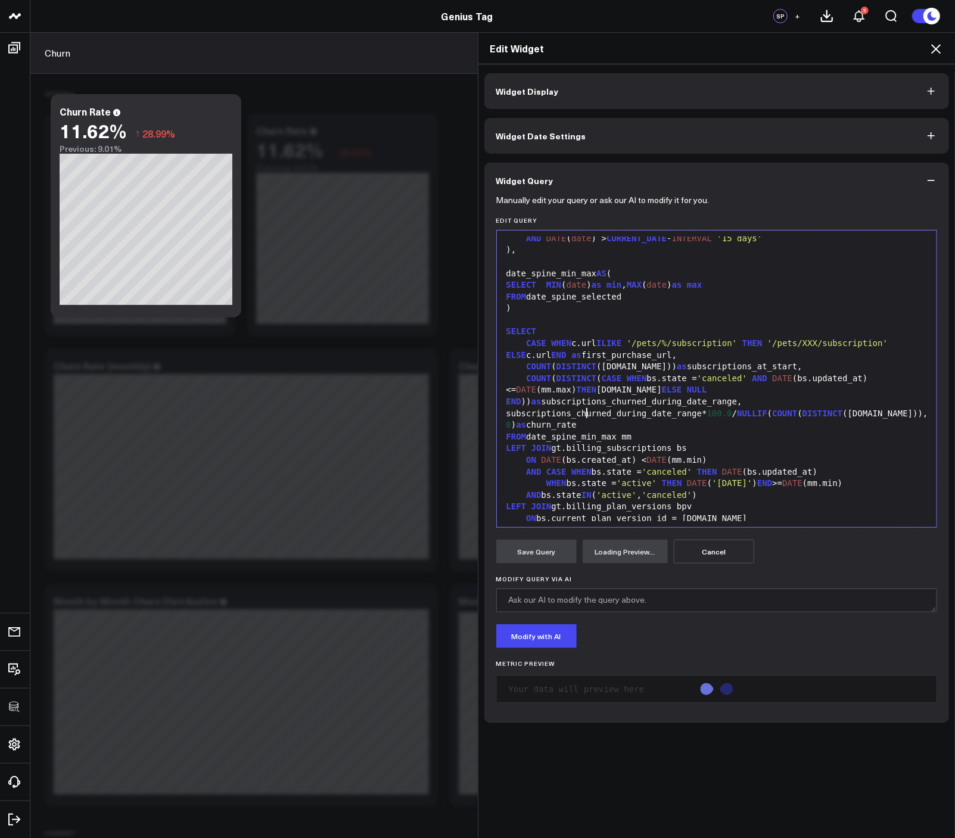
click at [637, 413] on div "subscriptions_churned_during_date_range* 100.0 / NULLIF ( COUNT ( DISTINCT (bs.…" at bounding box center [717, 419] width 428 height 23
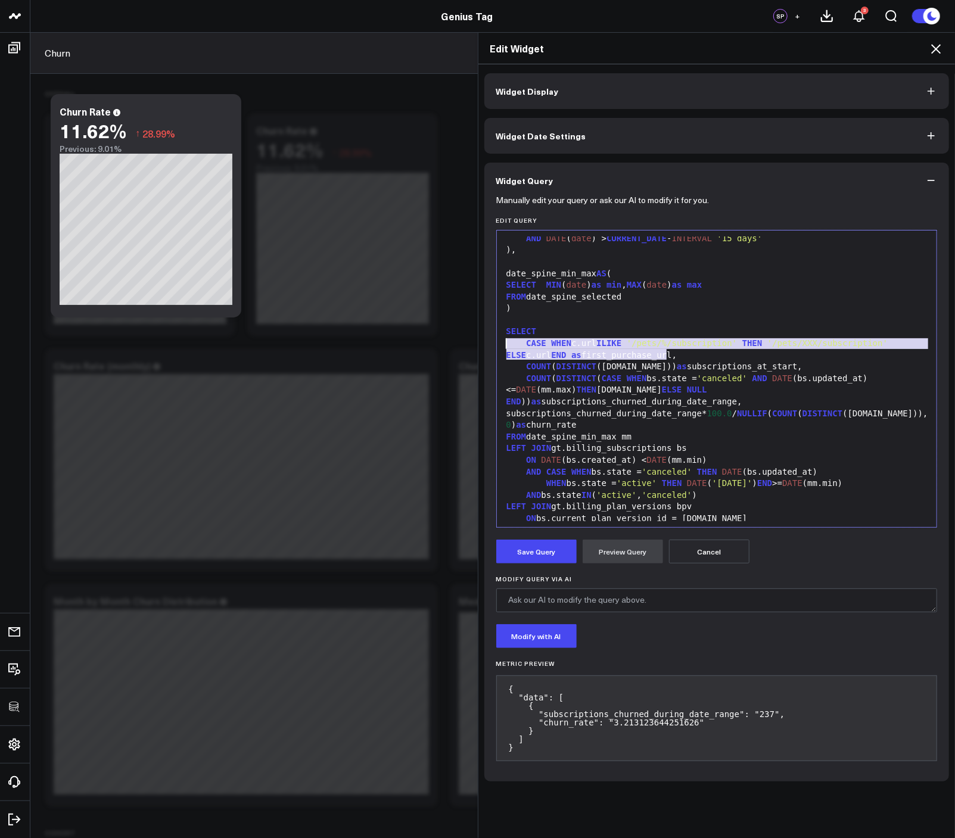
drag, startPoint x: 661, startPoint y: 354, endPoint x: 456, endPoint y: 342, distance: 205.2
click at [456, 342] on div "Edit Widget Widget Display Widget Date Settings Widget Query Manually edit your…" at bounding box center [477, 435] width 955 height 806
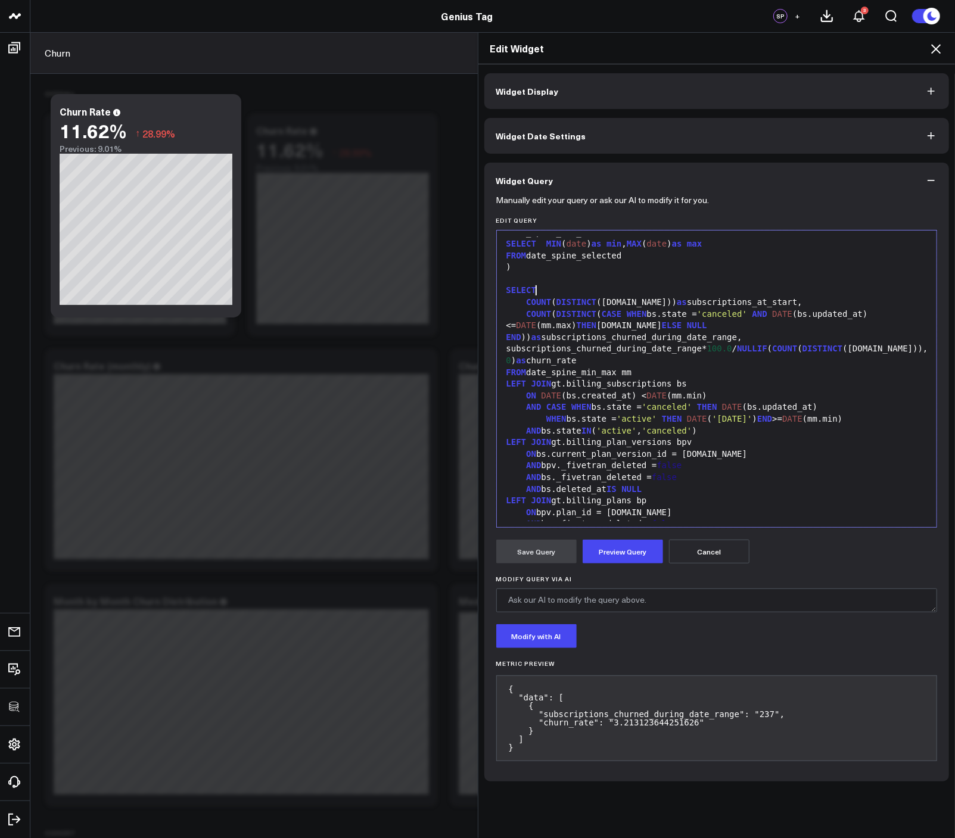
scroll to position [257, 0]
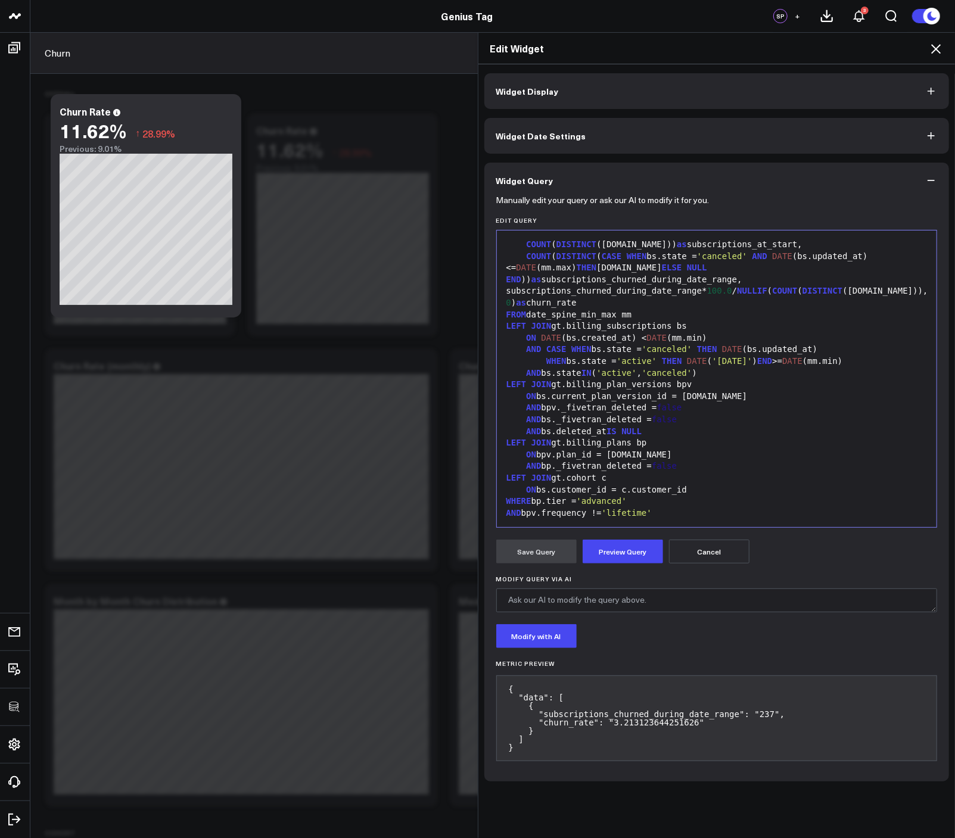
click at [627, 535] on form "Manually edit your query or ask our AI to modify it for you. Edit Query Selecti…" at bounding box center [716, 483] width 441 height 571
click at [627, 542] on button "Preview Query" at bounding box center [622, 552] width 80 height 24
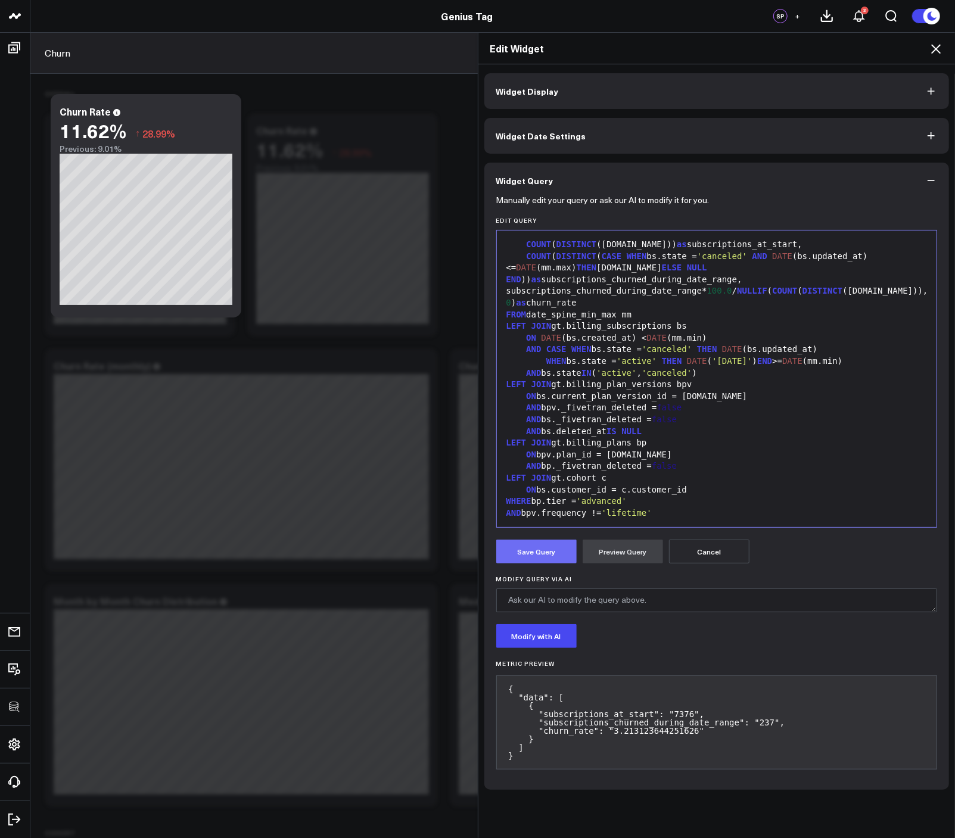
click at [519, 554] on button "Save Query" at bounding box center [536, 552] width 80 height 24
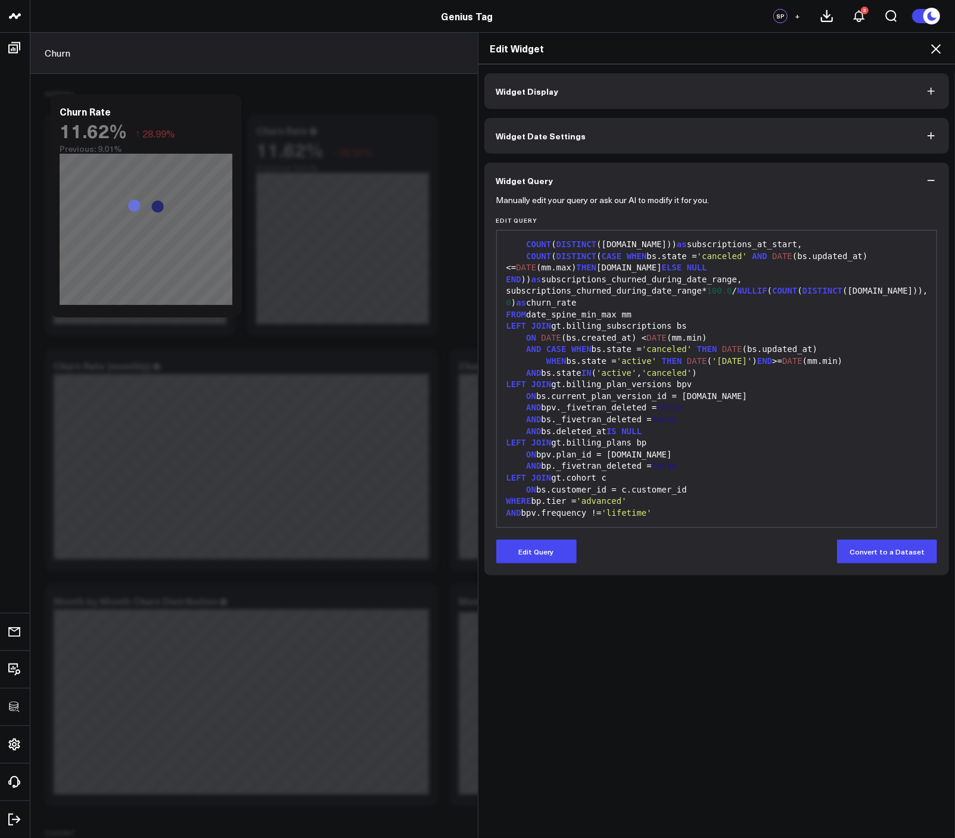
click at [936, 45] on icon at bounding box center [935, 49] width 14 height 14
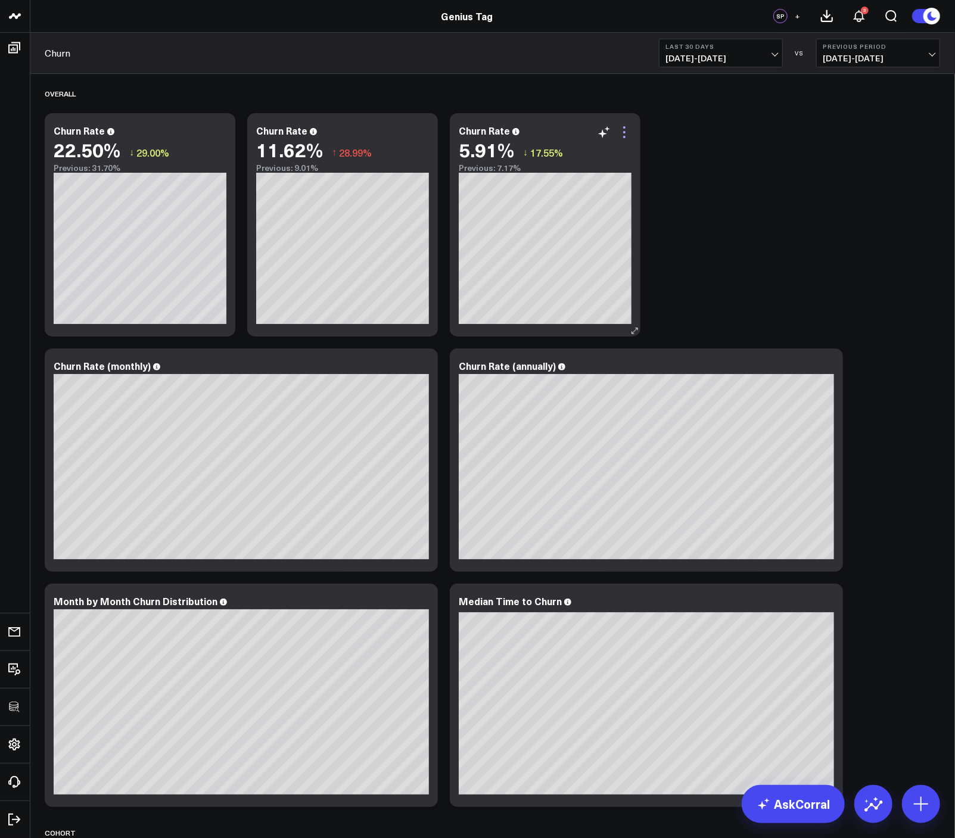
click at [625, 130] on icon at bounding box center [624, 132] width 14 height 14
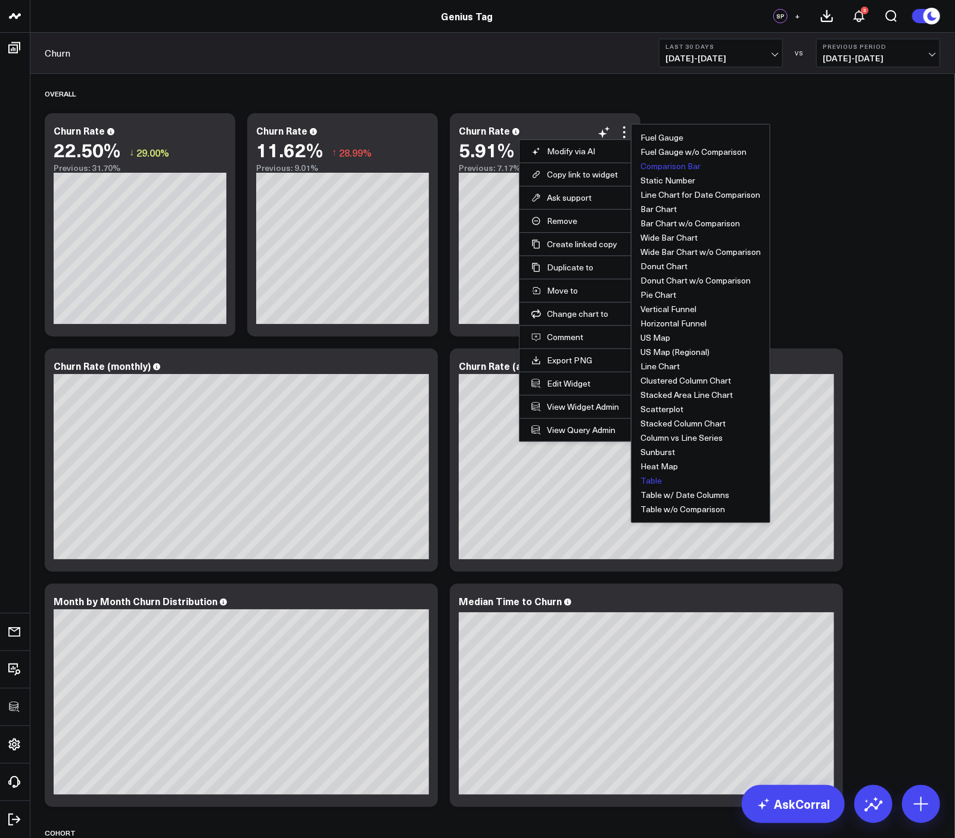
click at [651, 481] on button "Table" at bounding box center [650, 480] width 21 height 8
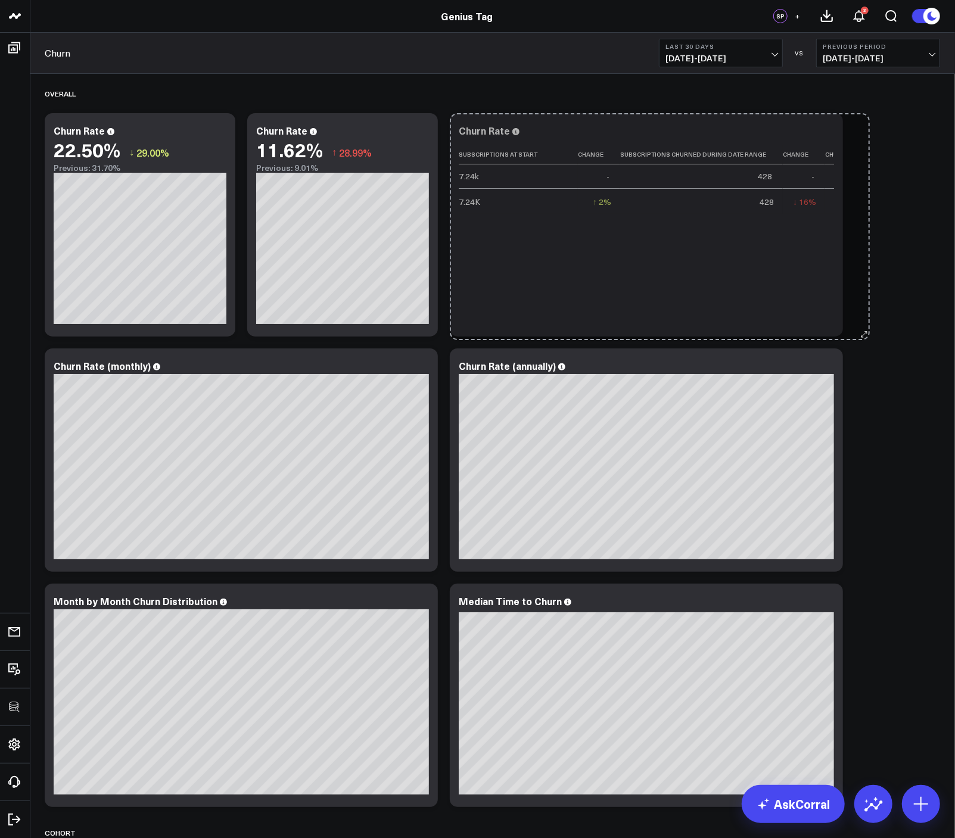
drag, startPoint x: 634, startPoint y: 328, endPoint x: 863, endPoint y: 331, distance: 229.3
click at [863, 331] on div "Overall Modify via AI Copy link to widget Ask support Remove Create linked copy…" at bounding box center [492, 712] width 907 height 1276
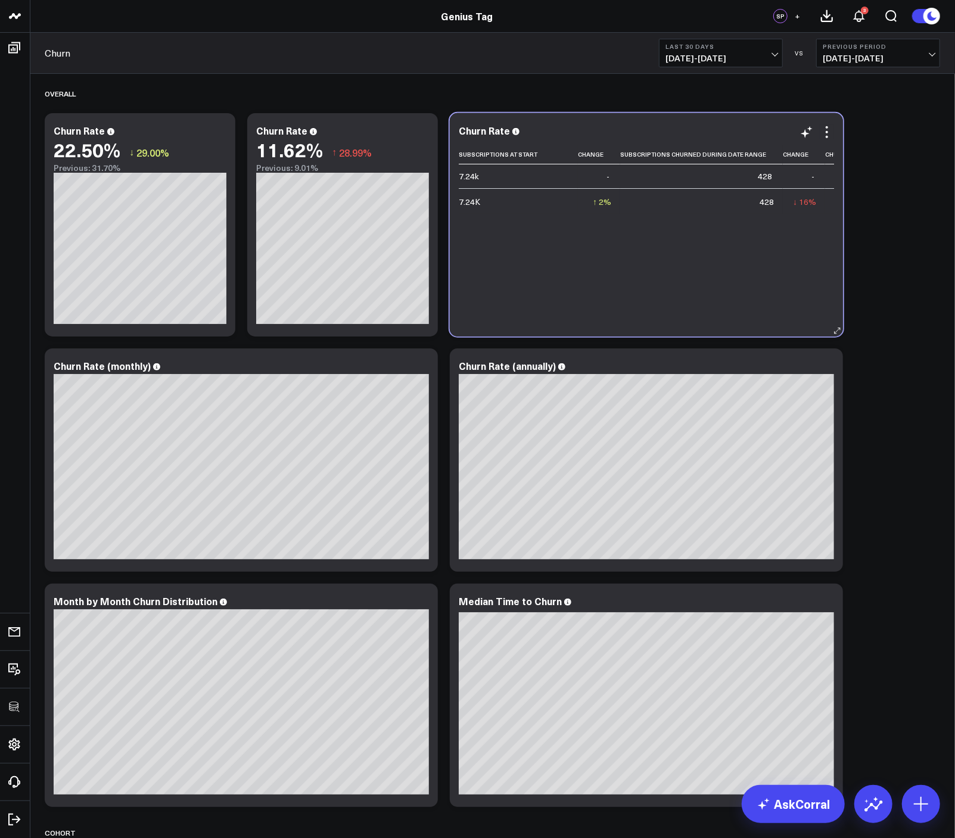
click at [821, 139] on div "Churn Rate Subscriptions At Start Change Subscriptions Churned During Date Rang…" at bounding box center [646, 225] width 375 height 200
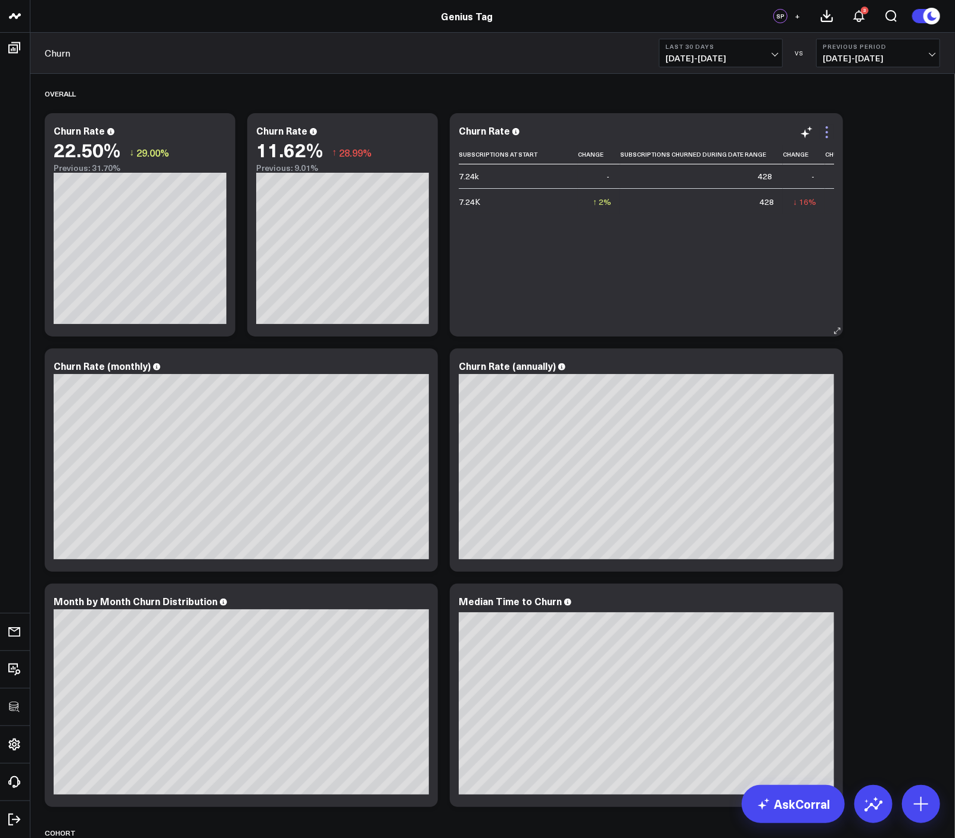
click at [827, 133] on icon at bounding box center [826, 132] width 14 height 14
click at [432, 138] on div "Churn Rate 11.62% ↑ 28.99% Previous: 9.01%" at bounding box center [342, 224] width 191 height 223
click at [425, 133] on icon at bounding box center [422, 132] width 14 height 14
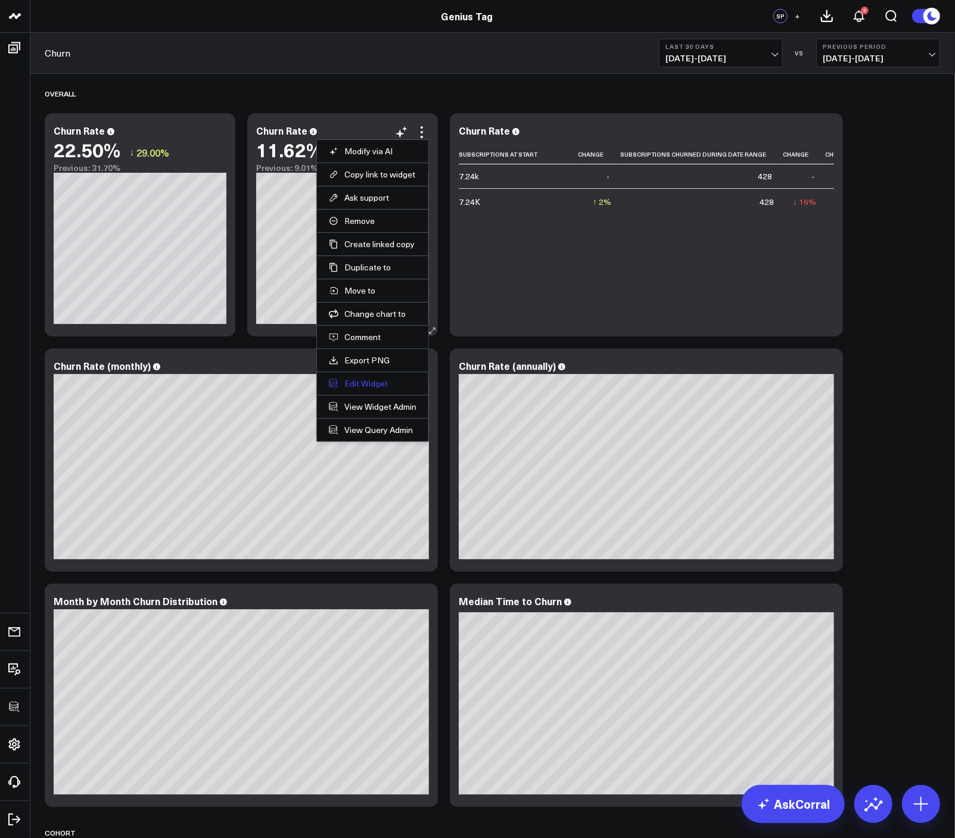
click at [379, 388] on button "Edit Widget" at bounding box center [373, 383] width 88 height 11
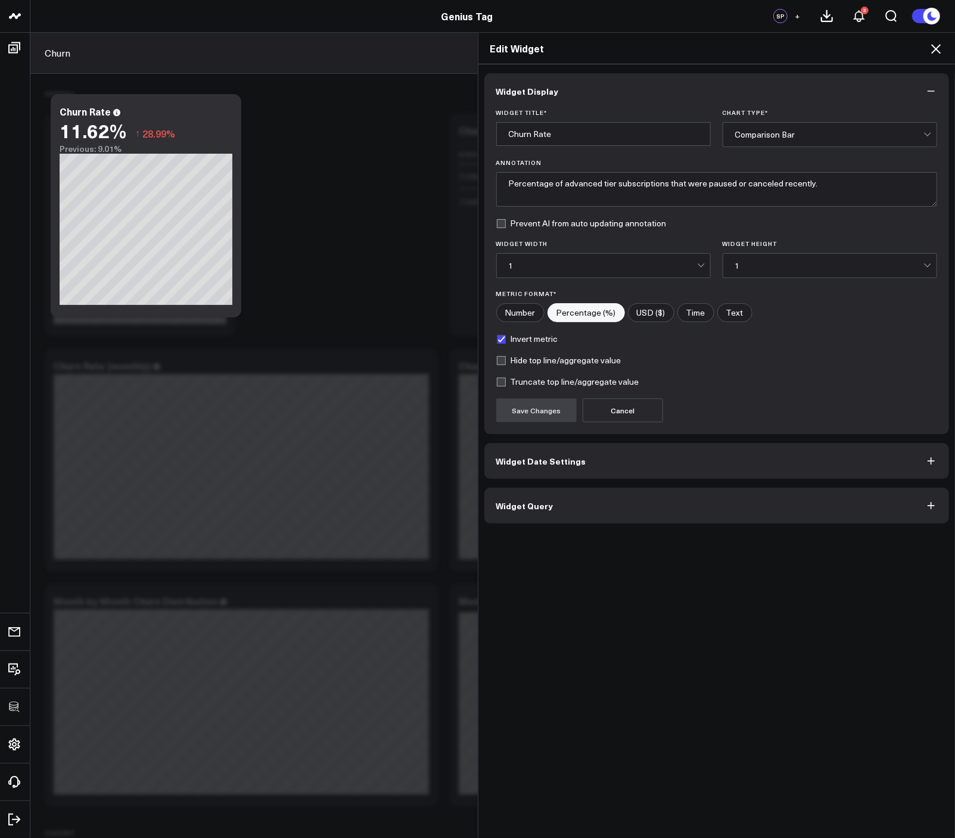
drag, startPoint x: 554, startPoint y: 504, endPoint x: 664, endPoint y: 474, distance: 114.3
click at [554, 504] on button "Widget Query" at bounding box center [716, 506] width 465 height 36
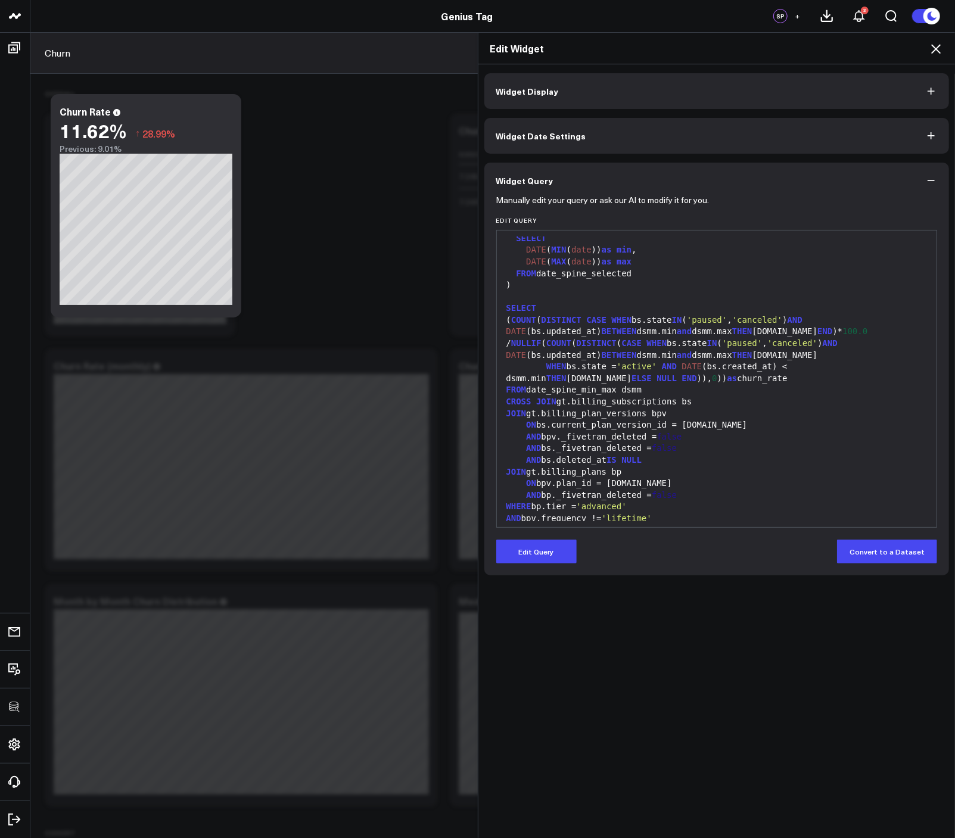
scroll to position [163, 0]
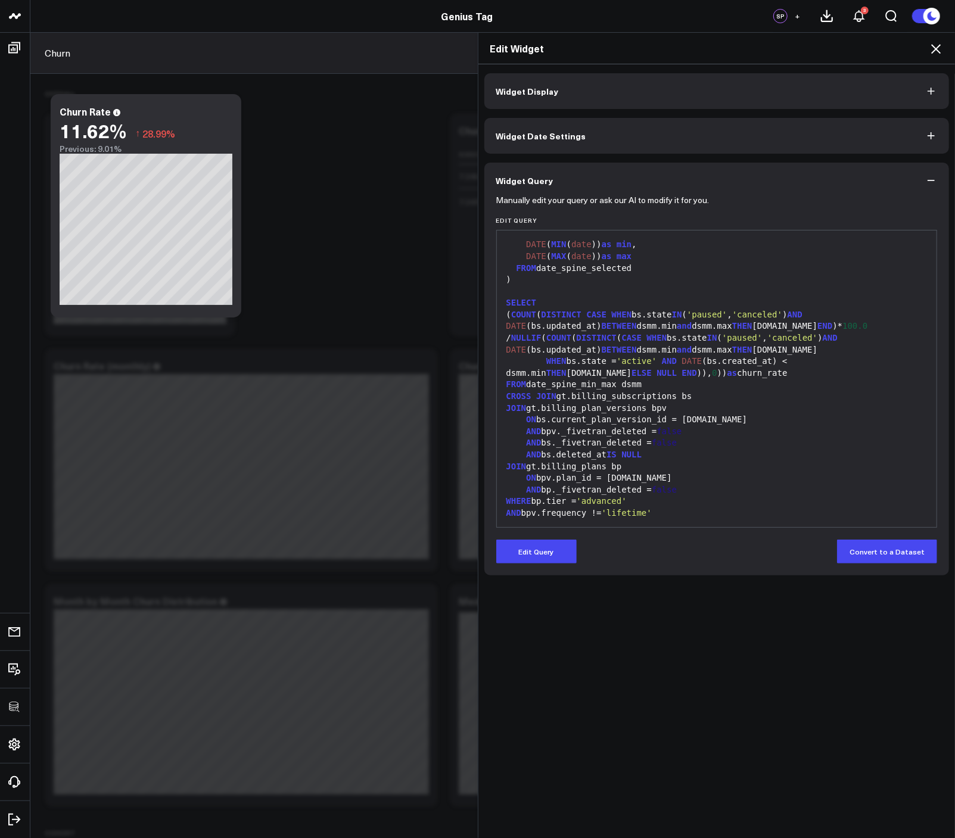
click at [938, 53] on icon at bounding box center [935, 49] width 14 height 14
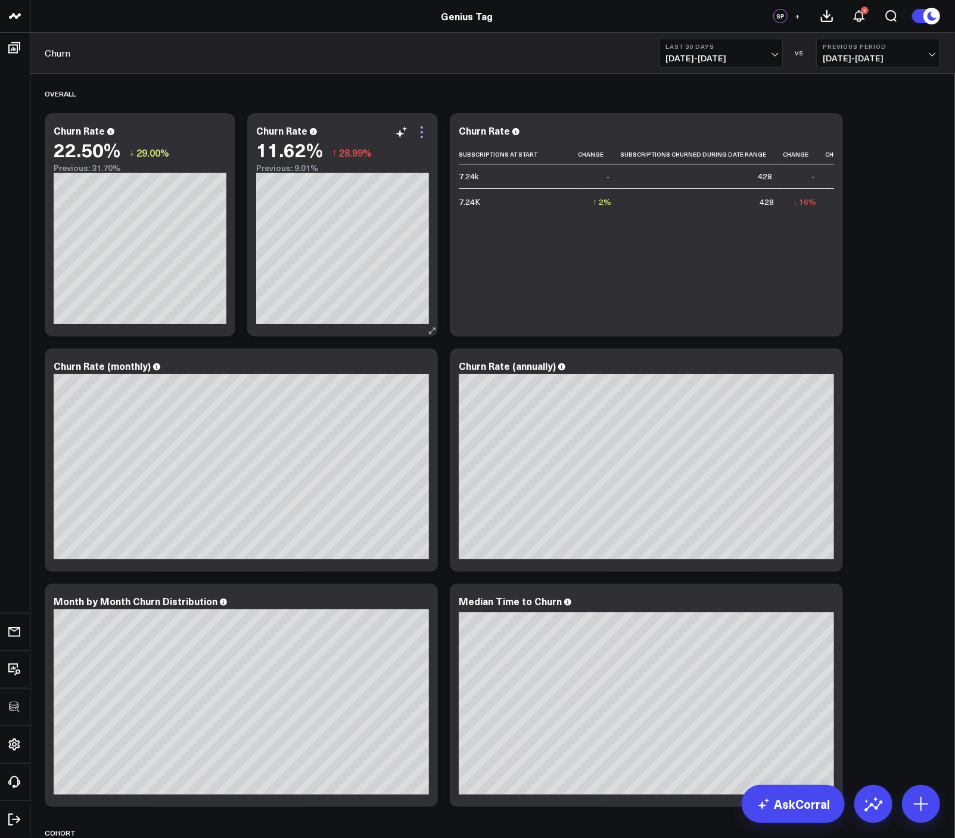
click at [426, 130] on icon at bounding box center [422, 132] width 14 height 14
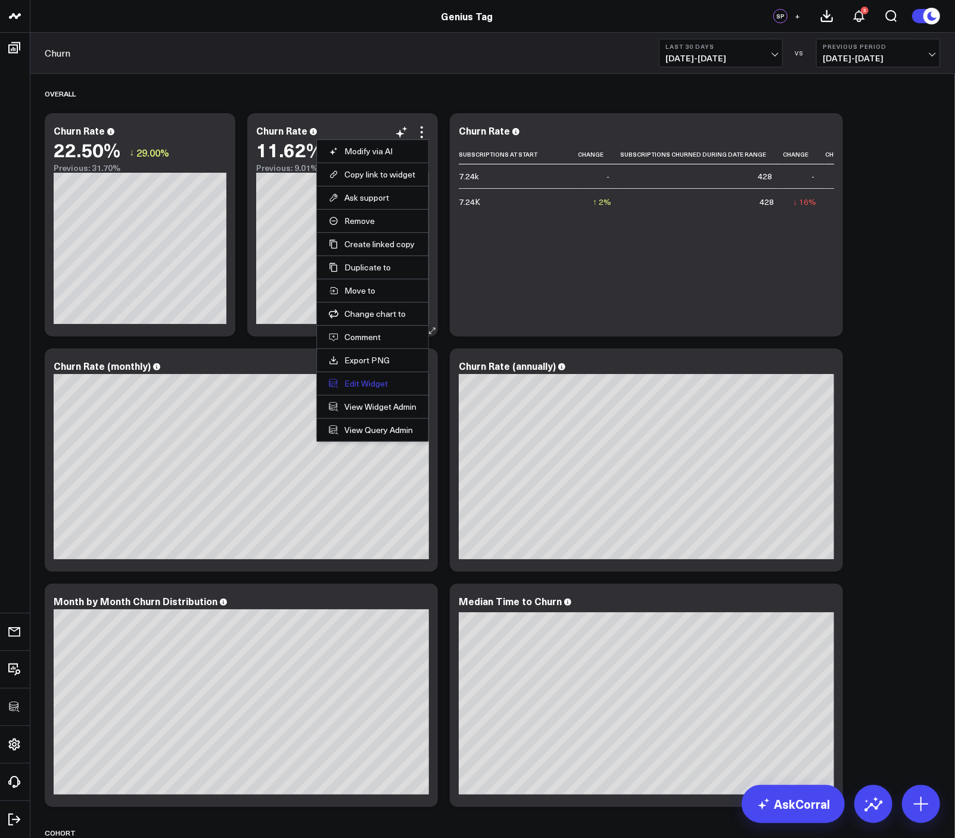
click at [359, 378] on button "Edit Widget" at bounding box center [373, 383] width 88 height 11
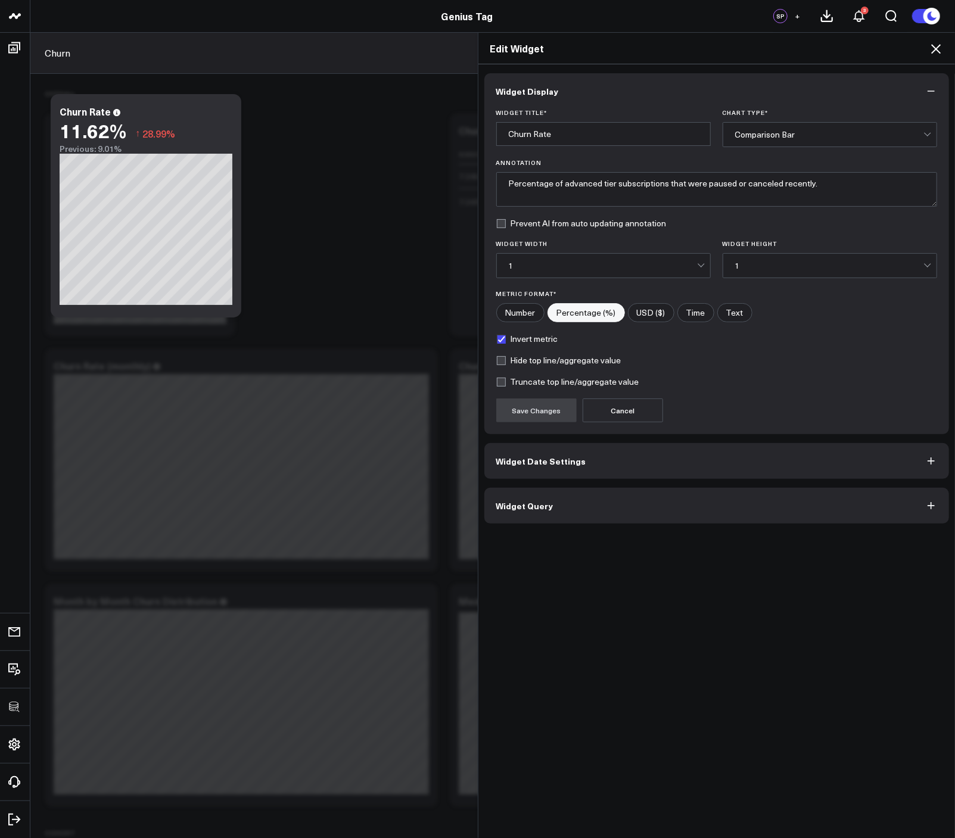
click at [543, 494] on button "Widget Query" at bounding box center [716, 506] width 465 height 36
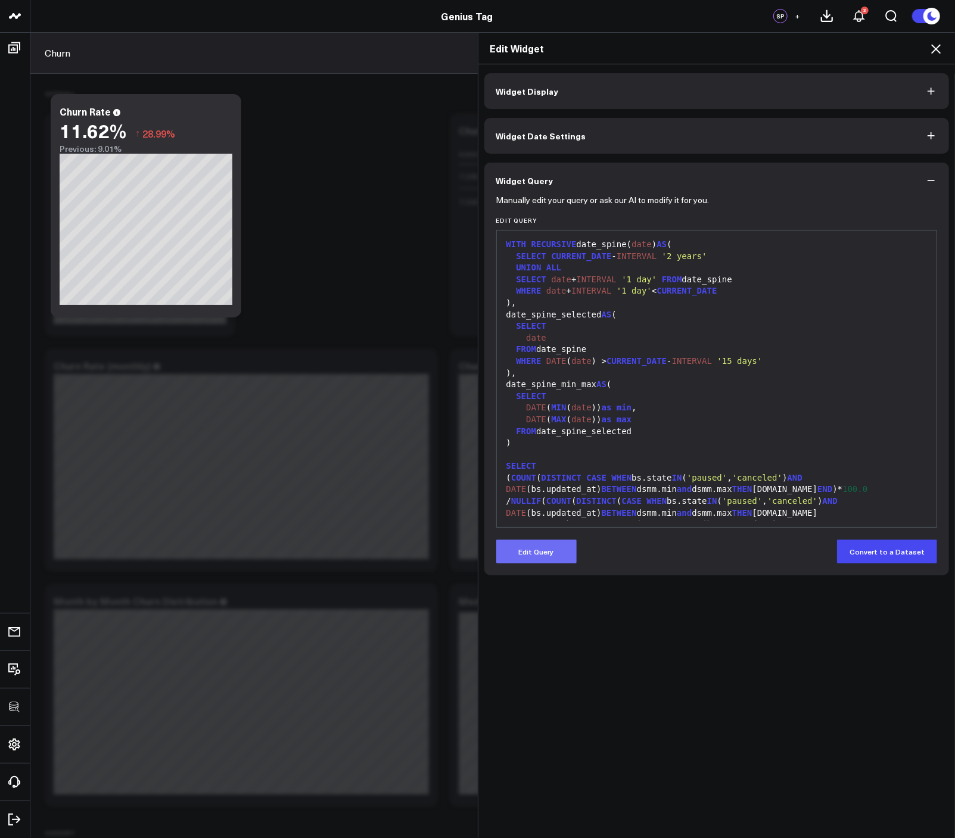
click at [551, 541] on button "Edit Query" at bounding box center [536, 552] width 80 height 24
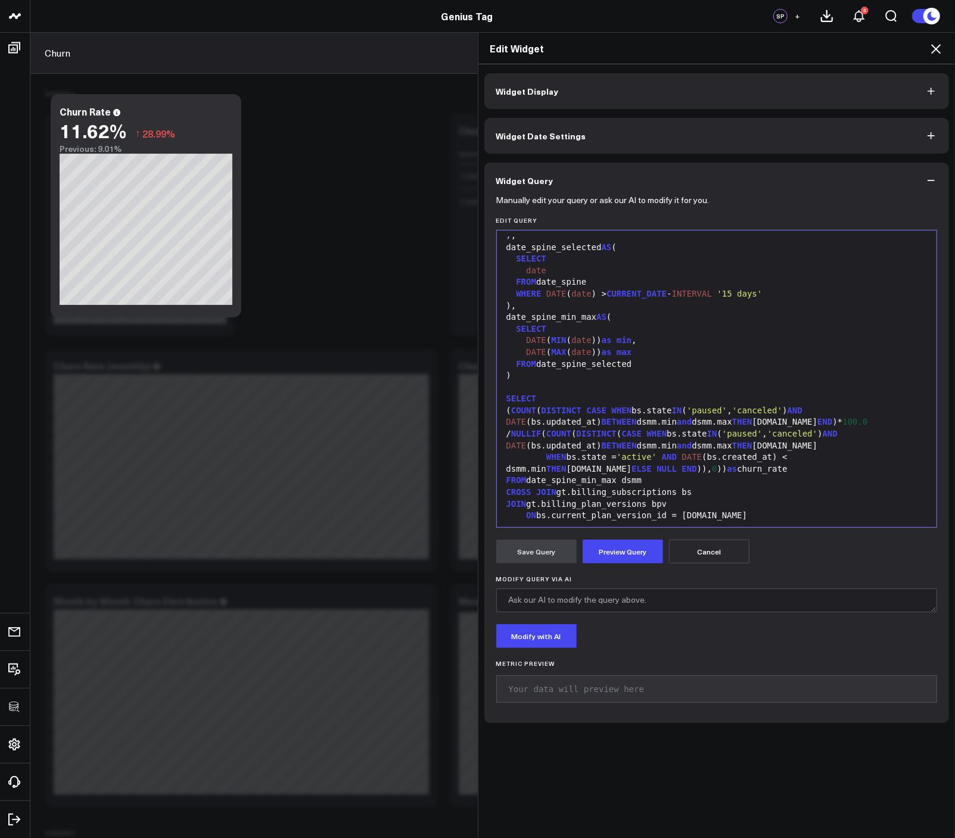
scroll to position [163, 0]
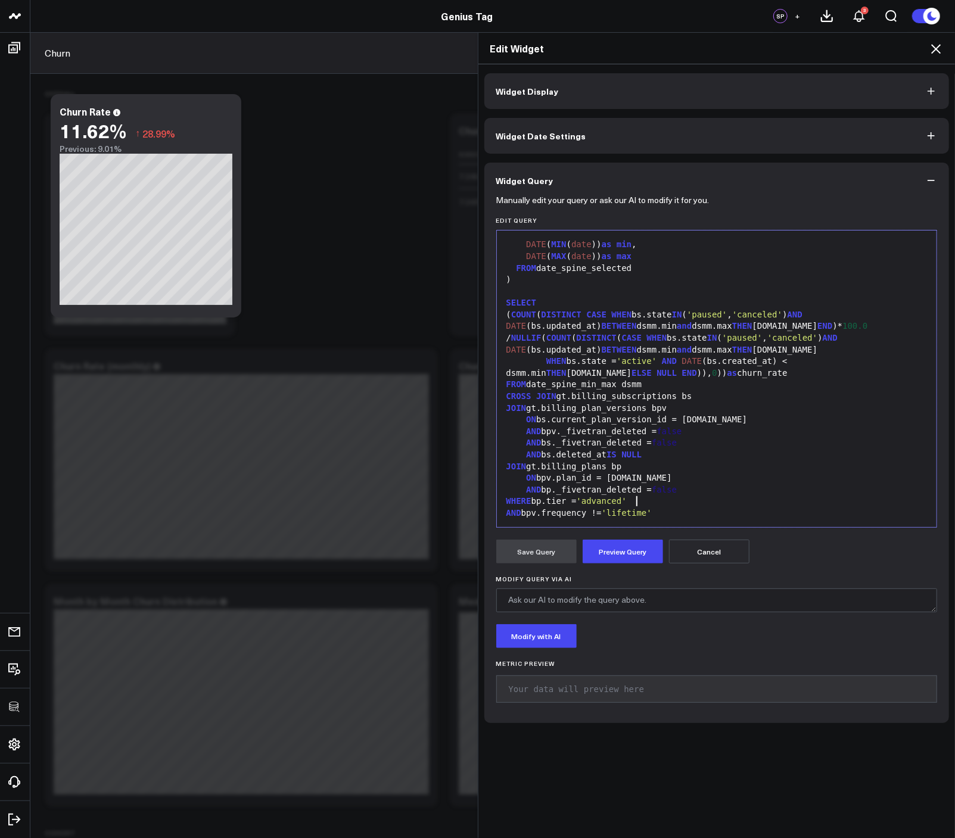
click at [724, 499] on div "WHERE bp.tier = 'advanced'" at bounding box center [717, 502] width 428 height 12
click at [706, 517] on div "AND bpv.frequency != 'lifetime'" at bounding box center [717, 513] width 428 height 12
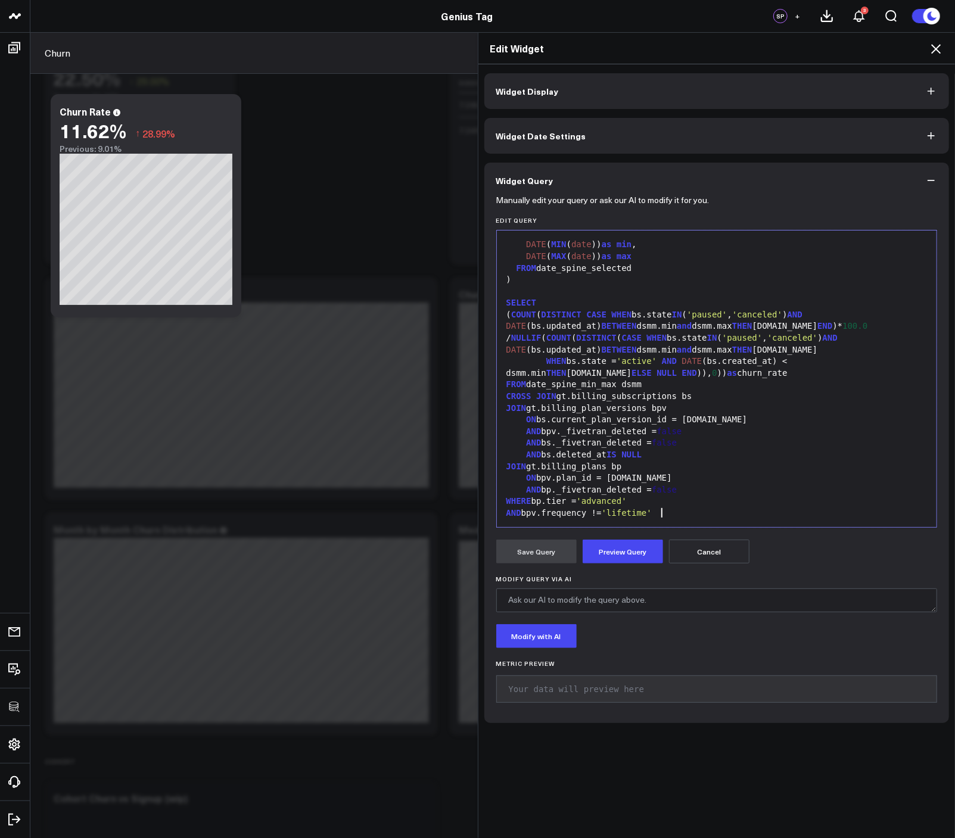
scroll to position [133, 0]
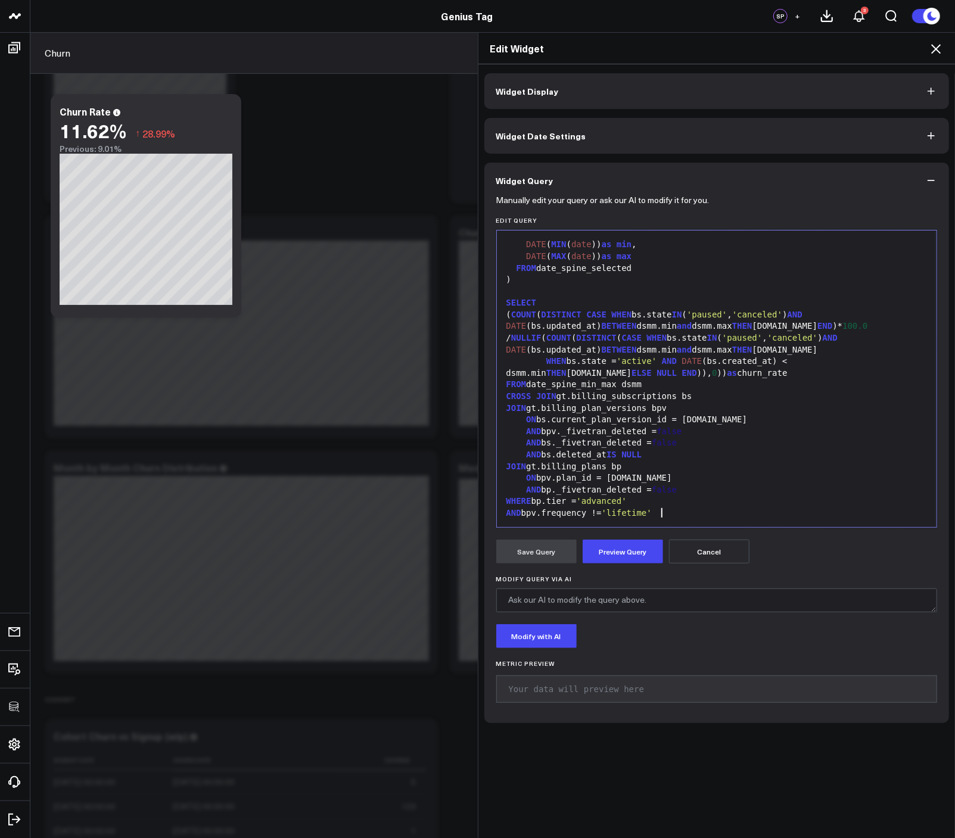
copy div "WITH RECURSIVE date_spine( date ) AS ( SELECT CURRENT_DATE - INTERVAL '2 years'…"
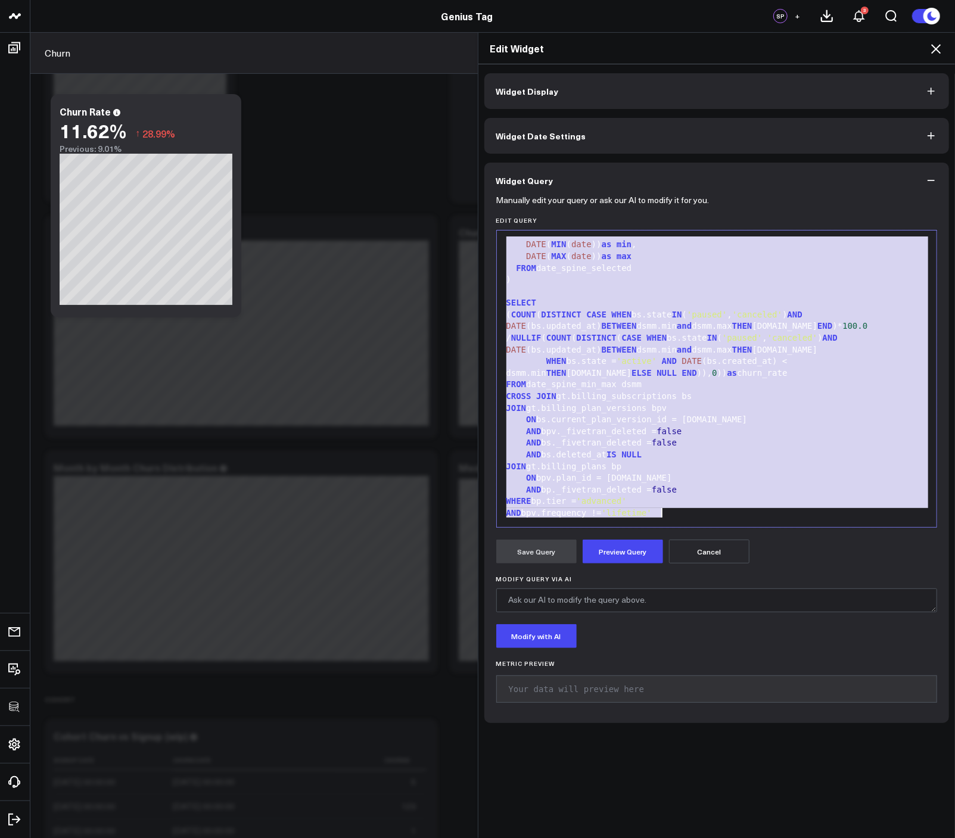
click at [934, 48] on icon at bounding box center [935, 49] width 14 height 14
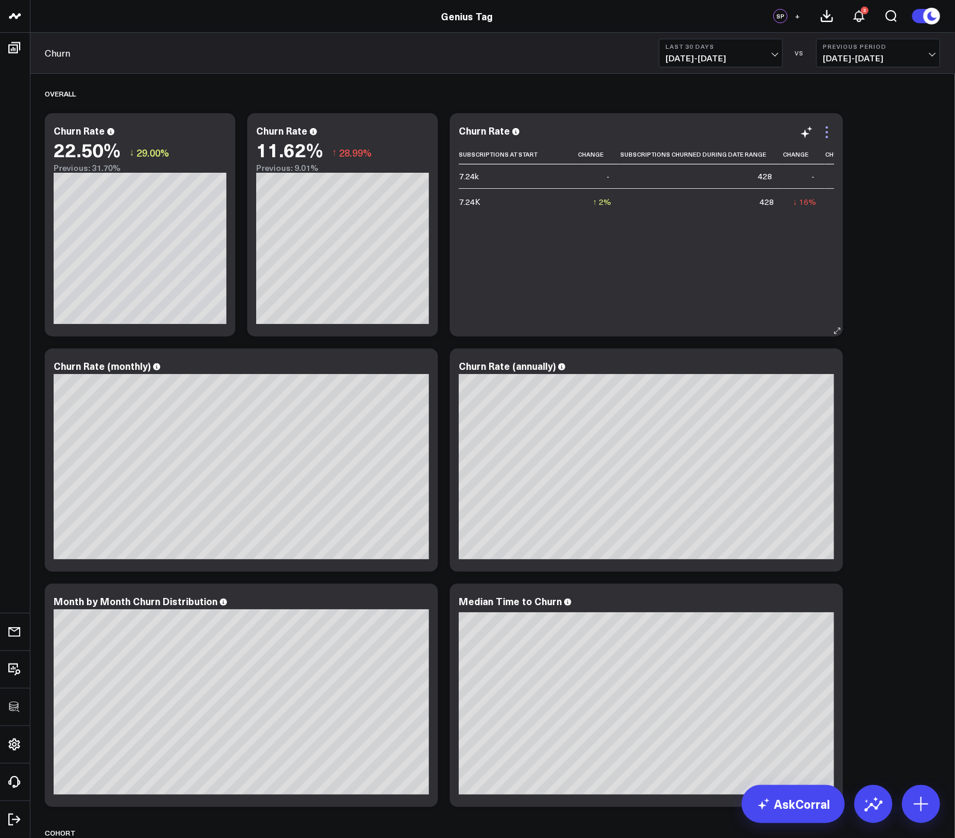
click at [825, 136] on icon at bounding box center [826, 132] width 14 height 14
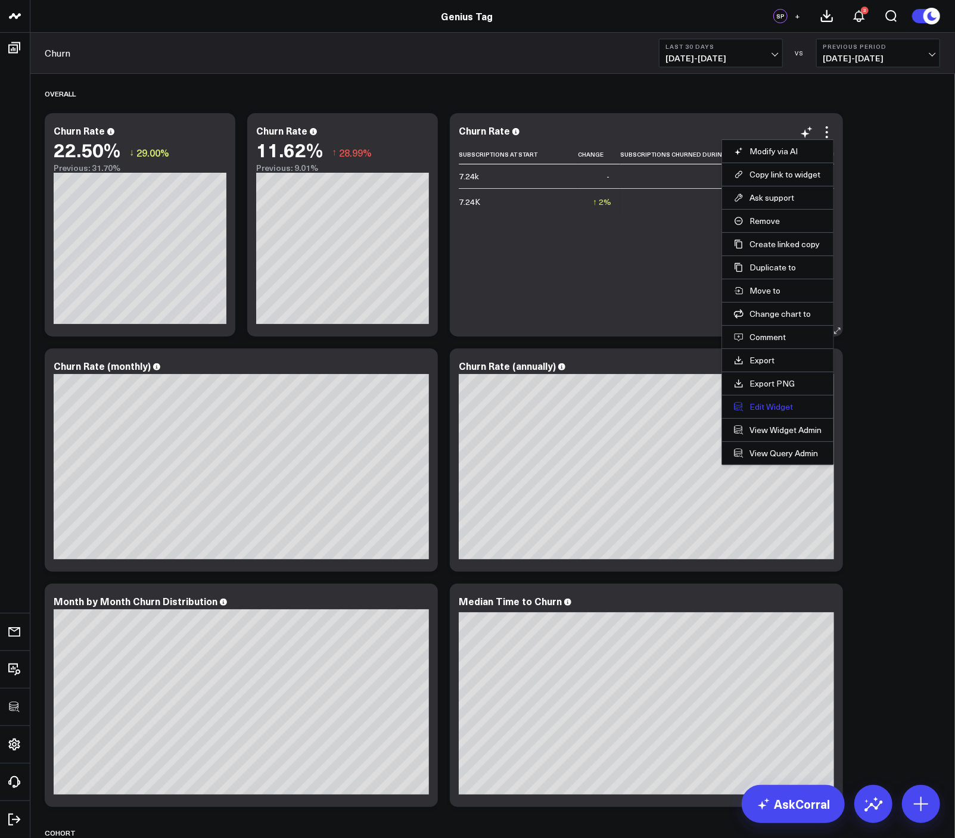
click at [775, 406] on button "Edit Widget" at bounding box center [778, 406] width 88 height 11
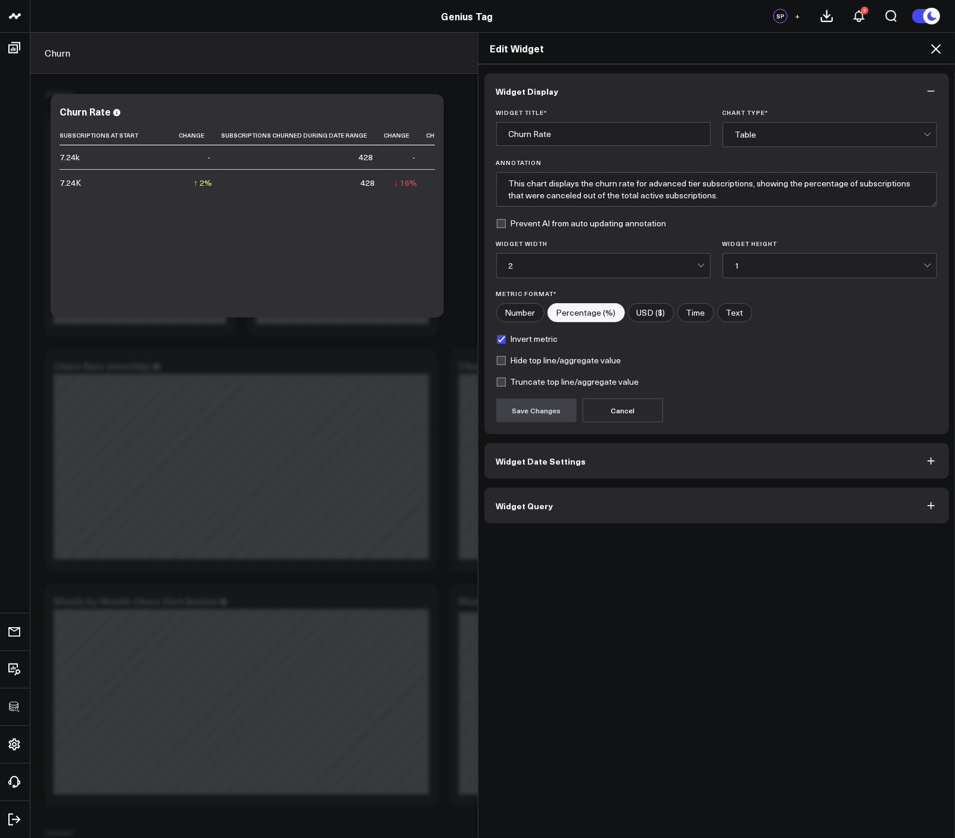
click at [625, 517] on button "Widget Query" at bounding box center [716, 506] width 465 height 36
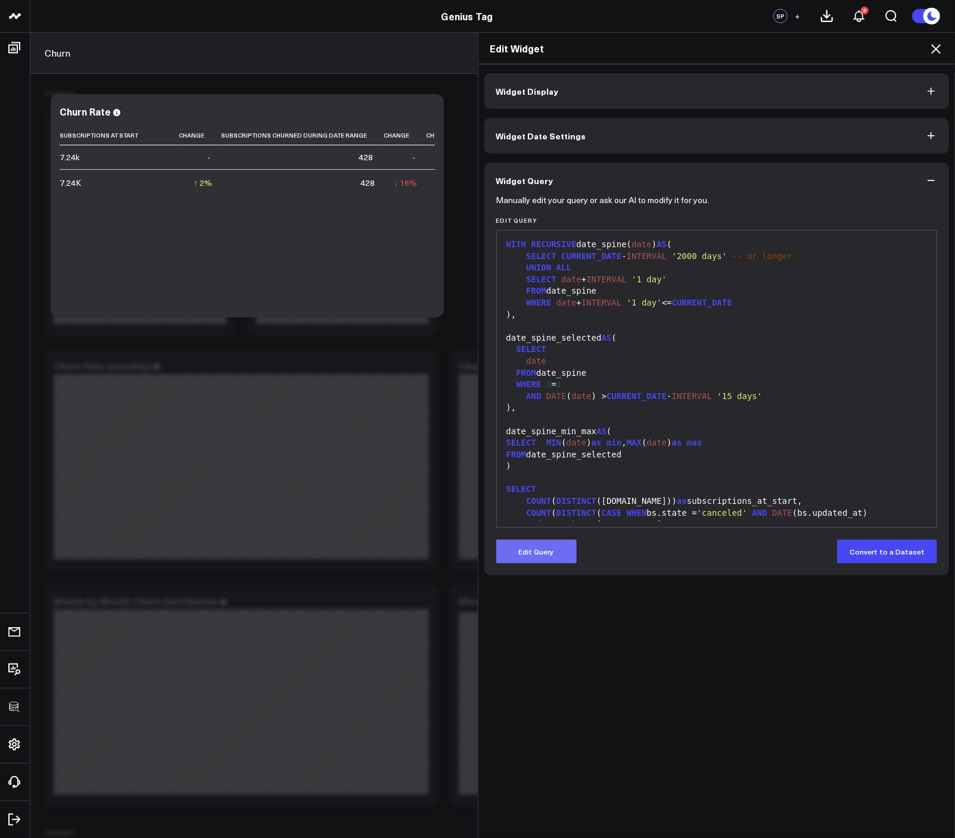
click at [556, 563] on button "Edit Query" at bounding box center [536, 552] width 80 height 24
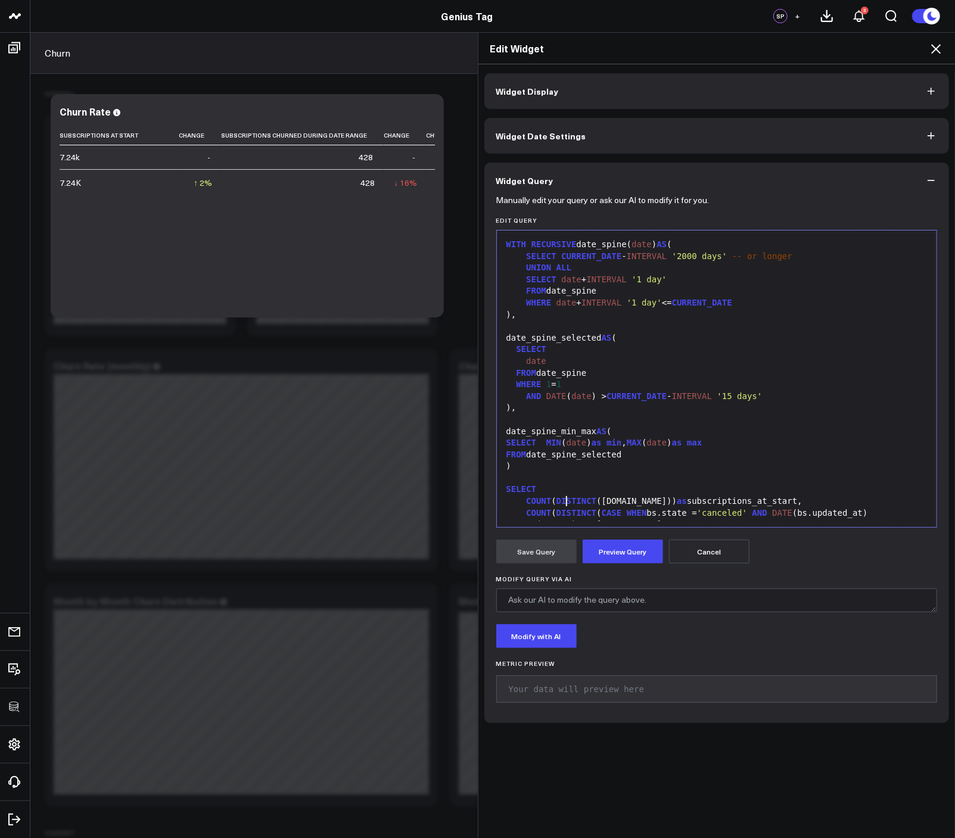
click at [560, 500] on span "DISTINCT" at bounding box center [576, 501] width 40 height 10
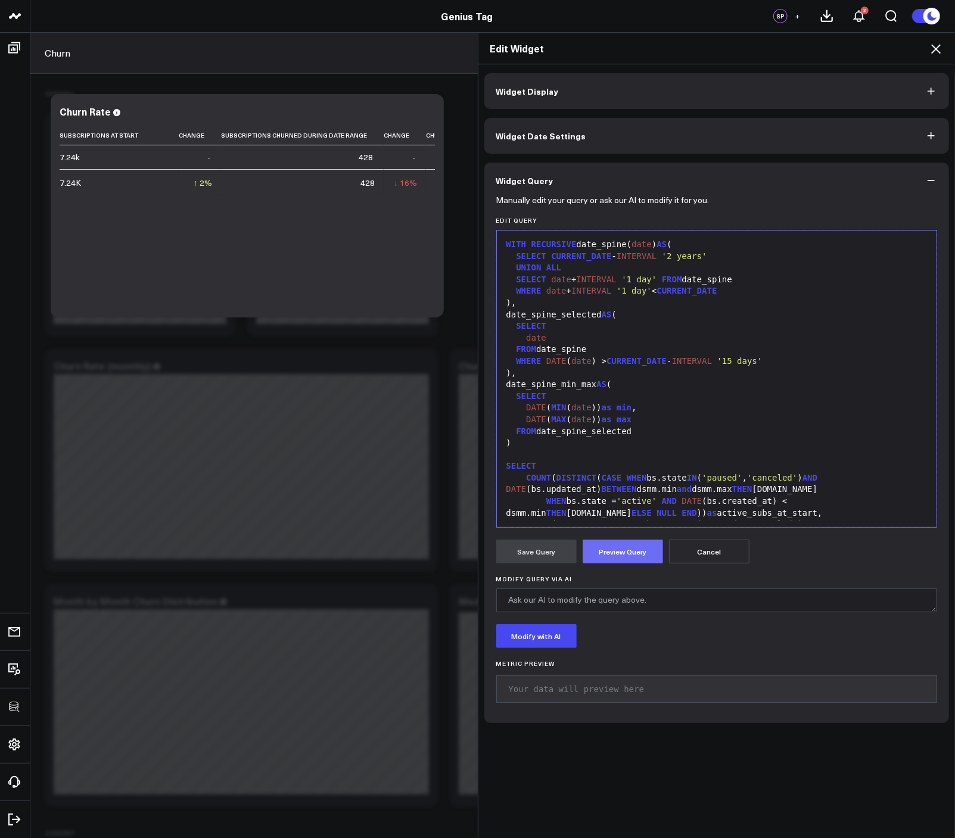
scroll to position [233, 0]
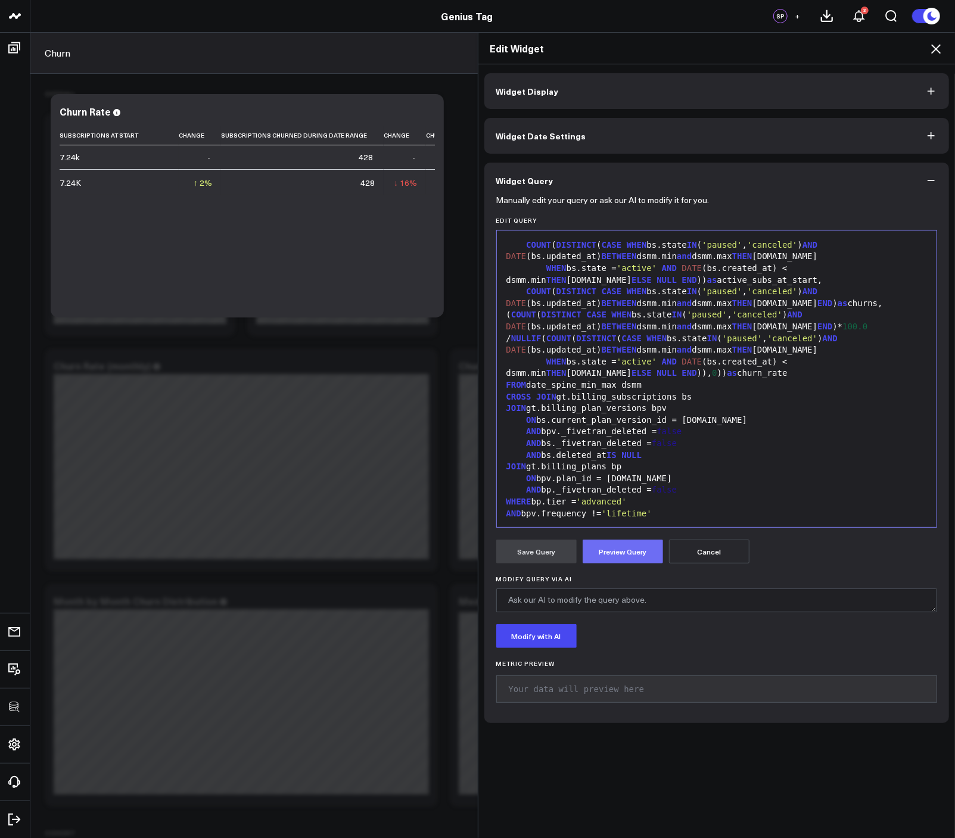
click at [600, 560] on button "Preview Query" at bounding box center [622, 552] width 80 height 24
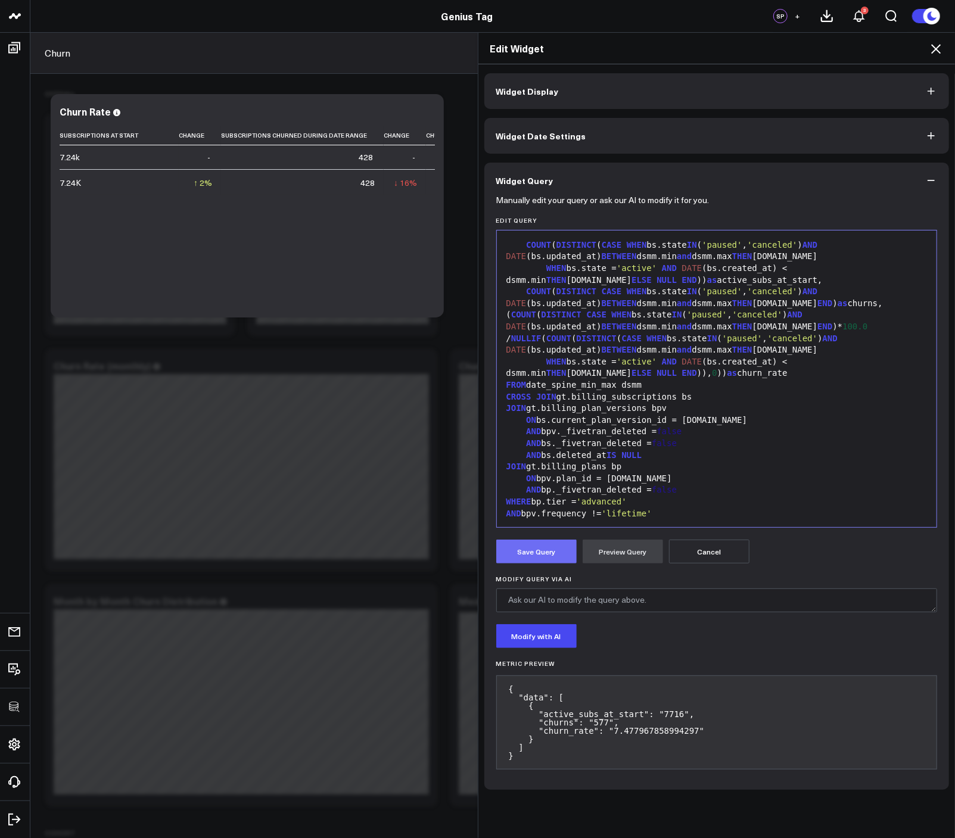
click at [533, 552] on button "Save Query" at bounding box center [536, 552] width 80 height 24
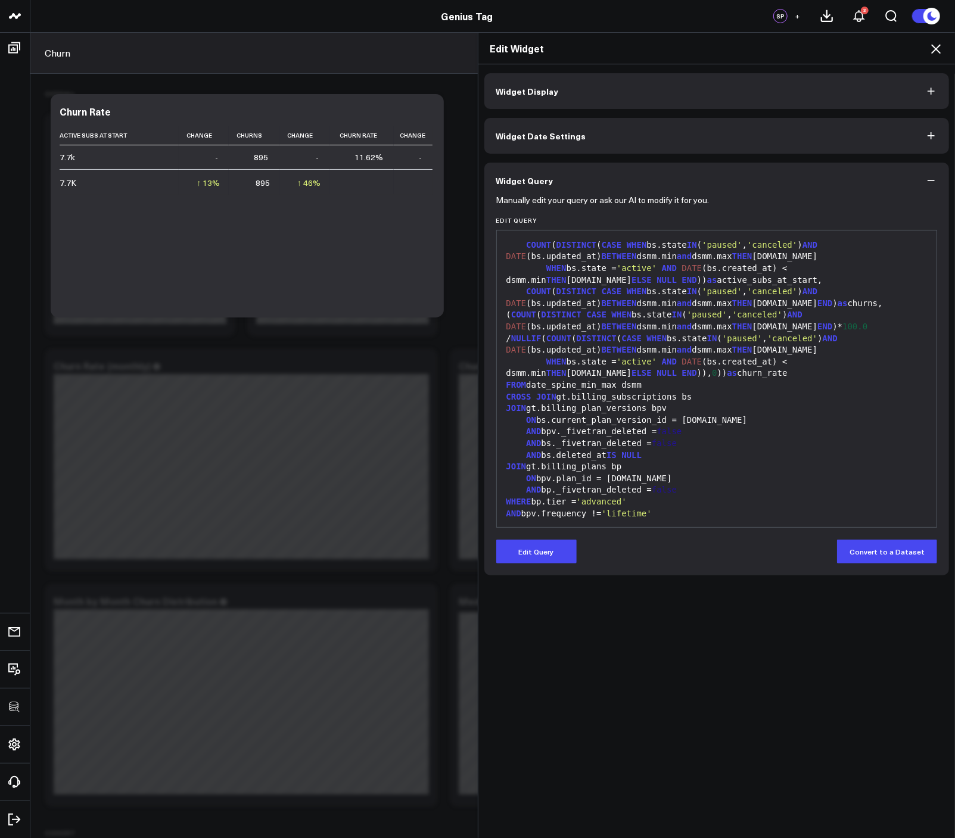
click at [933, 44] on icon at bounding box center [935, 49] width 14 height 14
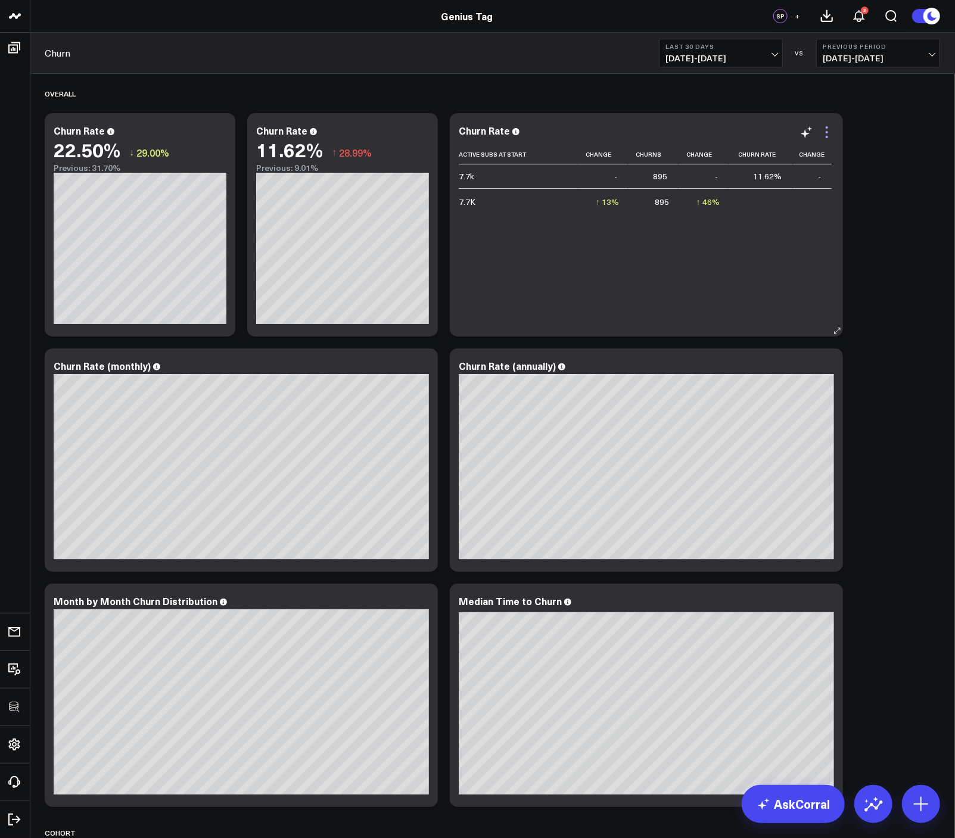
click at [829, 133] on icon at bounding box center [826, 132] width 14 height 14
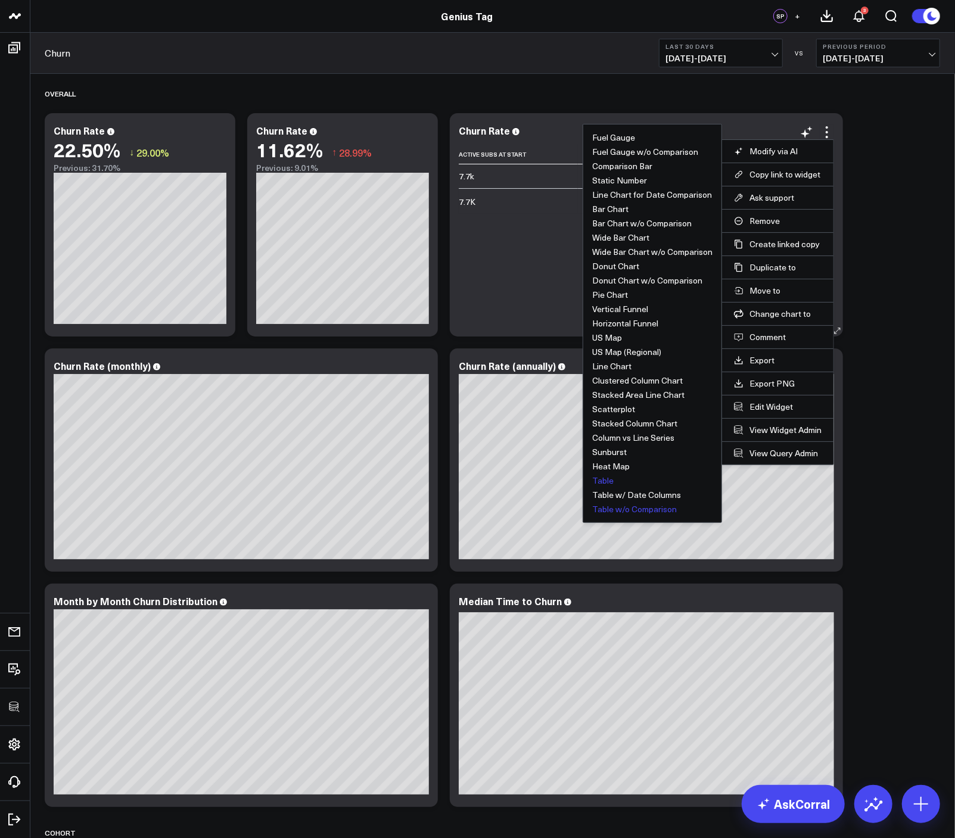
click at [609, 510] on button "Table w/o Comparison" at bounding box center [634, 509] width 85 height 8
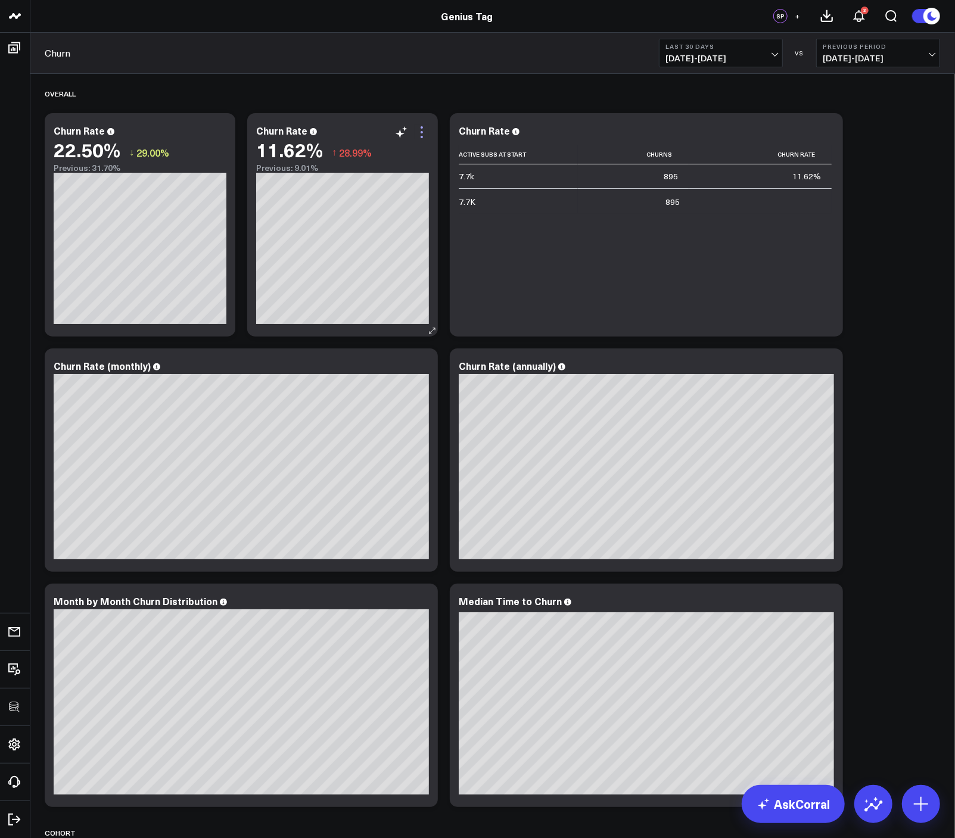
click at [425, 134] on icon at bounding box center [422, 132] width 14 height 14
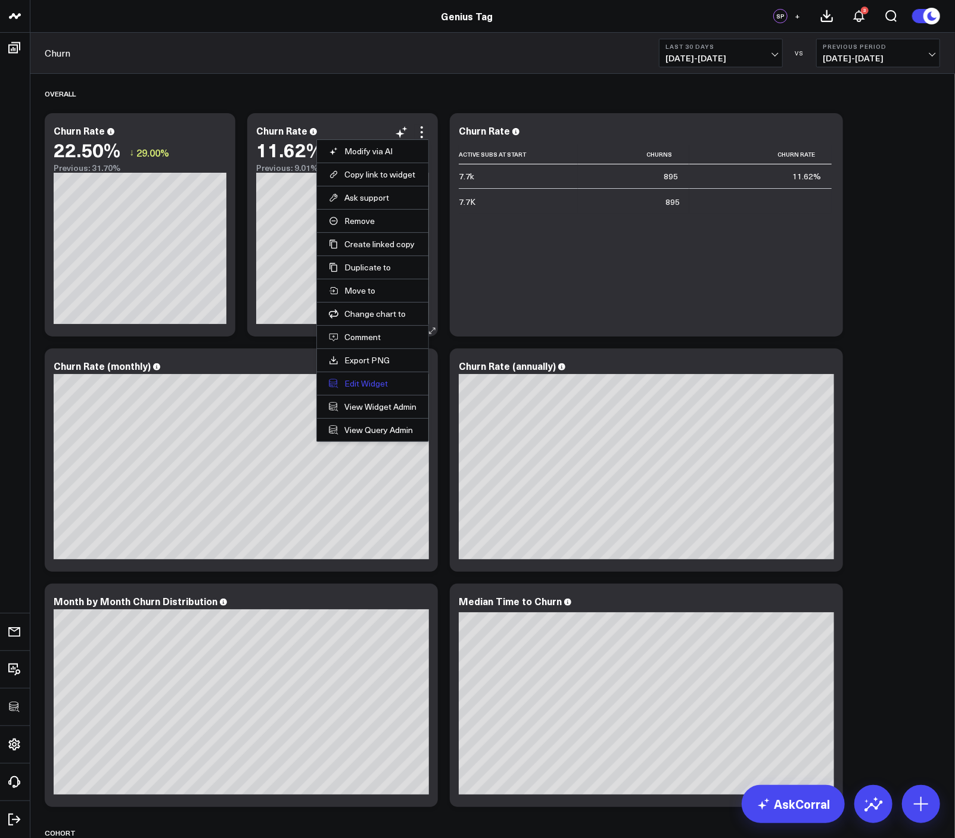
click at [373, 382] on button "Edit Widget" at bounding box center [373, 383] width 88 height 11
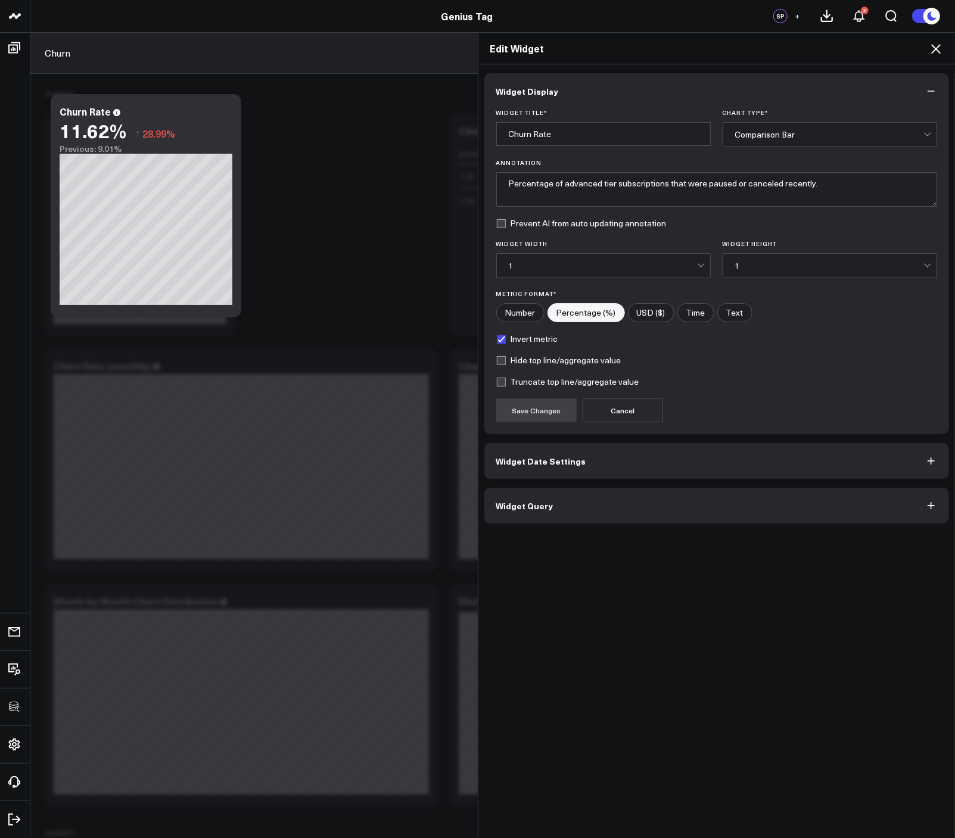
click at [558, 504] on button "Widget Query" at bounding box center [716, 506] width 465 height 36
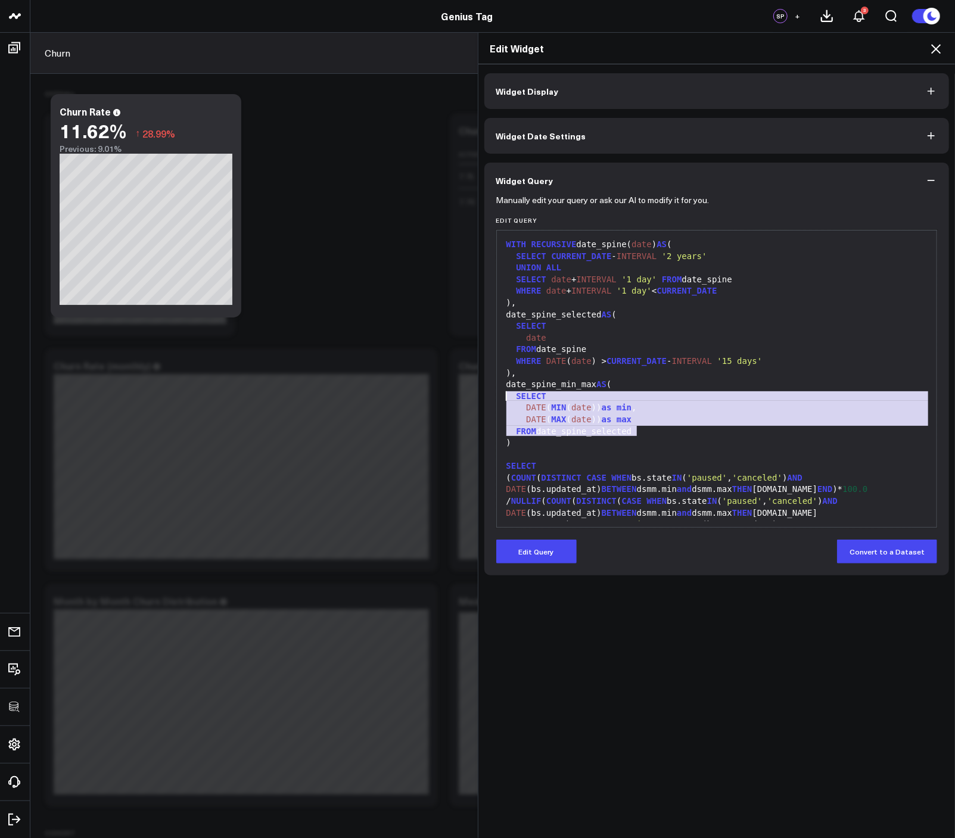
drag, startPoint x: 638, startPoint y: 427, endPoint x: 481, endPoint y: 397, distance: 159.6
click at [484, 397] on div "Manually edit your query or ask our AI to modify it for you. Edit Query 99 1 2 …" at bounding box center [716, 386] width 465 height 377
click at [675, 413] on div "DATE ( MIN ( date )) as min ," at bounding box center [717, 408] width 428 height 12
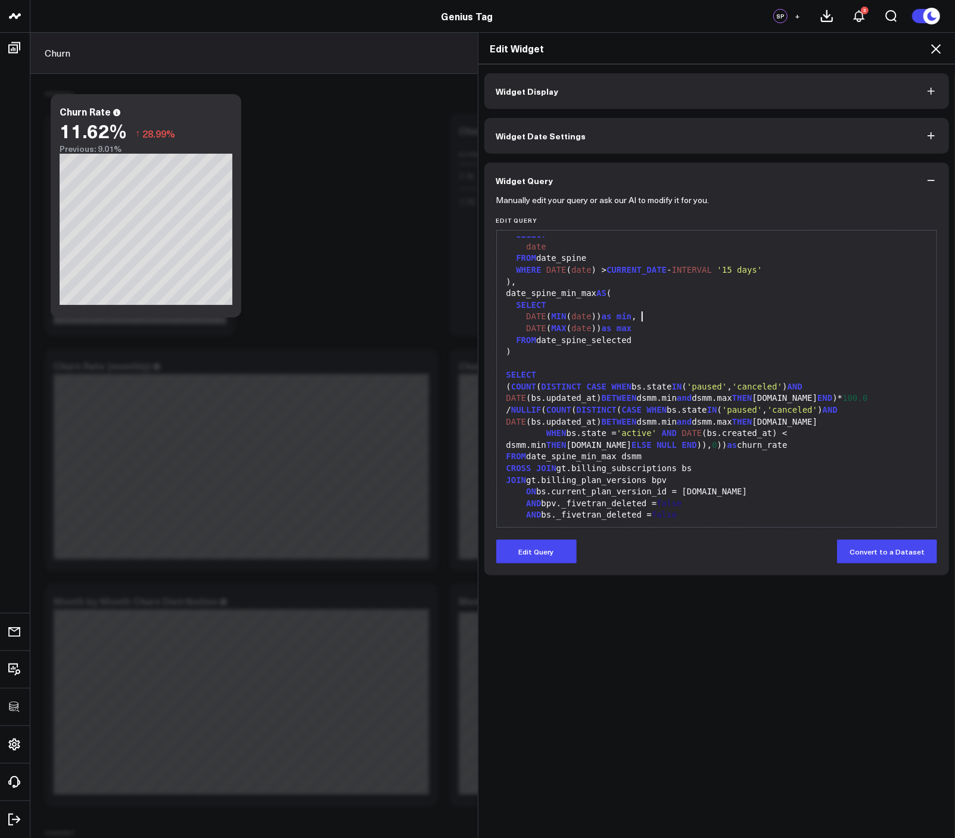
scroll to position [163, 0]
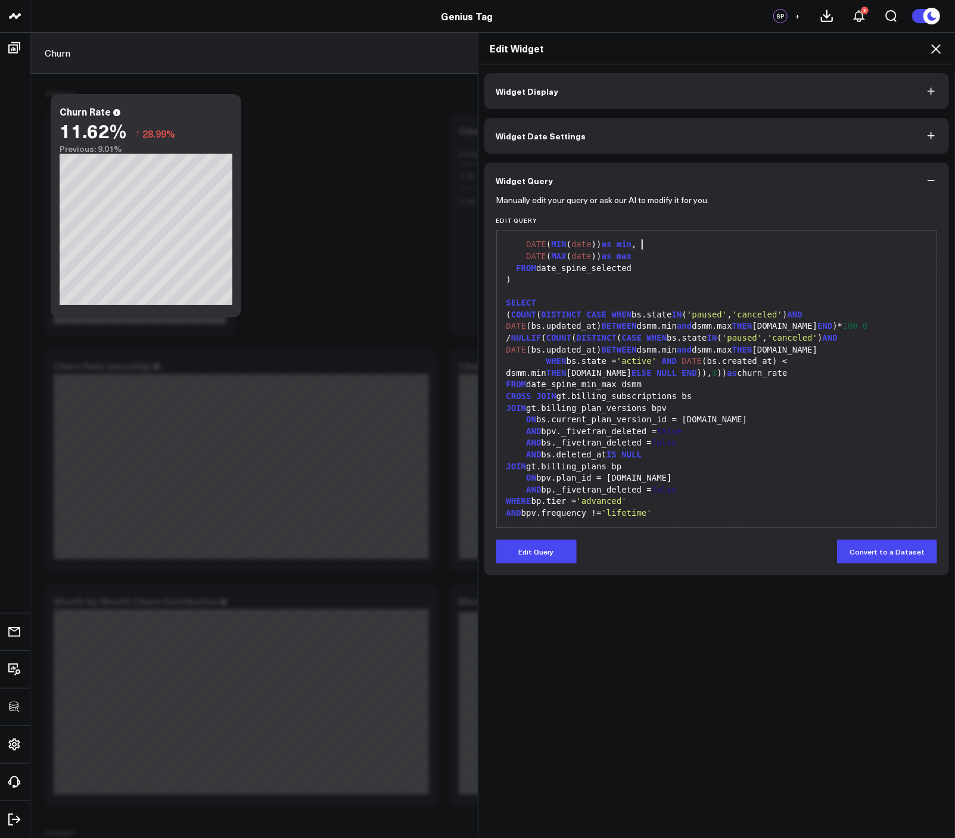
click at [699, 420] on div "ON bs.current_plan_version_id = bpv.id" at bounding box center [717, 420] width 428 height 12
click at [933, 51] on icon at bounding box center [935, 49] width 14 height 14
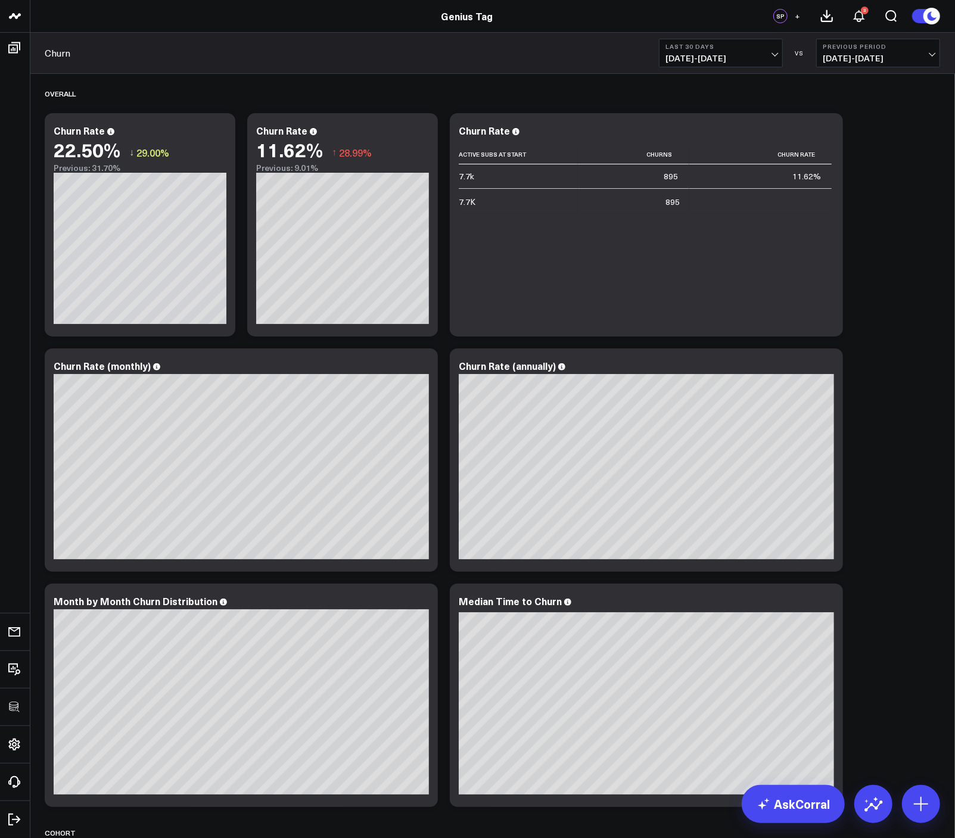
click at [864, 191] on div "Overall Modify via AI Copy link to widget Ask support Remove Create linked copy…" at bounding box center [492, 712] width 907 height 1276
click at [856, 237] on div "Overall Modify via AI Copy link to widget Ask support Remove Create linked copy…" at bounding box center [492, 712] width 907 height 1276
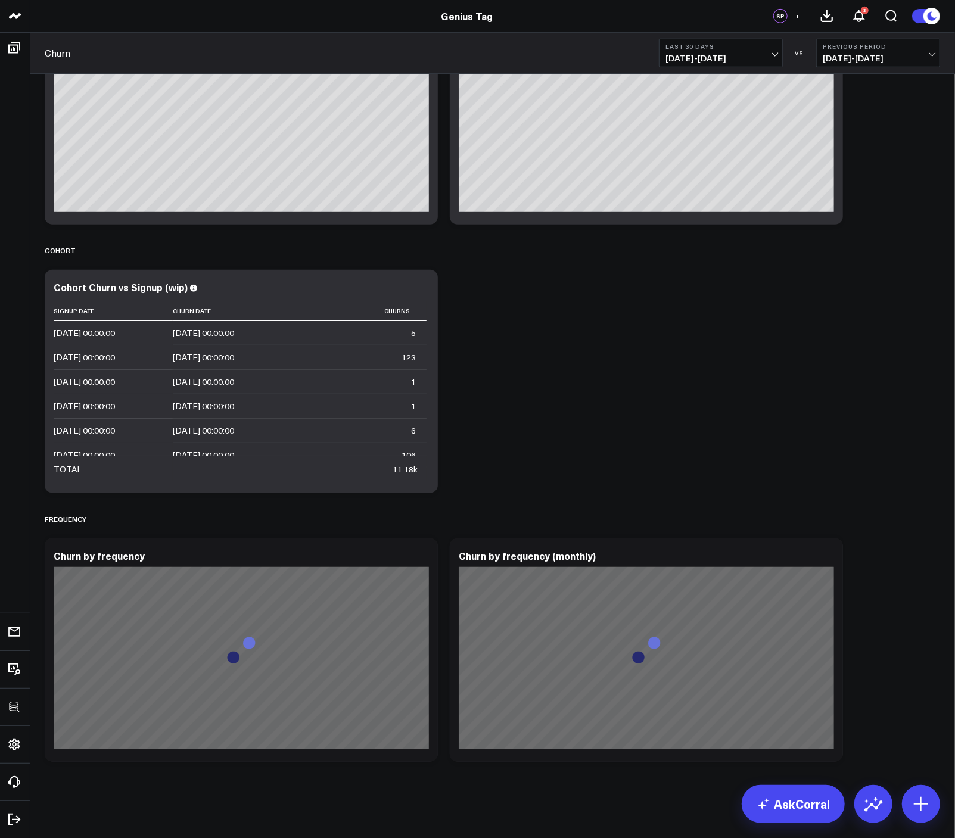
click at [698, 385] on div "Overall Modify via AI Copy link to widget Ask support Remove Create linked copy…" at bounding box center [492, 129] width 907 height 1276
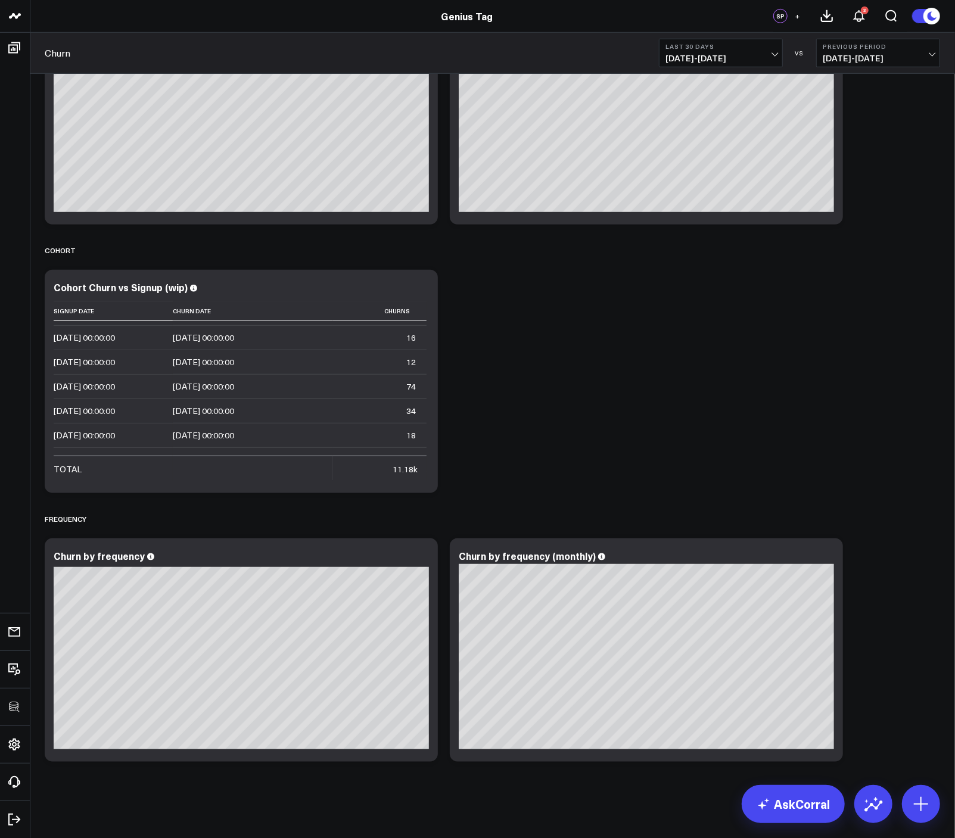
scroll to position [3501, 0]
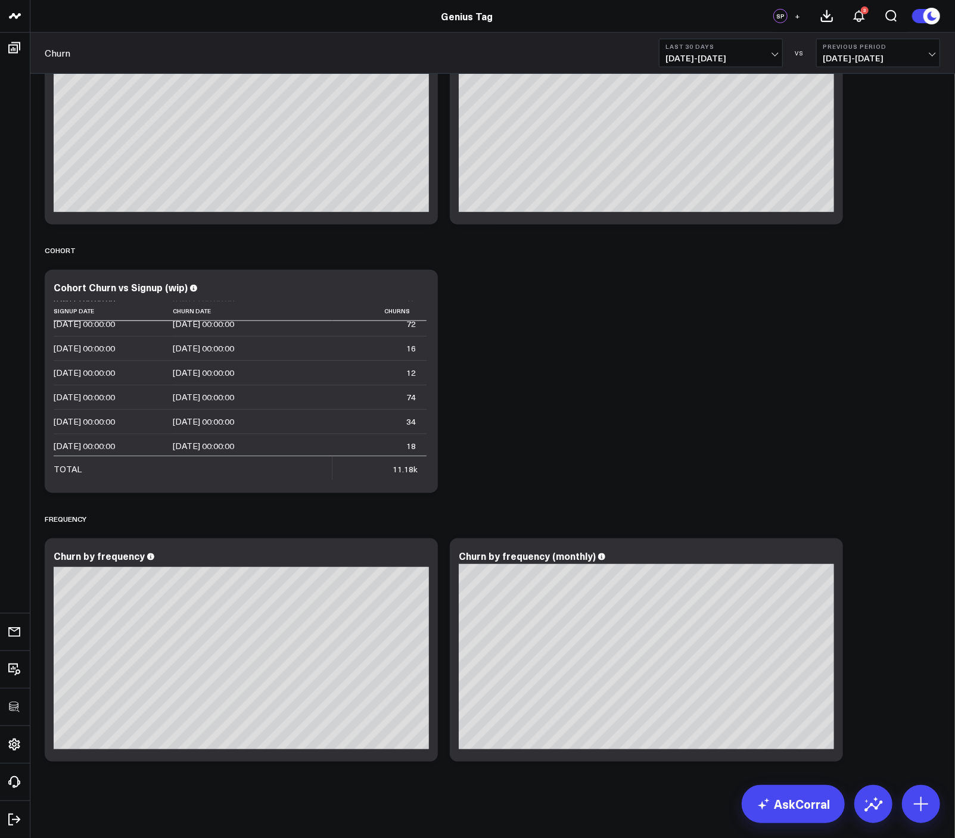
click at [757, 438] on div "Overall Modify via AI Copy link to widget Ask support Remove Create linked copy…" at bounding box center [492, 129] width 907 height 1276
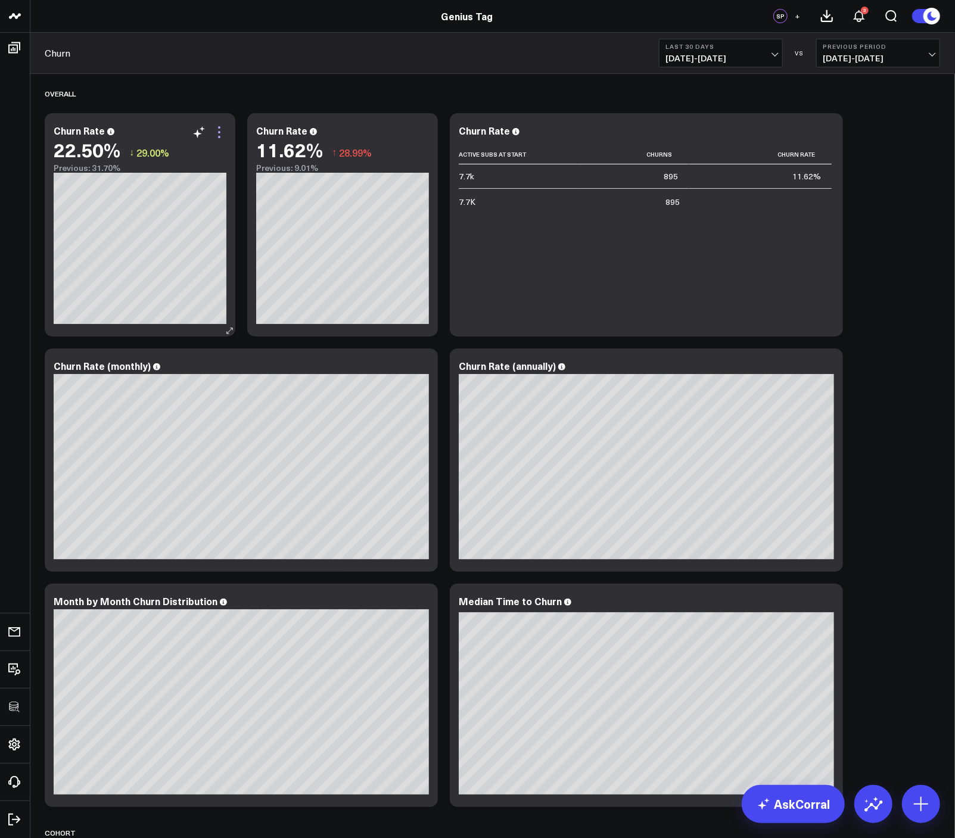
click at [220, 129] on icon at bounding box center [219, 132] width 14 height 14
click at [342, 158] on span "28.99%" at bounding box center [355, 152] width 33 height 13
click at [276, 130] on div "Churn Rate" at bounding box center [286, 130] width 61 height 13
click at [882, 307] on div "Overall Modify via AI Copy link to widget Ask support Remove Create linked copy…" at bounding box center [492, 712] width 907 height 1276
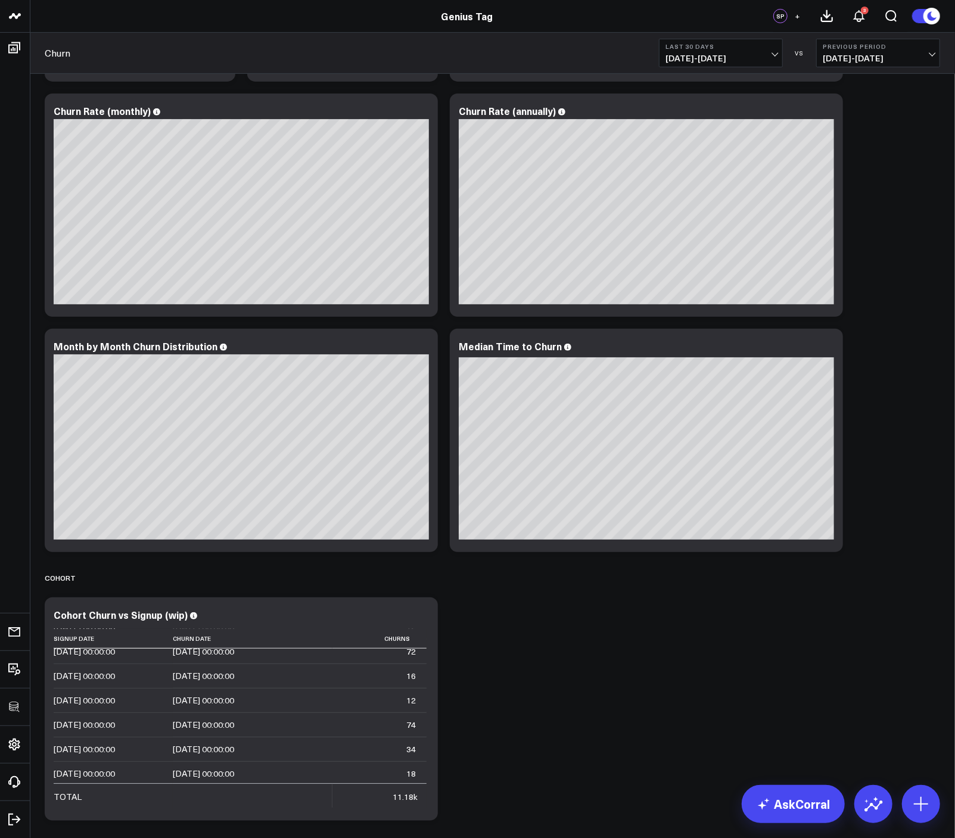
scroll to position [258, 0]
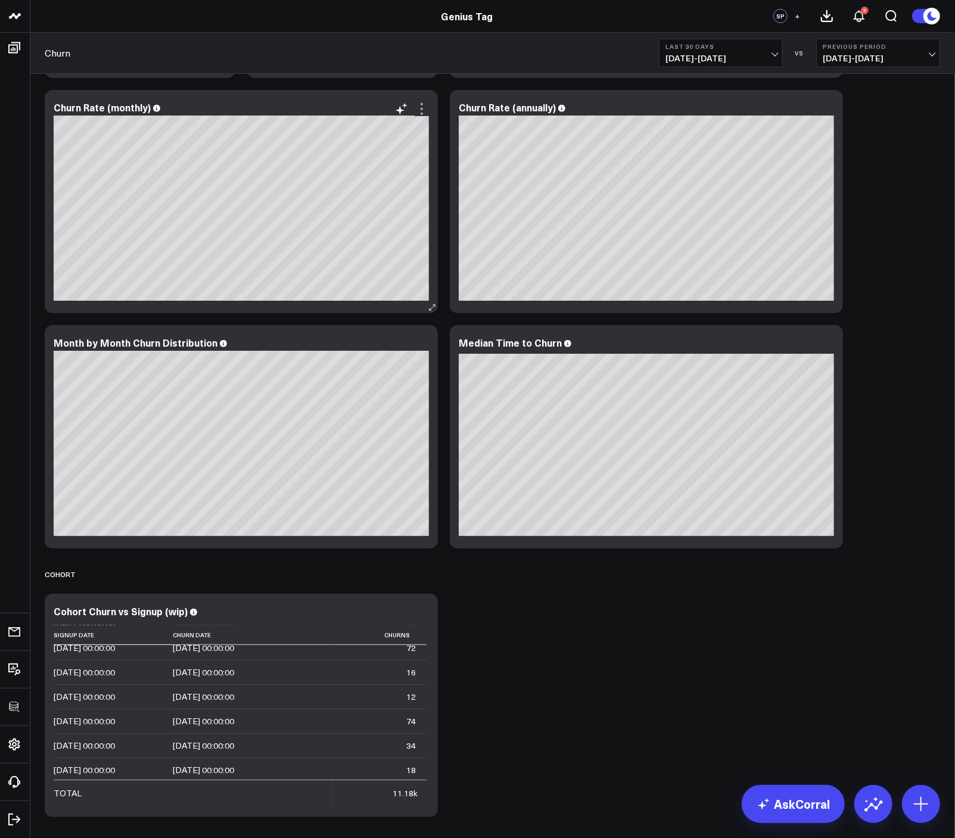
click at [419, 107] on icon at bounding box center [422, 109] width 14 height 14
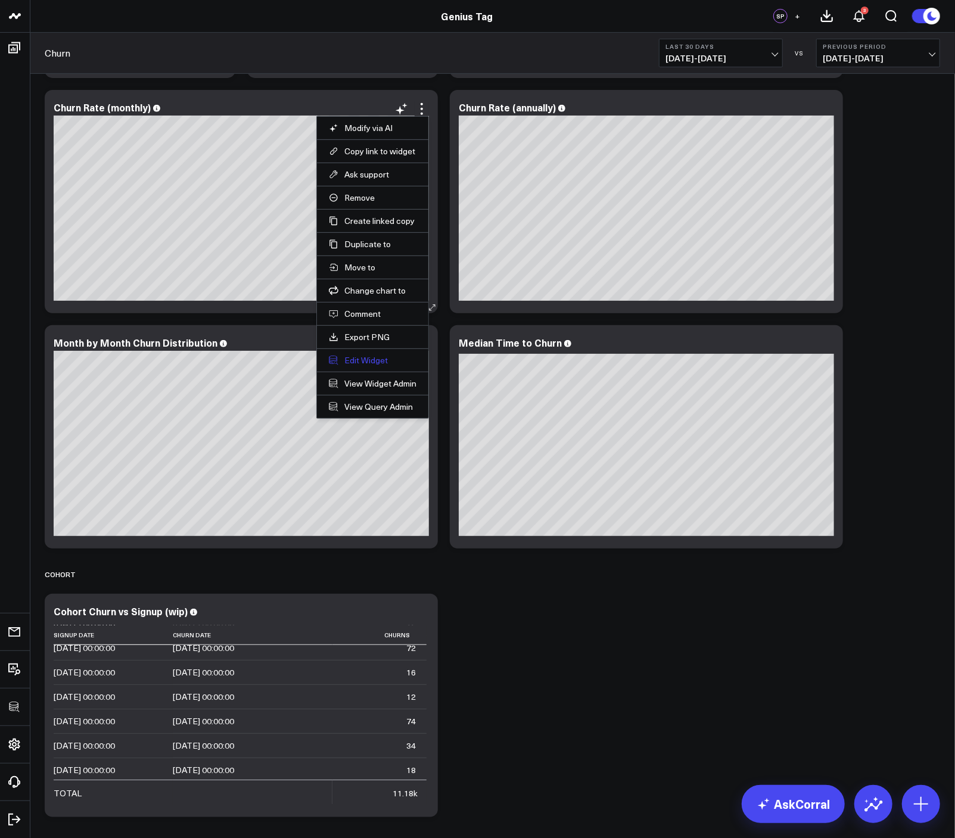
click at [359, 357] on button "Edit Widget" at bounding box center [373, 360] width 88 height 11
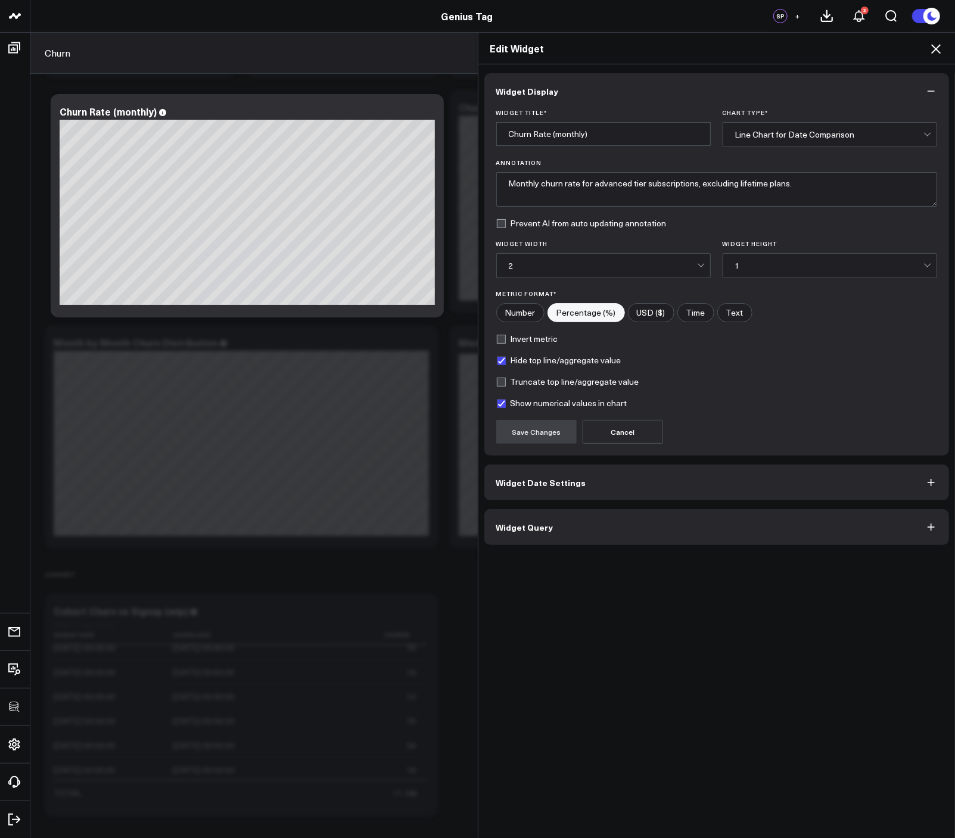
click at [572, 531] on button "Widget Query" at bounding box center [716, 527] width 465 height 36
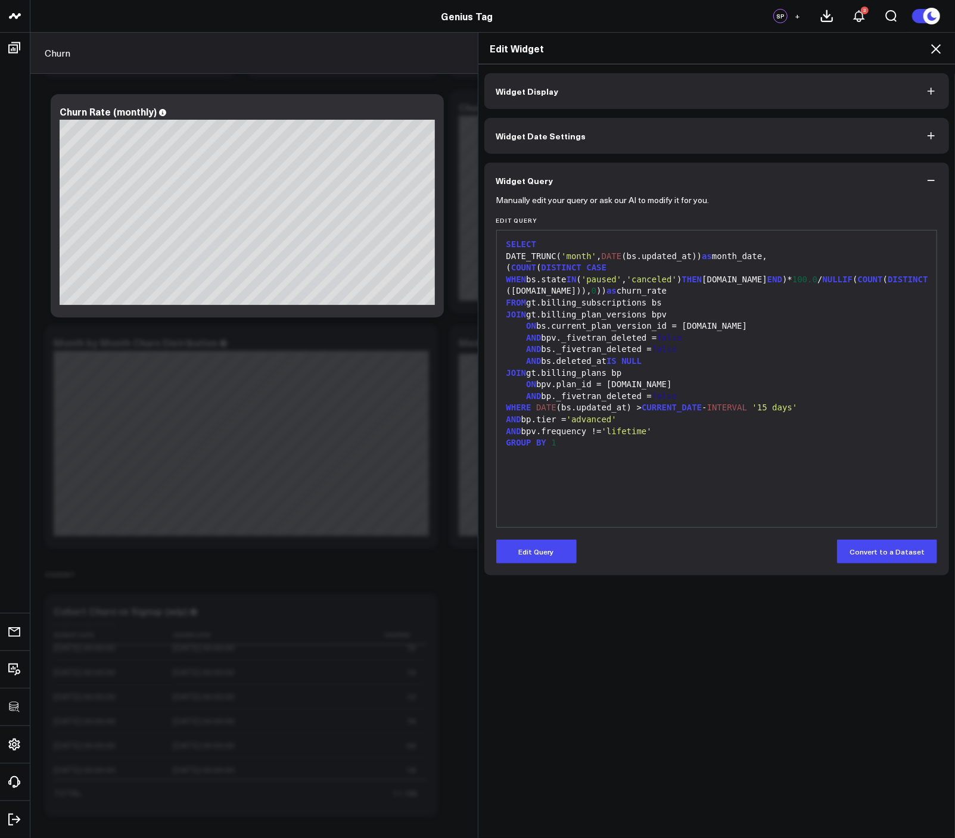
click at [933, 54] on icon at bounding box center [935, 49] width 14 height 14
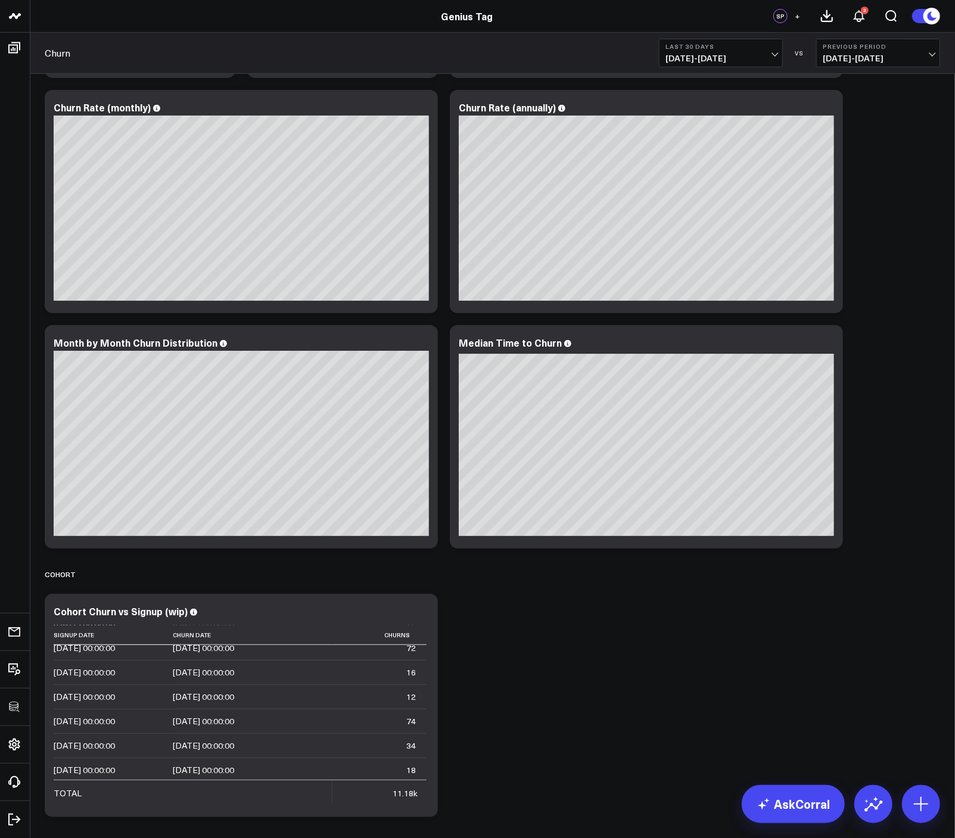
click at [708, 631] on div "Overall Modify via AI Copy link to widget Ask support Remove Create linked copy…" at bounding box center [492, 453] width 907 height 1276
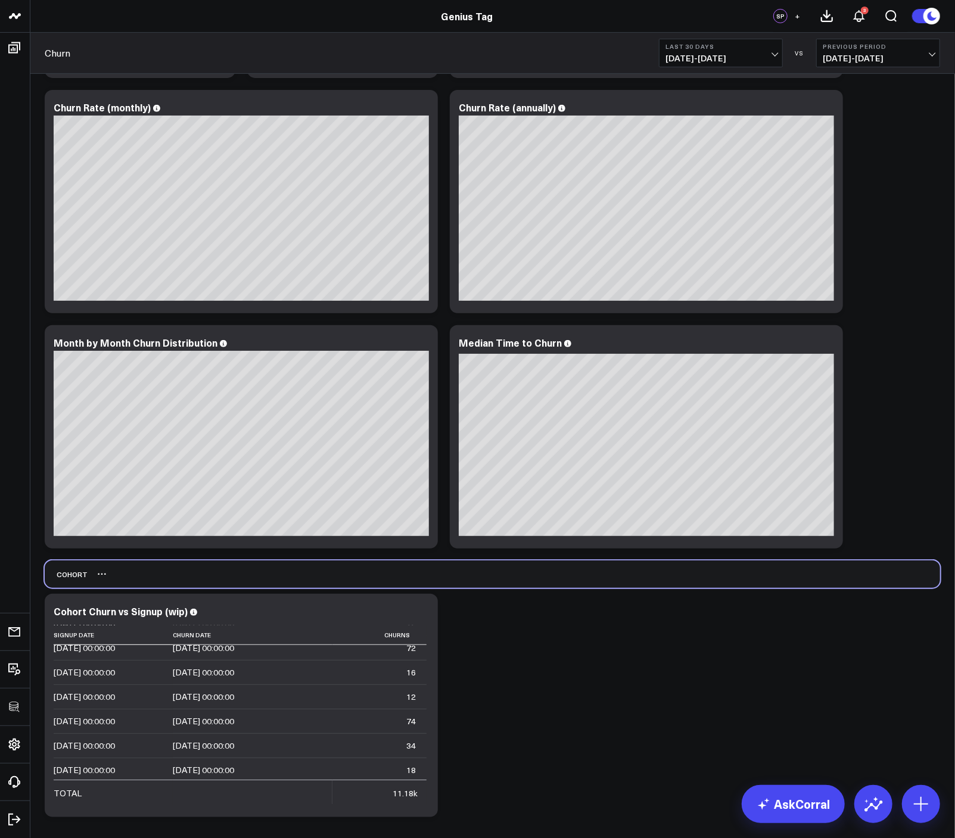
click at [579, 578] on div "Cohort" at bounding box center [492, 573] width 895 height 27
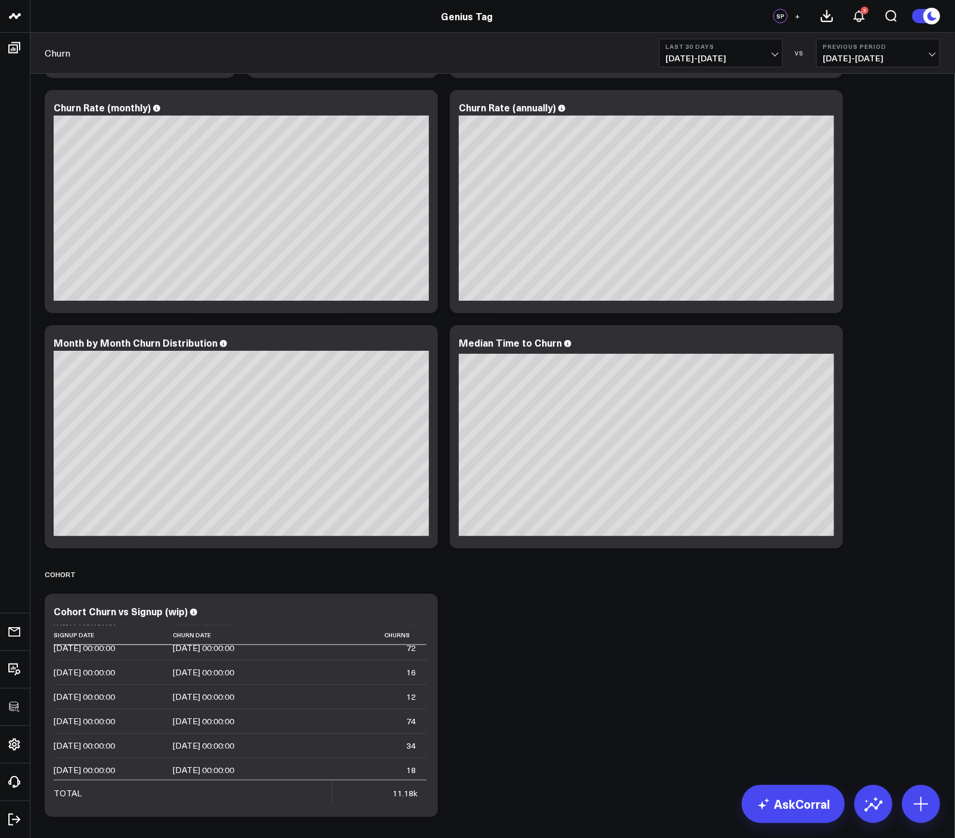
click at [566, 622] on div "Overall Modify via AI Copy link to widget Ask support Remove Create linked copy…" at bounding box center [492, 453] width 907 height 1276
click at [566, 621] on div "Overall Modify via AI Copy link to widget Ask support Remove Create linked copy…" at bounding box center [492, 453] width 907 height 1276
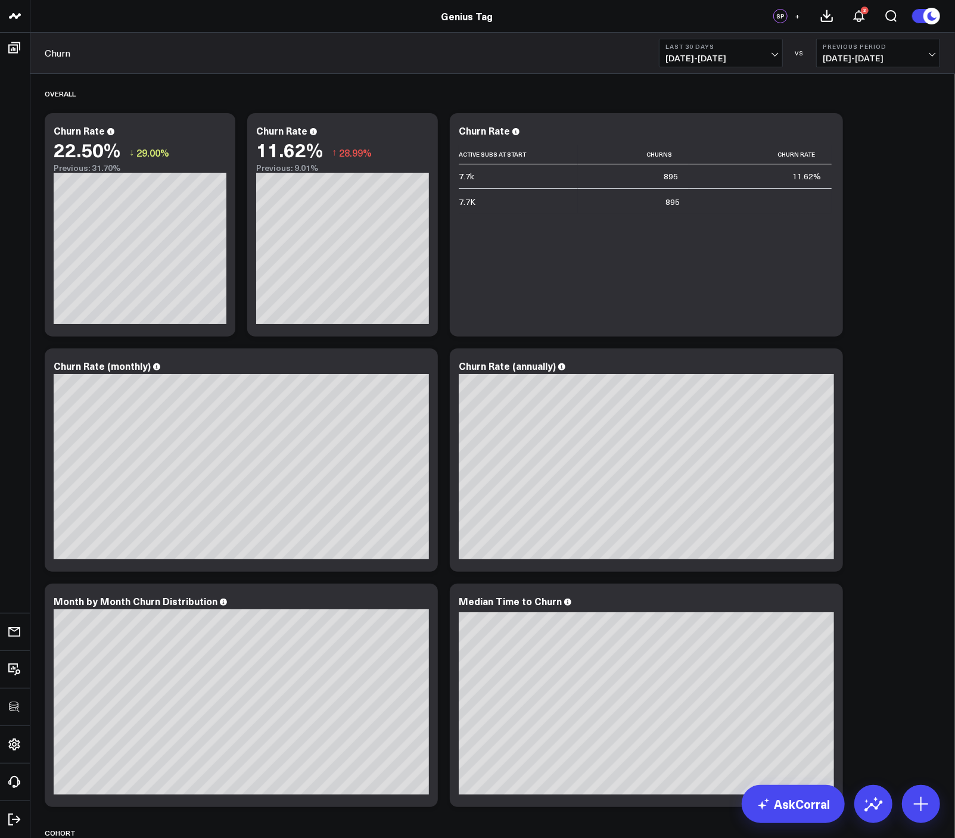
click at [854, 613] on div "Overall Modify via AI Copy link to widget Ask support Remove Create linked copy…" at bounding box center [492, 712] width 907 height 1276
click at [828, 138] on icon at bounding box center [826, 132] width 14 height 14
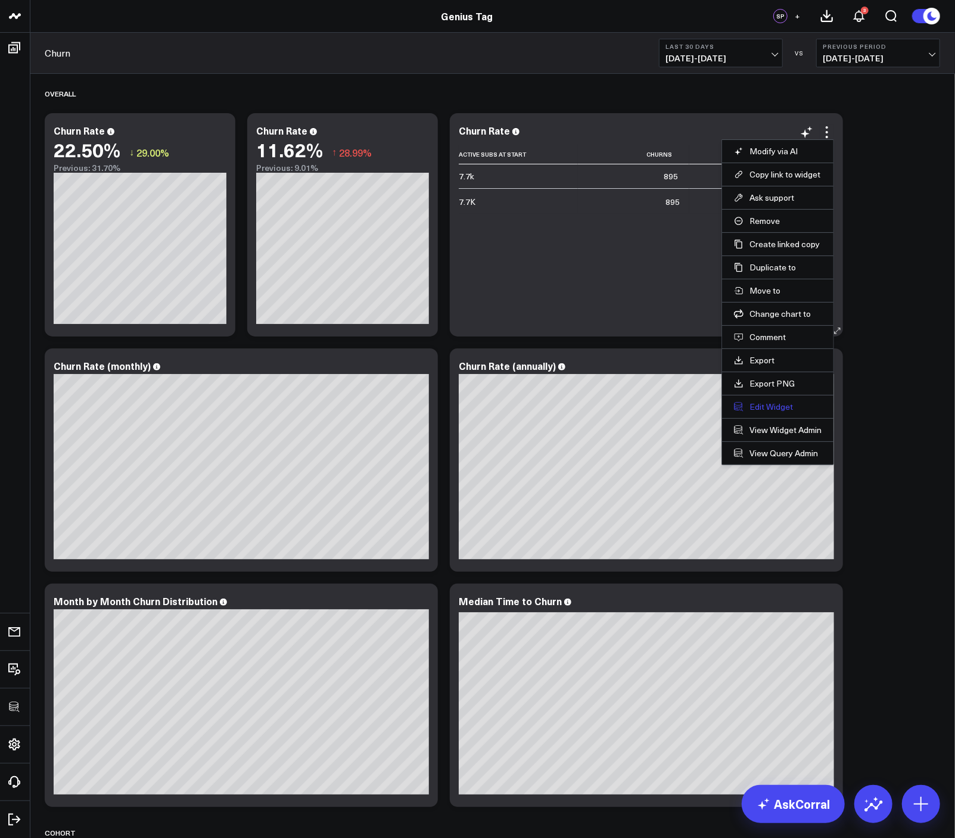
click at [781, 409] on button "Edit Widget" at bounding box center [778, 406] width 88 height 11
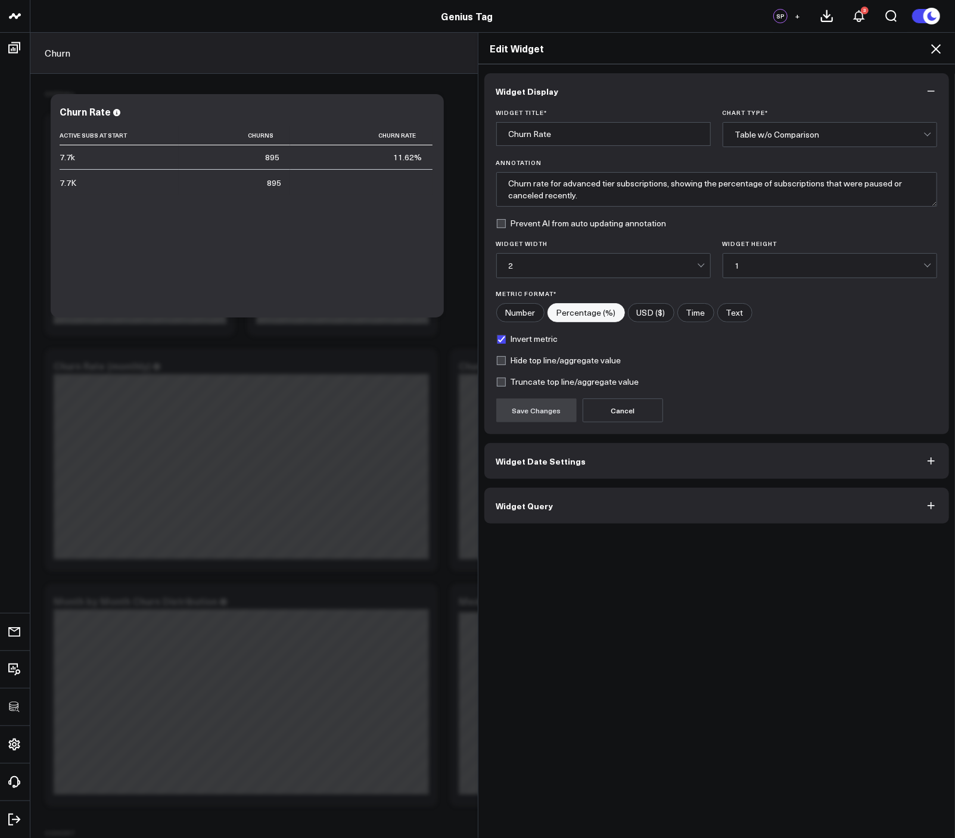
drag, startPoint x: 622, startPoint y: 512, endPoint x: 656, endPoint y: 509, distance: 33.5
click at [622, 512] on button "Widget Query" at bounding box center [716, 506] width 465 height 36
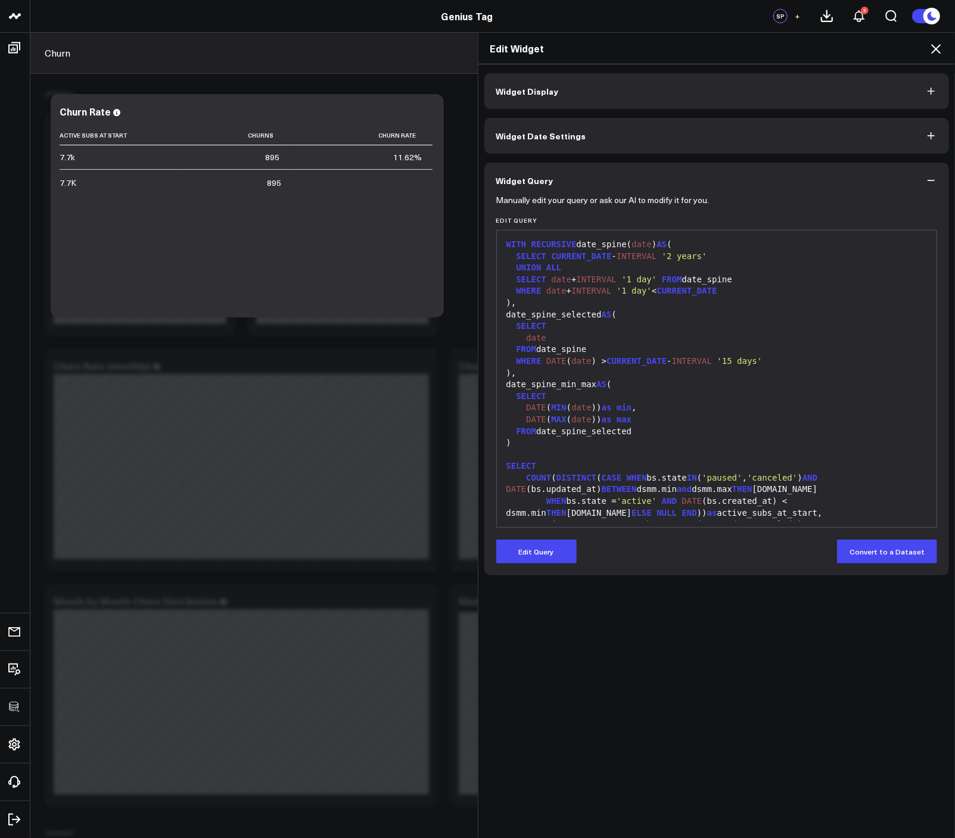
click at [934, 38] on div "Edit Widget" at bounding box center [716, 49] width 477 height 32
click at [934, 45] on icon at bounding box center [935, 49] width 14 height 14
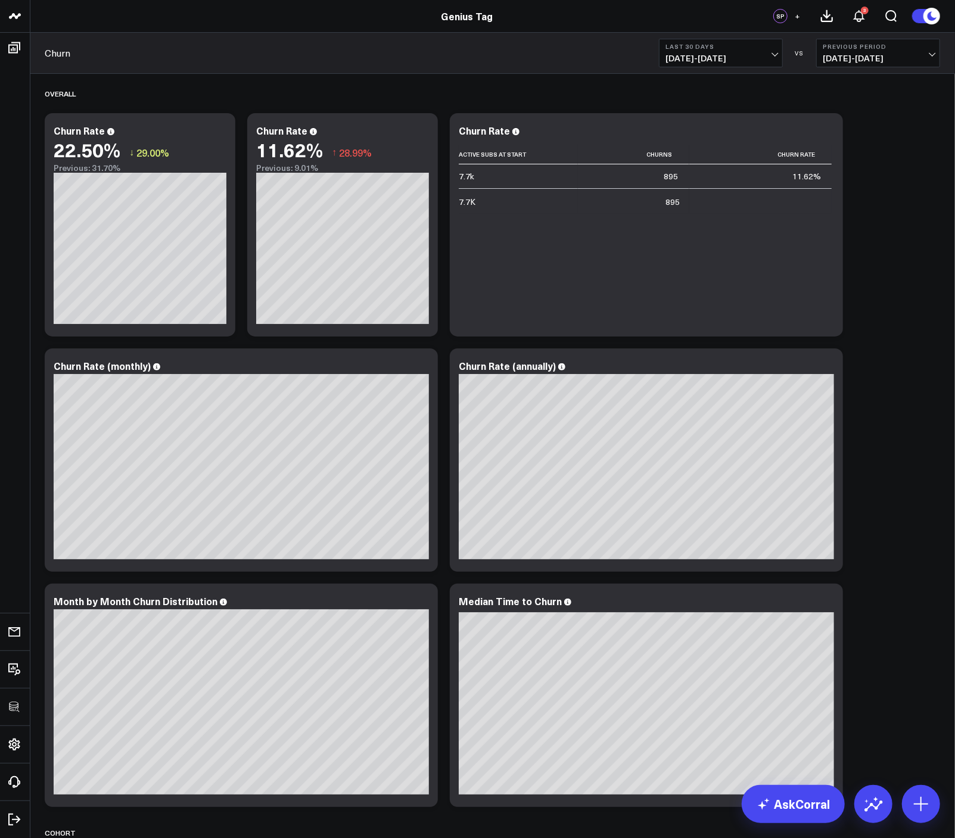
click at [854, 347] on div "Overall Modify via AI Copy link to widget Ask support Remove Create linked copy…" at bounding box center [492, 712] width 907 height 1276
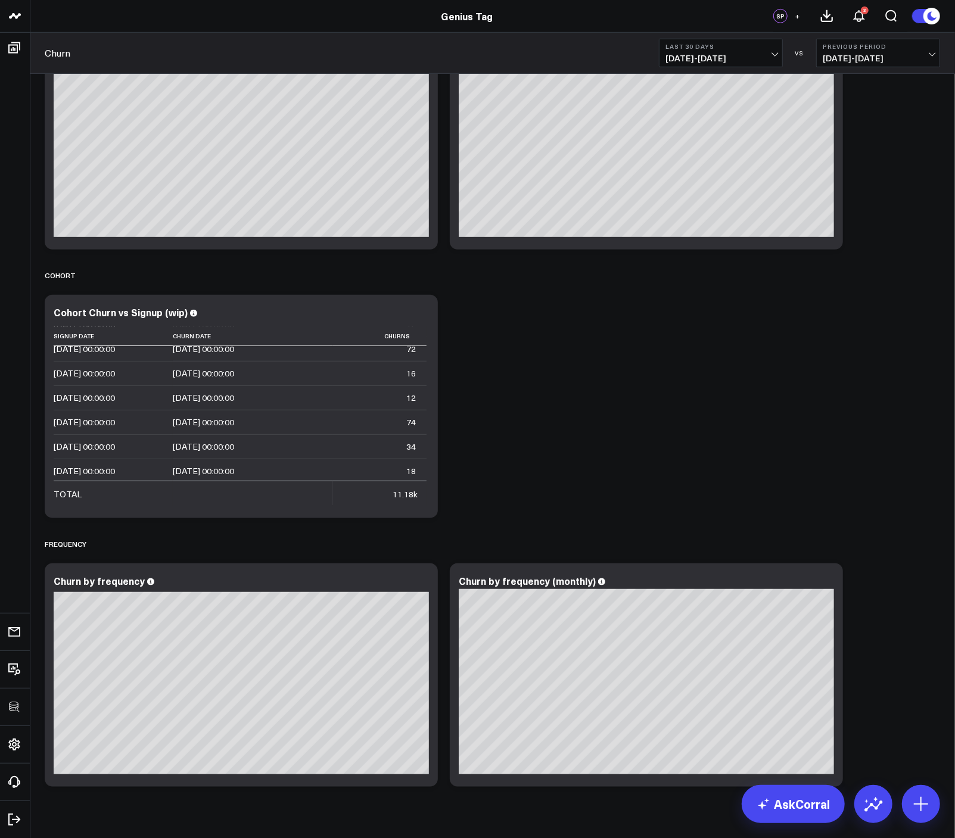
scroll to position [582, 0]
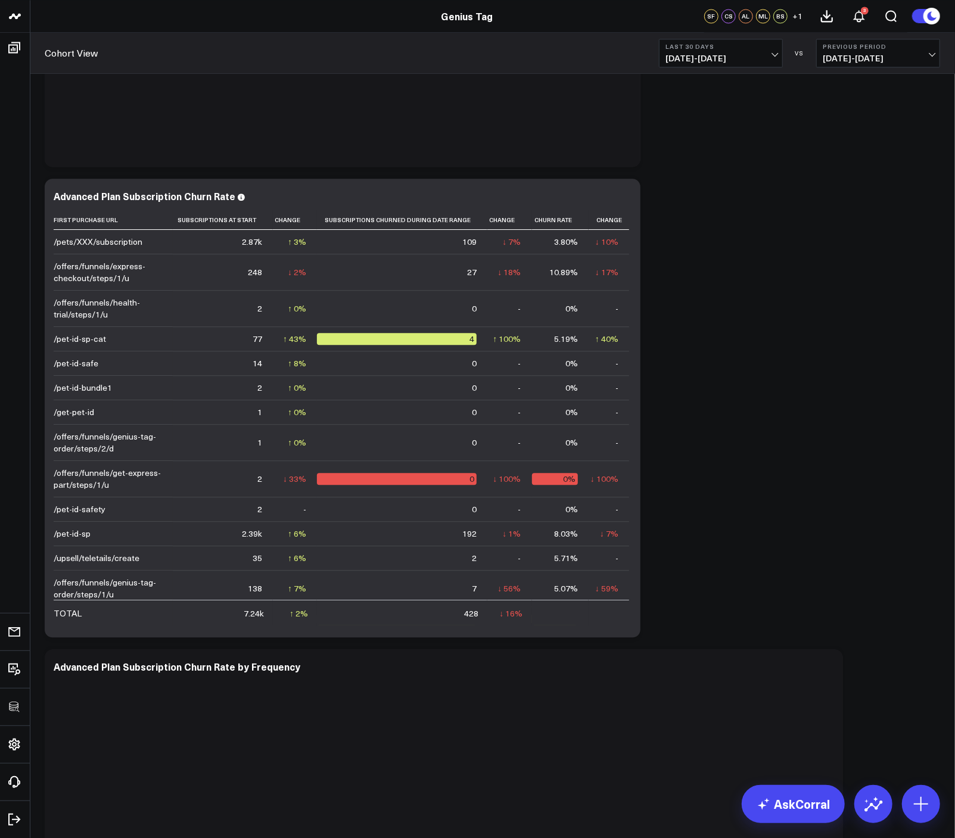
scroll to position [1620, 0]
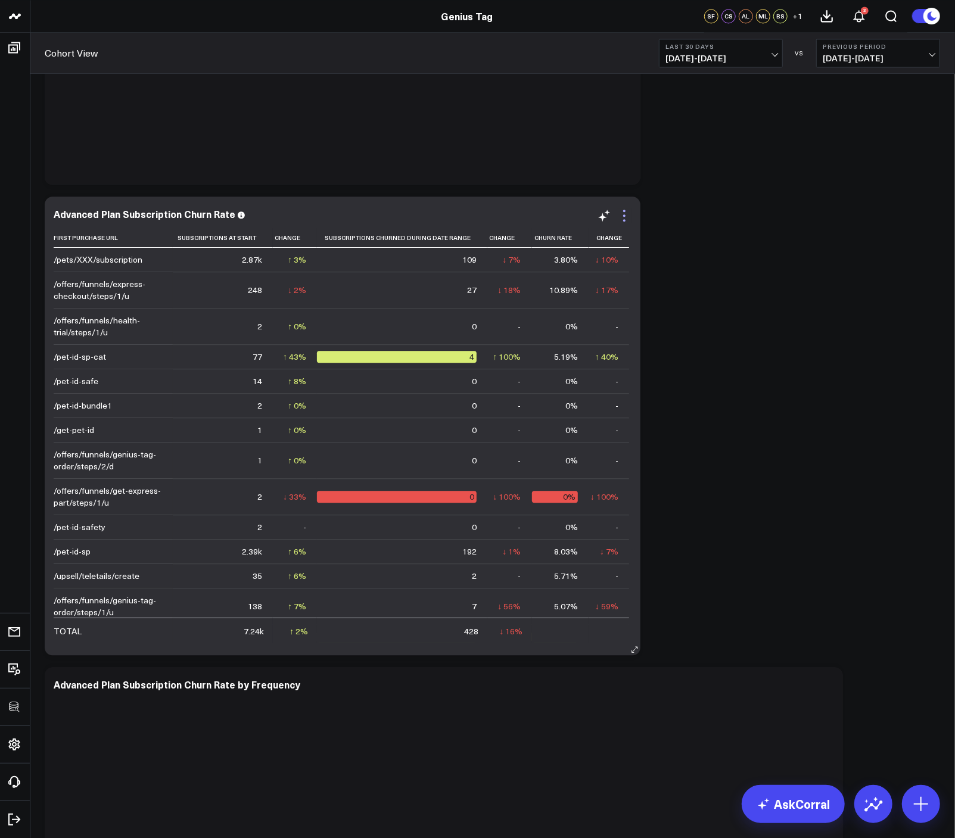
click at [620, 213] on icon at bounding box center [624, 215] width 14 height 14
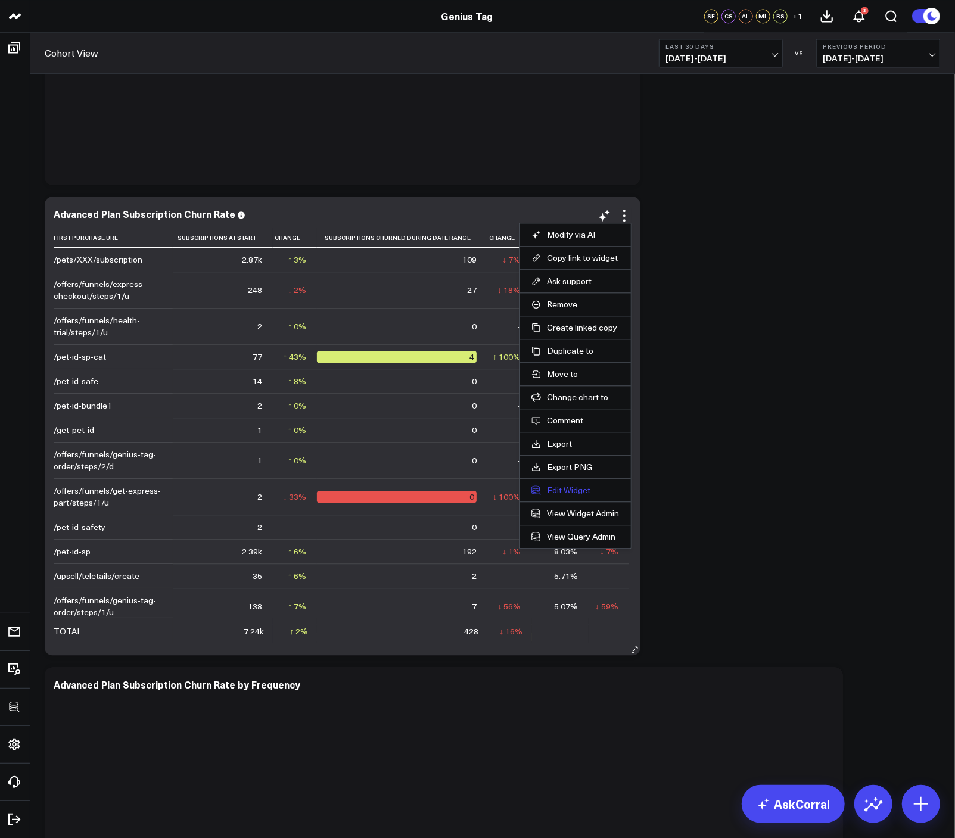
click at [569, 491] on button "Edit Widget" at bounding box center [575, 490] width 88 height 11
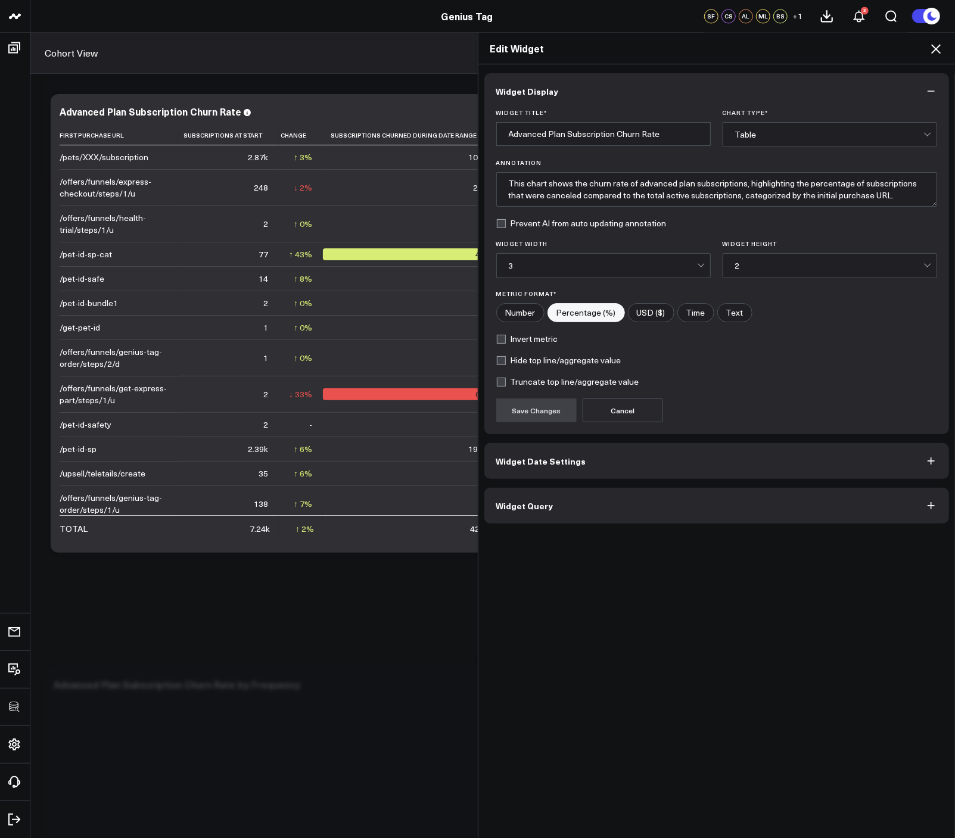
click at [559, 519] on button "Widget Query" at bounding box center [716, 506] width 465 height 36
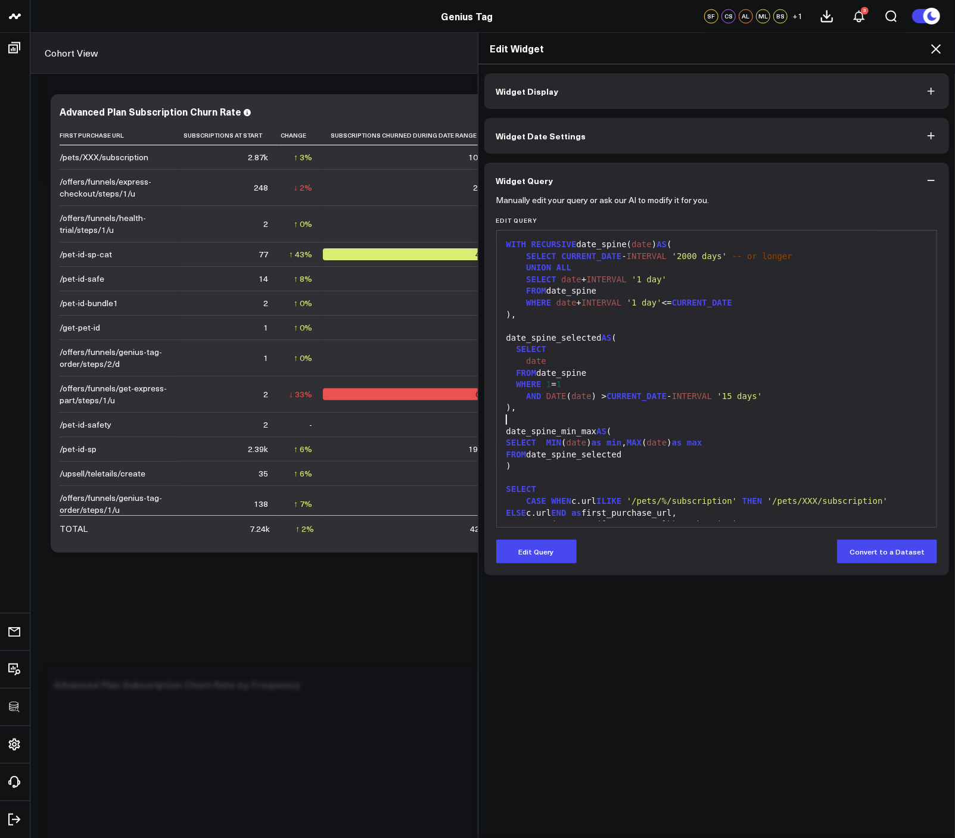
drag, startPoint x: 638, startPoint y: 419, endPoint x: 547, endPoint y: 219, distance: 220.4
click at [547, 220] on div "Edit Query 99 1 2 3 4 5 6 7 8 9 10 11 12 13 14 15 16 17 18 19 20 21 22 23 24 25…" at bounding box center [716, 372] width 441 height 311
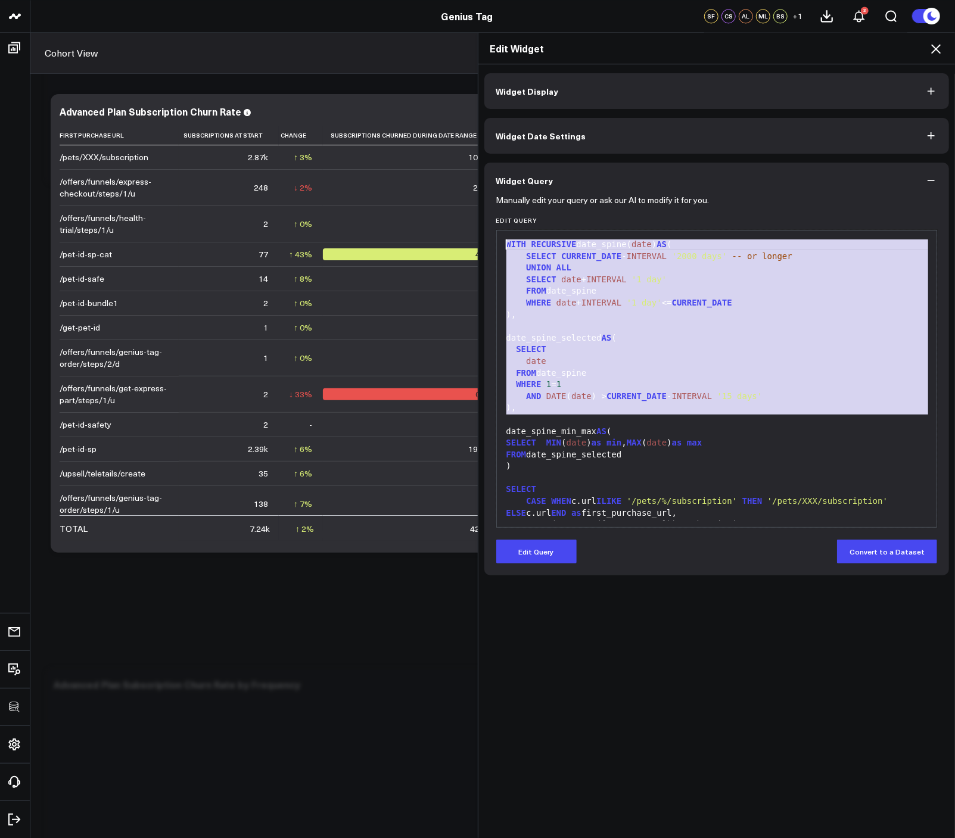
click at [665, 341] on div "date_spine_selected AS (" at bounding box center [717, 338] width 428 height 12
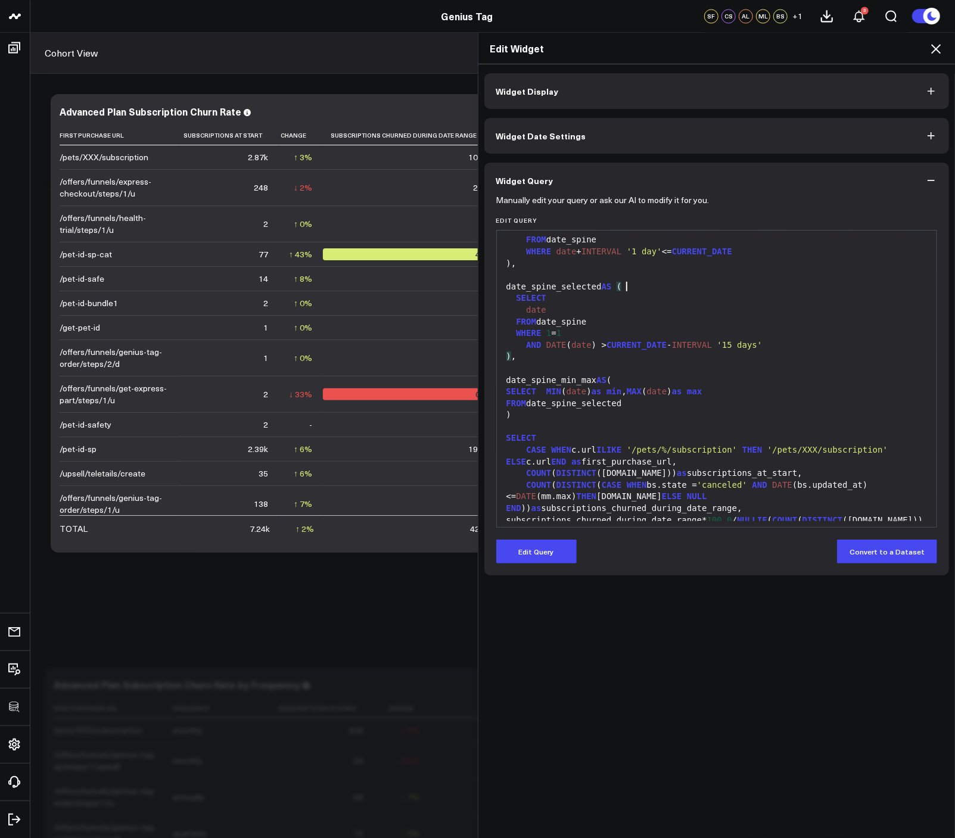
scroll to position [60, 0]
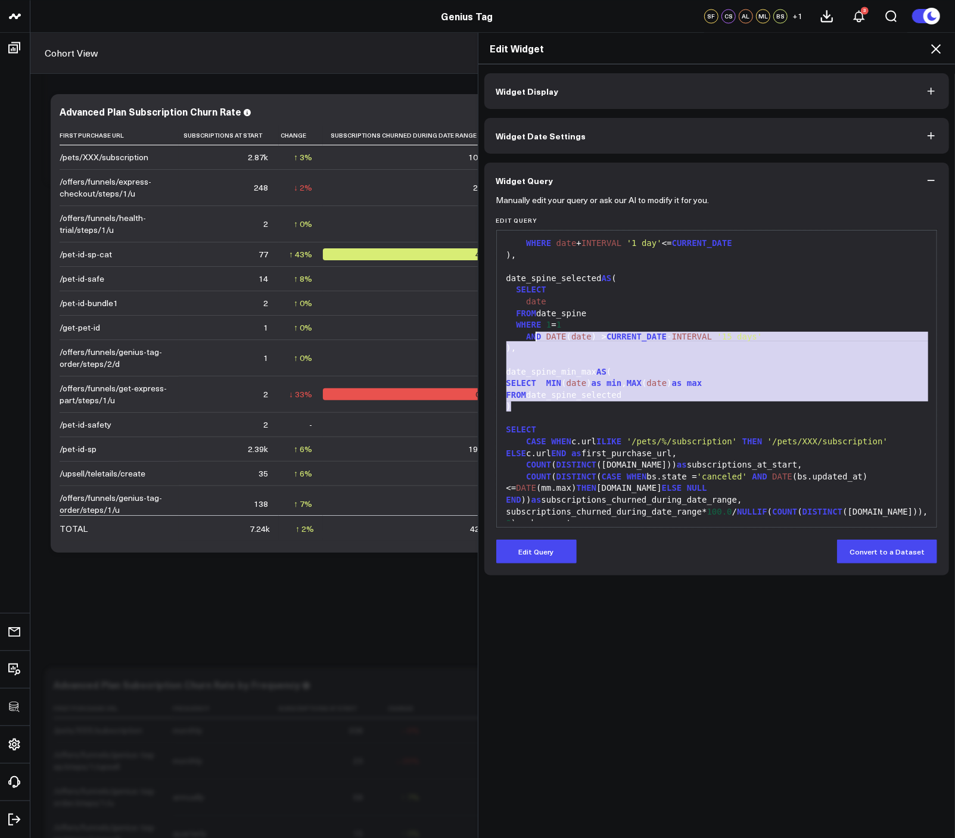
drag, startPoint x: 601, startPoint y: 407, endPoint x: 477, endPoint y: 245, distance: 203.5
click at [470, 248] on div "Edit Widget Widget Display Widget Date Settings Widget Query Manually edit your…" at bounding box center [477, 435] width 955 height 806
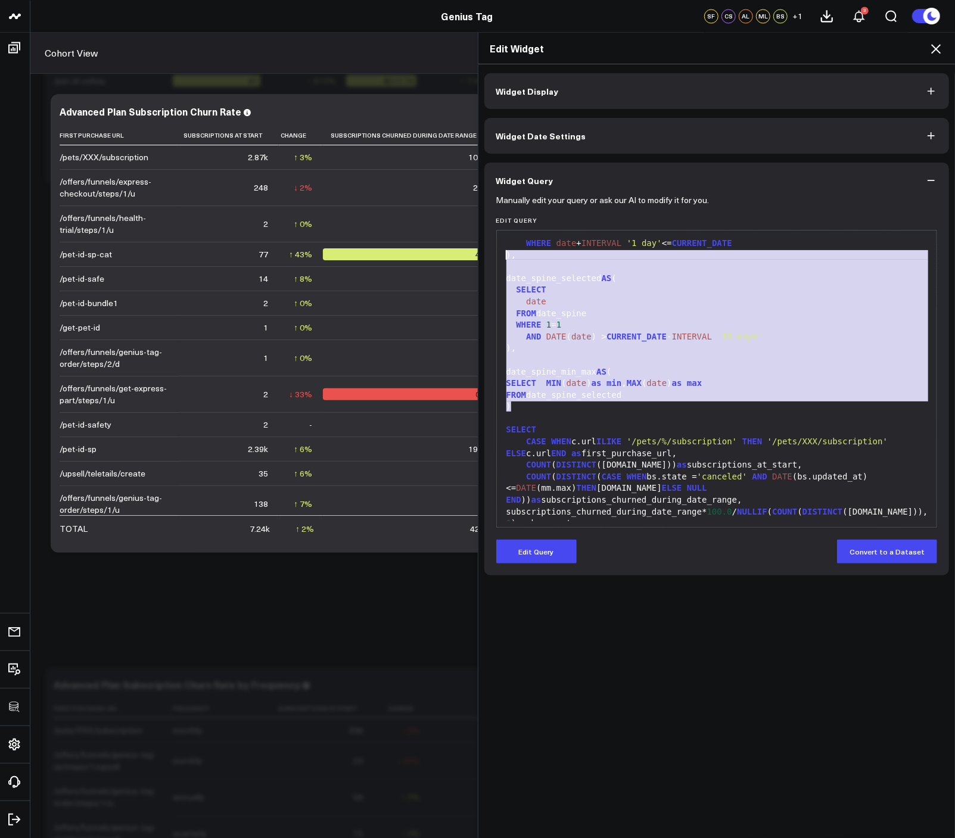
click at [700, 376] on div "date_spine_min_max AS (" at bounding box center [717, 372] width 428 height 12
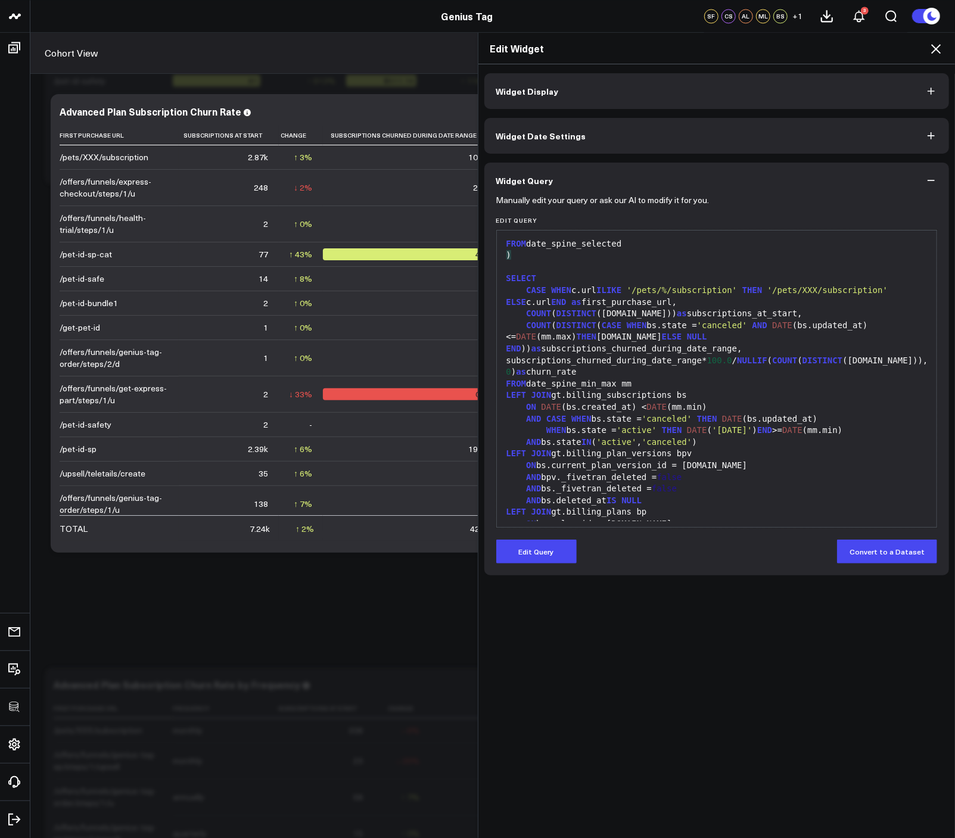
scroll to position [211, 0]
drag, startPoint x: 733, startPoint y: 426, endPoint x: 451, endPoint y: 375, distance: 286.3
click at [451, 375] on div "Edit Widget Widget Display Widget Date Settings Widget Query Manually edit your…" at bounding box center [477, 435] width 955 height 806
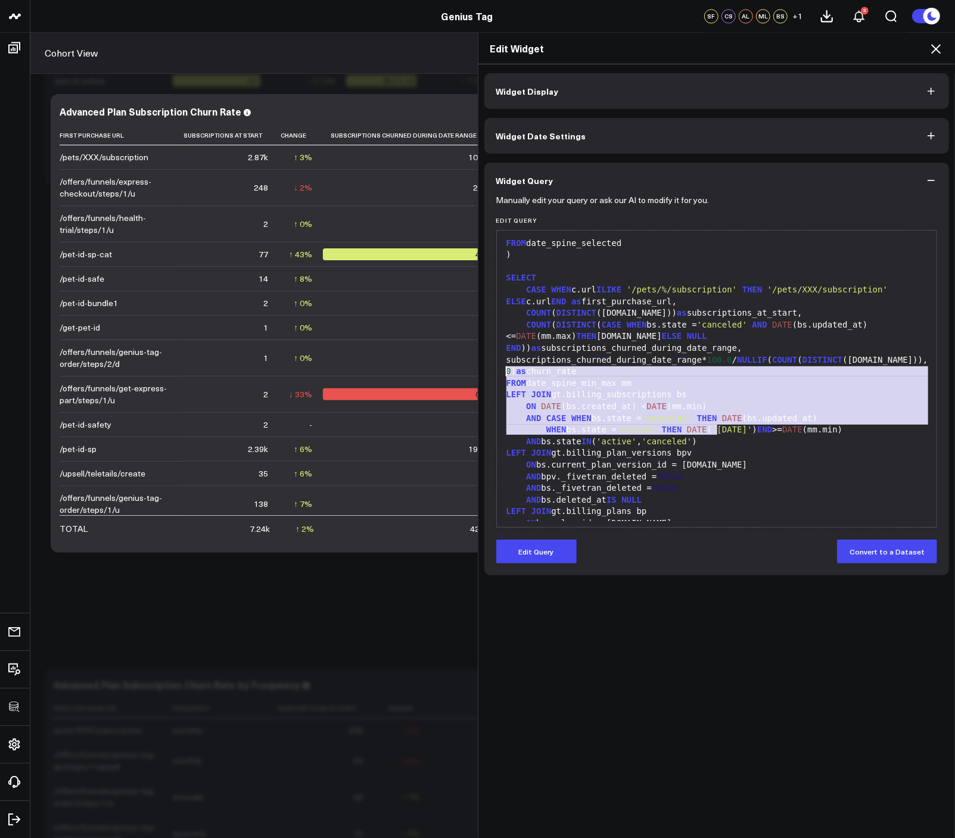
click at [657, 389] on div "LEFT JOIN gt.billing_subscriptions bs" at bounding box center [717, 395] width 428 height 12
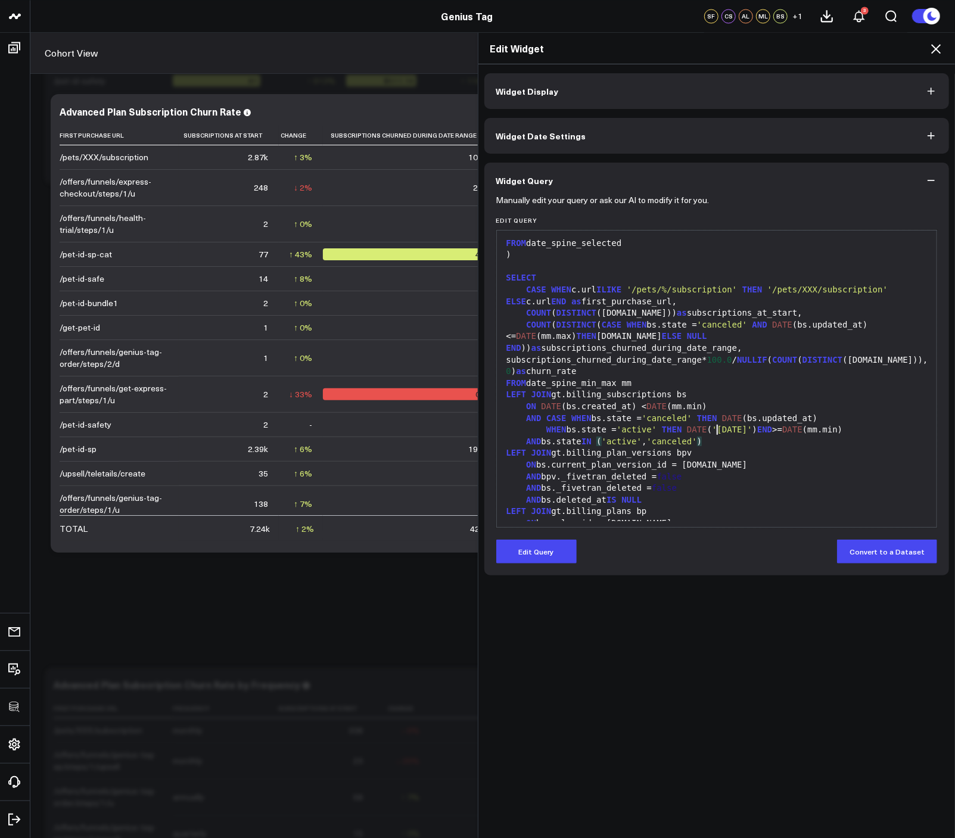
click at [730, 436] on div "AND bs.state [US_STATE] ( 'active' , 'canceled' )" at bounding box center [717, 442] width 428 height 12
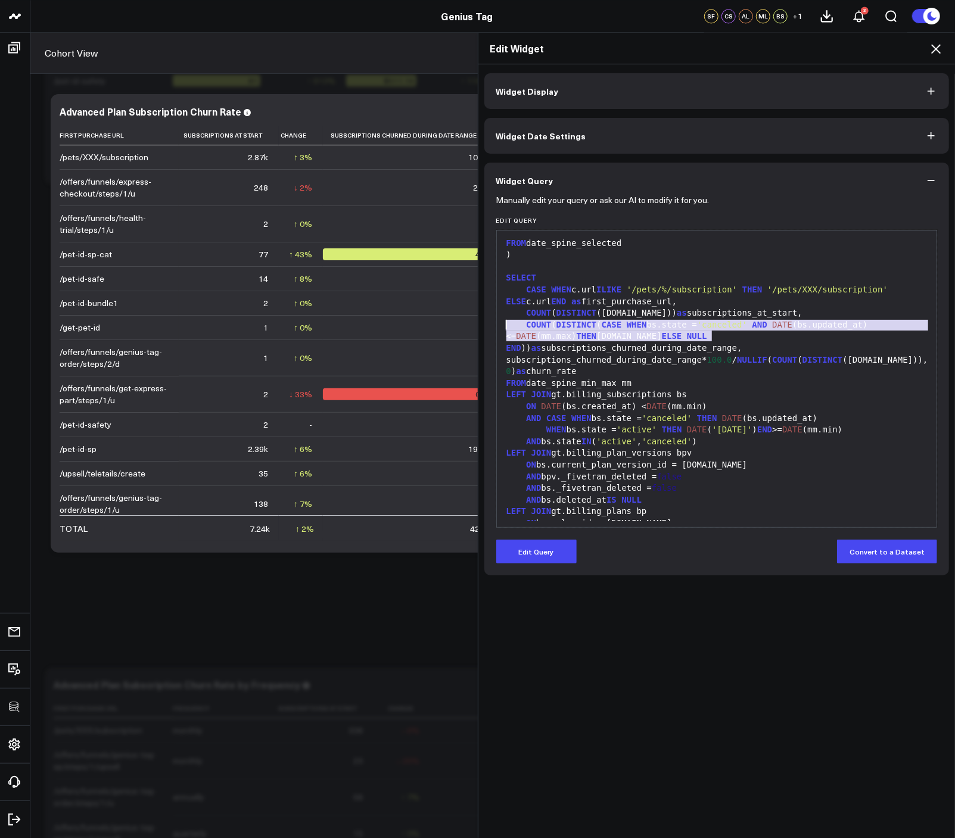
drag, startPoint x: 706, startPoint y: 339, endPoint x: 503, endPoint y: 323, distance: 204.3
click at [490, 325] on div "Manually edit your query or ask our AI to modify it for you. Edit Query 99 1 2 …" at bounding box center [716, 386] width 465 height 377
click at [878, 336] on div "COUNT ( DISTINCT ( CASE WHEN bs.state = 'canceled' AND DATE (bs.updated_at) <= …" at bounding box center [717, 336] width 428 height 35
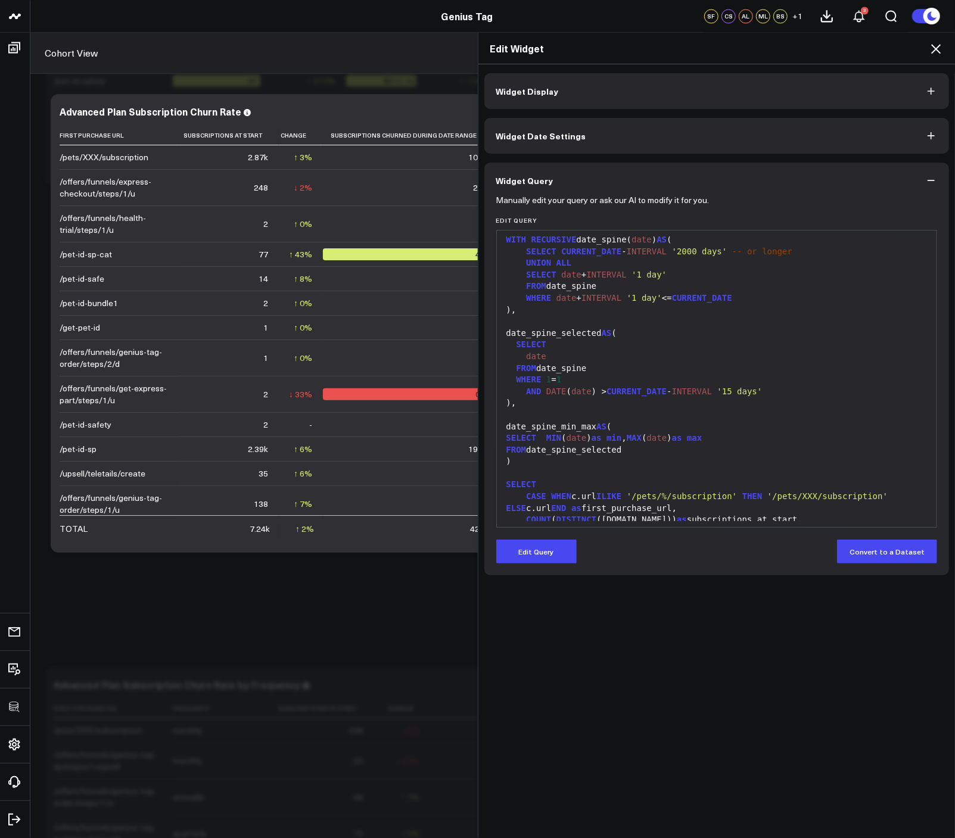
scroll to position [0, 0]
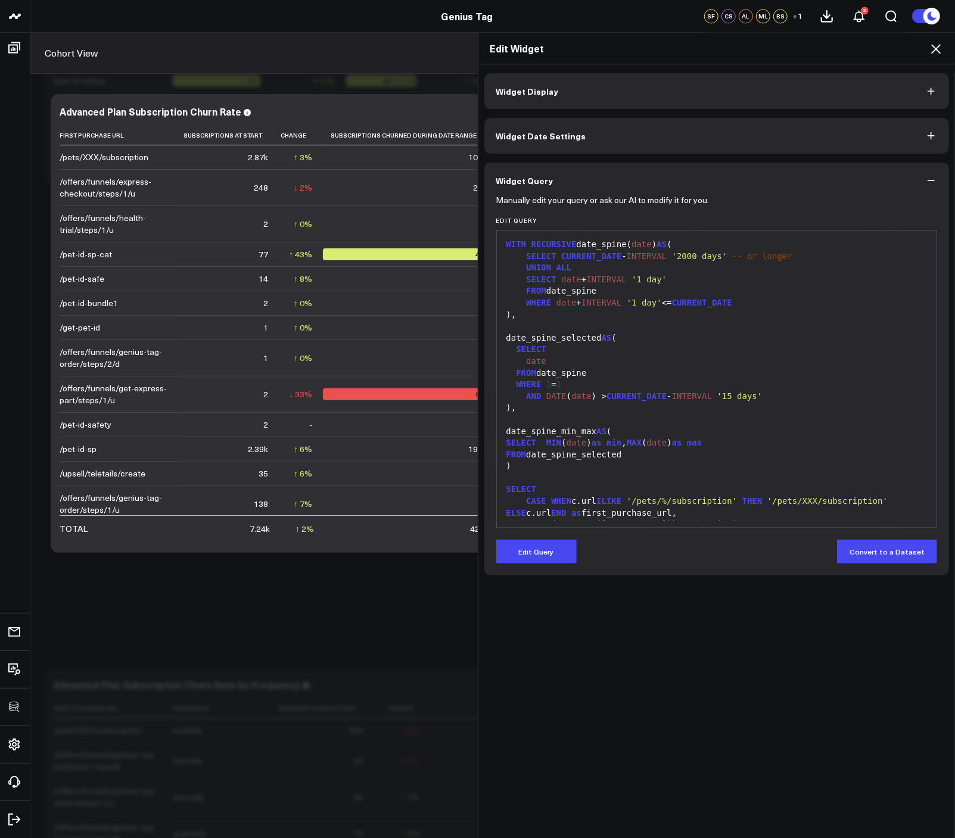
click at [872, 306] on div "WHERE date + INTERVAL '1 day' <= CURRENT_DATE" at bounding box center [717, 303] width 428 height 12
click at [549, 531] on form "Manually edit your query or ask our AI to modify it for you. Edit Query 99 1 2 …" at bounding box center [716, 380] width 441 height 365
click at [550, 548] on button "Edit Query" at bounding box center [536, 552] width 80 height 24
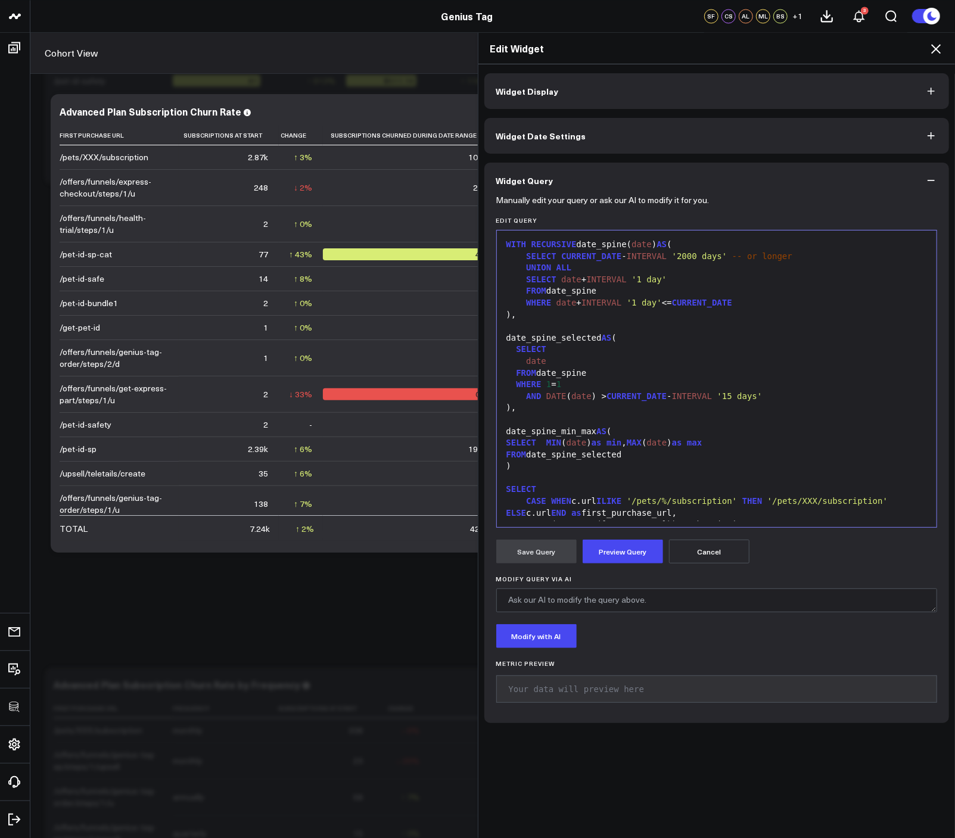
click at [613, 441] on span "min" at bounding box center [613, 443] width 15 height 10
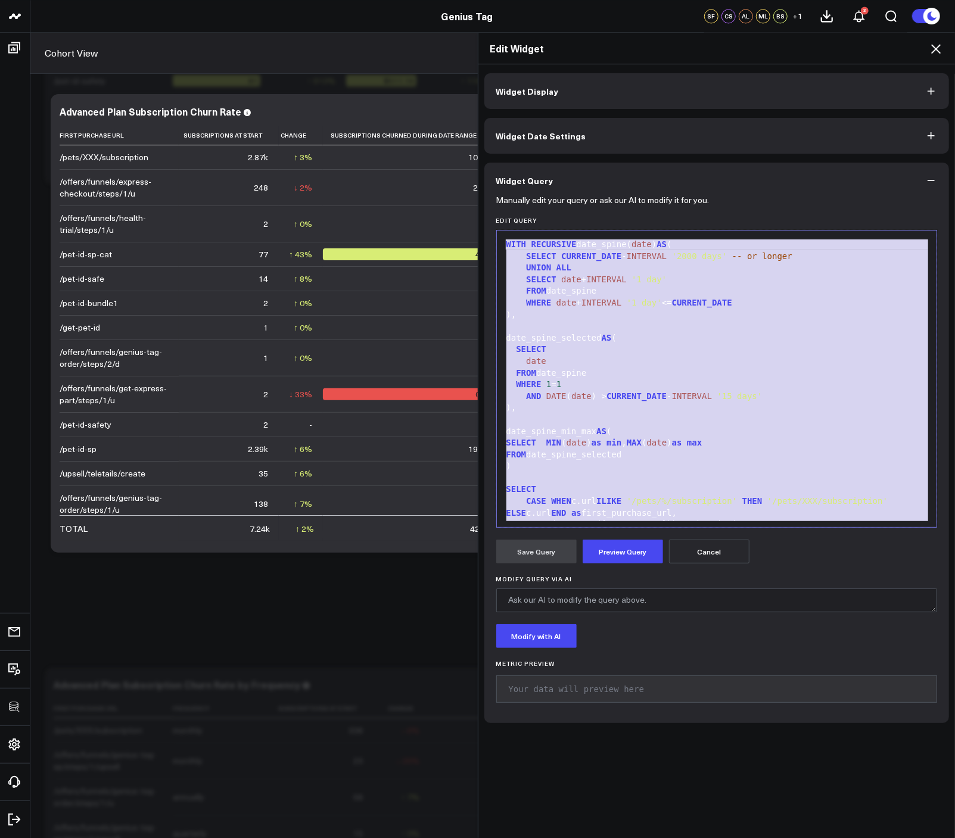
copy div "WITH RECURSIVE date_spine( date ) AS ( SELECT CURRENT_DATE - INTERVAL '2000 day…"
click at [940, 47] on icon at bounding box center [935, 49] width 14 height 14
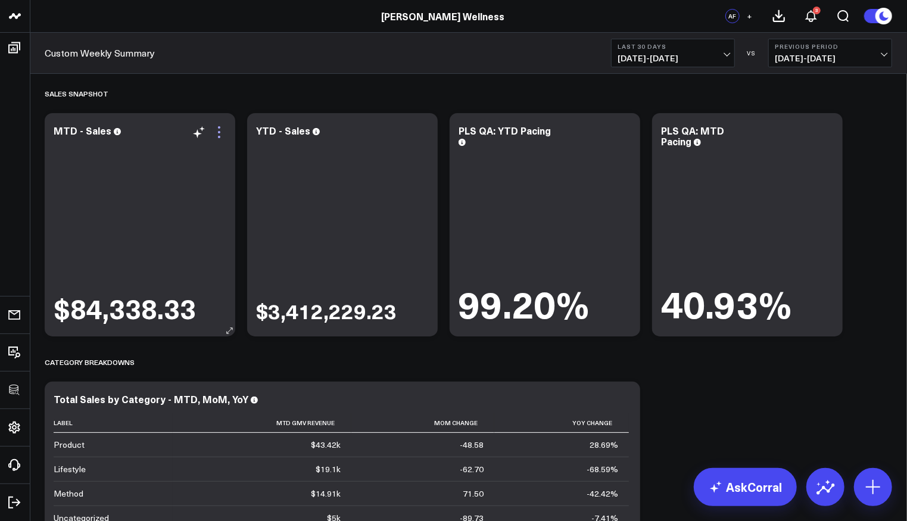
click at [214, 134] on icon at bounding box center [219, 132] width 14 height 14
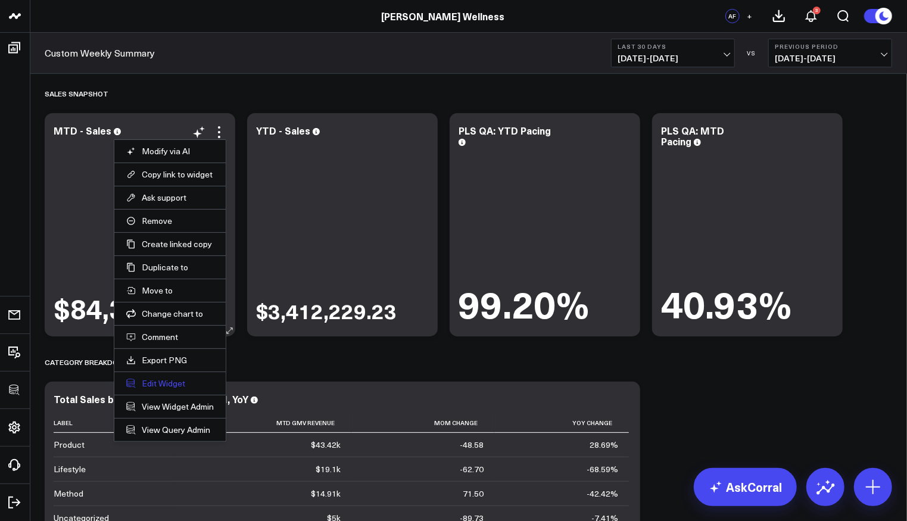
click at [176, 378] on button "Edit Widget" at bounding box center [170, 383] width 88 height 11
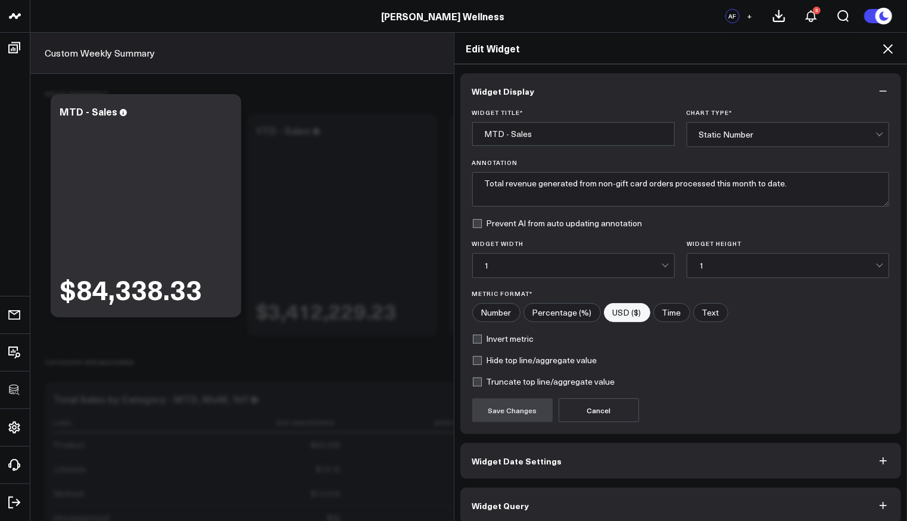
click at [616, 502] on button "Widget Query" at bounding box center [680, 506] width 441 height 36
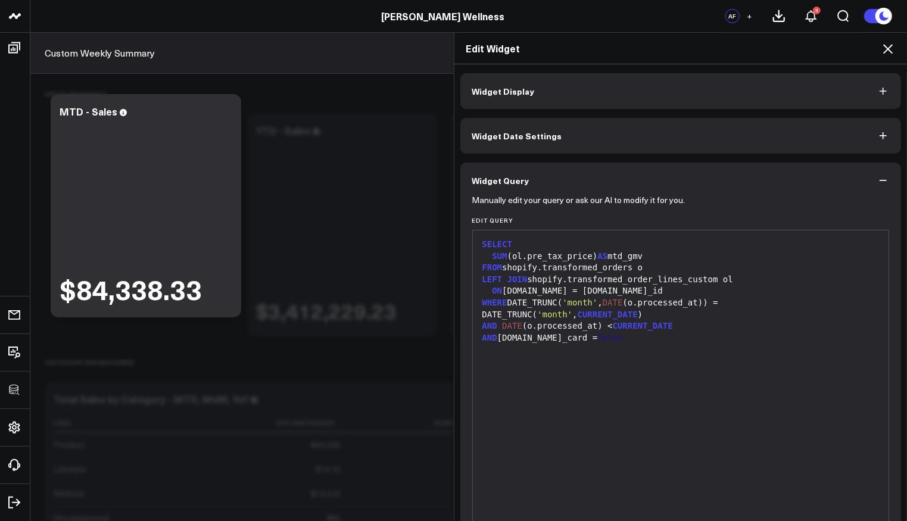
click at [890, 47] on icon at bounding box center [888, 49] width 14 height 14
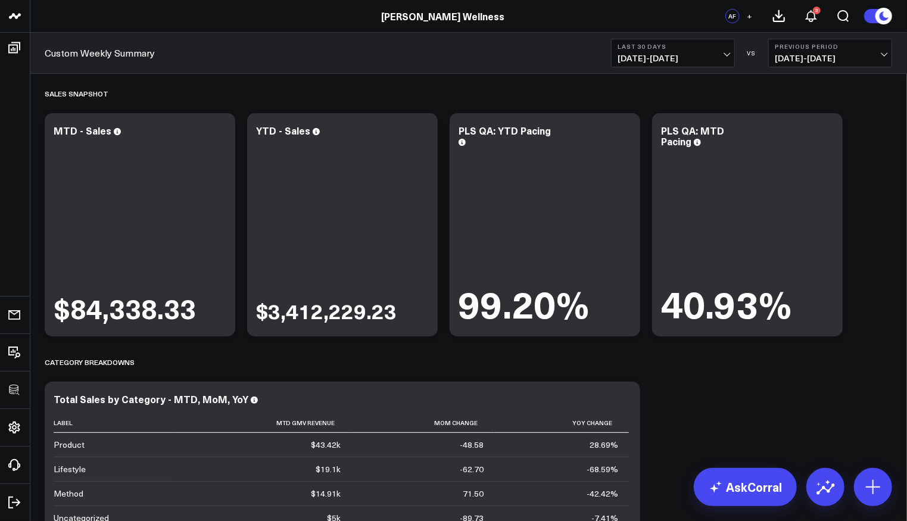
click at [689, 62] on span "[DATE] - [DATE]" at bounding box center [673, 59] width 111 height 10
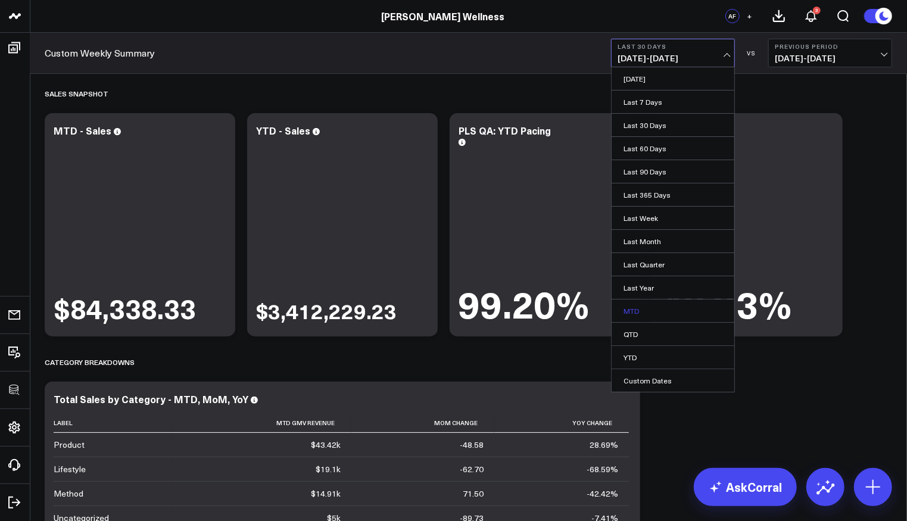
click at [665, 307] on link "MTD" at bounding box center [673, 311] width 123 height 23
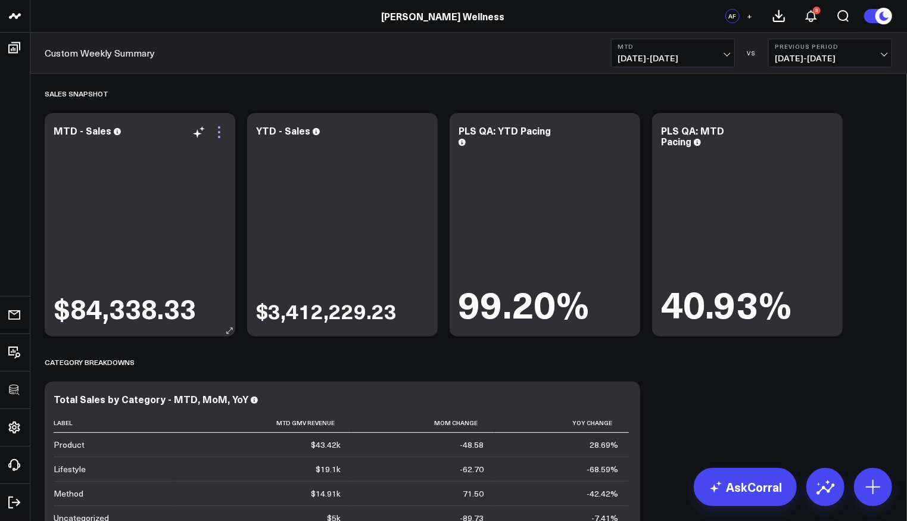
click at [216, 128] on icon at bounding box center [219, 132] width 14 height 14
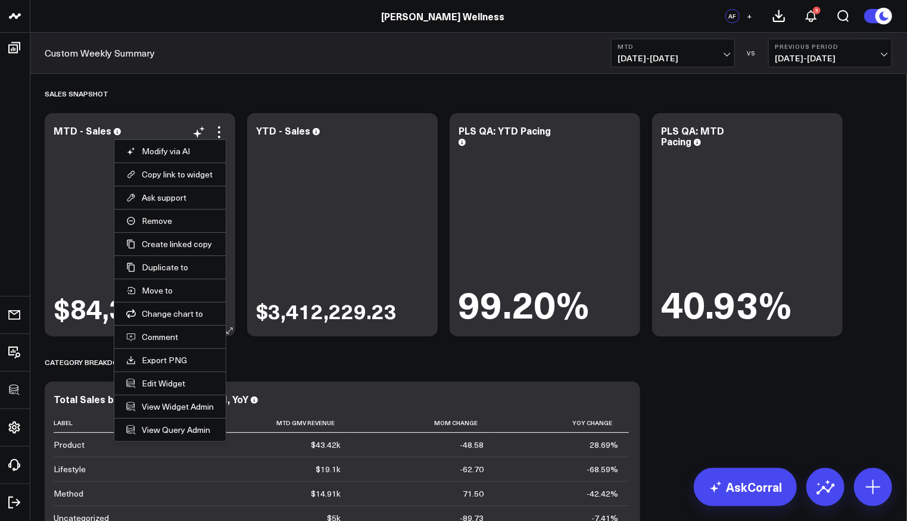
click at [157, 373] on li "Edit Widget" at bounding box center [169, 383] width 111 height 23
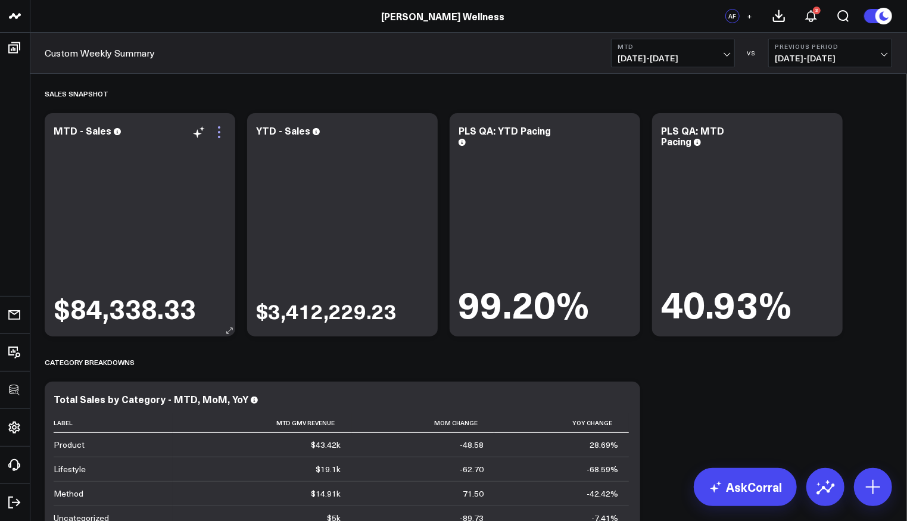
click at [217, 129] on icon at bounding box center [219, 132] width 14 height 14
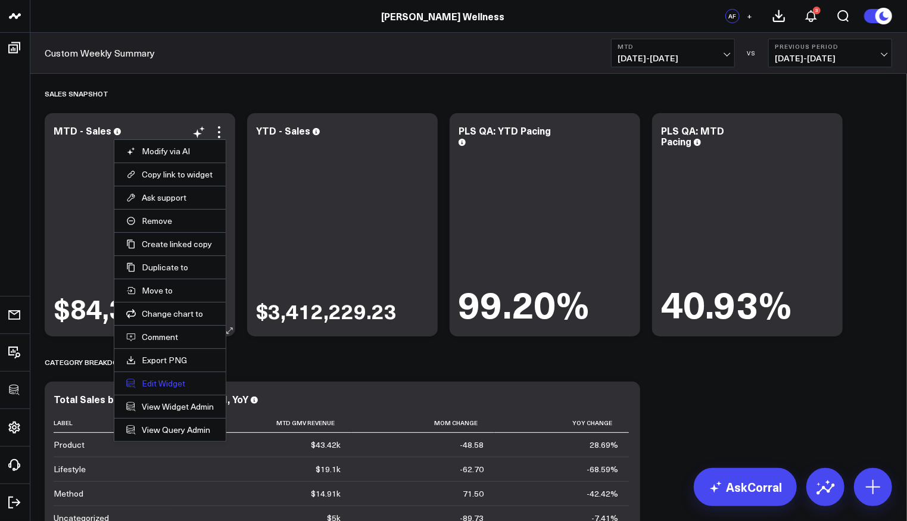
click at [172, 378] on button "Edit Widget" at bounding box center [170, 383] width 88 height 11
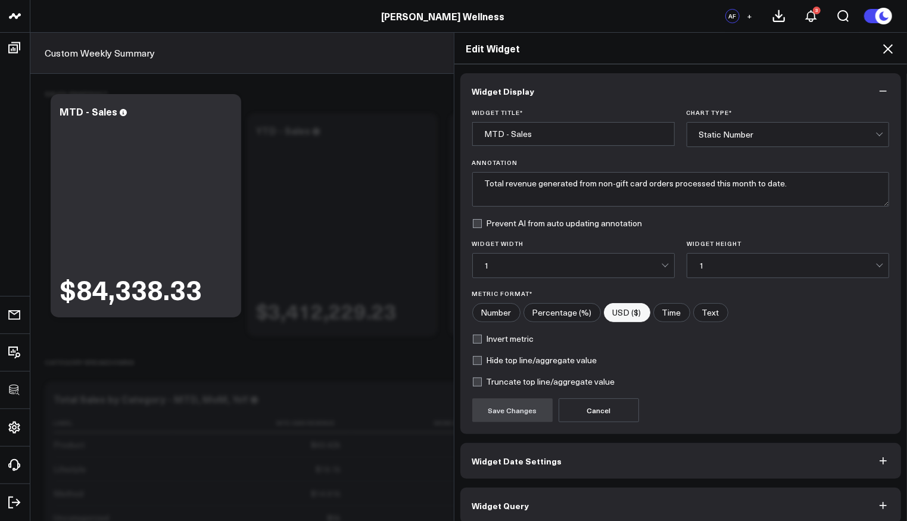
click at [554, 497] on button "Widget Query" at bounding box center [680, 506] width 441 height 36
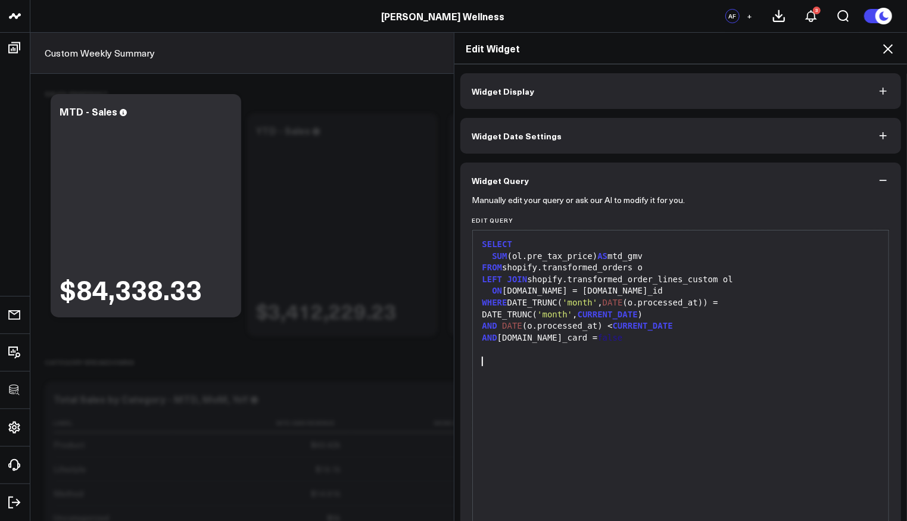
click at [769, 359] on div at bounding box center [681, 362] width 404 height 12
click at [886, 52] on icon at bounding box center [888, 49] width 10 height 10
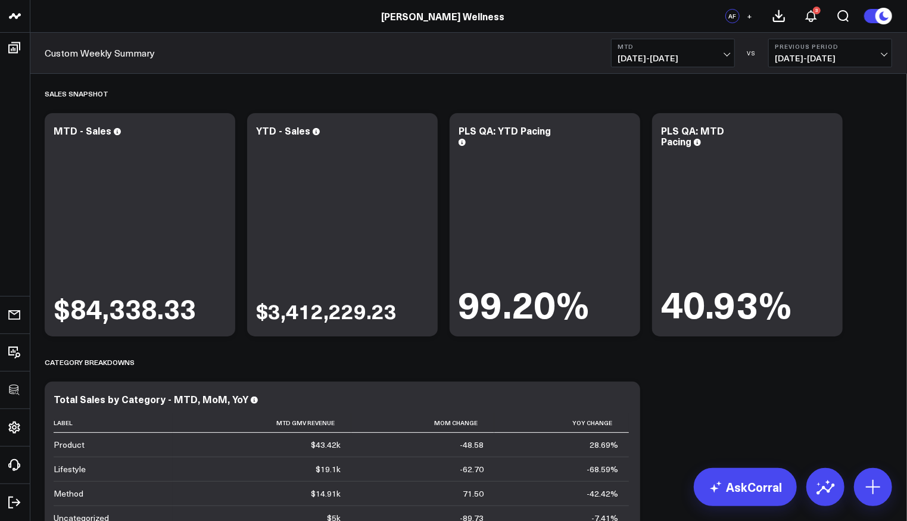
click at [500, 132] on div "PLS QA: YTD Pacing" at bounding box center [505, 136] width 92 height 24
drag, startPoint x: 498, startPoint y: 127, endPoint x: 458, endPoint y: 128, distance: 39.9
click at [459, 128] on div "PLS QA: YTD Pacing" at bounding box center [505, 136] width 92 height 24
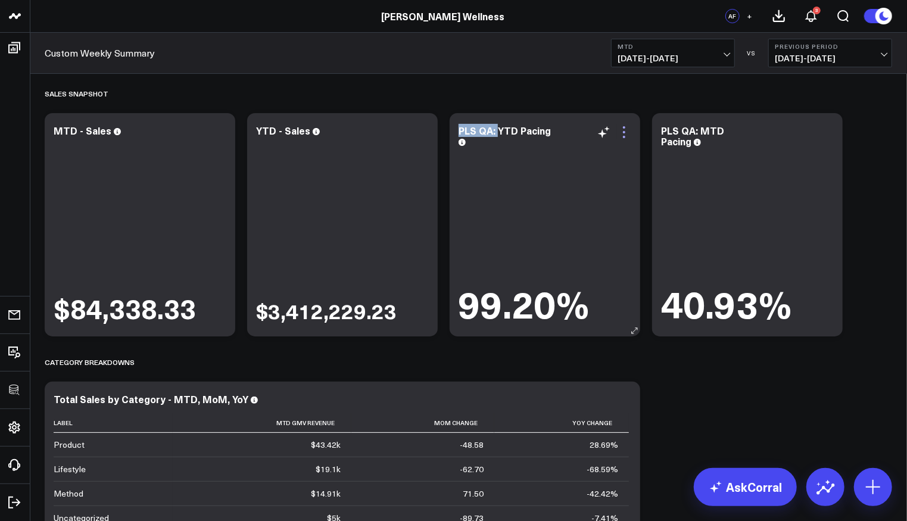
click at [622, 135] on icon at bounding box center [624, 132] width 14 height 14
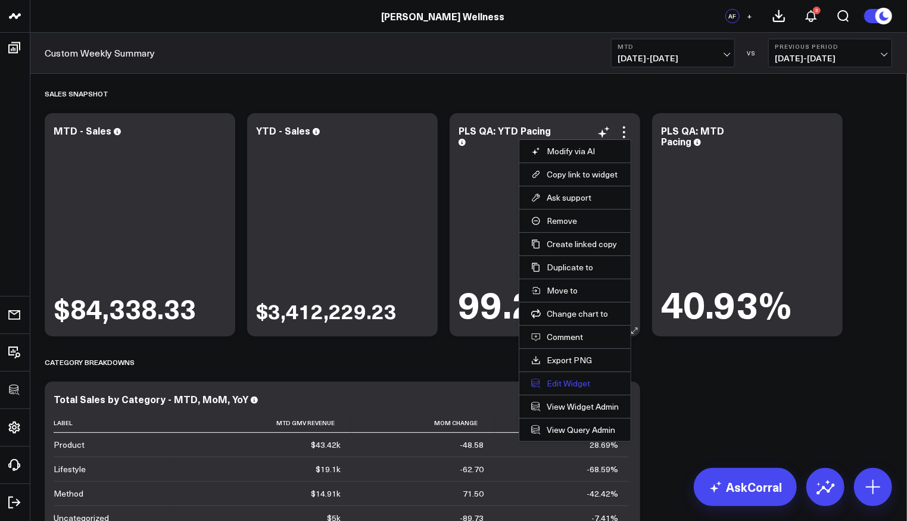
click at [572, 378] on button "Edit Widget" at bounding box center [575, 383] width 88 height 11
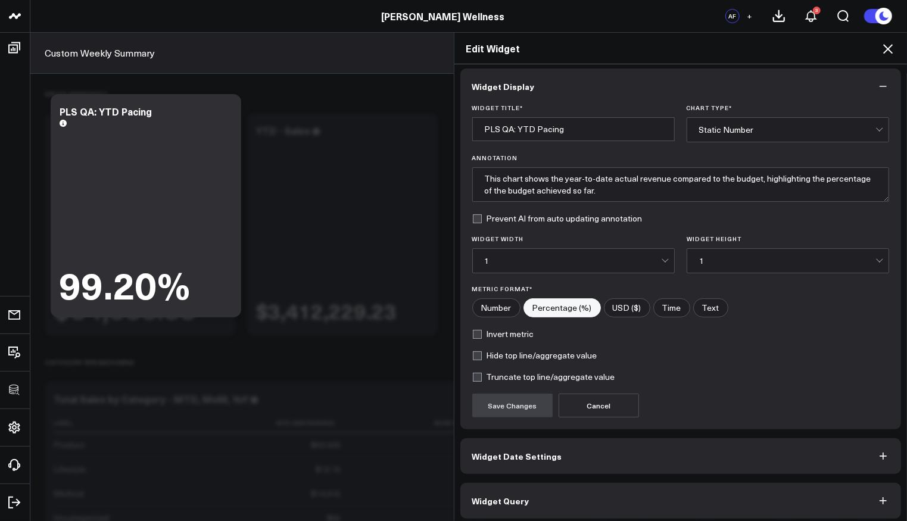
scroll to position [8, 0]
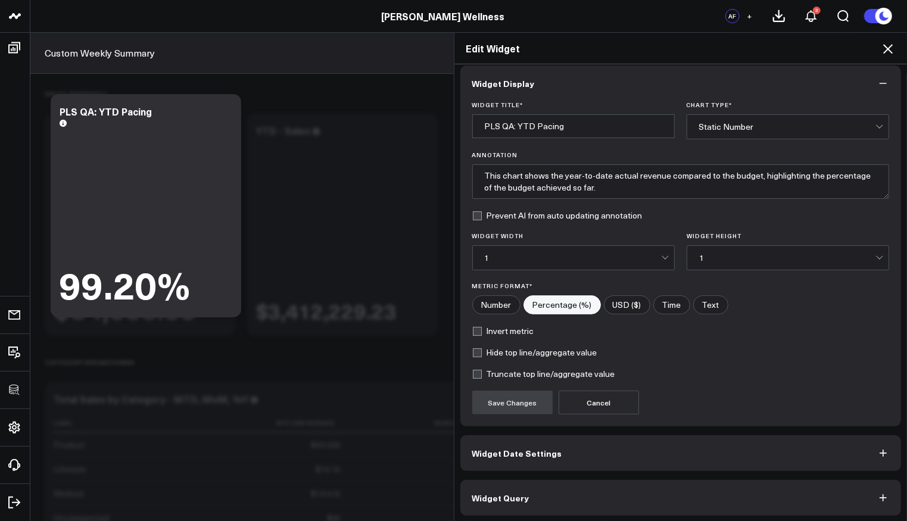
click at [543, 496] on button "Widget Query" at bounding box center [680, 498] width 441 height 36
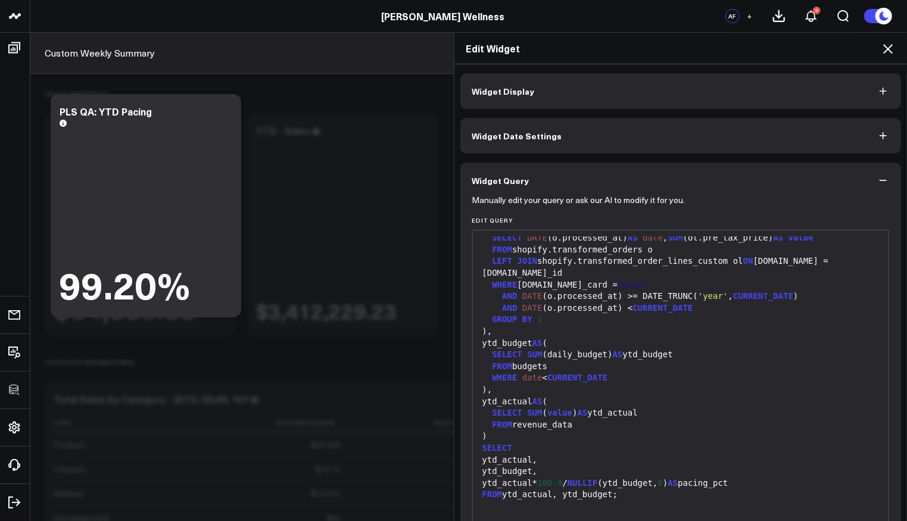
scroll to position [233, 0]
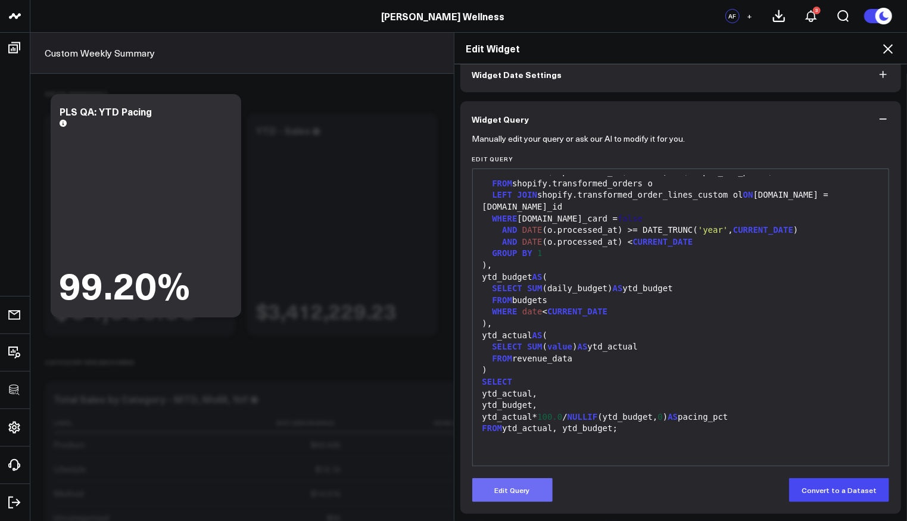
click at [531, 481] on button "Edit Query" at bounding box center [512, 490] width 80 height 24
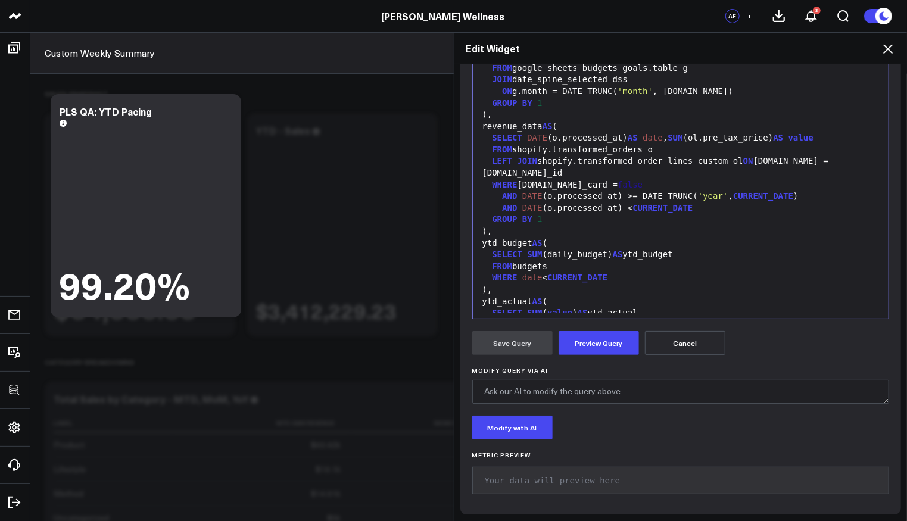
scroll to position [121, 0]
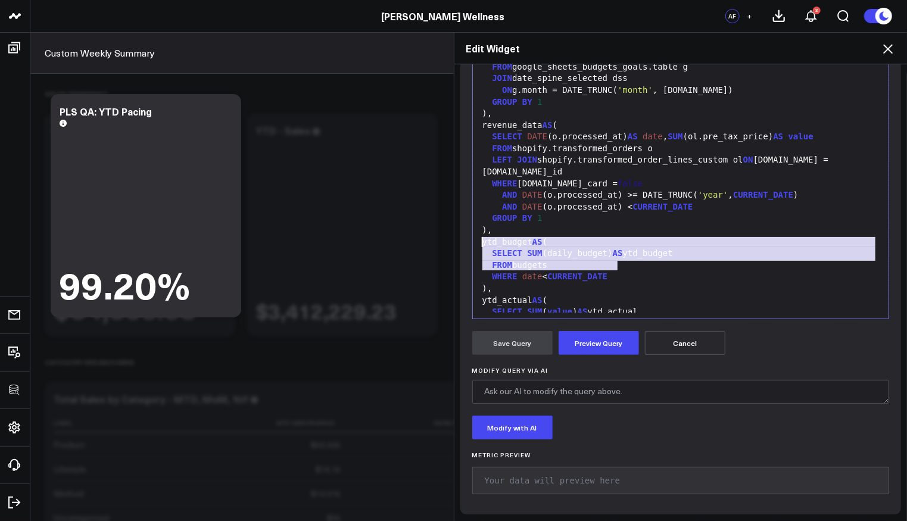
drag, startPoint x: 622, startPoint y: 266, endPoint x: 471, endPoint y: 242, distance: 152.5
click at [472, 242] on div "99 1 2 3 4 5 6 7 8 9 10 11 12 13 14 15 16 17 18 19 20 21 22 23 24 25 26 27 28 2…" at bounding box center [680, 170] width 417 height 298
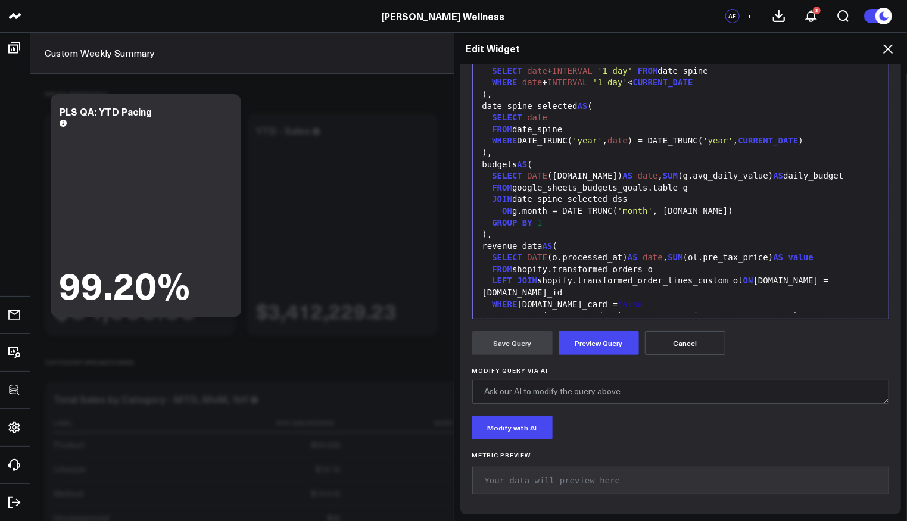
scroll to position [0, 0]
click at [889, 46] on icon at bounding box center [888, 49] width 14 height 14
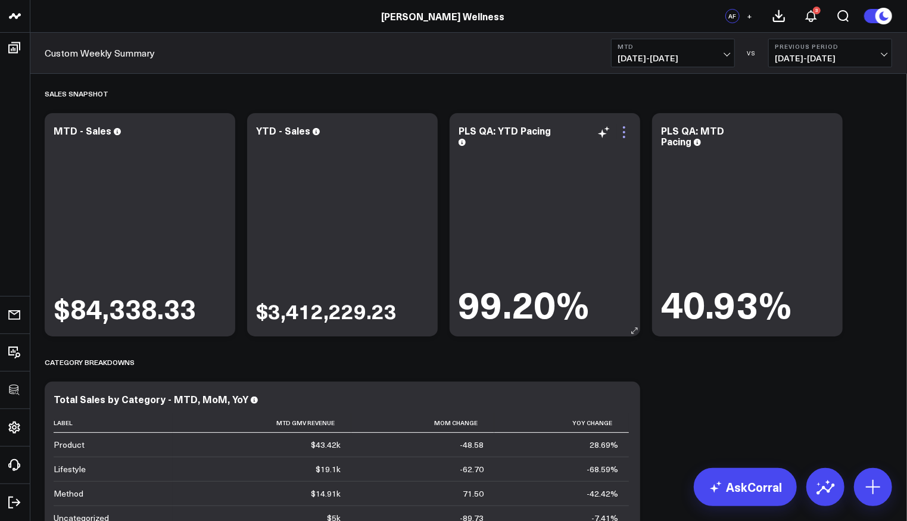
click at [628, 132] on icon at bounding box center [624, 132] width 14 height 14
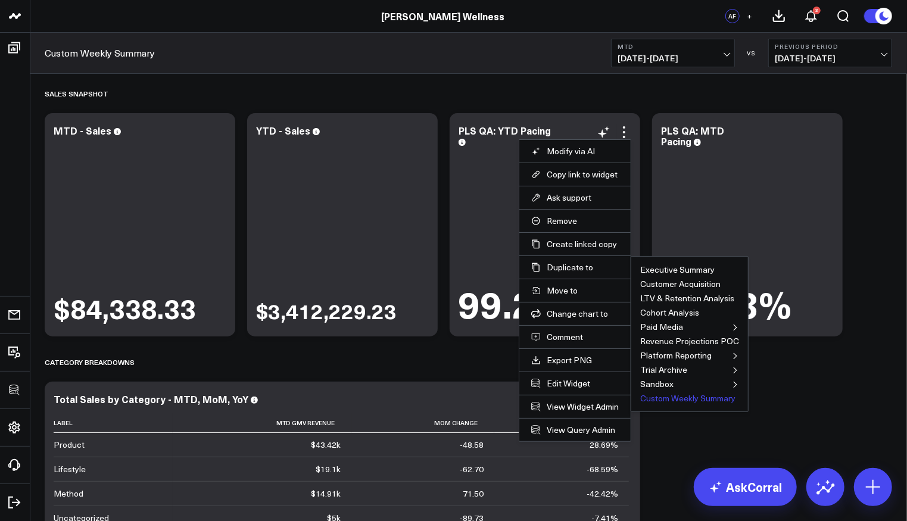
click at [668, 394] on button "Custom Weekly Summary" at bounding box center [687, 398] width 95 height 8
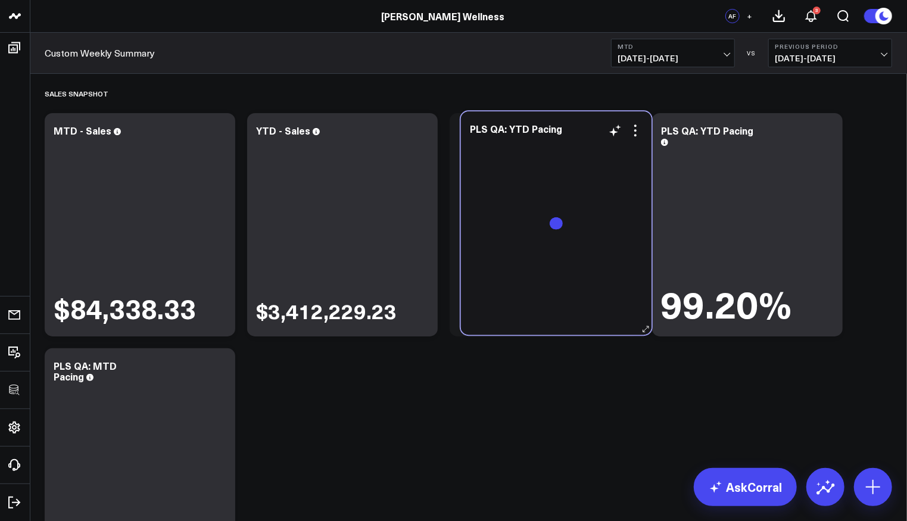
drag, startPoint x: 691, startPoint y: 257, endPoint x: 500, endPoint y: 255, distance: 191.2
click at [500, 255] on div at bounding box center [556, 230] width 173 height 186
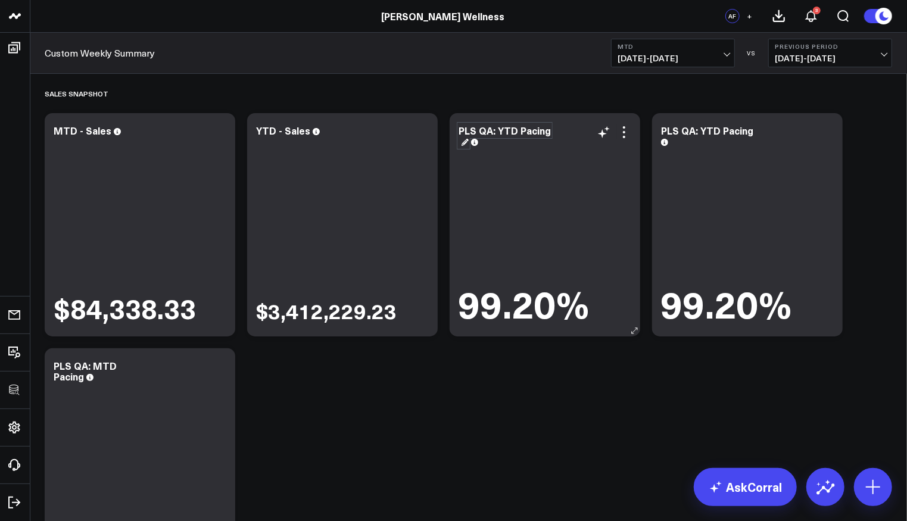
click at [501, 127] on div "PLS QA: YTD Pacing" at bounding box center [505, 136] width 92 height 24
click at [825, 130] on icon at bounding box center [826, 132] width 14 height 14
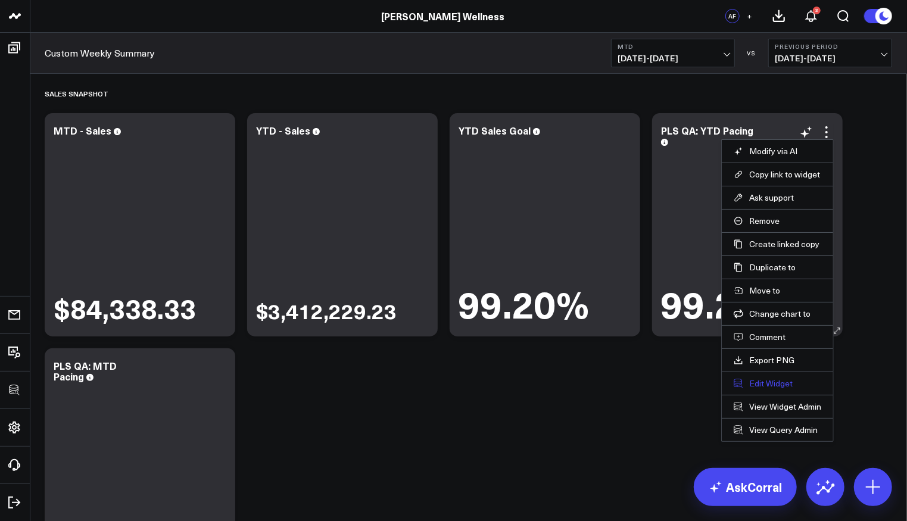
click at [746, 379] on button "Edit Widget" at bounding box center [778, 383] width 88 height 11
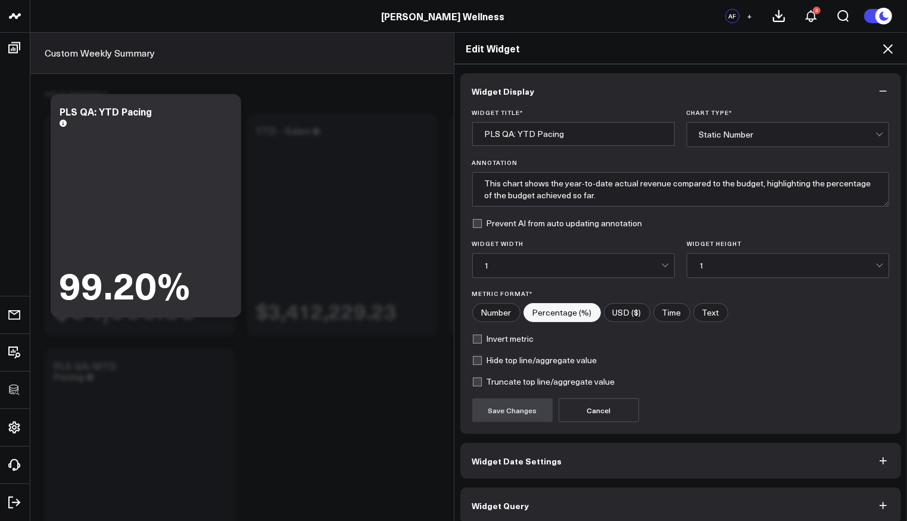
click at [574, 496] on button "Widget Query" at bounding box center [680, 506] width 441 height 36
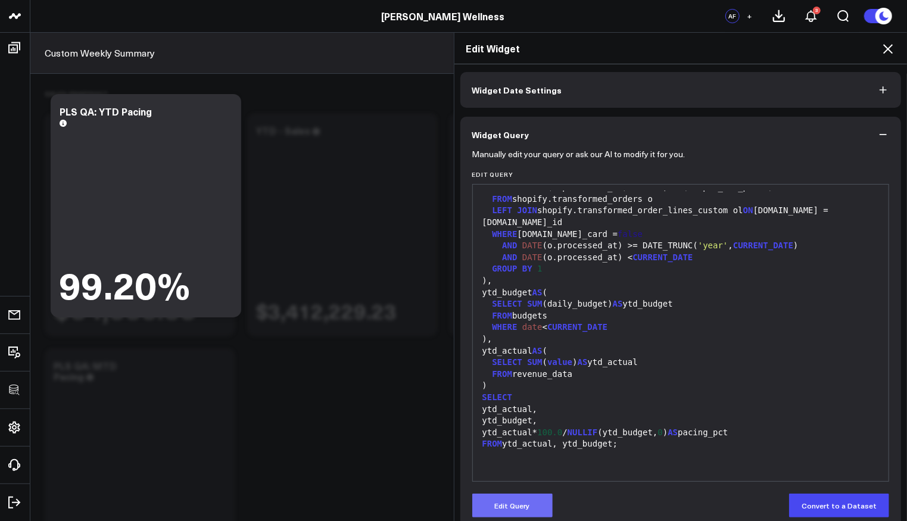
scroll to position [61, 0]
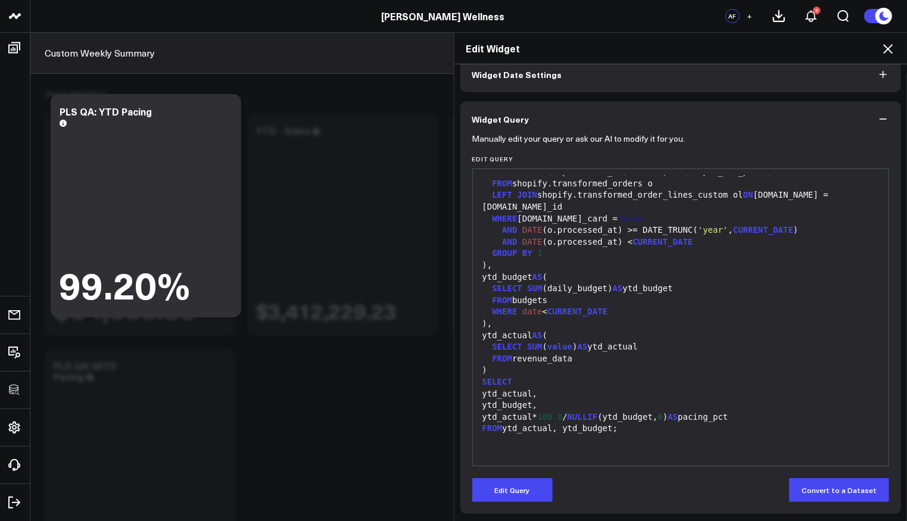
click at [895, 42] on icon at bounding box center [888, 49] width 14 height 14
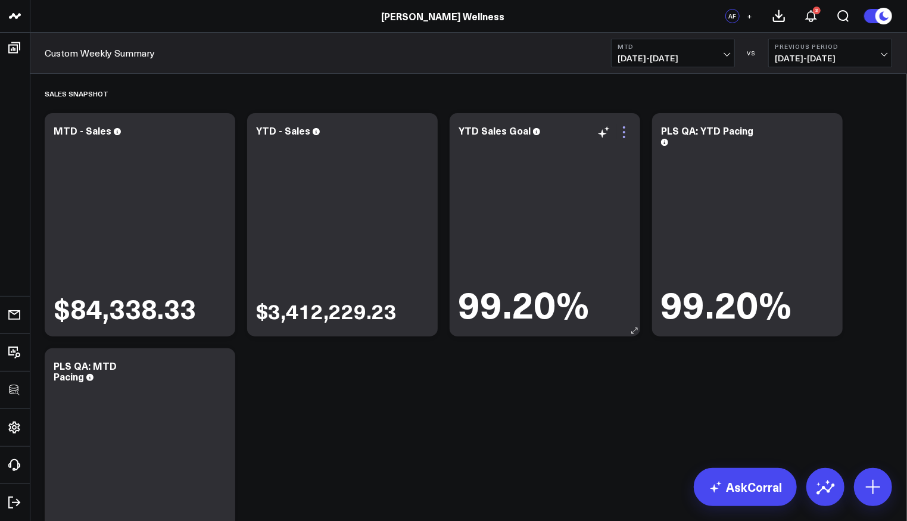
click at [622, 132] on icon at bounding box center [624, 132] width 14 height 14
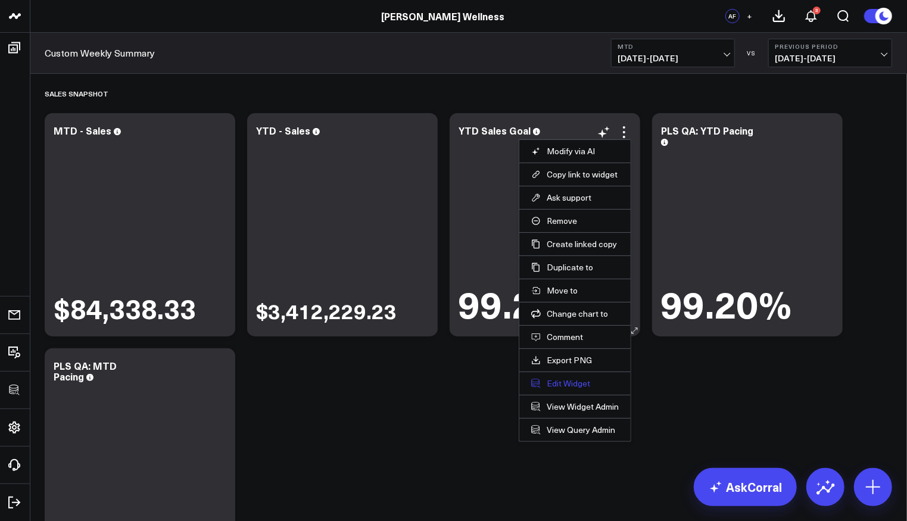
click at [557, 378] on button "Edit Widget" at bounding box center [575, 383] width 88 height 11
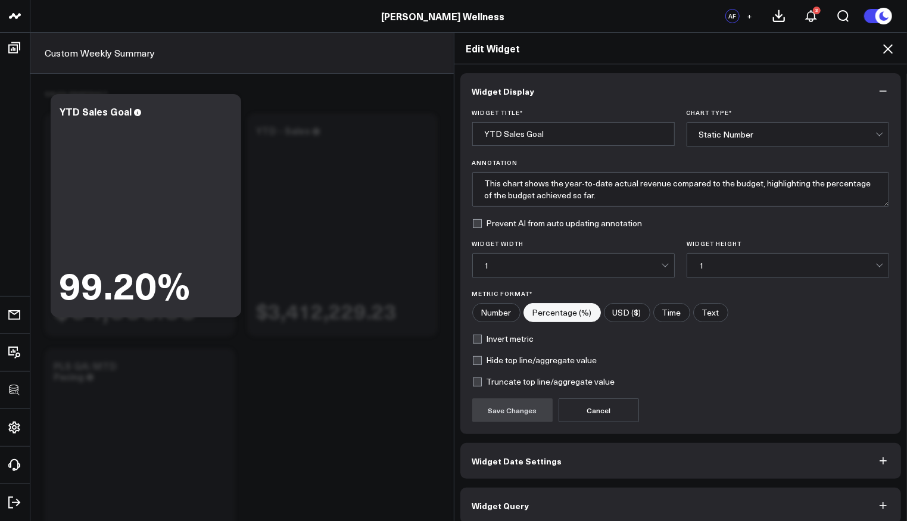
click at [561, 509] on button "Widget Query" at bounding box center [680, 506] width 441 height 36
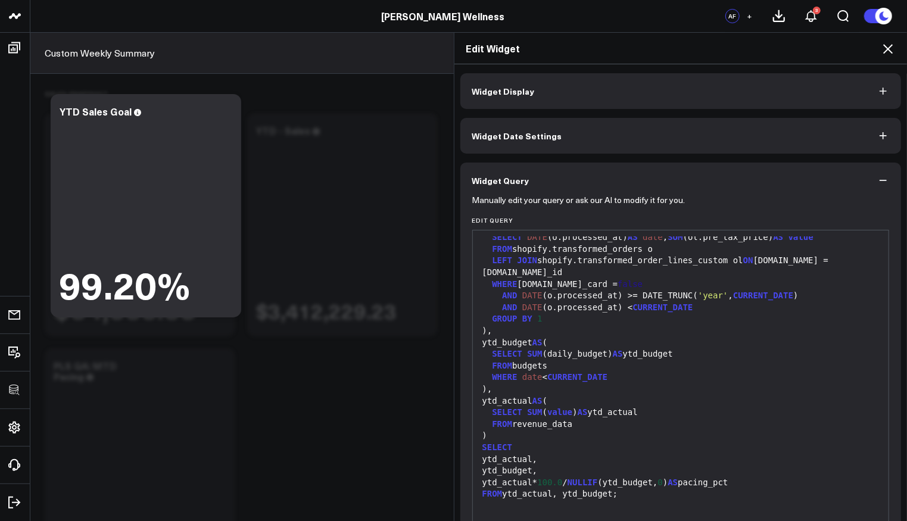
scroll to position [233, 0]
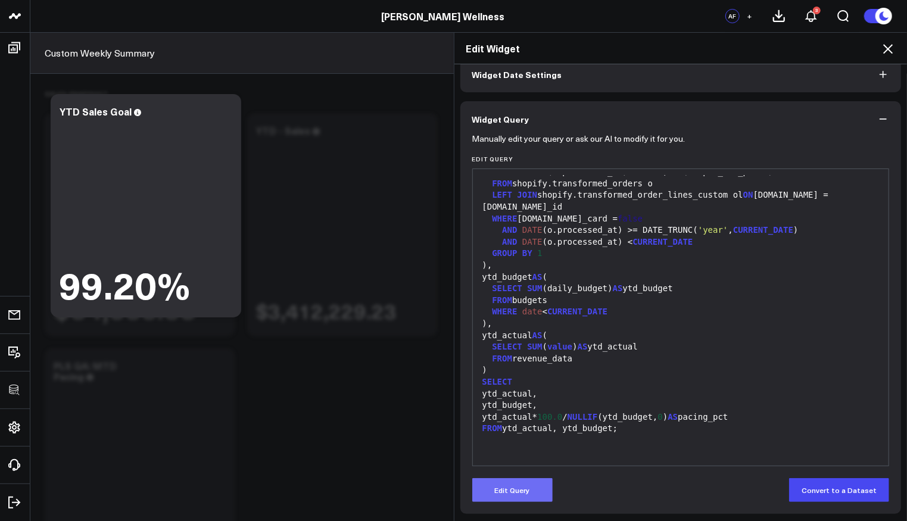
click at [511, 492] on button "Edit Query" at bounding box center [512, 490] width 80 height 24
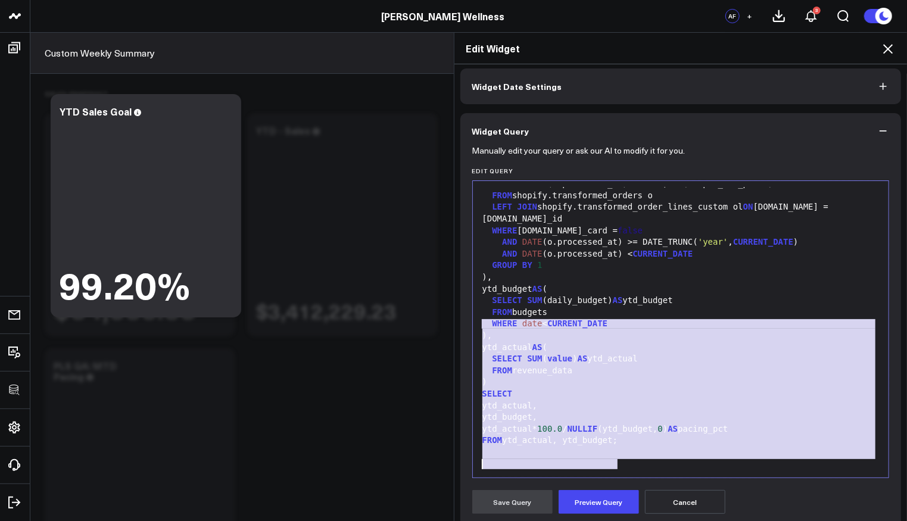
drag, startPoint x: 476, startPoint y: 375, endPoint x: 701, endPoint y: 521, distance: 268.3
click at [701, 521] on form "Manually edit your query or ask our AI to modify it for you. Edit Query 99 1 2 …" at bounding box center [680, 405] width 417 height 513
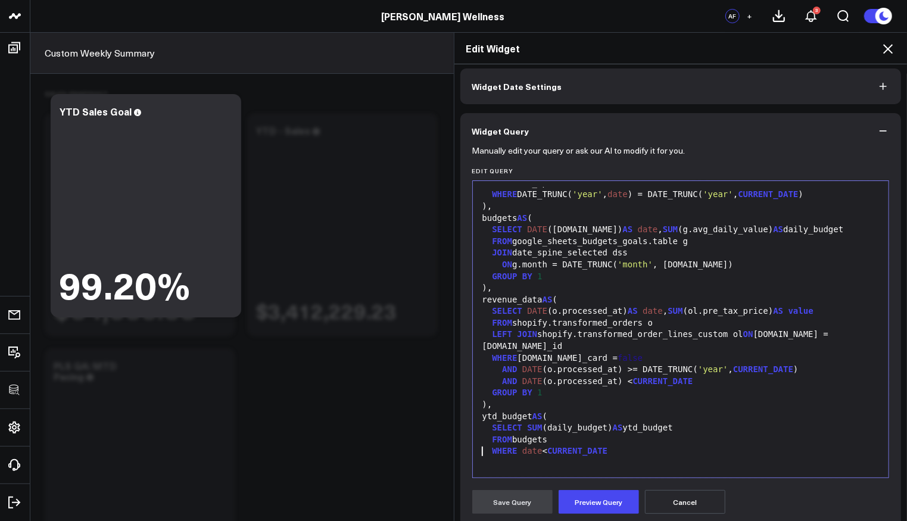
scroll to position [93, 0]
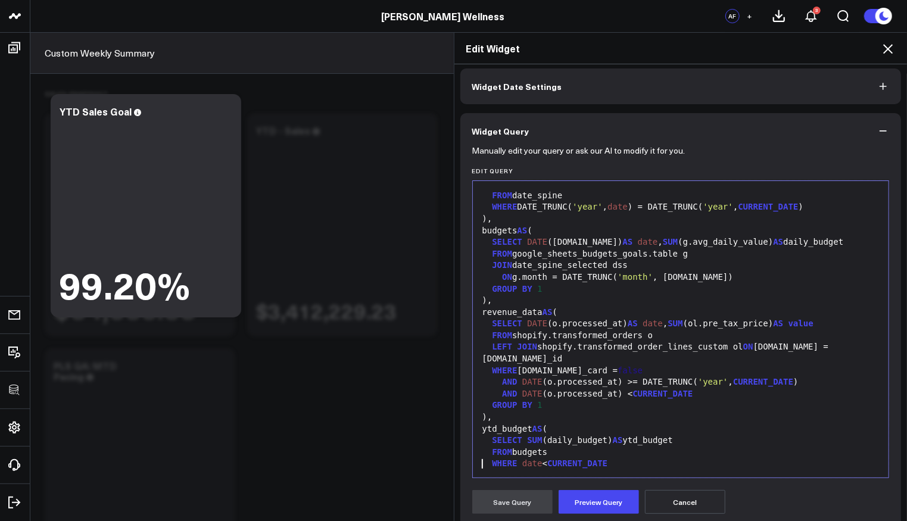
click at [516, 412] on div ")," at bounding box center [681, 418] width 404 height 12
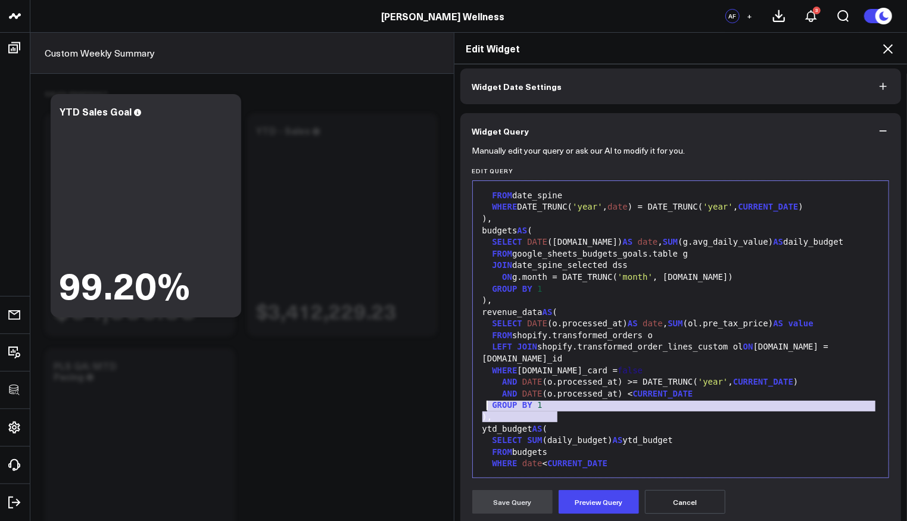
drag, startPoint x: 575, startPoint y: 419, endPoint x: 482, endPoint y: 410, distance: 93.4
click at [482, 410] on div "WITH RECURSIVE date_spine( date ) AS ( SELECT CURRENT_DATE - INTERVAL '2 years'…" at bounding box center [681, 289] width 404 height 390
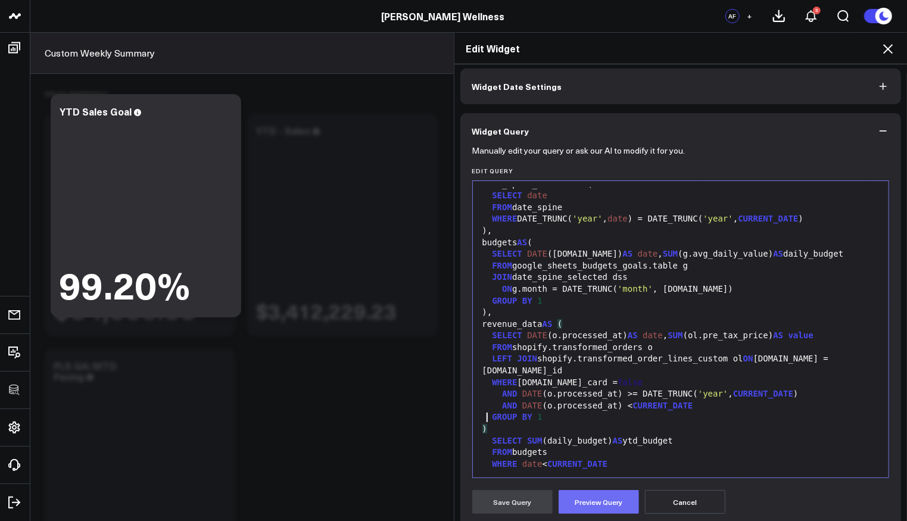
click at [596, 497] on button "Preview Query" at bounding box center [599, 502] width 80 height 24
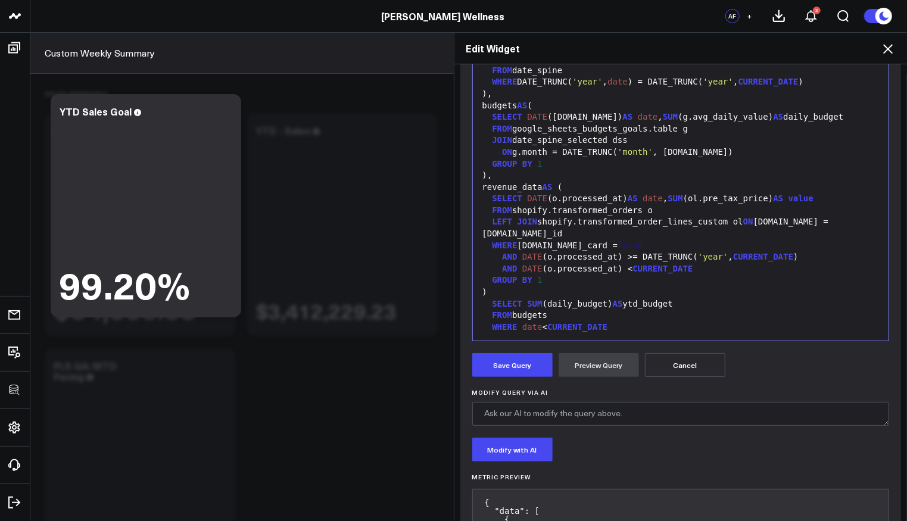
scroll to position [258, 0]
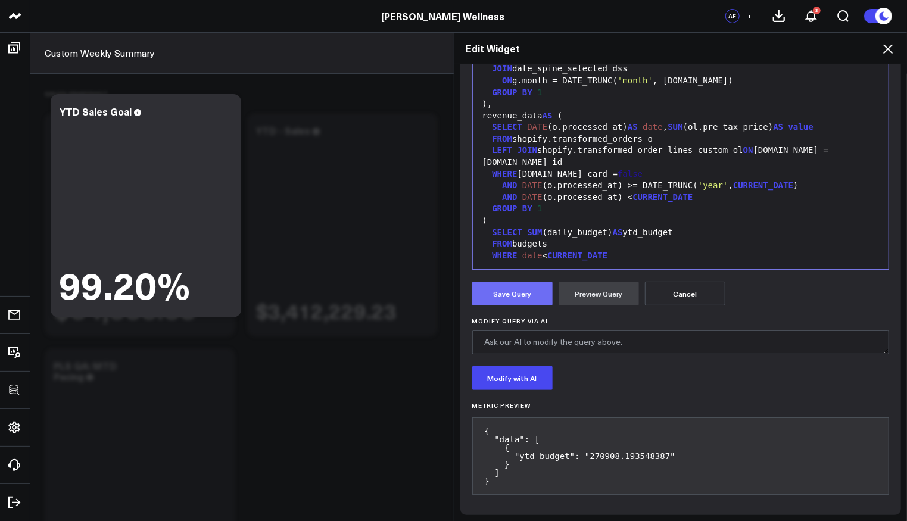
click at [524, 295] on button "Save Query" at bounding box center [512, 294] width 80 height 24
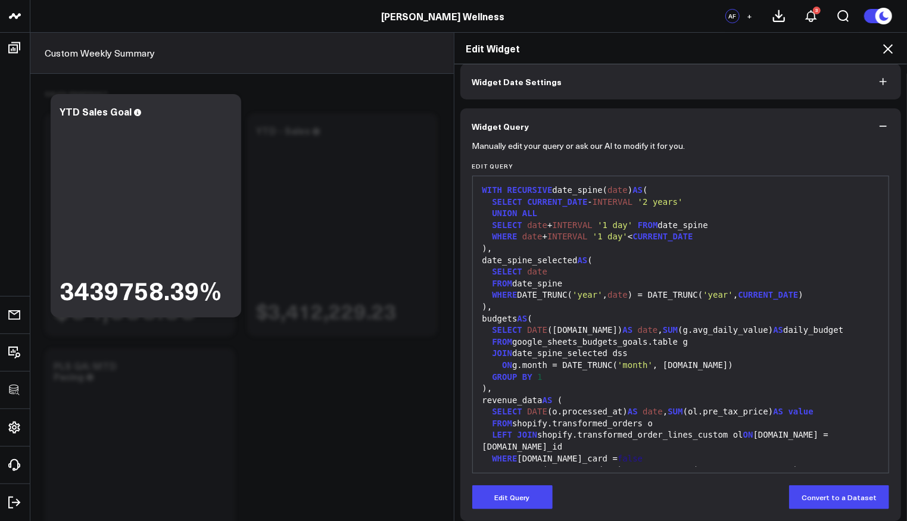
scroll to position [54, 0]
drag, startPoint x: 885, startPoint y: 48, endPoint x: 873, endPoint y: 60, distance: 16.9
click at [885, 48] on icon at bounding box center [888, 49] width 14 height 14
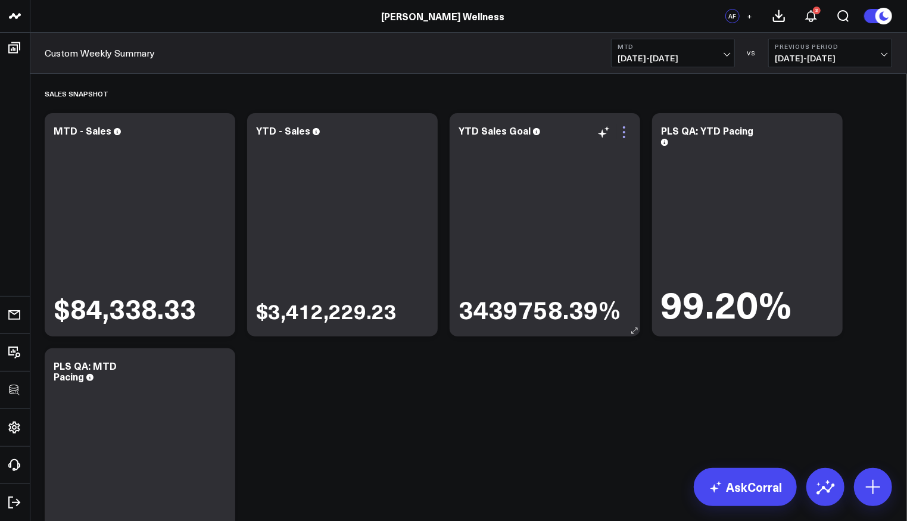
click at [630, 130] on icon at bounding box center [624, 132] width 14 height 14
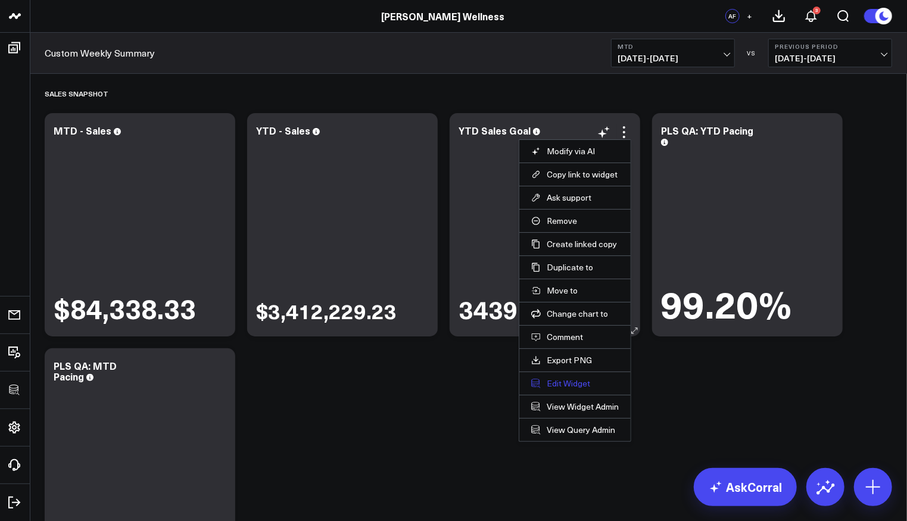
click at [571, 380] on button "Edit Widget" at bounding box center [575, 383] width 88 height 11
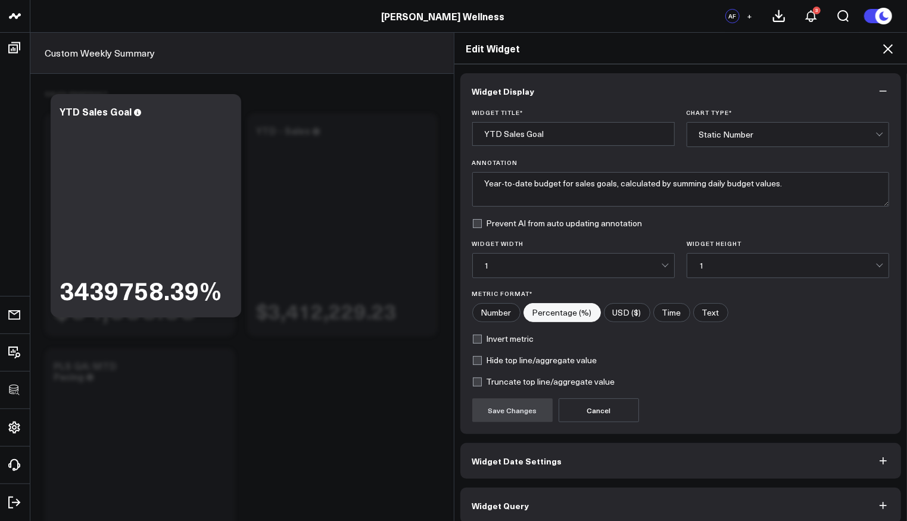
click at [620, 309] on input"] "USD ($)" at bounding box center [626, 313] width 45 height 18
radio input"] "true"
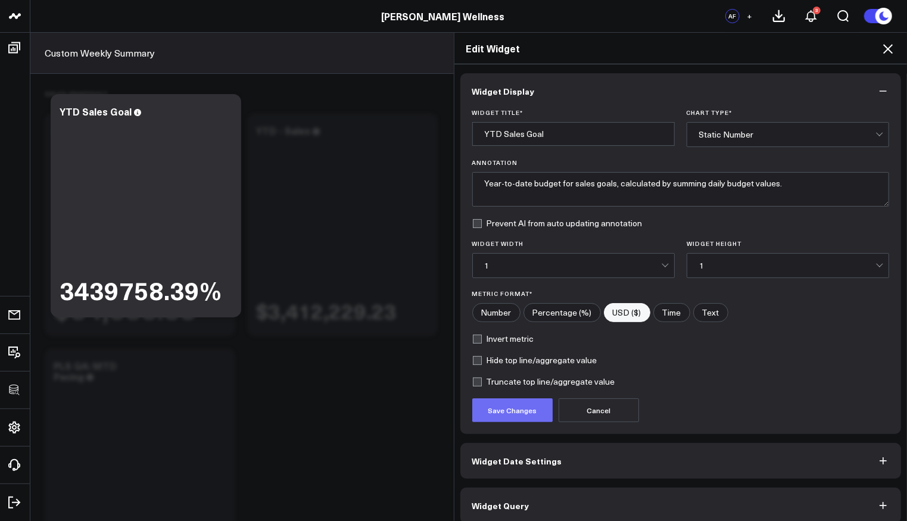
click at [520, 404] on button "Save Changes" at bounding box center [512, 410] width 80 height 24
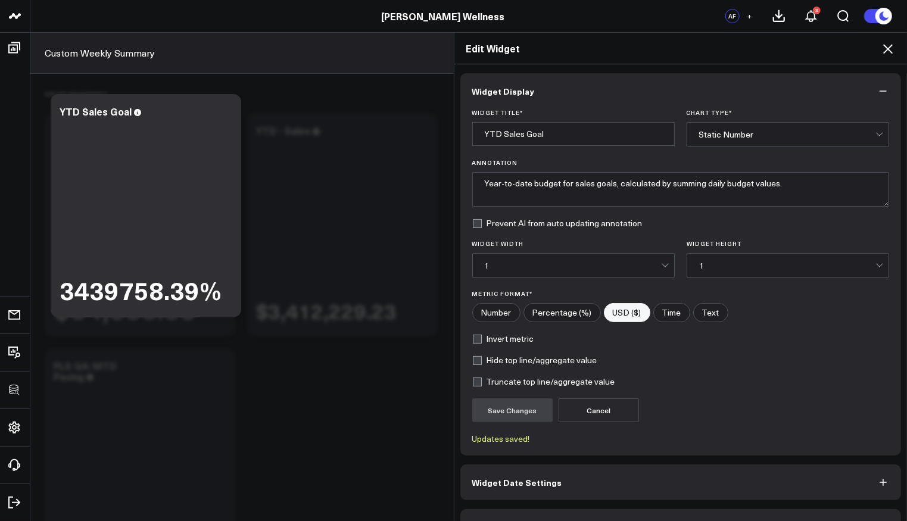
click at [889, 49] on icon at bounding box center [888, 49] width 14 height 14
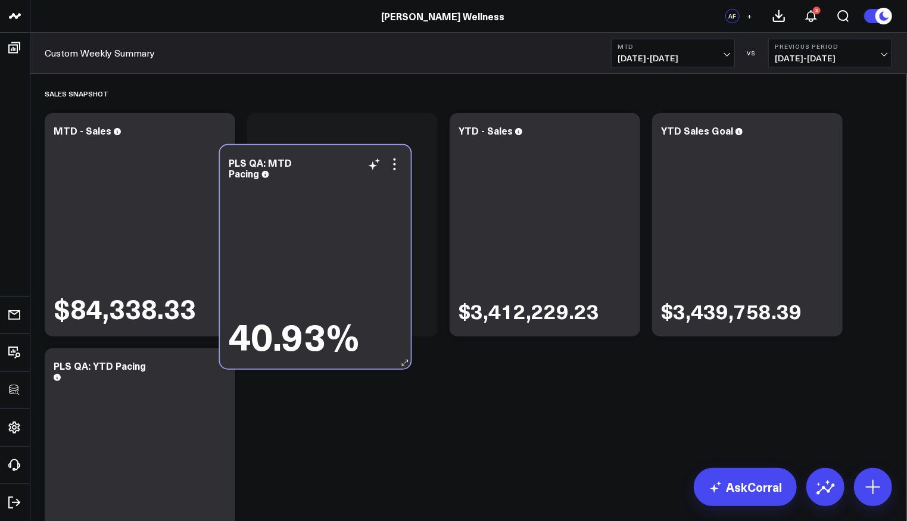
drag, startPoint x: 175, startPoint y: 439, endPoint x: 350, endPoint y: 236, distance: 268.1
click at [350, 236] on div "40.93%" at bounding box center [315, 269] width 173 height 175
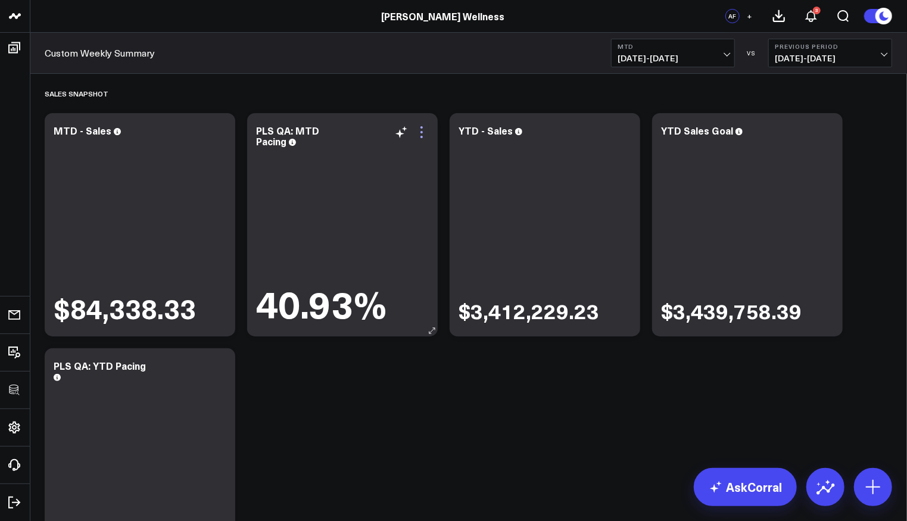
click at [421, 131] on icon at bounding box center [421, 132] width 2 height 2
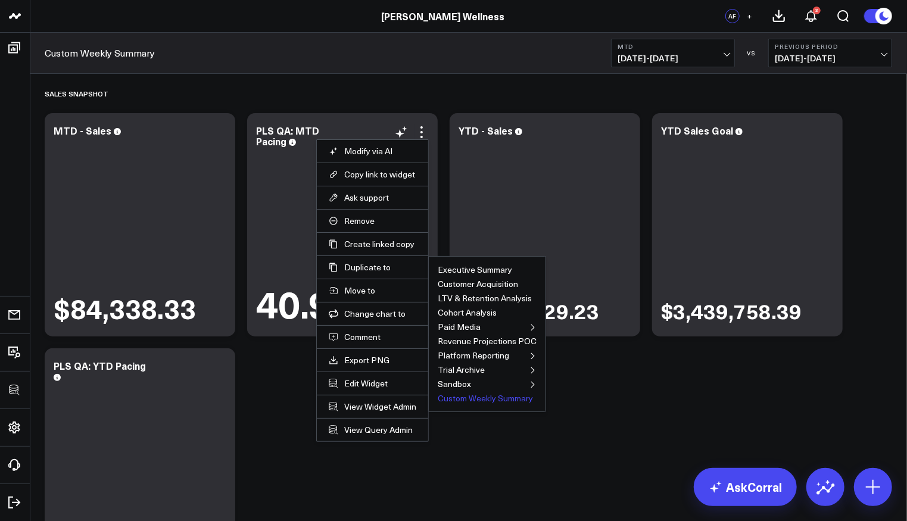
click at [468, 398] on button "Custom Weekly Summary" at bounding box center [485, 398] width 95 height 8
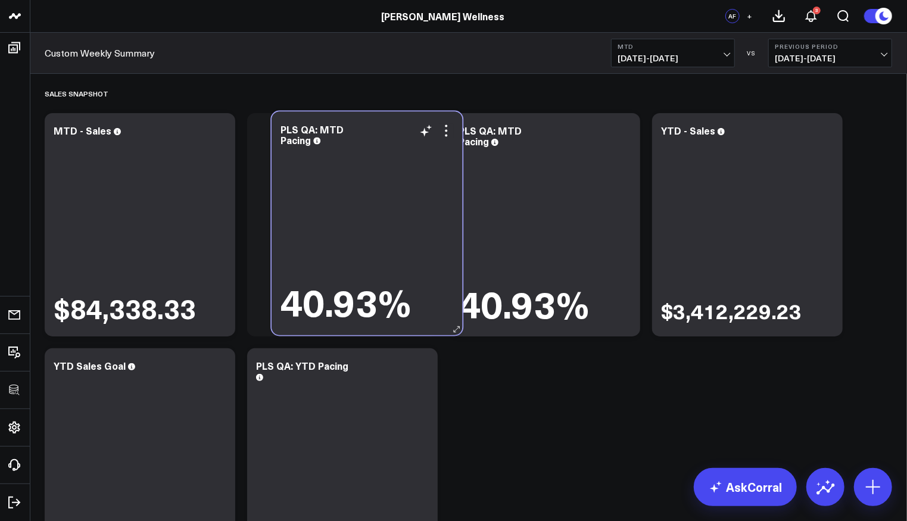
drag, startPoint x: 535, startPoint y: 199, endPoint x: 357, endPoint y: 198, distance: 178.1
click at [357, 198] on div "40.93%" at bounding box center [367, 235] width 173 height 175
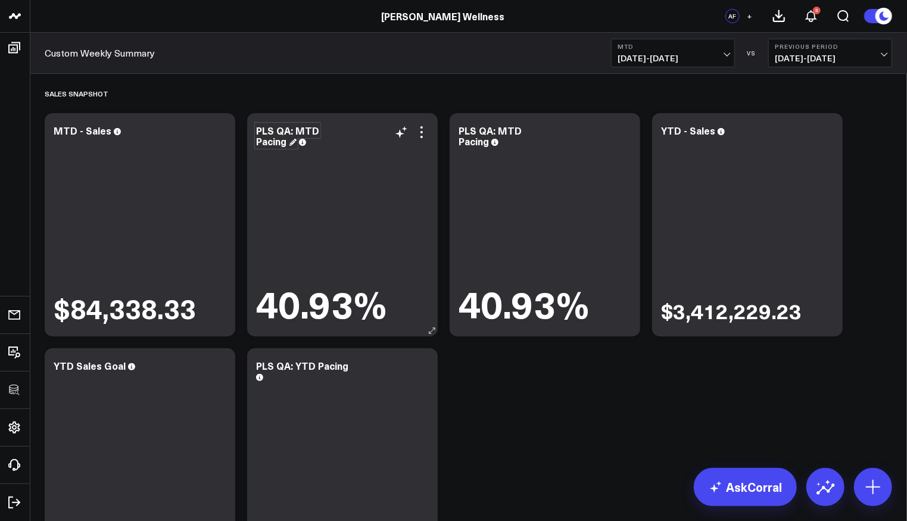
click at [283, 132] on div "PLS QA: MTD Pacing" at bounding box center [287, 136] width 63 height 24
click at [300, 129] on div "PLS QA: MTD Pacing" at bounding box center [287, 136] width 63 height 24
click at [422, 131] on icon at bounding box center [421, 132] width 2 height 2
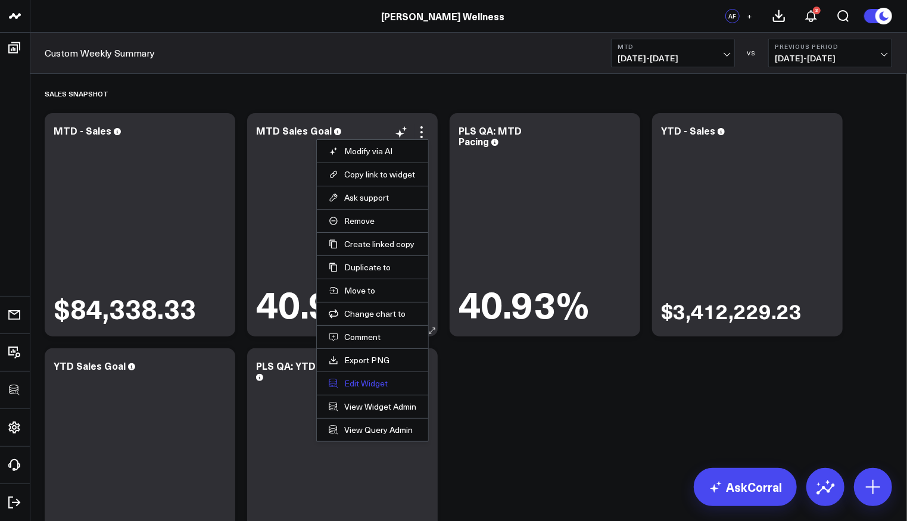
click at [357, 382] on button "Edit Widget" at bounding box center [373, 383] width 88 height 11
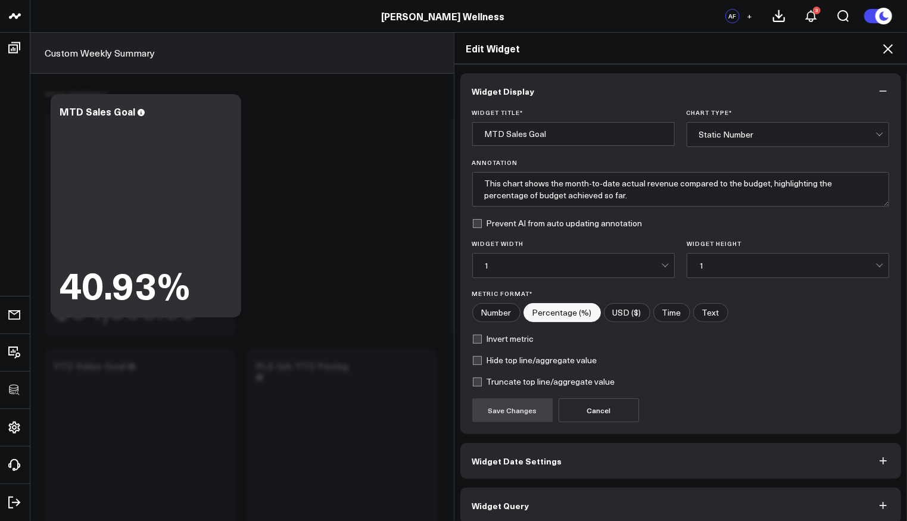
click at [608, 313] on input"] "USD ($)" at bounding box center [626, 313] width 45 height 18
radio input"] "true"
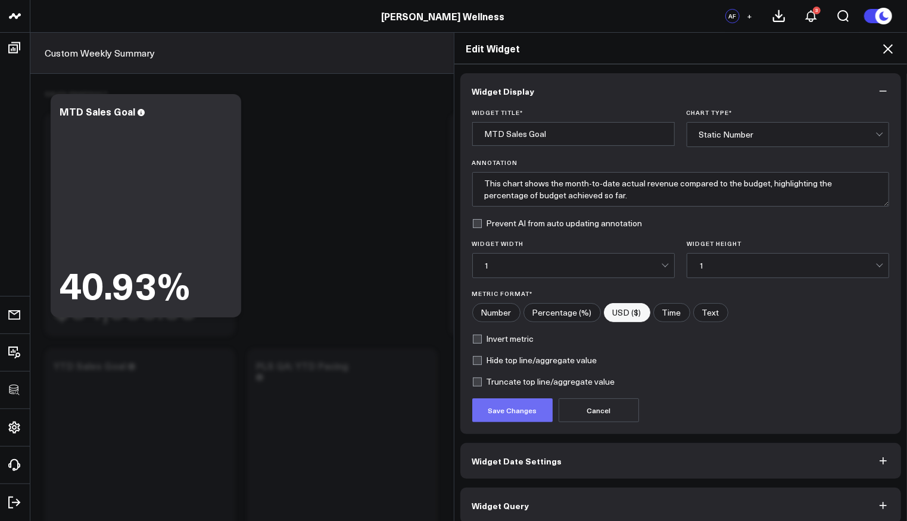
click at [517, 401] on button "Save Changes" at bounding box center [512, 410] width 80 height 24
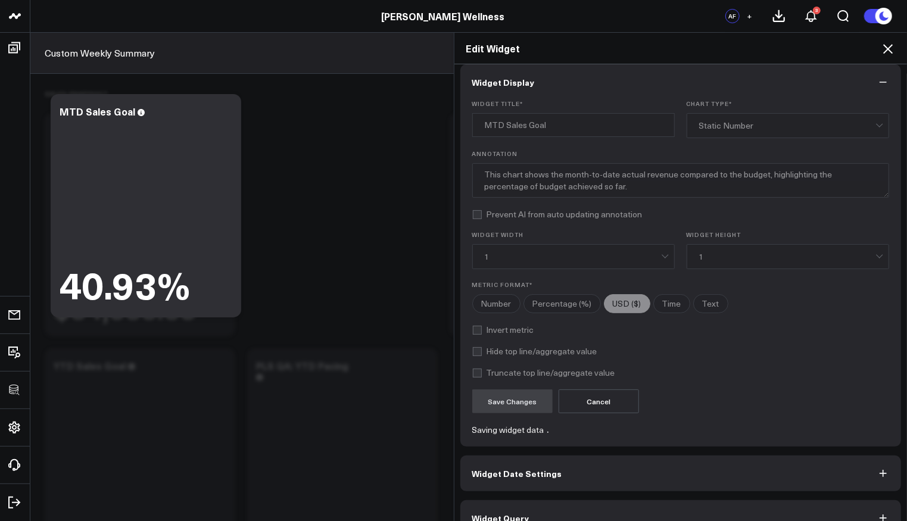
scroll to position [29, 0]
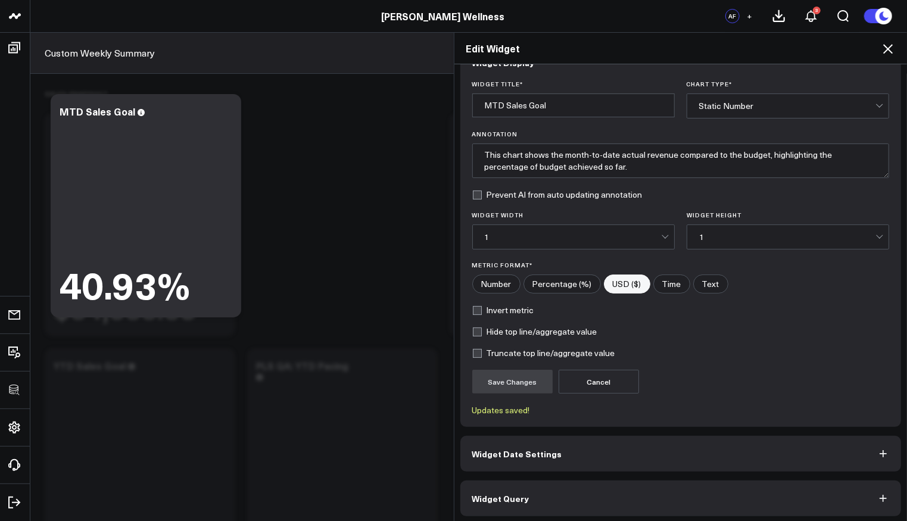
click at [560, 506] on button "Widget Query" at bounding box center [680, 499] width 441 height 36
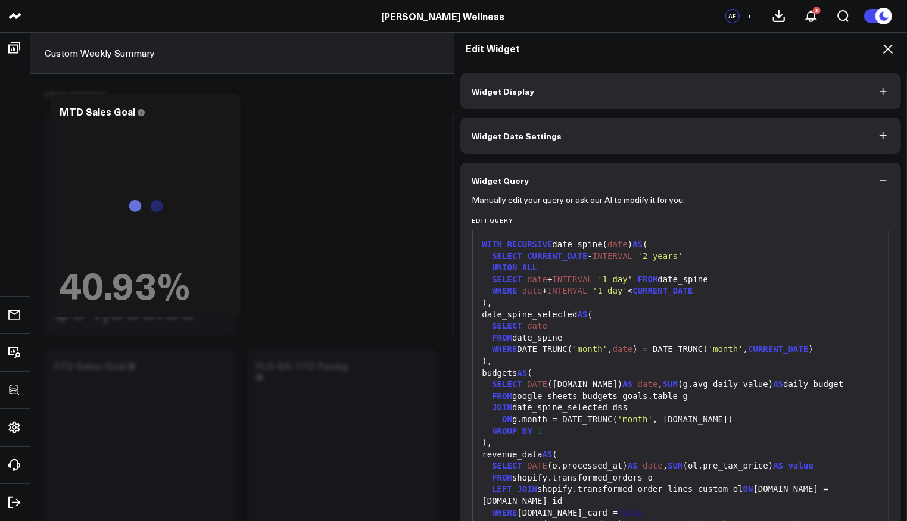
scroll to position [233, 0]
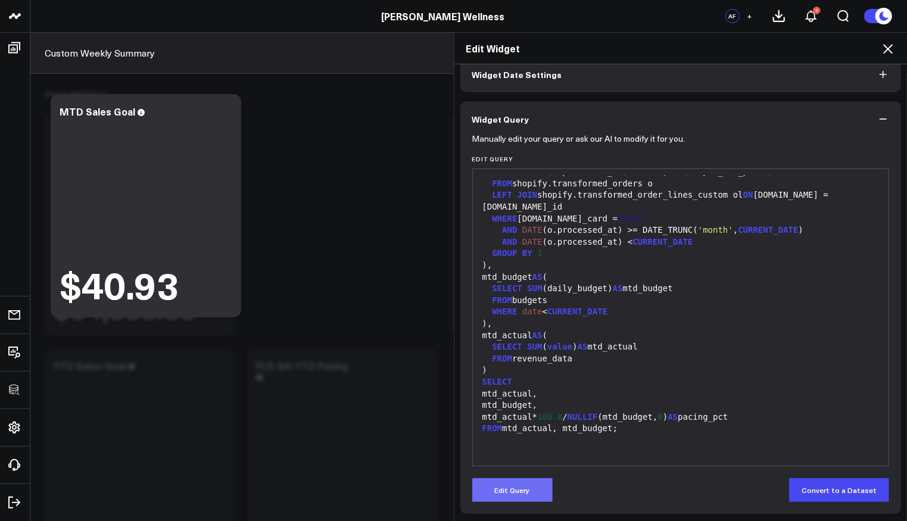
click at [516, 483] on button "Edit Query" at bounding box center [512, 490] width 80 height 24
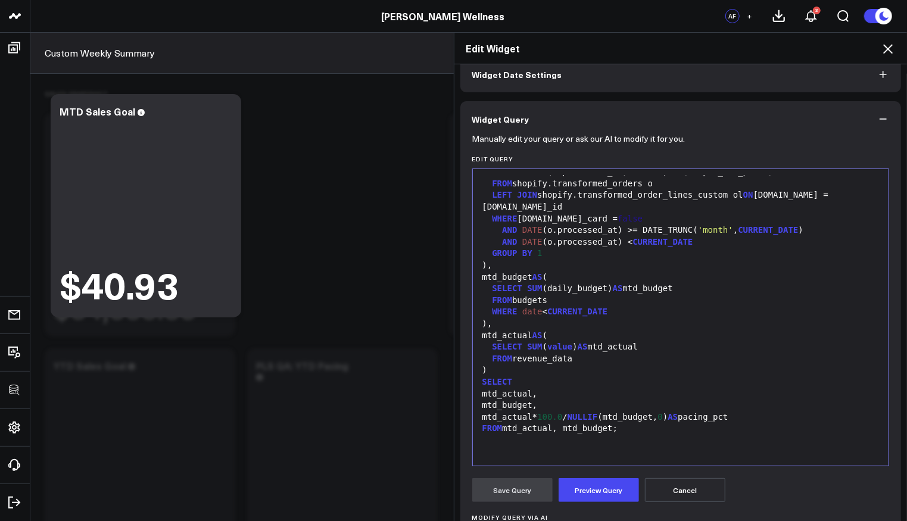
scroll to position [208, 0]
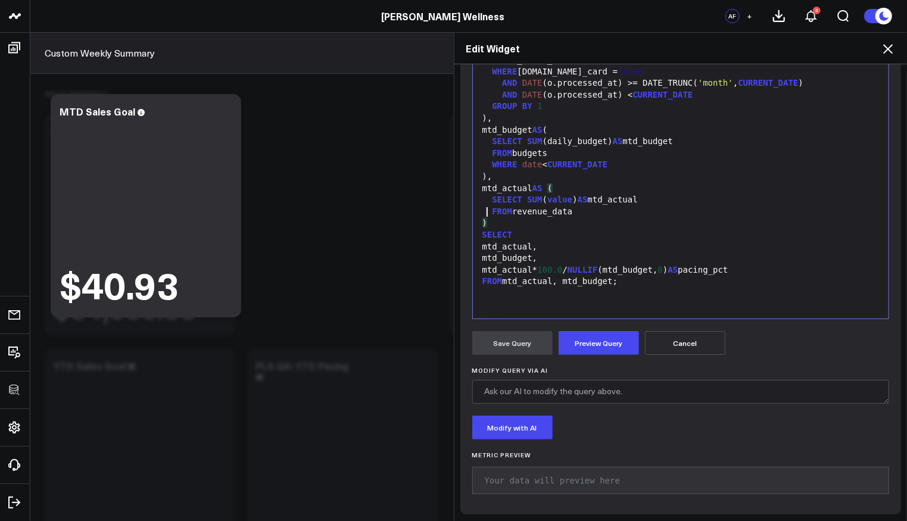
click at [530, 217] on div ")" at bounding box center [681, 223] width 404 height 12
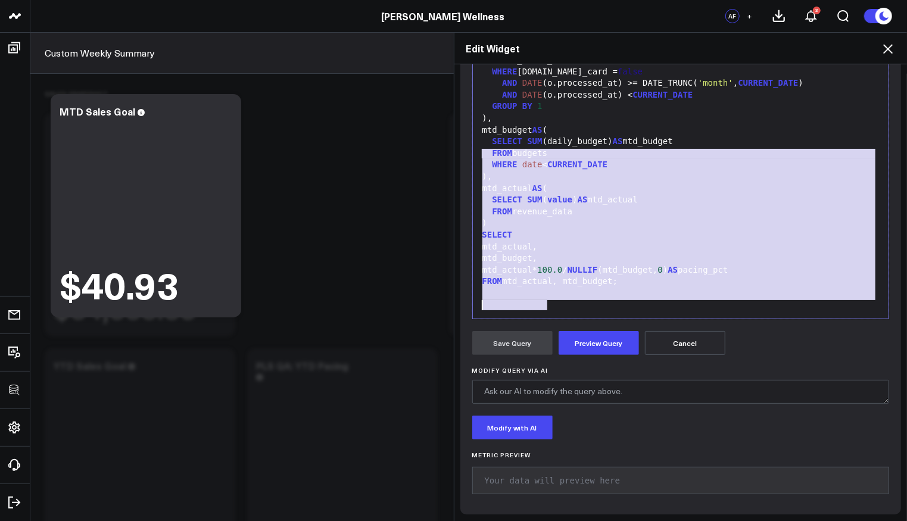
drag, startPoint x: 476, startPoint y: 157, endPoint x: 711, endPoint y: 342, distance: 298.9
click at [711, 342] on form "Manually edit your query or ask our AI to modify it for you. Edit Query 99 1 2 …" at bounding box center [680, 246] width 417 height 513
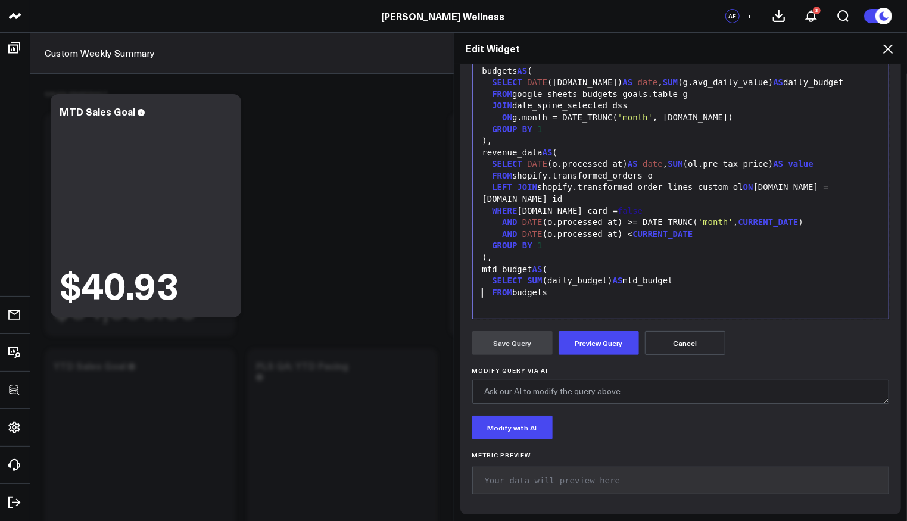
scroll to position [81, 0]
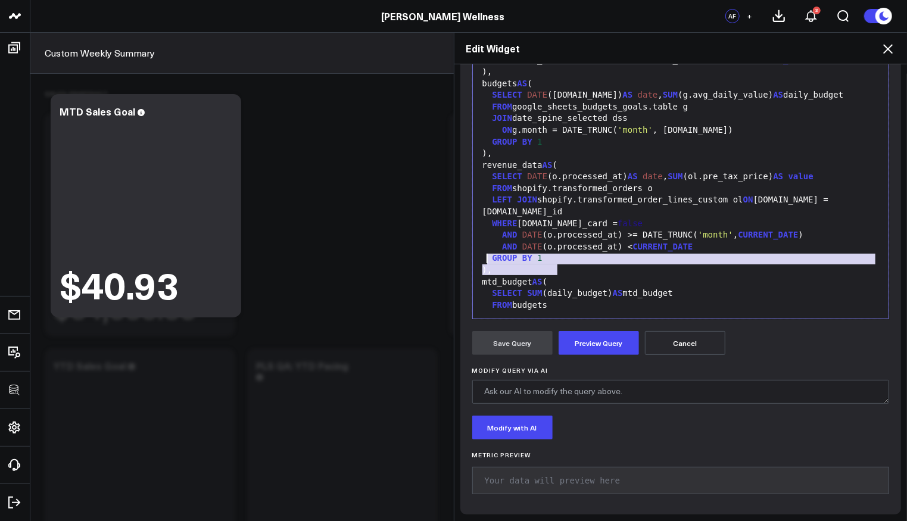
drag, startPoint x: 566, startPoint y: 266, endPoint x: 482, endPoint y: 259, distance: 84.8
click at [481, 259] on div "WITH RECURSIVE date_spine( date ) AS ( SELECT CURRENT_DATE - INTERVAL '2 years'…" at bounding box center [681, 136] width 404 height 378
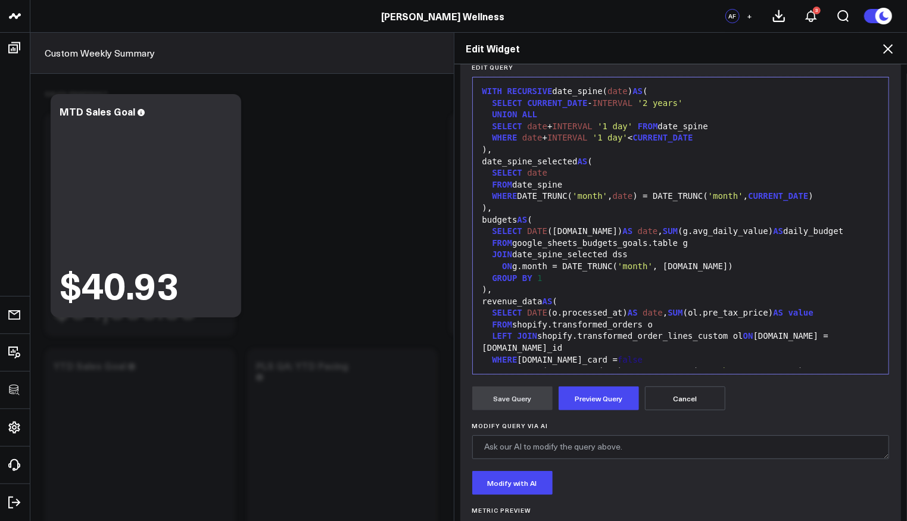
scroll to position [151, 0]
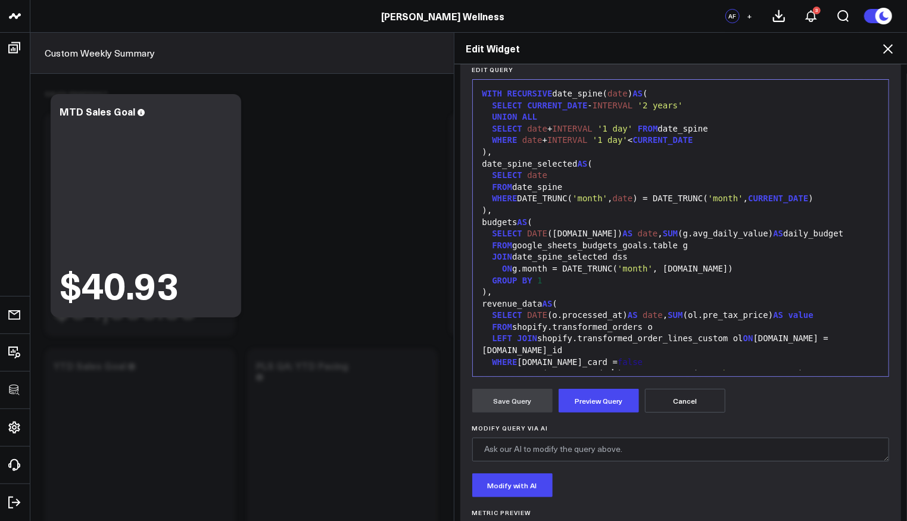
click at [607, 373] on div "Selection deleted 99 1 2 3 4 5 6 7 8 9 10 11 12 13 14 15 16 17 18 19 20 21 22 2…" at bounding box center [680, 228] width 417 height 298
click at [603, 404] on button "Preview Query" at bounding box center [599, 401] width 80 height 24
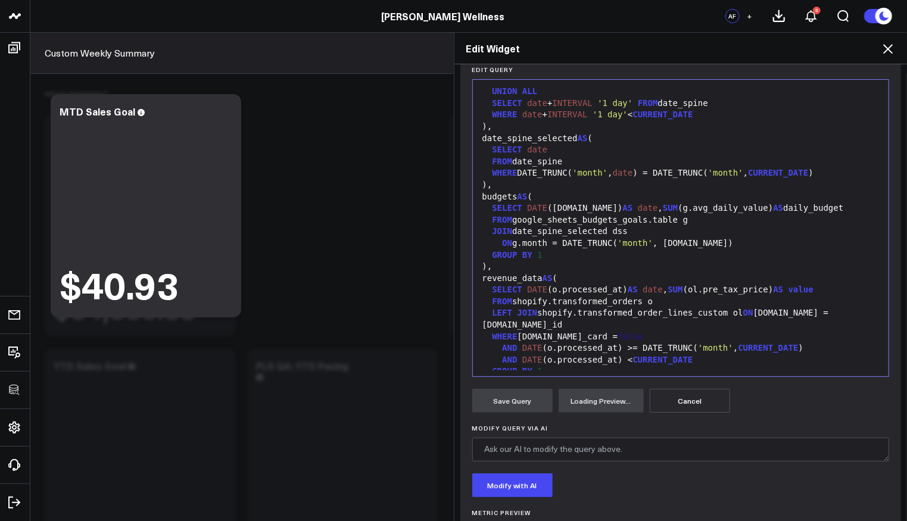
scroll to position [81, 0]
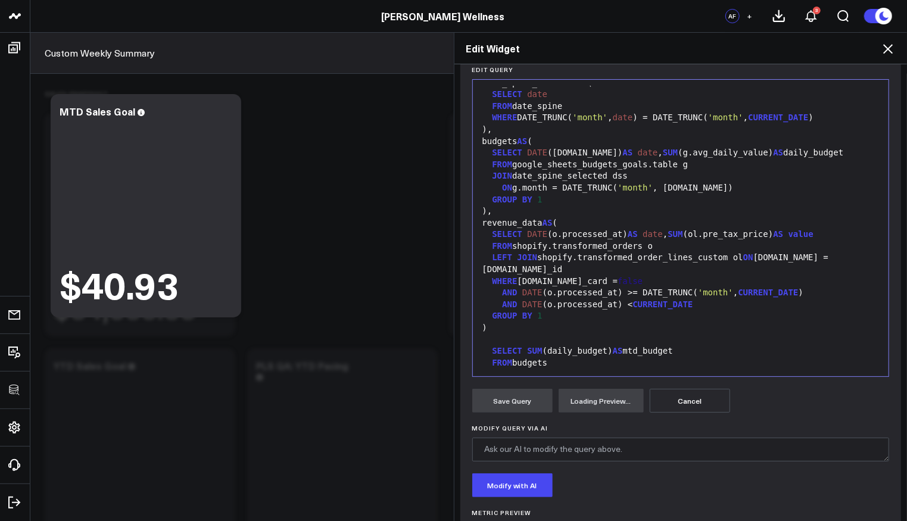
click at [619, 322] on div ")" at bounding box center [681, 328] width 404 height 12
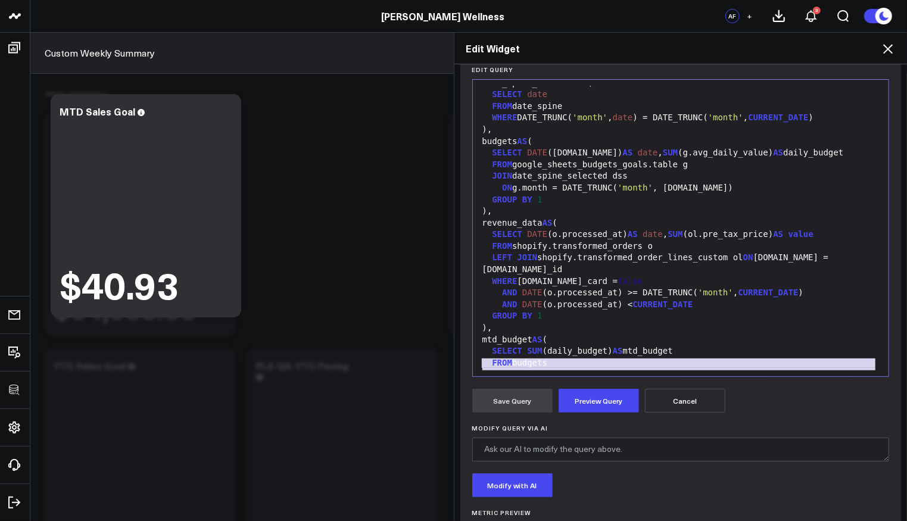
scroll to position [232, 0]
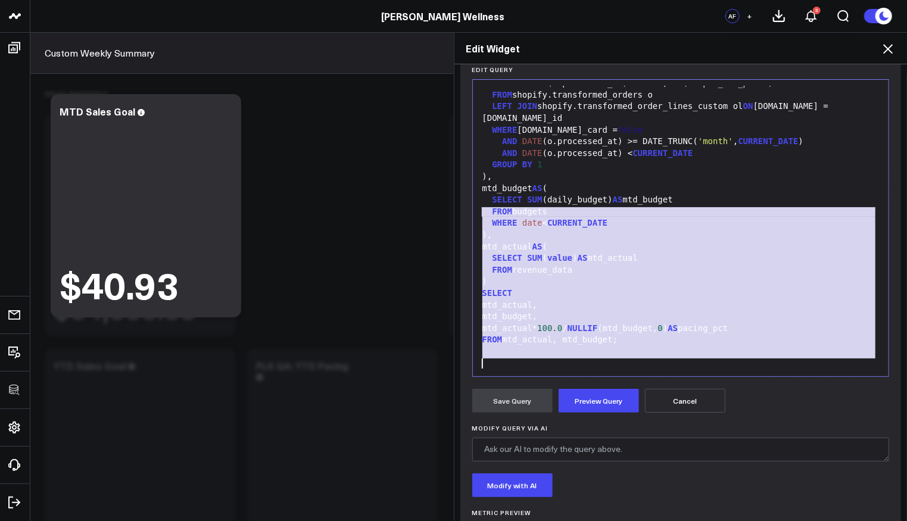
click at [631, 323] on div "mtd_actual* 100.0 / NULLIF (mtd_budget, 0 ) AS pacing_pct" at bounding box center [681, 329] width 404 height 12
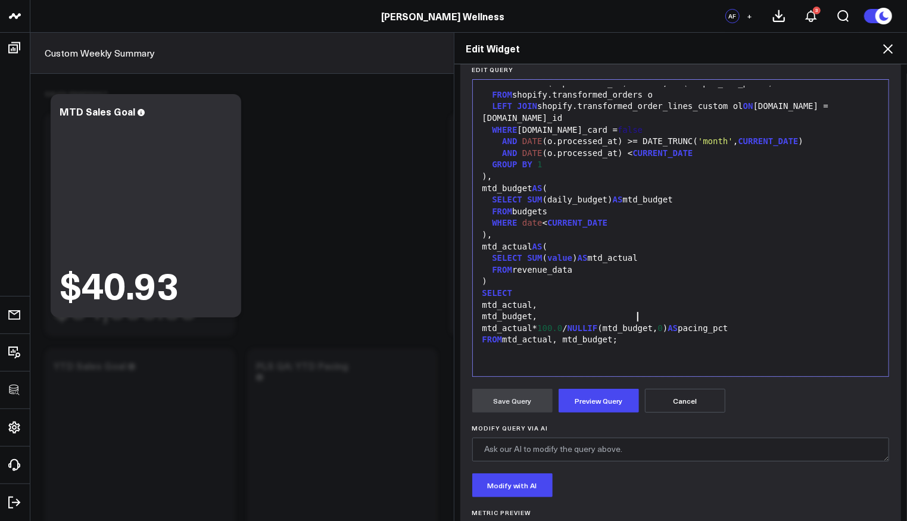
click at [509, 229] on div ")," at bounding box center [681, 235] width 404 height 12
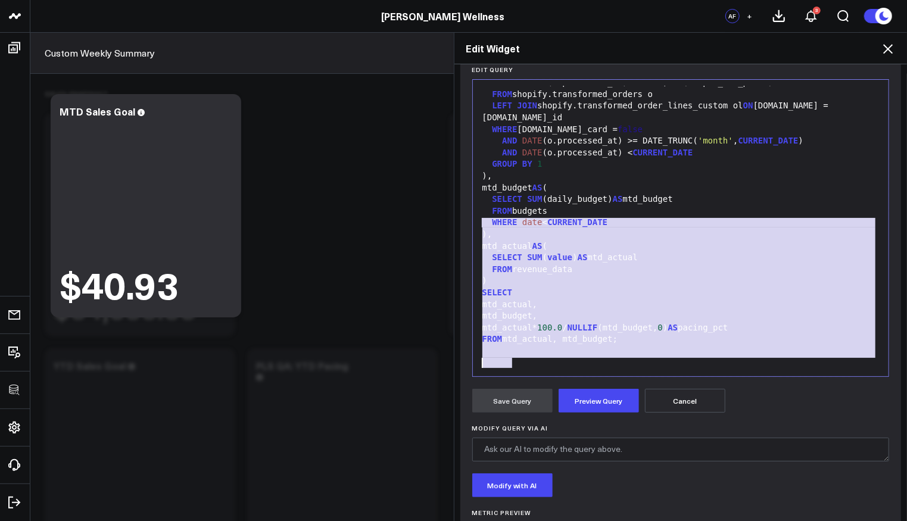
drag, startPoint x: 472, startPoint y: 221, endPoint x: 666, endPoint y: 372, distance: 245.7
click at [666, 372] on div "Selection deleted 99 1 2 3 4 5 6 7 8 9 10 11 12 13 14 15 16 17 18 19 20 21 22 2…" at bounding box center [680, 228] width 417 height 298
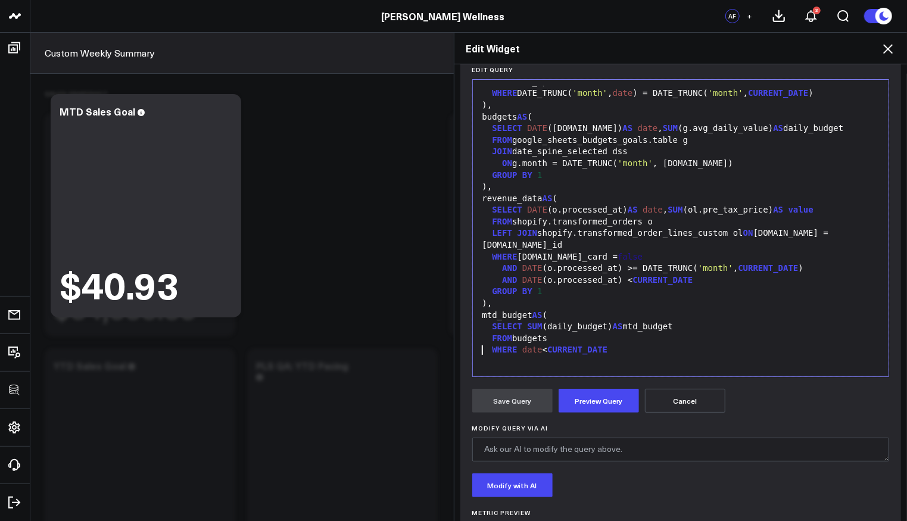
scroll to position [93, 0]
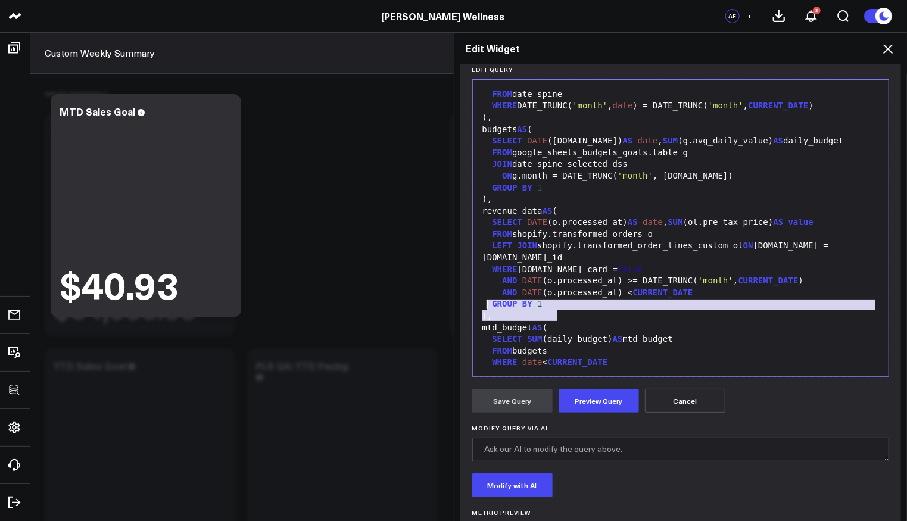
drag, startPoint x: 561, startPoint y: 315, endPoint x: 484, endPoint y: 302, distance: 78.5
click at [484, 302] on div "WITH RECURSIVE date_spine( date ) AS ( SELECT CURRENT_DATE - INTERVAL '2 years'…" at bounding box center [681, 188] width 404 height 390
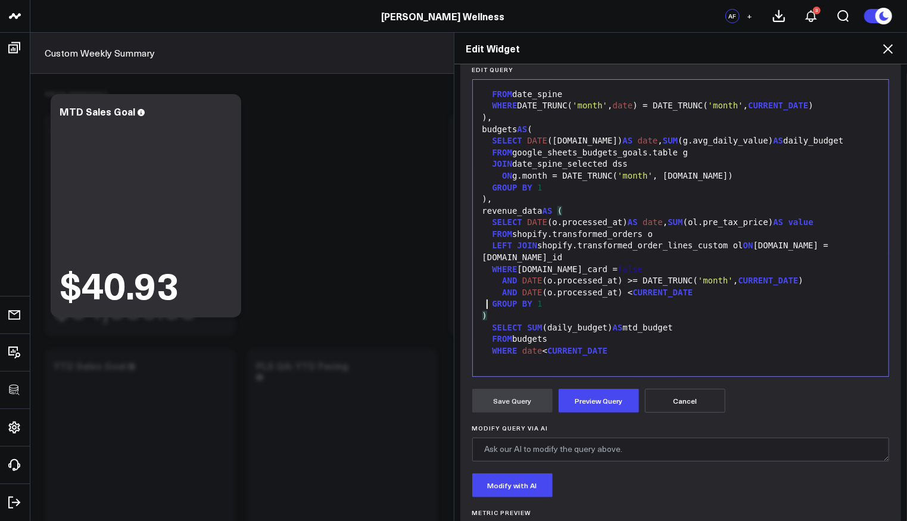
scroll to position [81, 0]
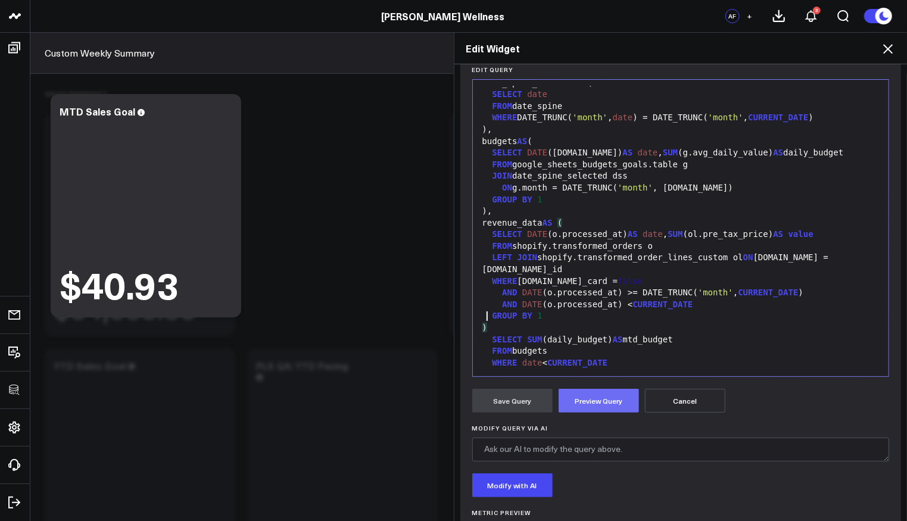
click at [579, 395] on button "Preview Query" at bounding box center [599, 401] width 80 height 24
click at [522, 403] on button "Save Query" at bounding box center [512, 401] width 80 height 24
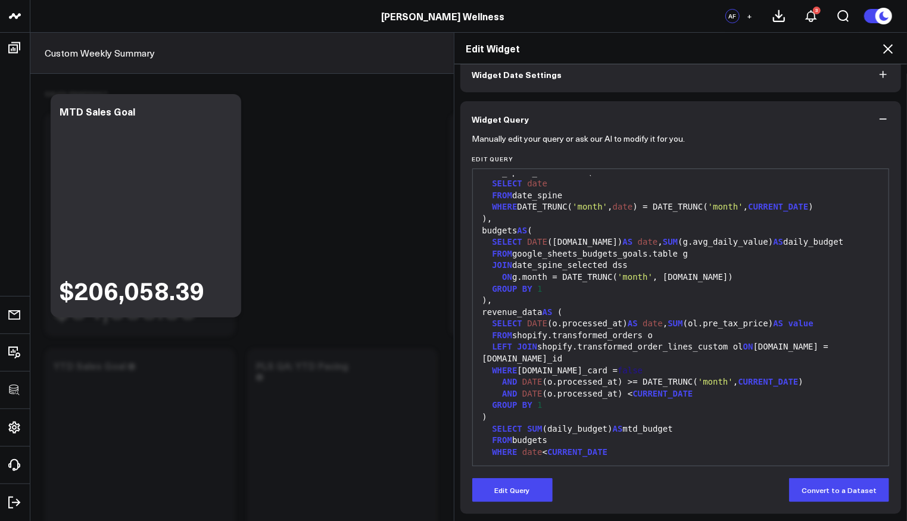
click at [885, 50] on icon at bounding box center [888, 49] width 14 height 14
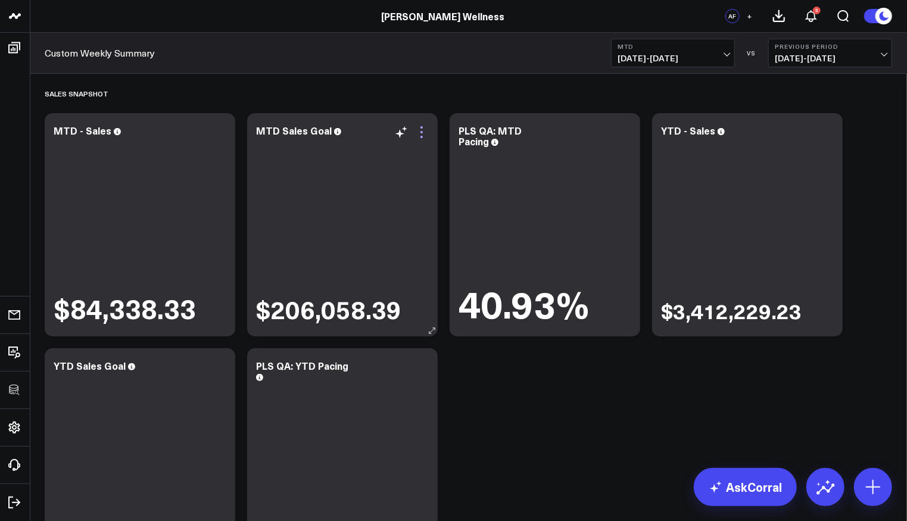
click at [423, 127] on icon at bounding box center [422, 132] width 14 height 14
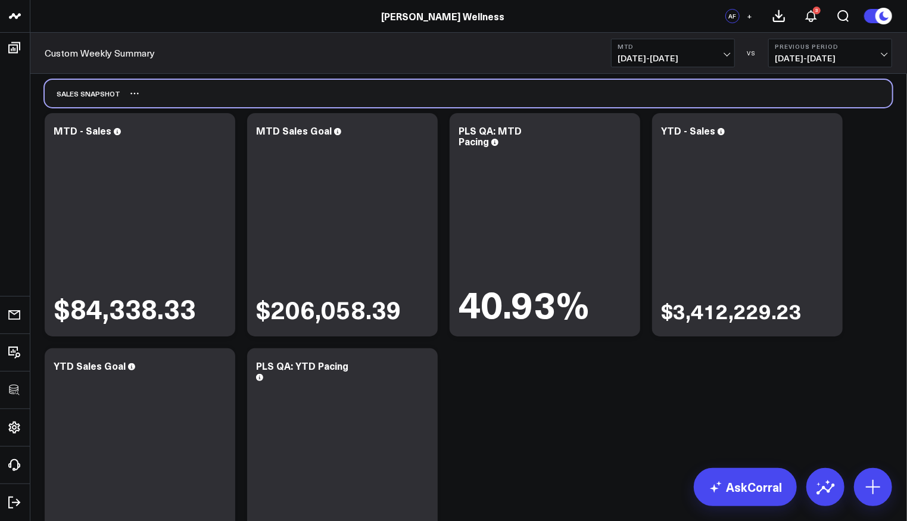
click at [488, 102] on div "Sales Snapshot" at bounding box center [468, 93] width 847 height 27
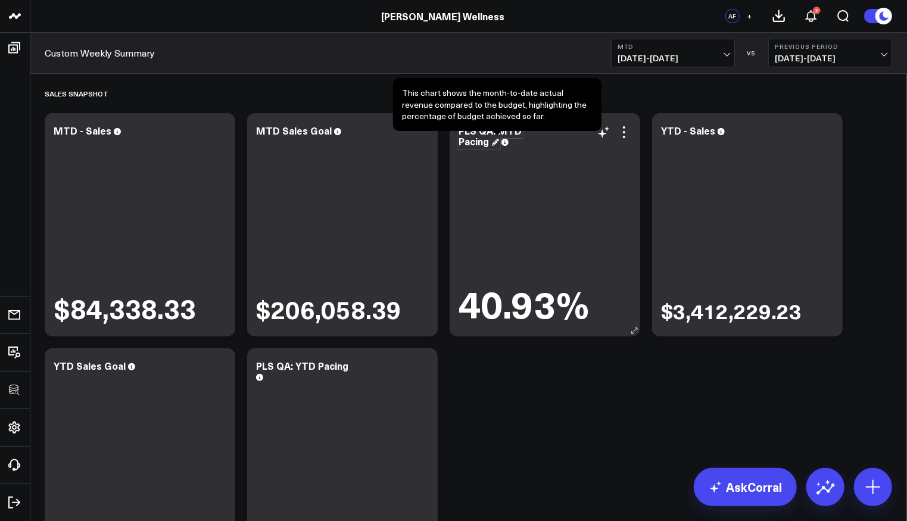
click at [489, 133] on div "PLS QA: MTD Pacing" at bounding box center [490, 136] width 63 height 24
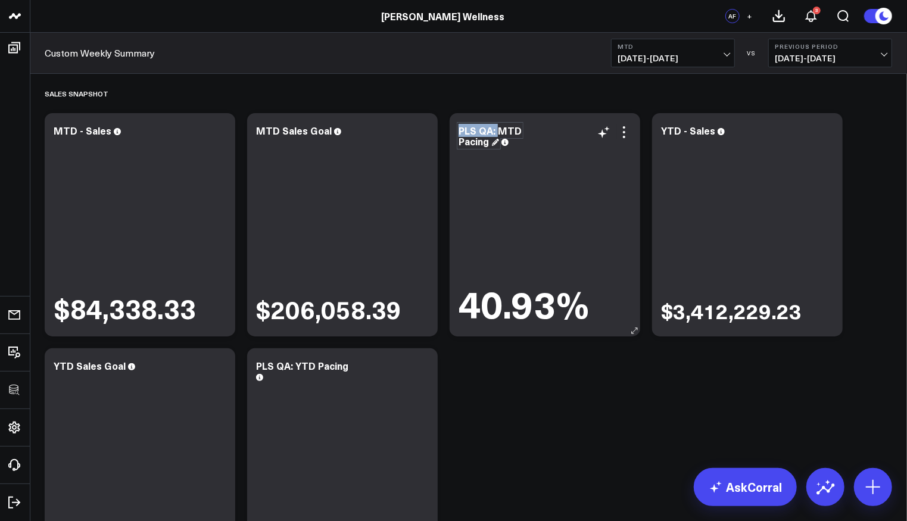
drag, startPoint x: 496, startPoint y: 131, endPoint x: 457, endPoint y: 132, distance: 38.7
click at [457, 132] on div "PLS QA: MTD Pacing 40.93%" at bounding box center [545, 224] width 191 height 223
click at [874, 480] on icon at bounding box center [873, 487] width 19 height 19
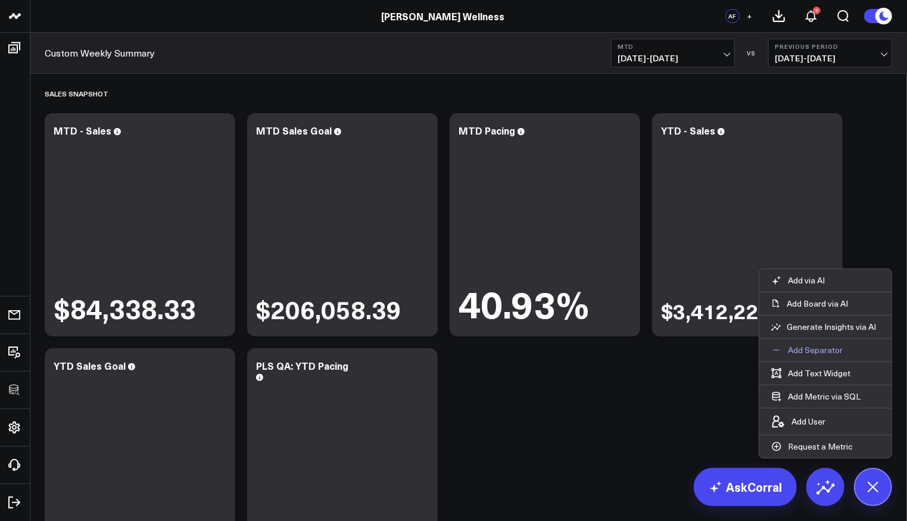
click at [795, 354] on p "Add Separator" at bounding box center [815, 350] width 55 height 11
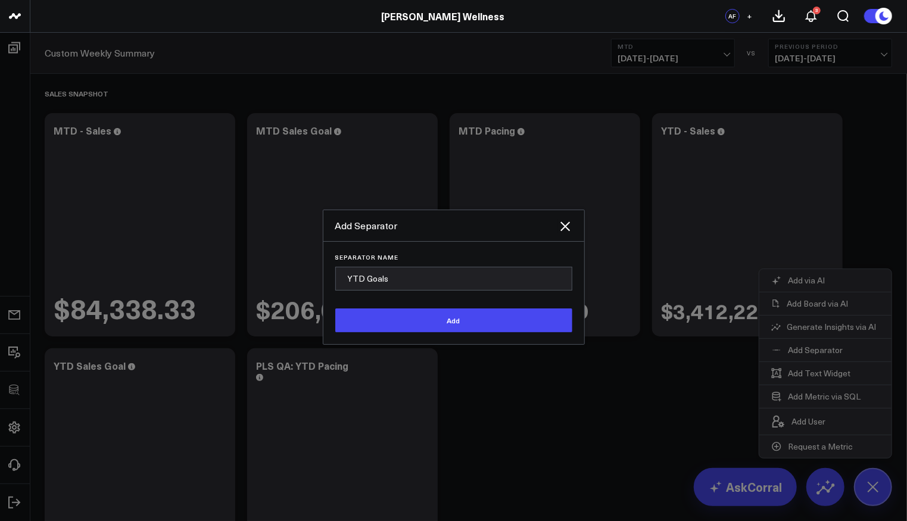
type input "YTD Goals"
click at [335, 309] on button "Add" at bounding box center [453, 321] width 237 height 24
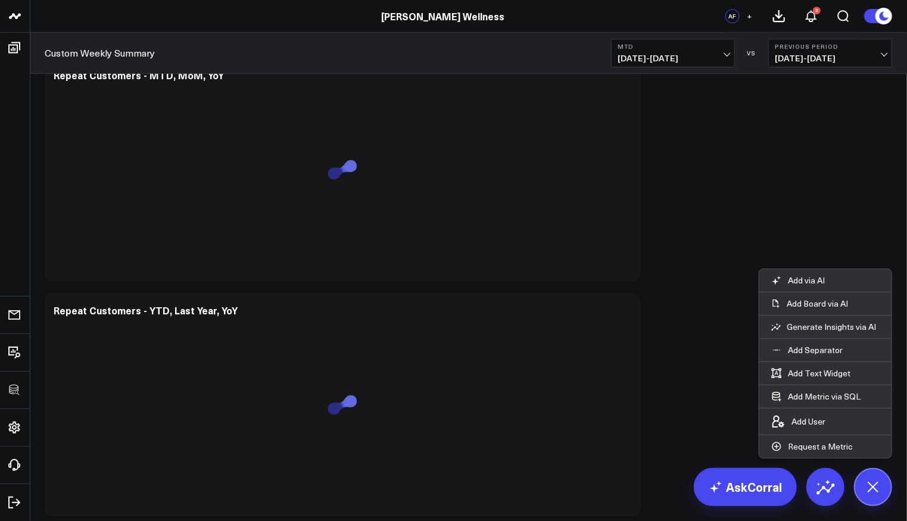
scroll to position [2881, 0]
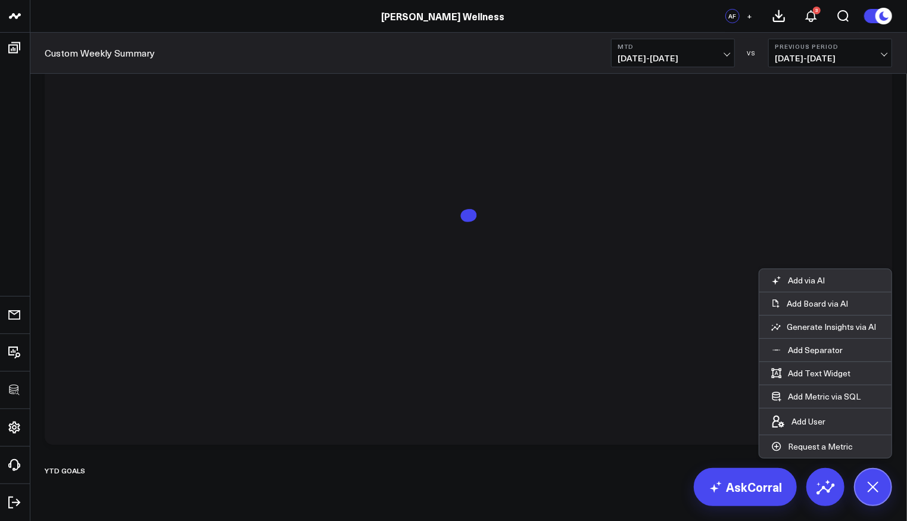
drag, startPoint x: 102, startPoint y: 468, endPoint x: 133, endPoint y: 454, distance: 34.2
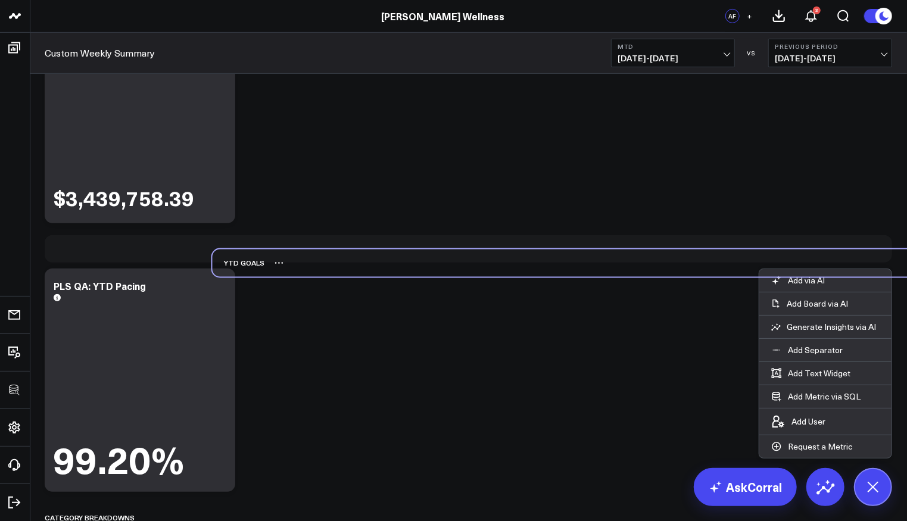
scroll to position [294, 0]
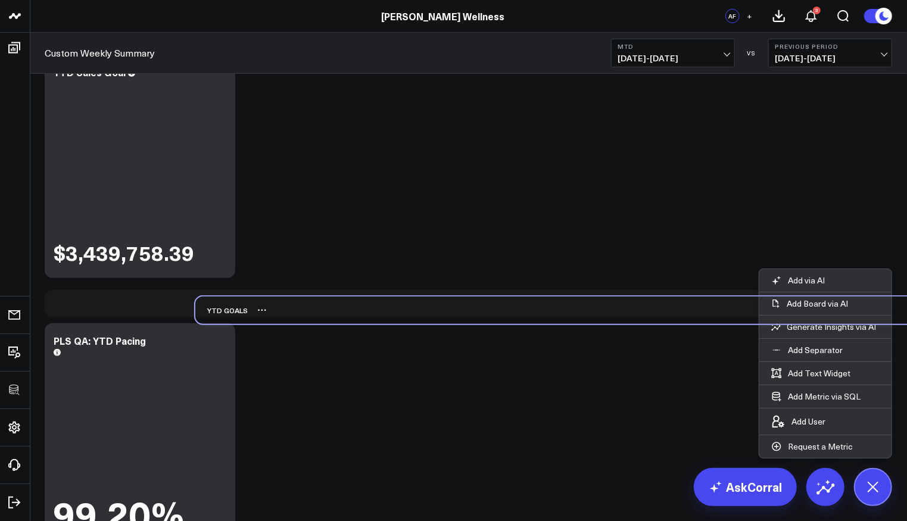
drag, startPoint x: 58, startPoint y: 472, endPoint x: 210, endPoint y: 312, distance: 220.3
click at [210, 312] on div "YTD Goals" at bounding box center [221, 310] width 52 height 27
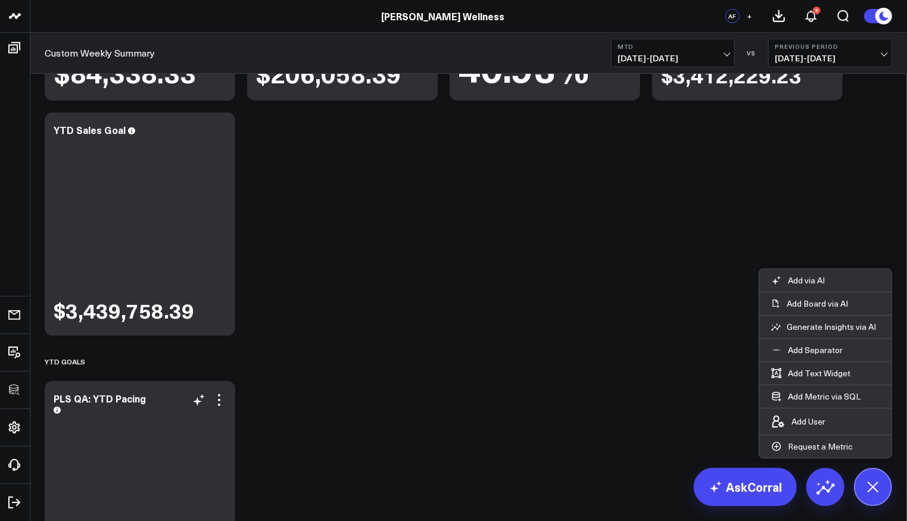
scroll to position [207, 0]
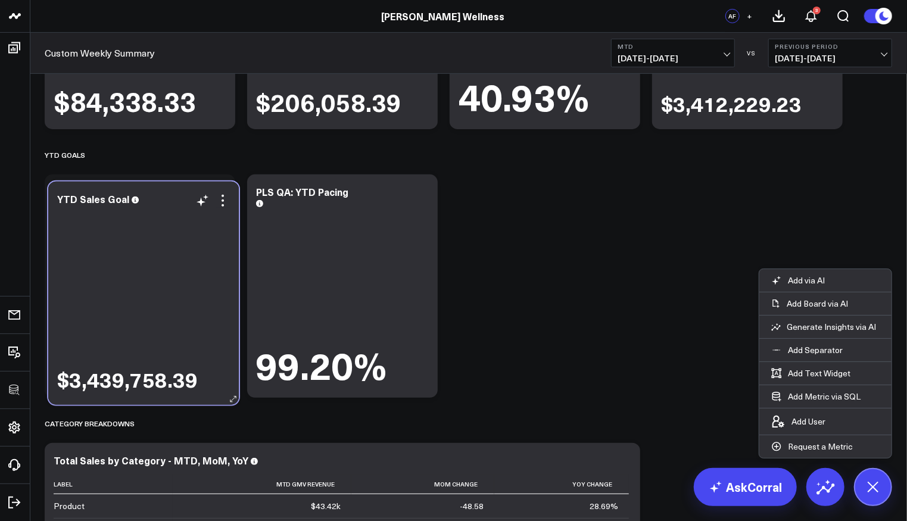
drag, startPoint x: 153, startPoint y: 427, endPoint x: 160, endPoint y: 295, distance: 131.8
click at [160, 295] on div "$3,439,758.39" at bounding box center [143, 300] width 173 height 186
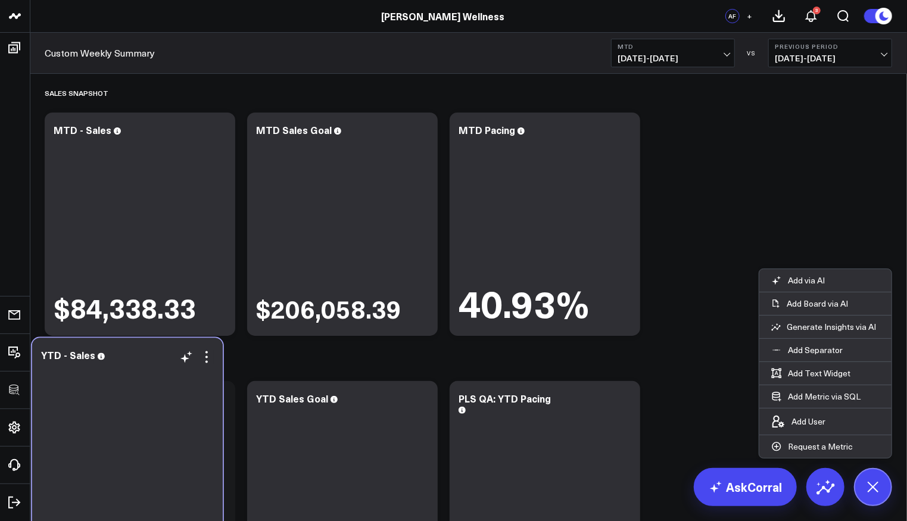
scroll to position [17, 0]
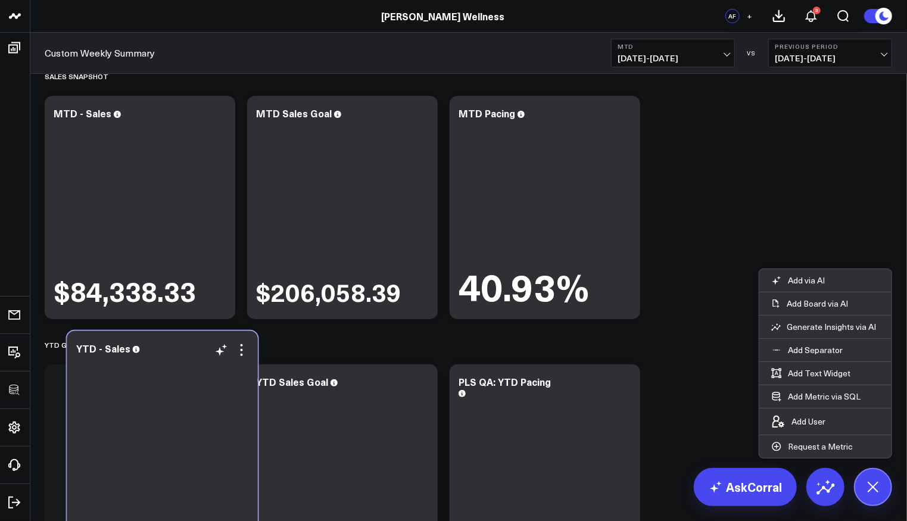
drag, startPoint x: 253, startPoint y: 478, endPoint x: 169, endPoint y: 459, distance: 86.7
click at [169, 459] on div "$3,412,229.23" at bounding box center [162, 450] width 173 height 186
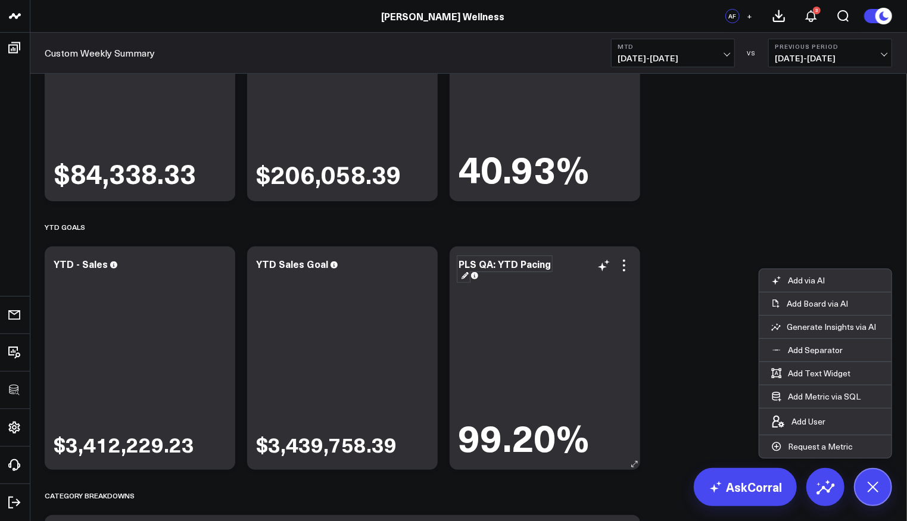
scroll to position [111, 0]
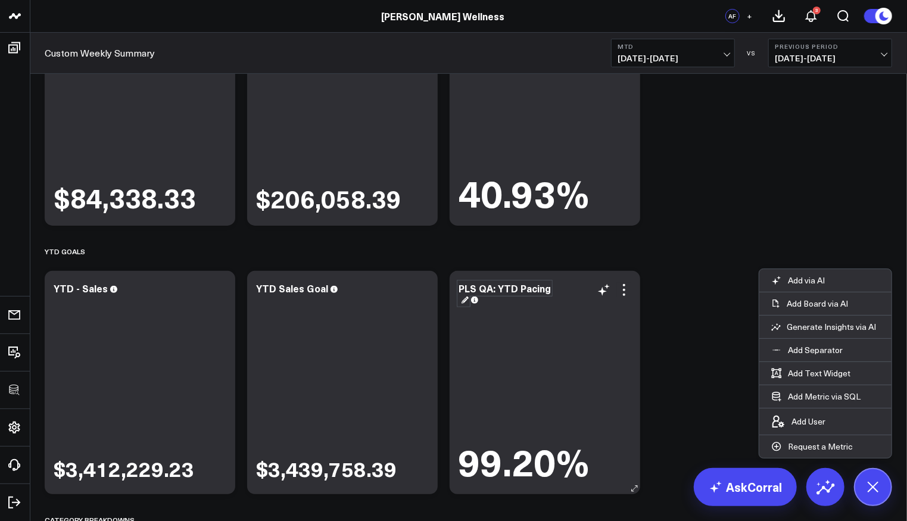
click at [517, 286] on div "PLS QA: YTD Pacing" at bounding box center [505, 294] width 92 height 24
drag, startPoint x: 496, startPoint y: 290, endPoint x: 453, endPoint y: 291, distance: 42.9
click at [453, 291] on div "PLS QA: YTD Pacing 99.20%" at bounding box center [545, 382] width 191 height 223
click at [886, 490] on button at bounding box center [873, 487] width 38 height 38
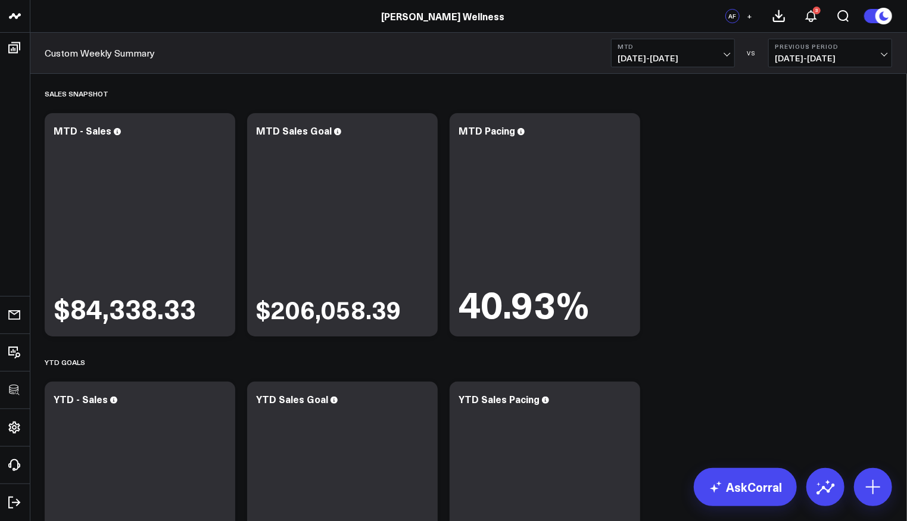
scroll to position [537, 0]
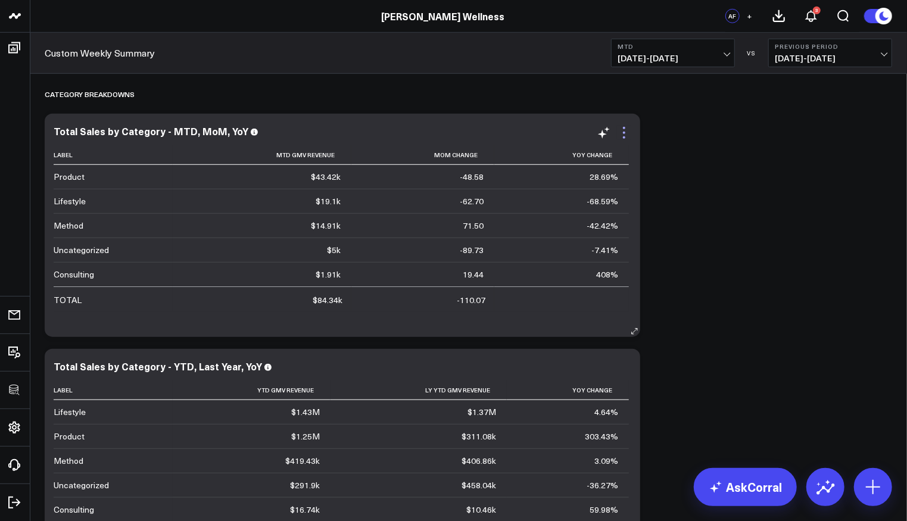
click at [622, 136] on icon at bounding box center [624, 133] width 14 height 14
click at [627, 132] on icon at bounding box center [624, 133] width 14 height 14
click at [629, 131] on icon at bounding box center [624, 133] width 14 height 14
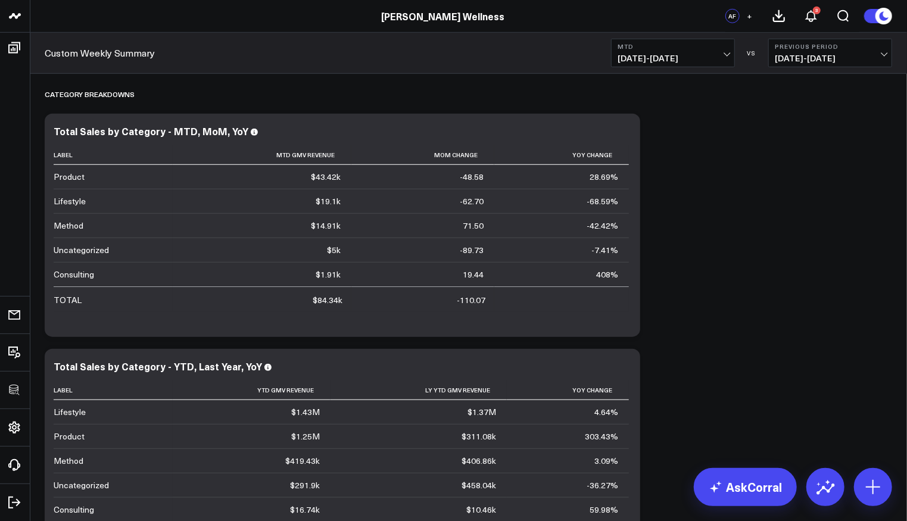
click at [631, 133] on icon at bounding box center [624, 133] width 14 height 14
click at [630, 133] on icon at bounding box center [624, 133] width 14 height 14
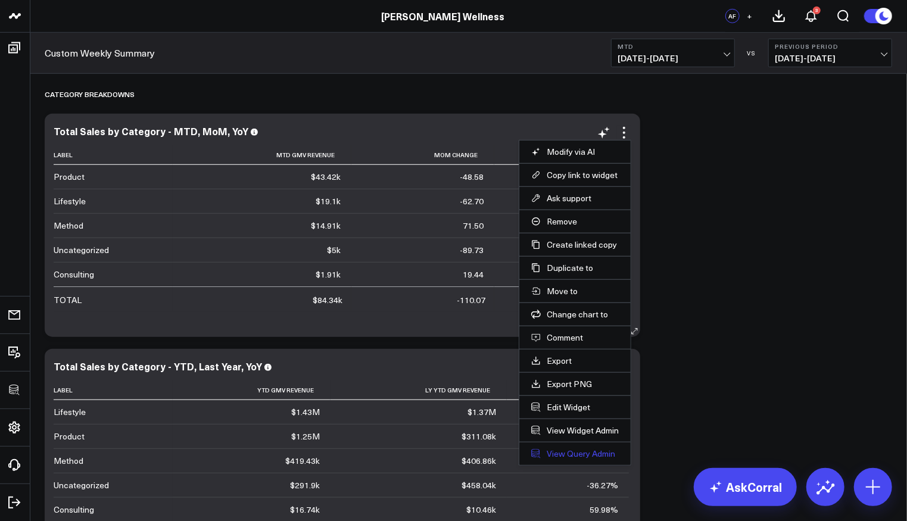
click at [568, 450] on link "View Query Admin" at bounding box center [575, 453] width 88 height 11
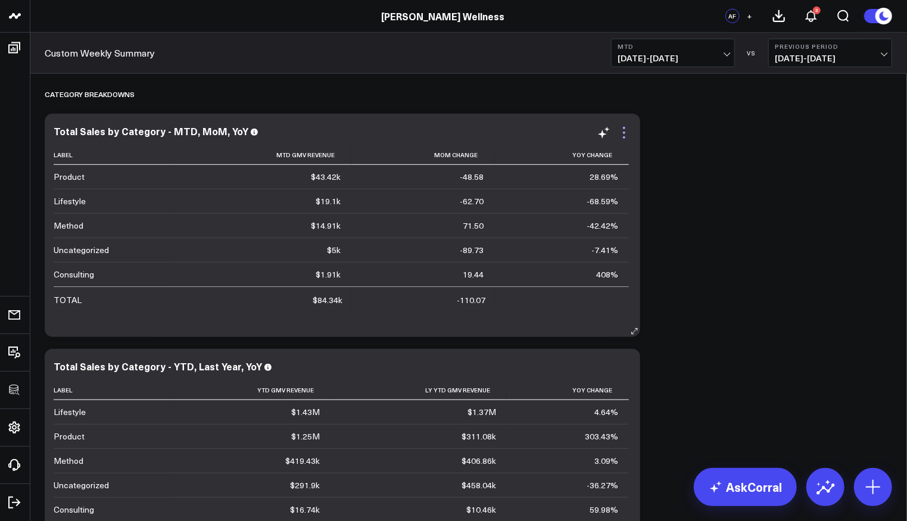
click at [625, 130] on icon at bounding box center [624, 133] width 14 height 14
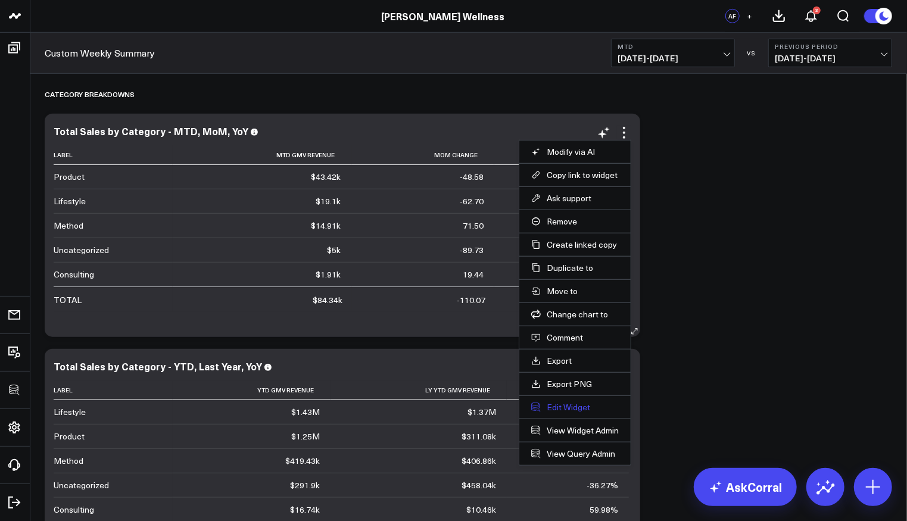
click at [560, 402] on button "Edit Widget" at bounding box center [575, 407] width 88 height 11
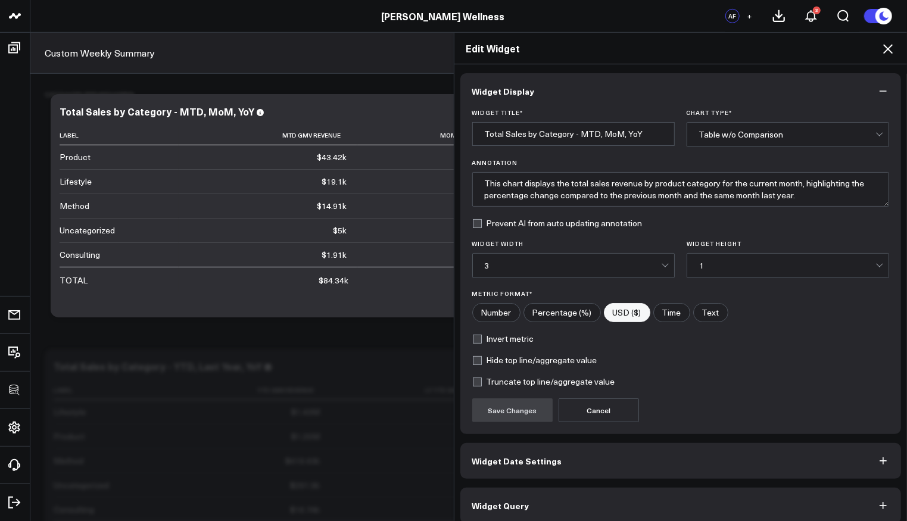
scroll to position [2, 0]
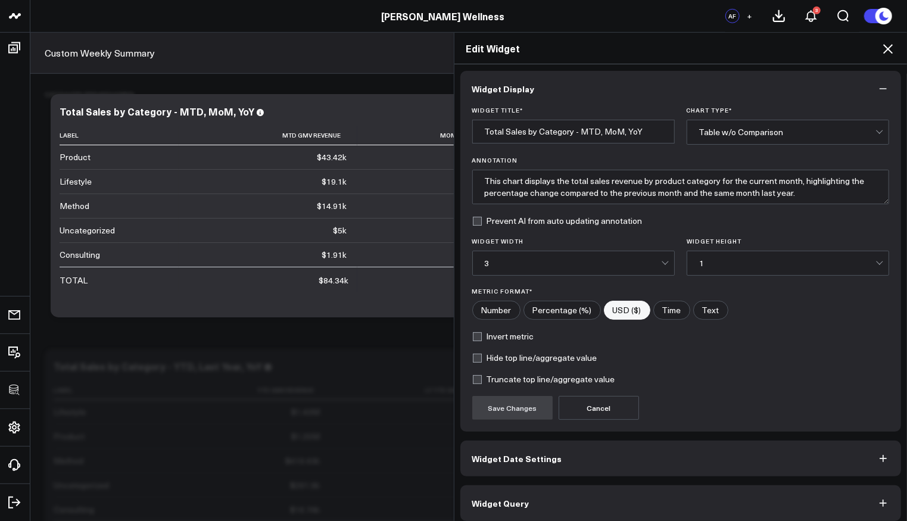
click at [567, 502] on button "Widget Query" at bounding box center [680, 503] width 441 height 36
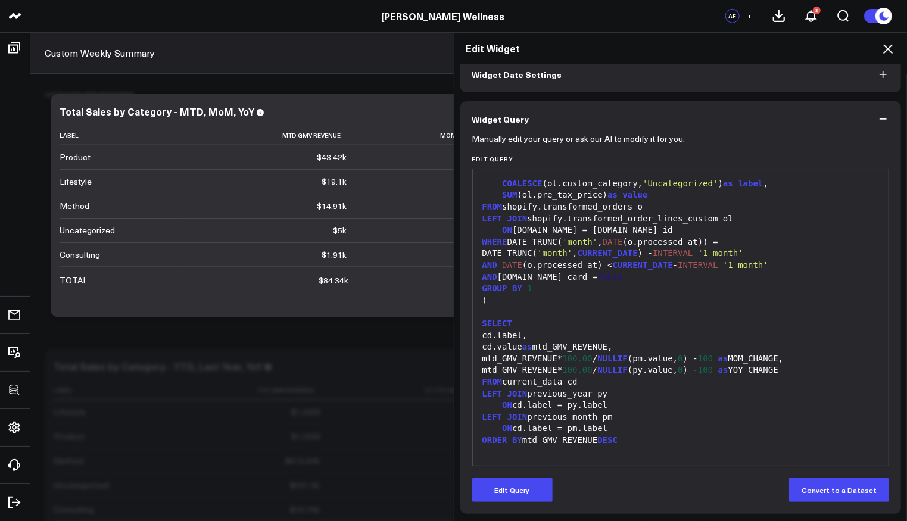
scroll to position [61, 0]
click at [885, 48] on icon at bounding box center [888, 49] width 14 height 14
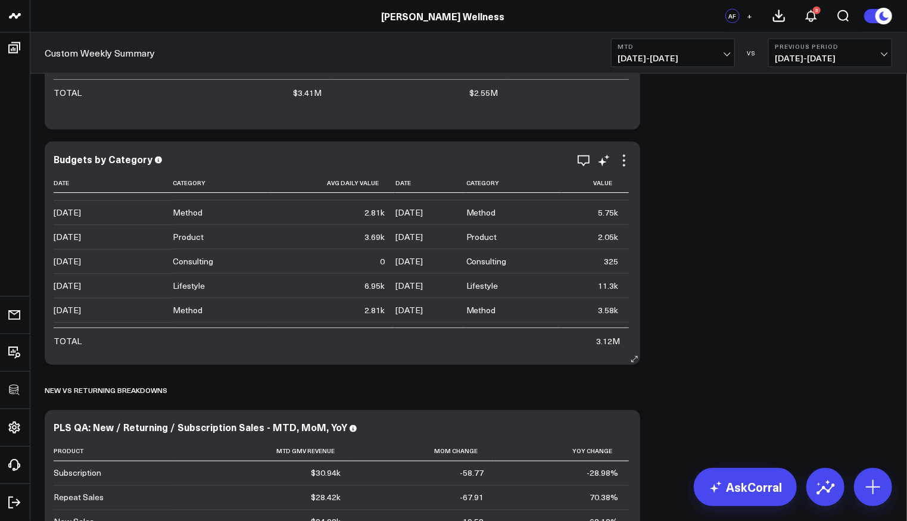
scroll to position [1575, 0]
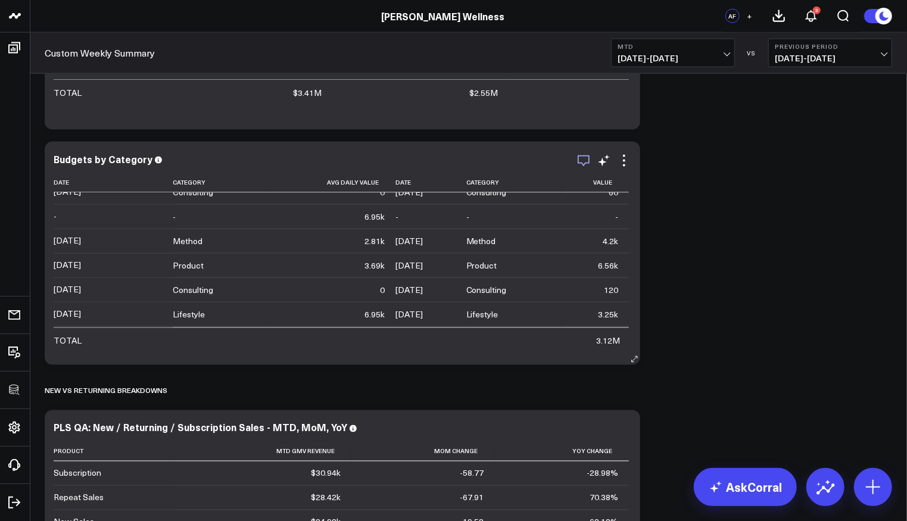
click at [588, 166] on icon "button" at bounding box center [584, 161] width 14 height 14
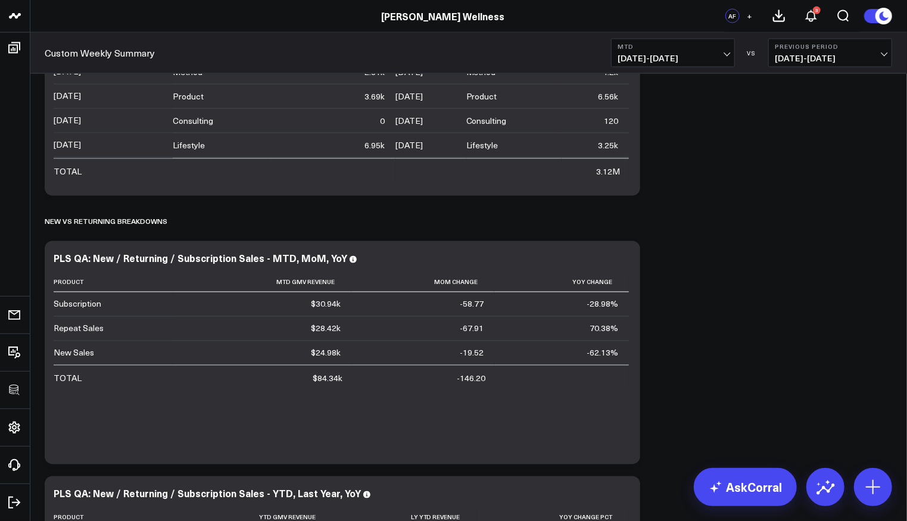
scroll to position [1246, 0]
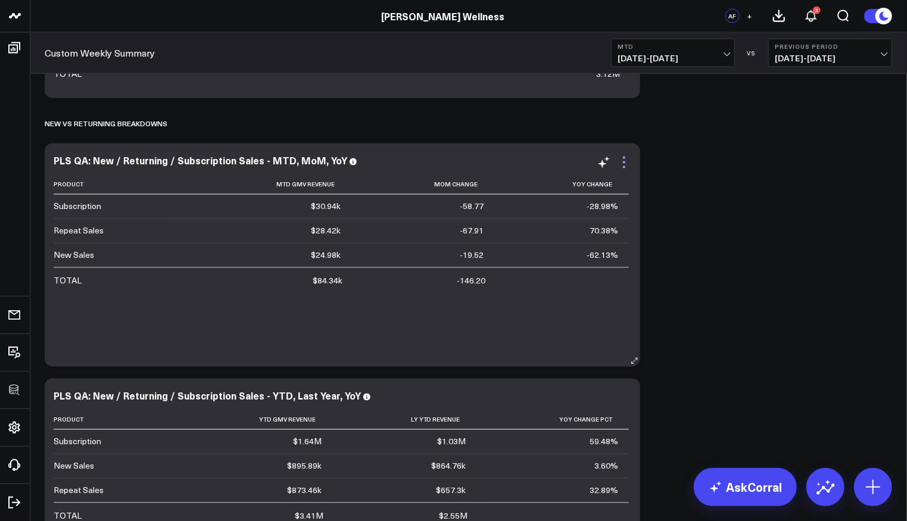
click at [623, 164] on icon at bounding box center [624, 162] width 14 height 14
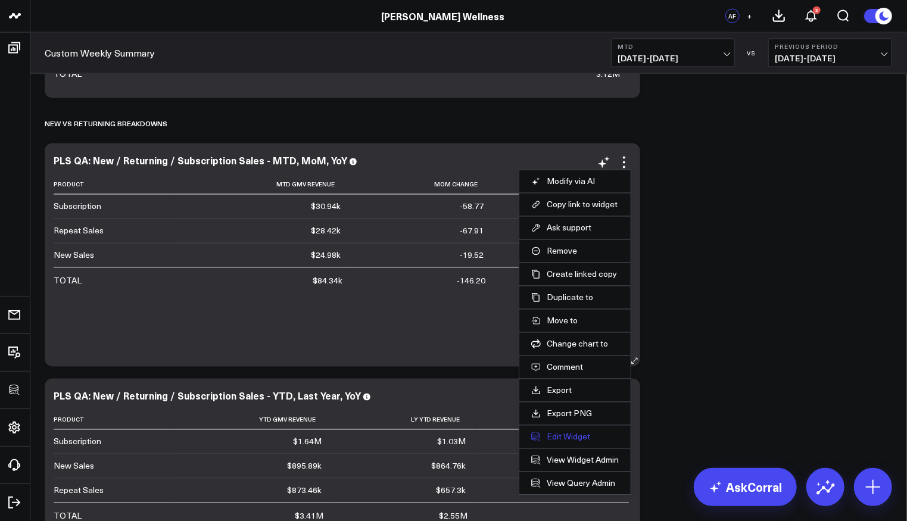
click at [569, 432] on button "Edit Widget" at bounding box center [575, 437] width 88 height 11
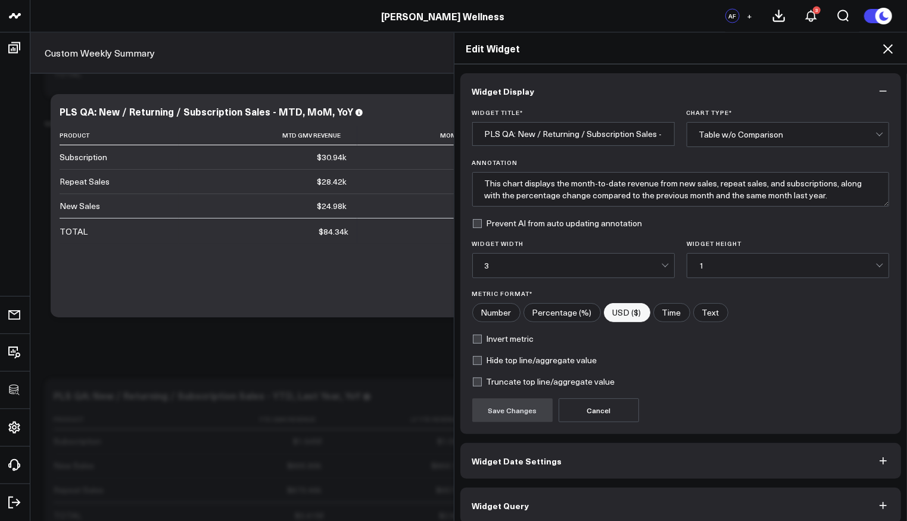
click at [579, 491] on button "Widget Query" at bounding box center [680, 506] width 441 height 36
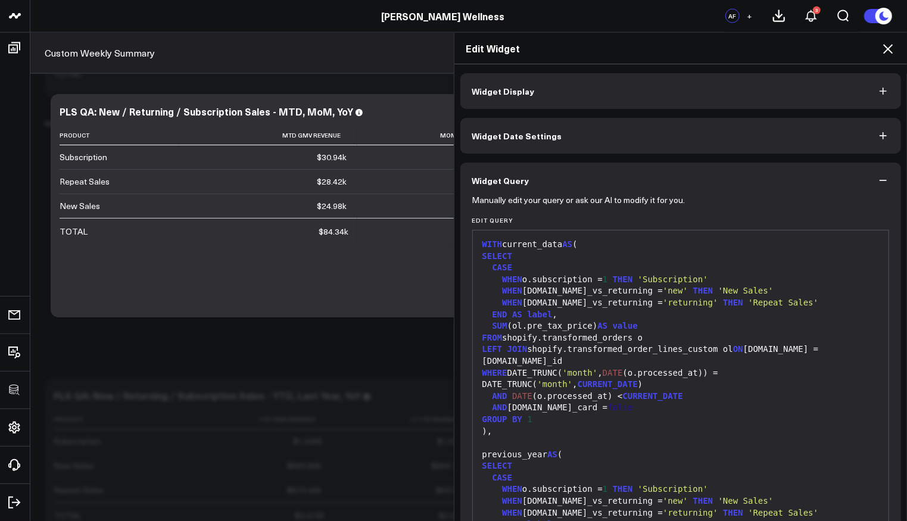
scroll to position [61, 0]
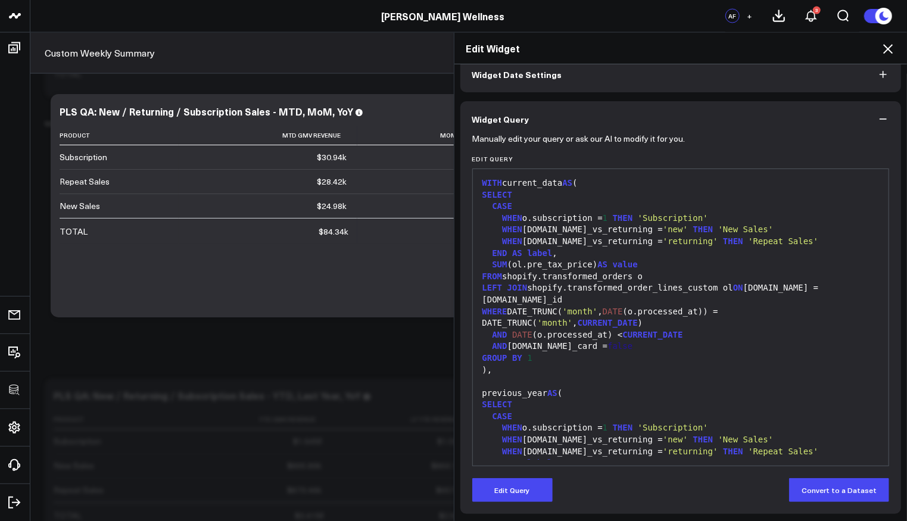
click at [888, 46] on icon at bounding box center [888, 49] width 14 height 14
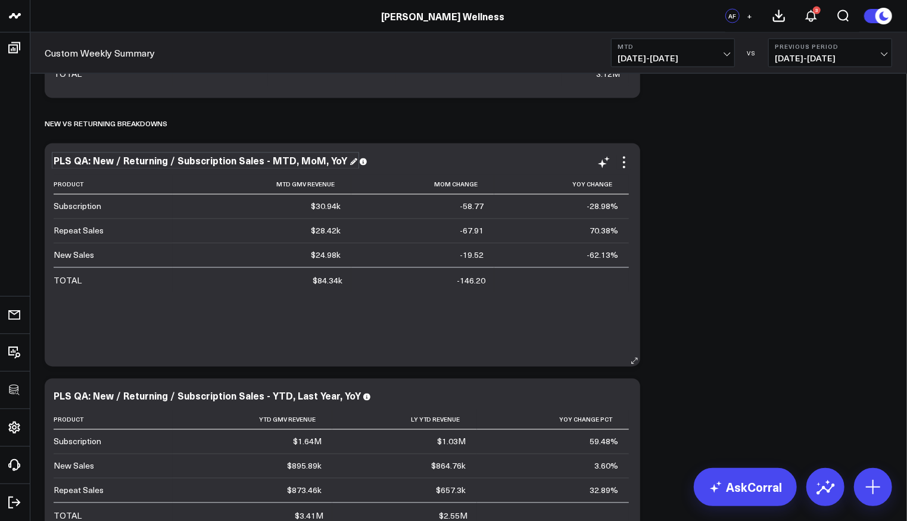
click at [216, 161] on div "PLS QA: New / Returning / Subscription Sales - MTD, MoM, YoY" at bounding box center [206, 160] width 304 height 13
click at [180, 161] on div "PLS QA: New / Returning / Subscription Sales - MTD, MoM, YoY" at bounding box center [206, 160] width 304 height 13
click at [622, 167] on icon at bounding box center [624, 162] width 14 height 14
click at [622, 164] on icon at bounding box center [624, 162] width 14 height 14
click at [628, 160] on icon at bounding box center [624, 162] width 14 height 14
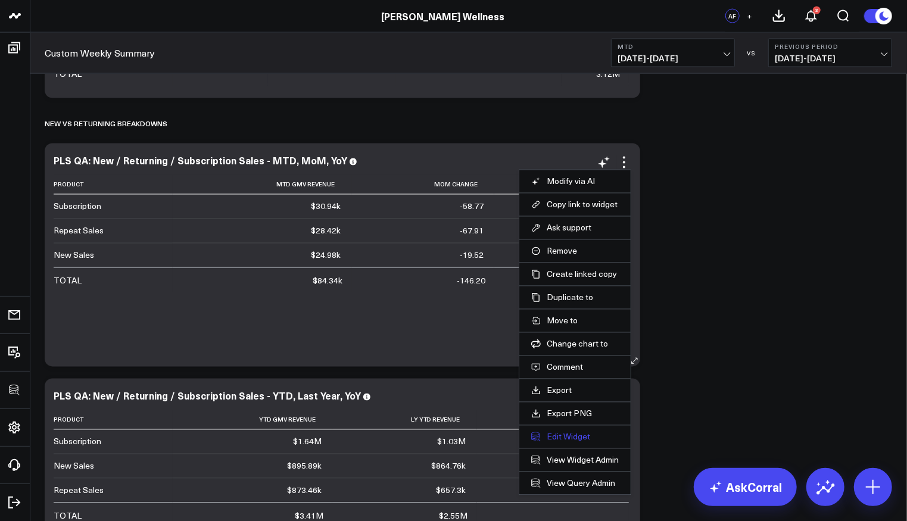
click at [576, 432] on button "Edit Widget" at bounding box center [575, 437] width 88 height 11
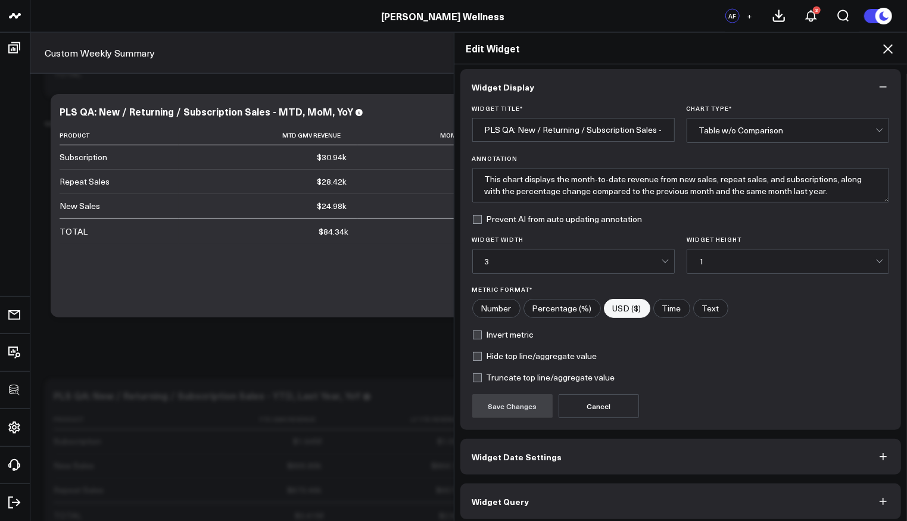
scroll to position [8, 0]
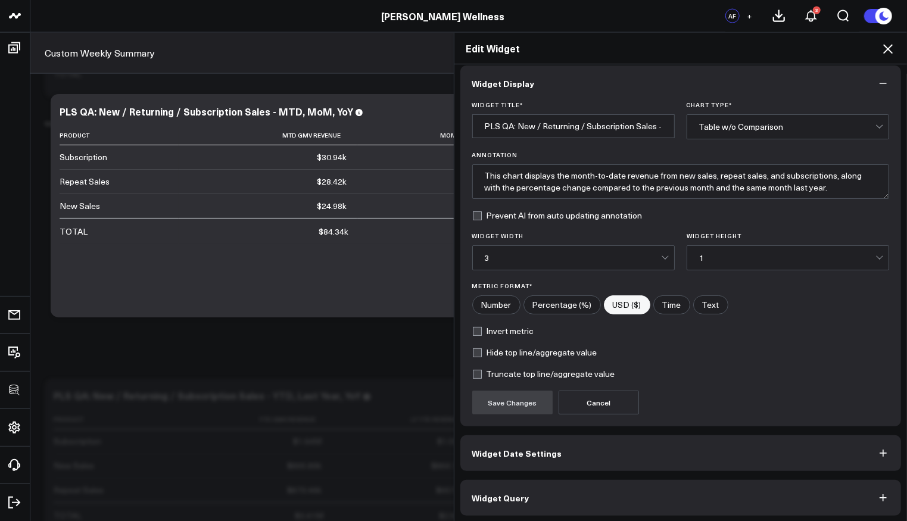
click at [554, 503] on button "Widget Query" at bounding box center [680, 498] width 441 height 36
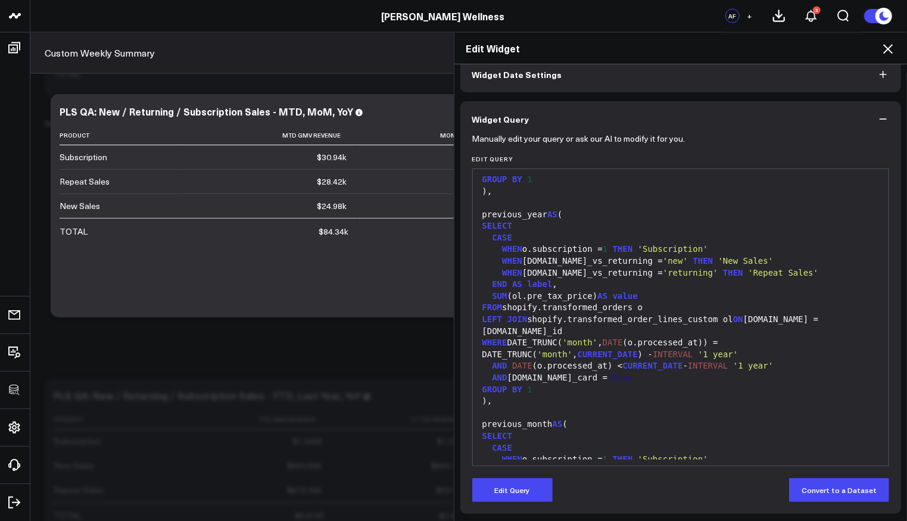
scroll to position [0, 0]
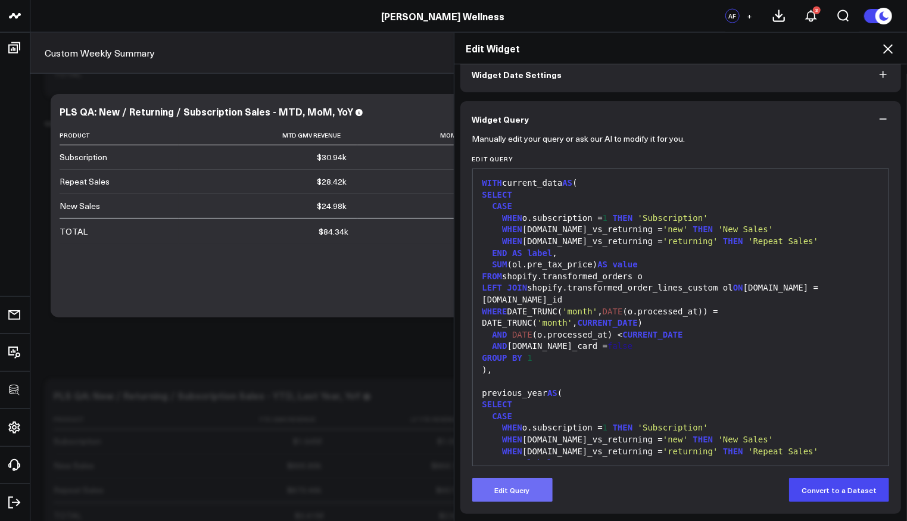
click at [532, 496] on button "Edit Query" at bounding box center [512, 490] width 80 height 24
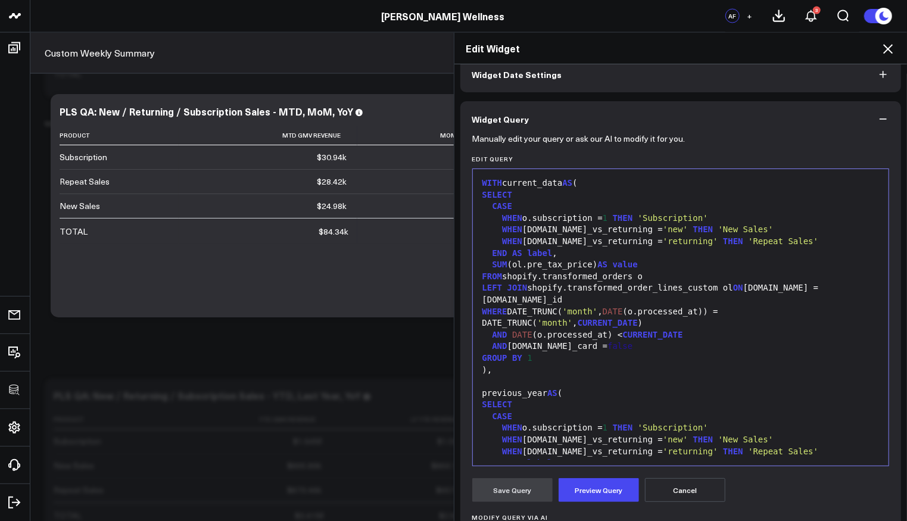
click at [597, 306] on div "WHERE DATE_TRUNC( 'month' , DATE (o.processed_at)) = DATE_TRUNC( 'month' , CURR…" at bounding box center [681, 317] width 404 height 23
click at [695, 341] on div "AND ol.gift_card = false" at bounding box center [681, 347] width 404 height 12
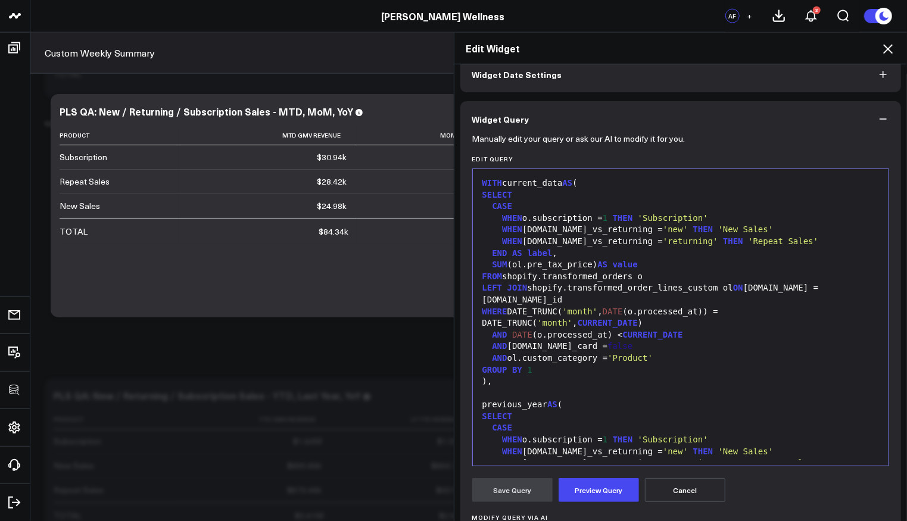
click at [884, 47] on icon at bounding box center [888, 49] width 14 height 14
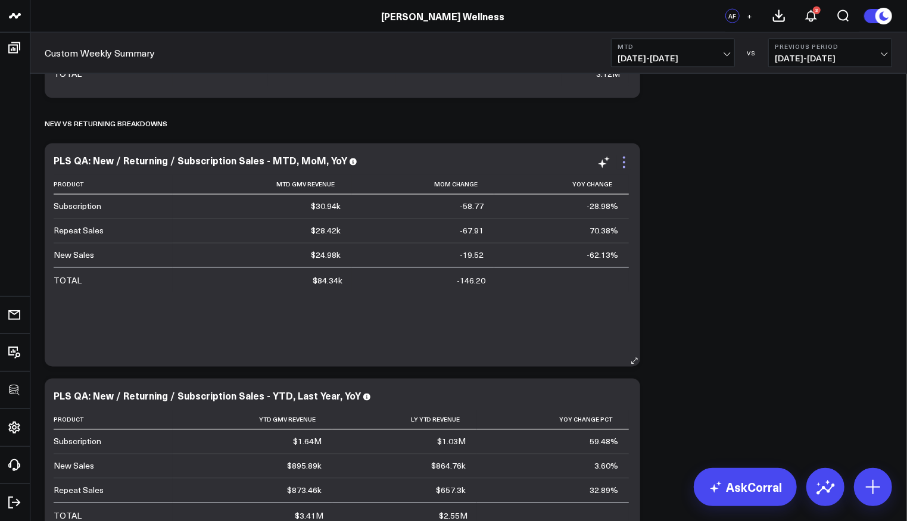
click at [622, 166] on icon at bounding box center [624, 162] width 14 height 14
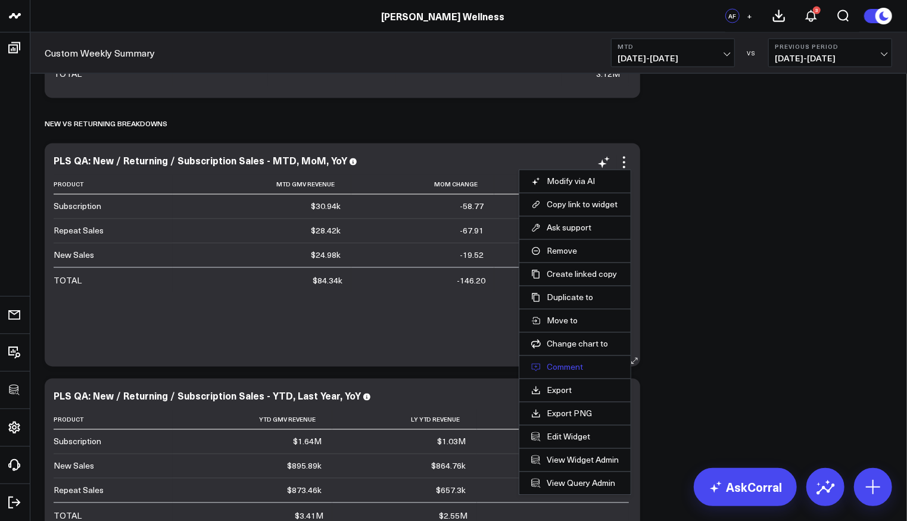
click at [566, 369] on button "Comment" at bounding box center [575, 367] width 88 height 11
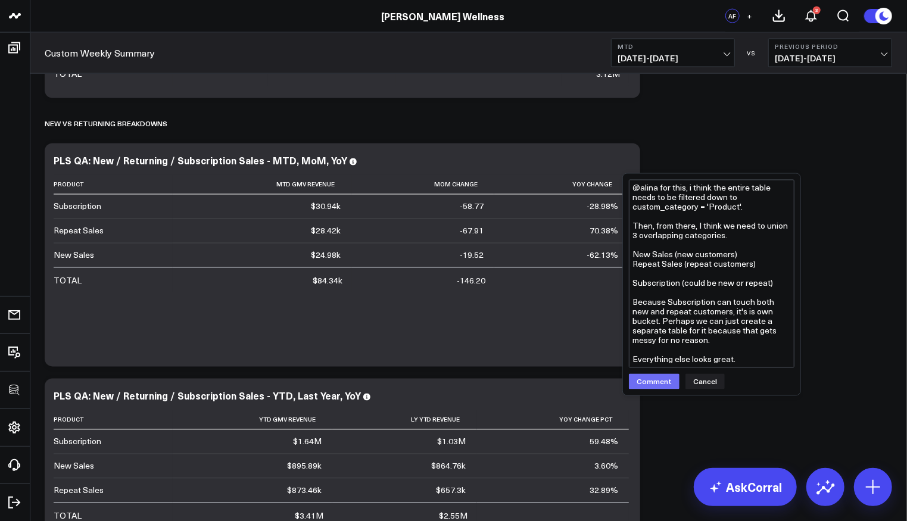
type textarea "@alina for this, i think the entire table needs to be filtered down to custom_c…"
click at [657, 379] on button "Comment" at bounding box center [654, 381] width 51 height 15
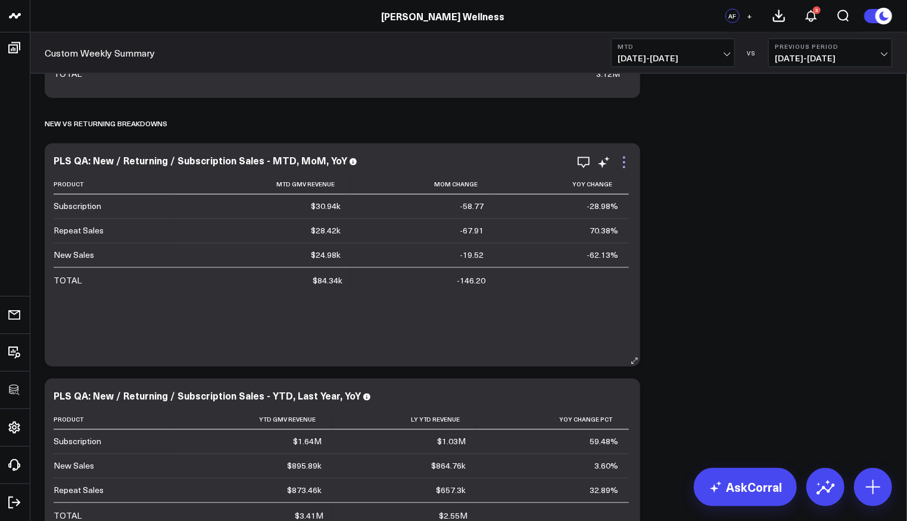
click at [628, 163] on icon at bounding box center [624, 162] width 14 height 14
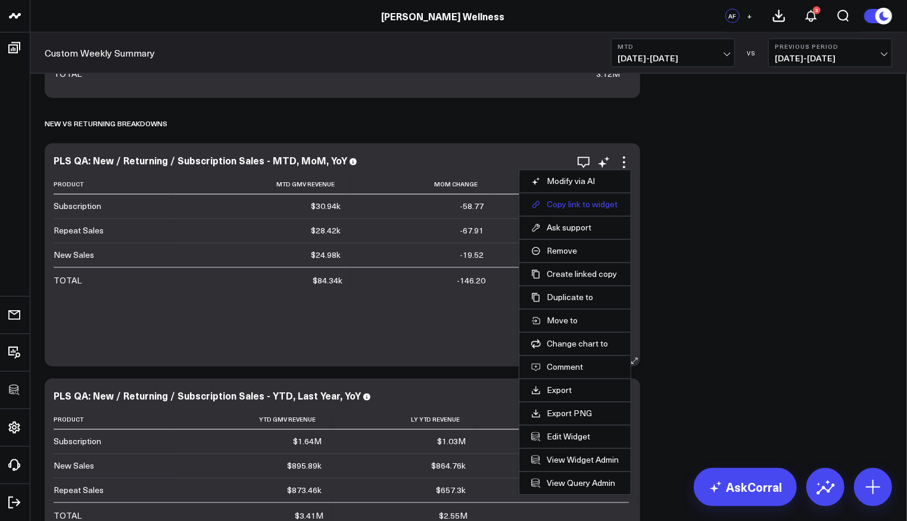
click at [565, 205] on button "Copy link to widget" at bounding box center [575, 205] width 88 height 11
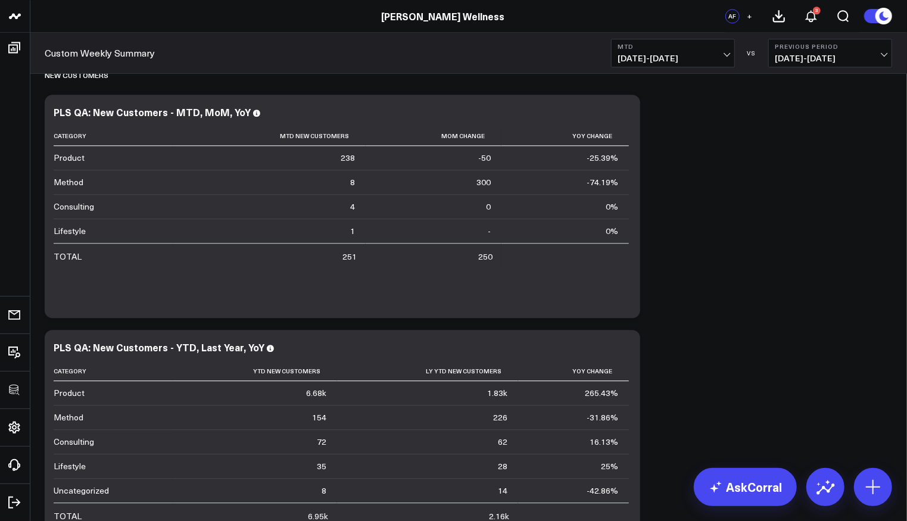
scroll to position [1791, 0]
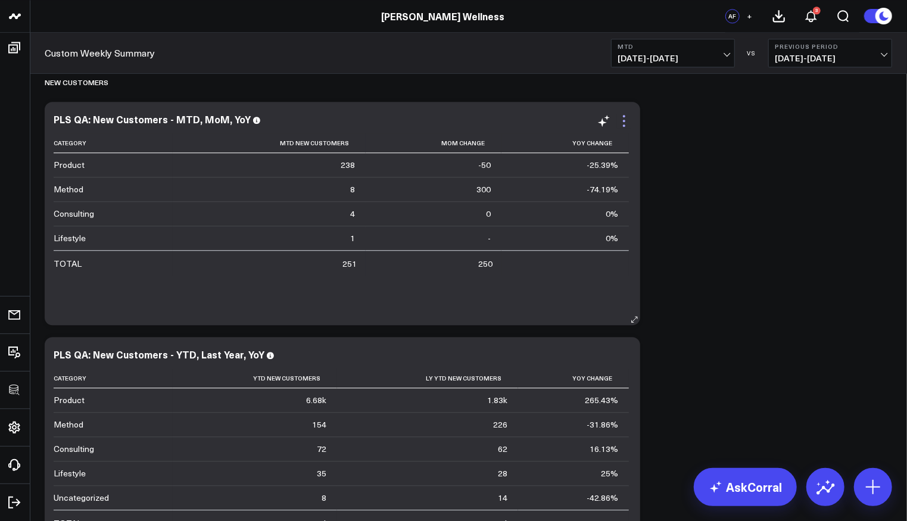
click at [624, 117] on icon at bounding box center [624, 121] width 14 height 14
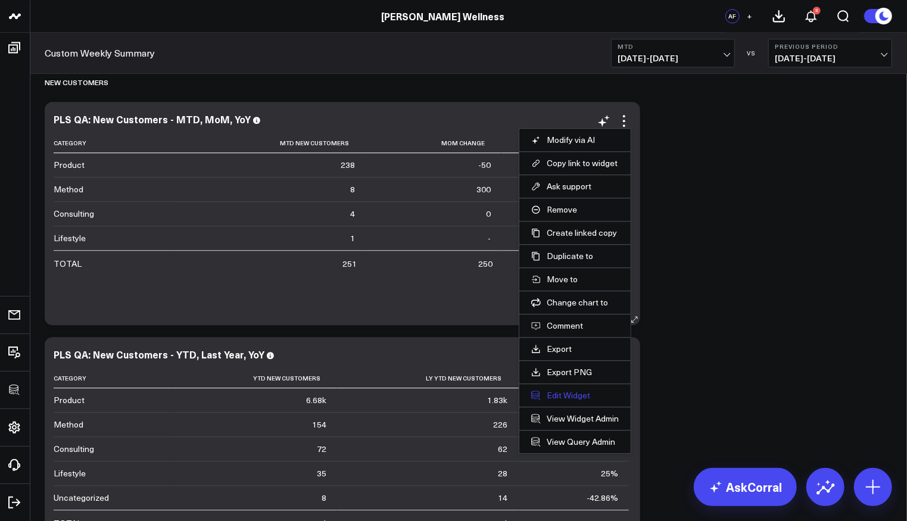
click at [573, 391] on button "Edit Widget" at bounding box center [575, 395] width 88 height 11
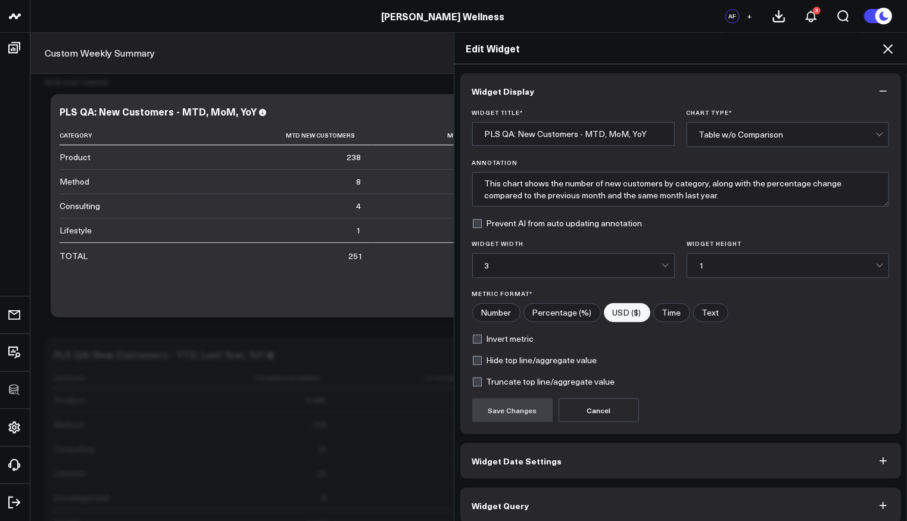
click at [579, 493] on button "Widget Query" at bounding box center [680, 506] width 441 height 36
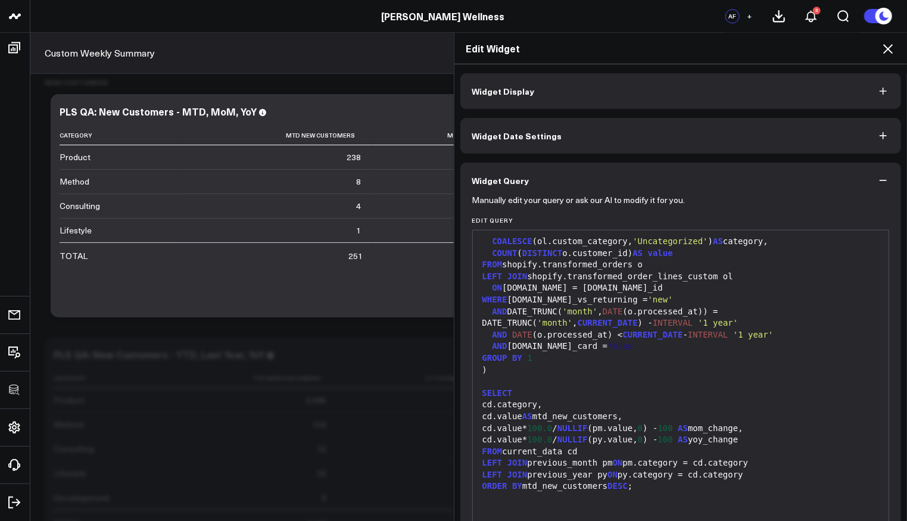
scroll to position [385, 0]
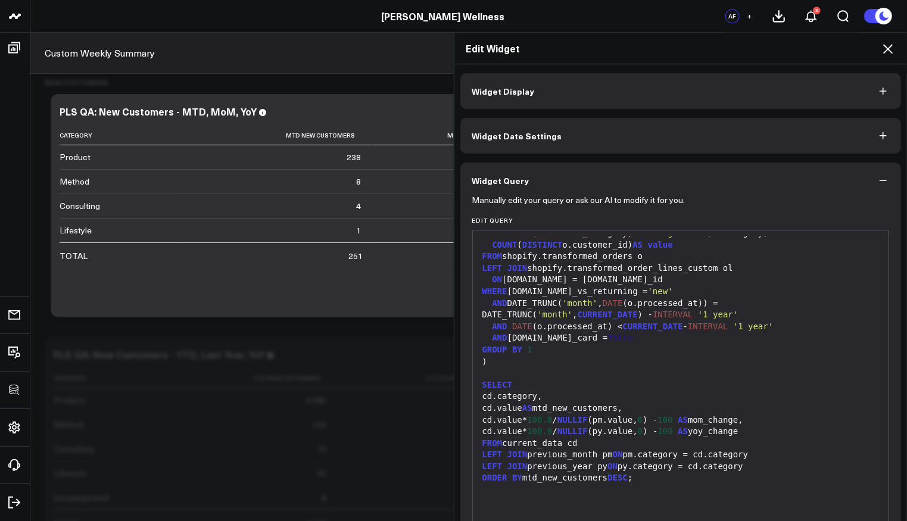
click at [883, 46] on icon at bounding box center [888, 49] width 14 height 14
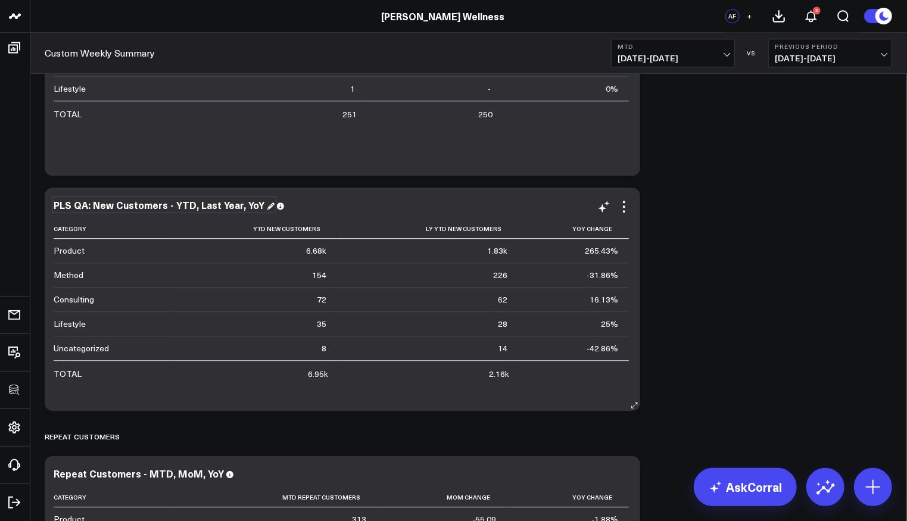
scroll to position [1939, 0]
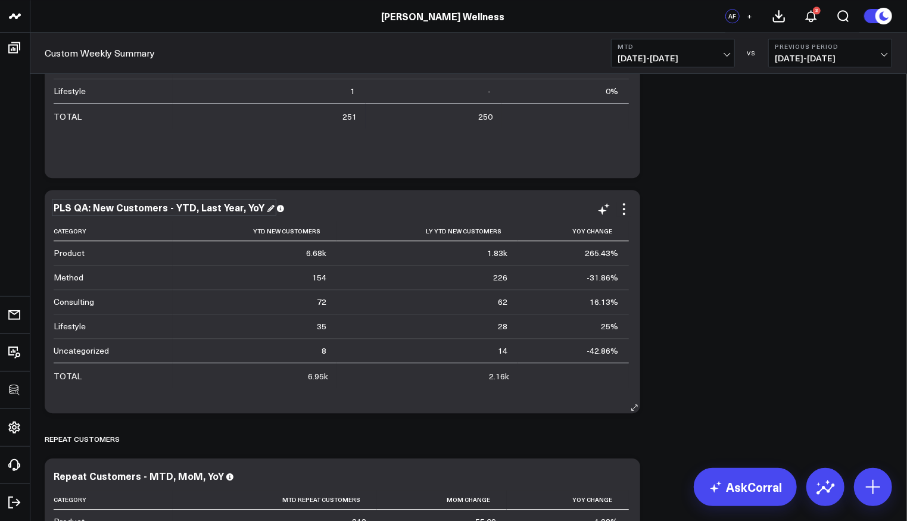
click at [91, 206] on div "PLS QA: New Customers - YTD, Last Year, YoY" at bounding box center [164, 207] width 221 height 13
drag, startPoint x: 91, startPoint y: 209, endPoint x: 51, endPoint y: 205, distance: 40.1
click at [51, 205] on div "PLS QA: New Customers - YTD, Last Year, YoY Category Ytd New Customers Ly Ytd N…" at bounding box center [343, 301] width 596 height 223
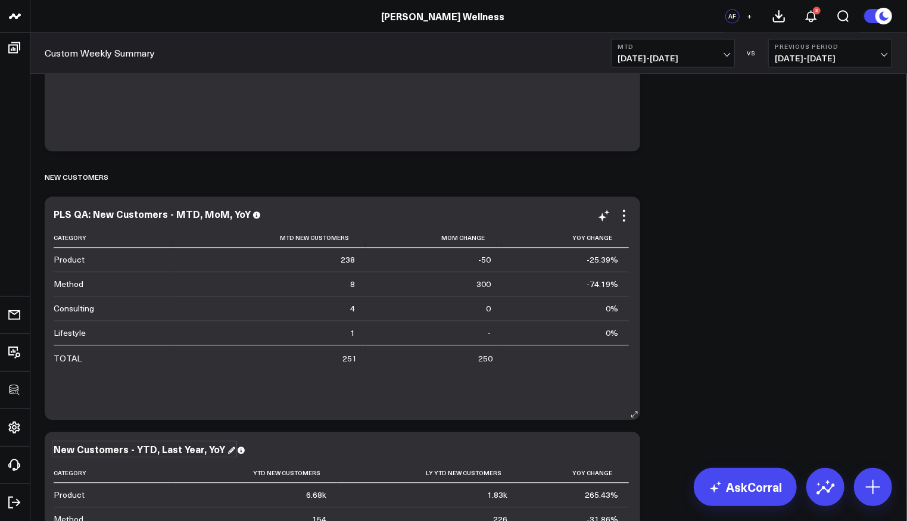
scroll to position [1610, 0]
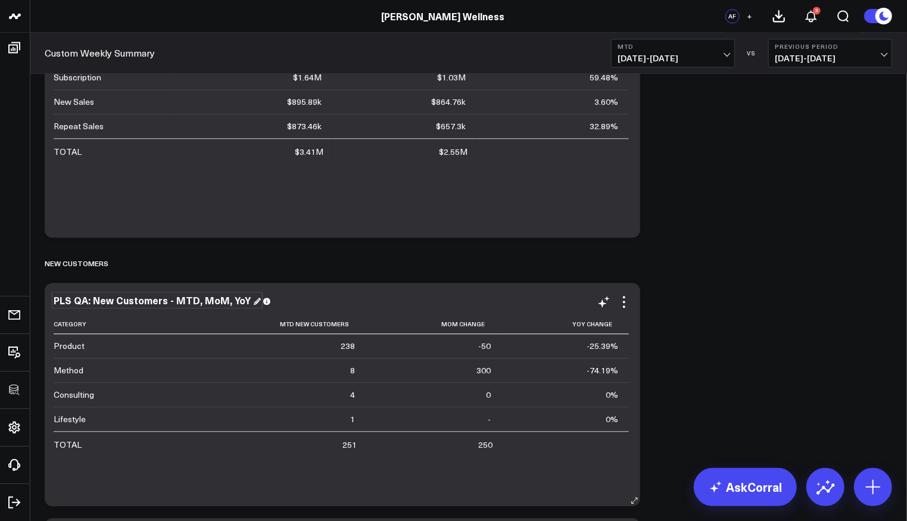
click at [120, 301] on div "PLS QA: New Customers - MTD, MoM, YoY" at bounding box center [157, 300] width 207 height 13
drag, startPoint x: 92, startPoint y: 300, endPoint x: 54, endPoint y: 301, distance: 37.5
click at [55, 300] on div "PLS QA: New Customers - MTD, MoM, YoY" at bounding box center [157, 300] width 207 height 13
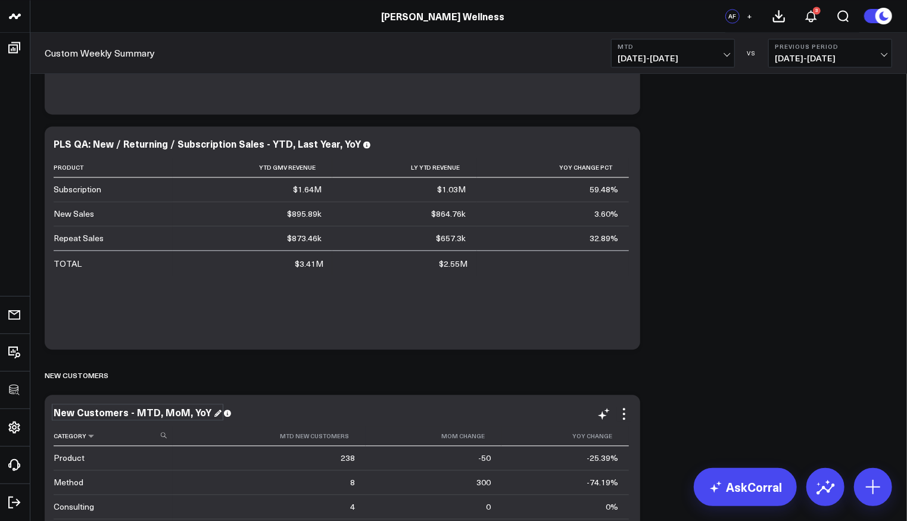
scroll to position [1251, 0]
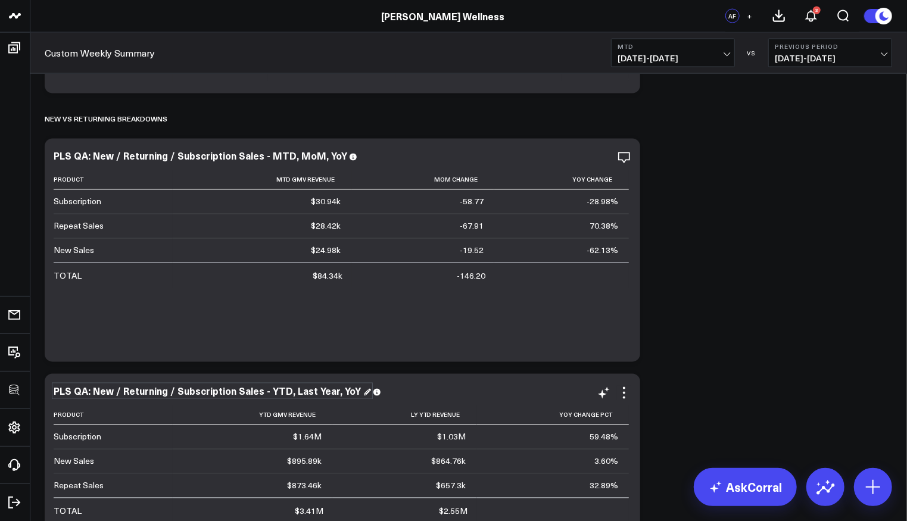
click at [110, 392] on div "PLS QA: New / Returning / Subscription Sales - YTD, Last Year, YoY" at bounding box center [212, 391] width 317 height 13
drag, startPoint x: 94, startPoint y: 392, endPoint x: 54, endPoint y: 392, distance: 39.9
click at [54, 392] on div "PLS QA: New / Returning / Subscription Sales - YTD, Last Year, YoY" at bounding box center [212, 391] width 317 height 13
click at [97, 165] on div "PLS QA: New / Returning / Subscription Sales - MTD, MoM, YoY Product Mtd Gmv Re…" at bounding box center [343, 251] width 578 height 200
click at [94, 159] on div "PLS QA: New / Returning / Subscription Sales - MTD, MoM, YoY" at bounding box center [206, 155] width 304 height 13
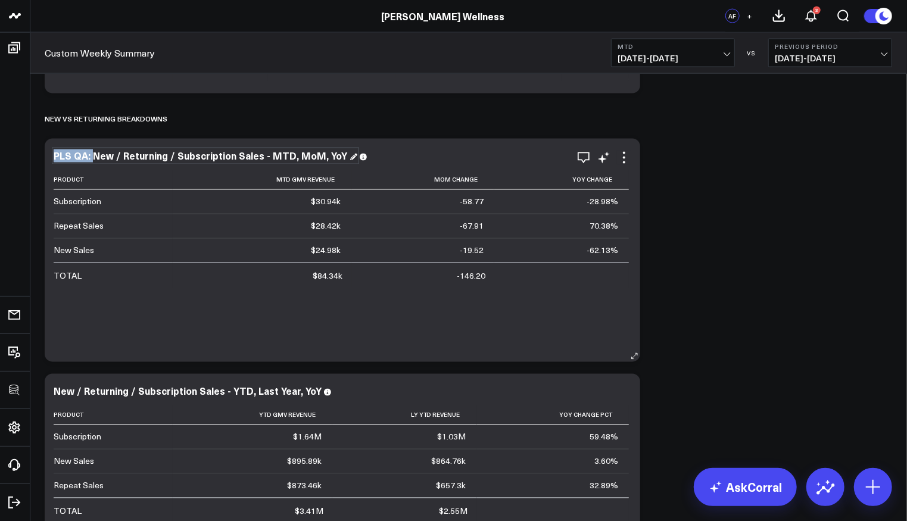
drag, startPoint x: 93, startPoint y: 157, endPoint x: 53, endPoint y: 157, distance: 39.9
click at [53, 157] on div "PLS QA: New / Returning / Subscription Sales - MTD, MoM, YoY Product Mtd Gmv Re…" at bounding box center [343, 250] width 596 height 223
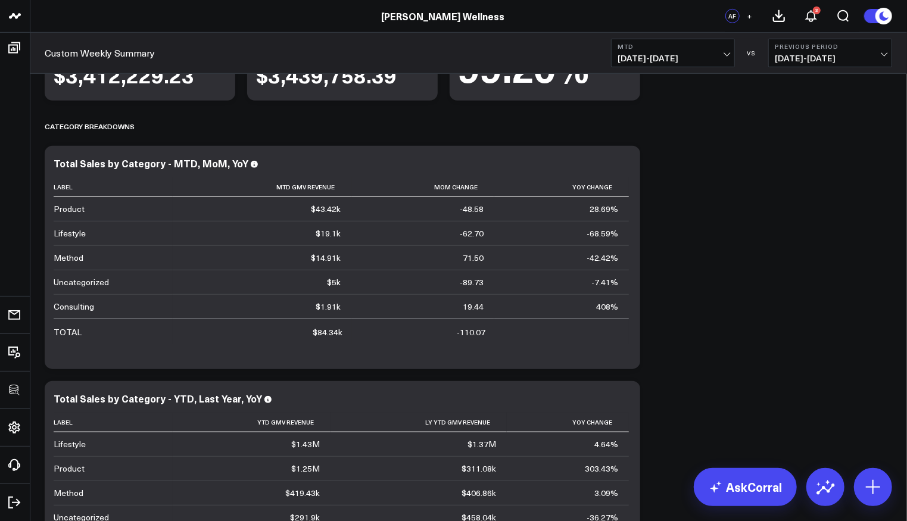
scroll to position [0, 0]
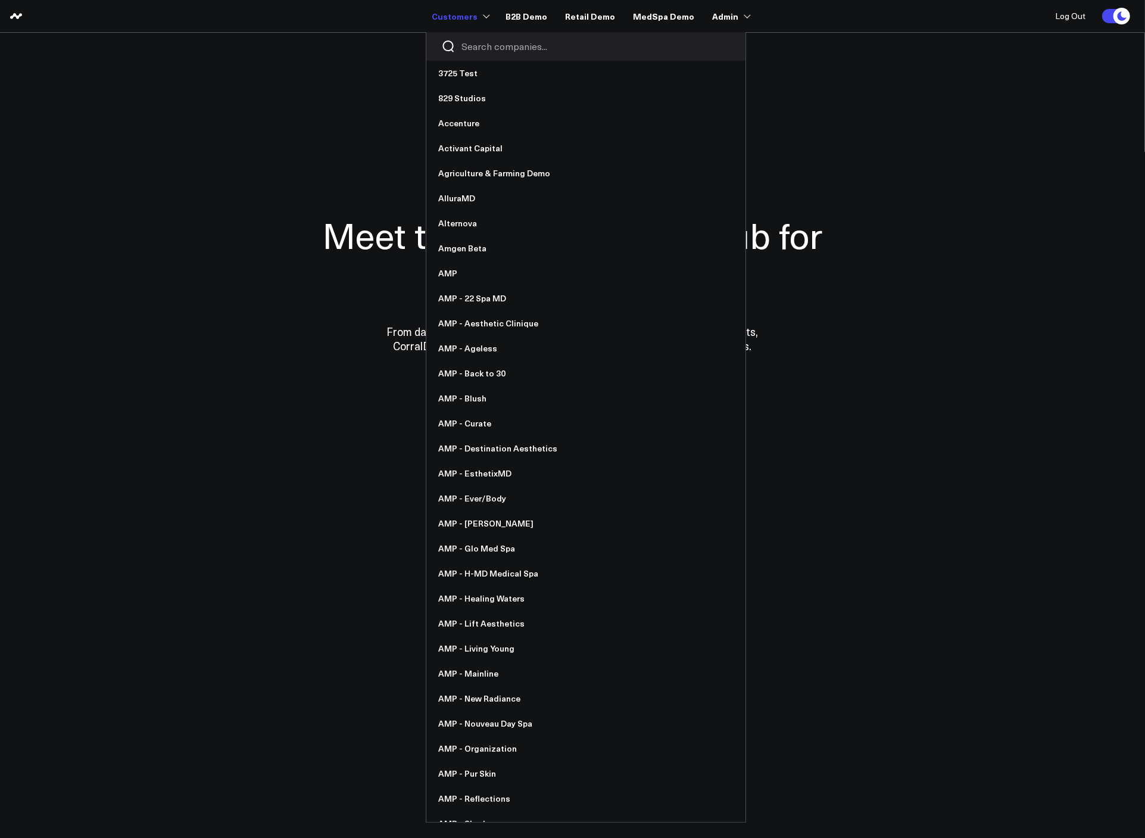
click at [509, 43] on input "Search companies input" at bounding box center [596, 46] width 269 height 13
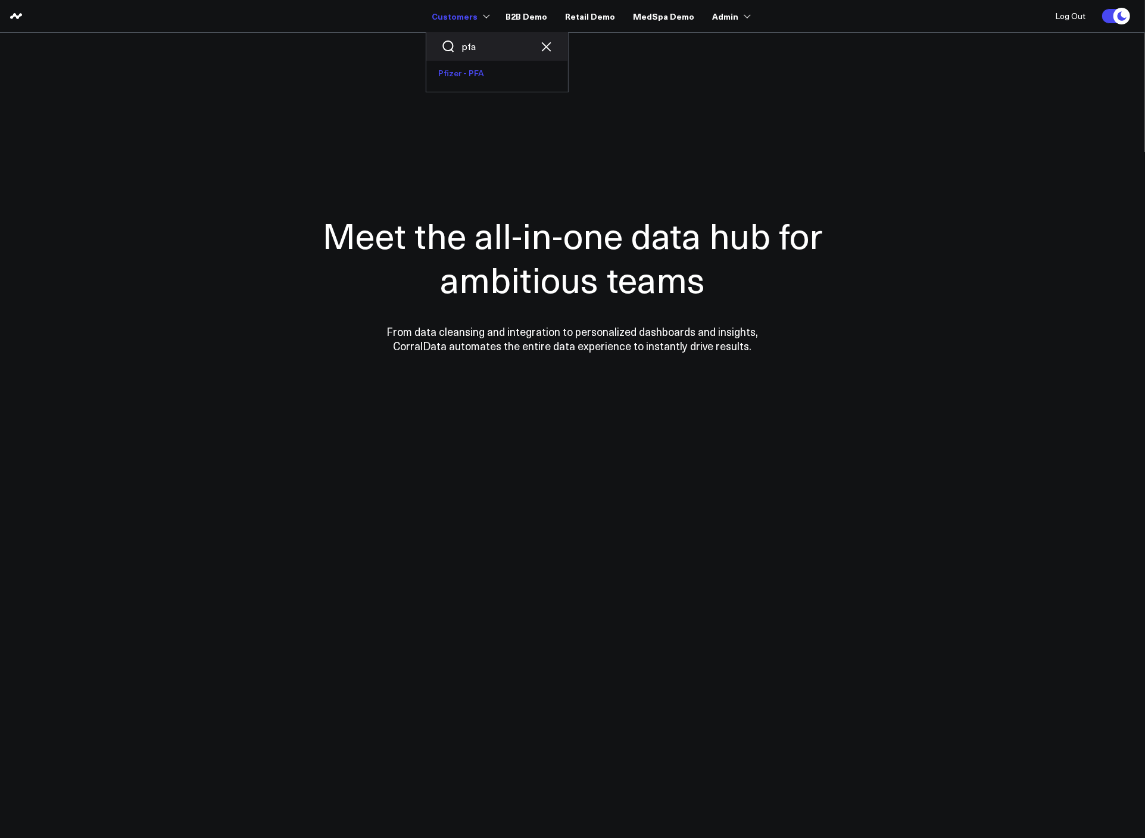
type input "pfa"
click at [505, 71] on link "Pfizer - PFA" at bounding box center [497, 73] width 142 height 25
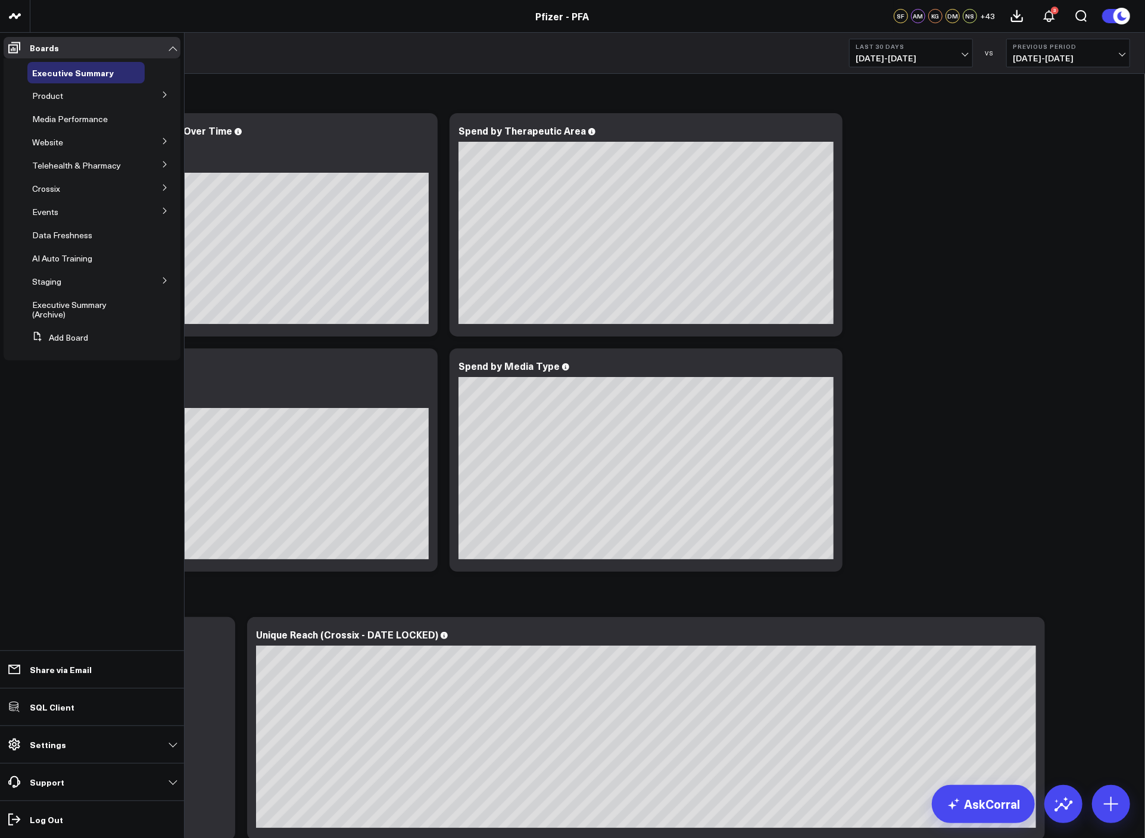
click at [166, 94] on icon at bounding box center [164, 95] width 3 height 6
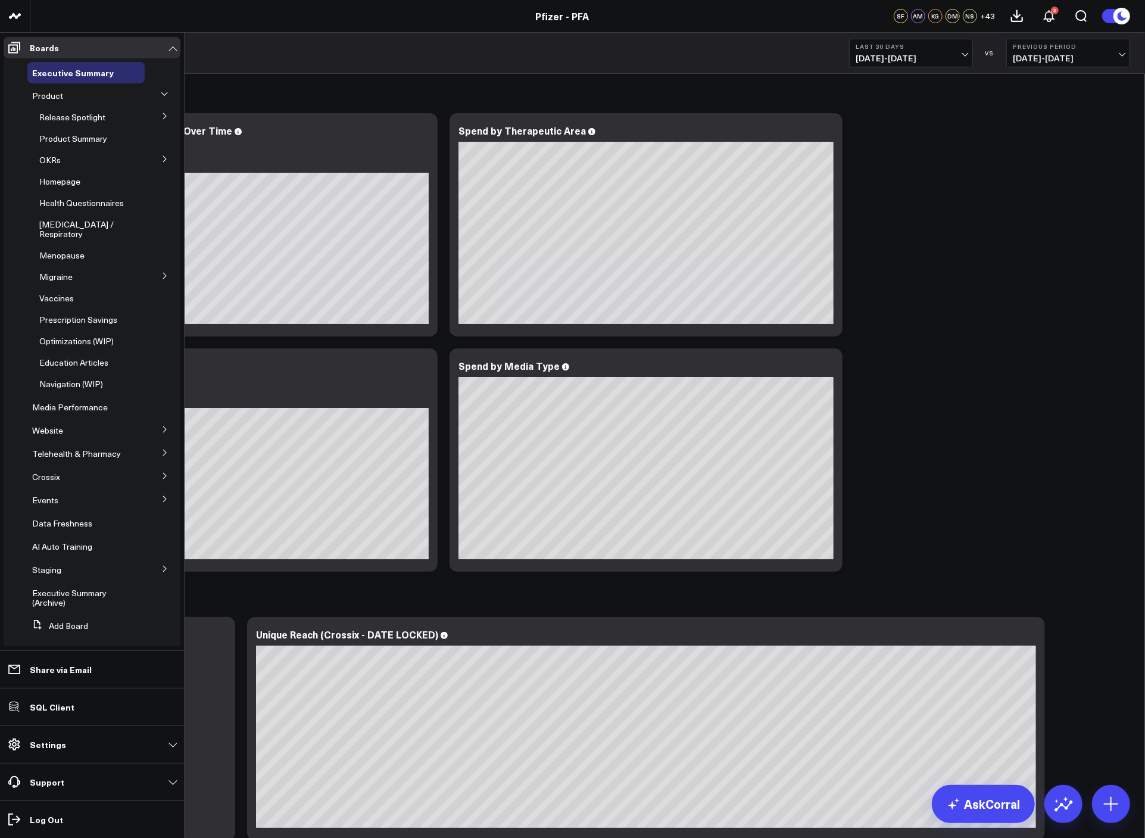
click at [166, 94] on icon at bounding box center [164, 93] width 6 height 3
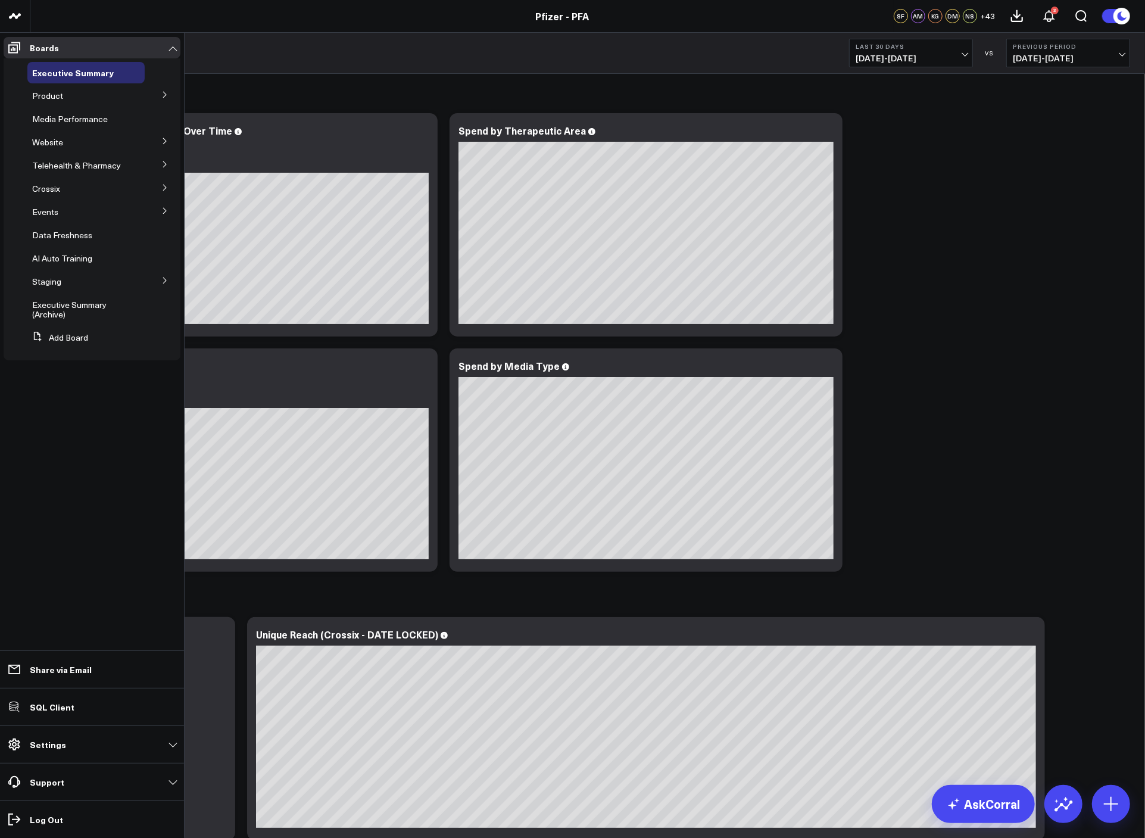
click at [166, 94] on icon at bounding box center [164, 95] width 3 height 6
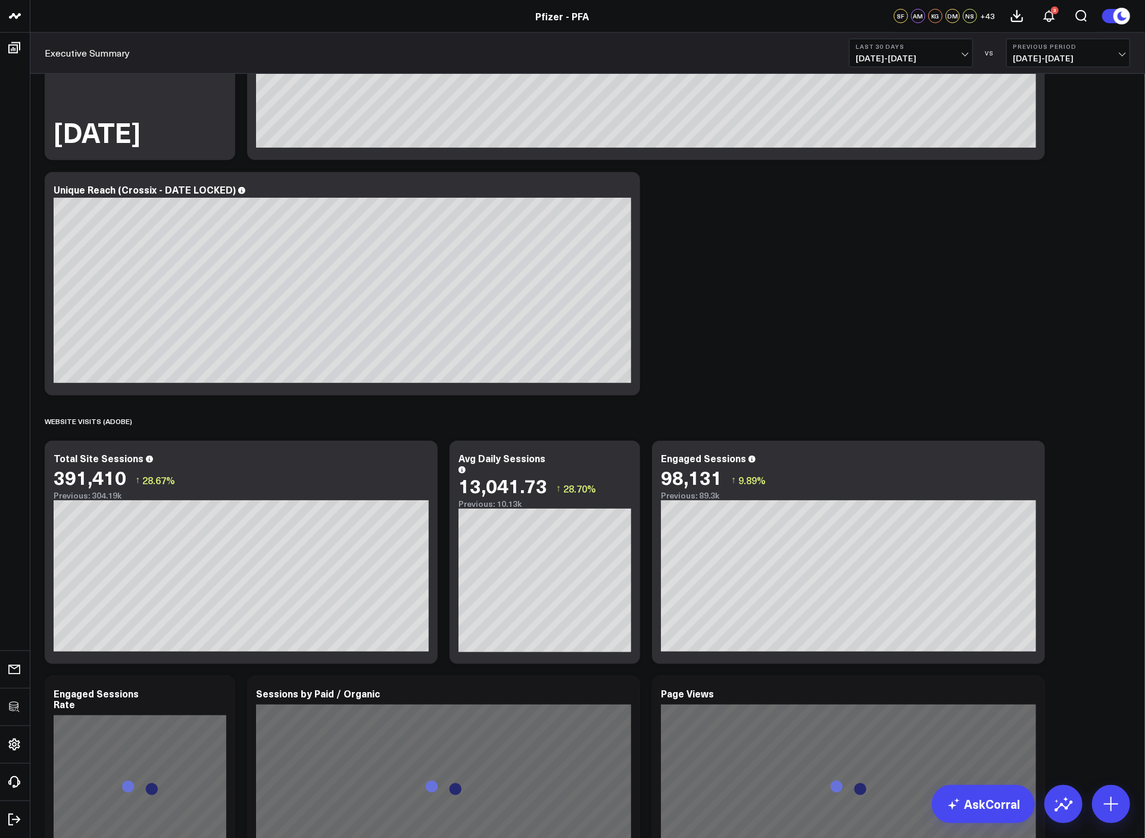
scroll to position [993, 0]
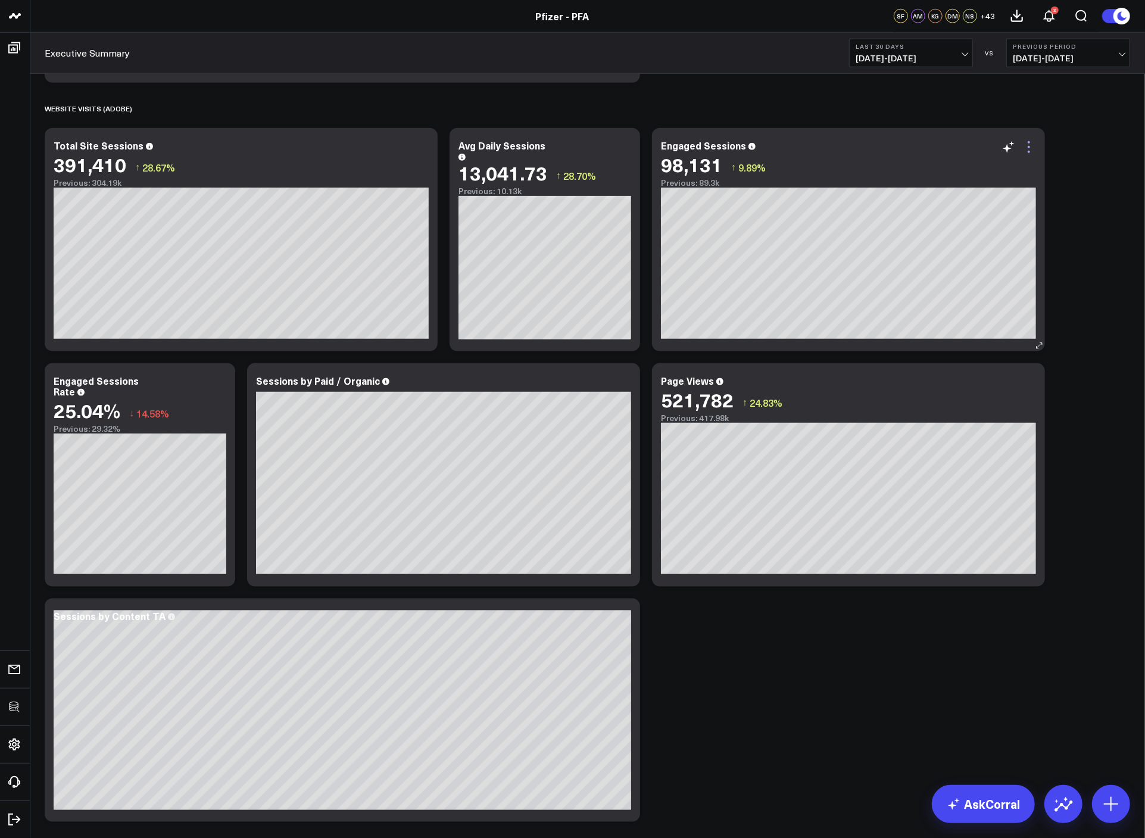
click at [1025, 150] on icon at bounding box center [1029, 147] width 14 height 14
click at [0, 0] on li "Edit Widget" at bounding box center [0, 0] width 0 height 0
click at [1030, 158] on div "98,131 ↑ 9.89%" at bounding box center [848, 164] width 375 height 21
click at [1029, 145] on icon at bounding box center [1029, 147] width 14 height 14
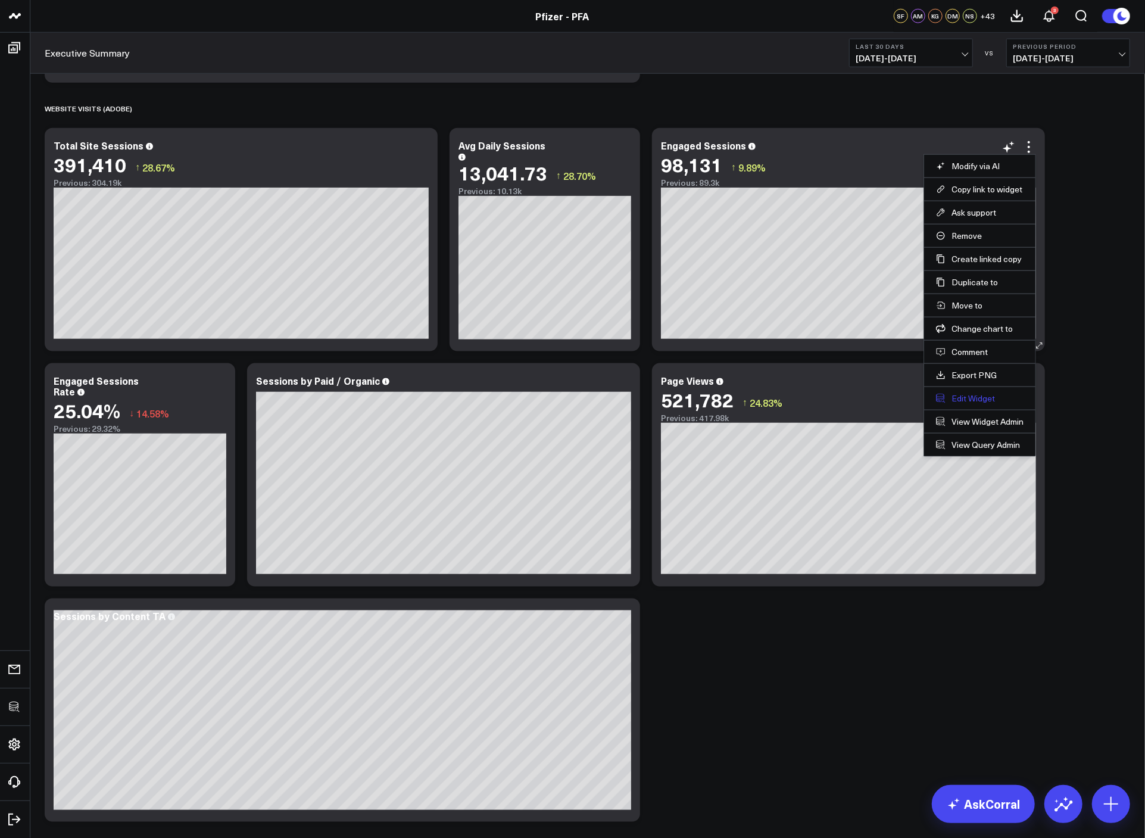
click at [983, 396] on button "Edit Widget" at bounding box center [980, 398] width 88 height 11
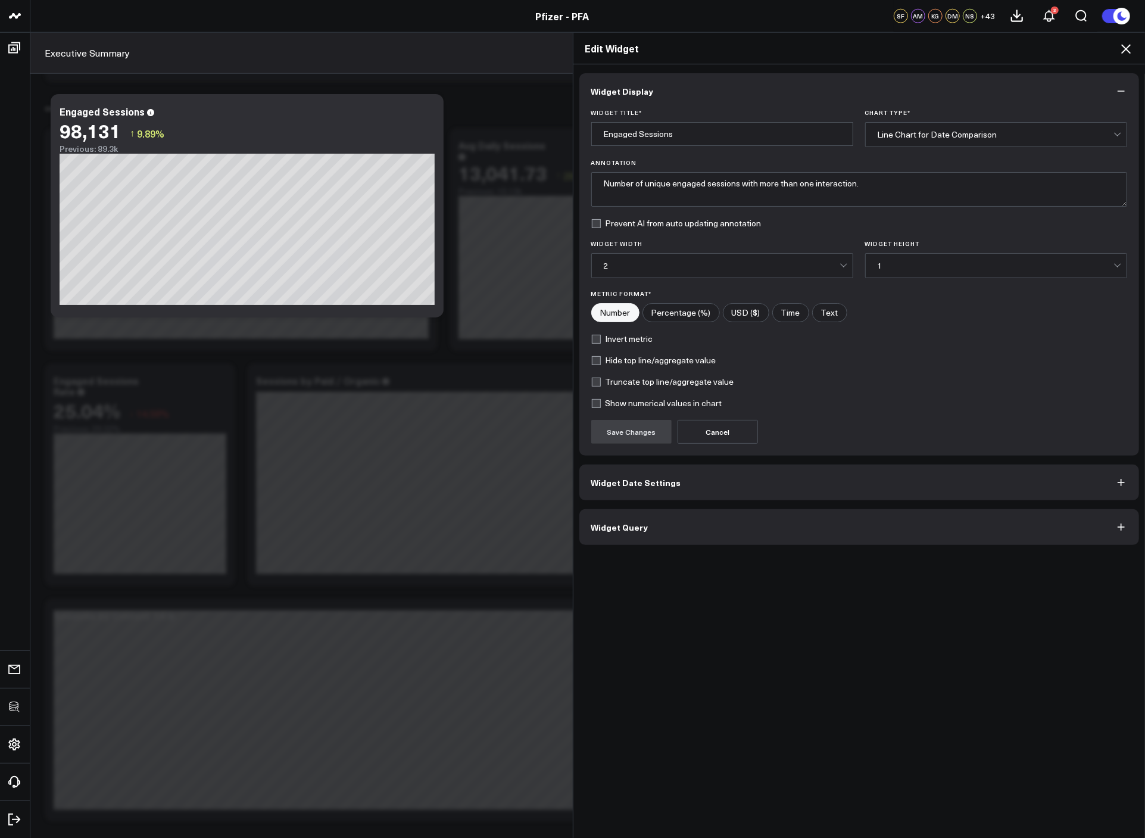
click at [746, 524] on button "Widget Query" at bounding box center [859, 527] width 560 height 36
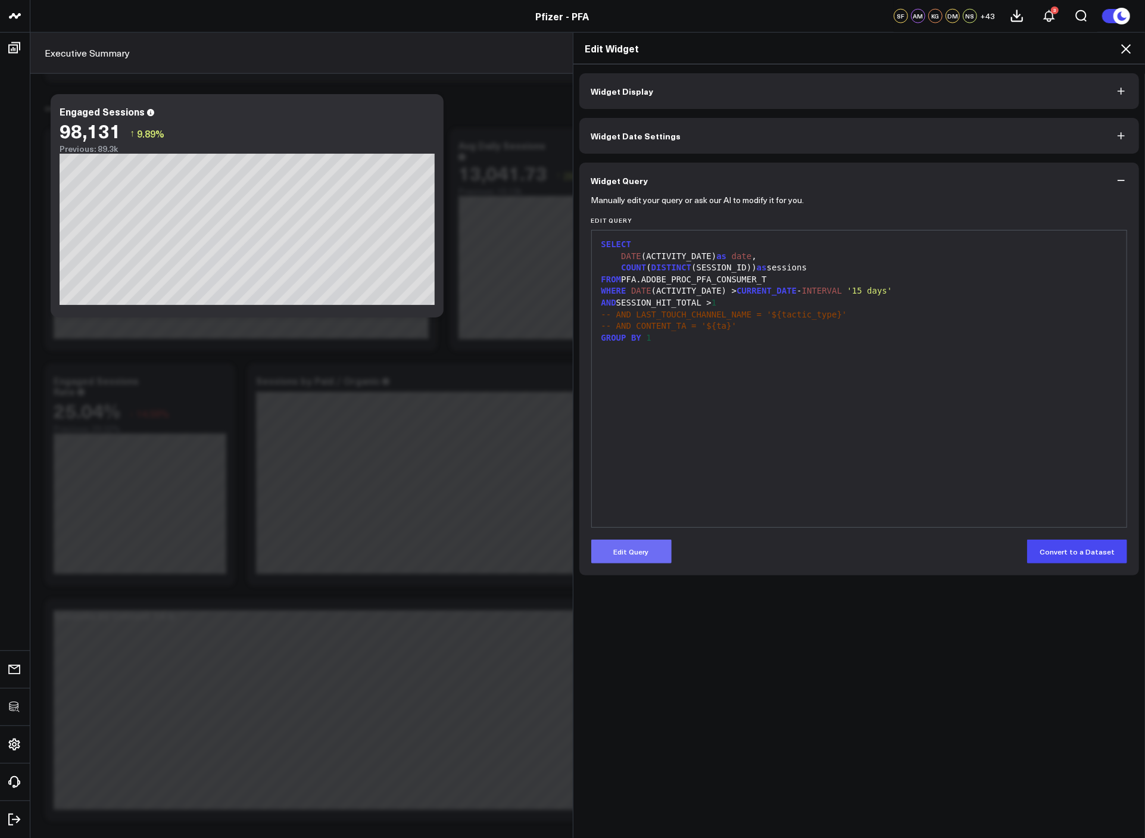
click at [653, 546] on button "Edit Query" at bounding box center [631, 552] width 80 height 24
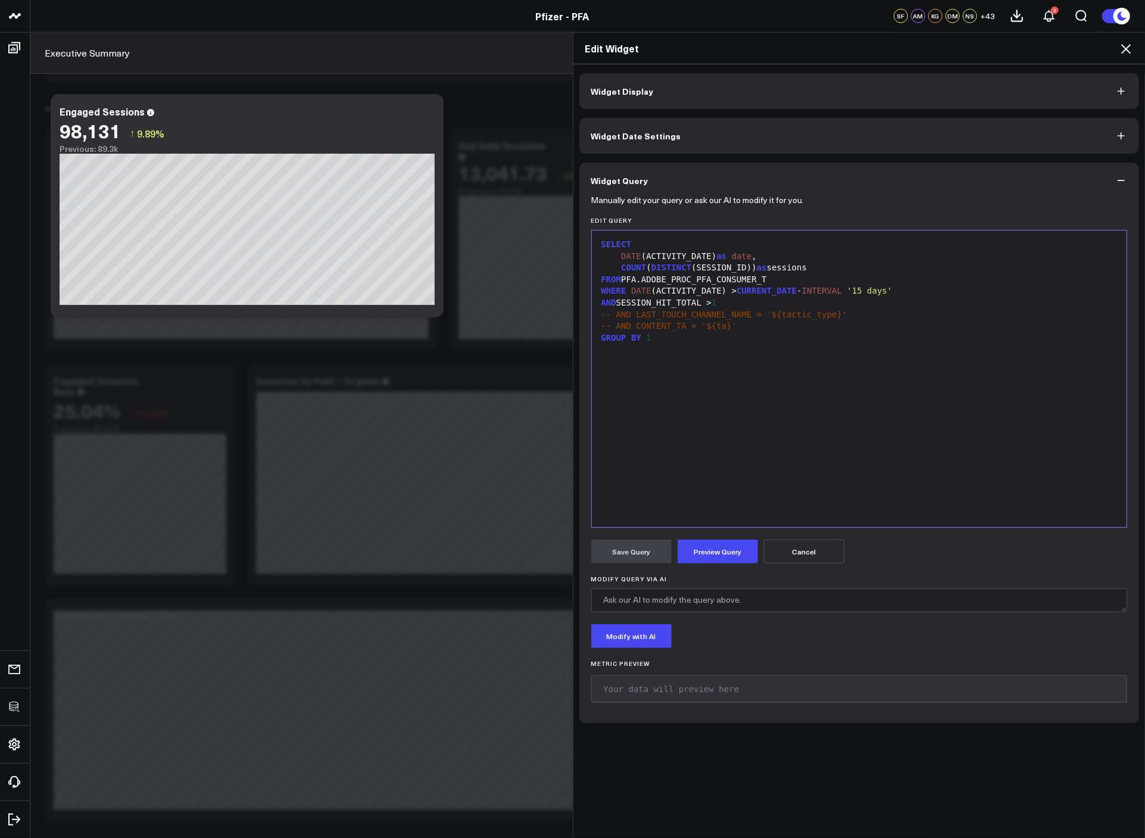
click at [736, 403] on div "SELECT DATE (ACTIVITY_DATE) as date , COUNT ( DISTINCT (SESSION_ID)) as session…" at bounding box center [860, 378] width 524 height 285
click at [741, 303] on div "AND SESSION_HIT_TOTAL > 1" at bounding box center [860, 303] width 524 height 12
click at [616, 303] on div "AND SESSION_HIT_TOTAL > 1" at bounding box center [860, 303] width 524 height 12
click at [737, 339] on div "GROUP BY 1" at bounding box center [860, 338] width 524 height 12
click at [737, 309] on div "-- AND LAST_TOUCH_CHANNEL_NAME = '${tactic_type}'" at bounding box center [860, 315] width 524 height 12
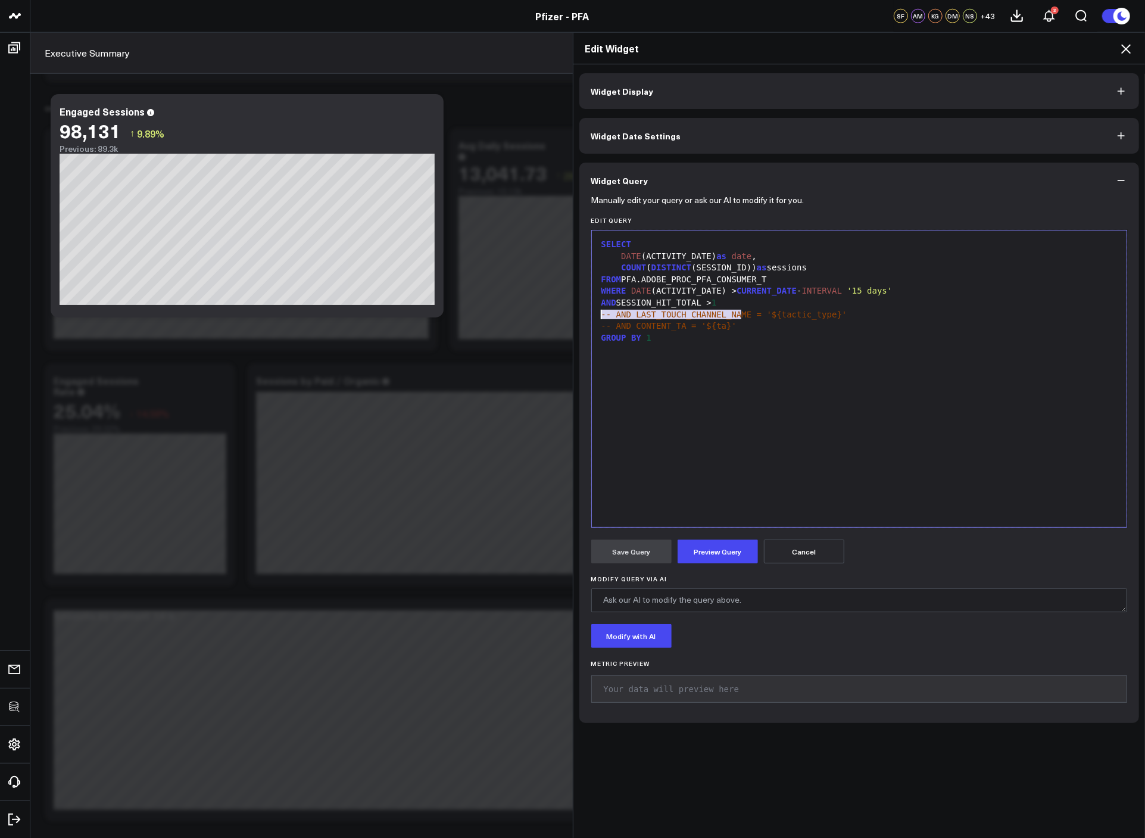
click at [733, 301] on div "AND SESSION_HIT_TOTAL > 1" at bounding box center [860, 303] width 524 height 12
click at [616, 303] on div "AND SESSION_HIT_TOTAL > 1" at bounding box center [860, 303] width 524 height 12
click at [772, 307] on div "AND ( SESSION_HIT_TOTAL > 1" at bounding box center [860, 303] width 524 height 12
click at [699, 557] on button "Preview Query" at bounding box center [718, 552] width 80 height 24
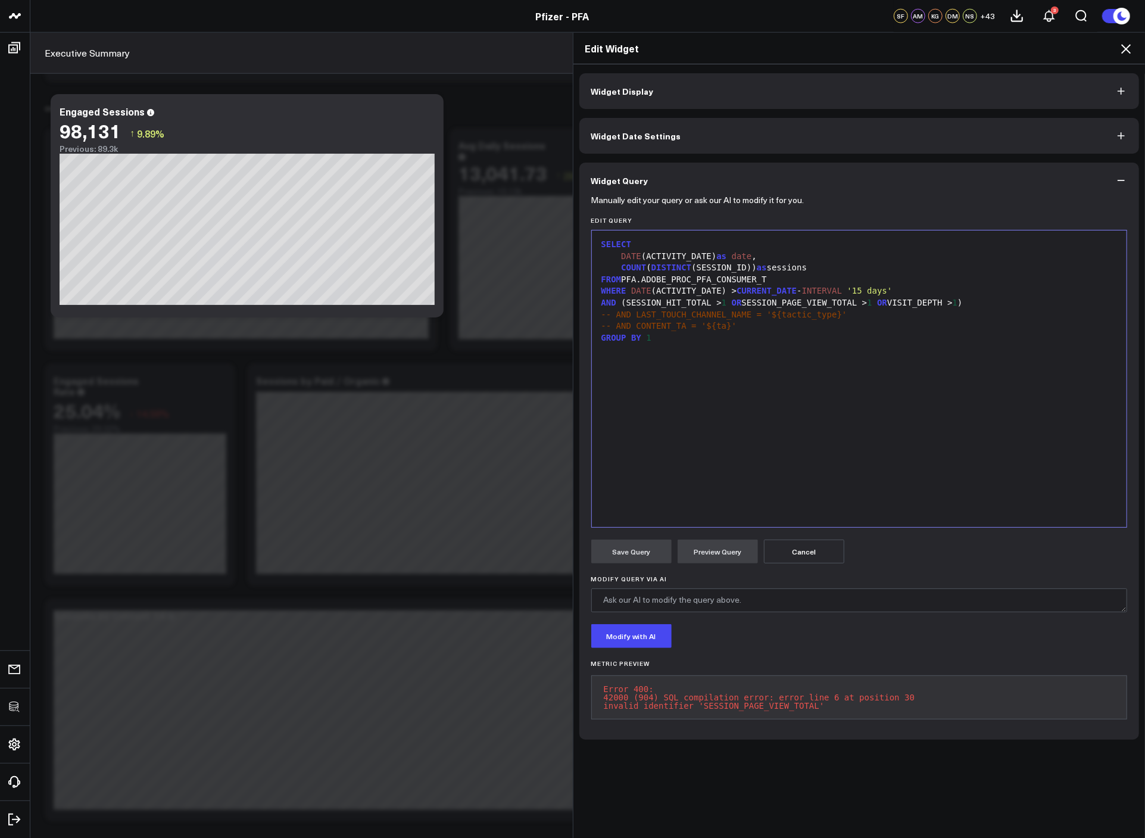
click at [662, 476] on div "SELECT DATE (ACTIVITY_DATE) as date , COUNT ( DISTINCT (SESSION_ID)) as session…" at bounding box center [860, 378] width 524 height 285
click at [834, 302] on div "AND (SESSION_HIT_TOTAL > 1 OR SESSION_PAGE_VIEW_TOTAL > 1 OR VISIT_DEPTH > 1 )" at bounding box center [860, 303] width 524 height 12
click at [729, 554] on button "Preview Query" at bounding box center [718, 552] width 80 height 24
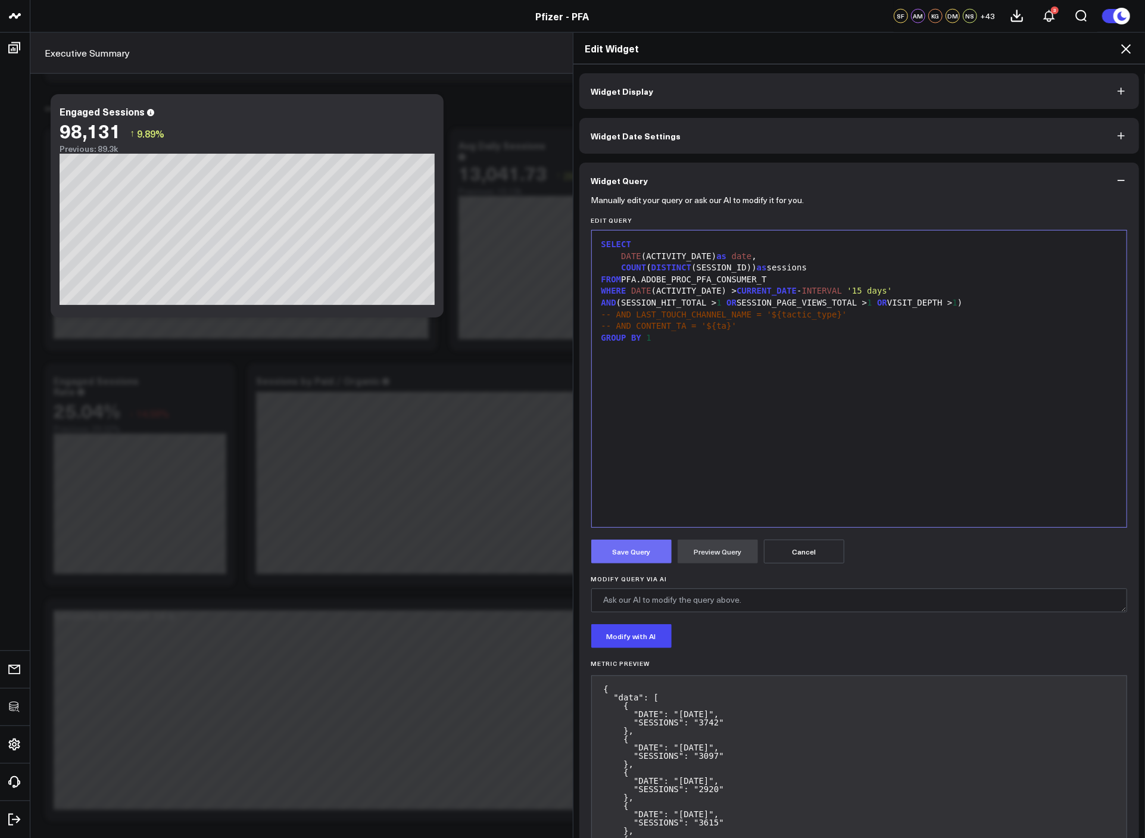
click at [604, 547] on button "Save Query" at bounding box center [631, 552] width 80 height 24
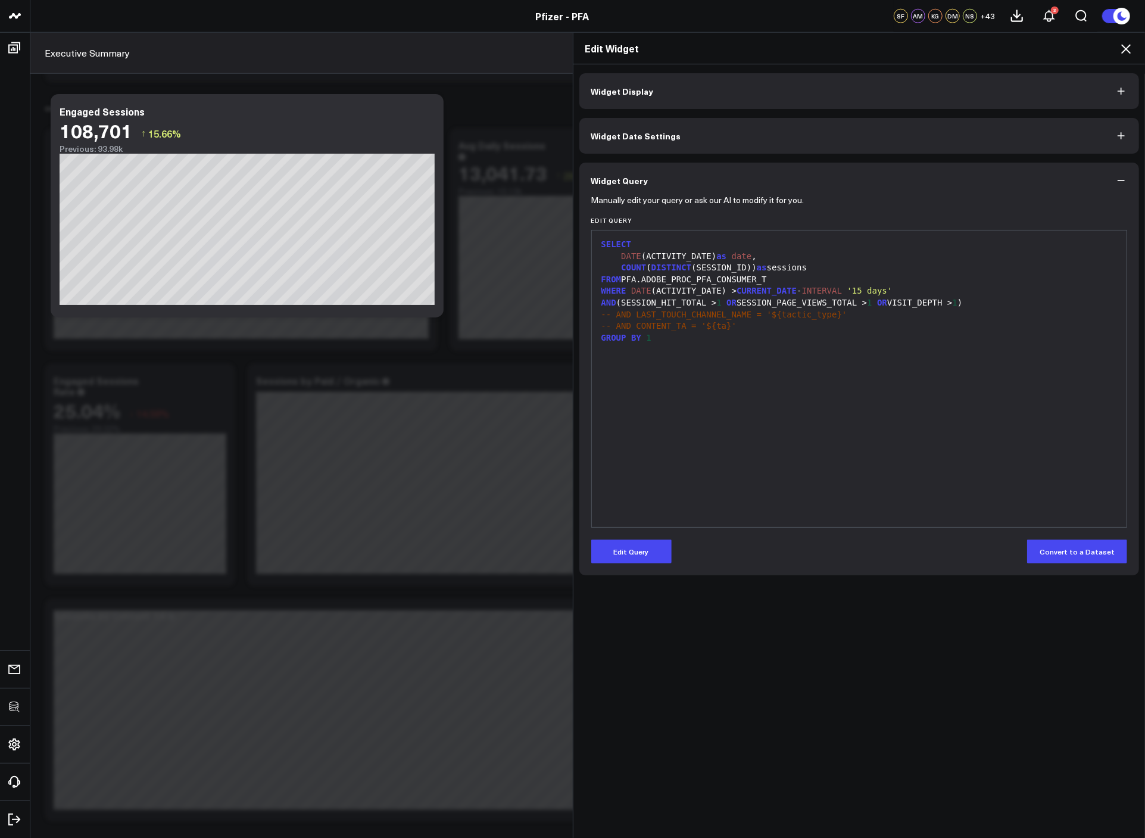
click at [1128, 45] on icon at bounding box center [1126, 49] width 14 height 14
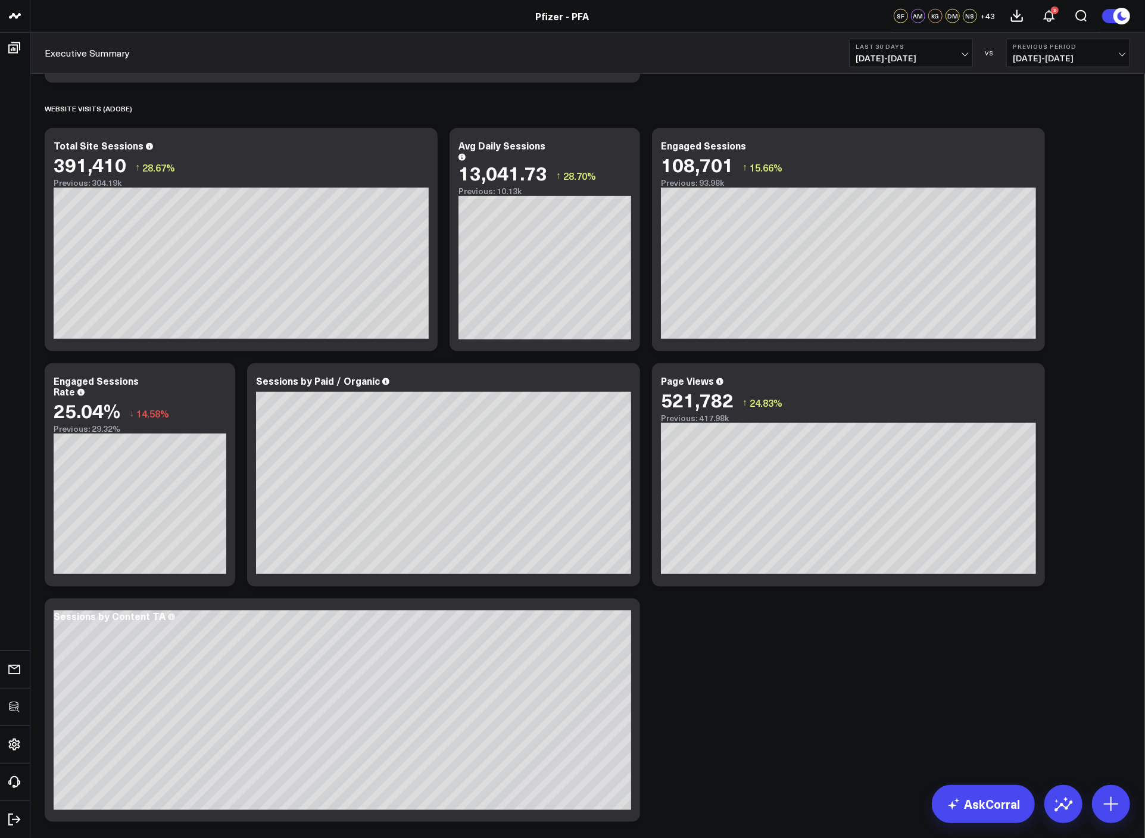
click at [1093, 263] on div "SPEND (PUBLICIS) Modify via AI Copy link to widget Ask support Remove Create li…" at bounding box center [588, 357] width 1098 height 2553
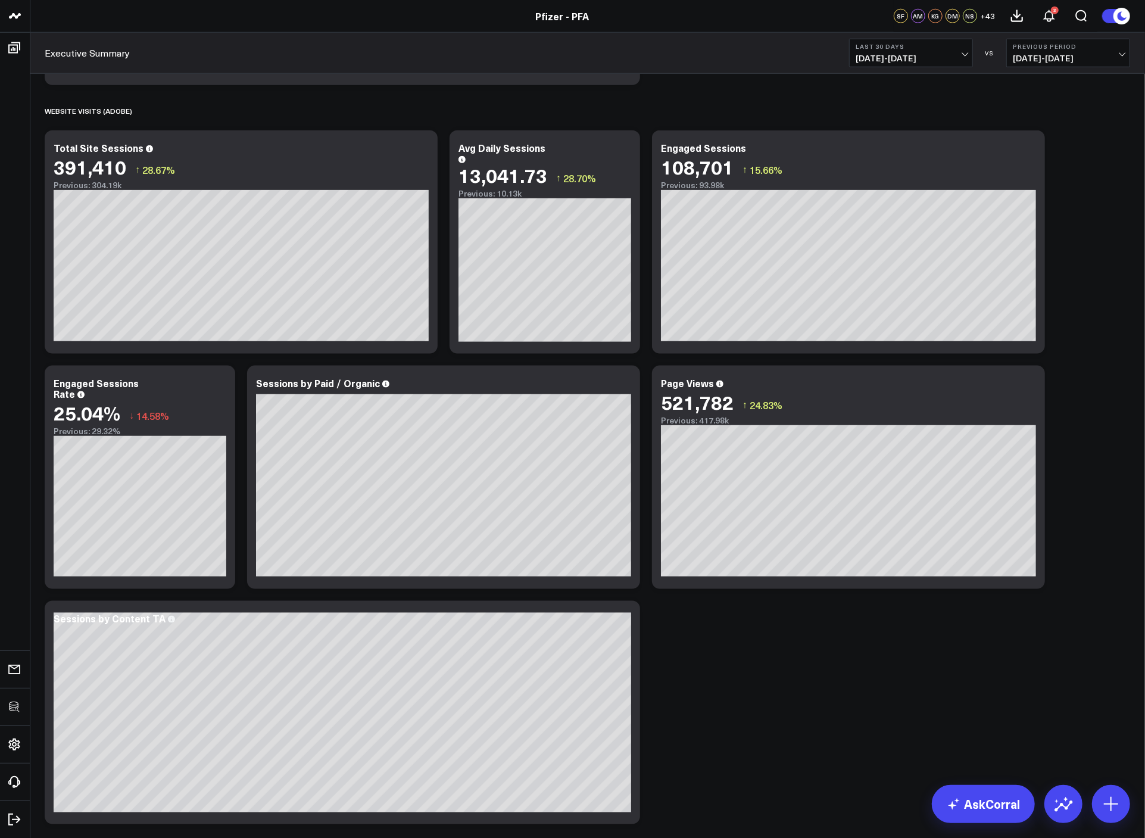
click at [906, 54] on span "[DATE] - [DATE]" at bounding box center [911, 59] width 111 height 10
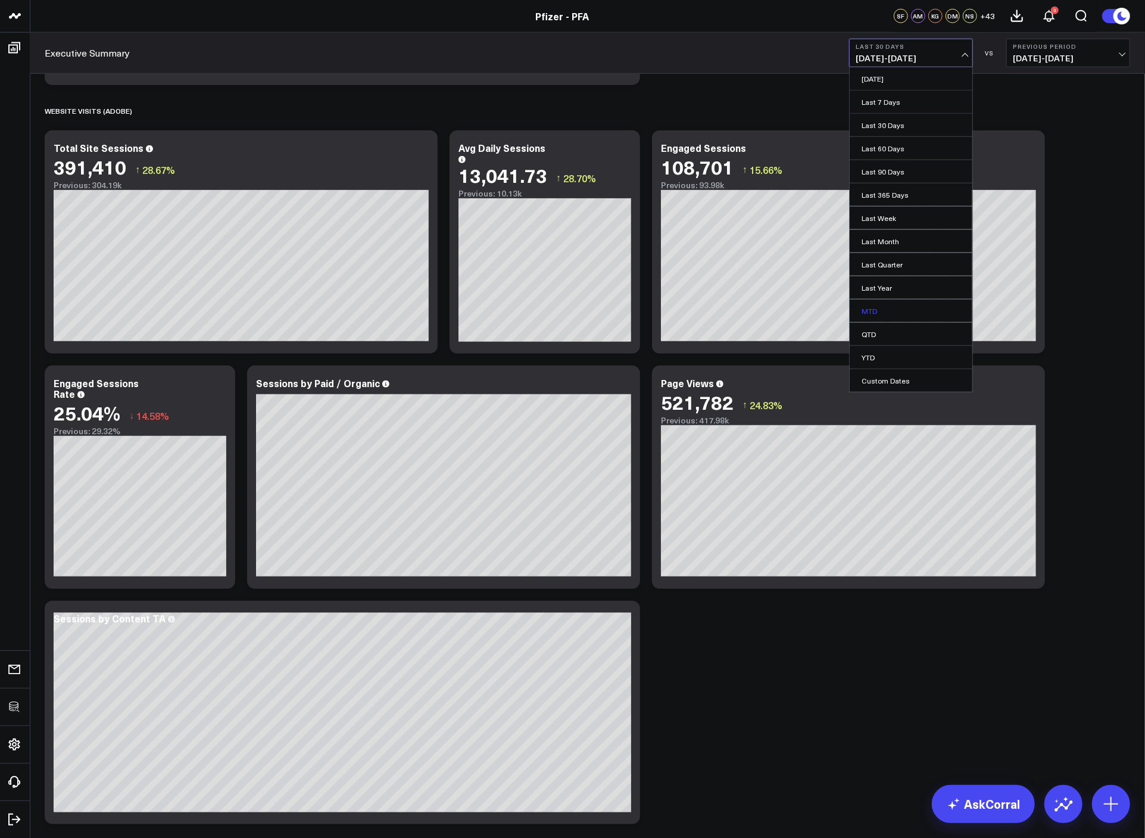
click at [878, 317] on link "MTD" at bounding box center [911, 311] width 123 height 23
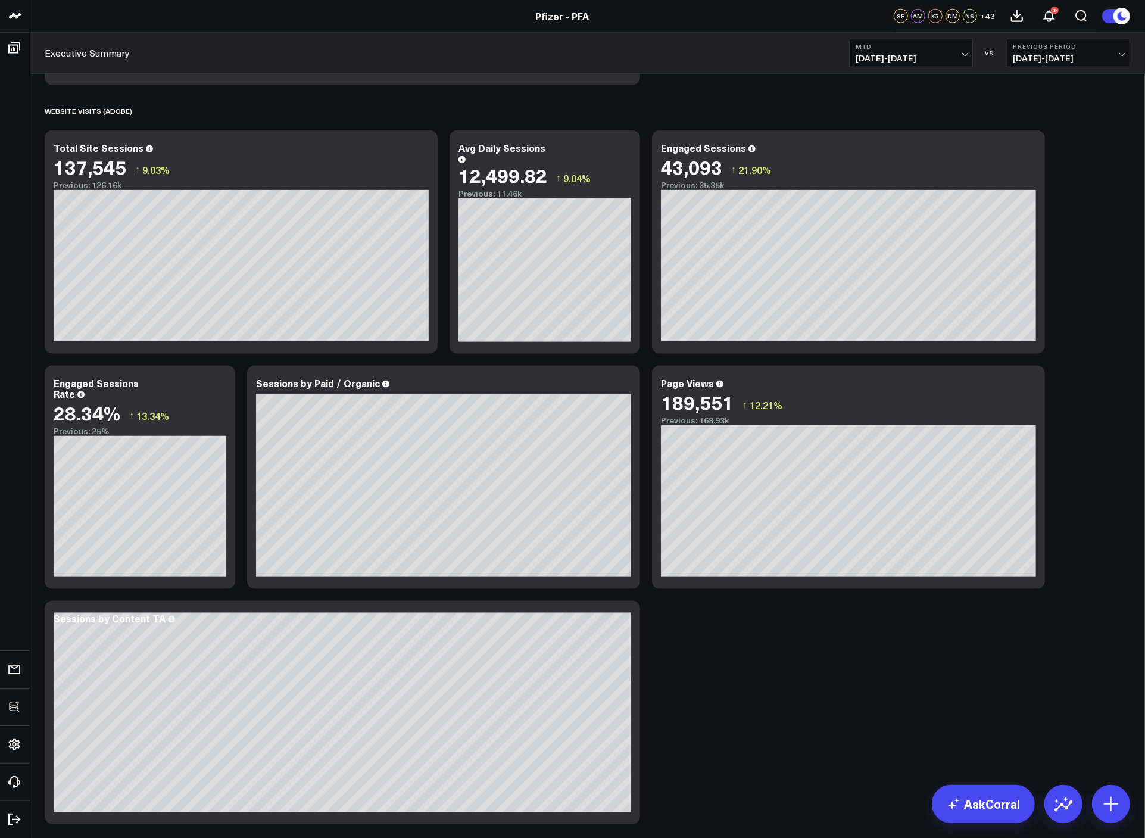
click at [788, 624] on div "SPEND (PUBLICIS) Modify via AI Copy link to widget Ask support Remove Create li…" at bounding box center [588, 359] width 1098 height 2553
click at [1032, 151] on icon at bounding box center [1029, 149] width 14 height 14
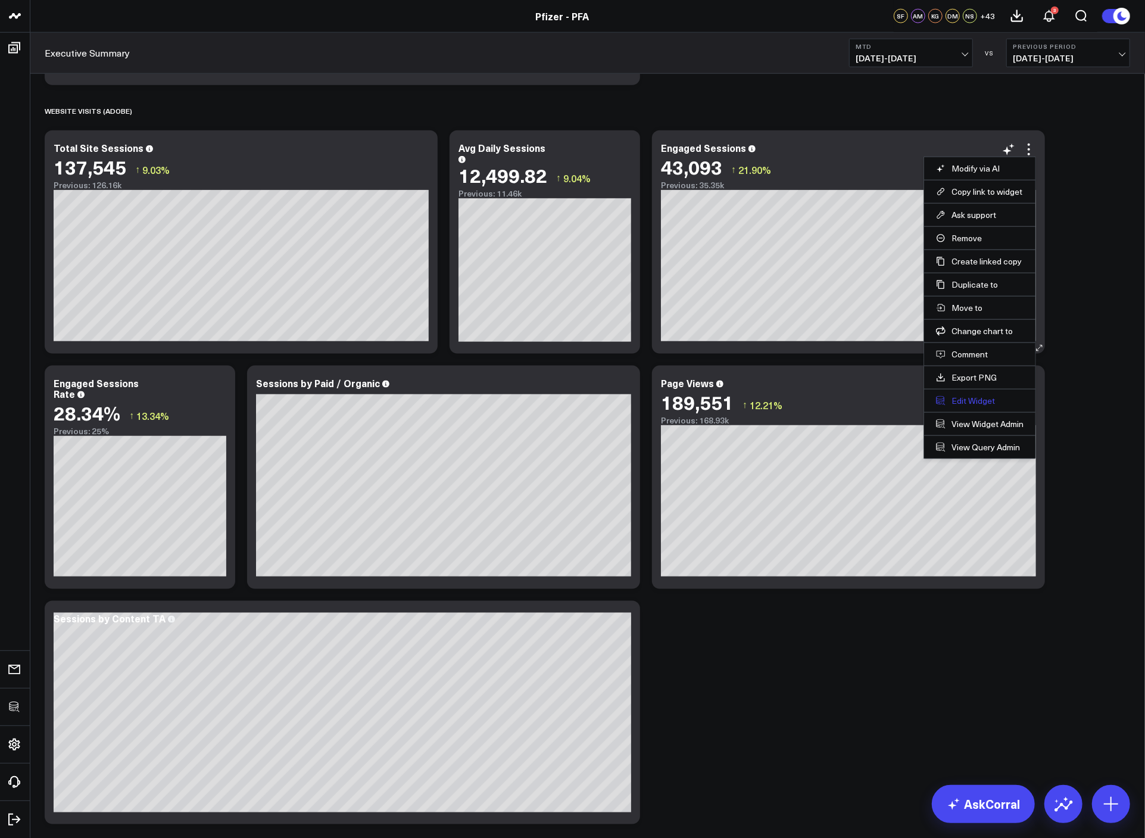
click at [980, 395] on button "Edit Widget" at bounding box center [980, 400] width 88 height 11
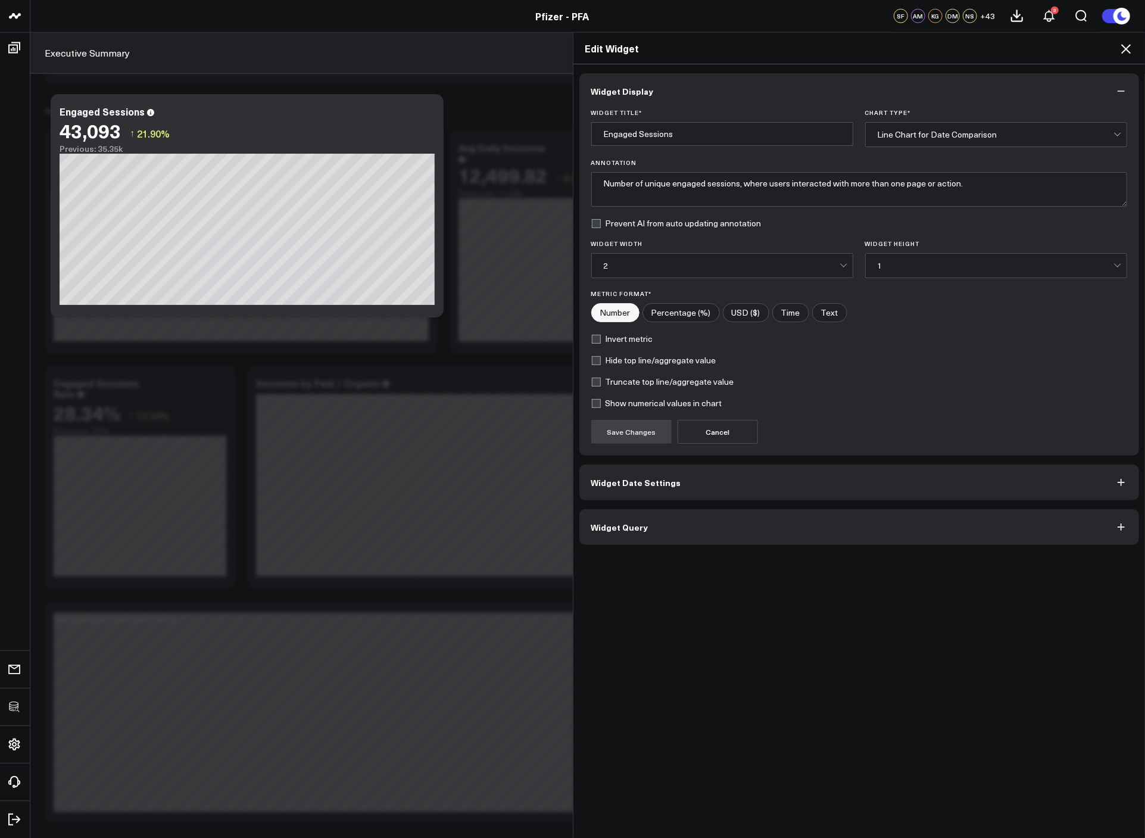
click at [735, 522] on button "Widget Query" at bounding box center [859, 527] width 560 height 36
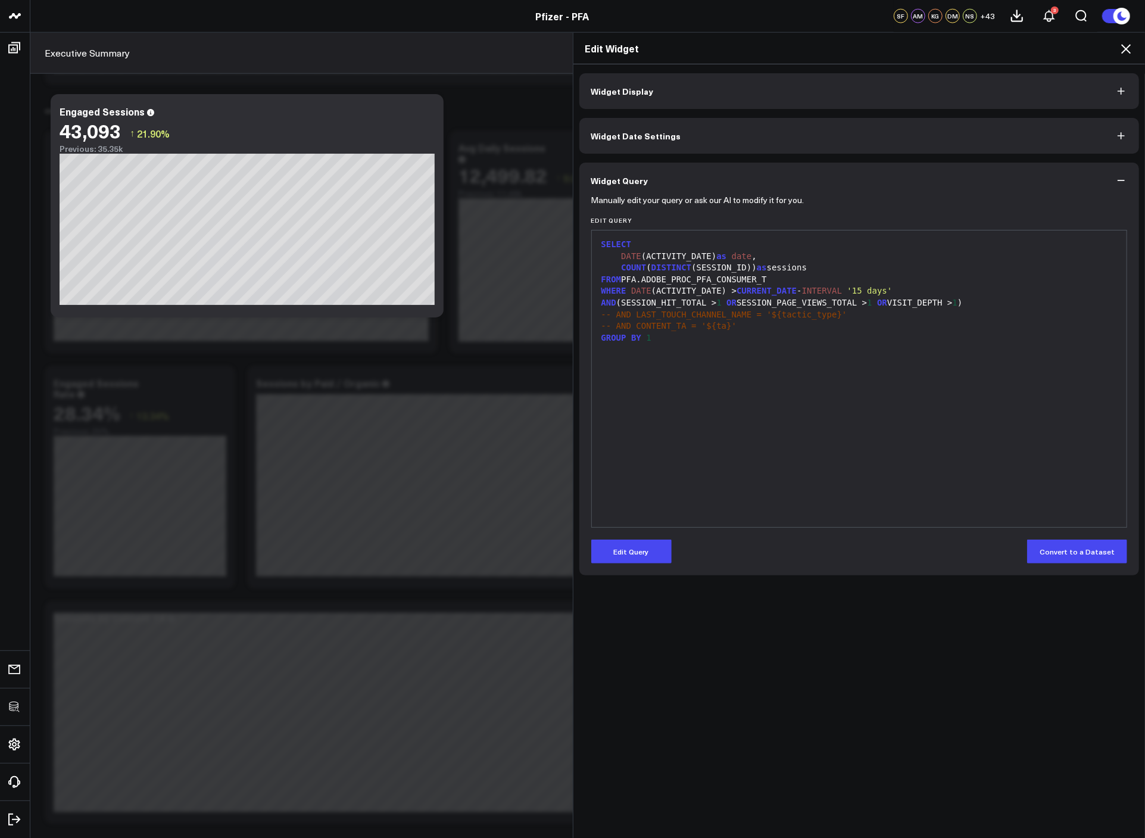
click at [1123, 46] on icon at bounding box center [1126, 49] width 10 height 10
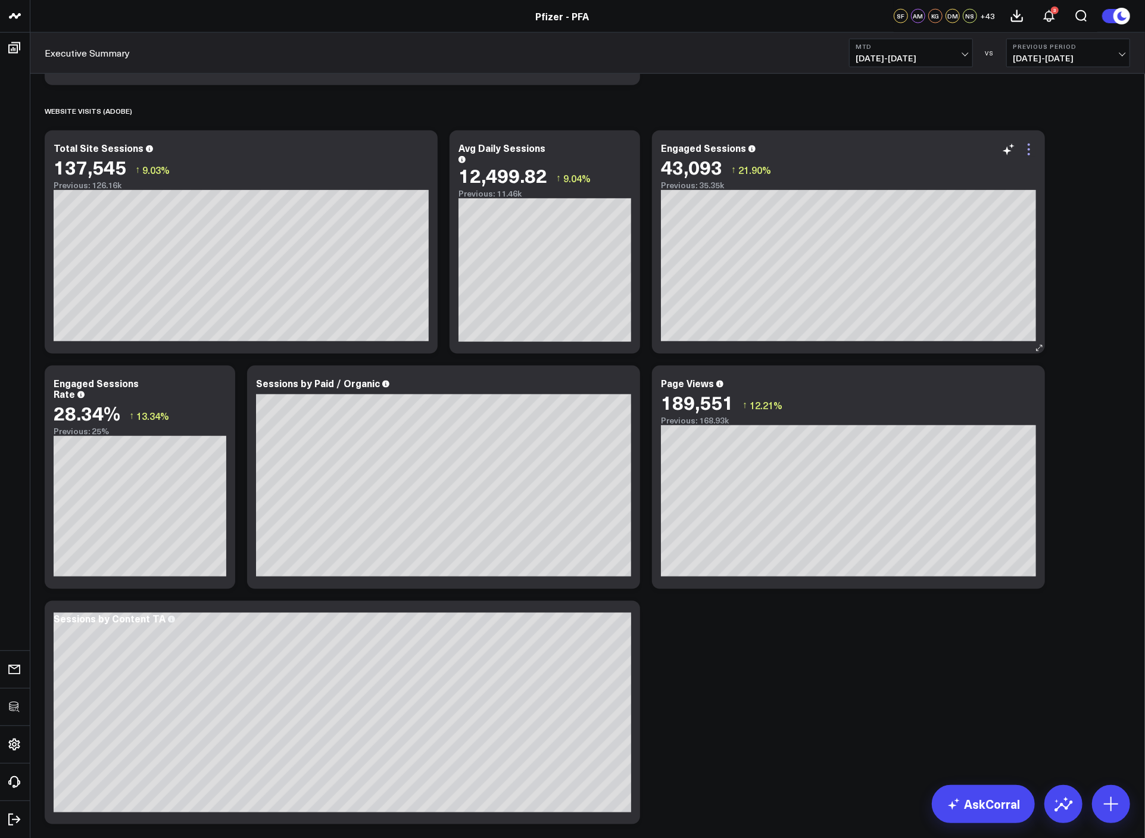
click at [1033, 151] on icon at bounding box center [1029, 149] width 14 height 14
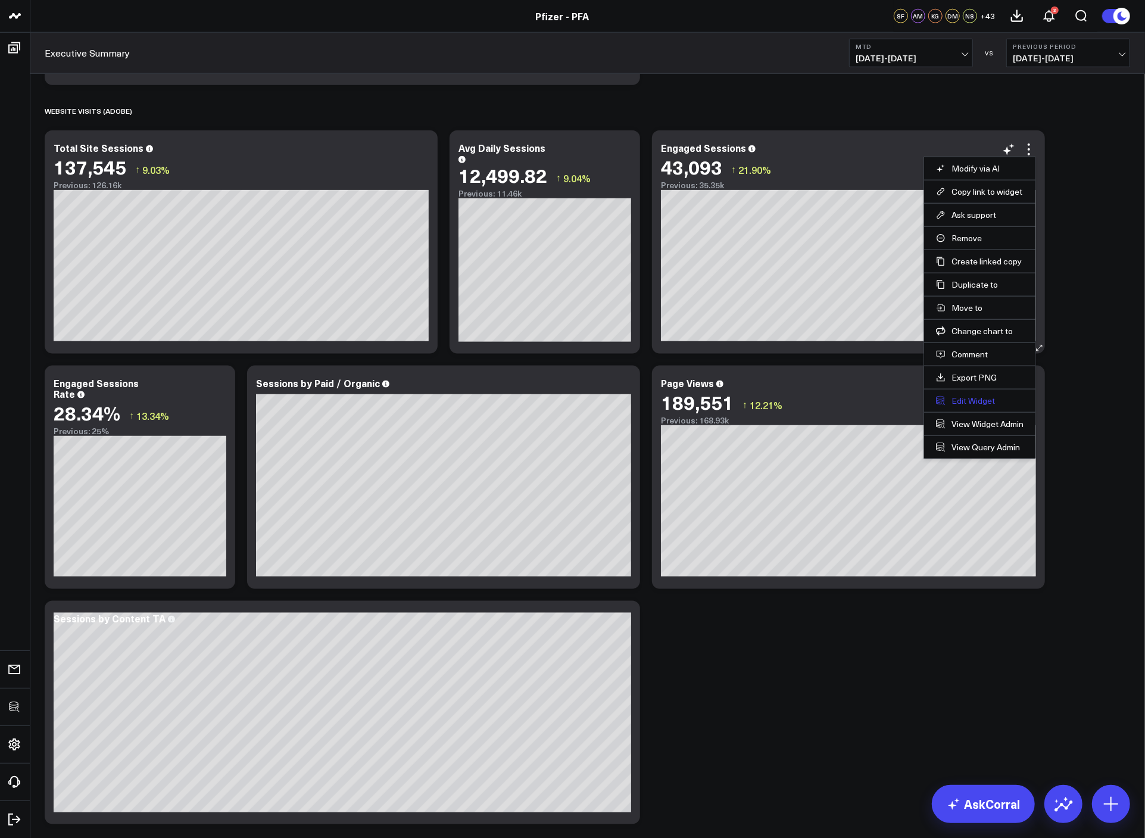
click at [983, 397] on button "Edit Widget" at bounding box center [980, 400] width 88 height 11
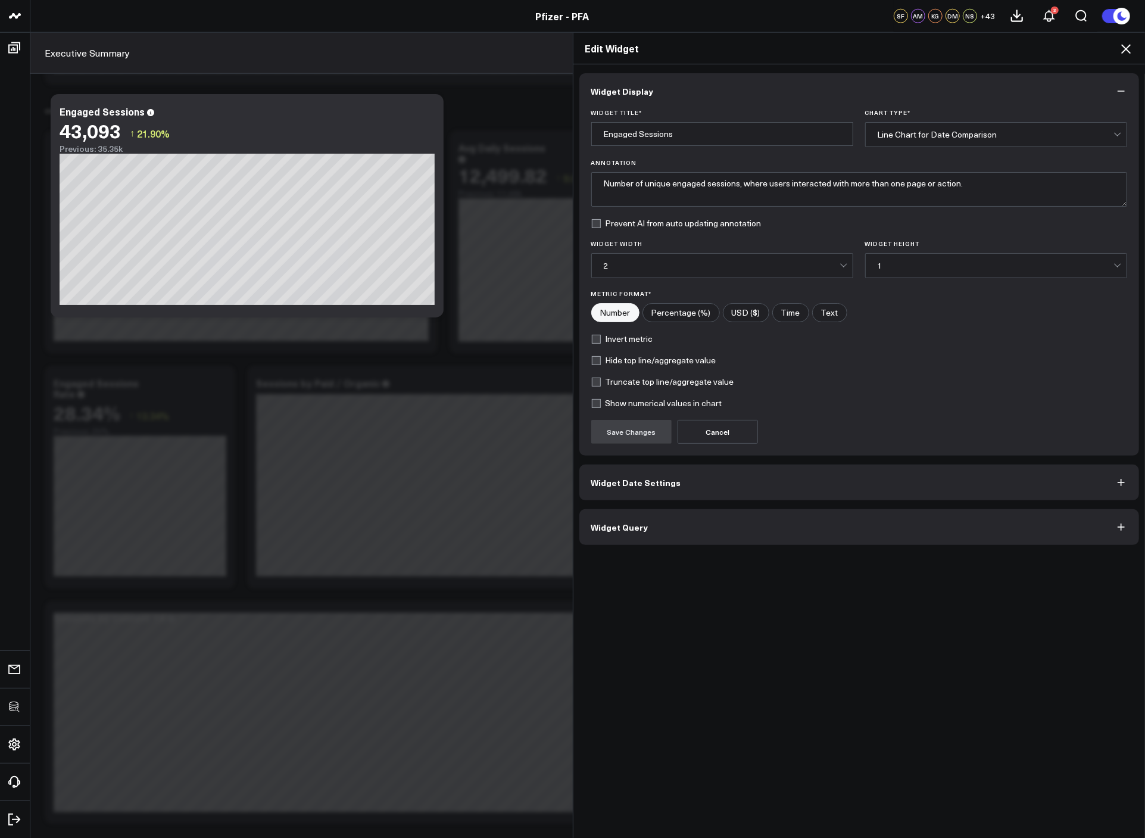
click at [1121, 52] on icon at bounding box center [1126, 49] width 14 height 14
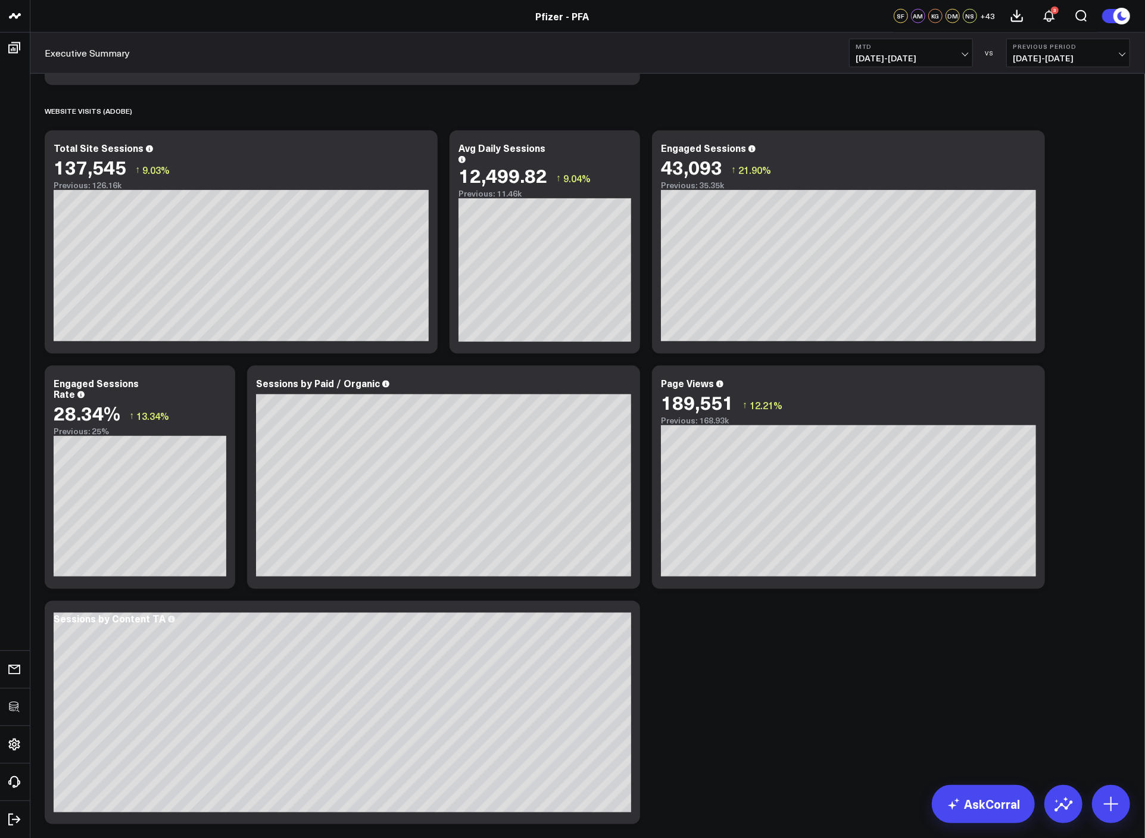
click at [926, 54] on span "08/01/25 - 08/11/25" at bounding box center [911, 59] width 111 height 10
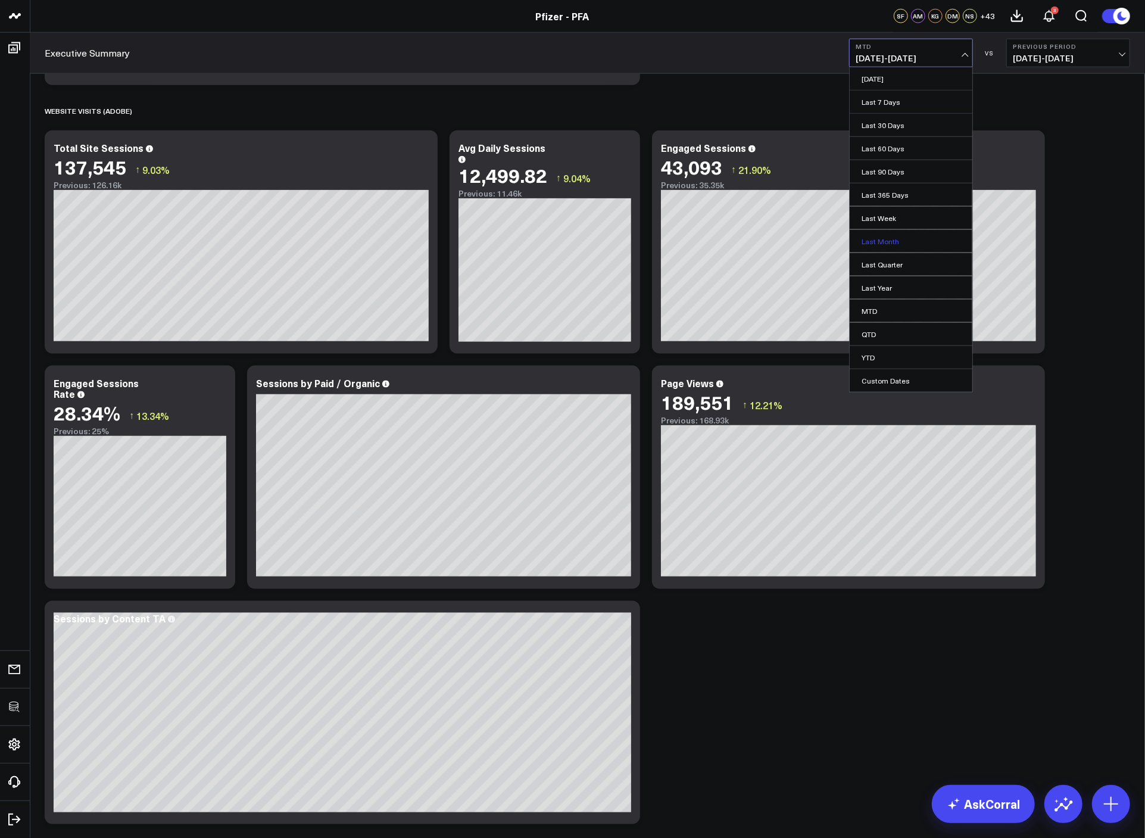
click at [909, 235] on link "Last Month" at bounding box center [911, 241] width 123 height 23
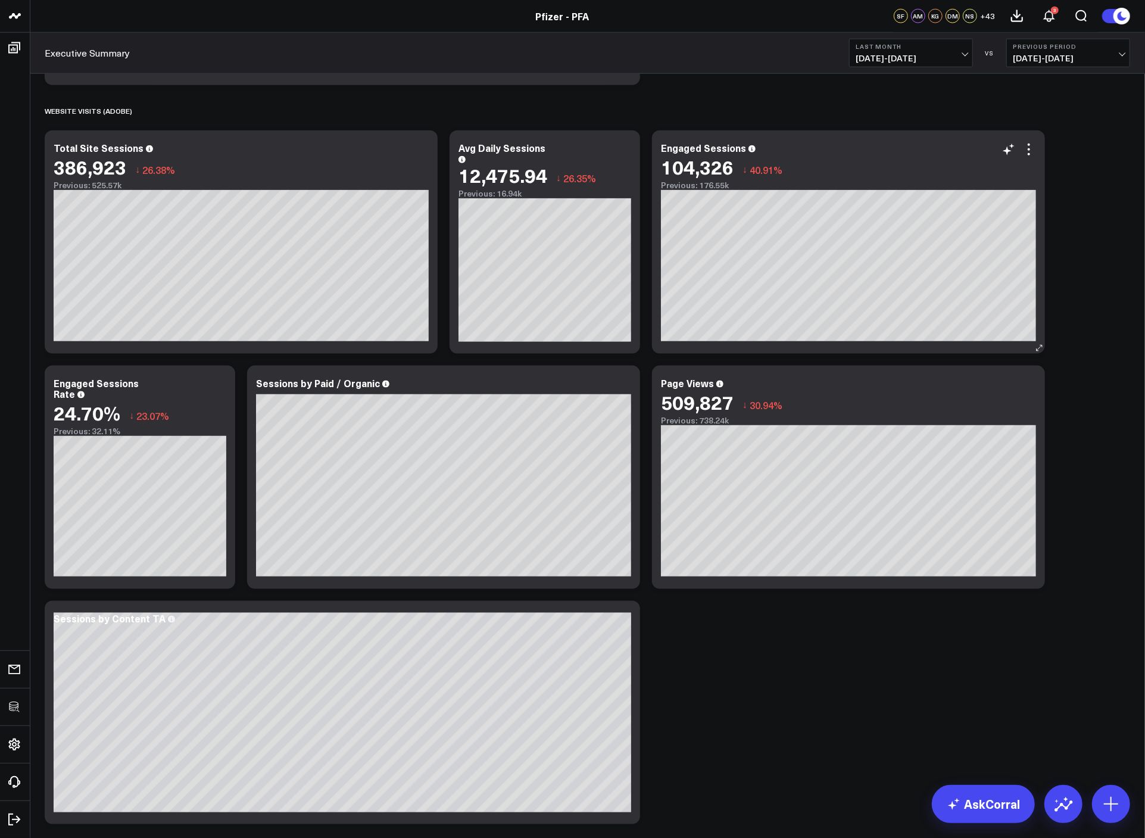
click at [1032, 155] on icon at bounding box center [1029, 149] width 14 height 14
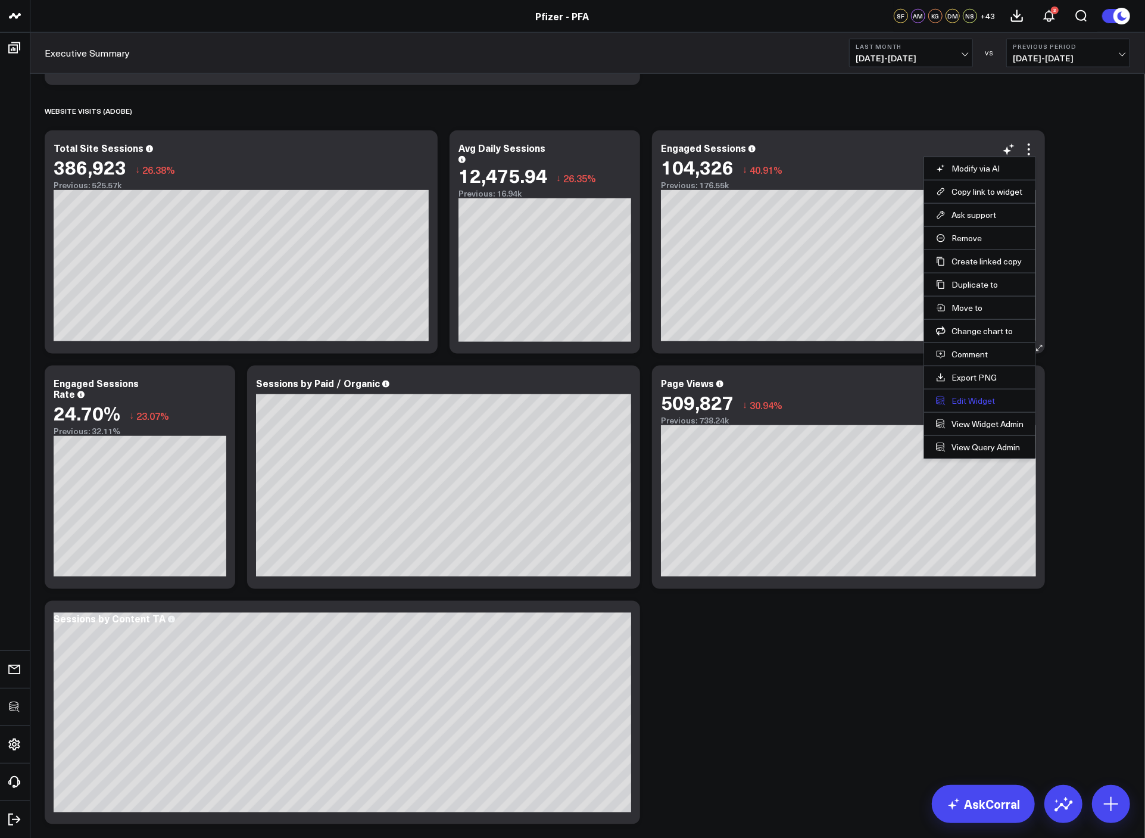
click at [948, 397] on button "Edit Widget" at bounding box center [980, 400] width 88 height 11
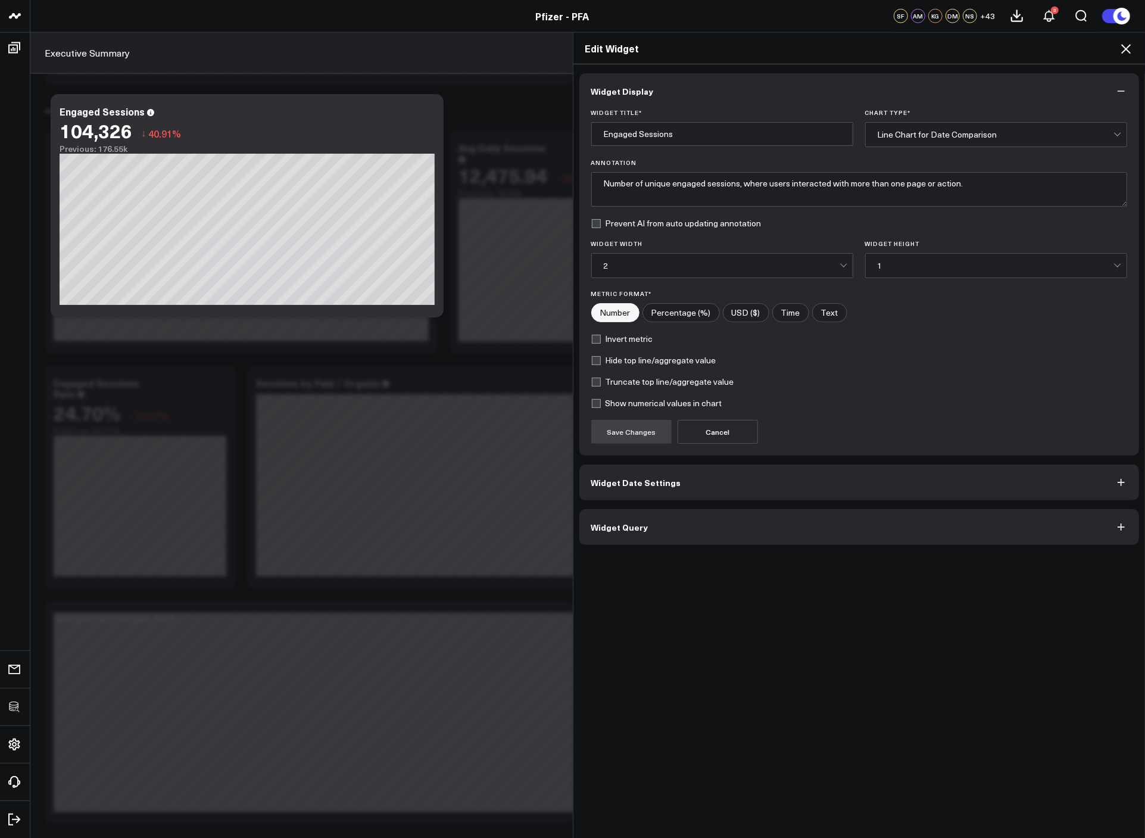
click at [782, 521] on button "Widget Query" at bounding box center [859, 527] width 560 height 36
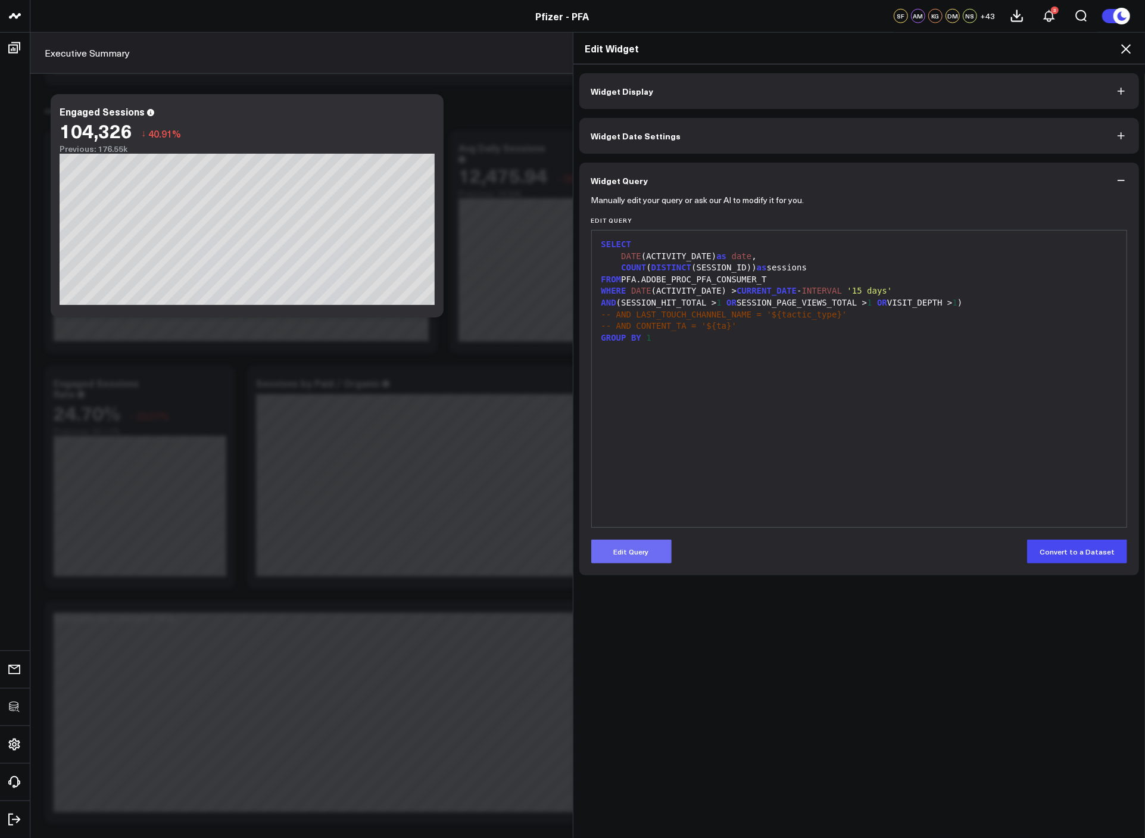
click at [629, 554] on button "Edit Query" at bounding box center [631, 552] width 80 height 24
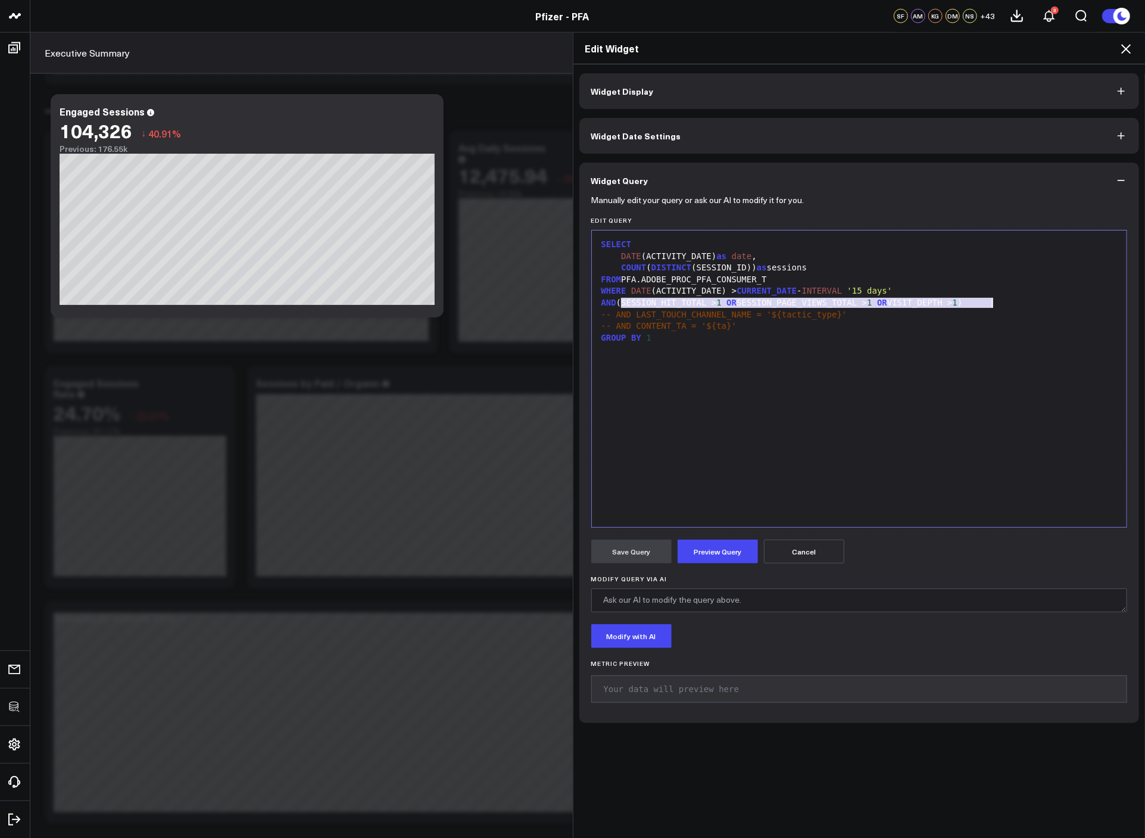
drag, startPoint x: 617, startPoint y: 303, endPoint x: 1023, endPoint y: 304, distance: 406.2
click at [1023, 304] on div "AND (SESSION_HIT_TOTAL > 1 OR SESSION_PAGE_VIEWS_TOTAL > 1 OR VISIT_DEPTH > 1 )" at bounding box center [860, 303] width 524 height 12
click at [740, 557] on button "Preview Query" at bounding box center [718, 552] width 80 height 24
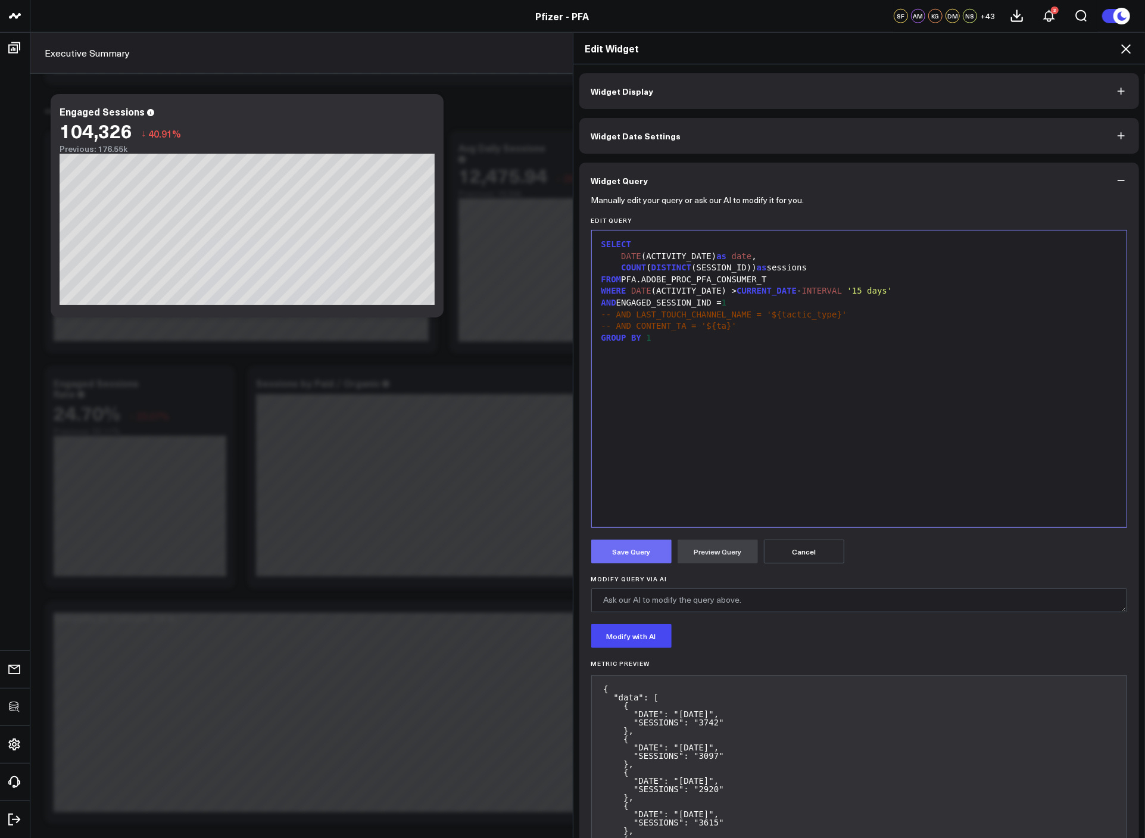
click at [648, 541] on button "Save Query" at bounding box center [631, 552] width 80 height 24
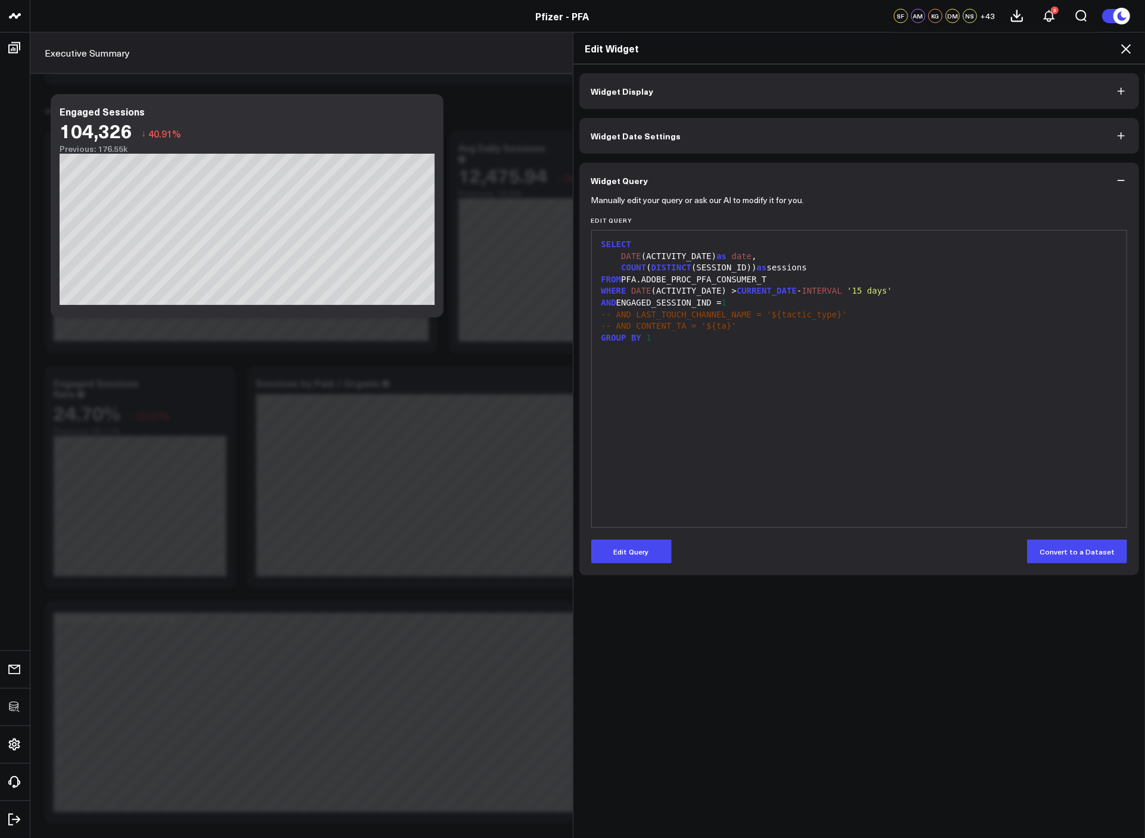
click at [685, 302] on div "AND ENGAGED_SESSION_IND = 1" at bounding box center [860, 303] width 524 height 12
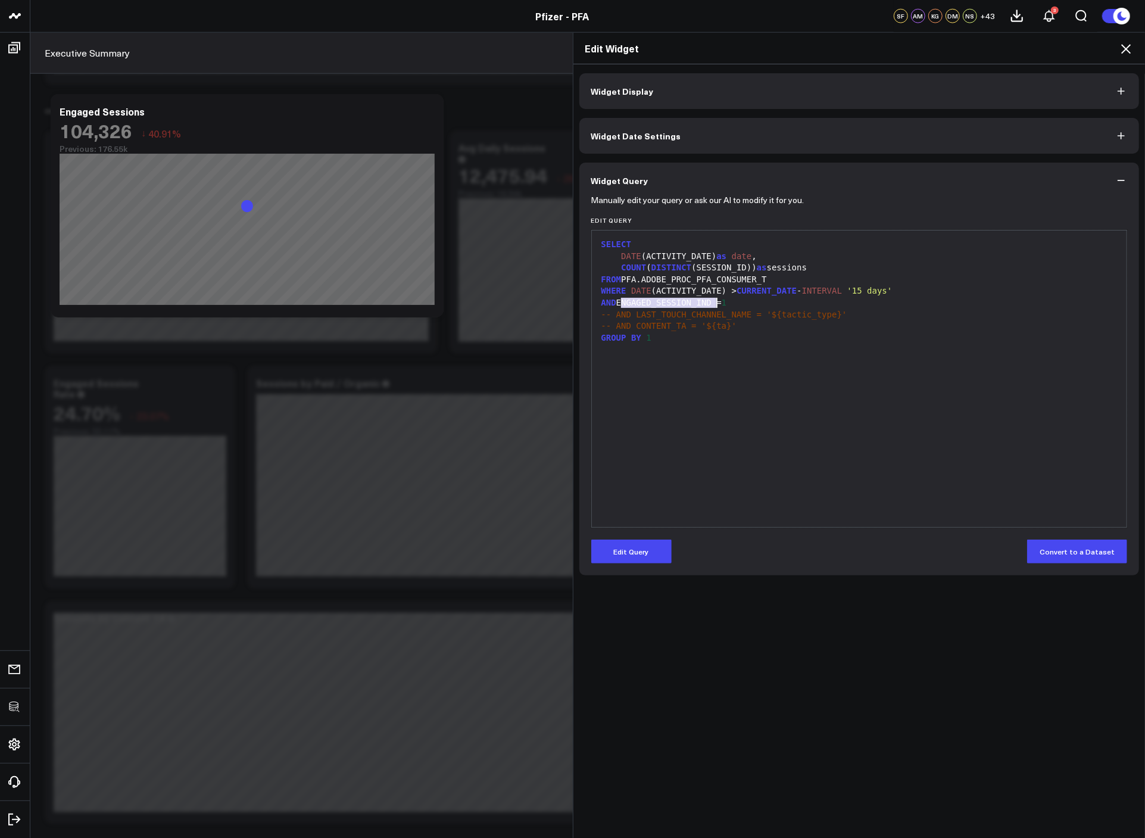
click at [685, 302] on div "AND ENGAGED_SESSION_IND = 1" at bounding box center [860, 303] width 524 height 12
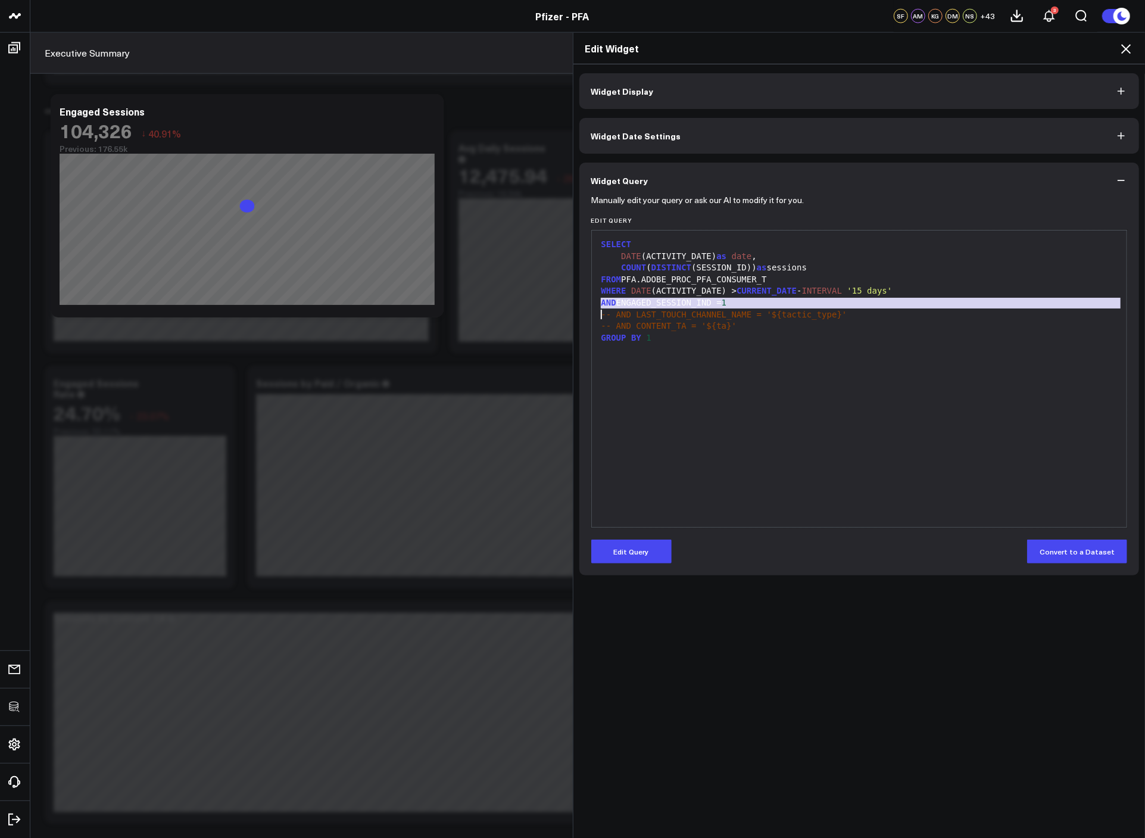
copy div "AND ENGAGED_SESSION_IND = 1"
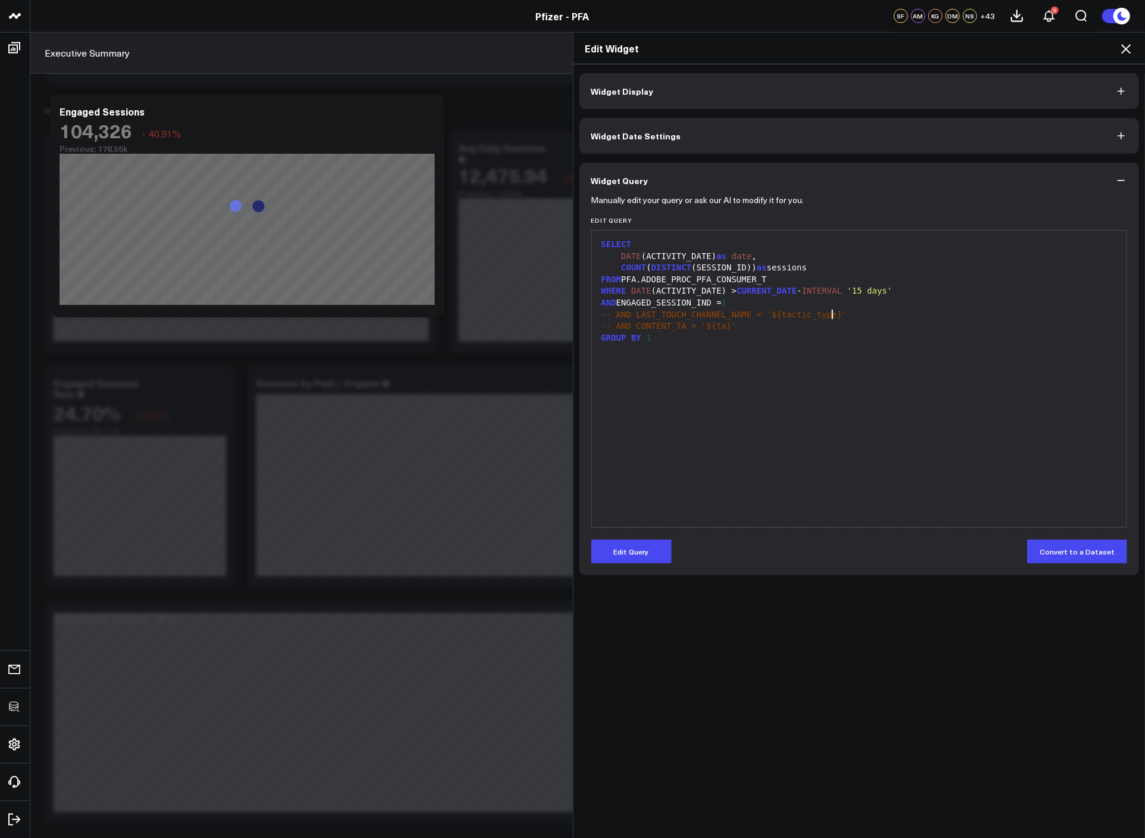
click at [829, 310] on span "-- AND LAST_TOUCH_CHANNEL_NAME = '${tactic_type}'" at bounding box center [725, 315] width 246 height 10
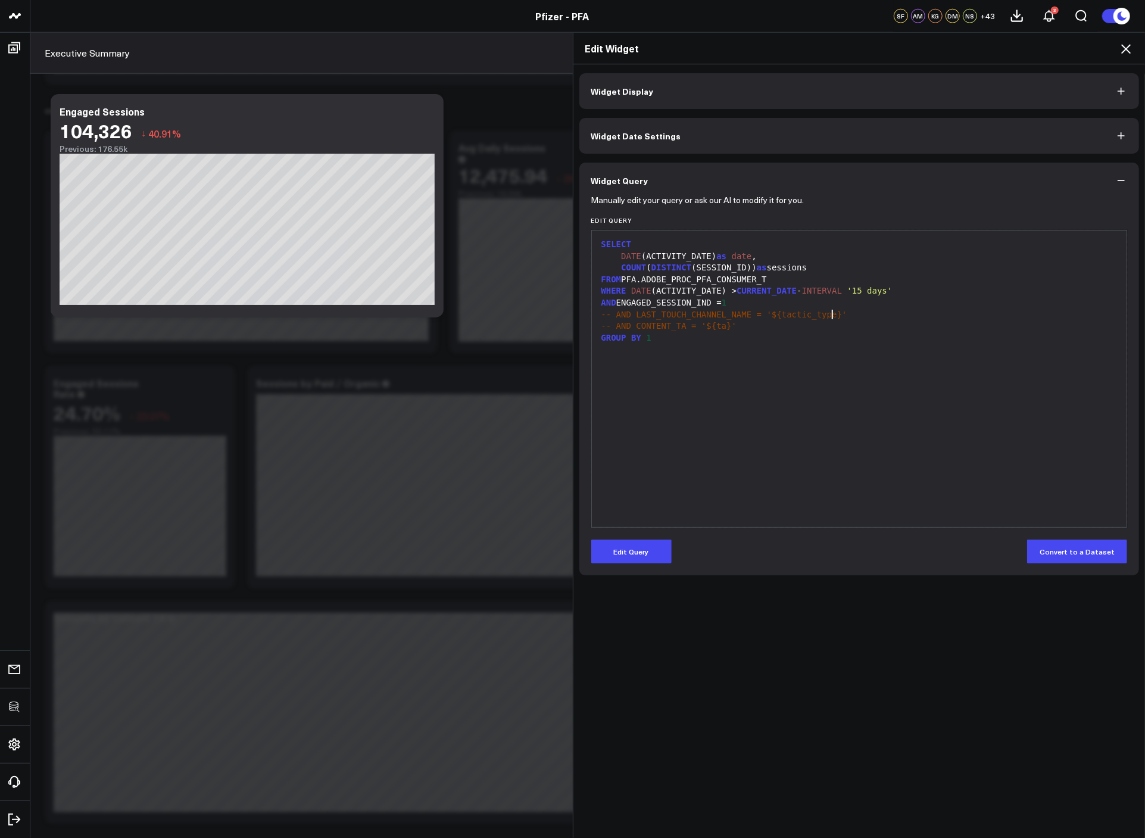
click at [665, 299] on div "AND ENGAGED_SESSION_IND = 1" at bounding box center [860, 303] width 524 height 12
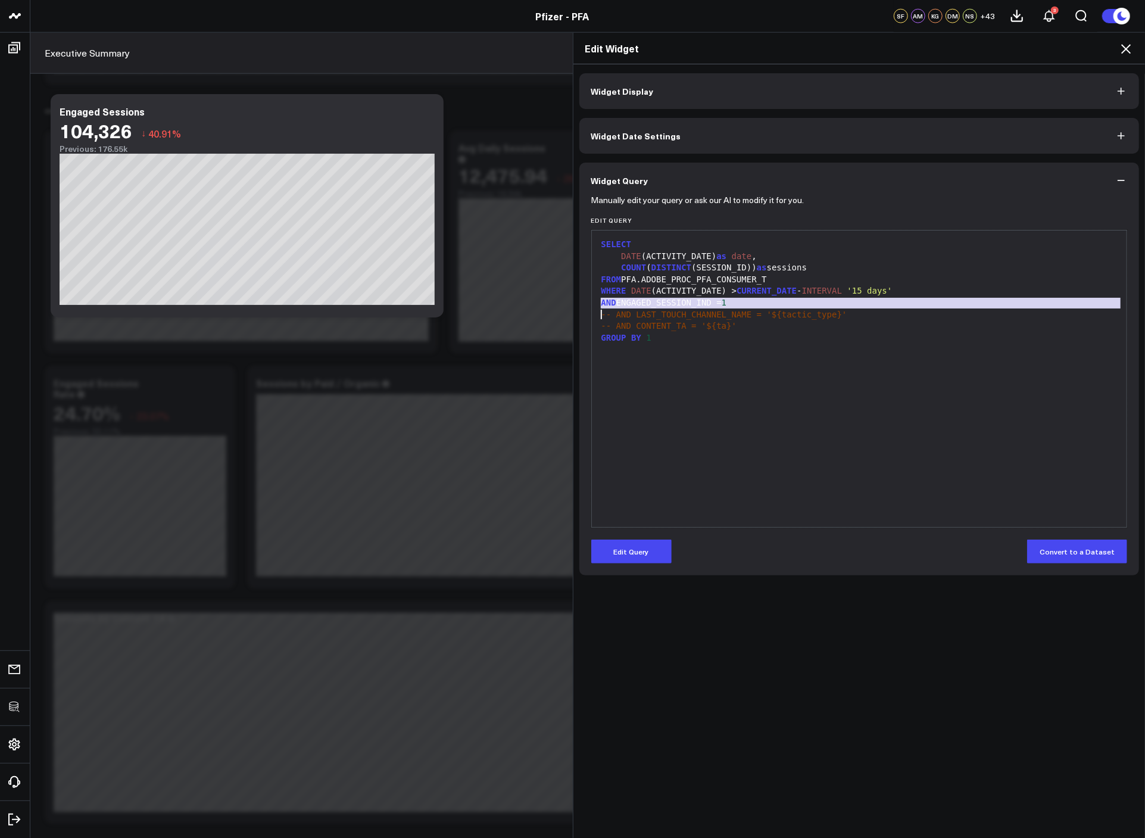
click at [665, 299] on div "AND ENGAGED_SESSION_IND = 1" at bounding box center [860, 303] width 524 height 12
copy div "AND ENGAGED_SESSION_IND = 1"
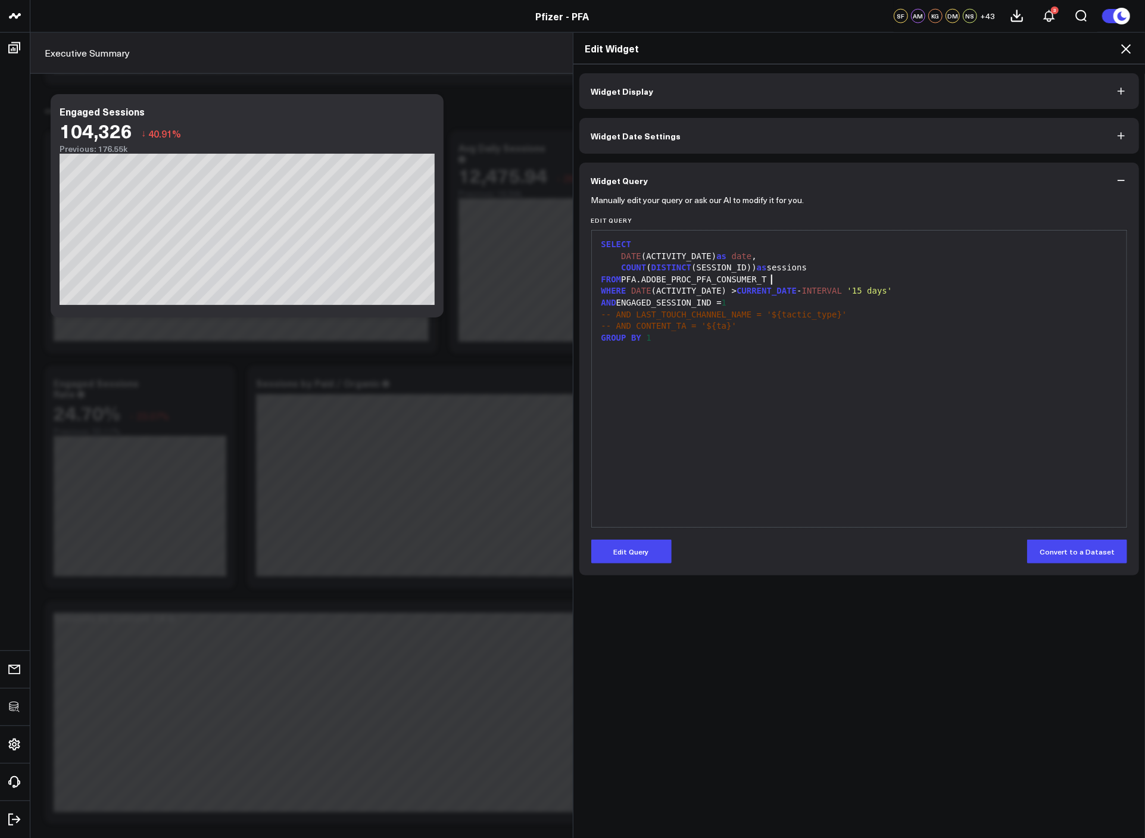
click at [819, 284] on div "FROM PFA.ADOBE_PROC_PFA_CONSUMER_T" at bounding box center [860, 280] width 524 height 12
click at [1131, 44] on icon at bounding box center [1126, 49] width 14 height 14
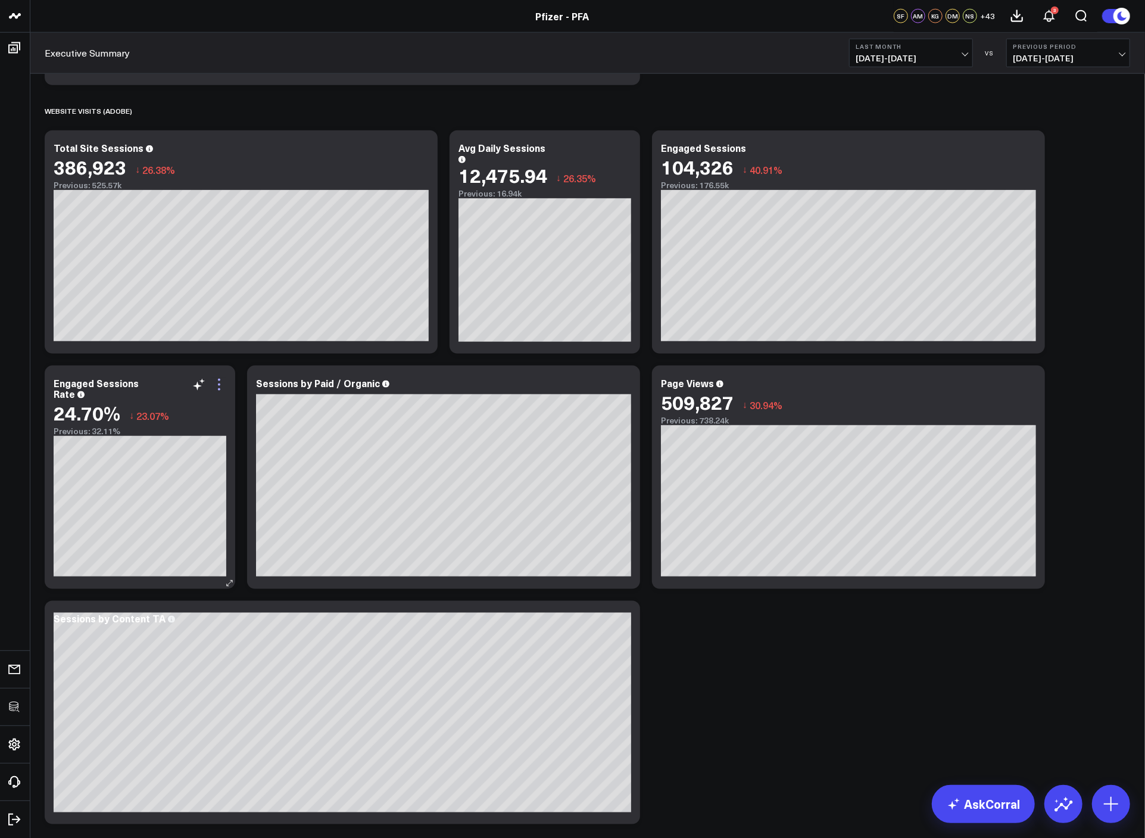
click at [223, 387] on icon at bounding box center [219, 385] width 14 height 14
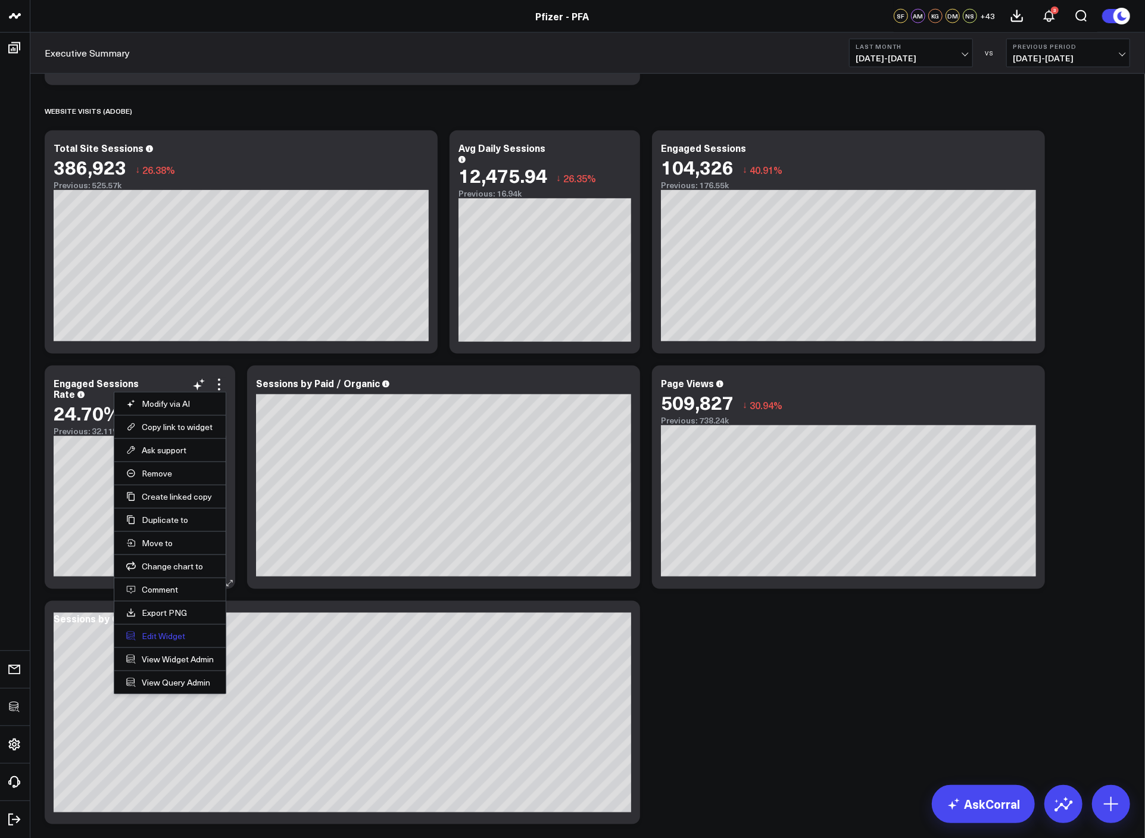
click at [161, 635] on button "Edit Widget" at bounding box center [170, 636] width 88 height 11
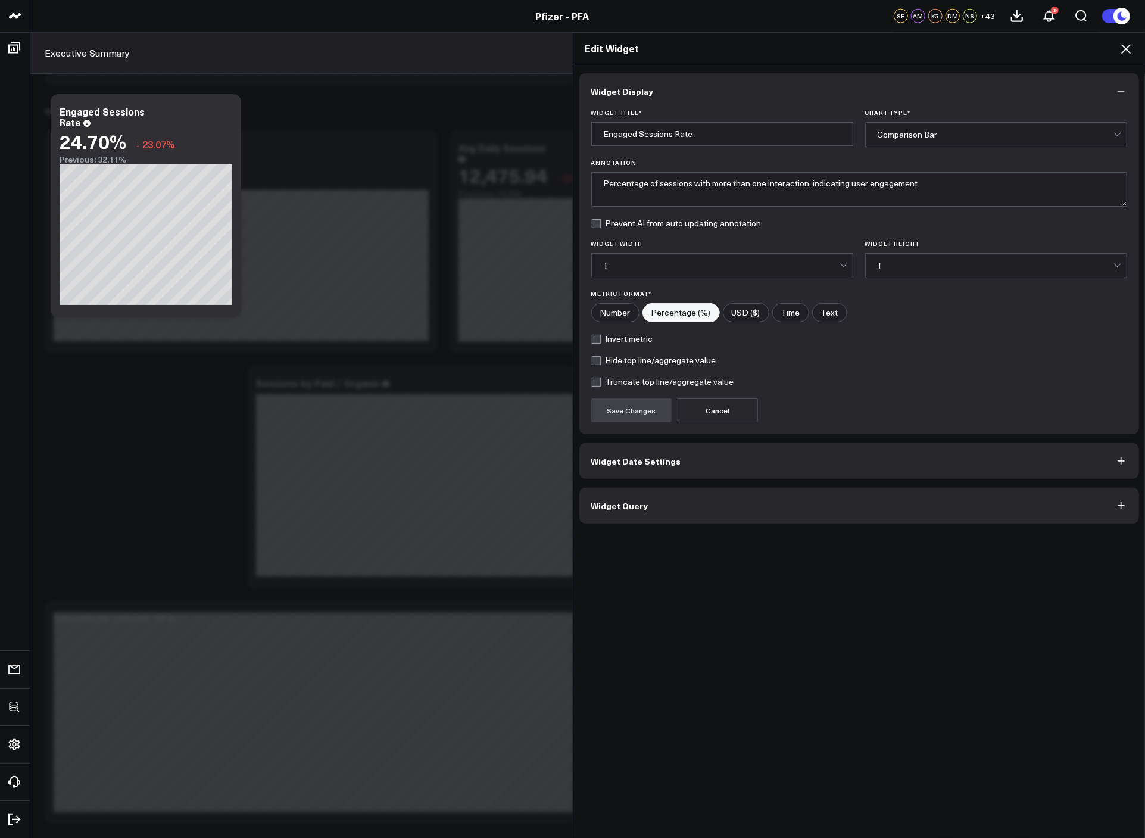
click at [643, 512] on button "Widget Query" at bounding box center [859, 506] width 560 height 36
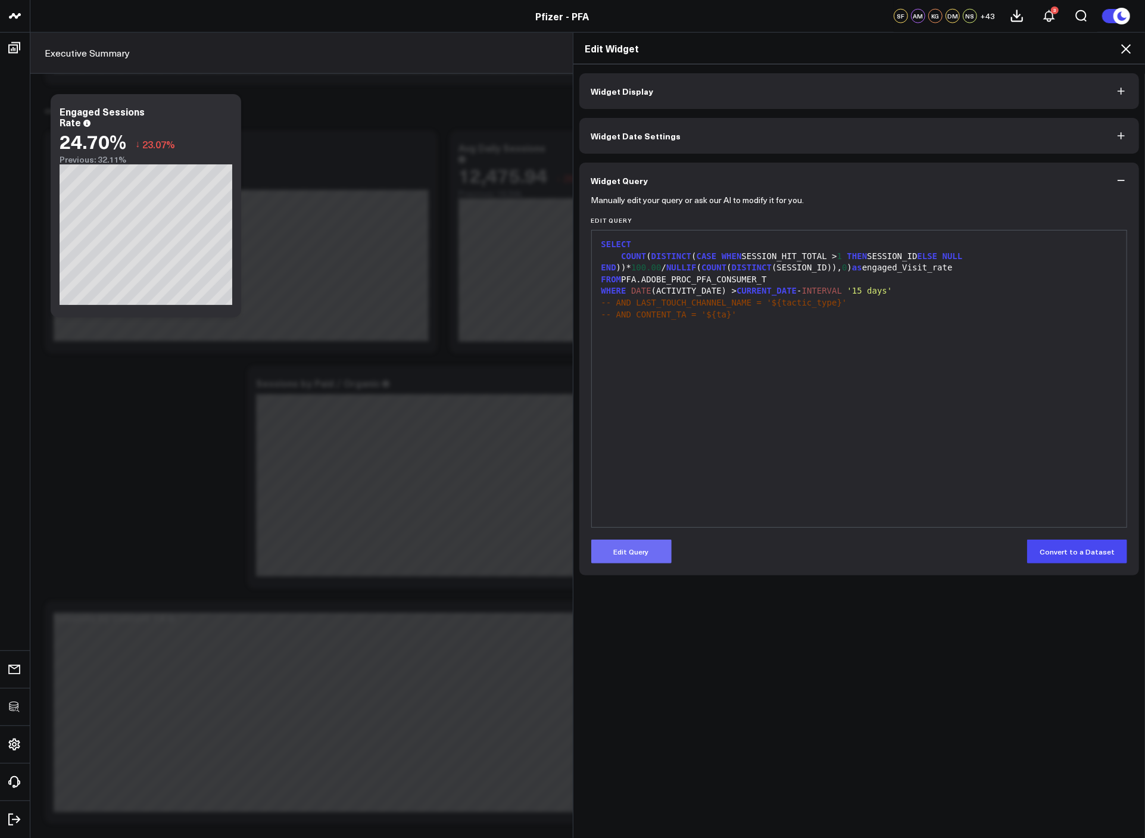
click at [650, 544] on button "Edit Query" at bounding box center [631, 552] width 80 height 24
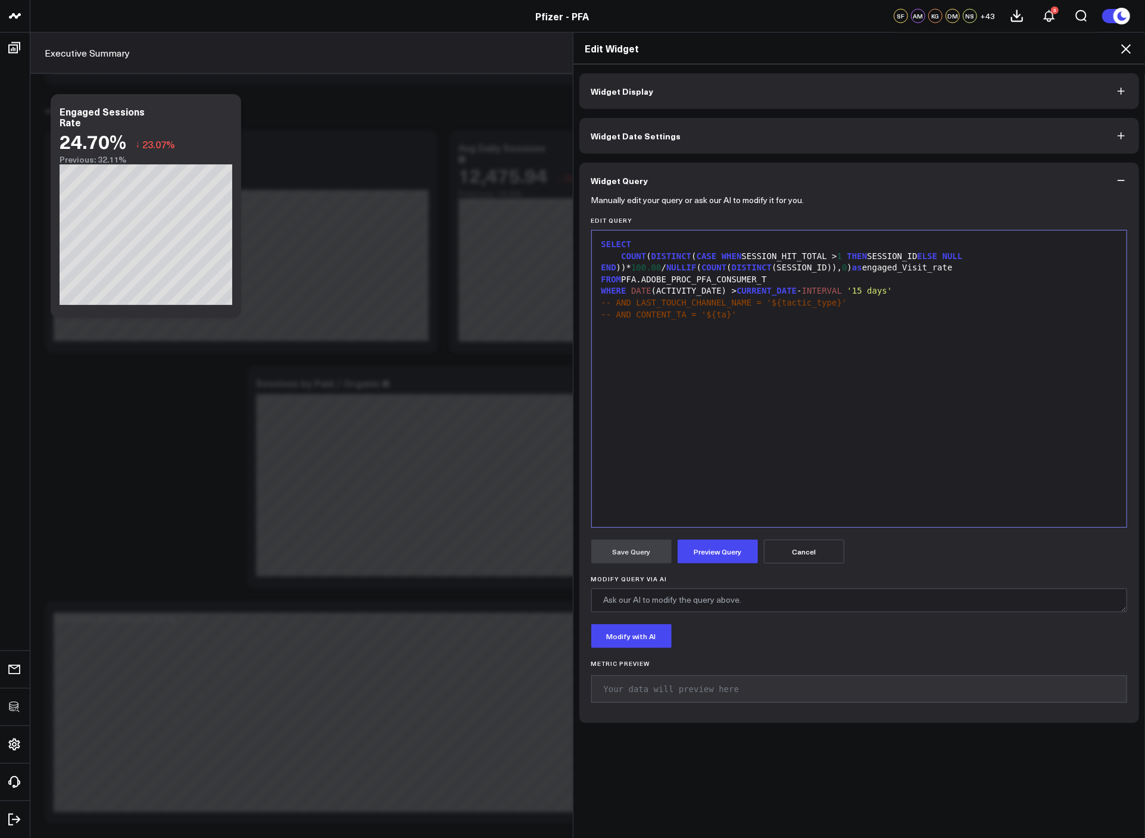
click at [1124, 50] on icon at bounding box center [1126, 49] width 14 height 14
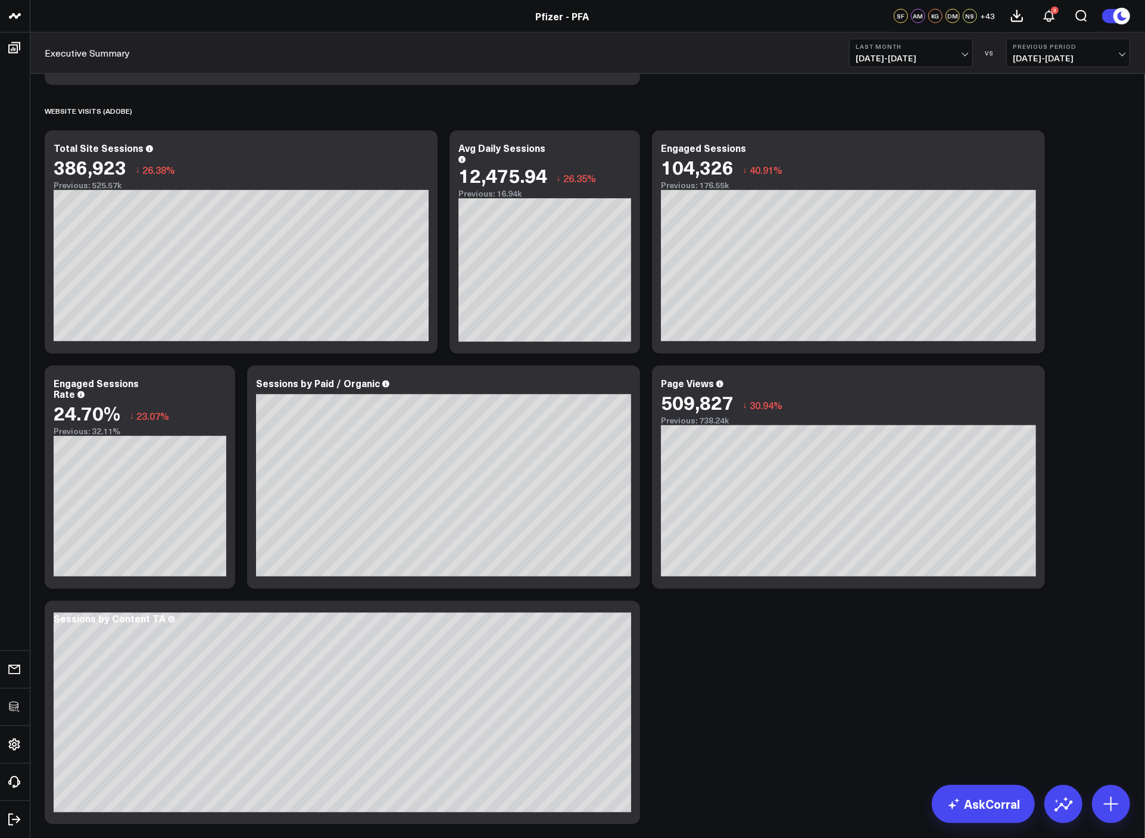
click at [1073, 391] on div "SPEND (PUBLICIS) Modify via AI Copy link to widget Ask support Remove Create li…" at bounding box center [588, 359] width 1098 height 2553
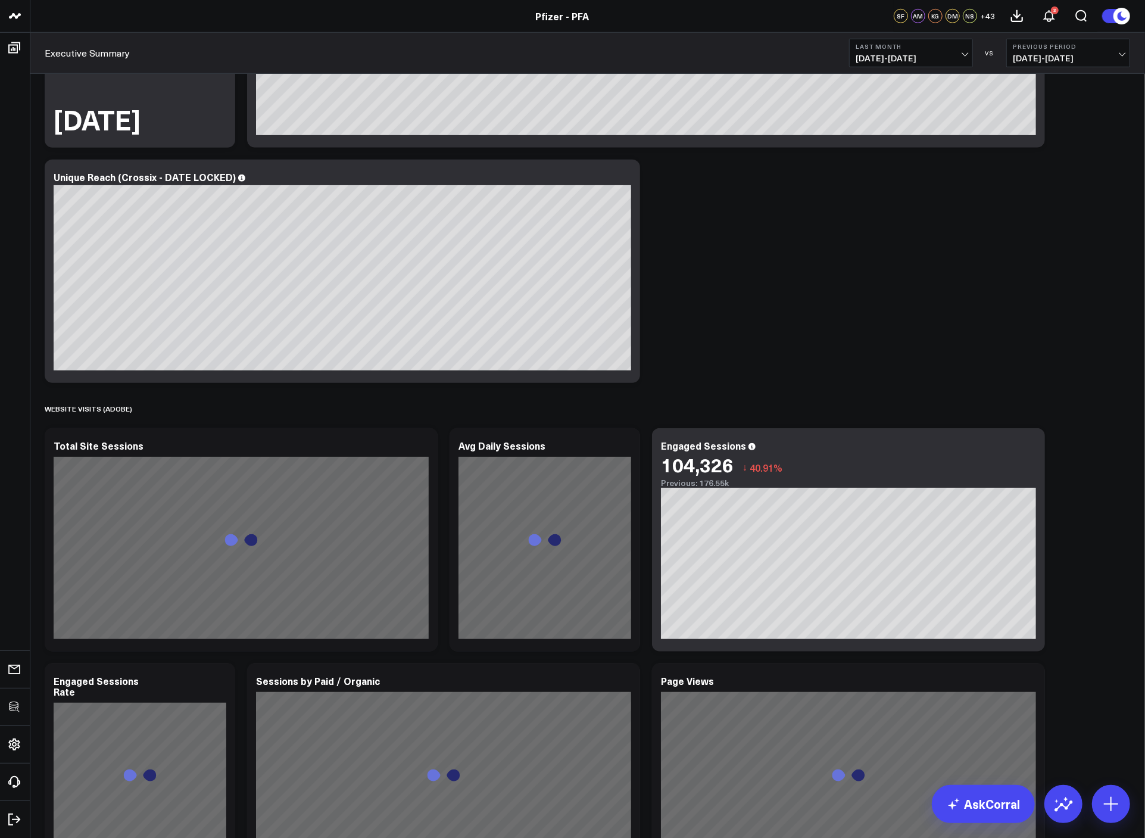
scroll to position [1069, 0]
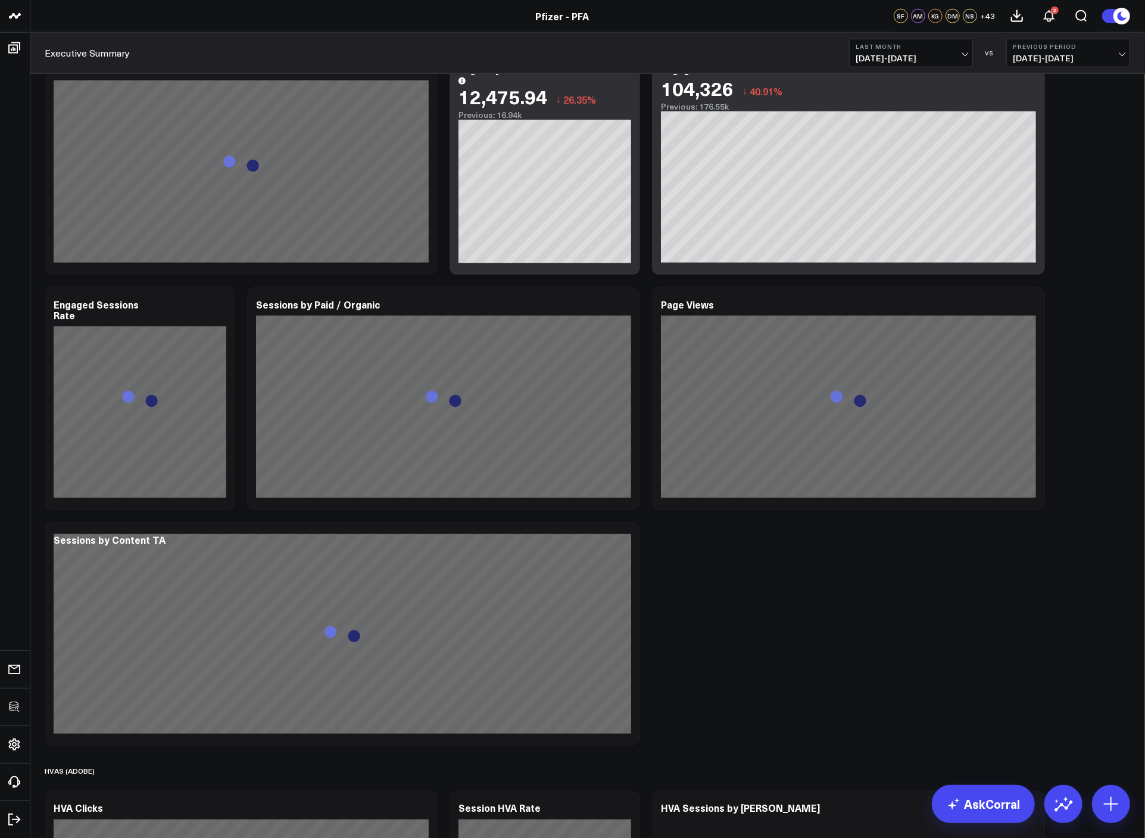
click at [1101, 378] on div "SPEND (PUBLICIS) Modify via AI Copy link to widget Ask support Remove Create li…" at bounding box center [588, 281] width 1098 height 2553
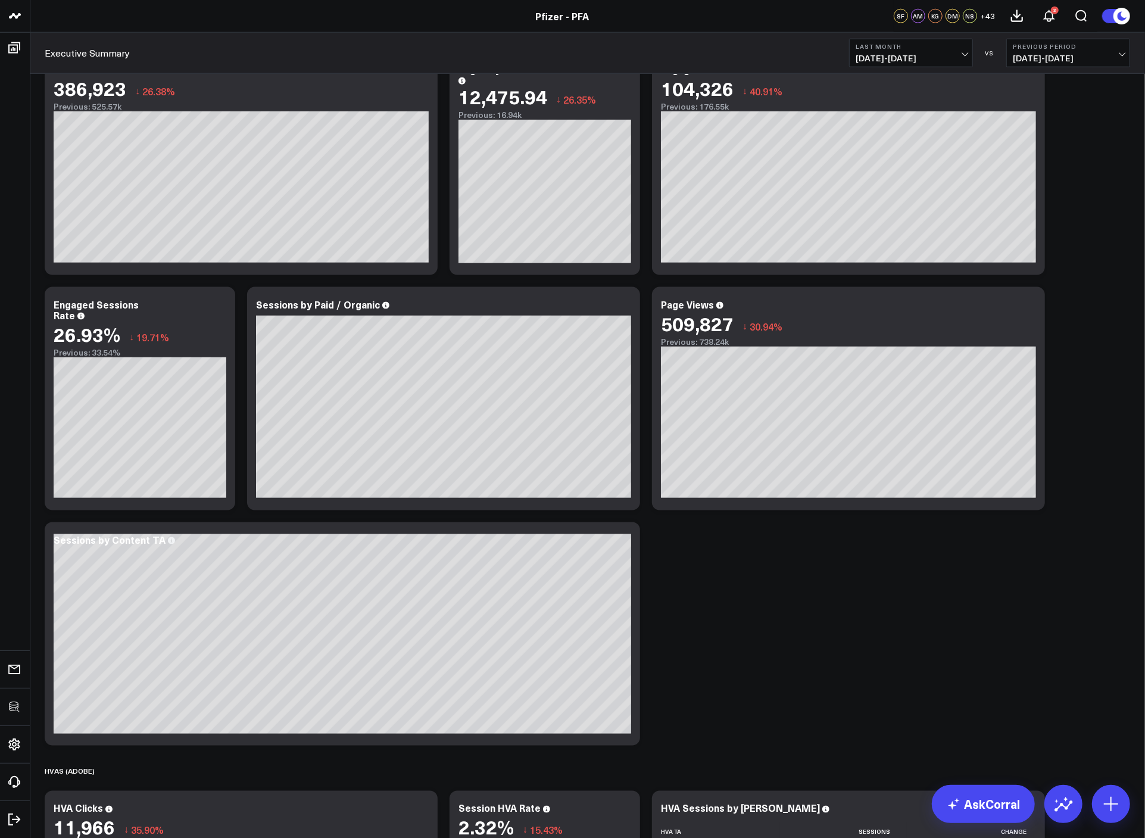
click at [929, 63] on button "Last Month [DATE] - [DATE]" at bounding box center [911, 53] width 124 height 29
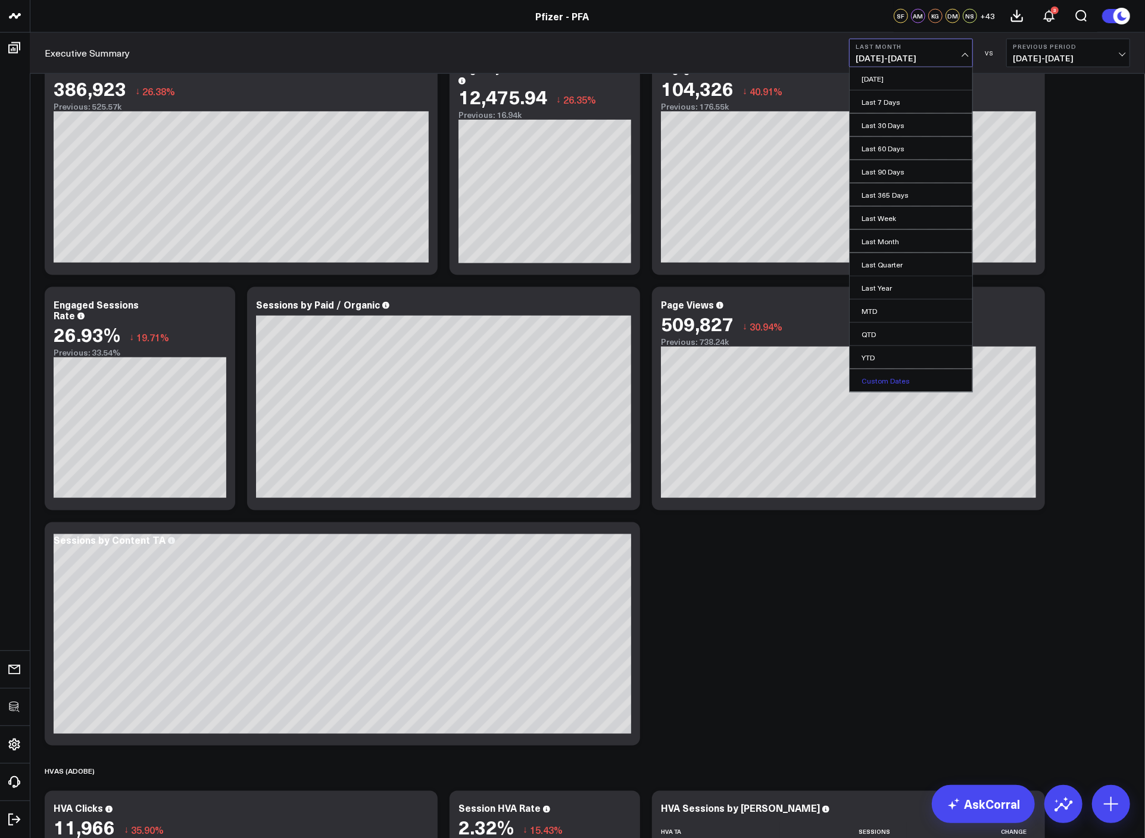
click at [892, 375] on link "Custom Dates" at bounding box center [911, 380] width 123 height 23
select select "7"
select select "2025"
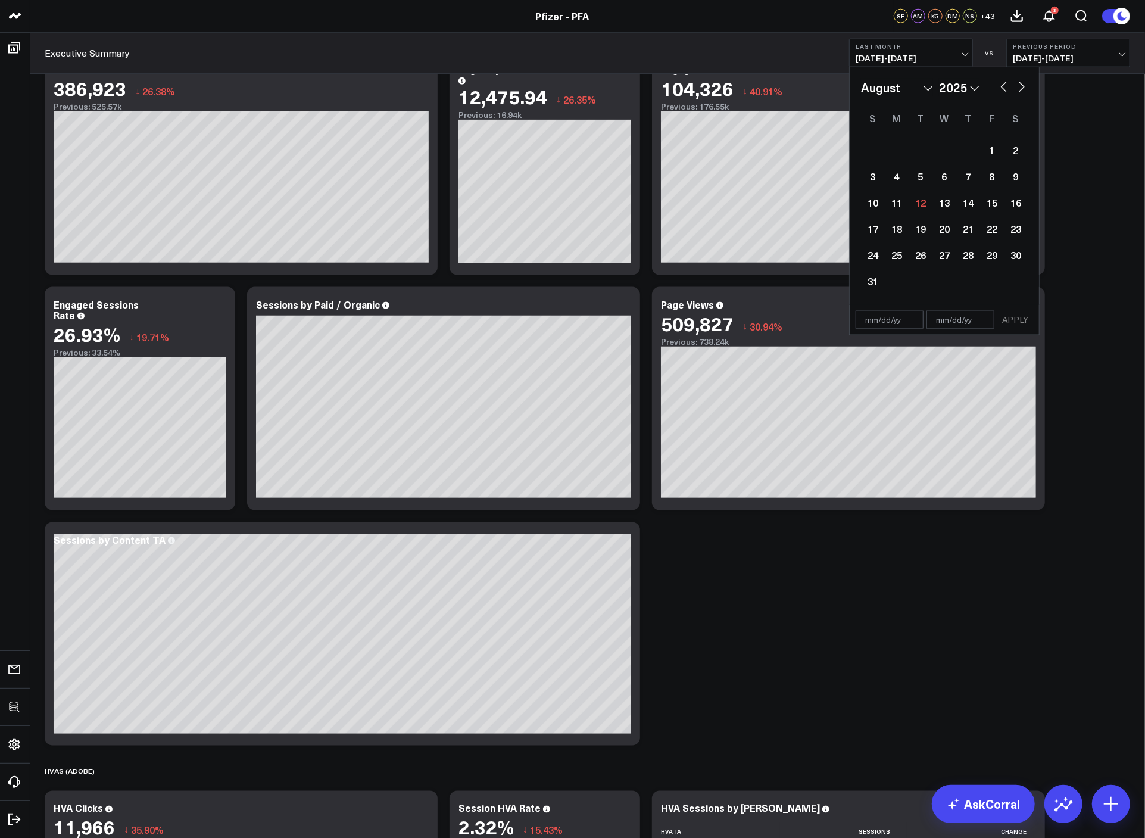
click at [1003, 91] on button "button" at bounding box center [1004, 86] width 12 height 14
select select "5"
select select "2025"
click at [1002, 91] on button "button" at bounding box center [1004, 86] width 12 height 14
select select "4"
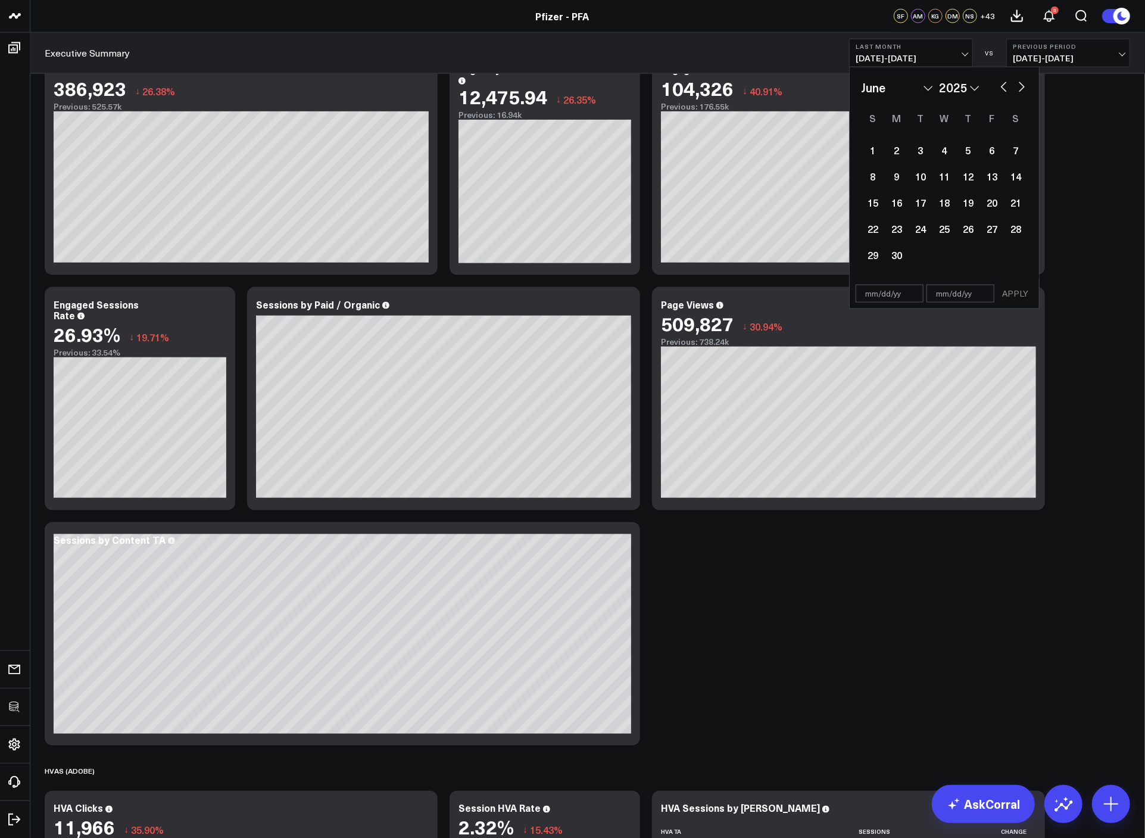
select select "2025"
click at [1022, 87] on button "button" at bounding box center [1022, 86] width 12 height 14
select select "5"
select select "2025"
click at [887, 256] on div "30" at bounding box center [897, 255] width 24 height 24
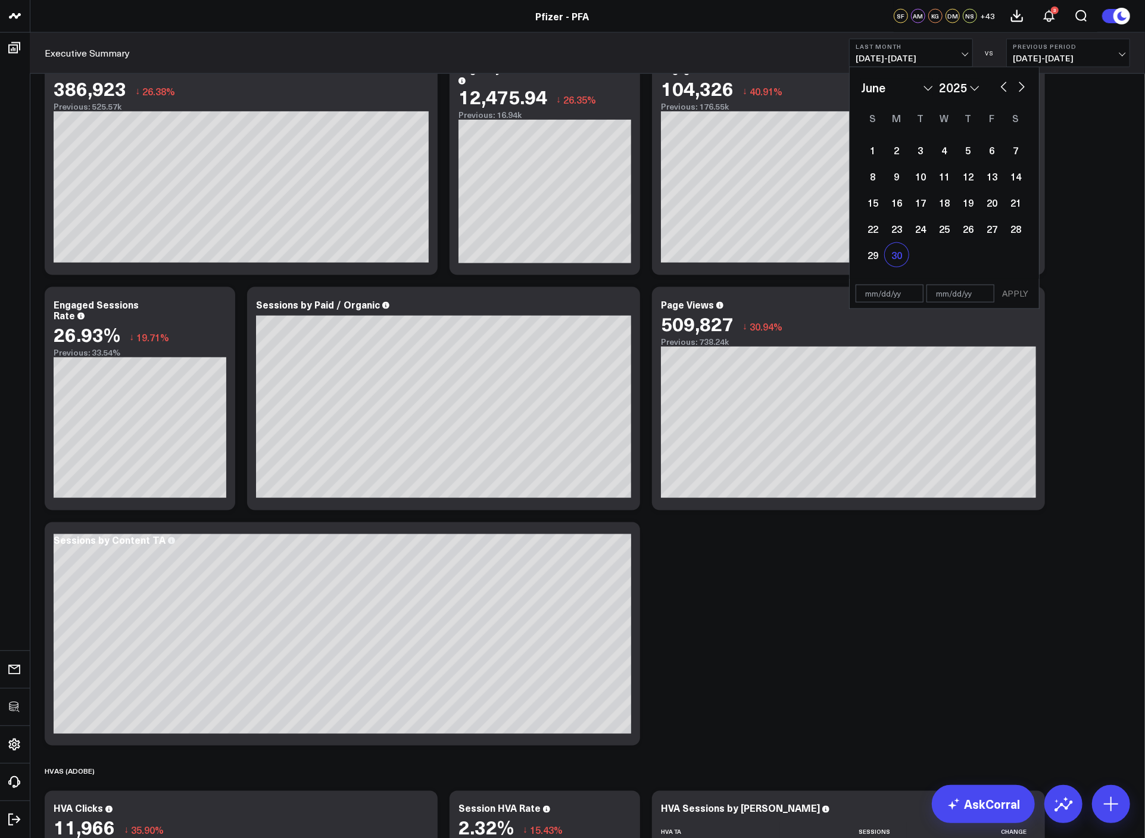
type input "06/30/25"
select select "5"
select select "2025"
click at [890, 257] on div "30" at bounding box center [897, 255] width 24 height 24
type input "06/30/25"
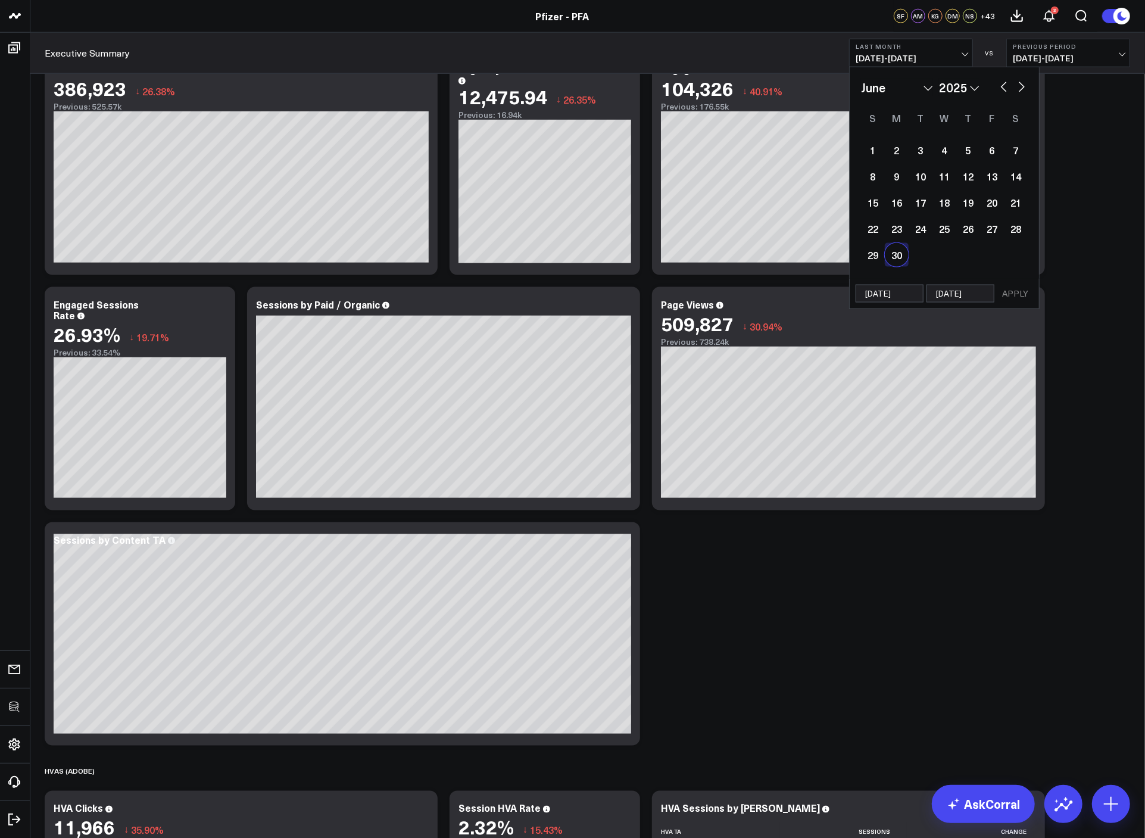
select select "5"
select select "2025"
click at [1019, 294] on button "APPLY" at bounding box center [1016, 294] width 36 height 18
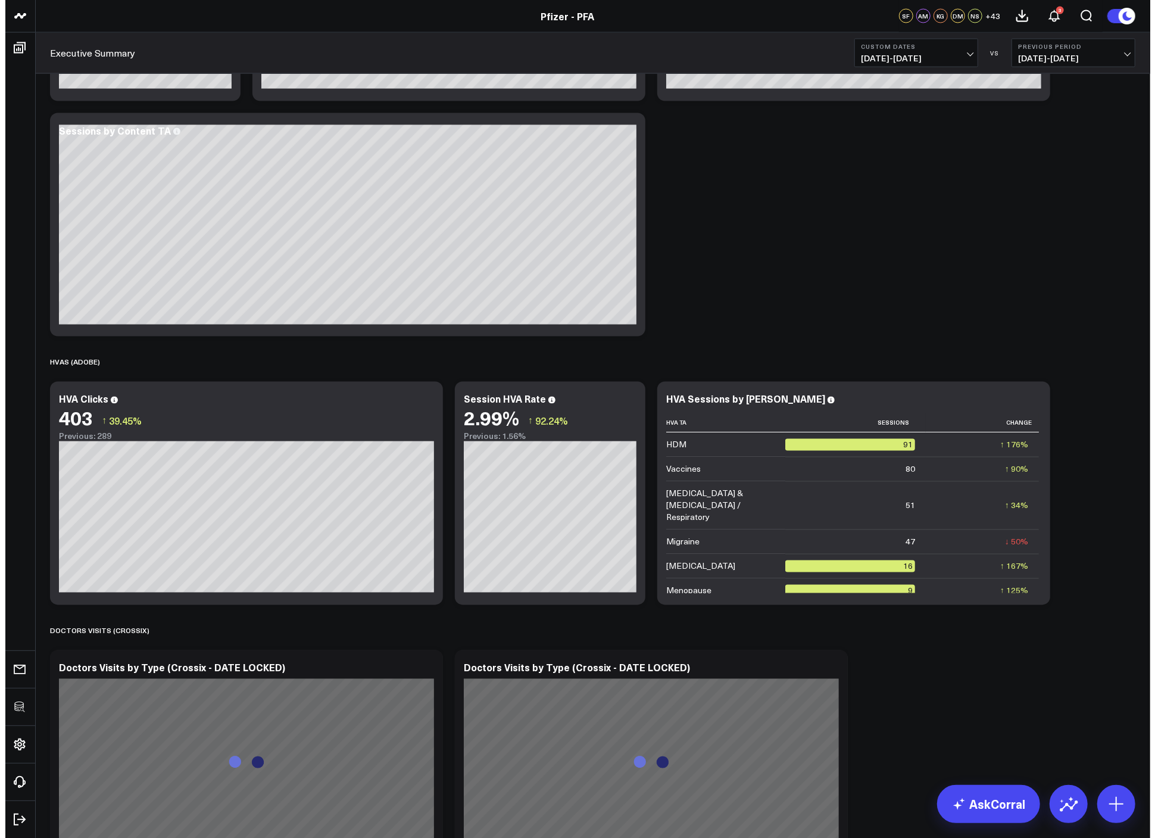
scroll to position [1526, 0]
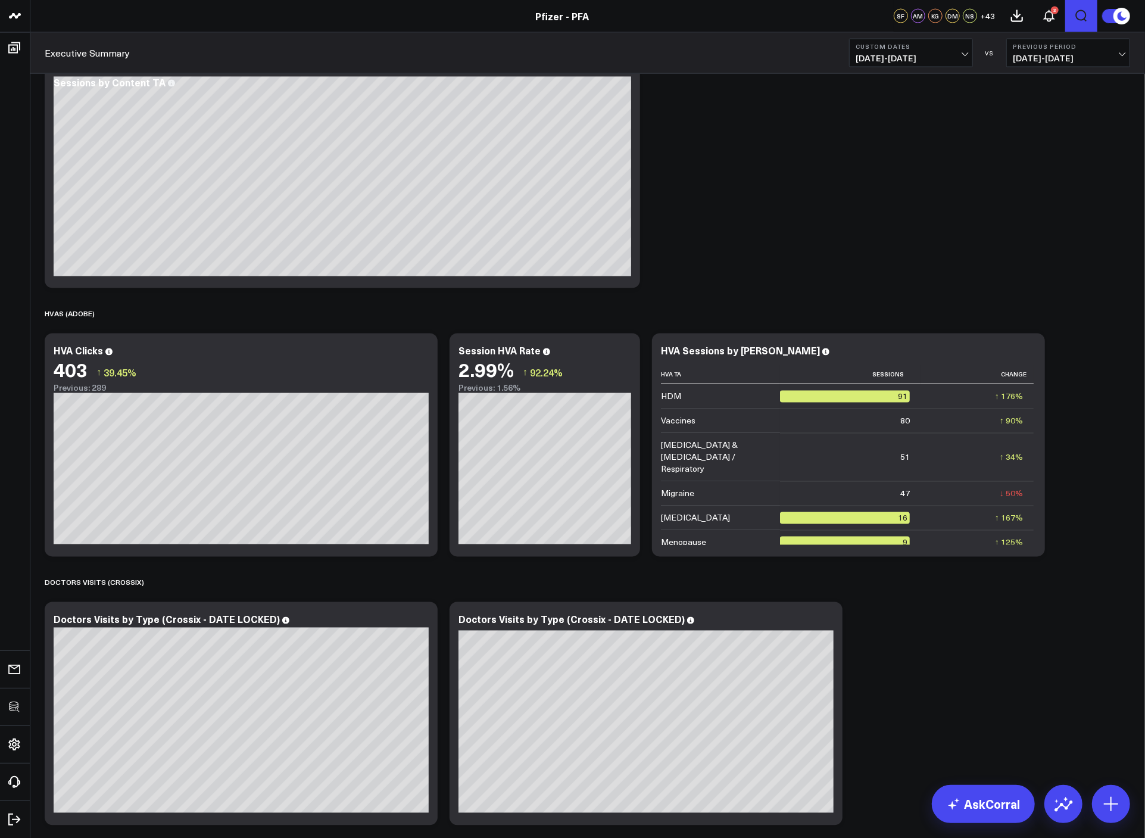
click at [1071, 15] on button "Open search" at bounding box center [1081, 16] width 32 height 32
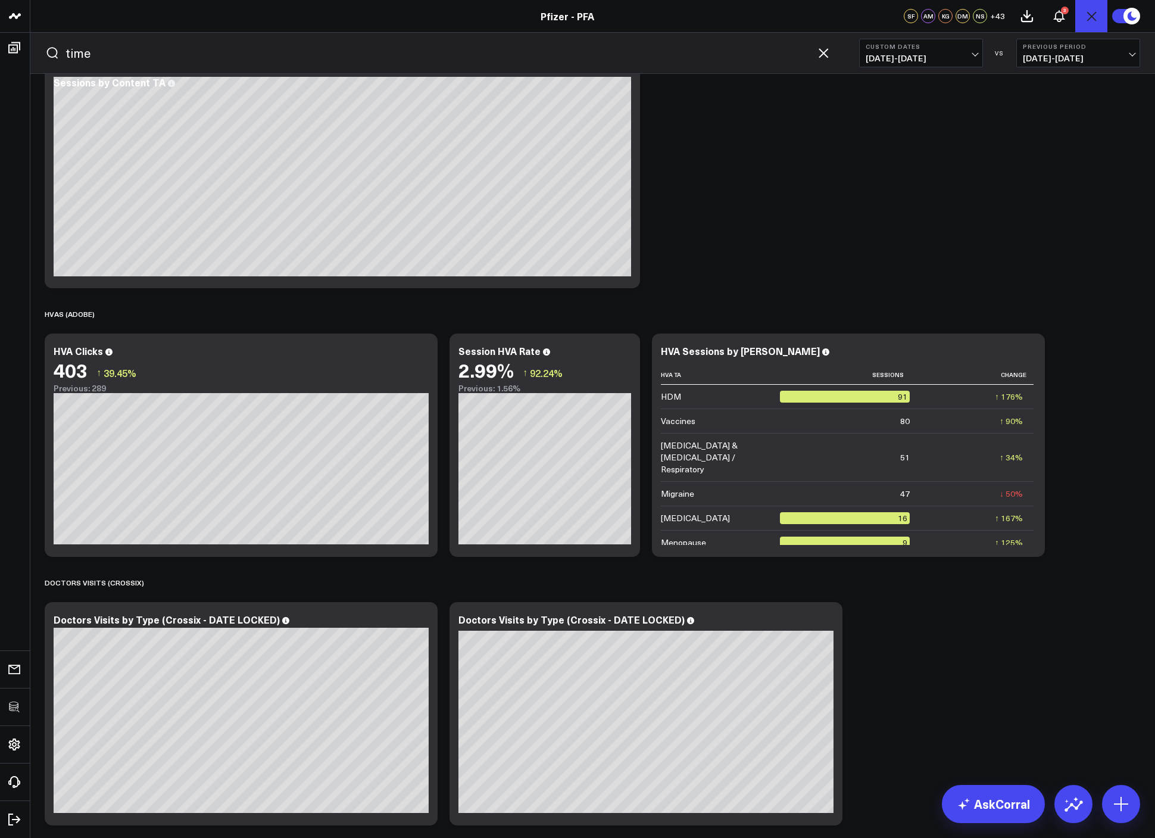
type input "time"
click at [45, 46] on button "submit" at bounding box center [52, 53] width 14 height 14
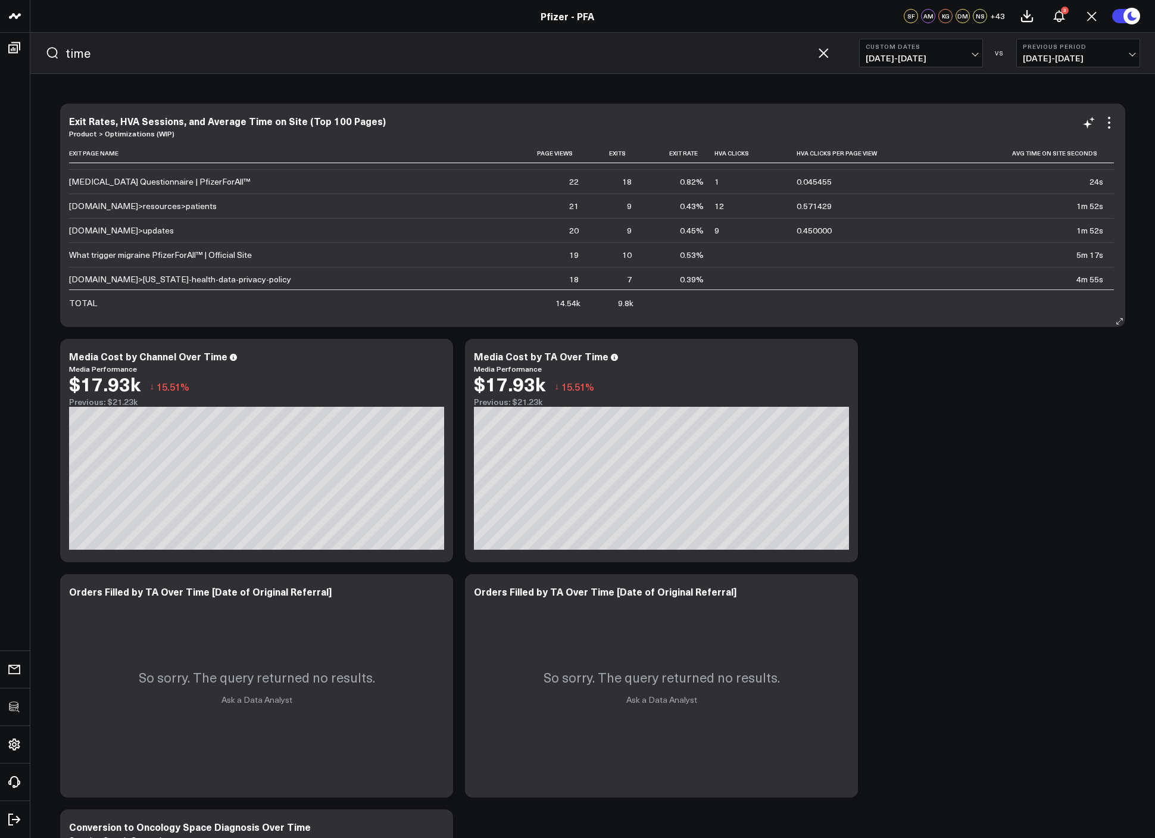
scroll to position [0, 0]
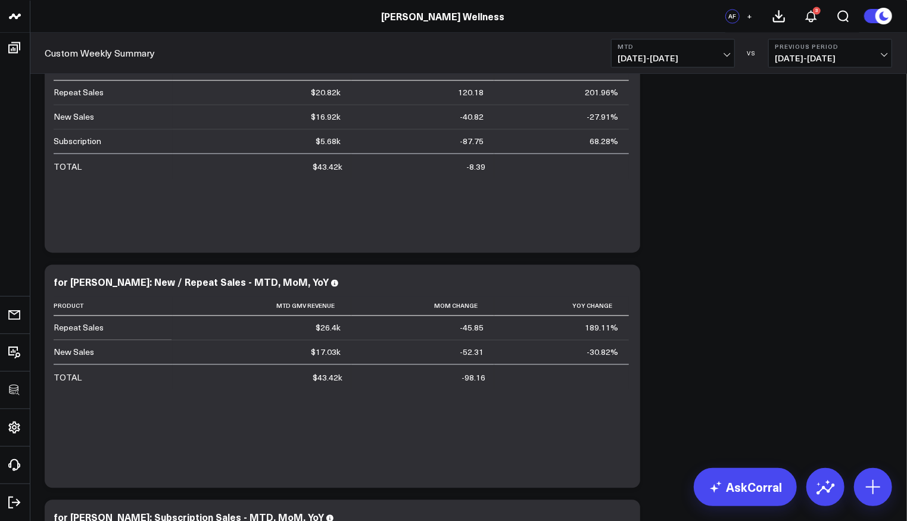
scroll to position [959, 0]
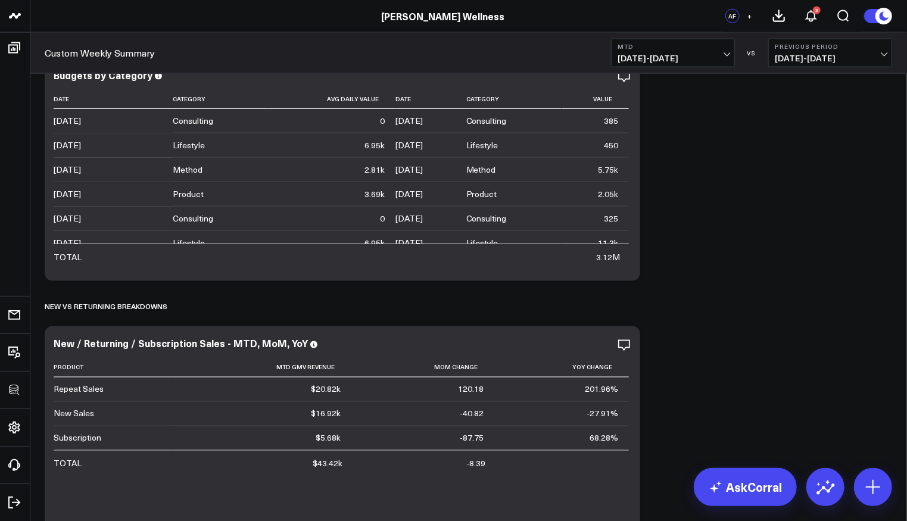
scroll to position [1471, 0]
